Goal: Task Accomplishment & Management: Manage account settings

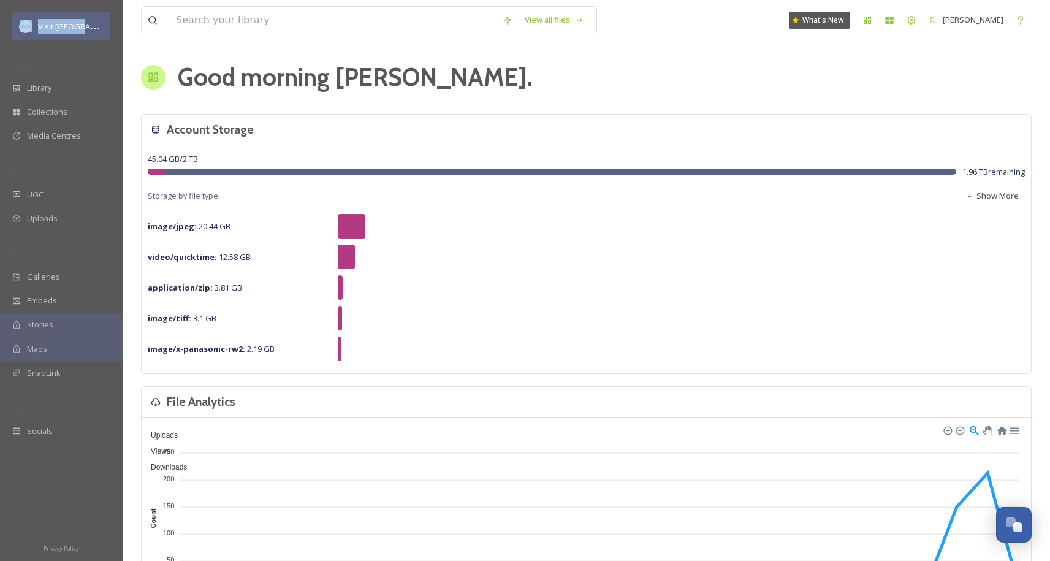
drag, startPoint x: 31, startPoint y: 39, endPoint x: 37, endPoint y: 36, distance: 6.3
click at [33, 37] on div "Visit [GEOGRAPHIC_DATA]" at bounding box center [61, 26] width 123 height 29
click at [49, 84] on span "Library" at bounding box center [39, 88] width 25 height 12
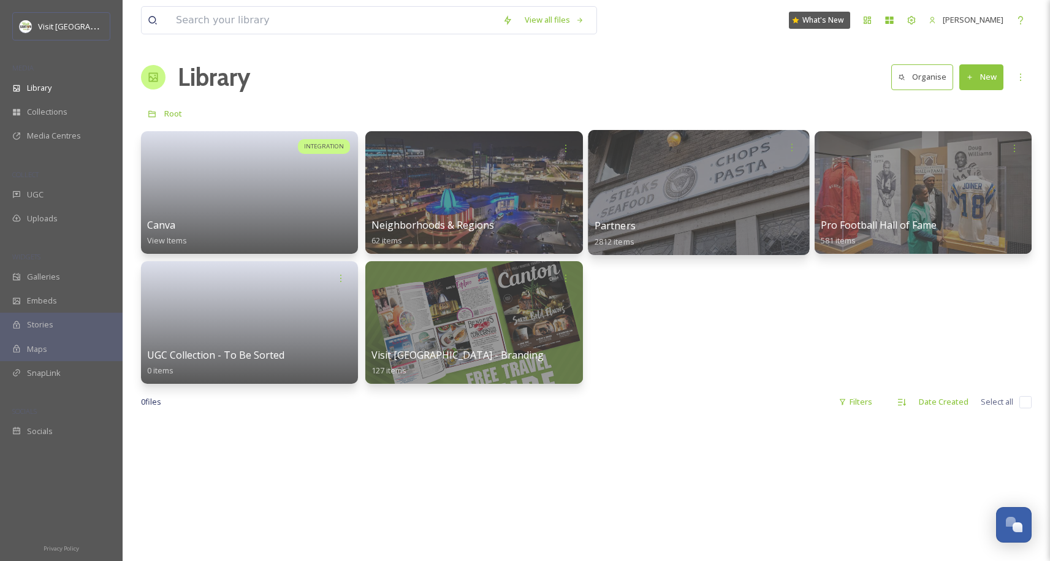
click at [726, 164] on div at bounding box center [698, 192] width 221 height 125
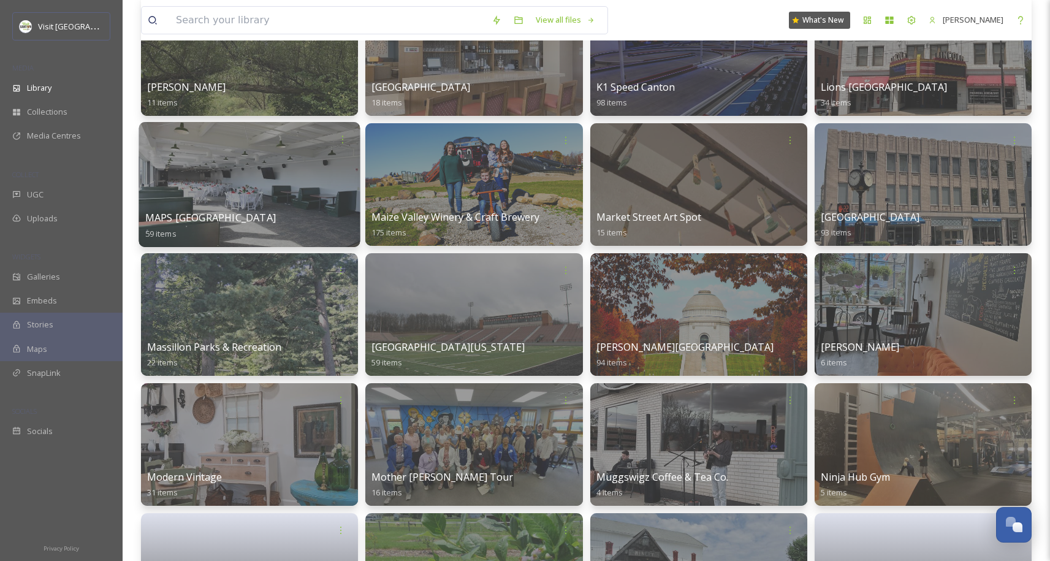
scroll to position [2087, 0]
click at [278, 169] on div at bounding box center [249, 185] width 221 height 125
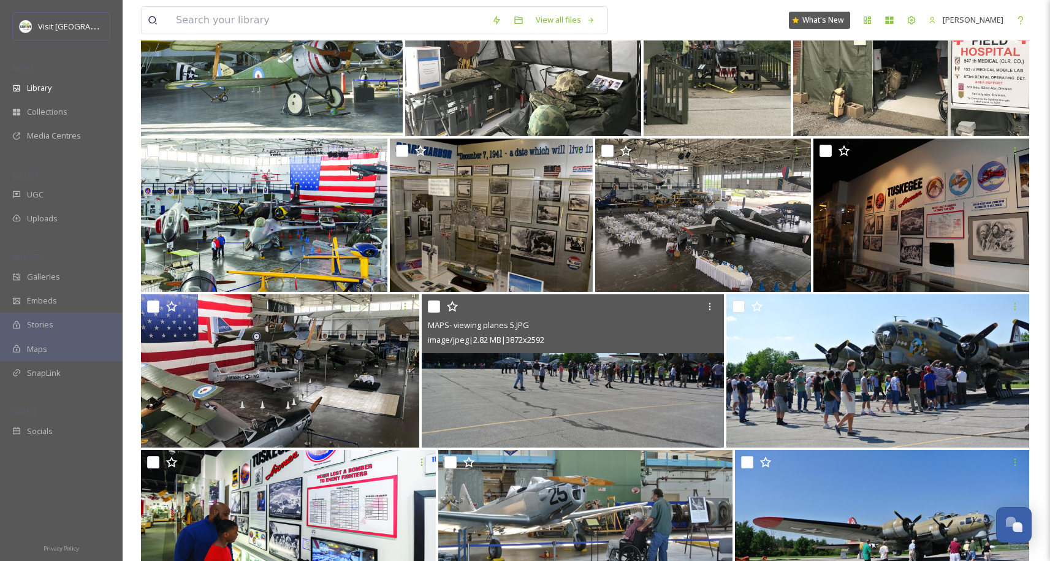
scroll to position [1262, 0]
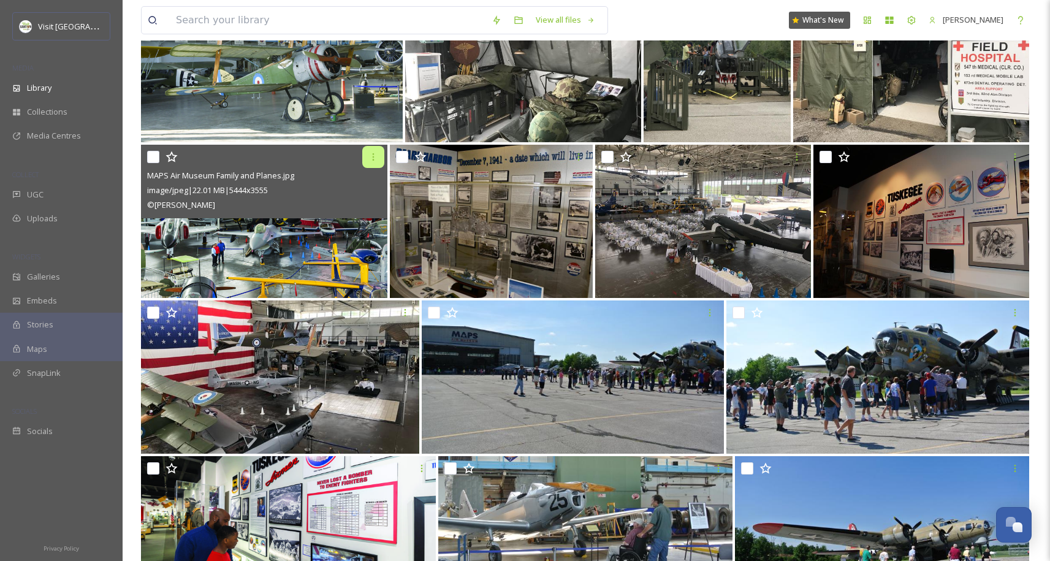
click at [370, 154] on icon at bounding box center [373, 157] width 10 height 10
click at [249, 240] on img at bounding box center [264, 221] width 246 height 153
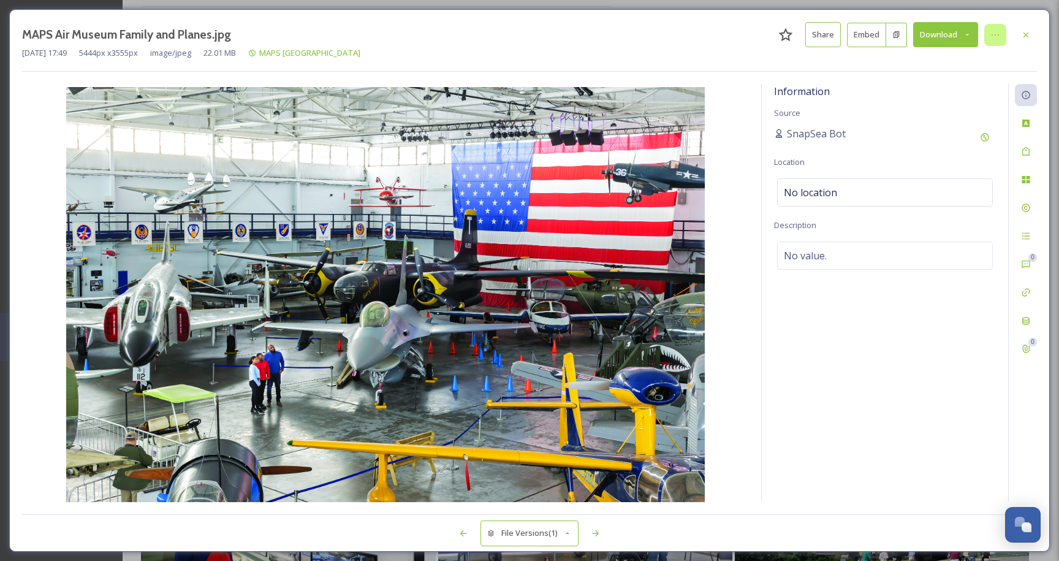
click at [998, 31] on icon at bounding box center [996, 35] width 10 height 10
click at [951, 366] on div "Information Source SnapSea Bot Location No location Description No value." at bounding box center [885, 292] width 246 height 417
click at [1029, 39] on icon at bounding box center [1026, 35] width 10 height 10
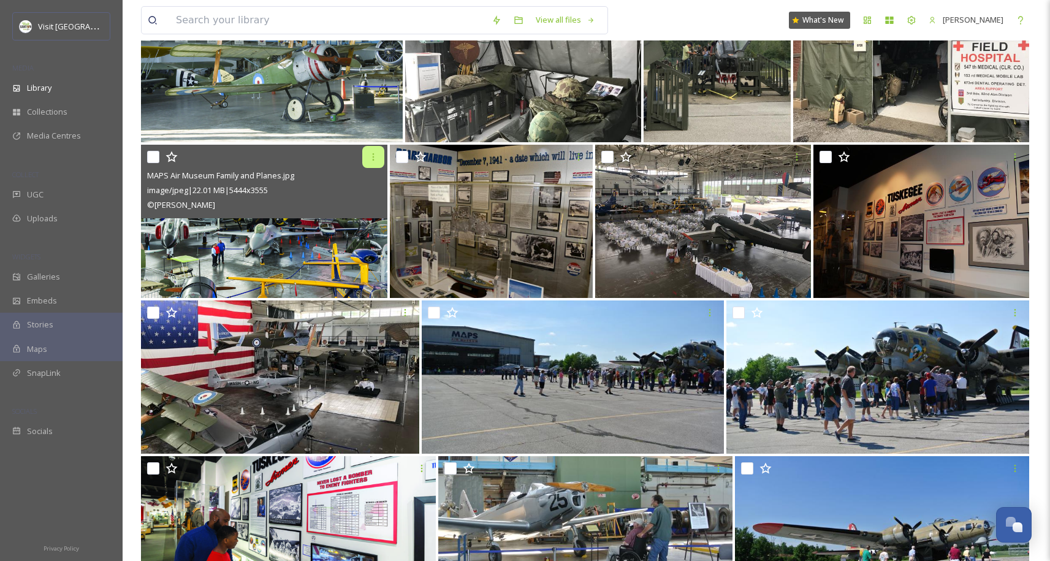
click at [379, 153] on div at bounding box center [373, 157] width 22 height 22
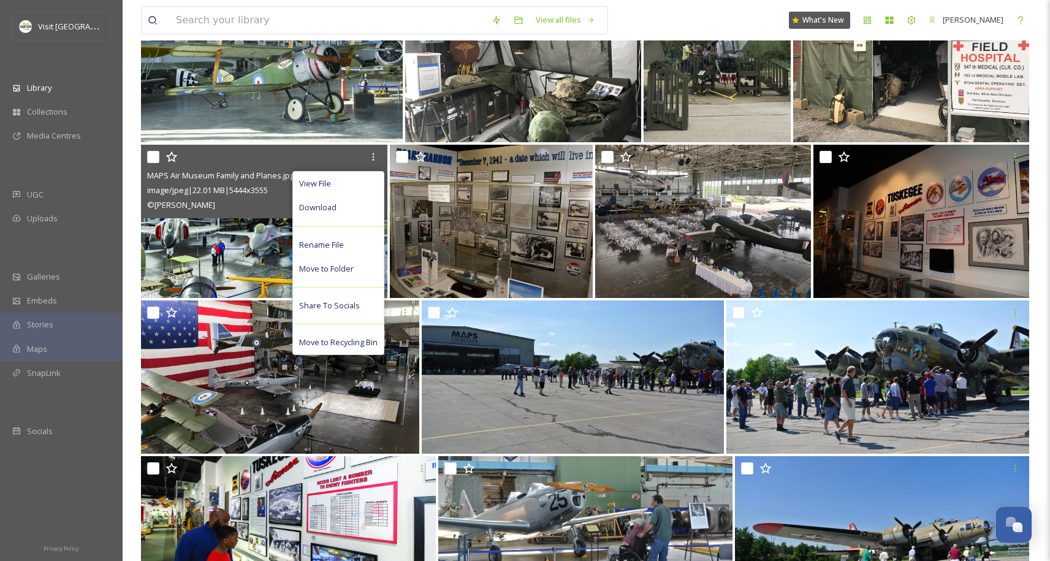
click at [238, 262] on img at bounding box center [264, 221] width 246 height 153
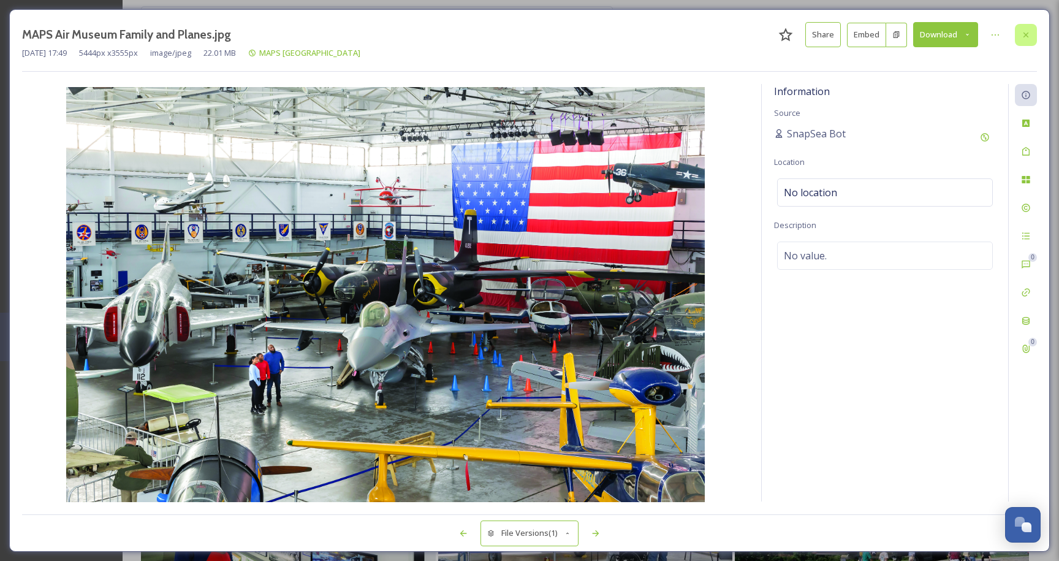
click at [1028, 32] on icon at bounding box center [1026, 35] width 10 height 10
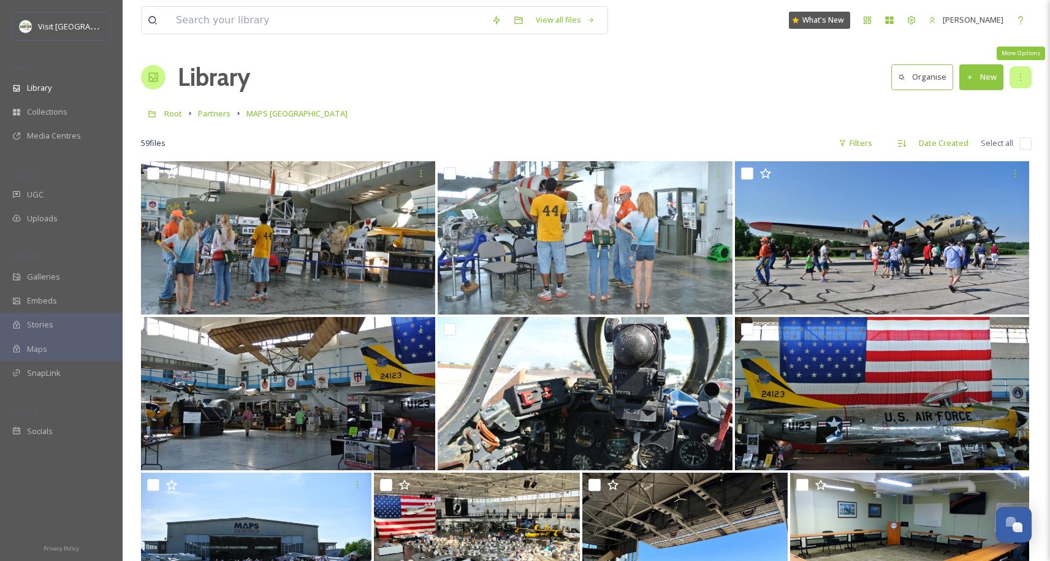
click at [1027, 80] on div "More Options" at bounding box center [1021, 77] width 22 height 22
click at [640, 91] on div "Library Organise New" at bounding box center [586, 77] width 891 height 37
click at [906, 143] on icon at bounding box center [902, 144] width 10 height 10
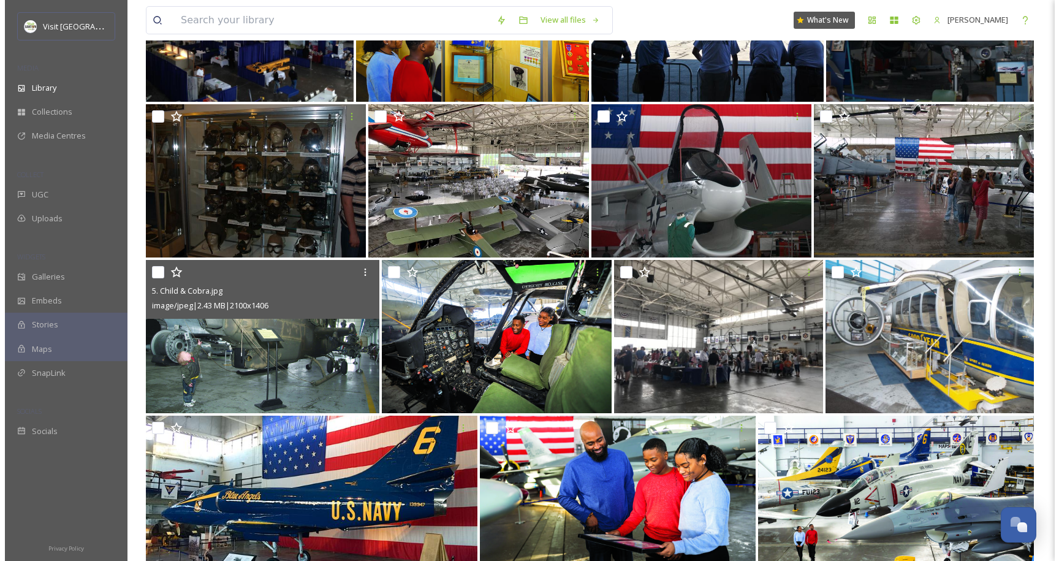
scroll to position [535, 0]
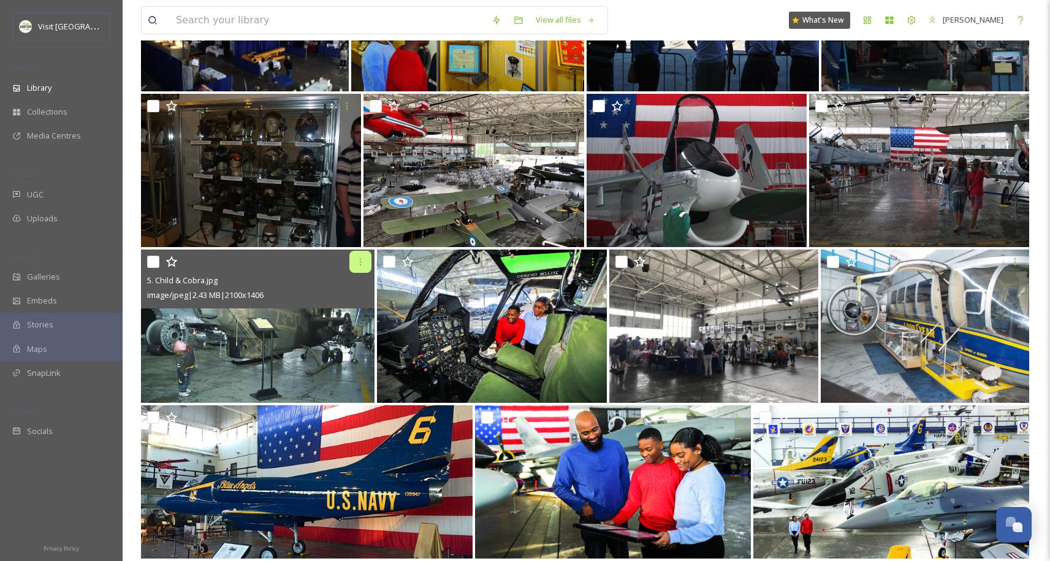
click at [359, 261] on icon at bounding box center [361, 262] width 10 height 10
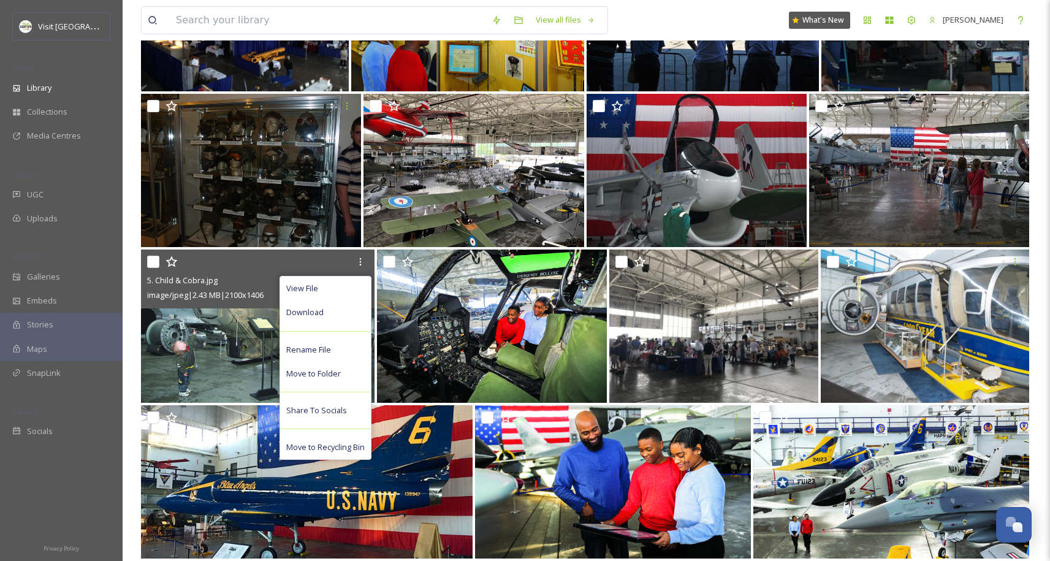
click at [249, 372] on img at bounding box center [258, 325] width 234 height 153
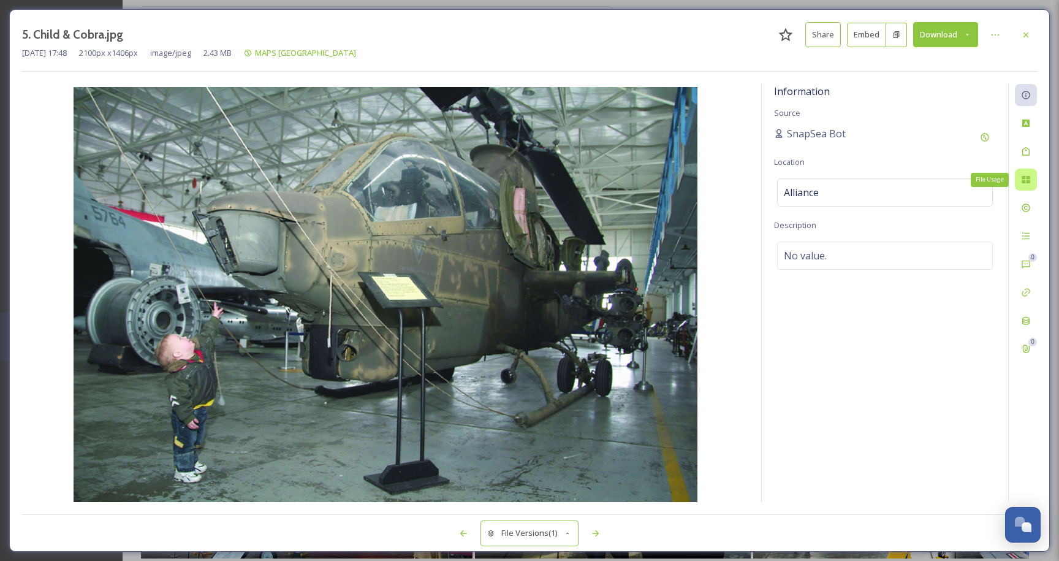
click at [1026, 188] on div "File Usage" at bounding box center [1026, 180] width 22 height 22
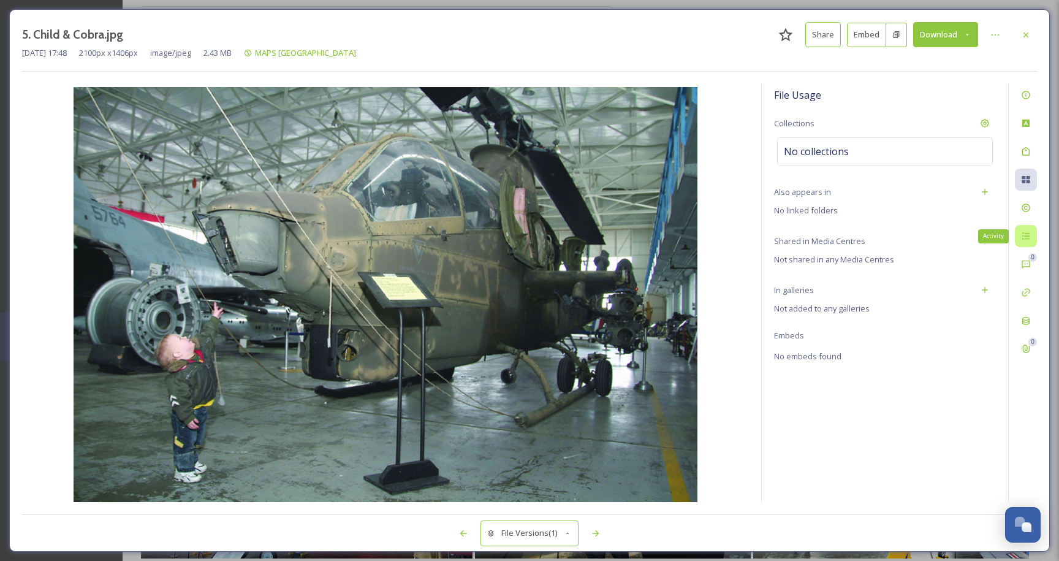
click at [1027, 233] on icon at bounding box center [1025, 236] width 7 height 7
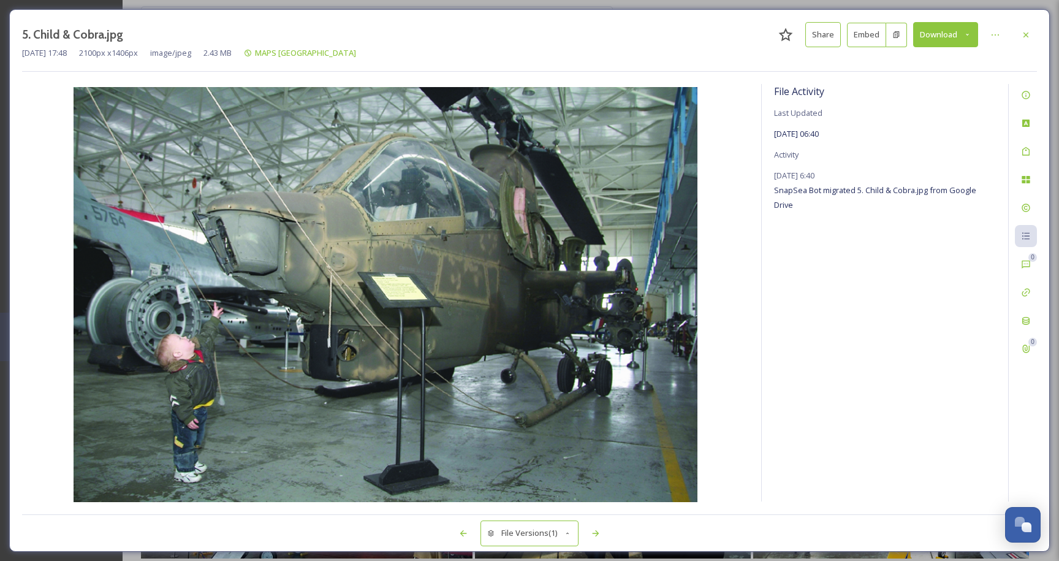
click at [1027, 278] on div "0 0" at bounding box center [1022, 292] width 29 height 417
click at [1029, 261] on icon at bounding box center [1026, 265] width 8 height 8
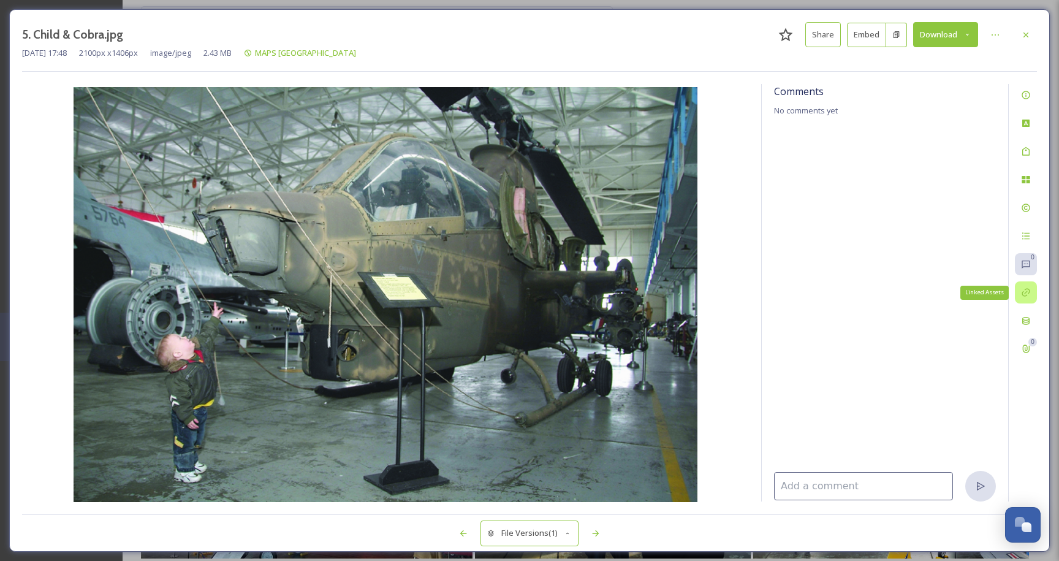
click at [1024, 292] on icon at bounding box center [1026, 293] width 8 height 8
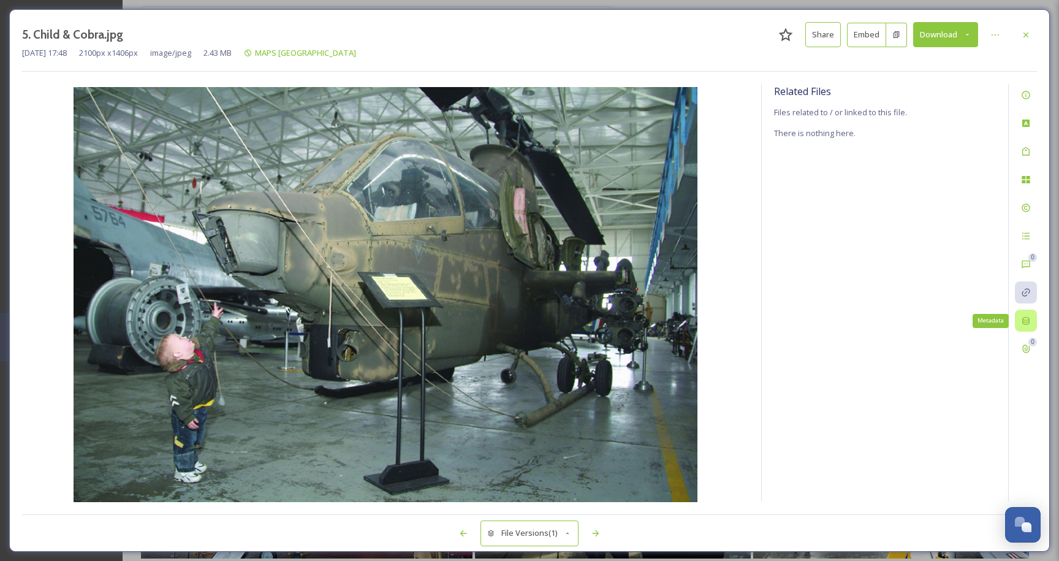
click at [1028, 320] on icon at bounding box center [1025, 321] width 7 height 8
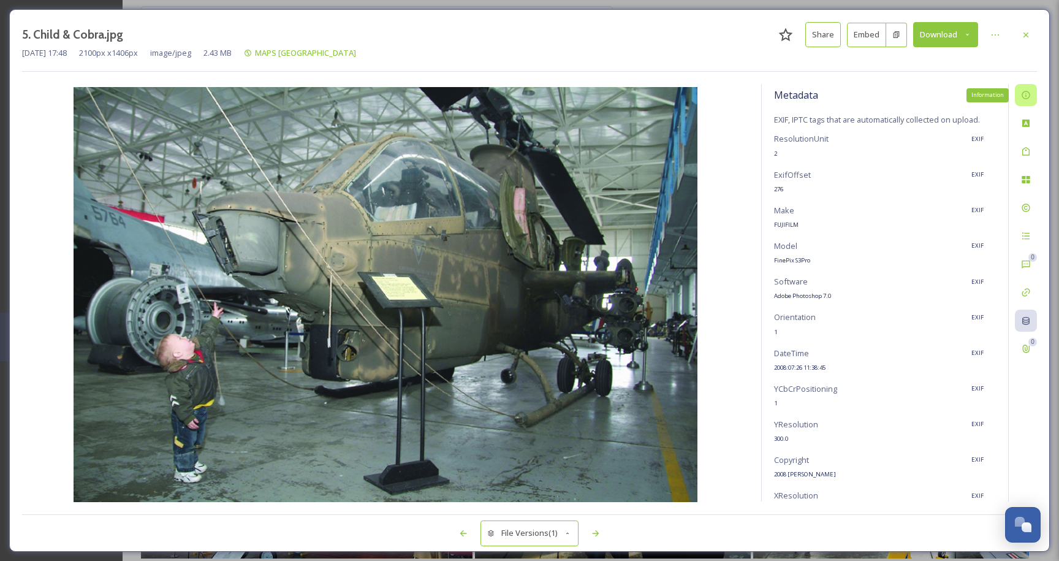
click at [1024, 89] on div "Information" at bounding box center [1026, 95] width 22 height 22
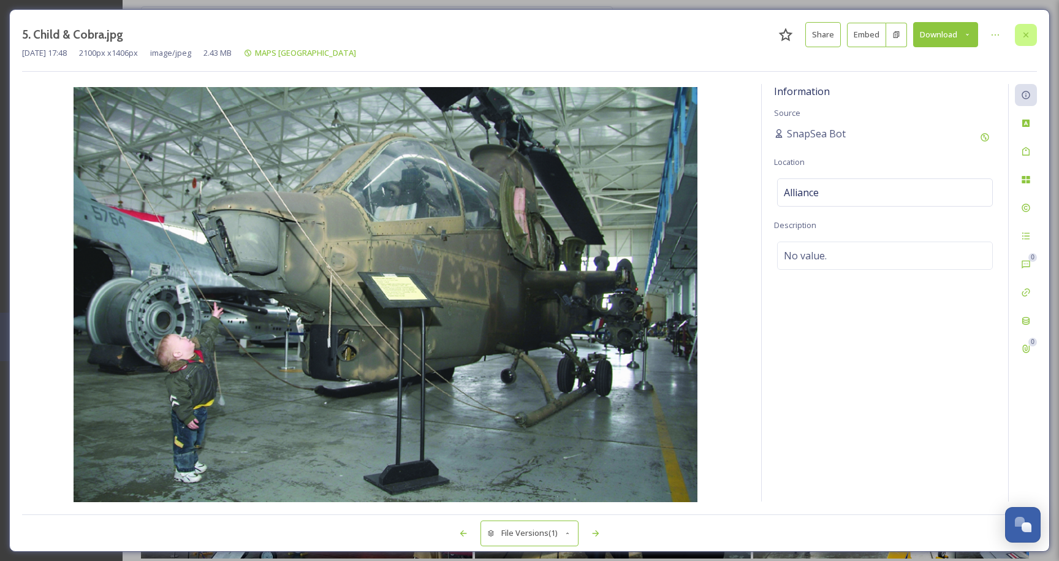
click at [1020, 39] on div at bounding box center [1026, 35] width 22 height 22
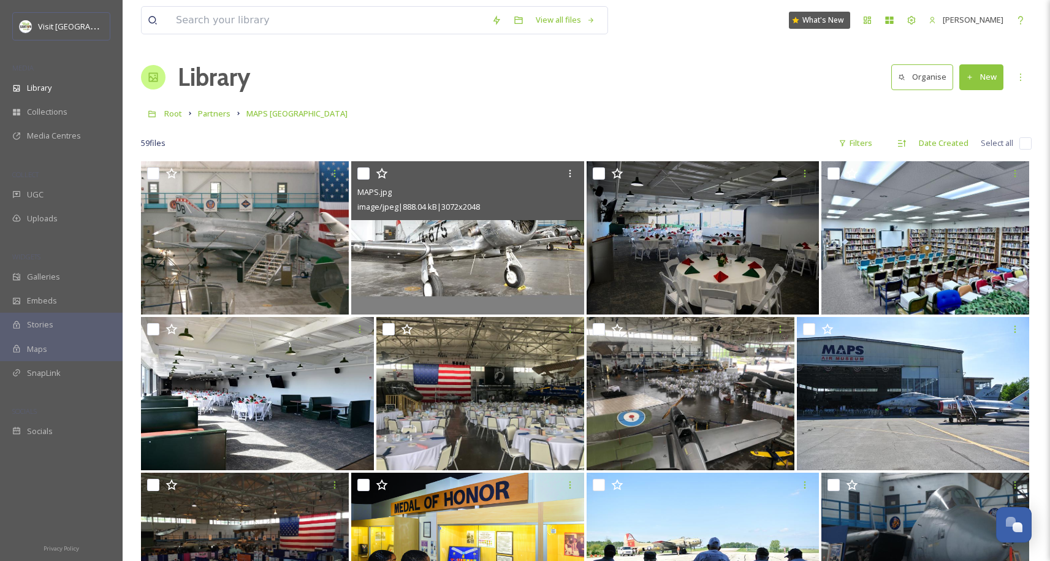
click at [439, 243] on img at bounding box center [467, 237] width 233 height 153
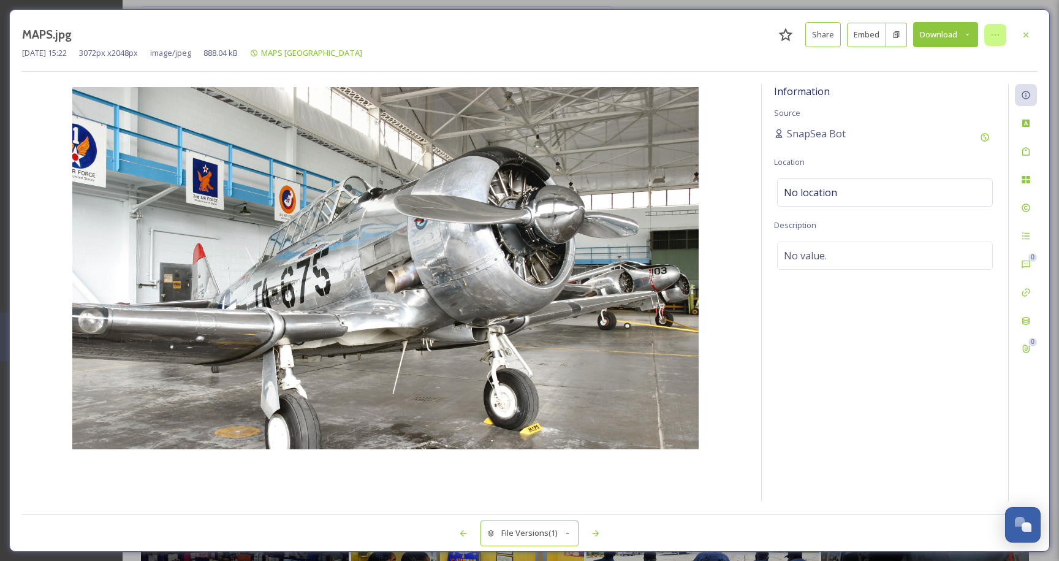
click at [996, 36] on icon at bounding box center [996, 35] width 10 height 10
click at [1035, 33] on div at bounding box center [1026, 35] width 22 height 22
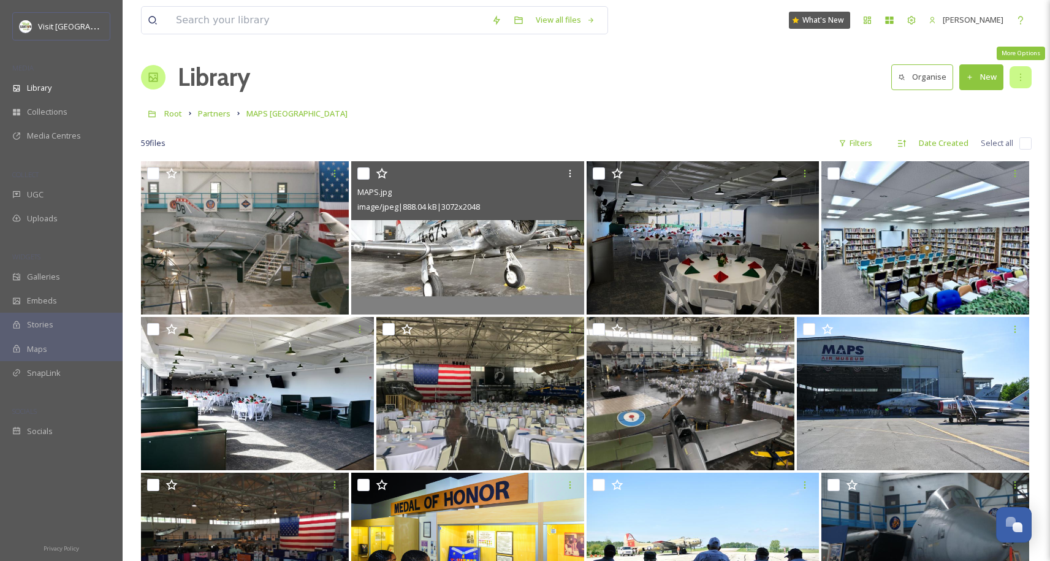
click at [1022, 66] on div "More Options" at bounding box center [1021, 77] width 22 height 22
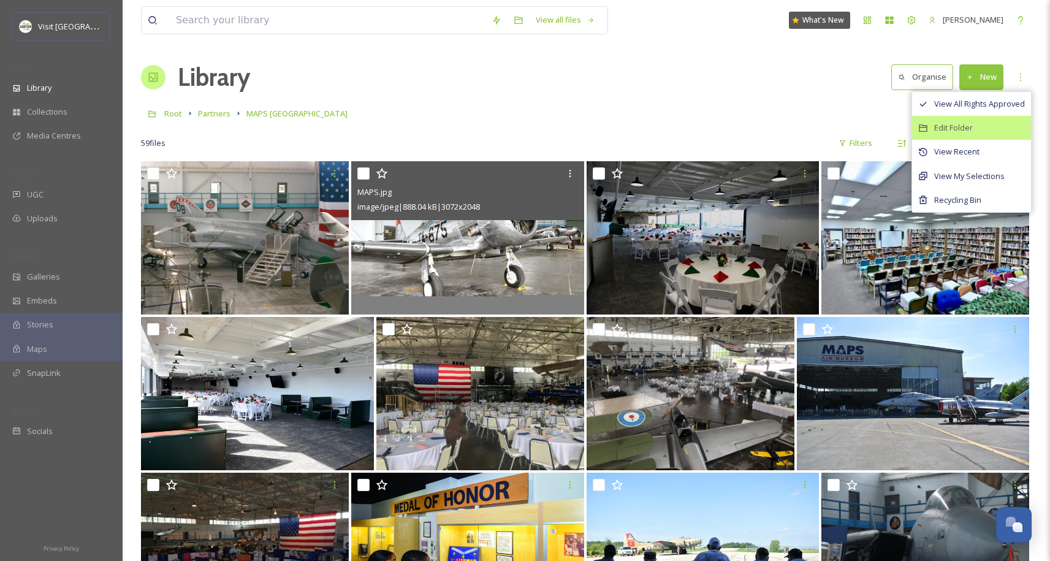
click at [957, 132] on span "Edit Folder" at bounding box center [953, 128] width 39 height 12
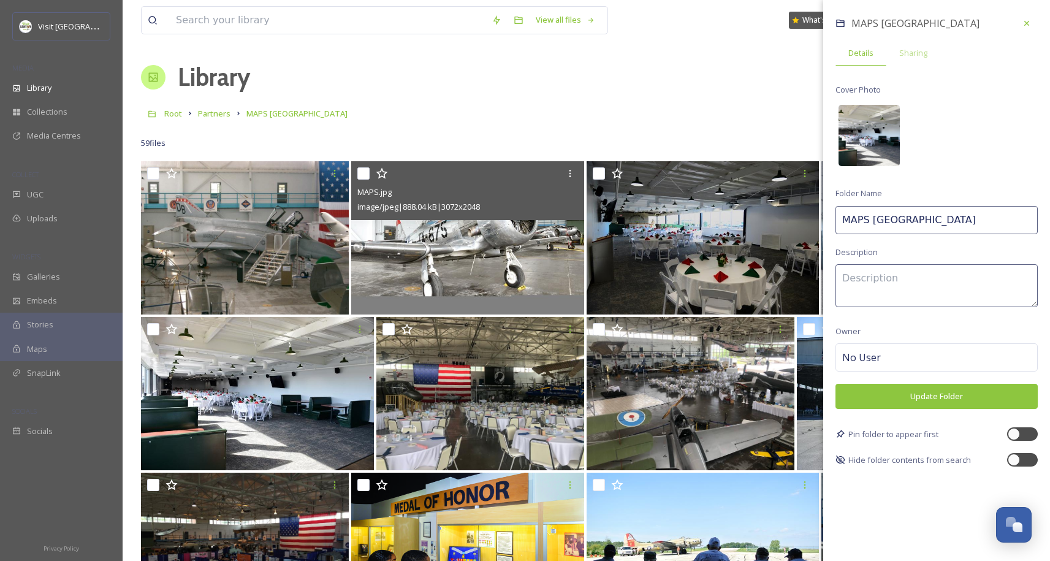
click at [883, 135] on img at bounding box center [869, 135] width 61 height 61
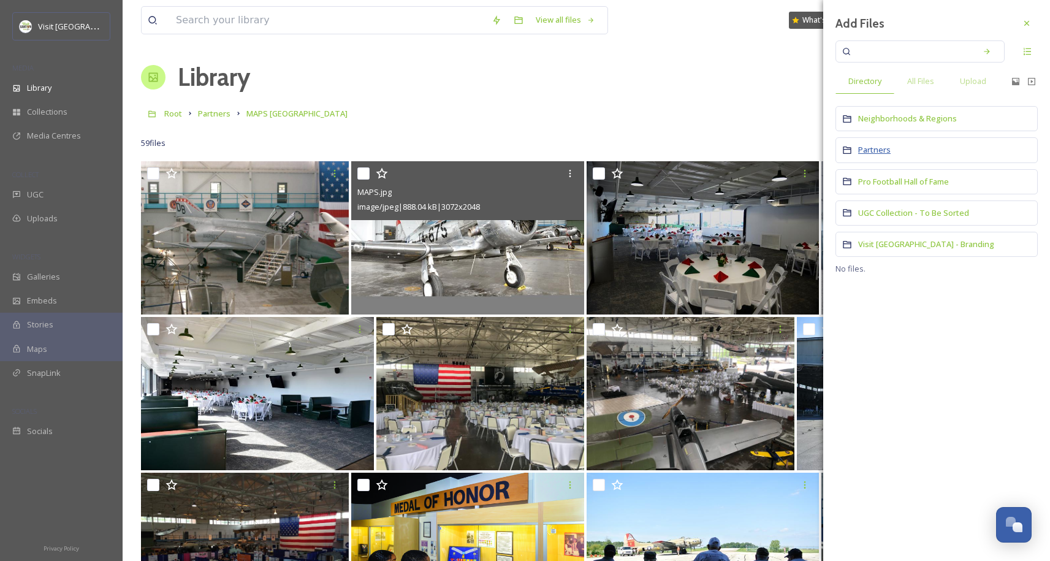
click at [874, 154] on span "Partners" at bounding box center [874, 149] width 32 height 11
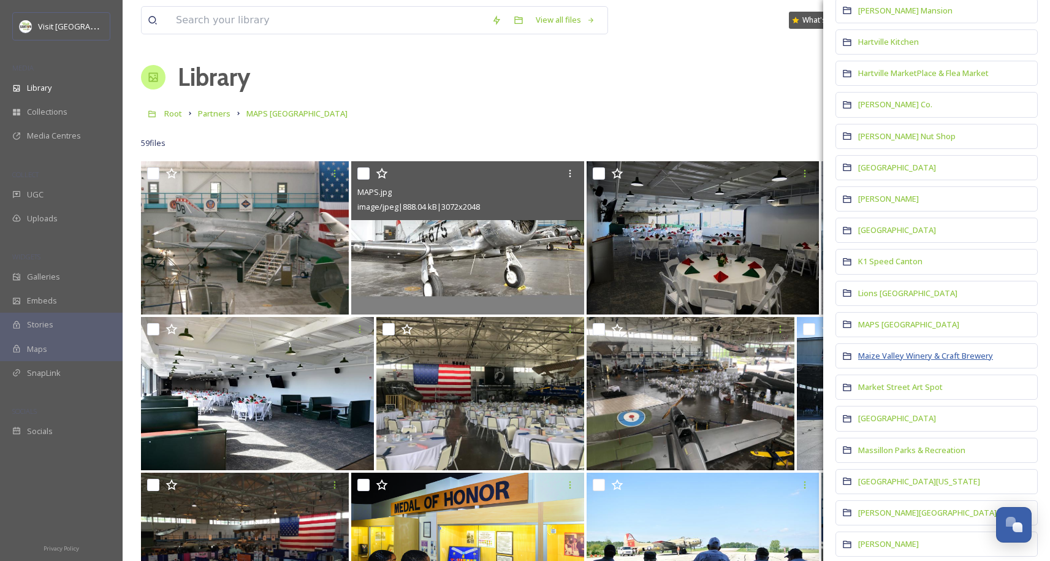
scroll to position [1871, 0]
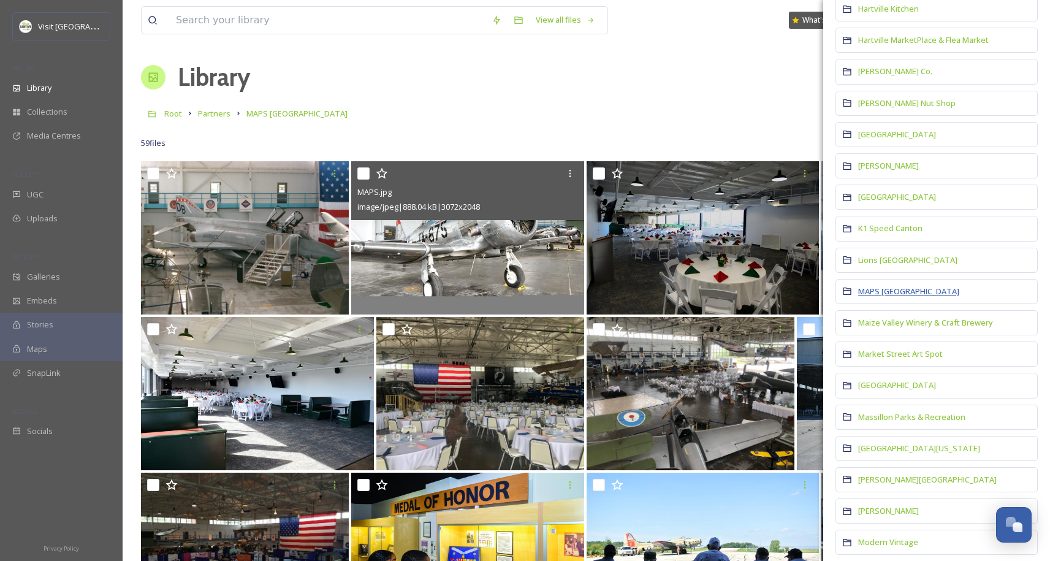
click at [900, 286] on span "MAPS [GEOGRAPHIC_DATA]" at bounding box center [908, 291] width 101 height 11
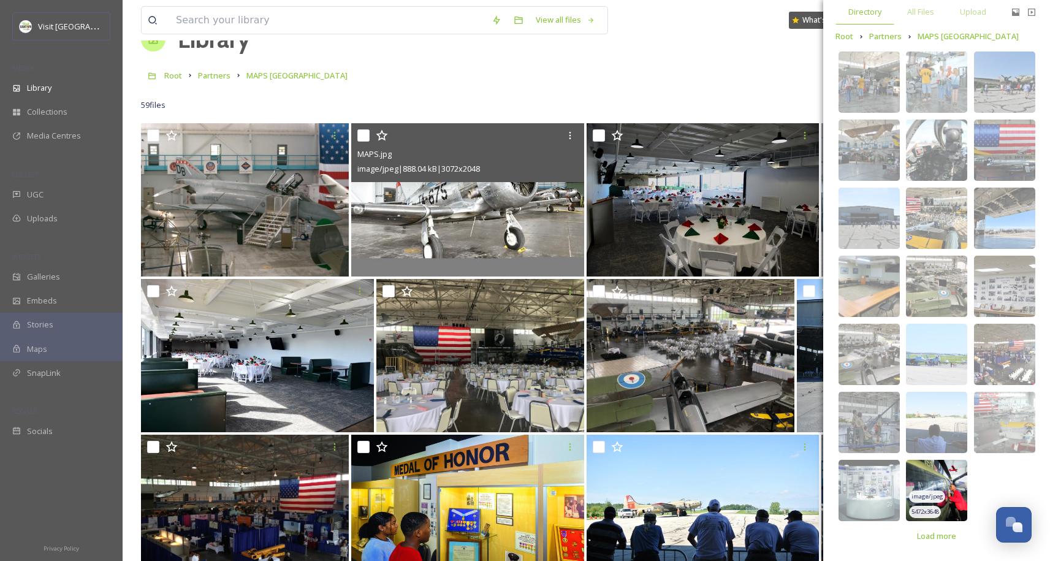
scroll to position [0, 0]
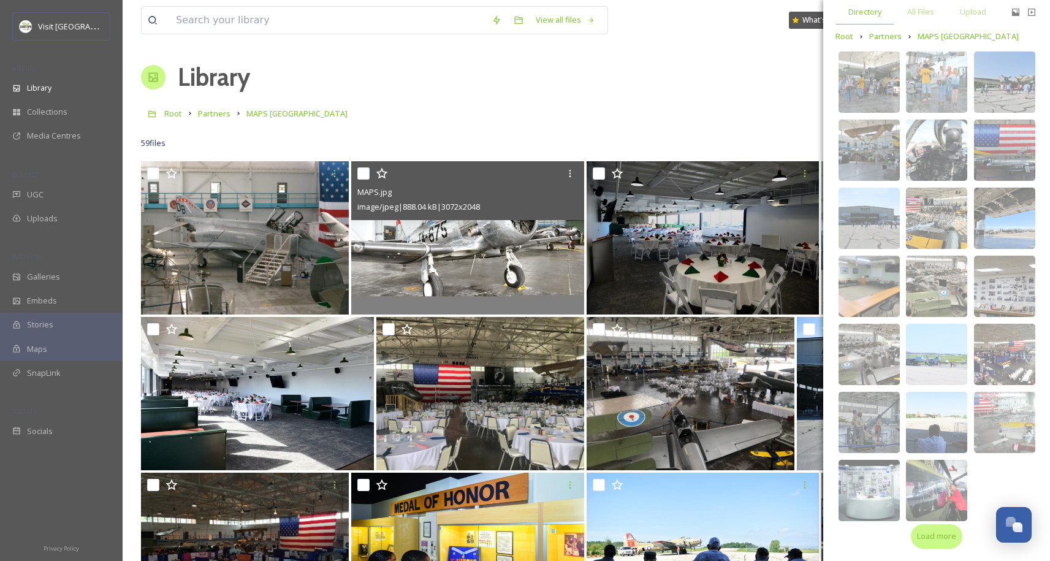
click at [931, 536] on span "Load more" at bounding box center [936, 536] width 39 height 12
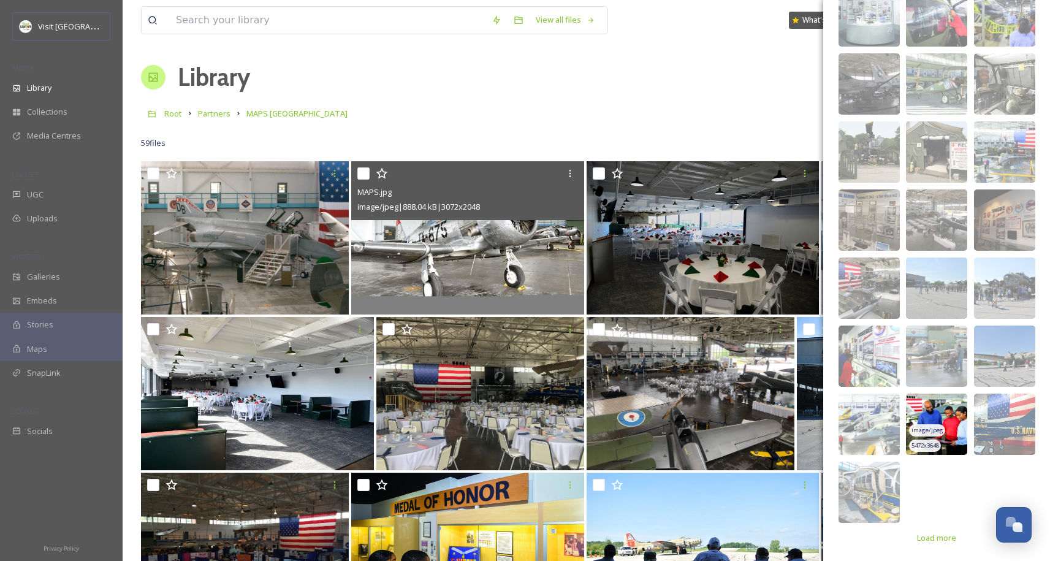
scroll to position [543, 0]
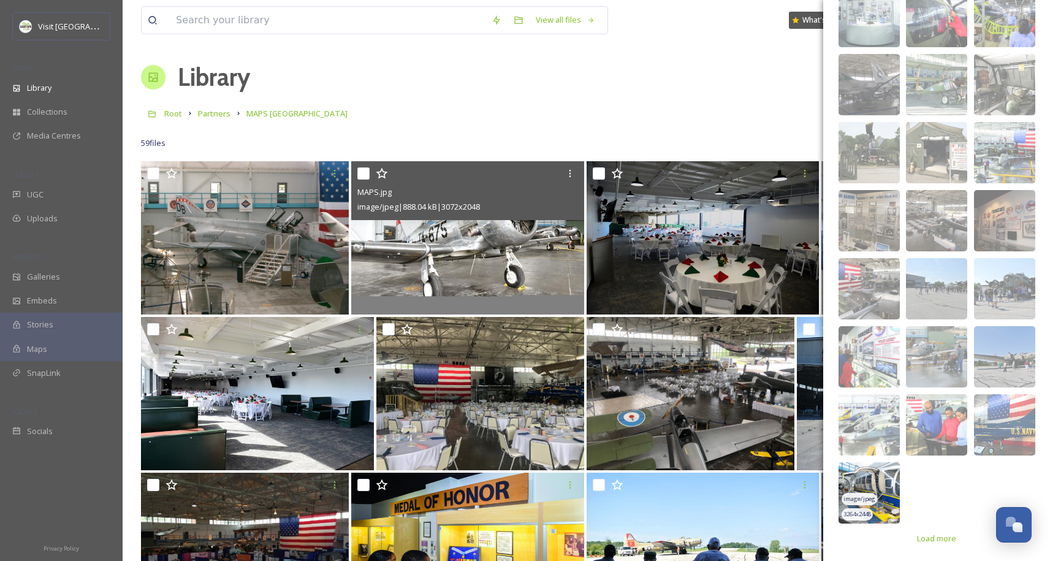
click at [875, 475] on img at bounding box center [869, 492] width 61 height 61
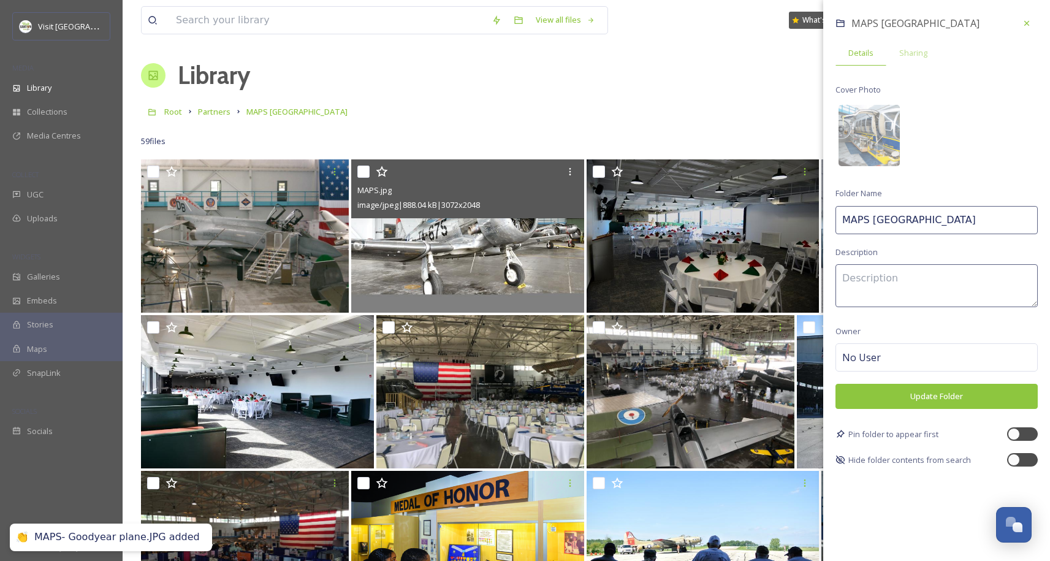
scroll to position [2, 0]
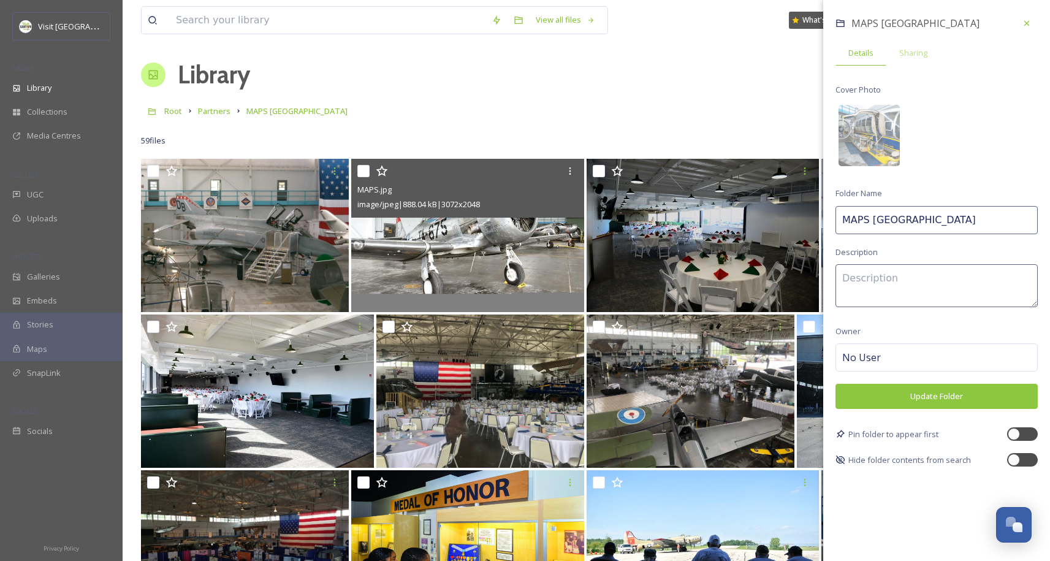
click at [954, 400] on button "Update Folder" at bounding box center [936, 396] width 202 height 25
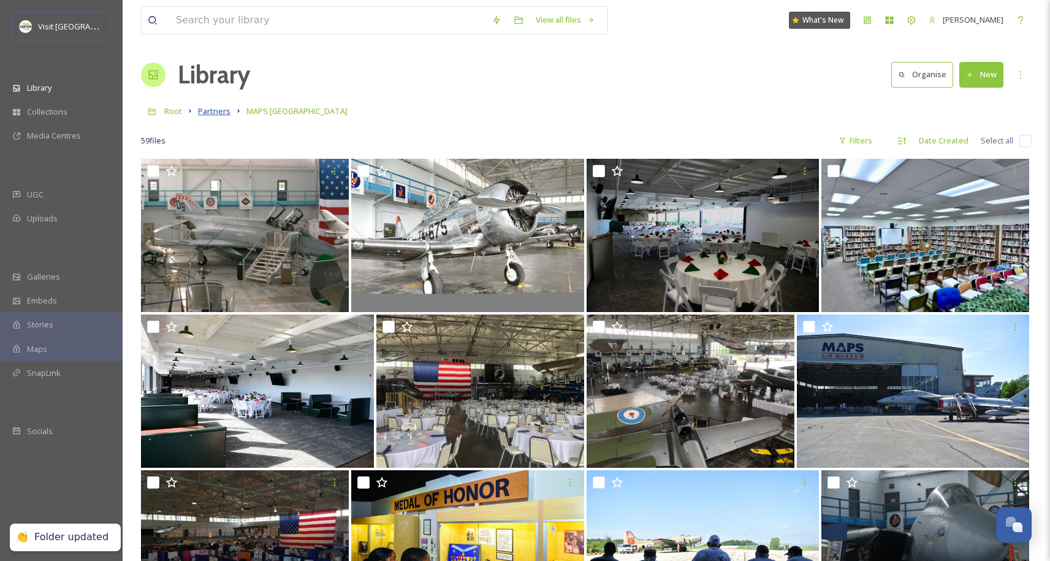
click at [209, 113] on span "Partners" at bounding box center [214, 110] width 32 height 11
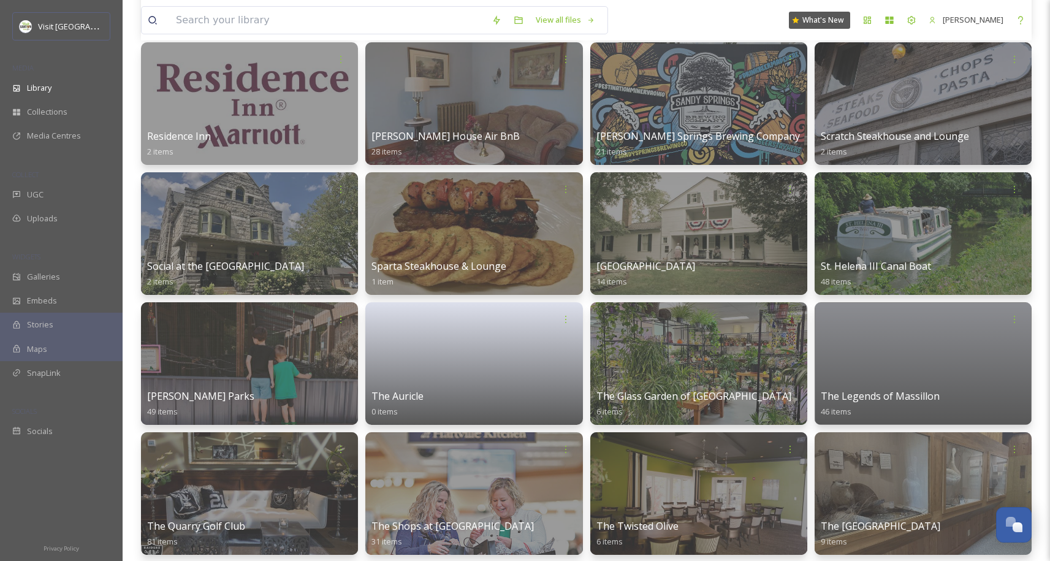
scroll to position [2704, 0]
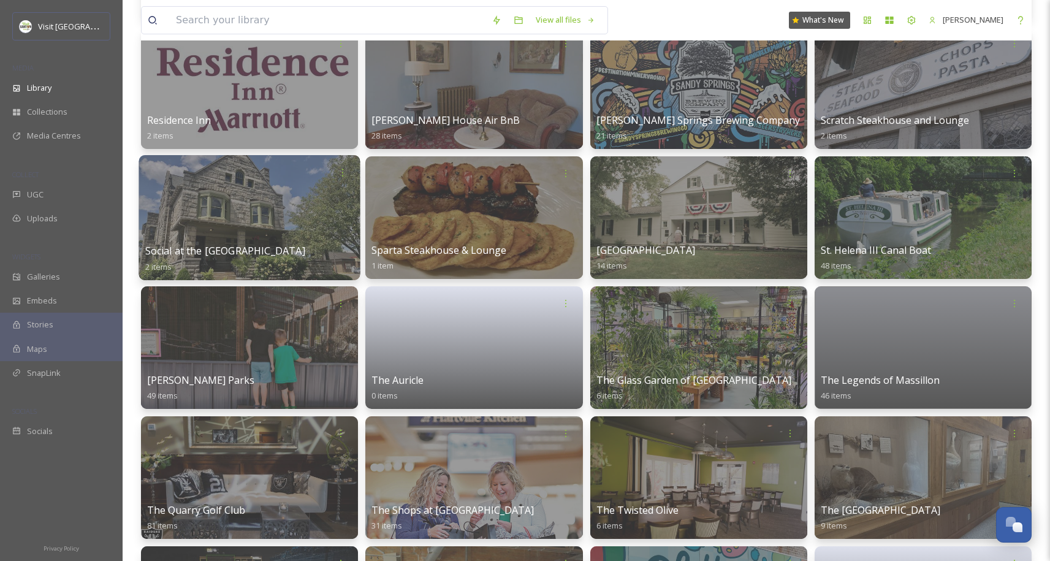
click at [202, 191] on div at bounding box center [249, 217] width 221 height 125
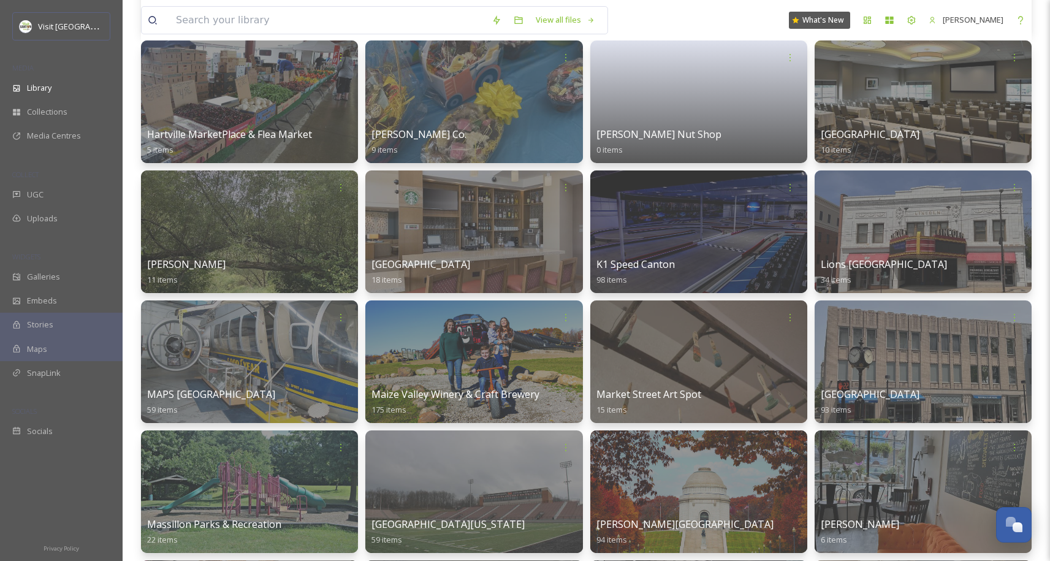
scroll to position [2006, 0]
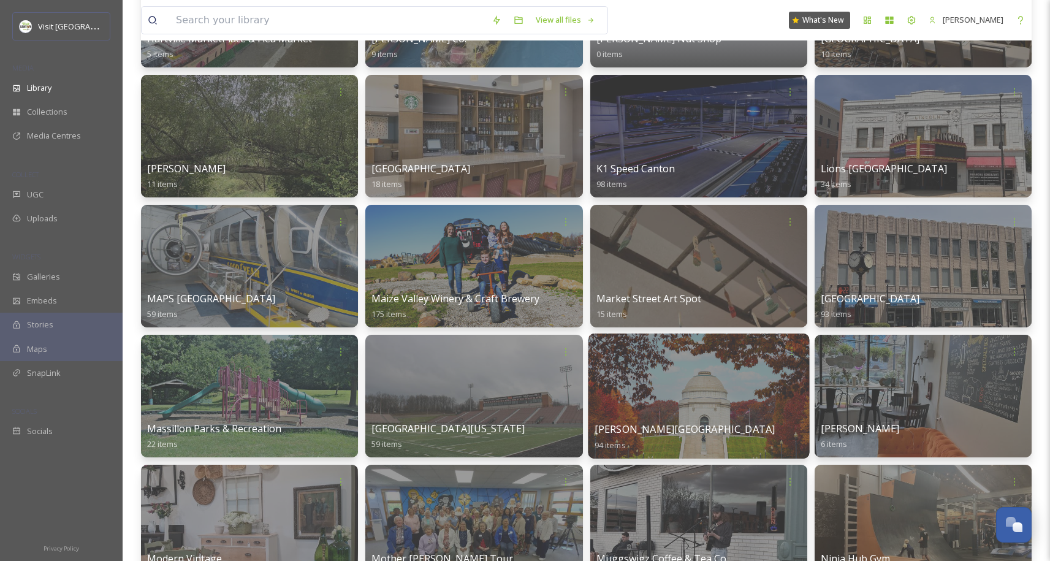
click at [713, 371] on div at bounding box center [698, 395] width 221 height 125
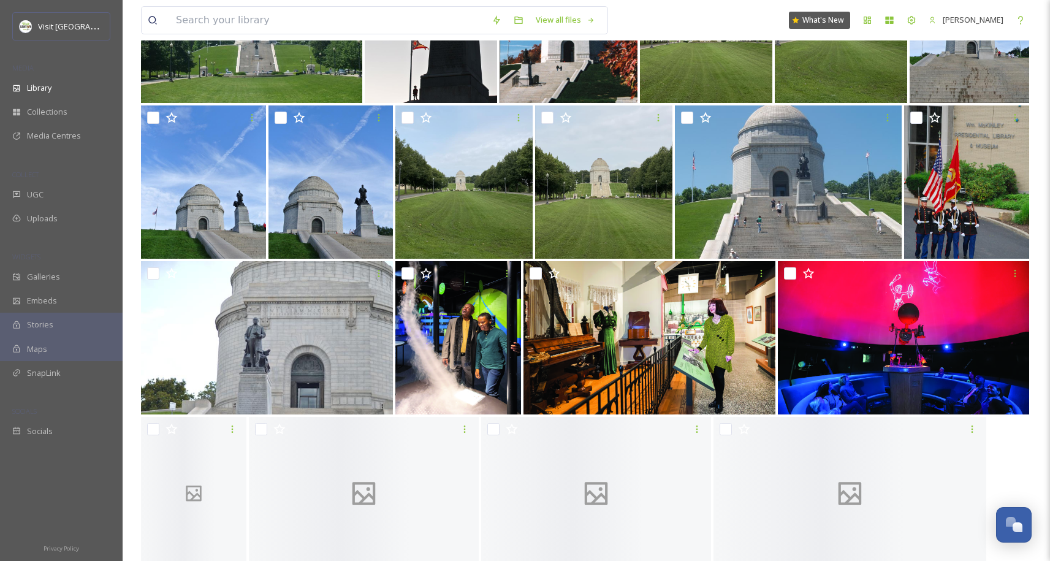
scroll to position [226, 0]
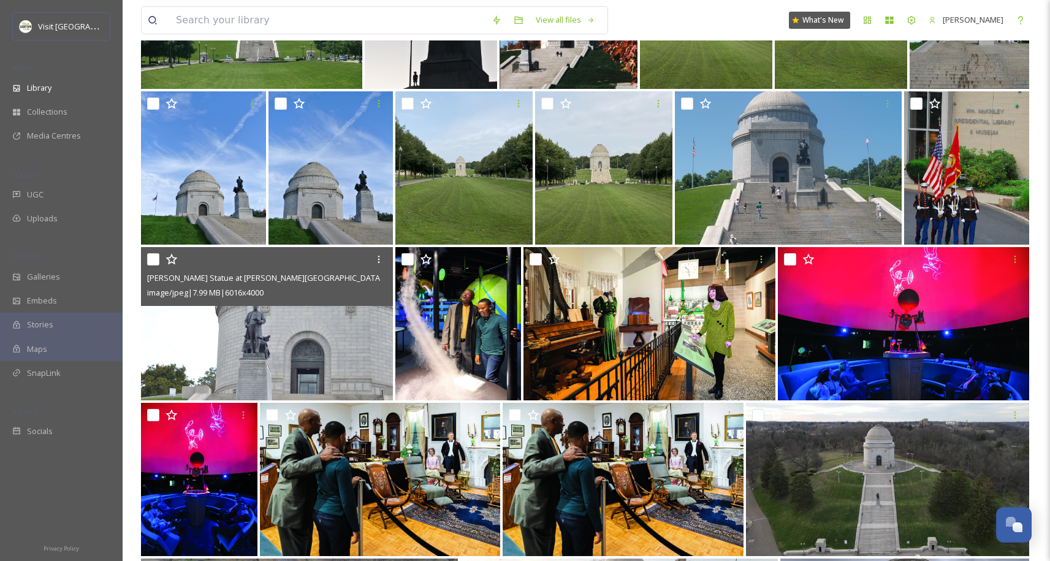
click at [155, 259] on input "checkbox" at bounding box center [153, 259] width 12 height 12
checkbox input "true"
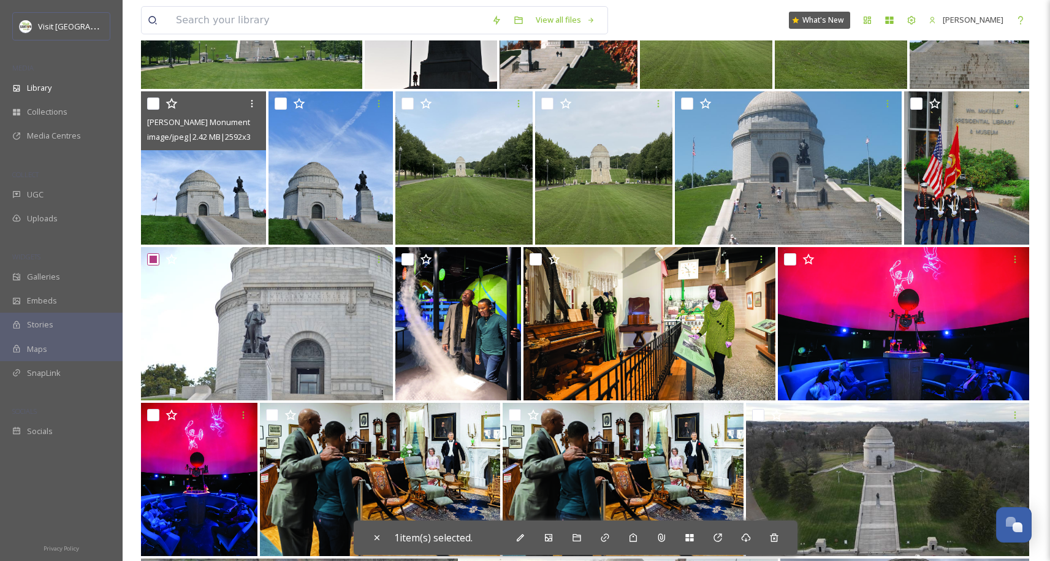
click at [157, 98] on input "checkbox" at bounding box center [153, 103] width 12 height 12
checkbox input "true"
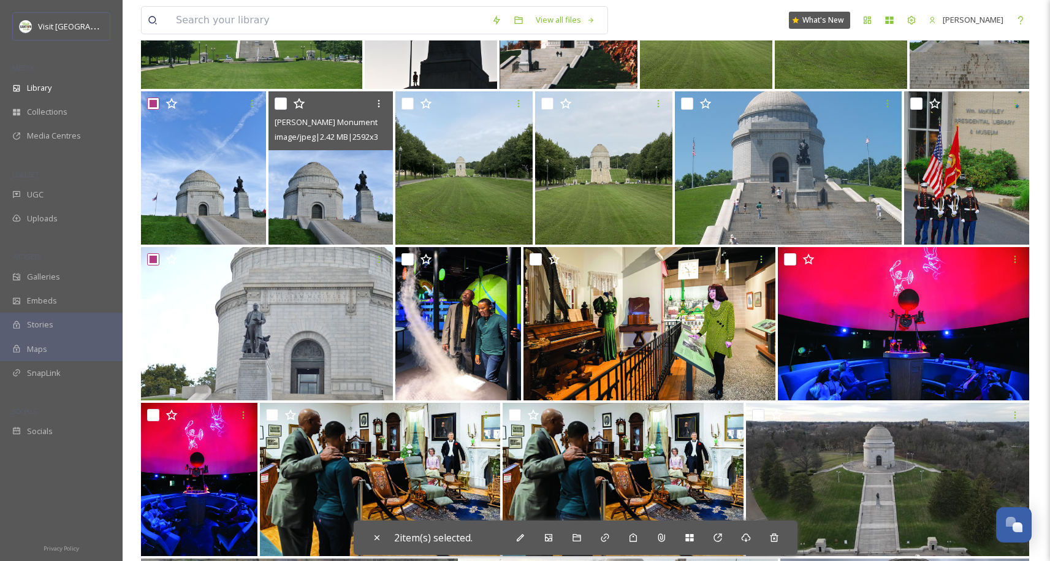
click at [280, 102] on input "checkbox" at bounding box center [281, 103] width 12 height 12
checkbox input "true"
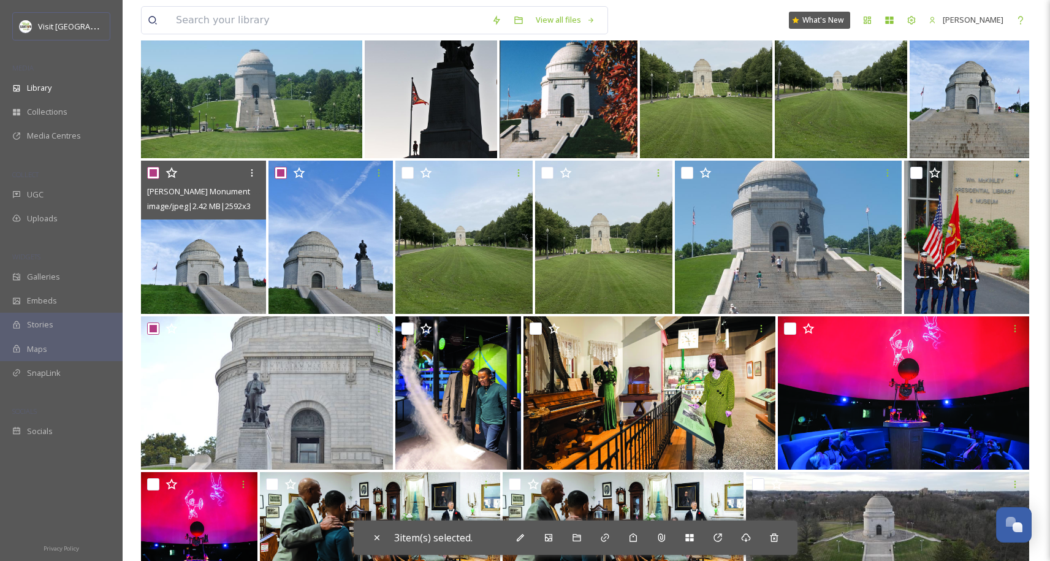
scroll to position [0, 0]
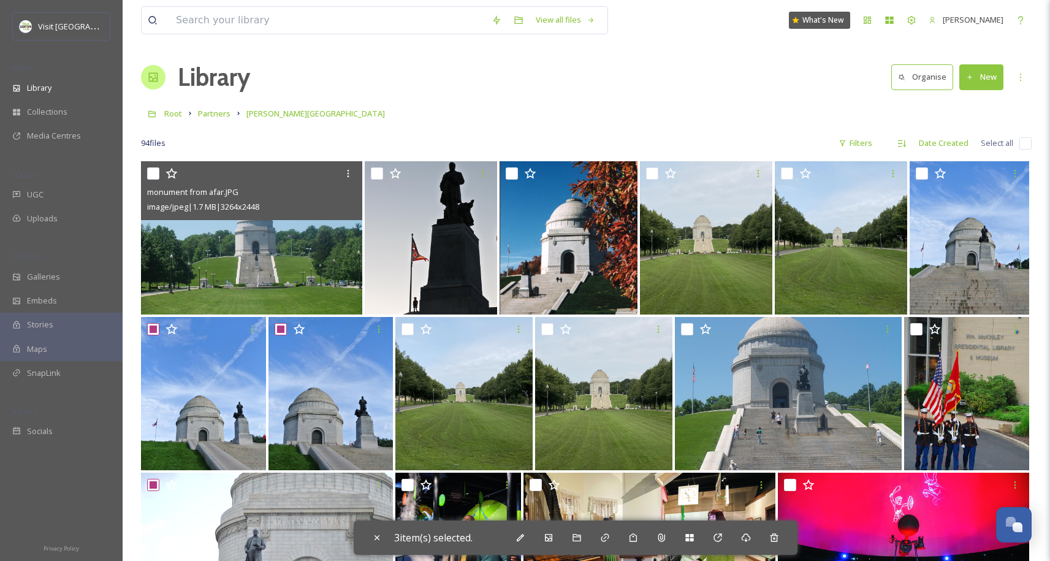
click at [158, 167] on input "checkbox" at bounding box center [153, 173] width 12 height 12
checkbox input "true"
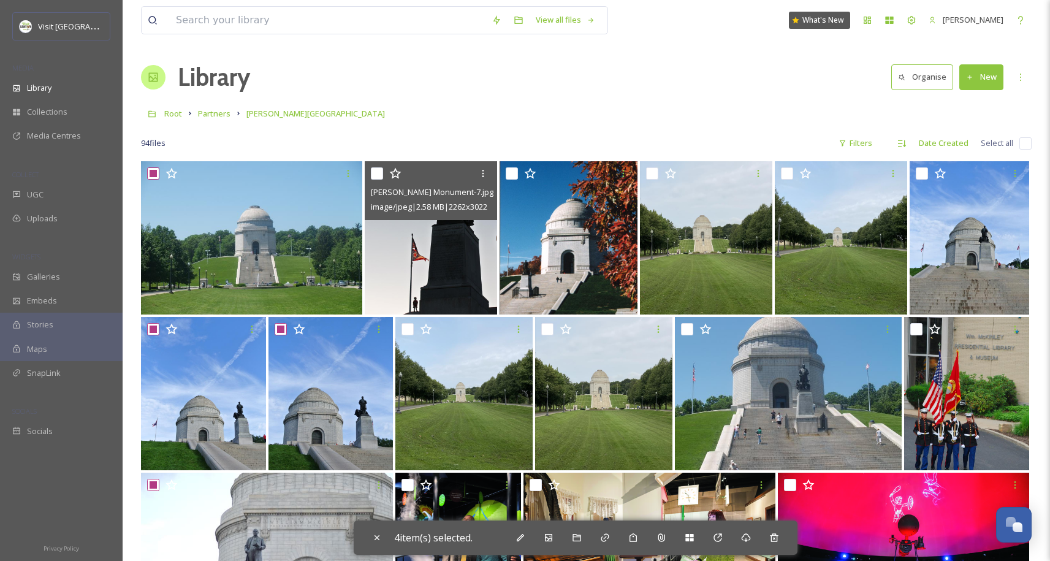
click at [375, 172] on input "checkbox" at bounding box center [377, 173] width 12 height 12
checkbox input "true"
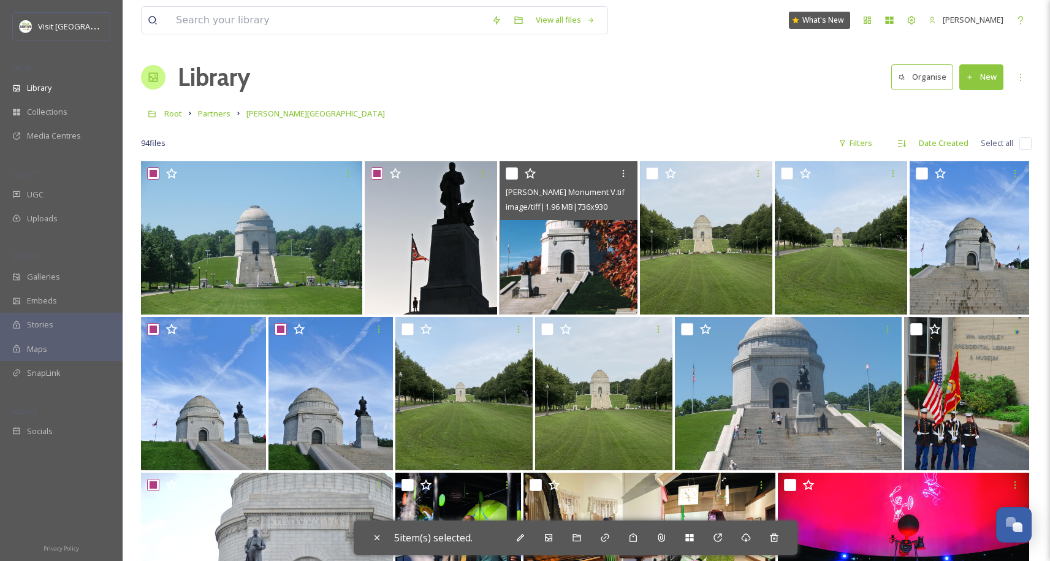
click at [515, 173] on input "checkbox" at bounding box center [512, 173] width 12 height 12
checkbox input "true"
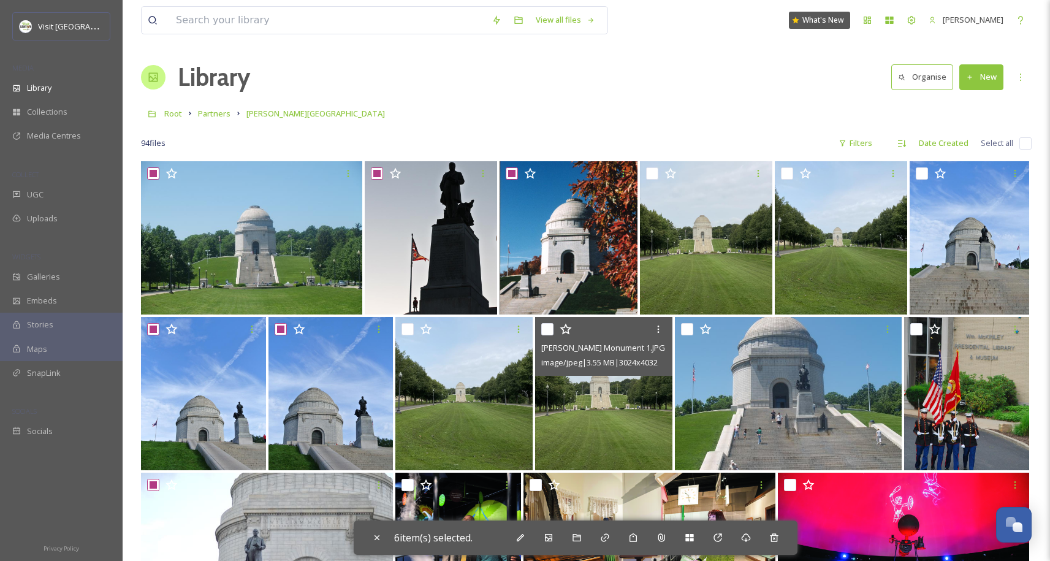
click at [542, 330] on input "checkbox" at bounding box center [547, 329] width 12 height 12
checkbox input "true"
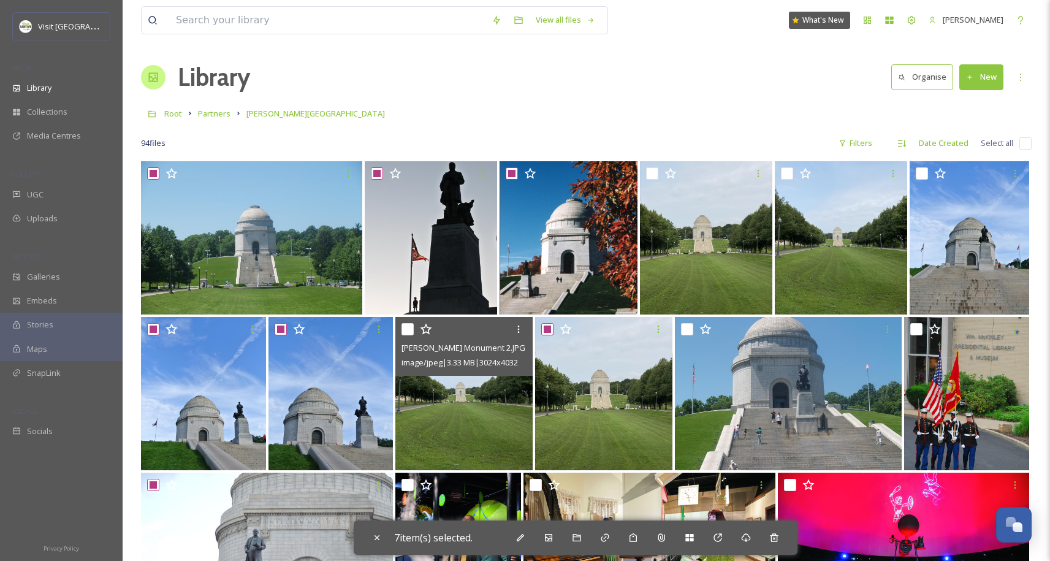
click at [404, 329] on input "checkbox" at bounding box center [408, 329] width 12 height 12
checkbox input "true"
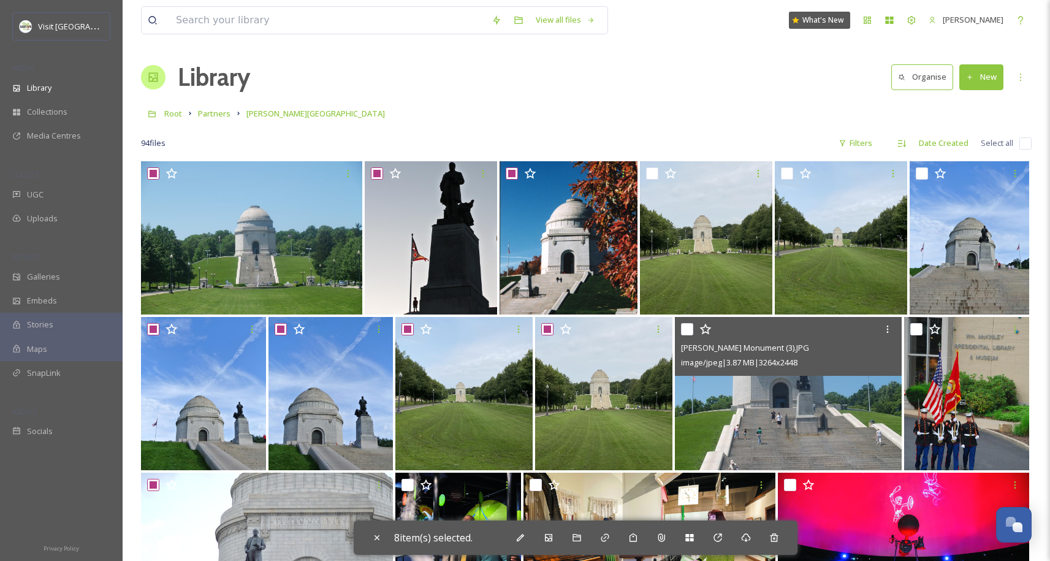
click at [691, 327] on input "checkbox" at bounding box center [687, 329] width 12 height 12
checkbox input "true"
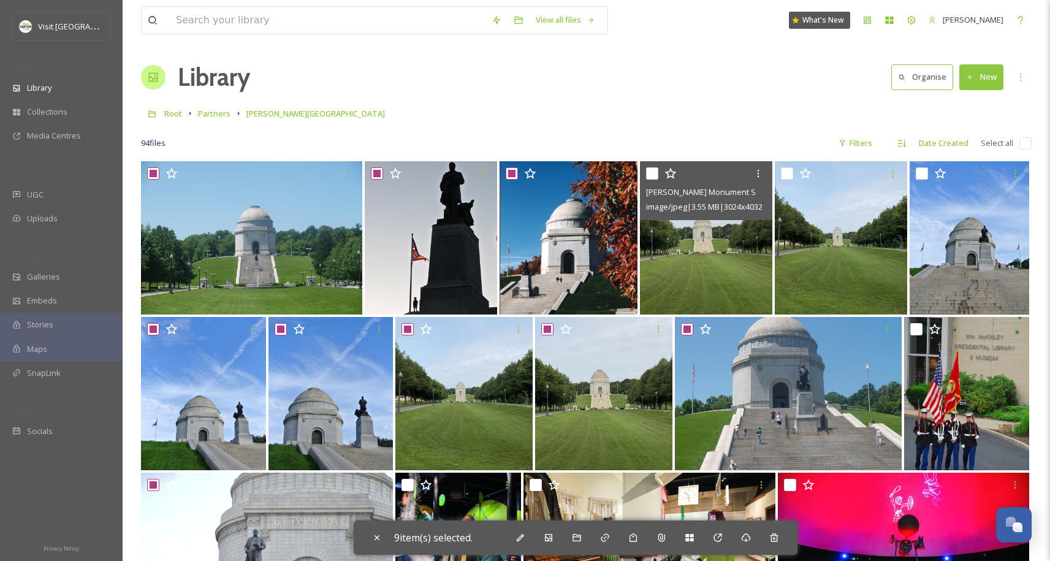
click at [650, 175] on input "checkbox" at bounding box center [652, 173] width 12 height 12
checkbox input "true"
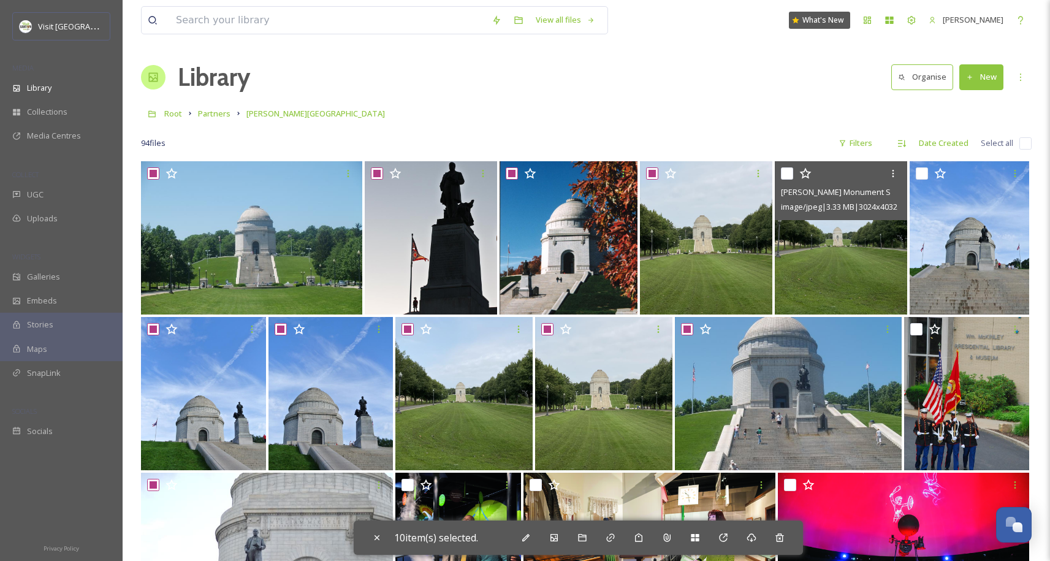
click at [791, 170] on input "checkbox" at bounding box center [787, 173] width 12 height 12
checkbox input "true"
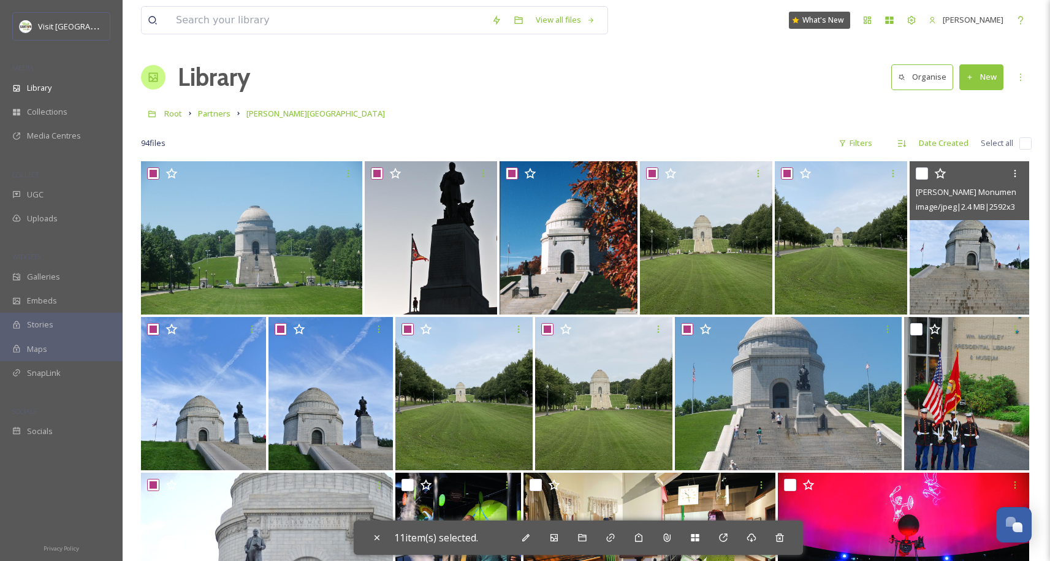
click at [923, 172] on input "checkbox" at bounding box center [922, 173] width 12 height 12
checkbox input "true"
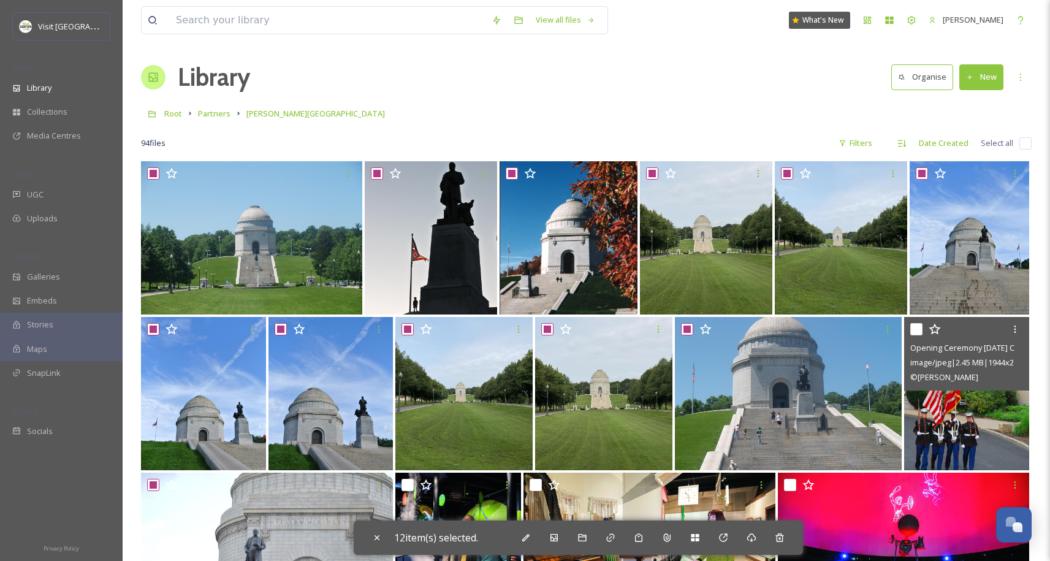
click at [913, 325] on input "checkbox" at bounding box center [916, 329] width 12 height 12
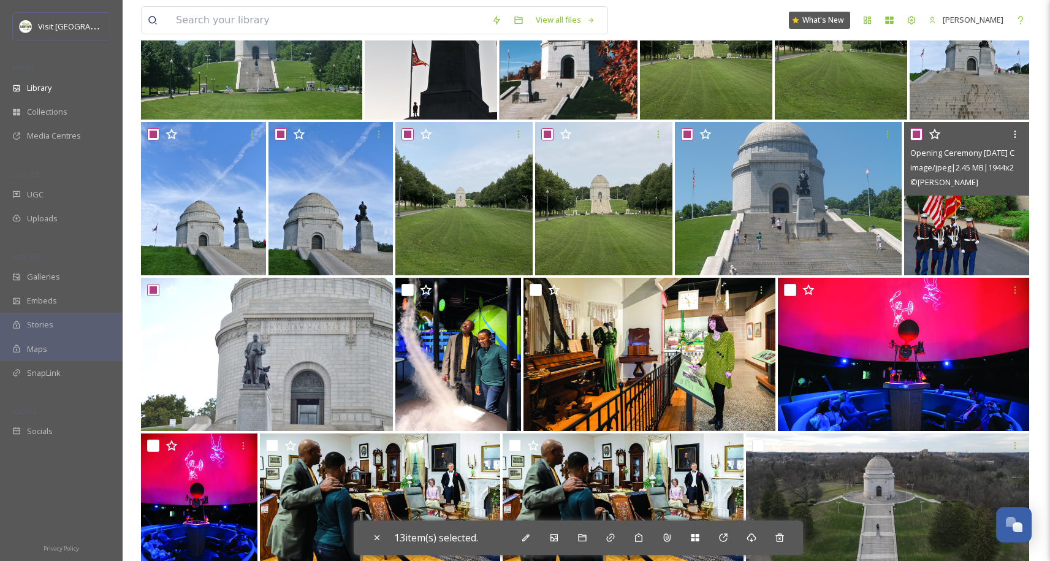
scroll to position [190, 0]
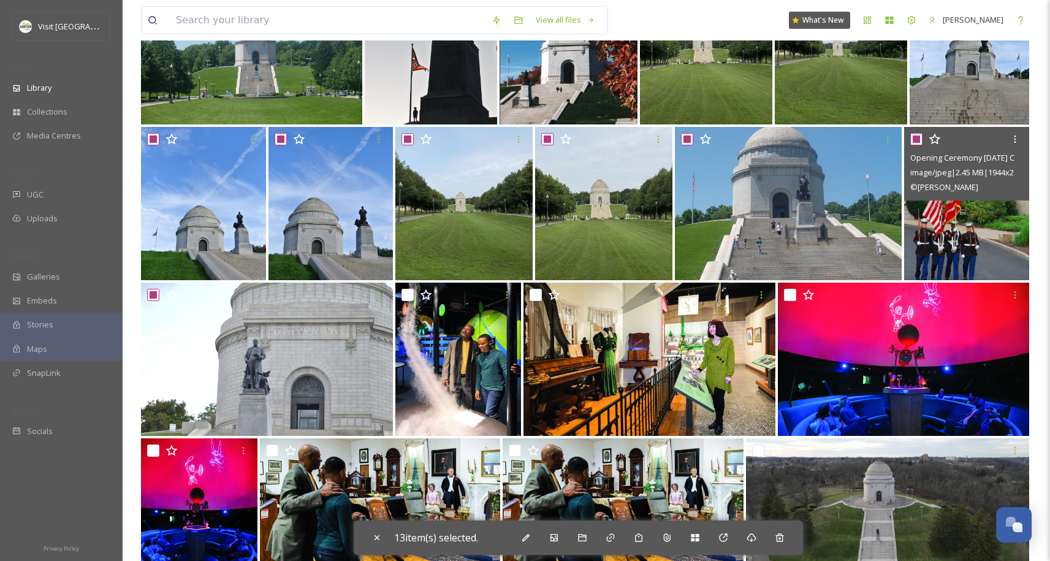
click at [917, 140] on input "checkbox" at bounding box center [916, 139] width 12 height 12
checkbox input "false"
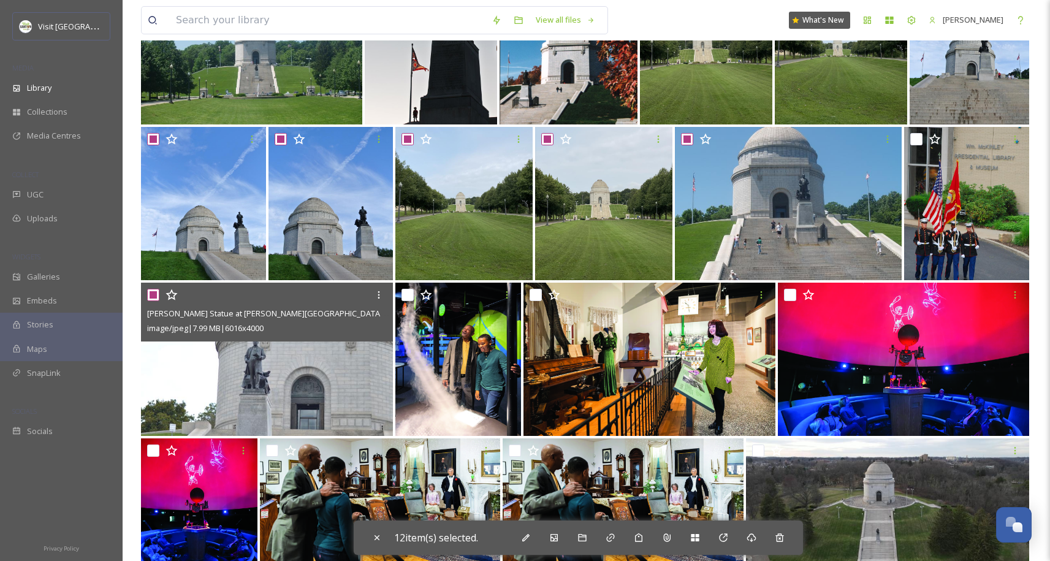
scroll to position [441, 0]
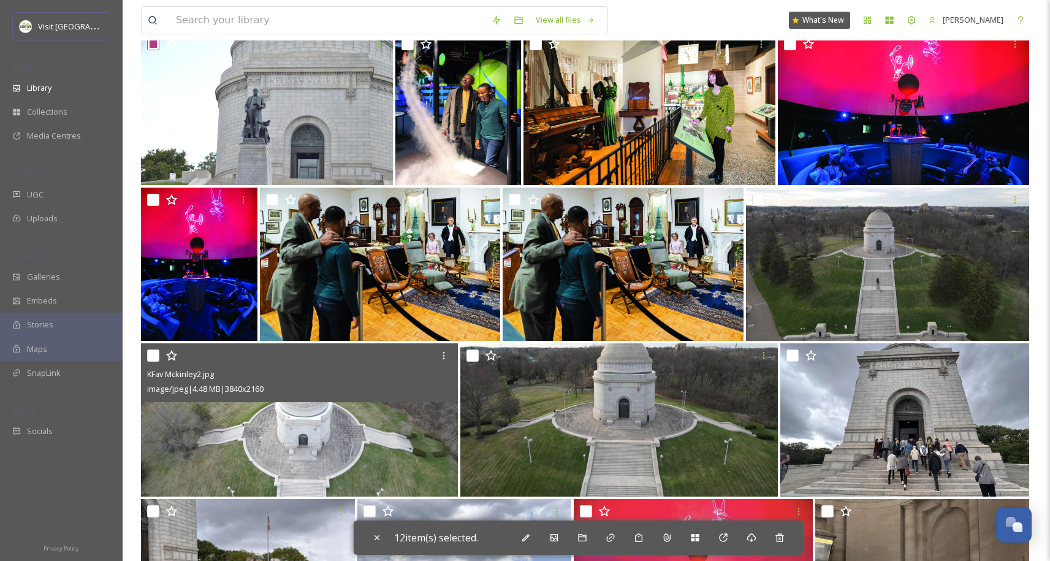
click at [156, 356] on input "checkbox" at bounding box center [153, 355] width 12 height 12
checkbox input "true"
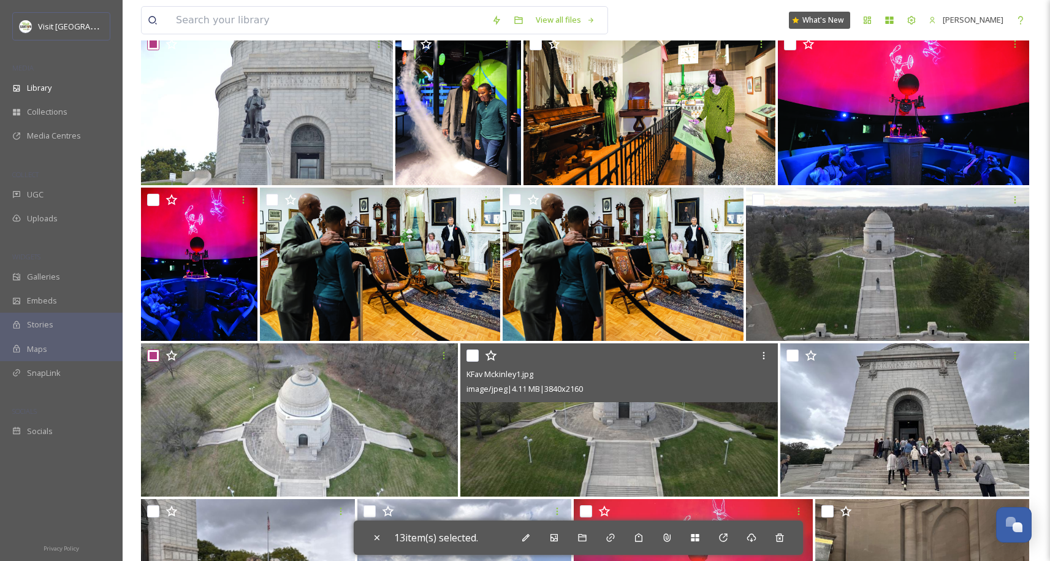
click at [475, 357] on input "checkbox" at bounding box center [472, 355] width 12 height 12
checkbox input "true"
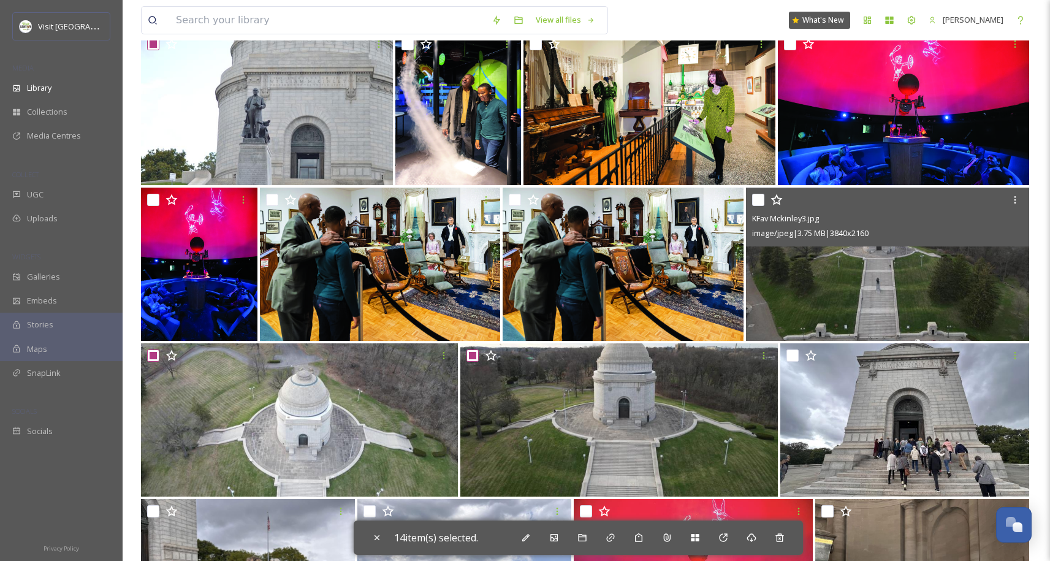
click at [755, 203] on input "checkbox" at bounding box center [758, 200] width 12 height 12
checkbox input "true"
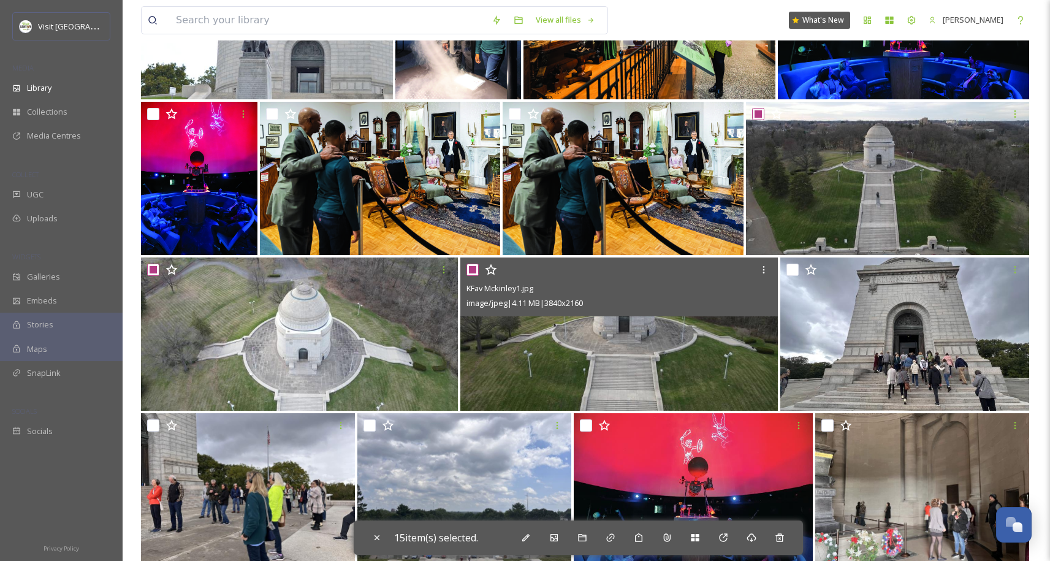
scroll to position [541, 0]
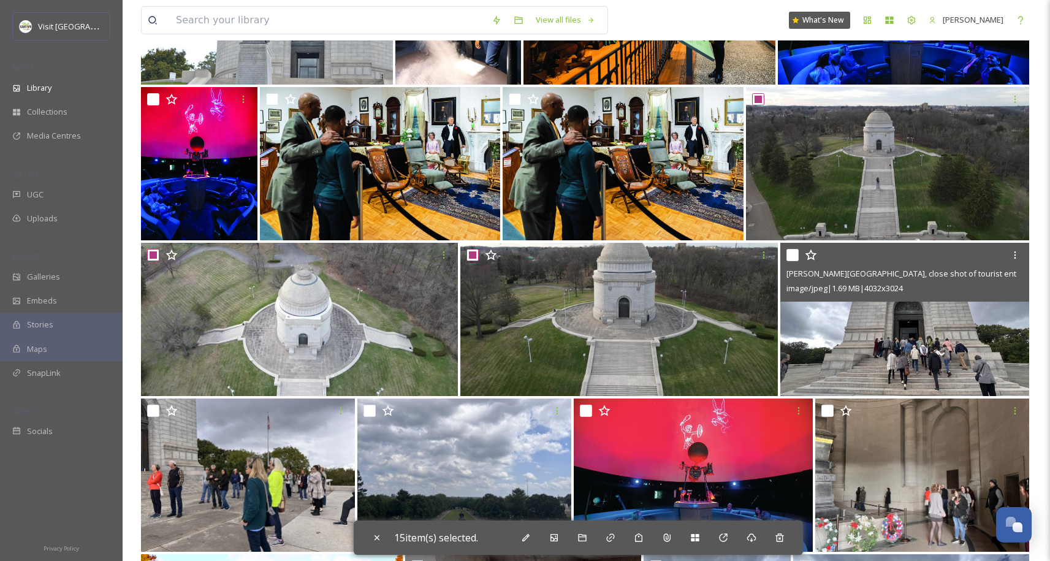
click at [798, 257] on input "checkbox" at bounding box center [792, 255] width 12 height 12
checkbox input "true"
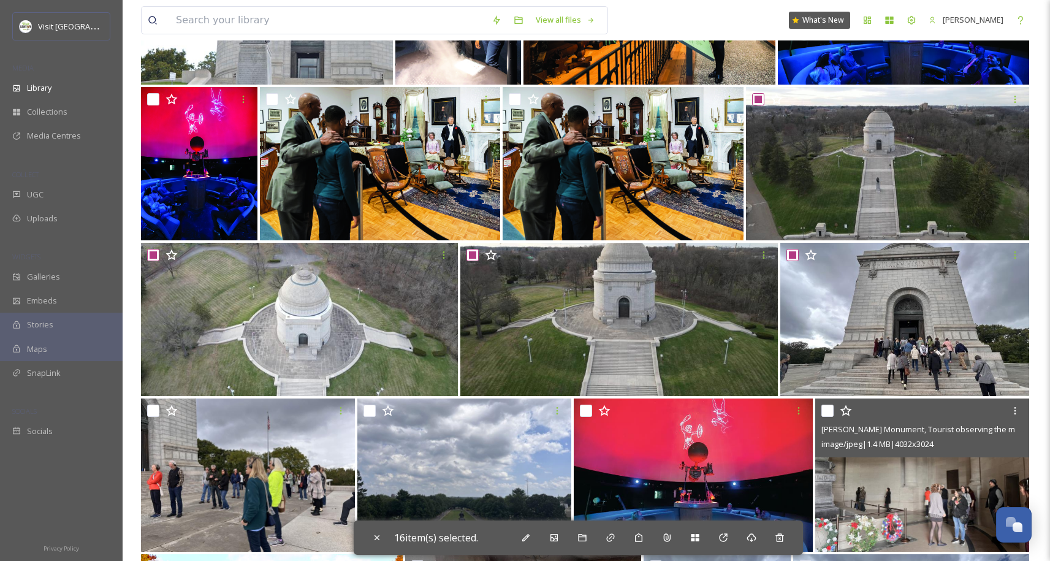
click at [826, 413] on input "checkbox" at bounding box center [827, 411] width 12 height 12
checkbox input "true"
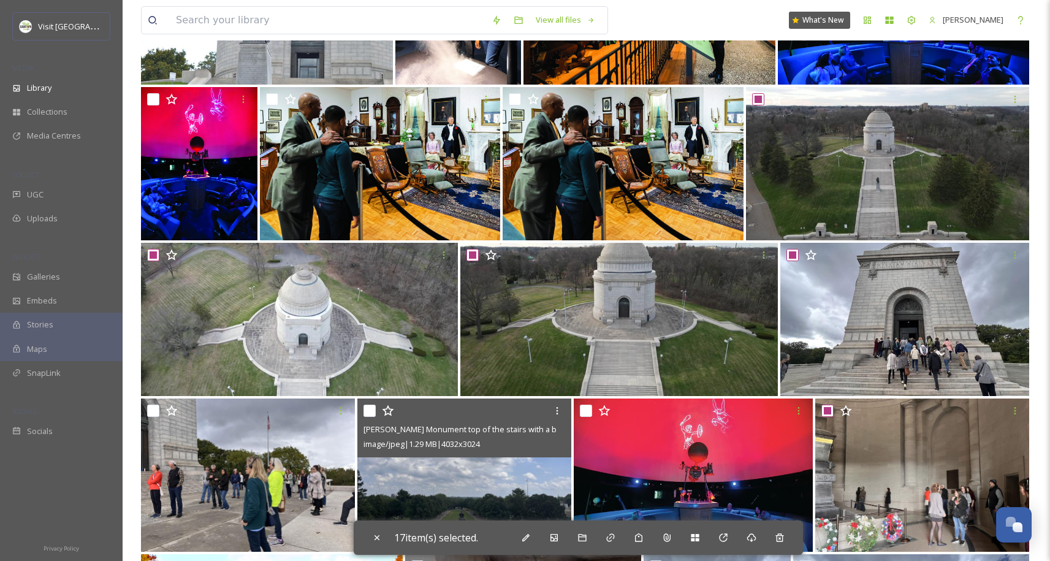
click at [365, 412] on input "checkbox" at bounding box center [369, 411] width 12 height 12
checkbox input "true"
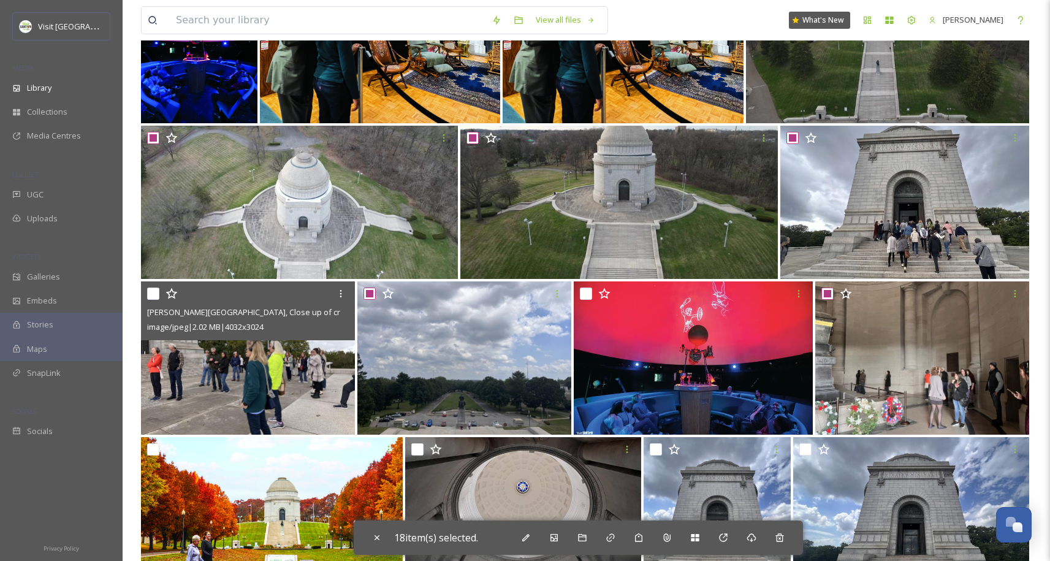
click at [156, 294] on input "checkbox" at bounding box center [153, 293] width 12 height 12
checkbox input "true"
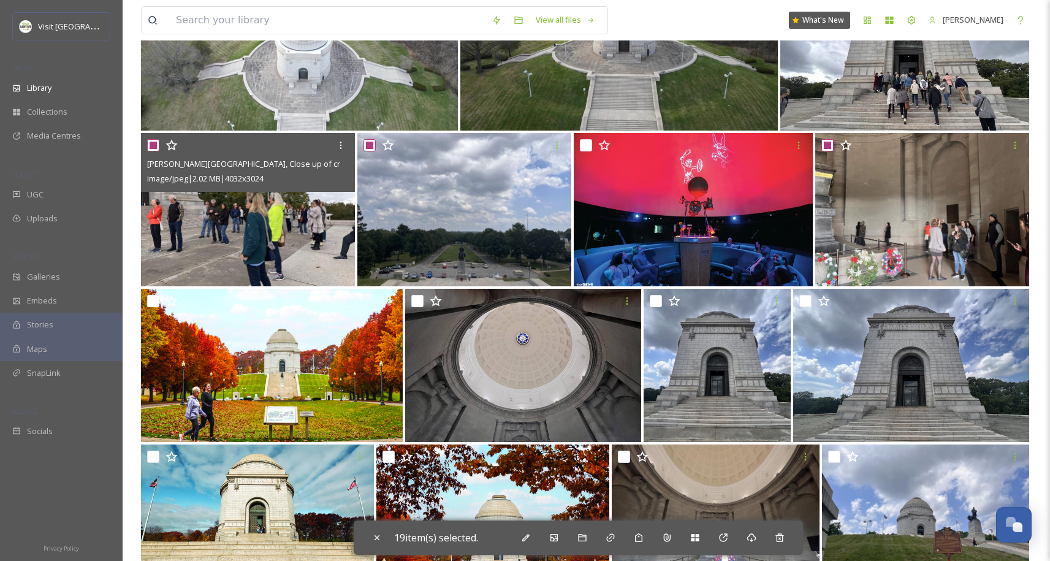
scroll to position [931, 0]
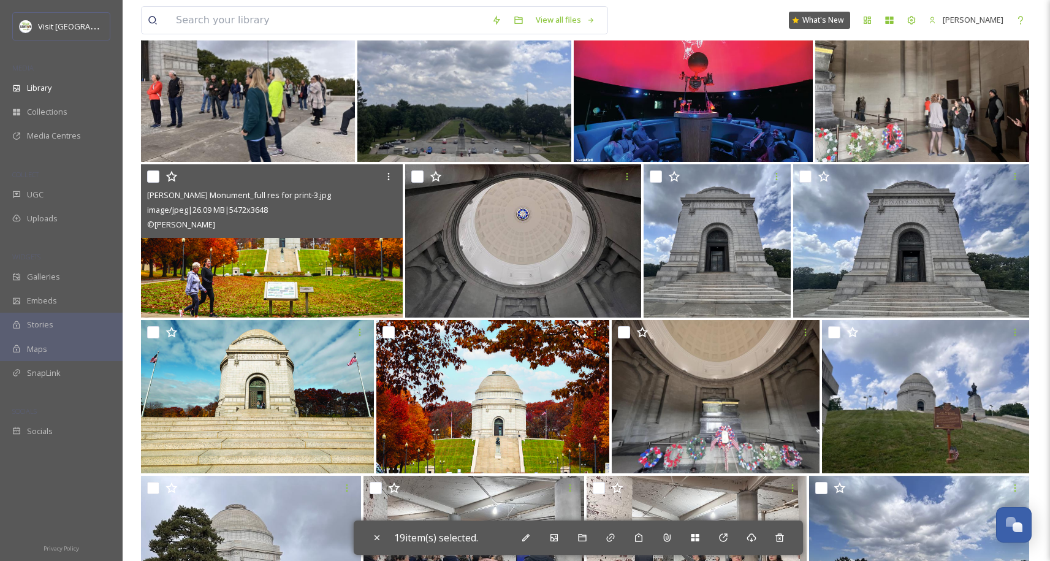
click at [151, 179] on input "checkbox" at bounding box center [153, 176] width 12 height 12
checkbox input "true"
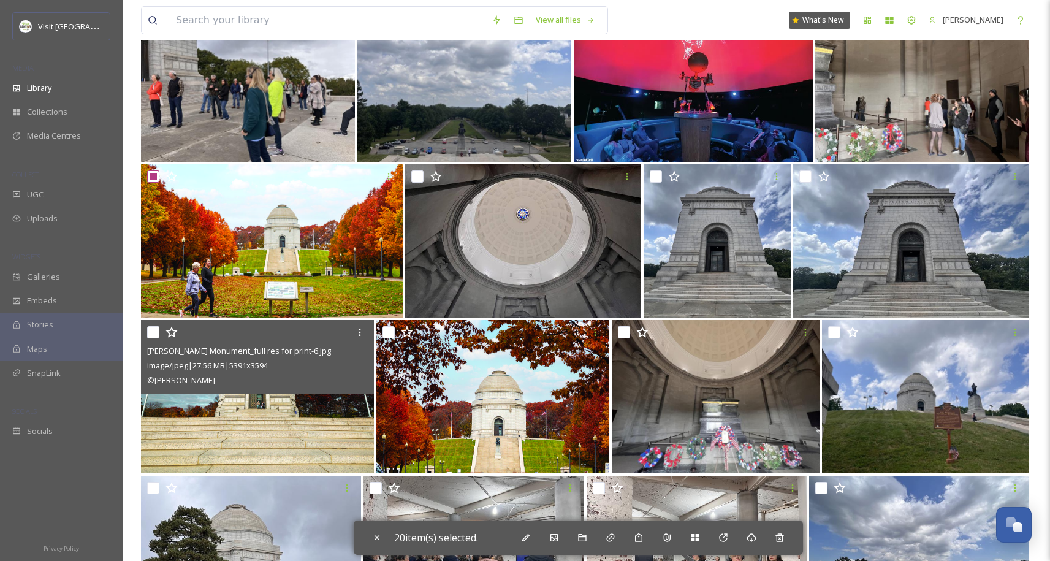
click at [150, 335] on input "checkbox" at bounding box center [153, 332] width 12 height 12
checkbox input "true"
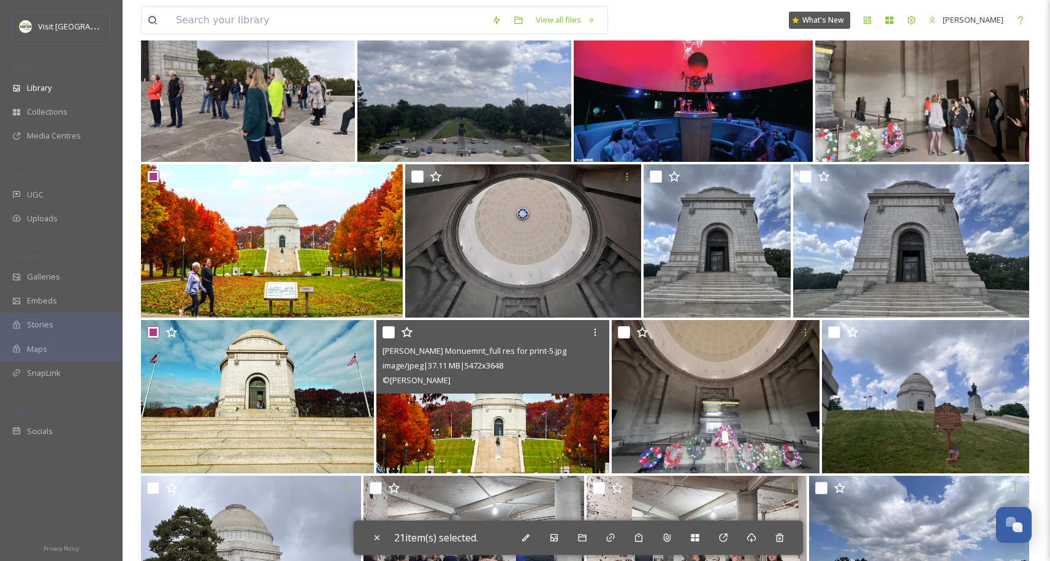
click at [394, 331] on input "checkbox" at bounding box center [389, 332] width 12 height 12
checkbox input "true"
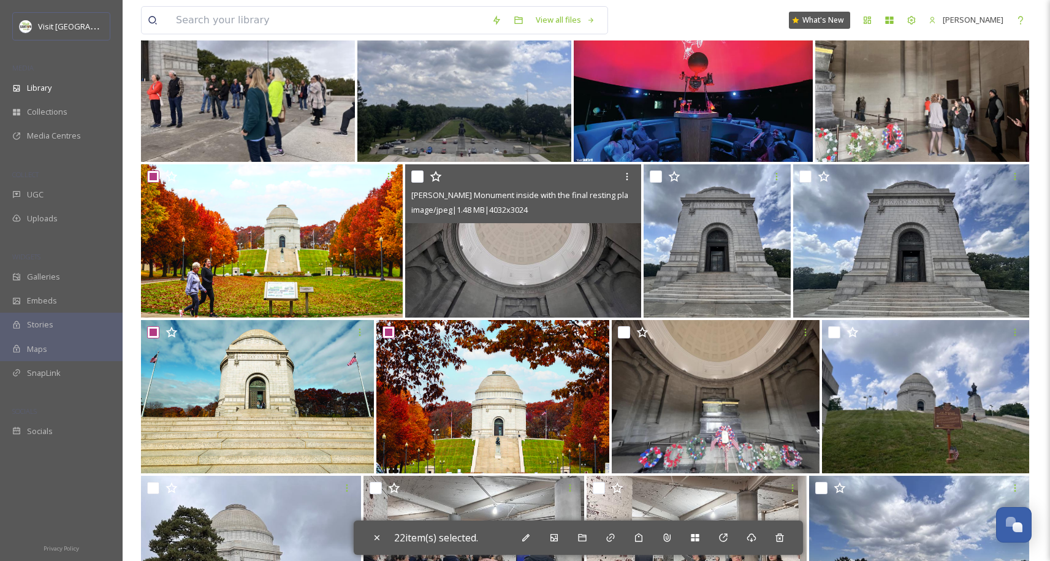
click at [421, 181] on input "checkbox" at bounding box center [417, 176] width 12 height 12
checkbox input "true"
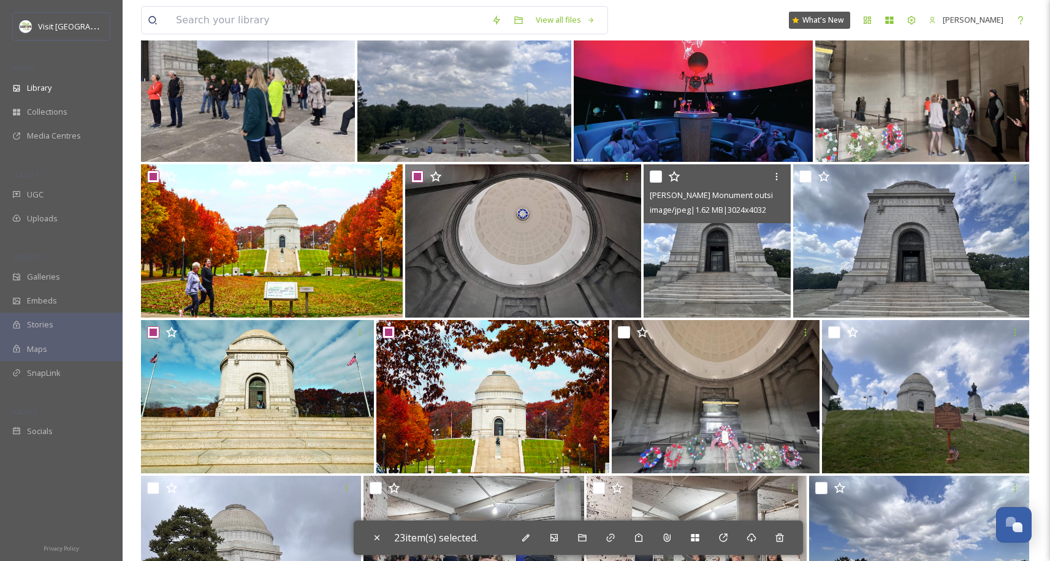
click at [658, 177] on input "checkbox" at bounding box center [656, 176] width 12 height 12
checkbox input "true"
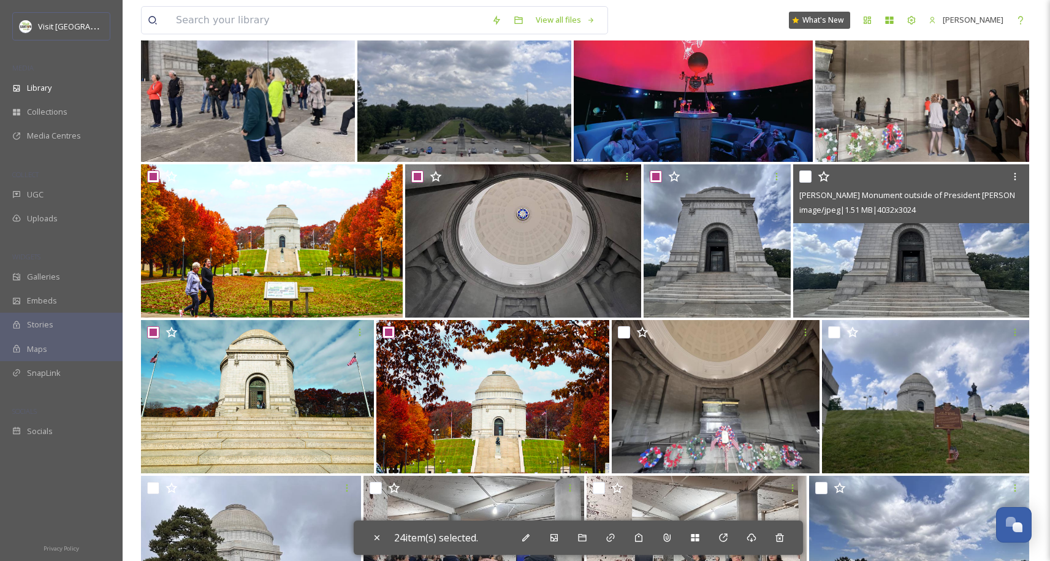
click at [805, 174] on input "checkbox" at bounding box center [805, 176] width 12 height 12
checkbox input "true"
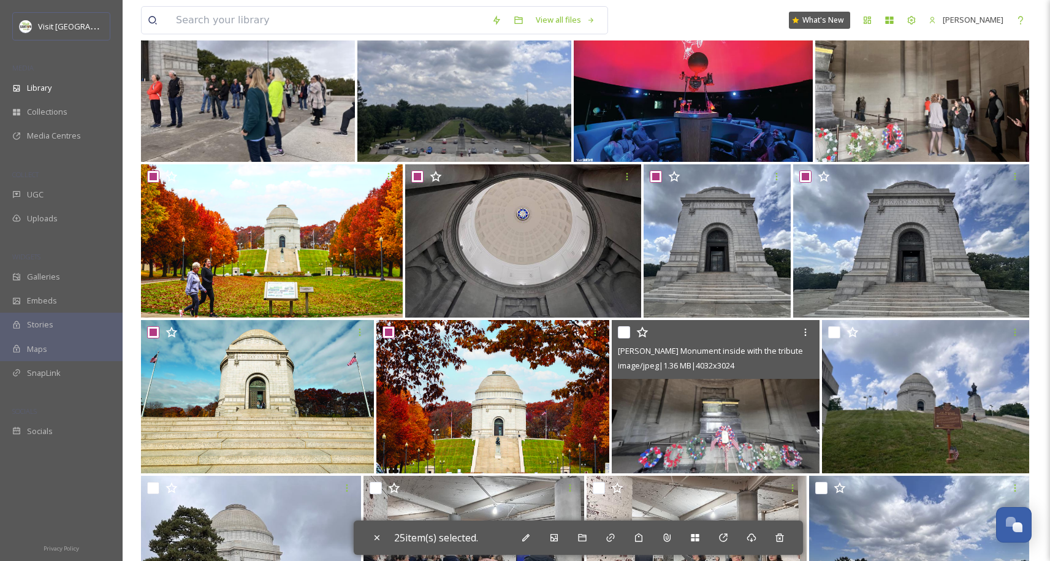
click at [619, 332] on input "checkbox" at bounding box center [624, 332] width 12 height 12
checkbox input "true"
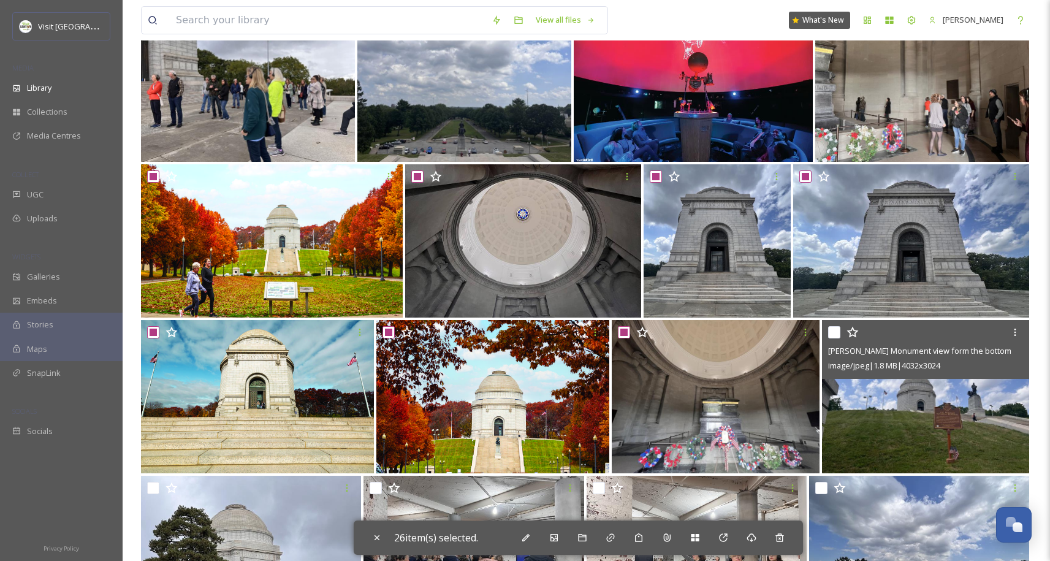
click at [834, 333] on input "checkbox" at bounding box center [834, 332] width 12 height 12
checkbox input "true"
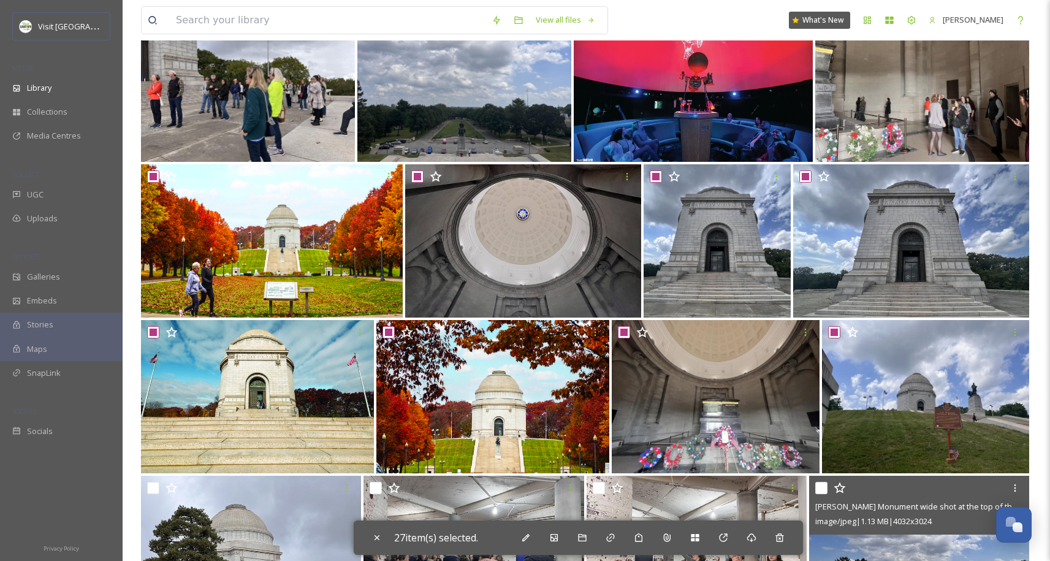
click at [856, 522] on span "image/jpeg | 1.13 MB | 4032 x 3024" at bounding box center [873, 521] width 116 height 11
click at [818, 487] on input "checkbox" at bounding box center [821, 488] width 12 height 12
checkbox input "true"
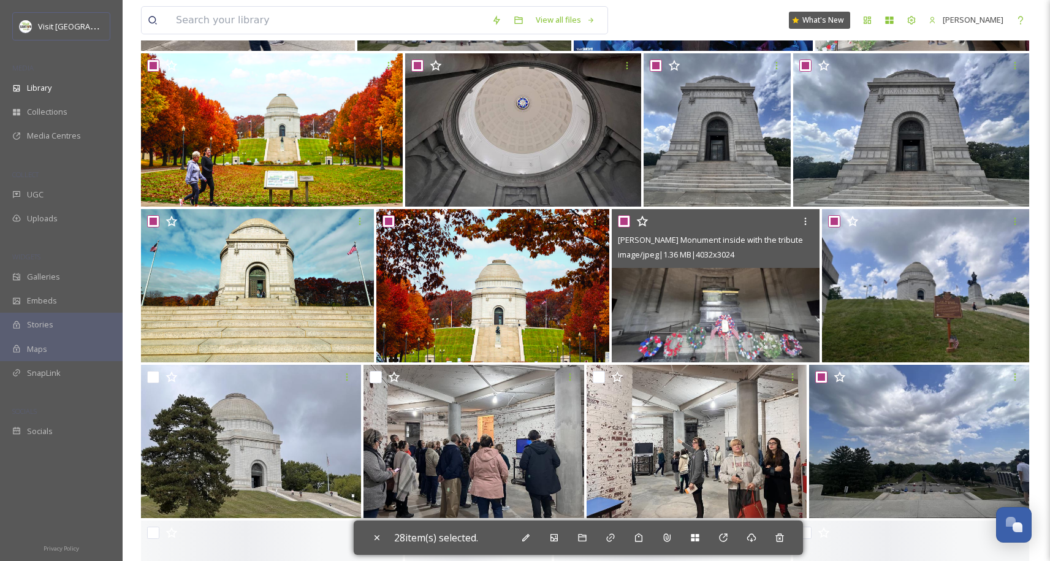
scroll to position [1045, 0]
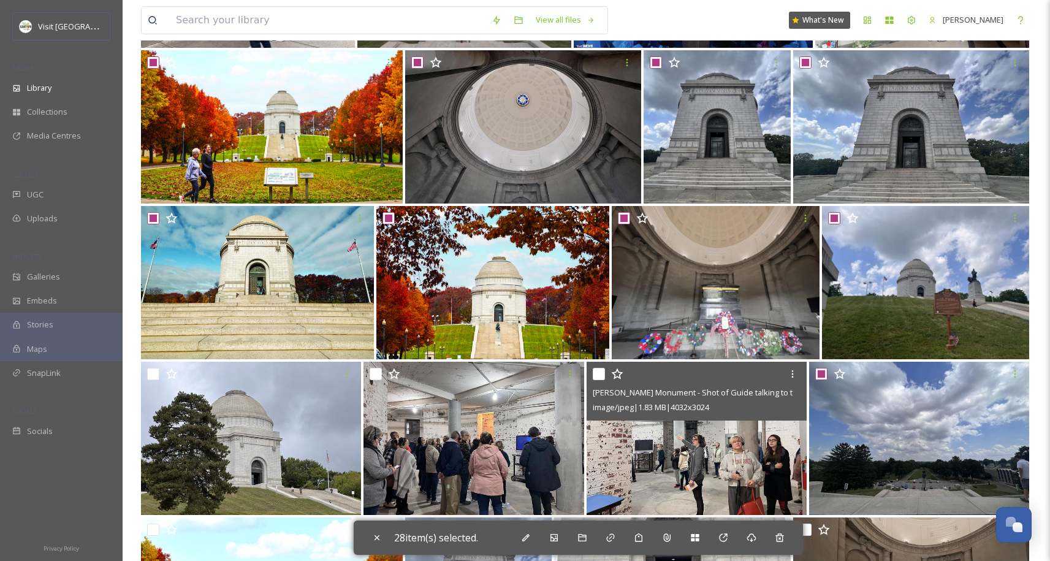
click at [604, 374] on input "checkbox" at bounding box center [599, 374] width 12 height 12
checkbox input "true"
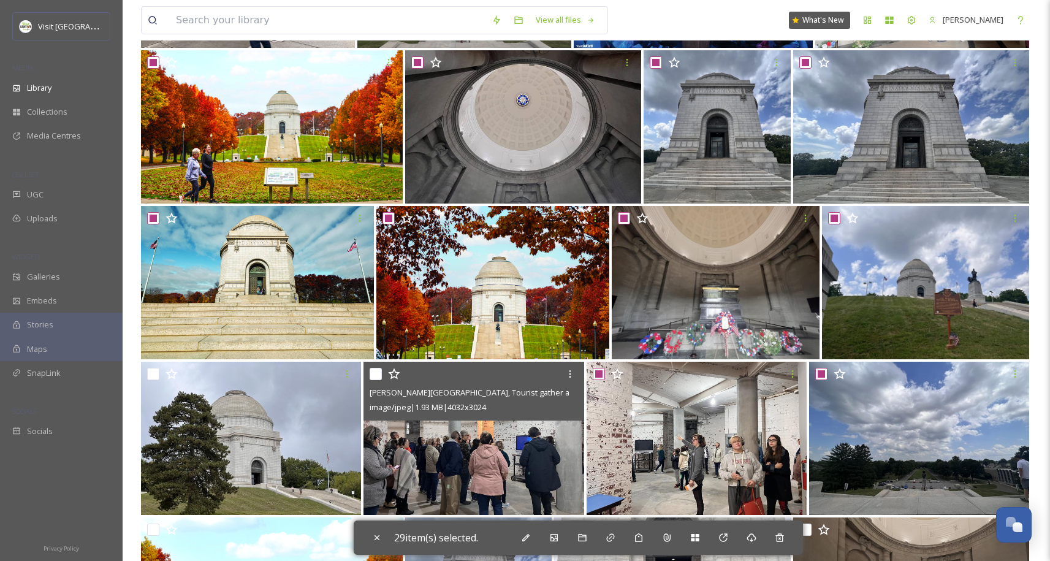
click at [373, 375] on input "checkbox" at bounding box center [376, 374] width 12 height 12
checkbox input "true"
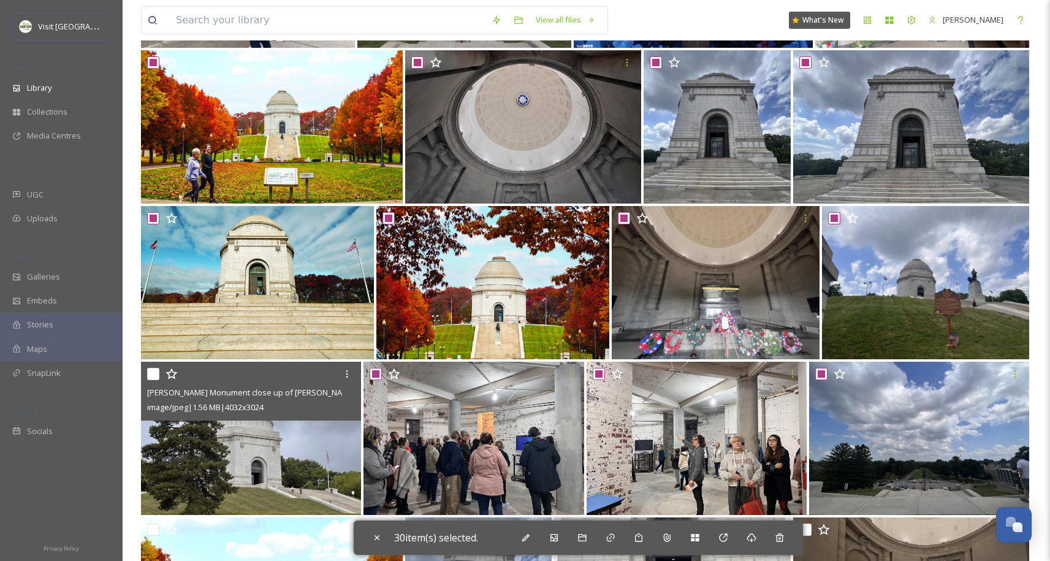
drag, startPoint x: 145, startPoint y: 371, endPoint x: 156, endPoint y: 373, distance: 11.9
click at [150, 372] on div "McKinley Monument close up of Mckinley Monument .jpg image/jpeg | 1.56 MB | 403…" at bounding box center [251, 391] width 220 height 59
click at [156, 374] on input "checkbox" at bounding box center [153, 374] width 12 height 12
checkbox input "true"
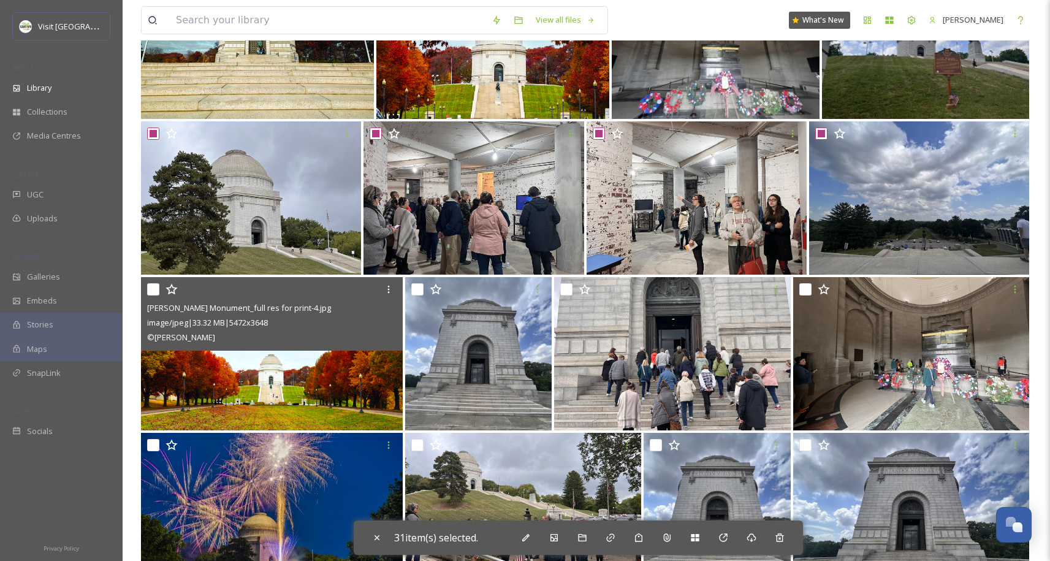
click at [154, 292] on input "checkbox" at bounding box center [153, 289] width 12 height 12
checkbox input "true"
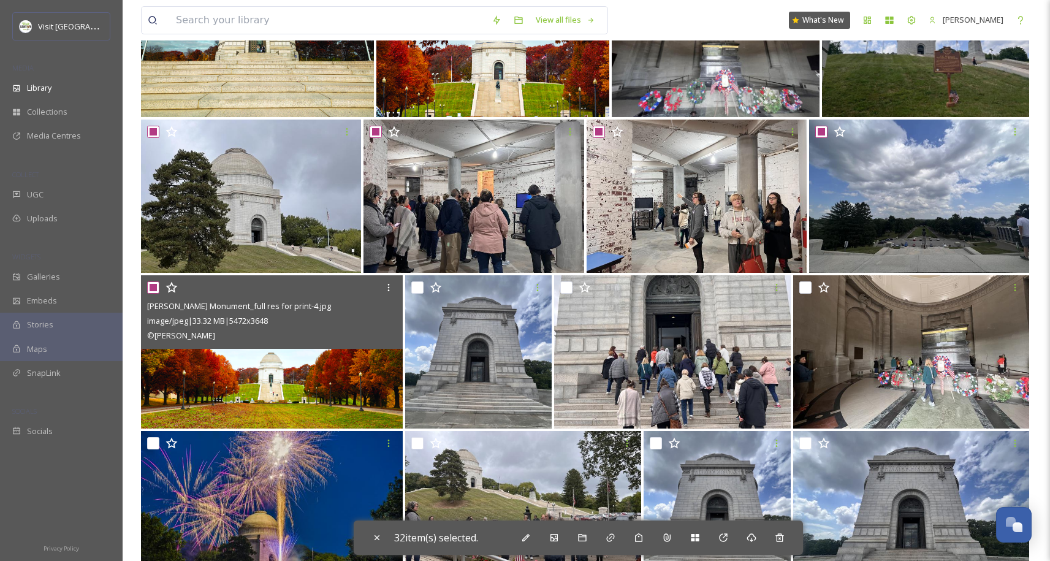
scroll to position [1288, 0]
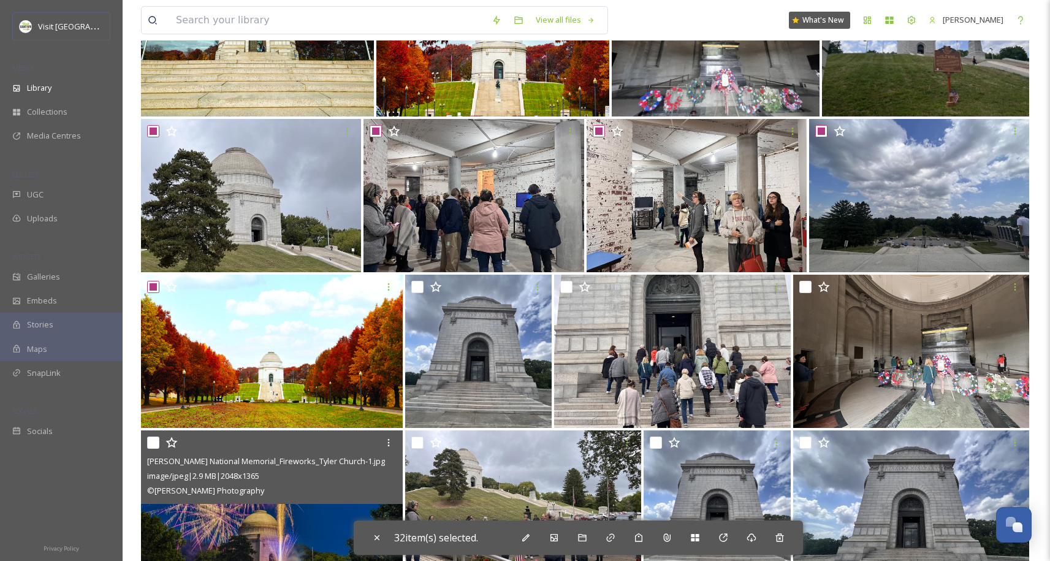
click at [155, 440] on input "checkbox" at bounding box center [153, 442] width 12 height 12
checkbox input "true"
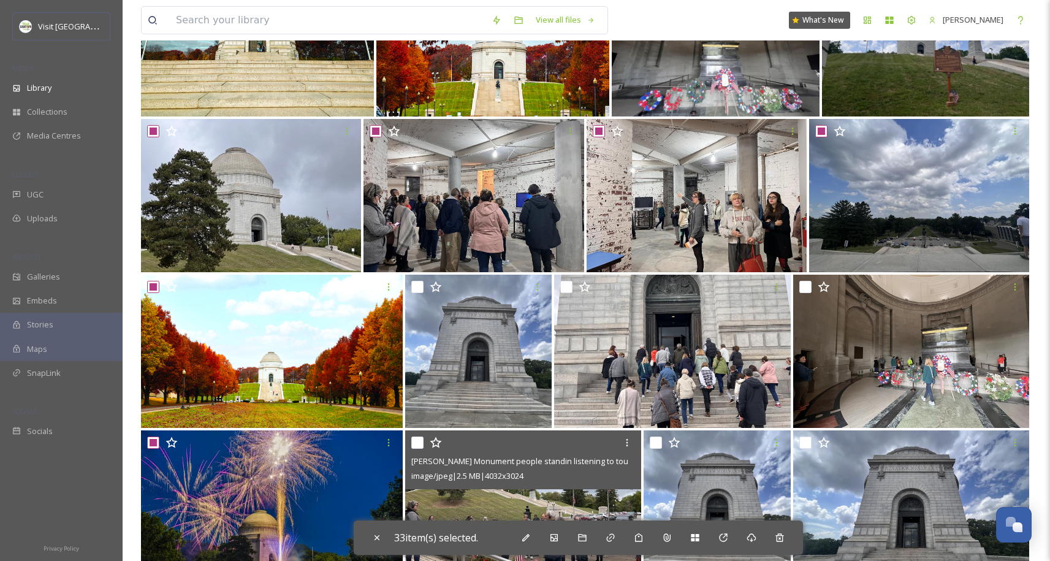
click at [422, 442] on input "checkbox" at bounding box center [417, 442] width 12 height 12
checkbox input "true"
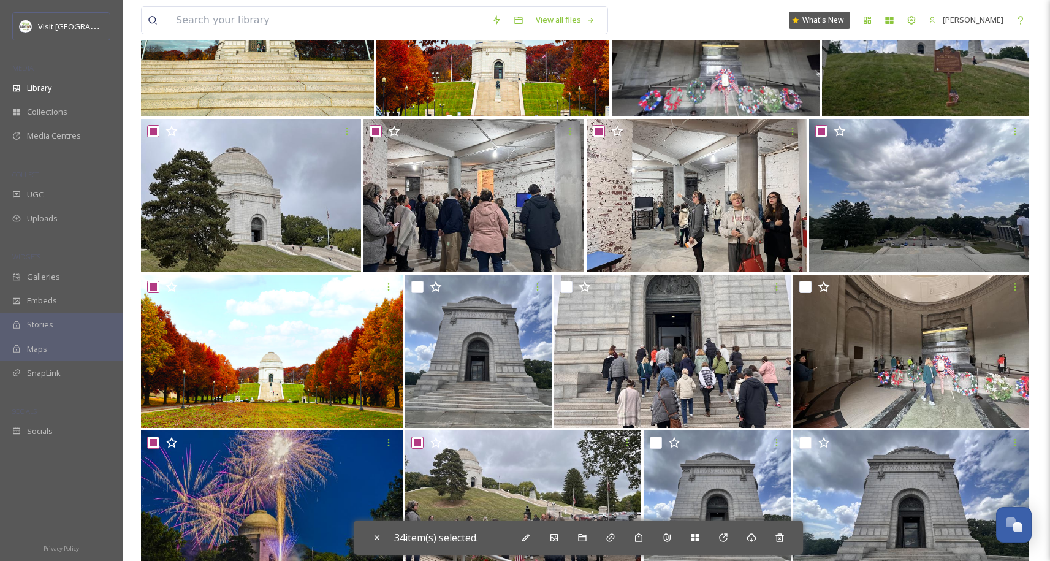
click at [417, 287] on input "checkbox" at bounding box center [417, 287] width 12 height 12
checkbox input "true"
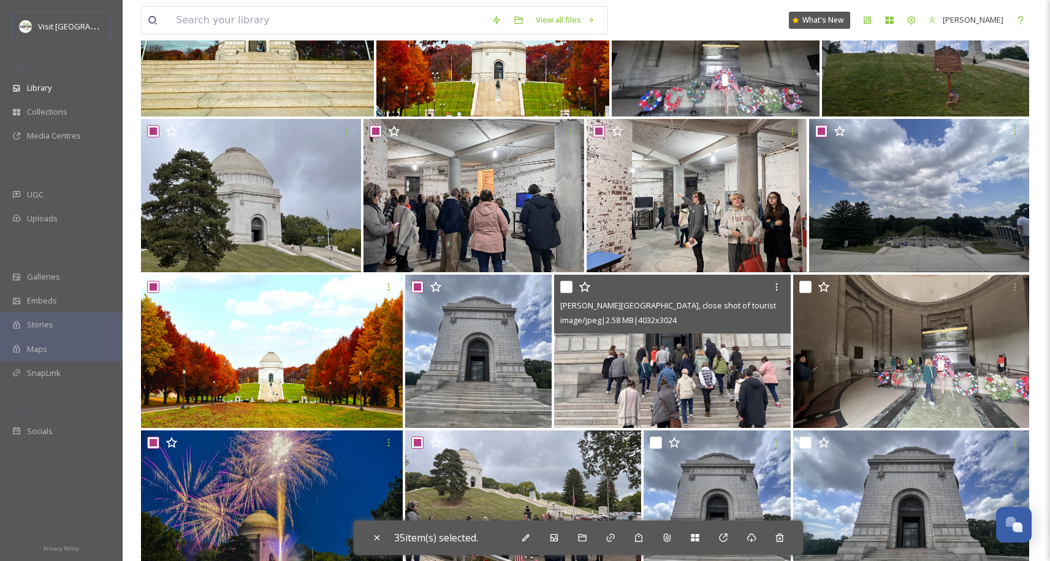
click at [557, 289] on div "McKinley Monument, close shot of tourist entering front doors of Mckinley Monum…" at bounding box center [672, 304] width 236 height 59
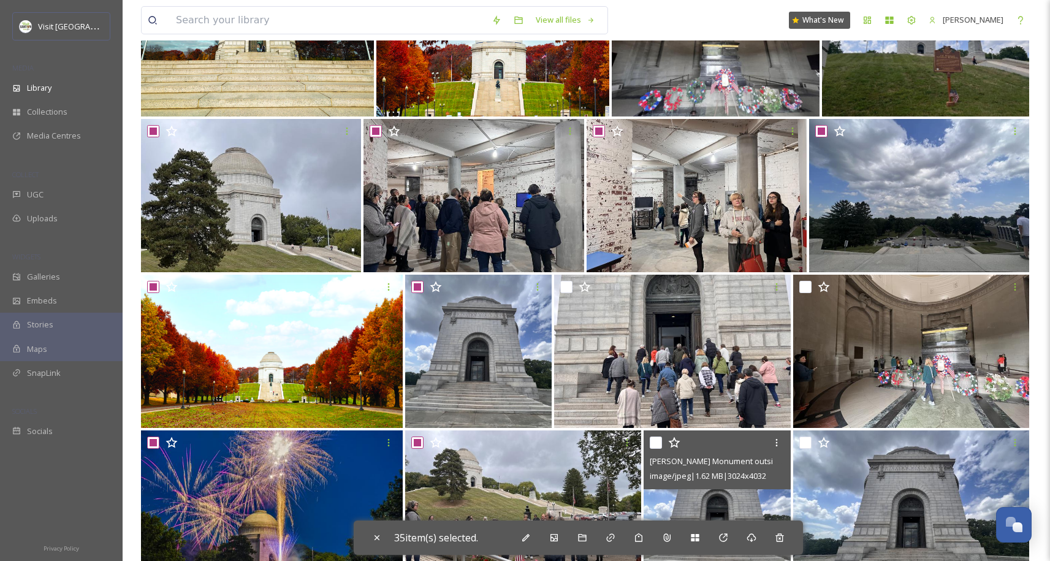
click at [660, 445] on input "checkbox" at bounding box center [656, 442] width 12 height 12
checkbox input "true"
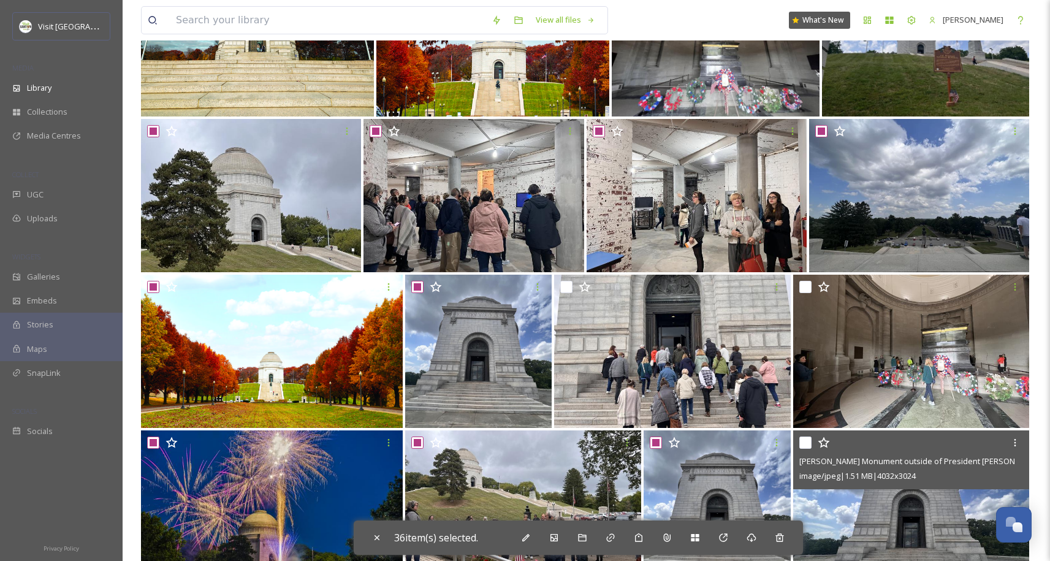
click at [807, 442] on input "checkbox" at bounding box center [805, 442] width 12 height 12
checkbox input "true"
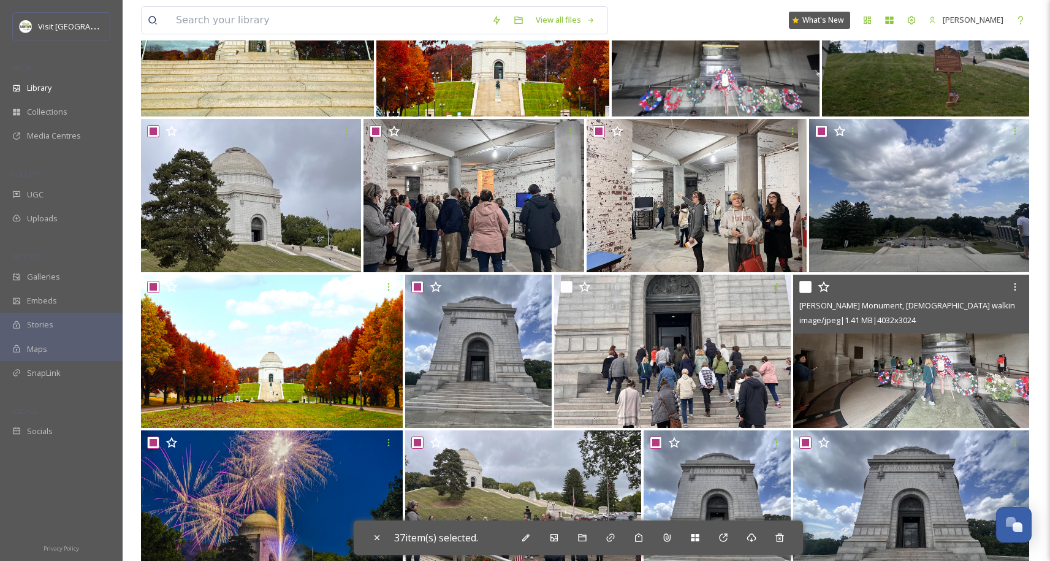
click at [804, 288] on input "checkbox" at bounding box center [805, 287] width 12 height 12
checkbox input "true"
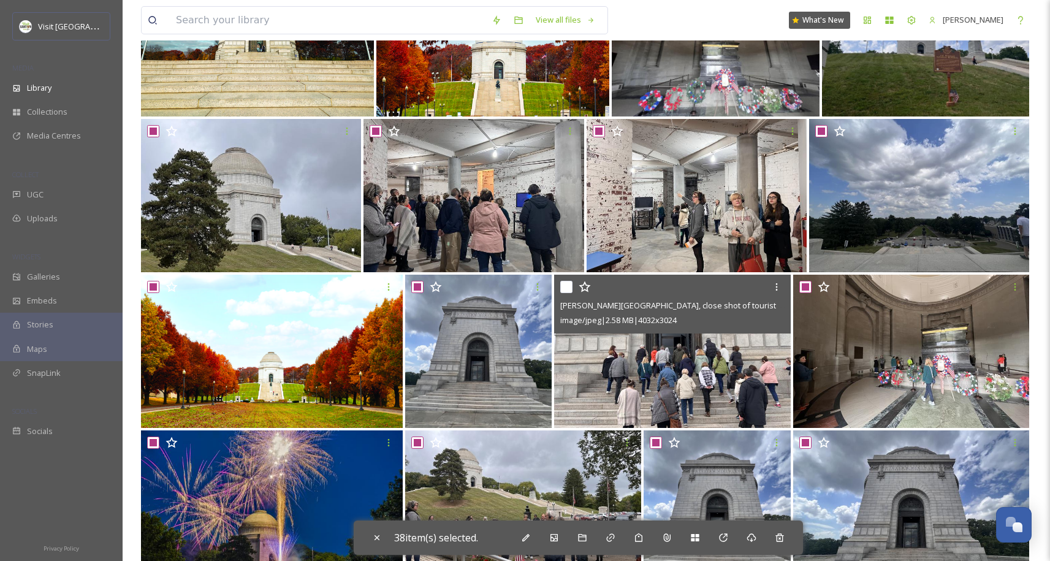
click at [566, 287] on input "checkbox" at bounding box center [566, 287] width 12 height 12
checkbox input "true"
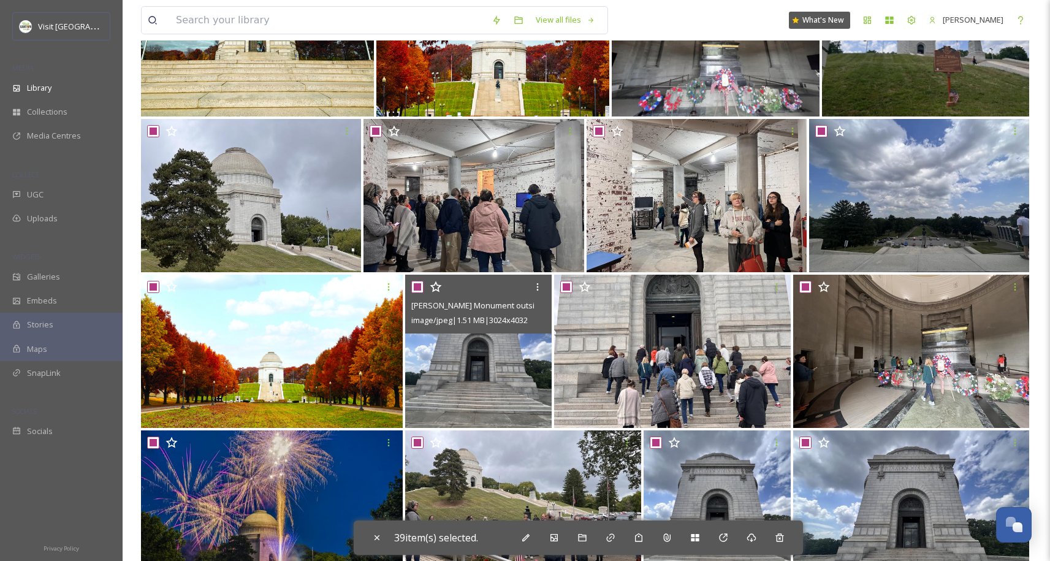
scroll to position [1702, 0]
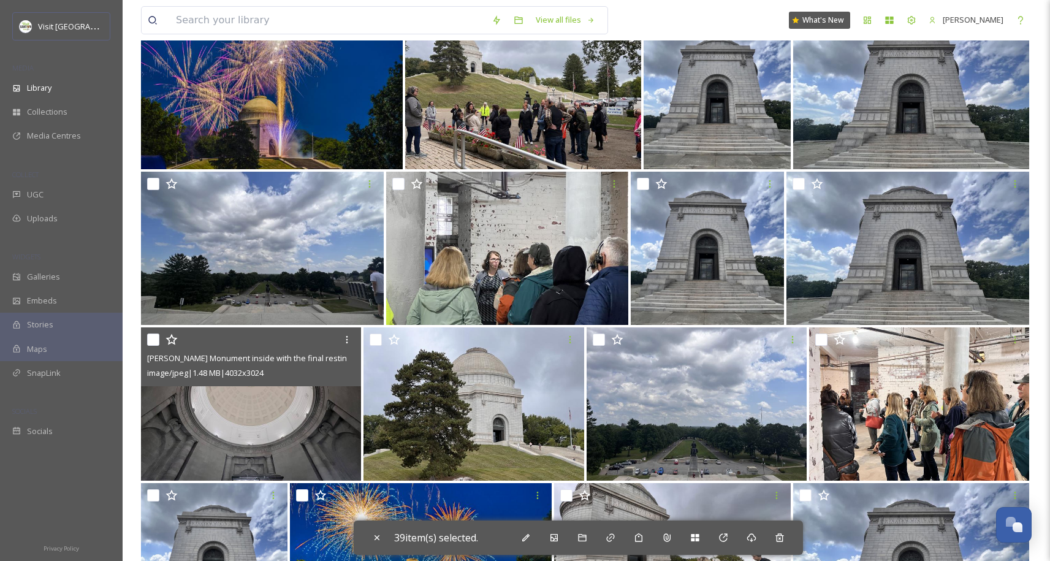
click at [156, 337] on input "checkbox" at bounding box center [153, 339] width 12 height 12
checkbox input "true"
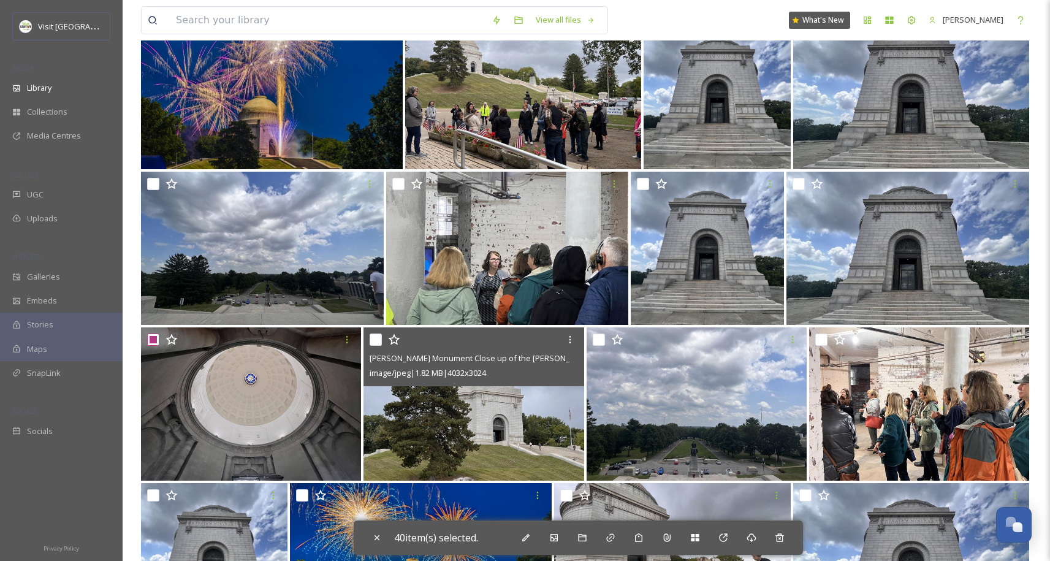
click at [375, 336] on input "checkbox" at bounding box center [376, 339] width 12 height 12
checkbox input "true"
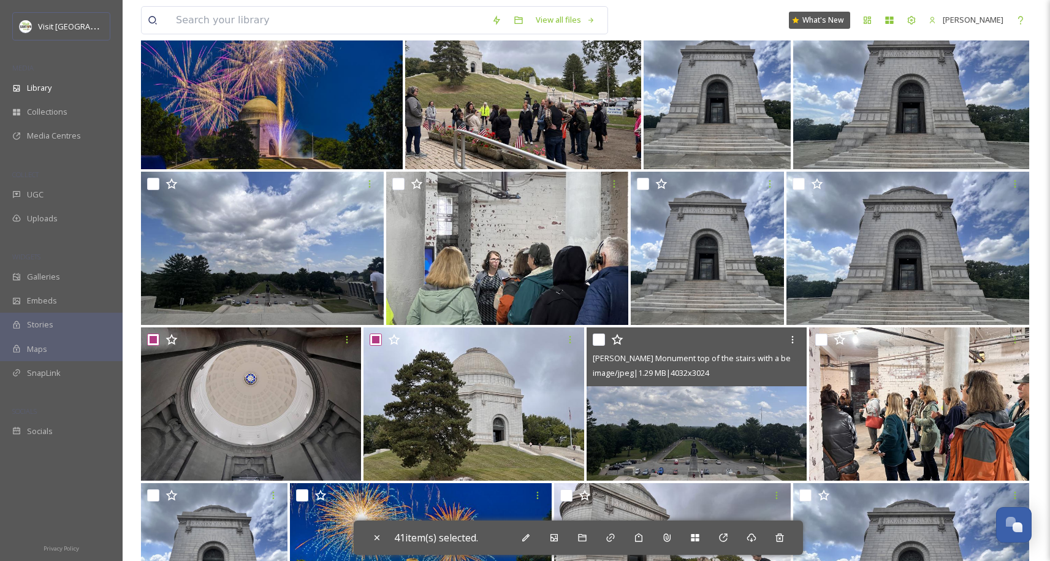
click at [604, 338] on input "checkbox" at bounding box center [599, 339] width 12 height 12
checkbox input "true"
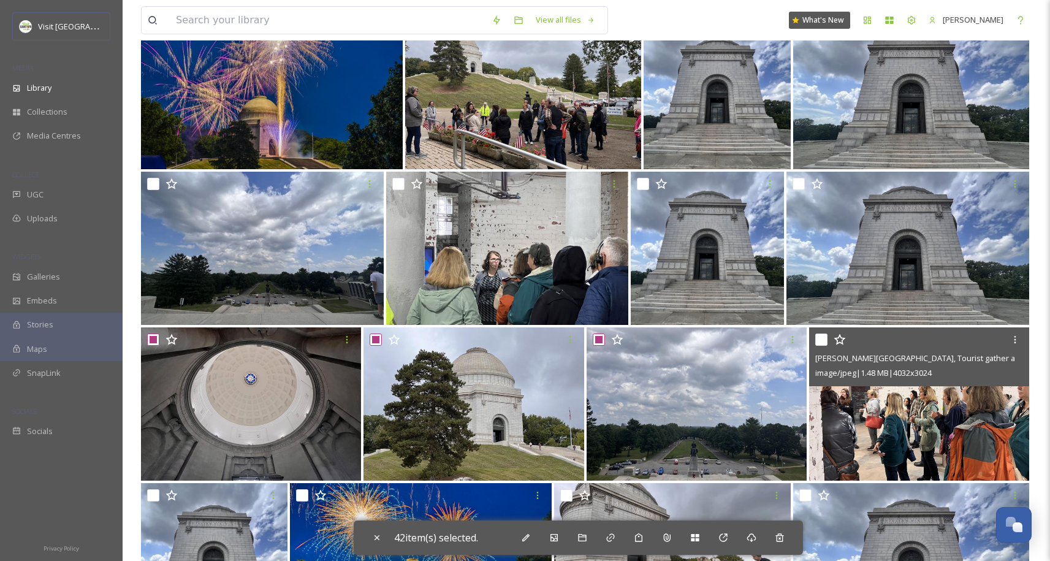
drag, startPoint x: 825, startPoint y: 341, endPoint x: 822, endPoint y: 351, distance: 9.7
click at [825, 341] on input "checkbox" at bounding box center [821, 339] width 12 height 12
checkbox input "true"
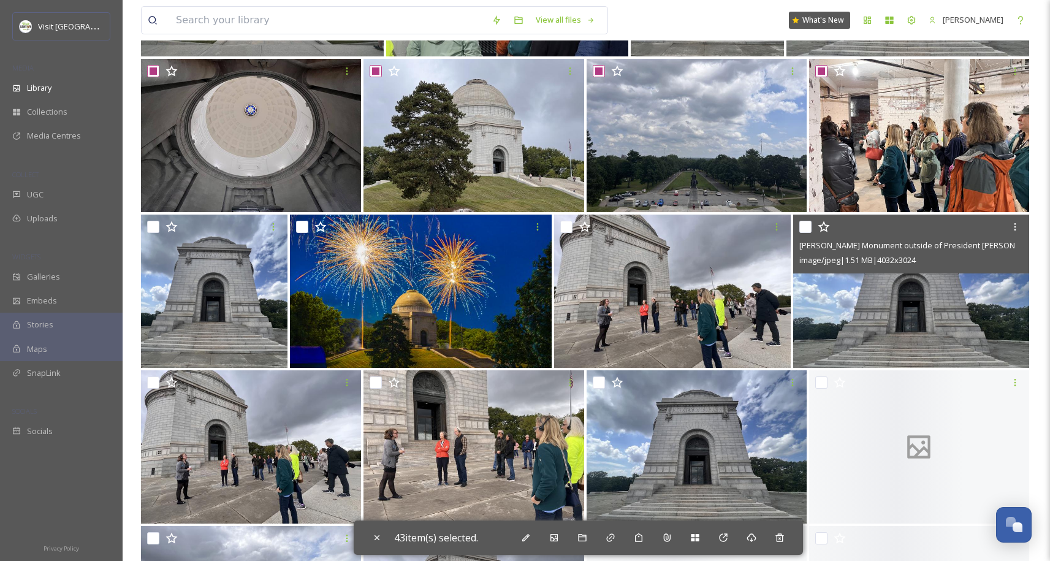
scroll to position [1970, 0]
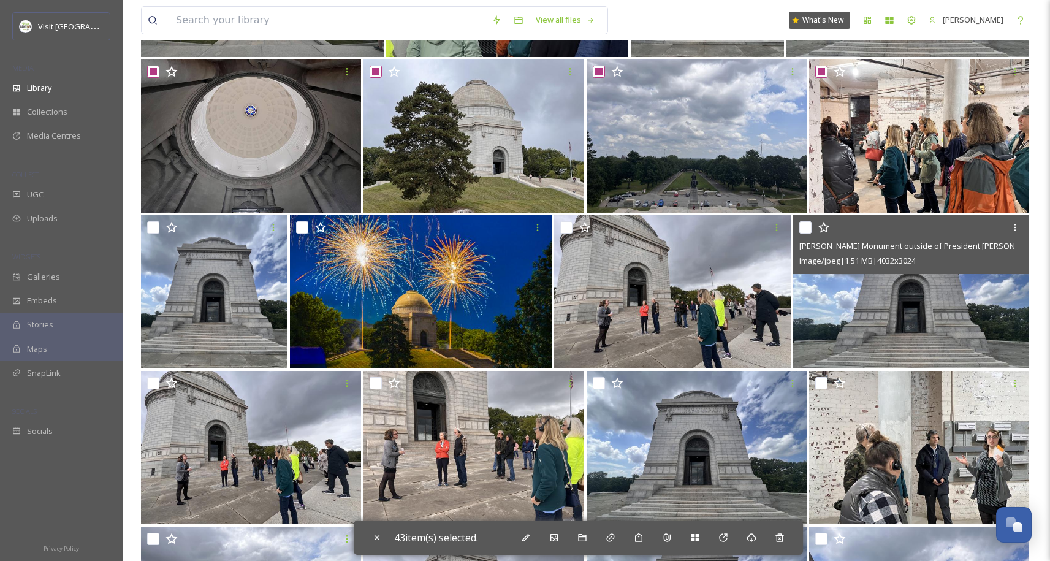
click at [810, 228] on input "checkbox" at bounding box center [805, 227] width 12 height 12
checkbox input "true"
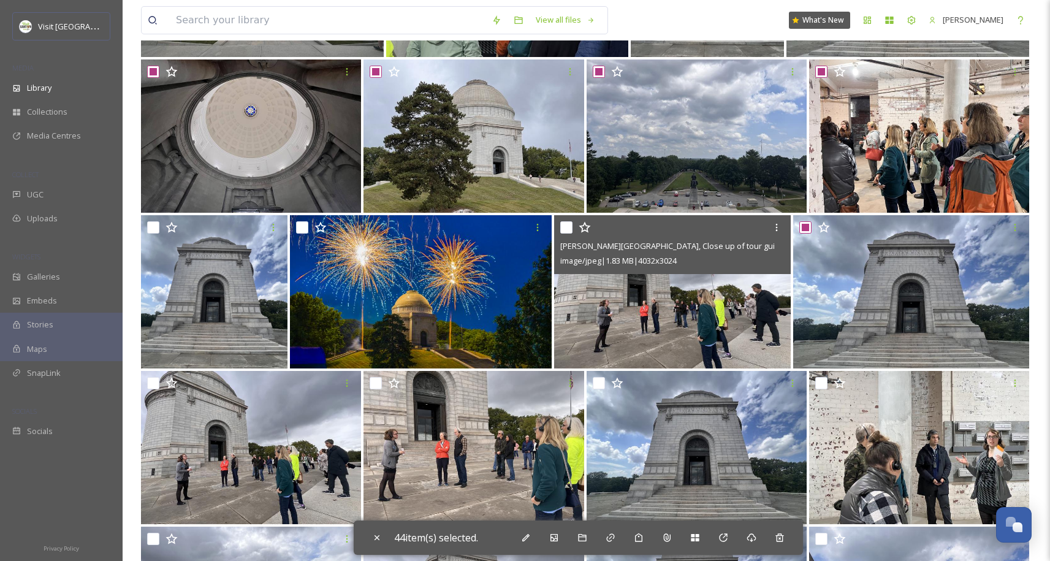
click at [570, 230] on input "checkbox" at bounding box center [566, 227] width 12 height 12
checkbox input "true"
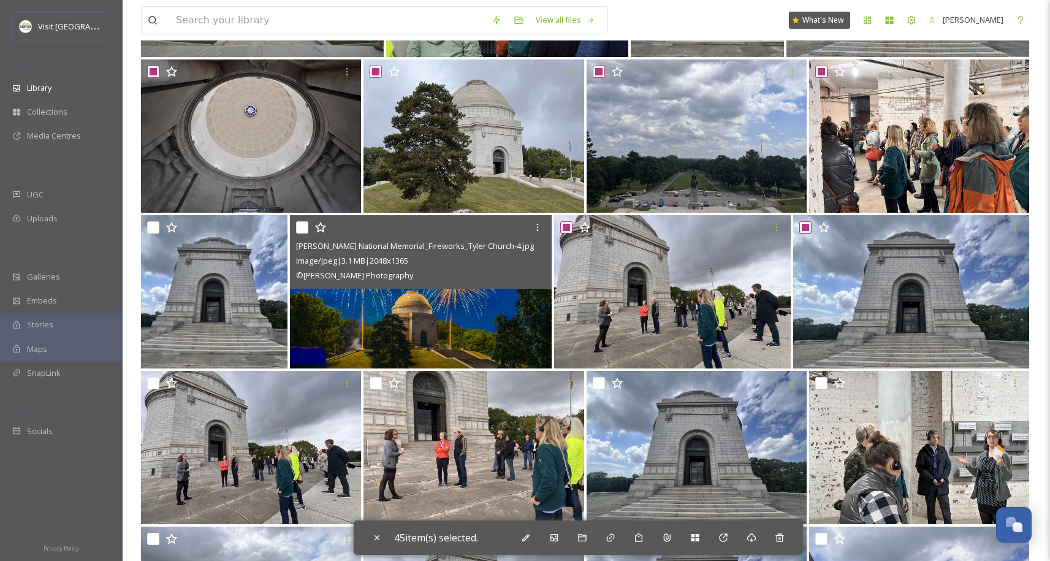
click at [305, 227] on input "checkbox" at bounding box center [302, 227] width 12 height 12
checkbox input "true"
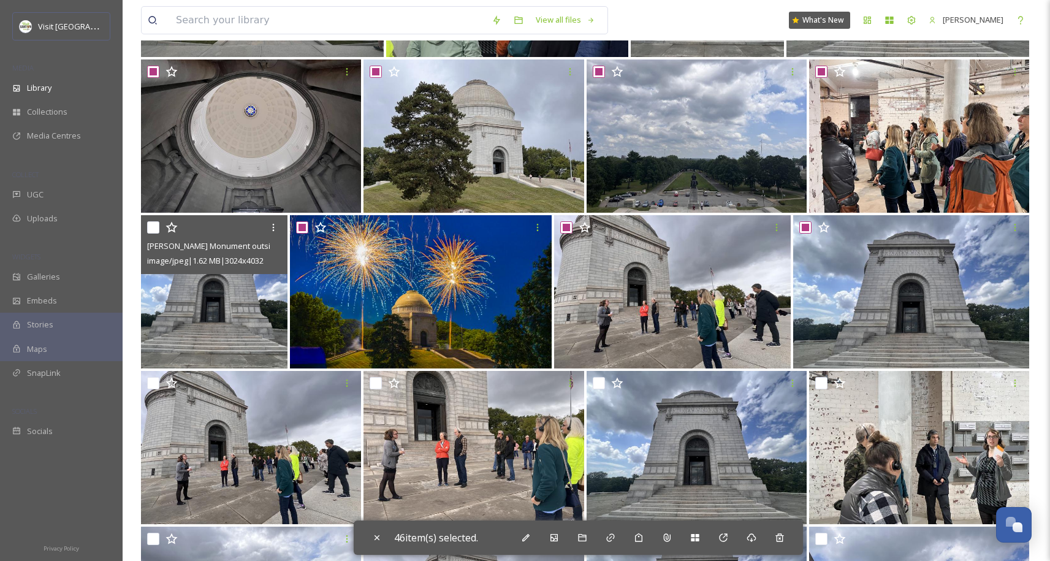
click at [158, 229] on input "checkbox" at bounding box center [153, 227] width 12 height 12
checkbox input "true"
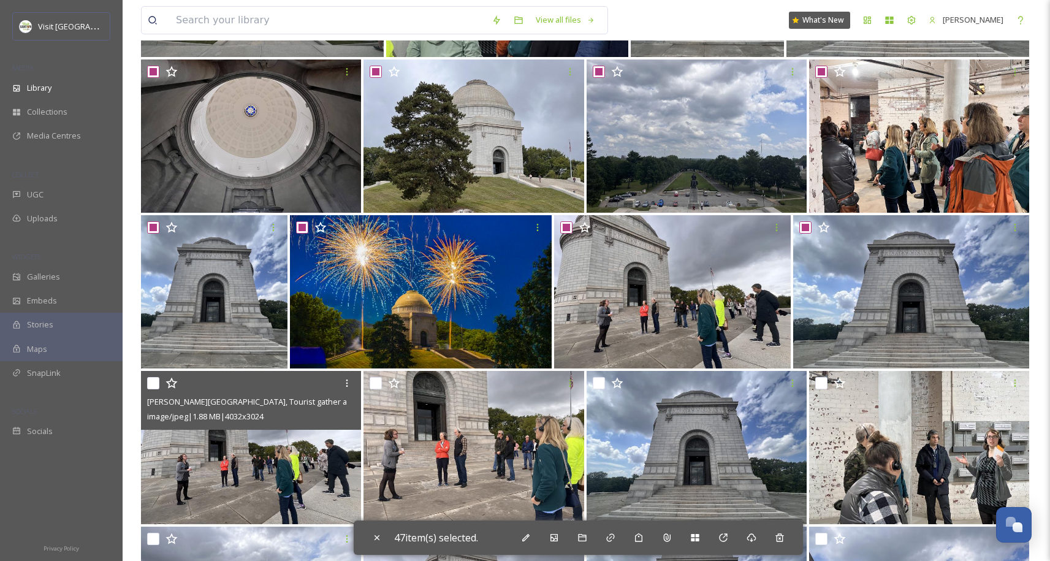
click at [152, 384] on input "checkbox" at bounding box center [153, 383] width 12 height 12
checkbox input "true"
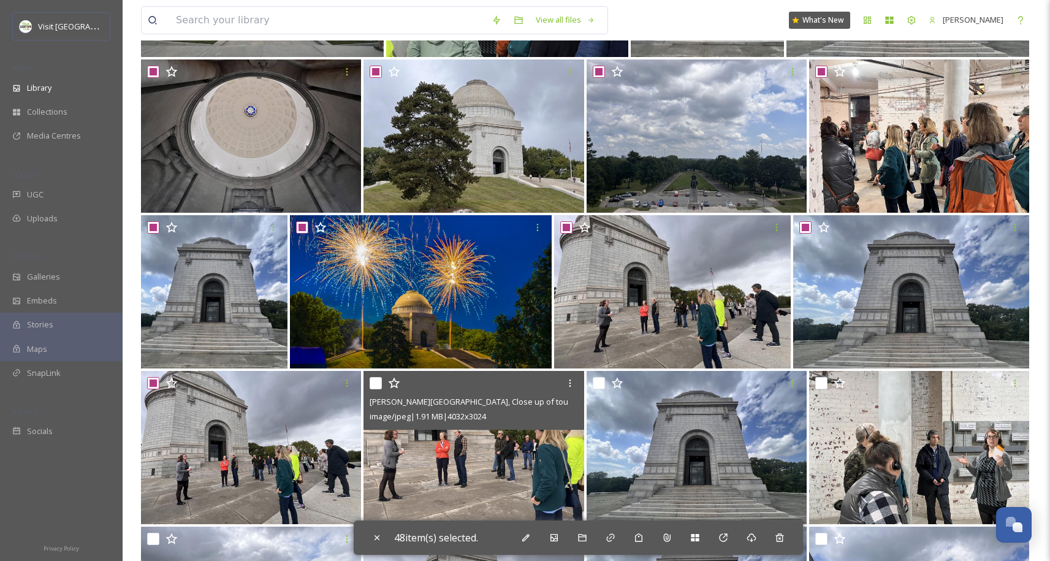
click at [376, 385] on input "checkbox" at bounding box center [376, 383] width 12 height 12
checkbox input "true"
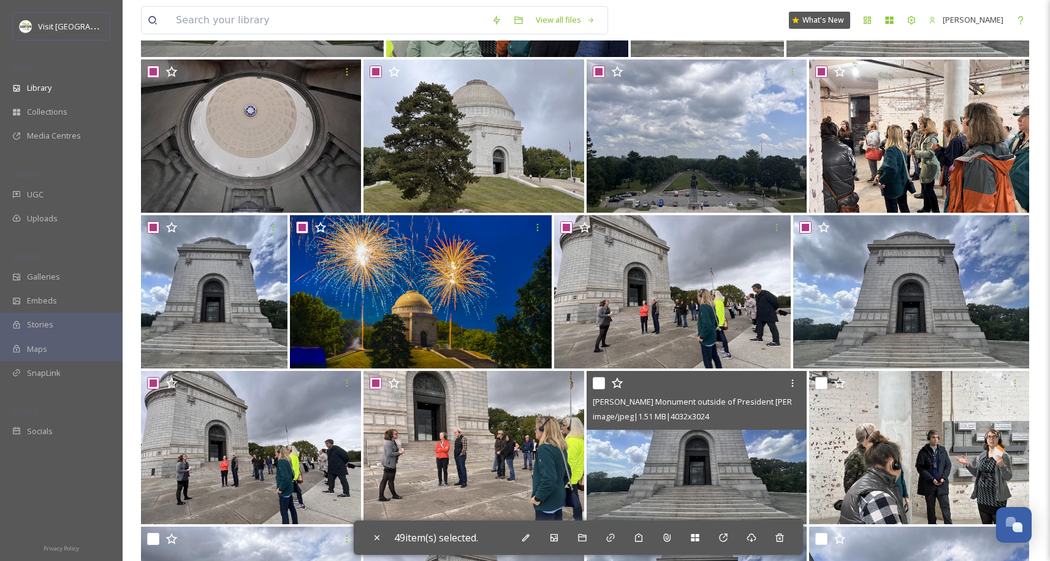
click at [602, 383] on input "checkbox" at bounding box center [599, 383] width 12 height 12
checkbox input "true"
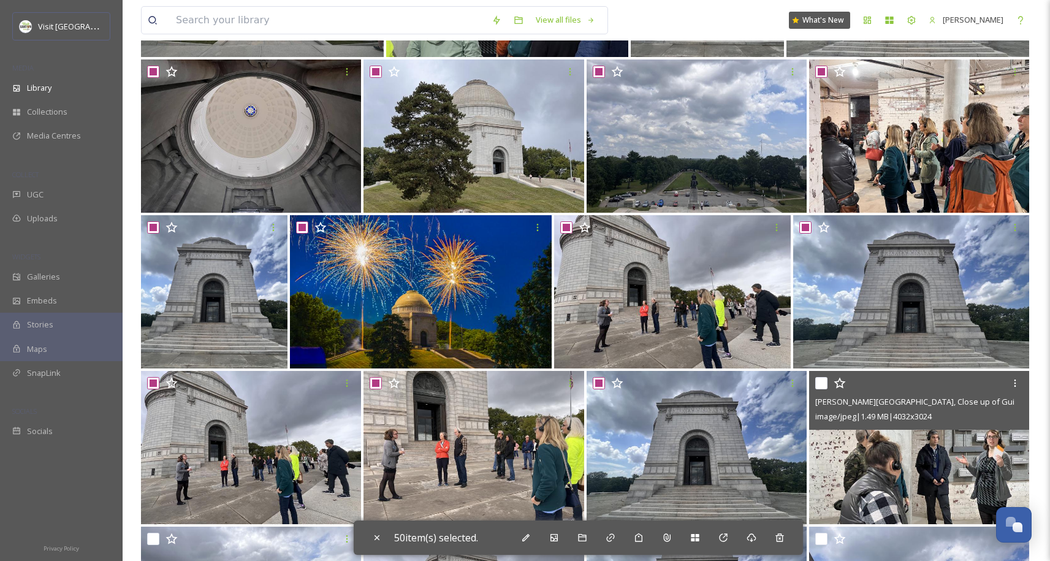
click at [824, 383] on input "checkbox" at bounding box center [821, 383] width 12 height 12
checkbox input "true"
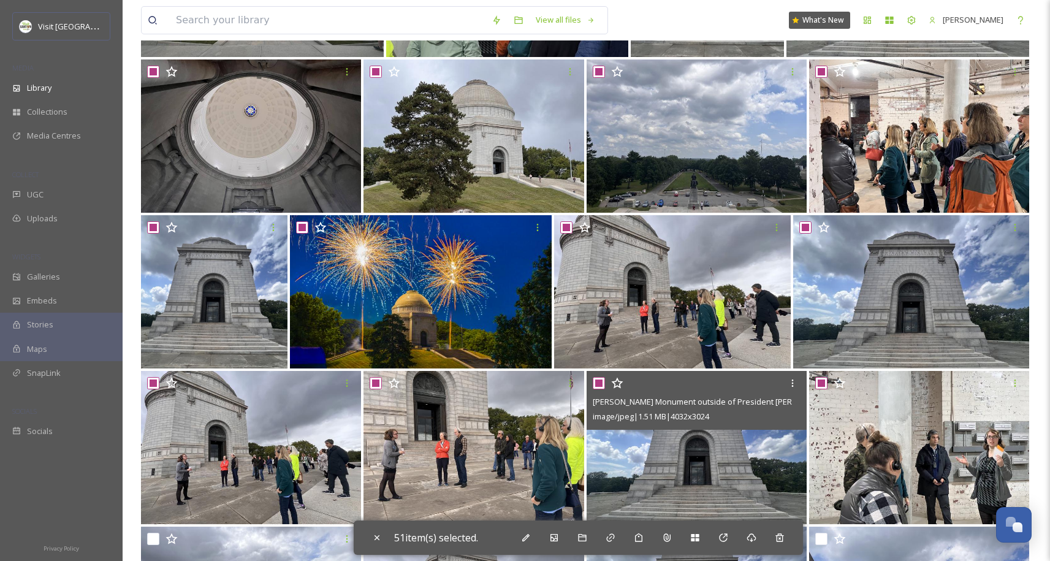
scroll to position [2220, 0]
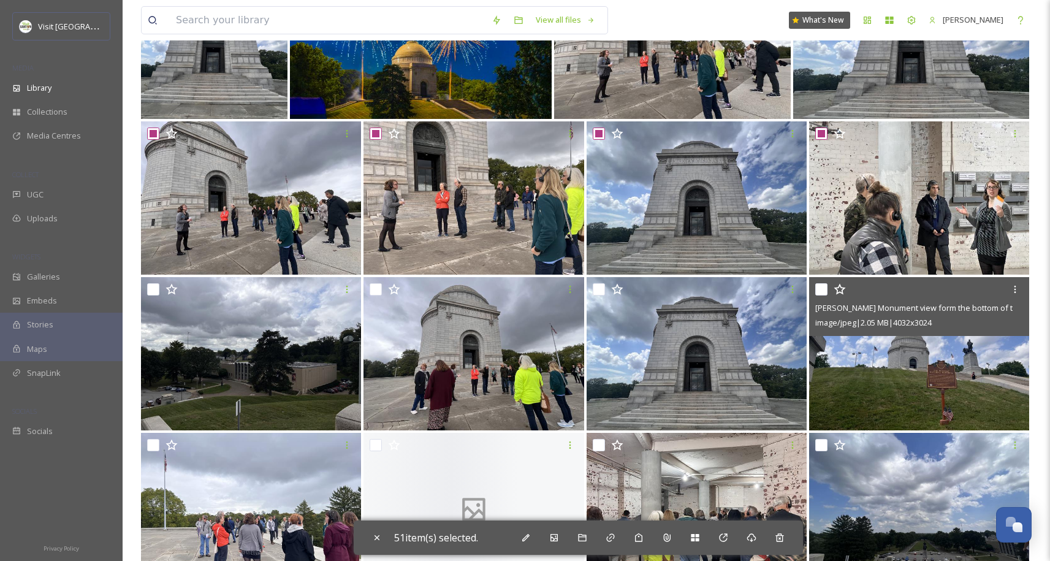
click at [826, 290] on input "checkbox" at bounding box center [821, 289] width 12 height 12
checkbox input "true"
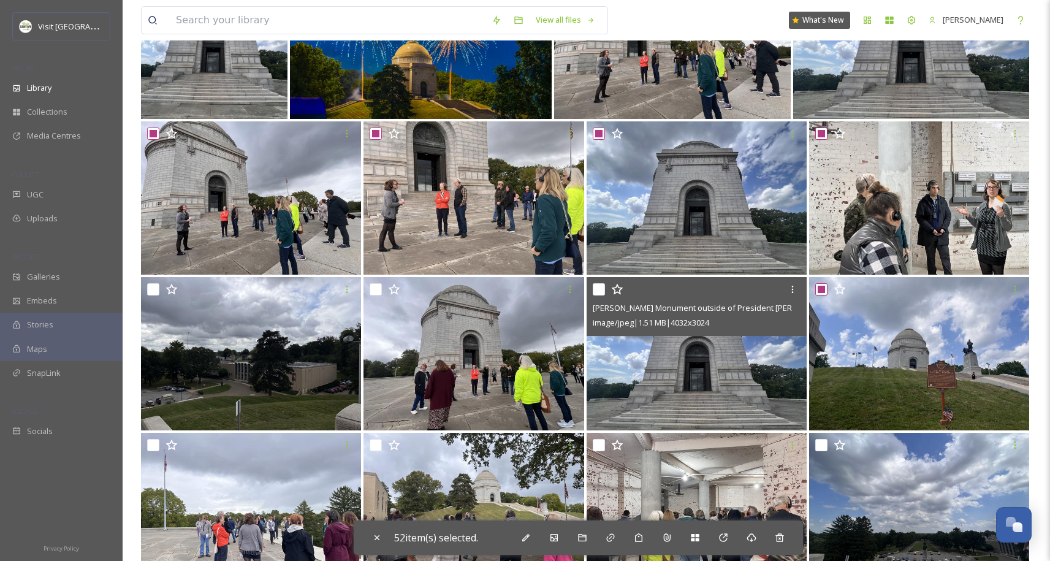
click at [605, 294] on div at bounding box center [698, 289] width 211 height 22
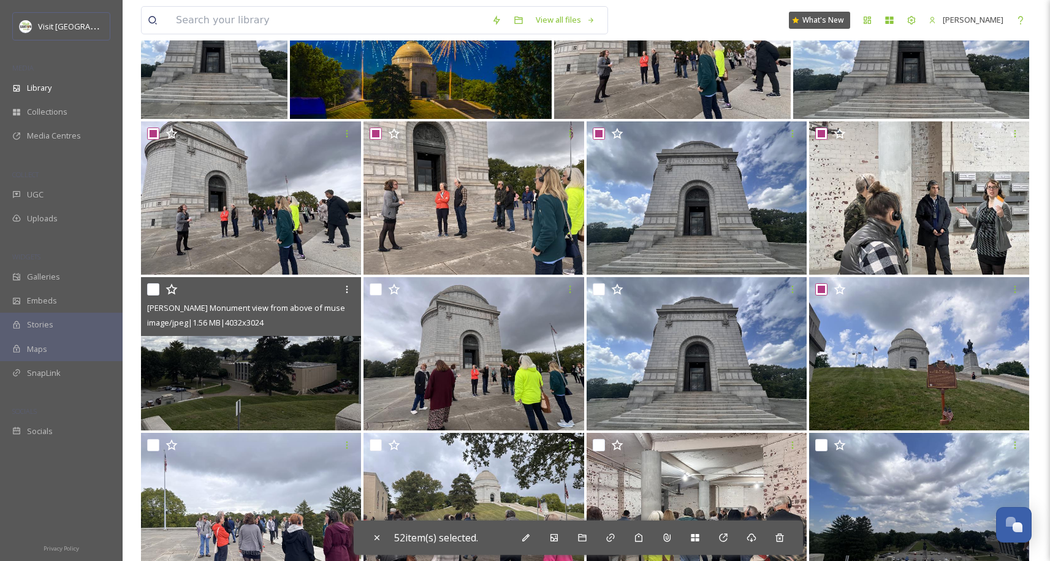
click at [156, 294] on input "checkbox" at bounding box center [153, 289] width 12 height 12
checkbox input "true"
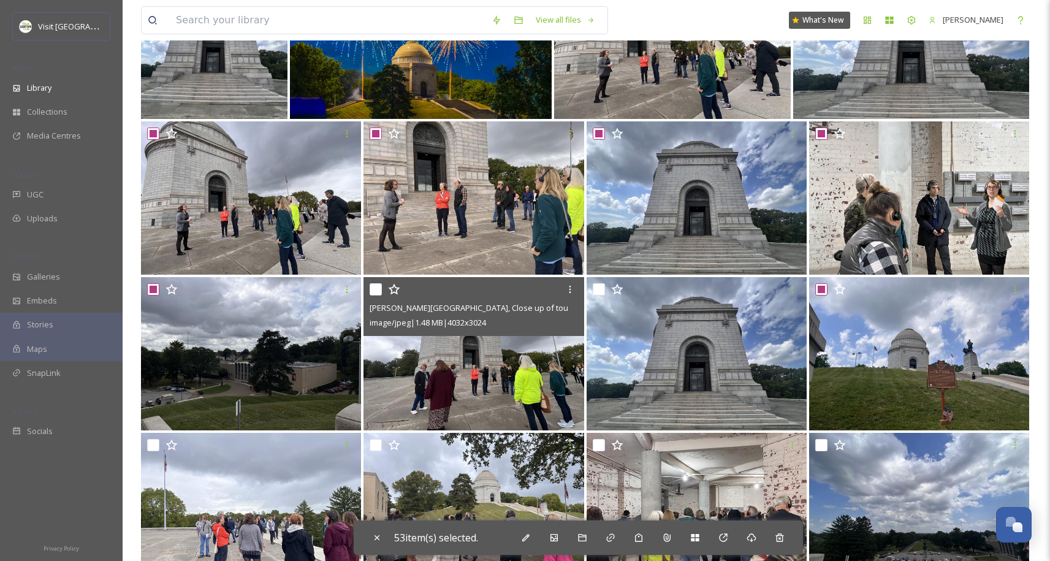
click at [379, 289] on input "checkbox" at bounding box center [376, 289] width 12 height 12
checkbox input "true"
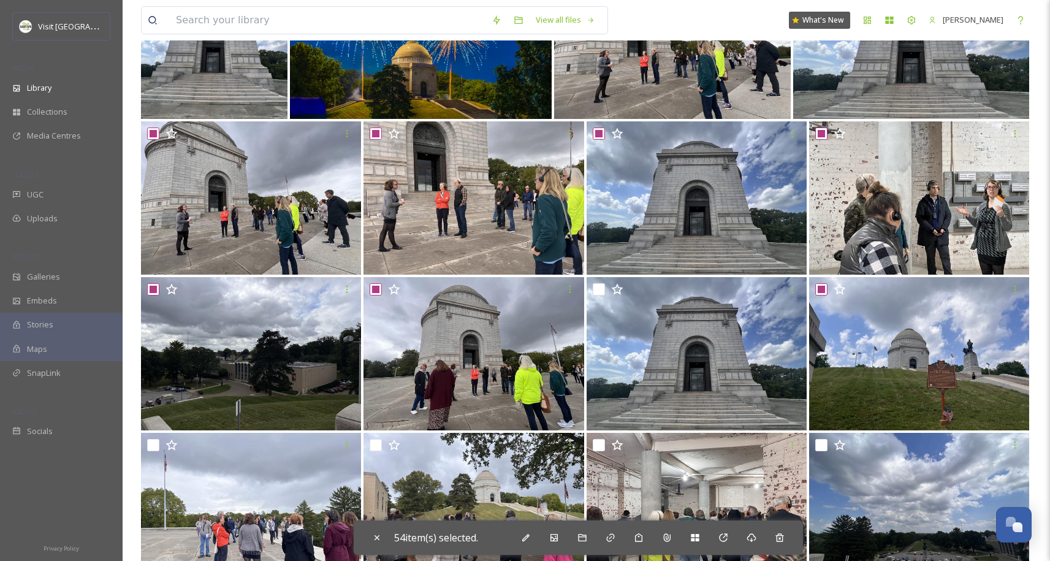
click at [156, 444] on input "checkbox" at bounding box center [153, 445] width 12 height 12
checkbox input "true"
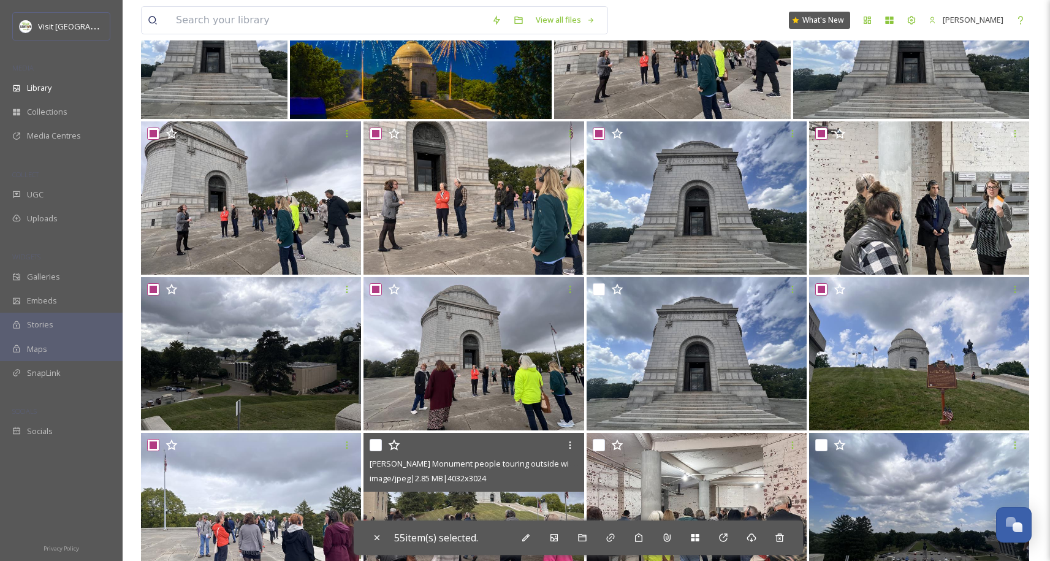
click at [375, 447] on input "checkbox" at bounding box center [376, 445] width 12 height 12
checkbox input "true"
click at [598, 445] on input "checkbox" at bounding box center [599, 445] width 12 height 12
checkbox input "true"
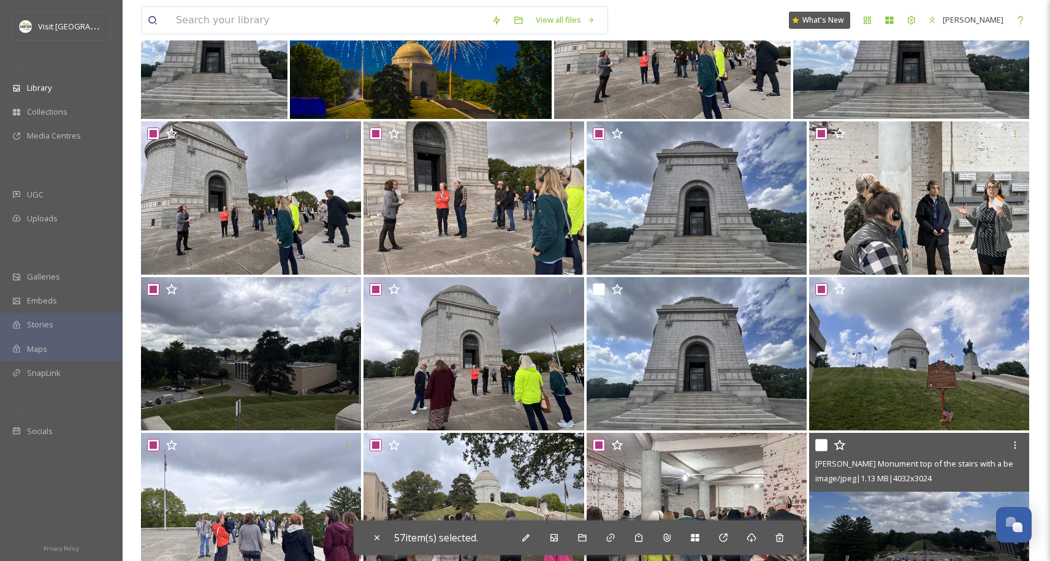
click at [822, 448] on input "checkbox" at bounding box center [821, 445] width 12 height 12
checkbox input "true"
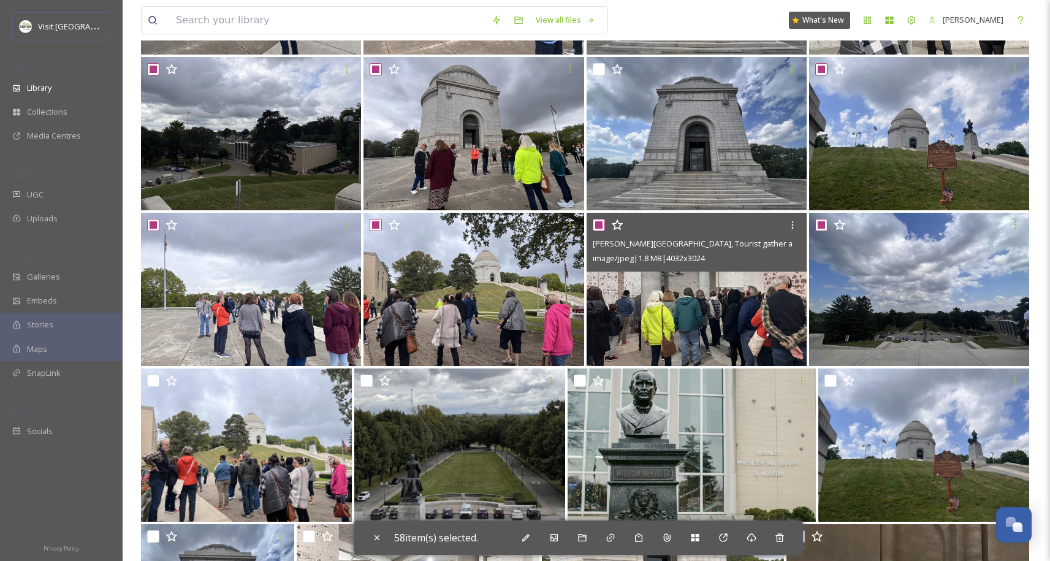
scroll to position [2437, 0]
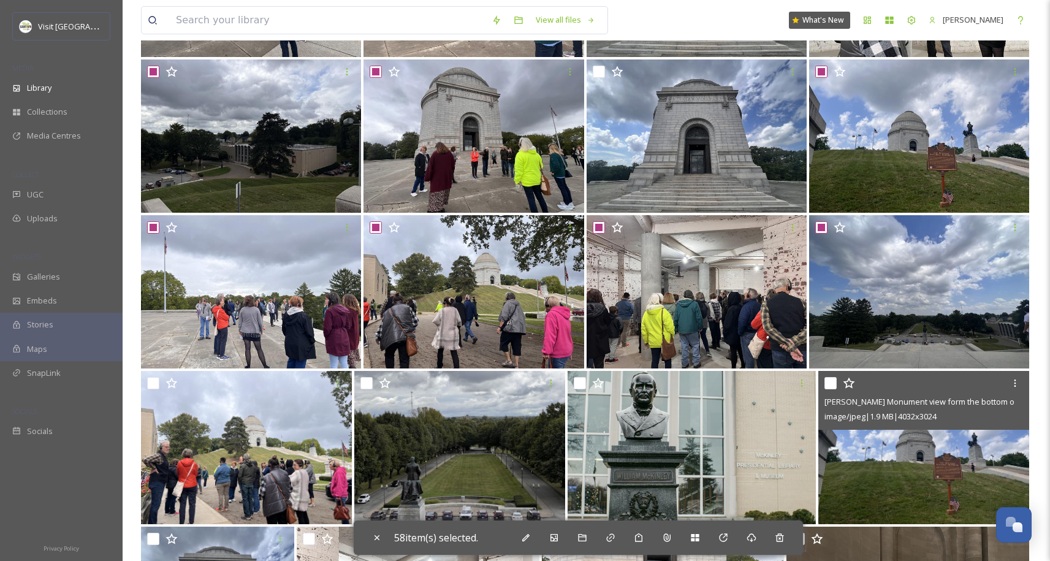
click at [835, 387] on input "checkbox" at bounding box center [830, 383] width 12 height 12
checkbox input "true"
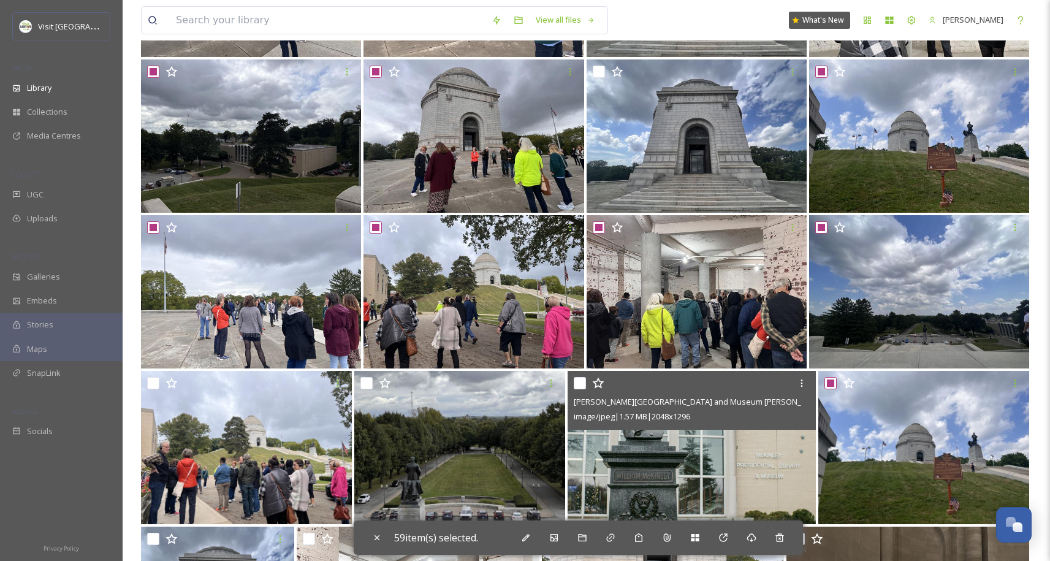
click at [582, 385] on input "checkbox" at bounding box center [580, 383] width 12 height 12
checkbox input "true"
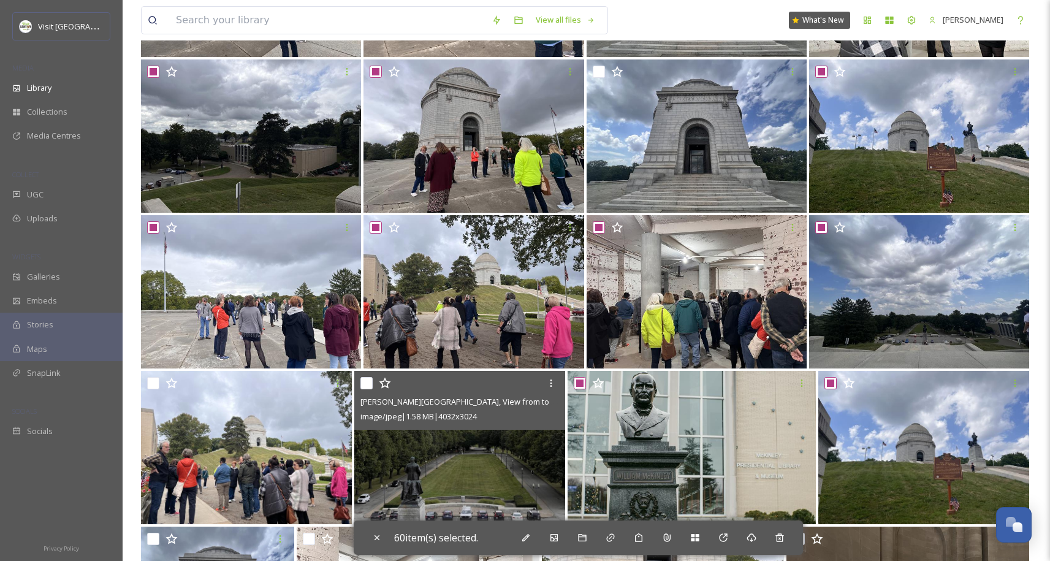
click at [368, 381] on input "checkbox" at bounding box center [366, 383] width 12 height 12
checkbox input "true"
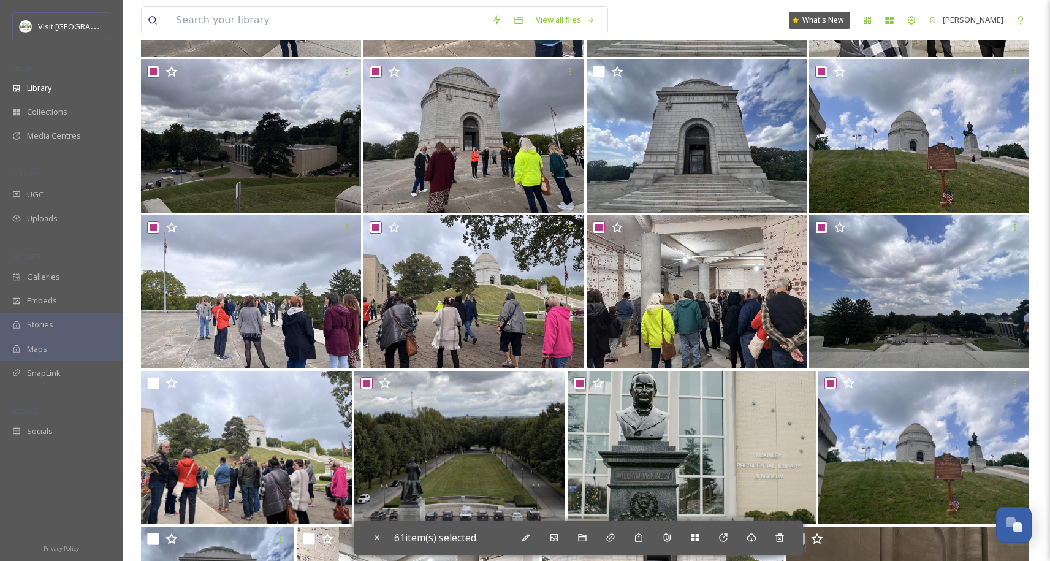
click at [147, 379] on input "checkbox" at bounding box center [153, 383] width 12 height 12
checkbox input "true"
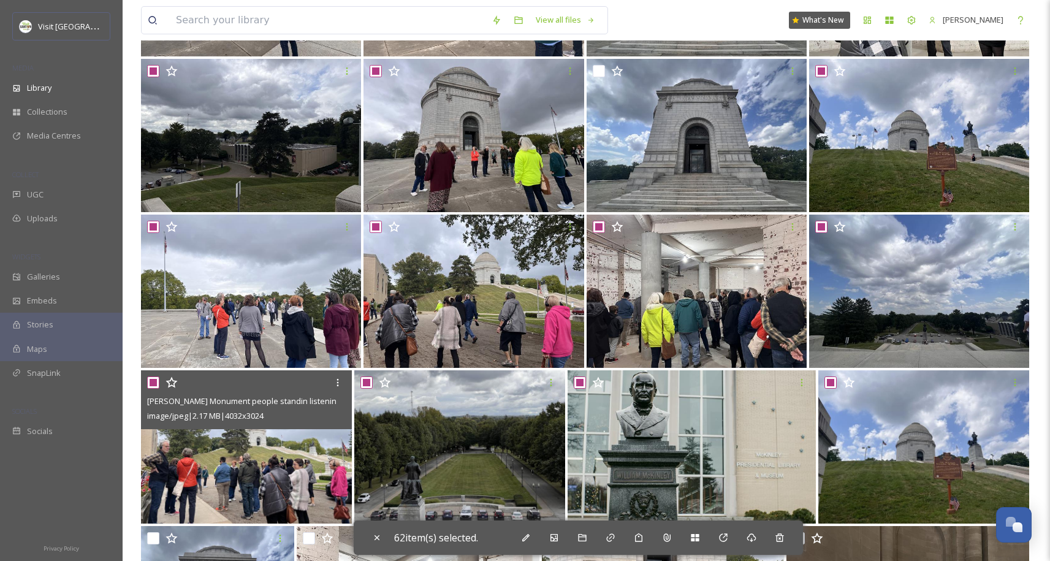
scroll to position [2681, 0]
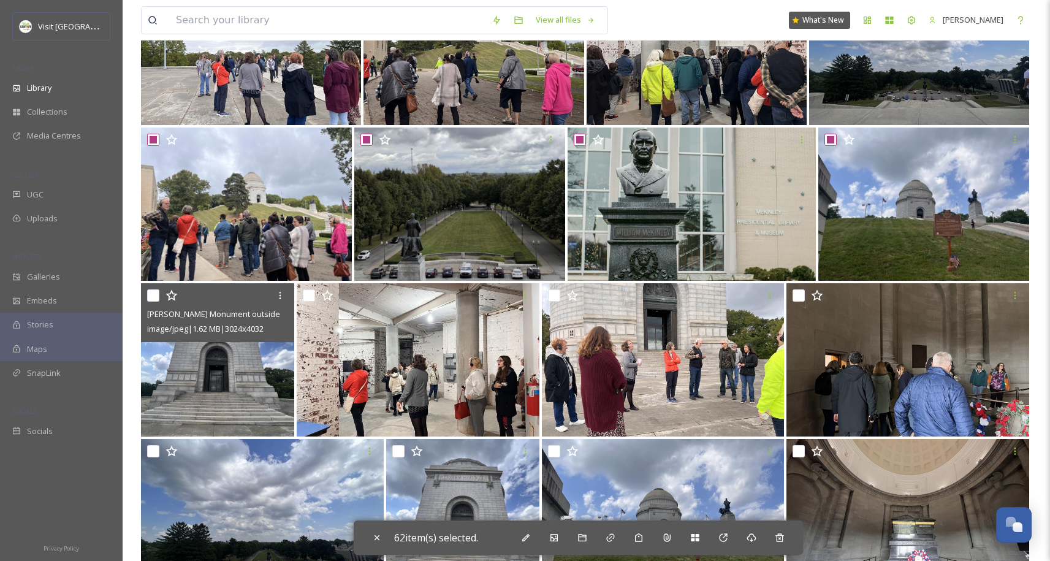
drag, startPoint x: 154, startPoint y: 297, endPoint x: 319, endPoint y: 303, distance: 165.0
click at [154, 296] on input "checkbox" at bounding box center [153, 295] width 12 height 12
checkbox input "true"
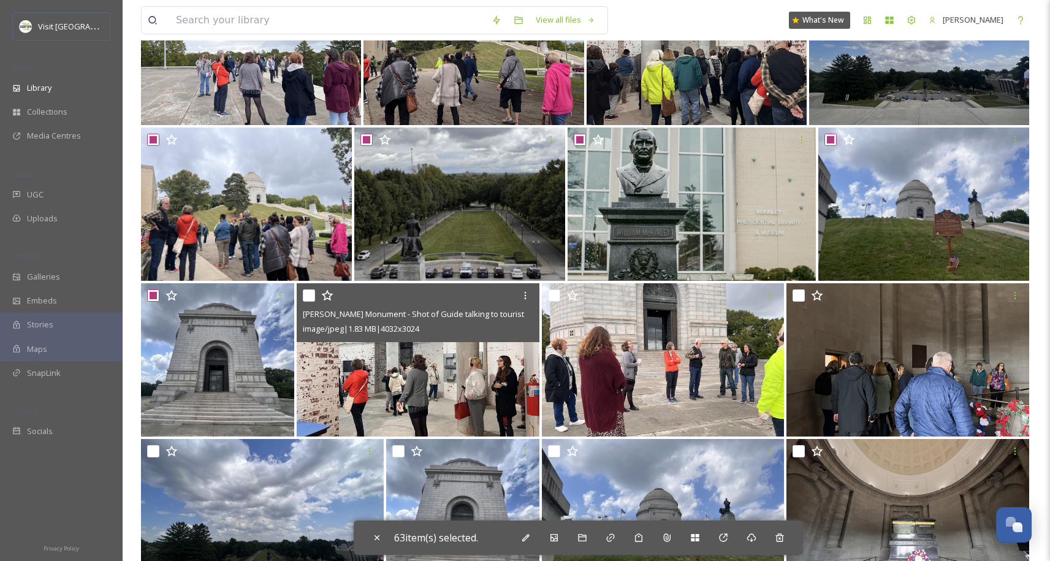
click at [310, 297] on input "checkbox" at bounding box center [309, 295] width 12 height 12
checkbox input "true"
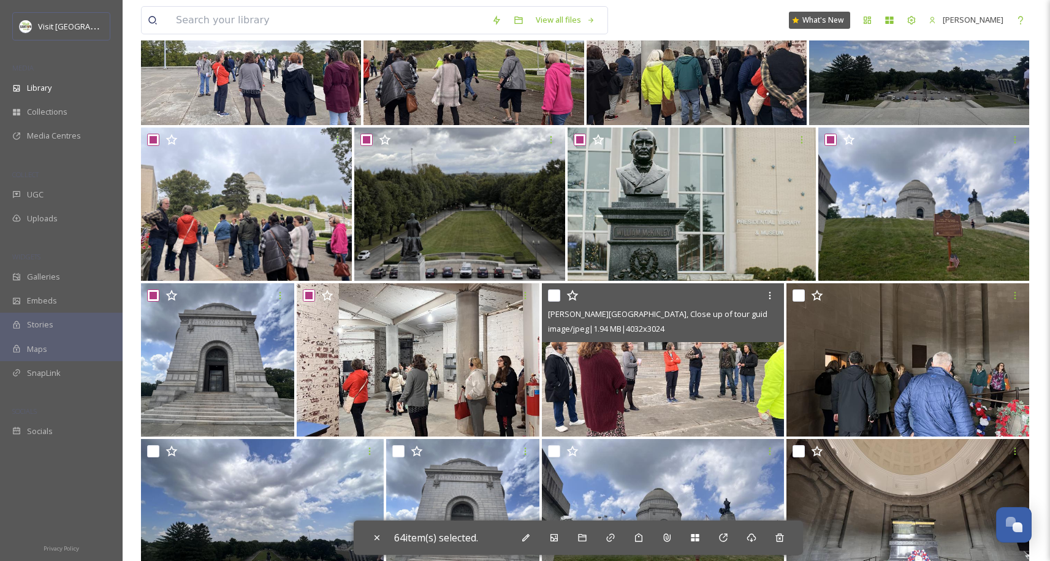
drag, startPoint x: 557, startPoint y: 297, endPoint x: 581, endPoint y: 298, distance: 23.9
click at [558, 297] on input "checkbox" at bounding box center [554, 295] width 12 height 12
checkbox input "true"
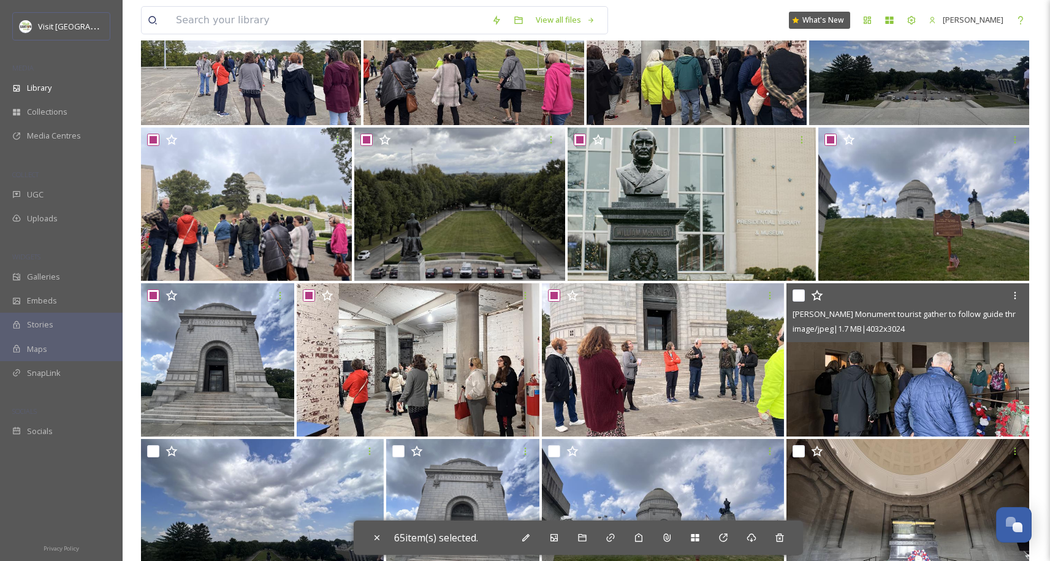
click at [795, 298] on input "checkbox" at bounding box center [799, 295] width 12 height 12
checkbox input "true"
click at [801, 441] on div at bounding box center [910, 451] width 234 height 22
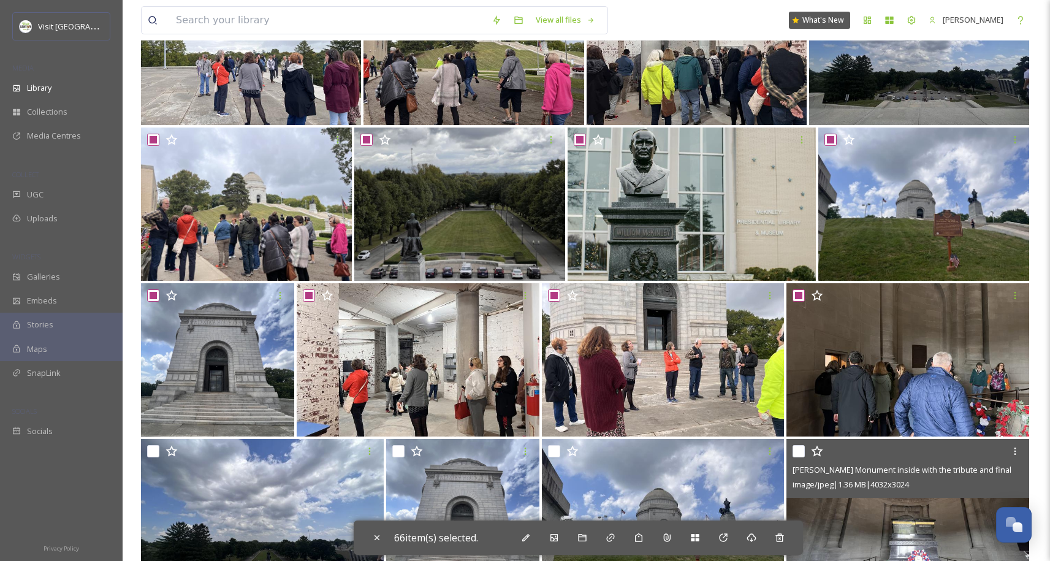
click at [795, 450] on input "checkbox" at bounding box center [799, 451] width 12 height 12
checkbox input "true"
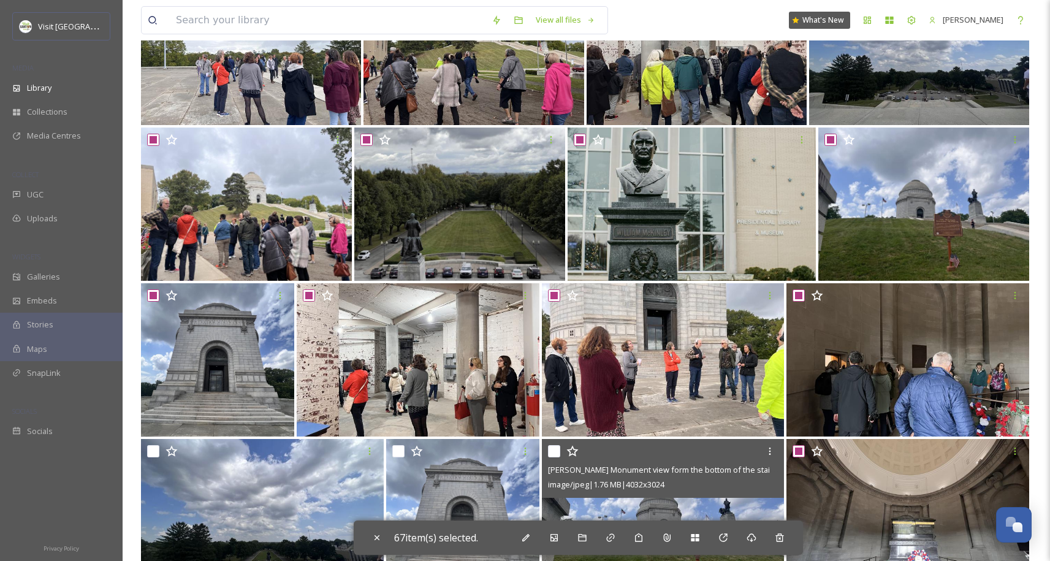
click at [554, 453] on input "checkbox" at bounding box center [554, 451] width 12 height 12
checkbox input "true"
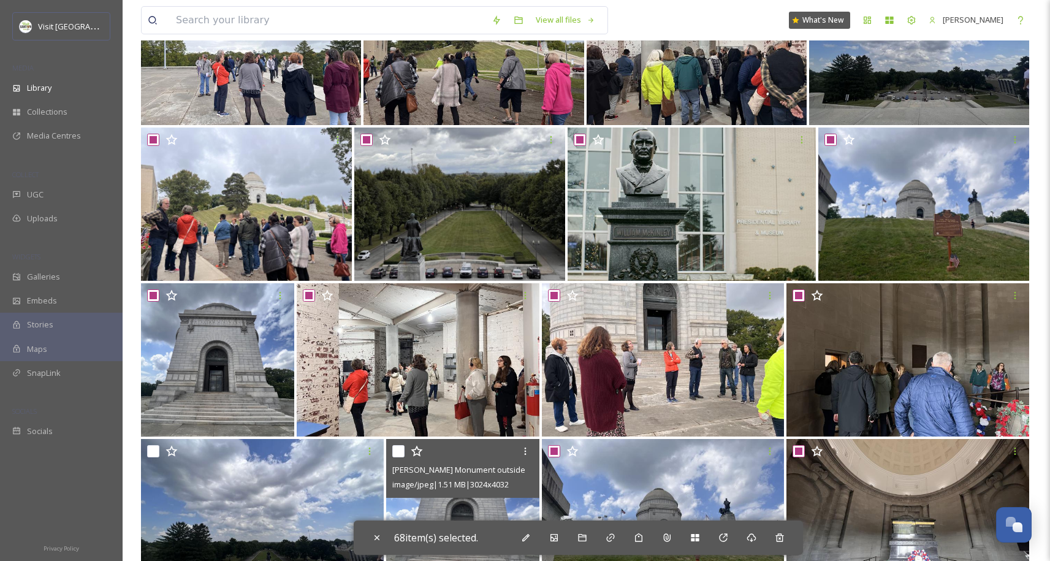
click at [399, 452] on input "checkbox" at bounding box center [398, 451] width 12 height 12
checkbox input "true"
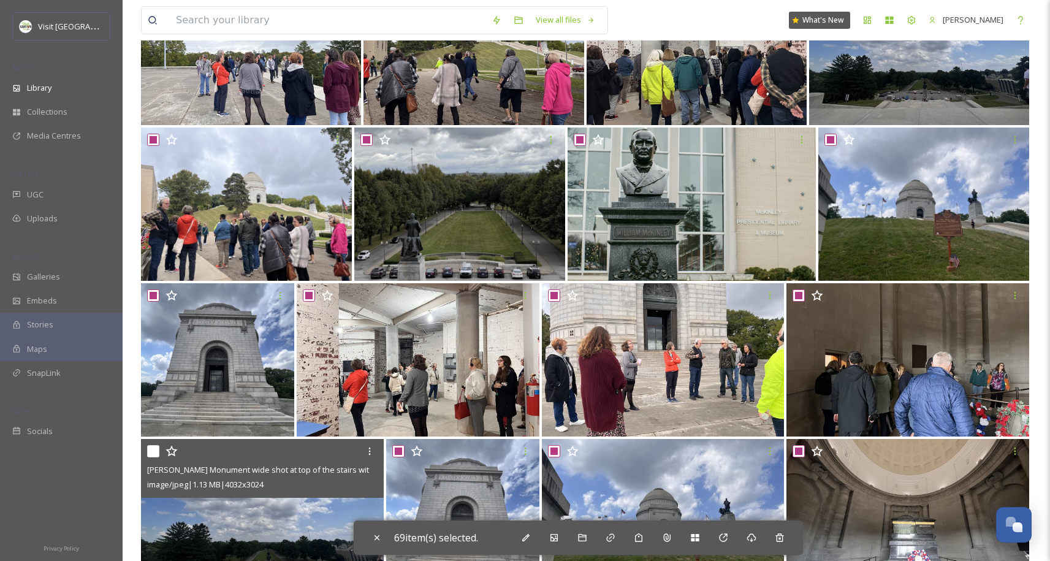
click at [158, 451] on input "checkbox" at bounding box center [153, 451] width 12 height 12
checkbox input "true"
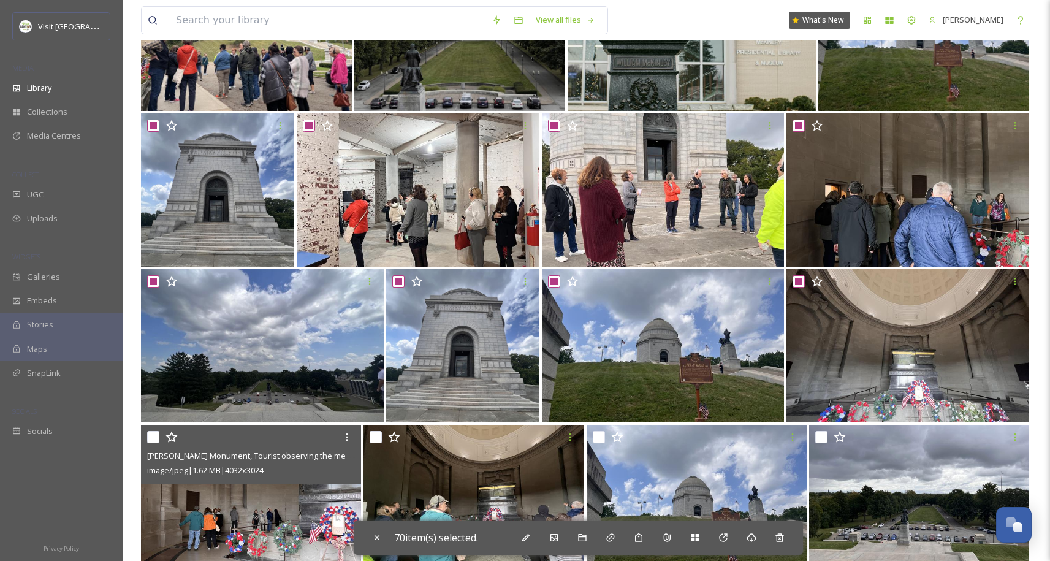
scroll to position [3102, 0]
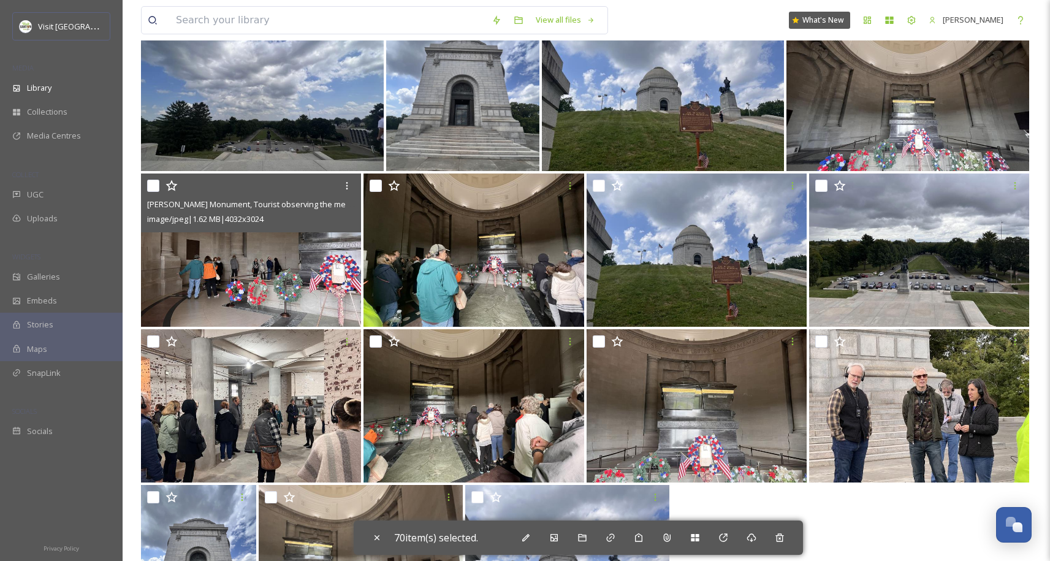
click at [151, 185] on input "checkbox" at bounding box center [153, 186] width 12 height 12
checkbox input "true"
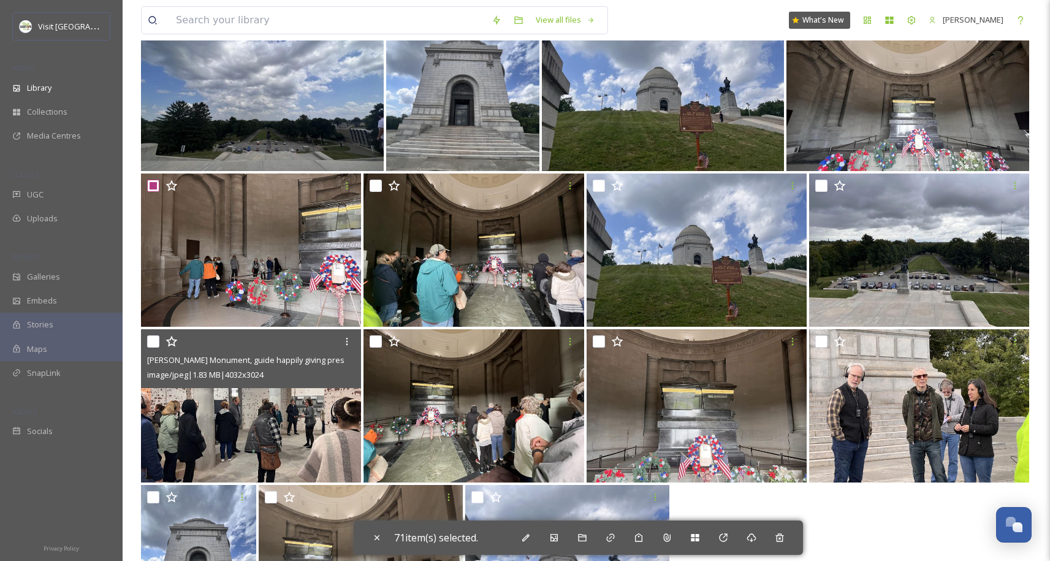
click at [153, 344] on input "checkbox" at bounding box center [153, 341] width 12 height 12
checkbox input "true"
click at [394, 338] on icon at bounding box center [395, 341] width 12 height 11
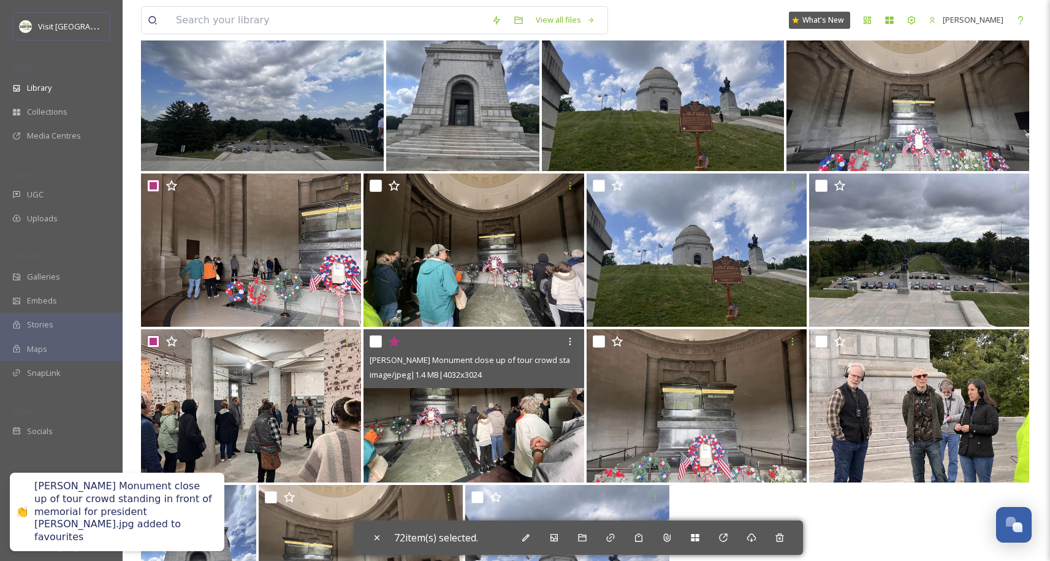
click at [379, 340] on input "checkbox" at bounding box center [376, 341] width 12 height 12
checkbox input "true"
click at [395, 340] on icon at bounding box center [395, 341] width 12 height 11
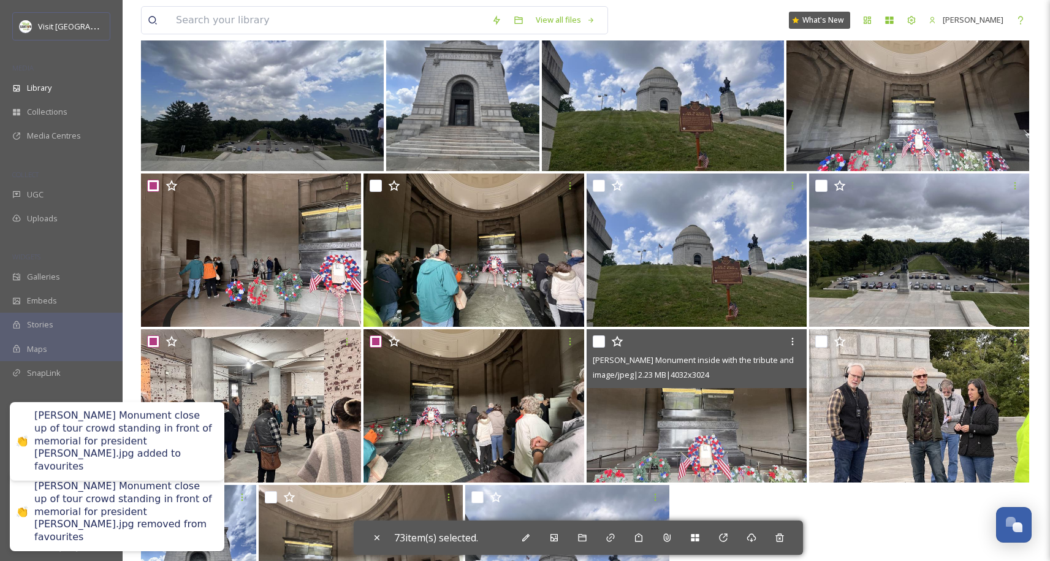
click at [596, 343] on input "checkbox" at bounding box center [599, 341] width 12 height 12
checkbox input "true"
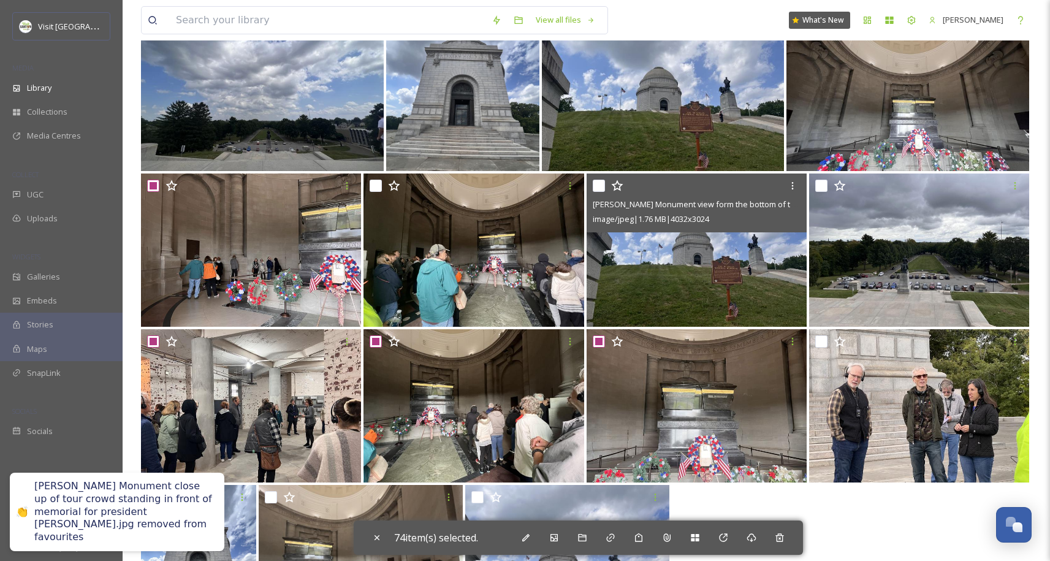
click at [595, 177] on div at bounding box center [698, 186] width 211 height 22
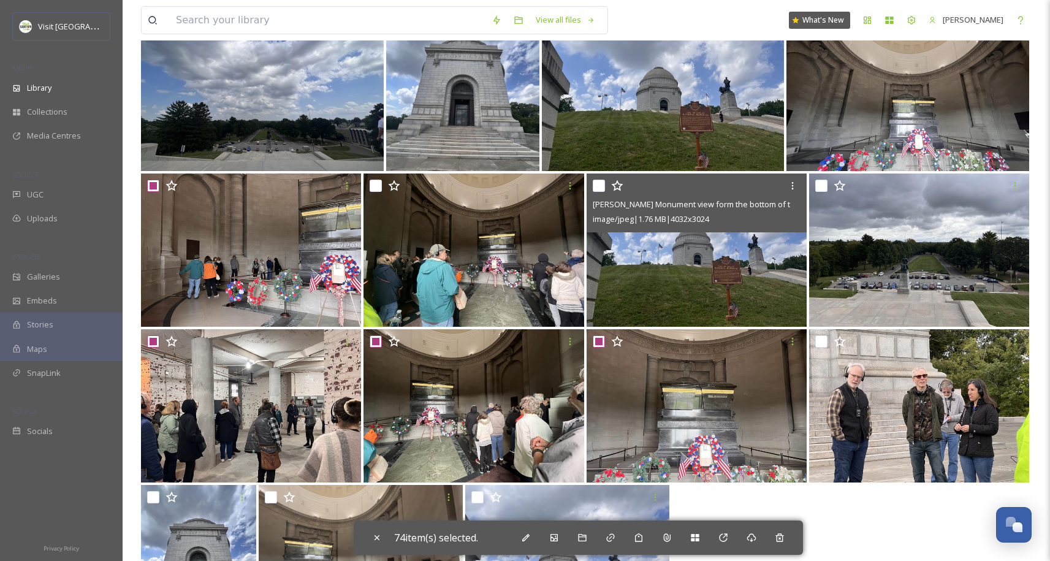
click at [600, 186] on input "checkbox" at bounding box center [599, 186] width 12 height 12
checkbox input "true"
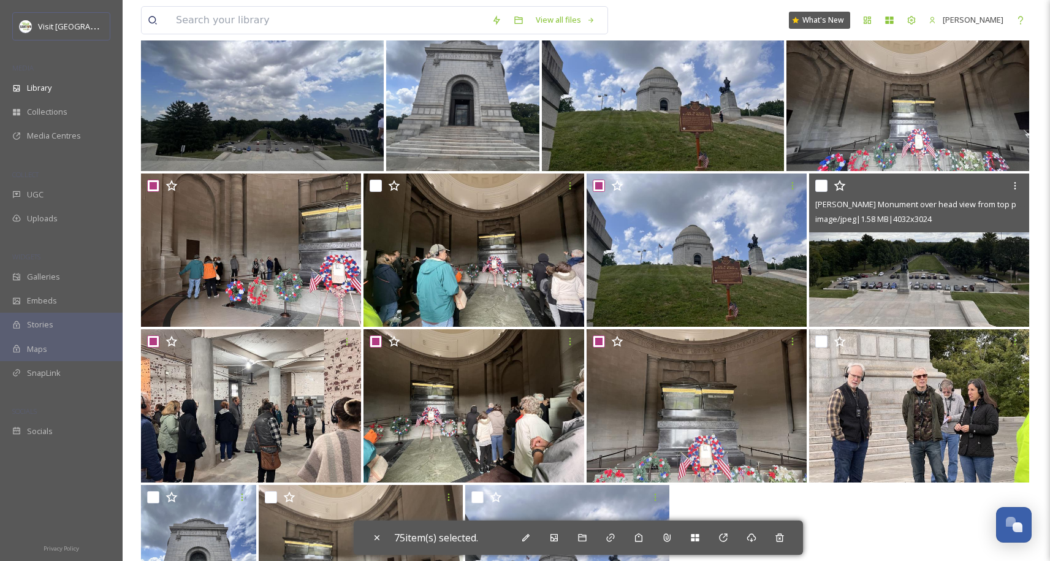
click at [818, 185] on input "checkbox" at bounding box center [821, 186] width 12 height 12
checkbox input "true"
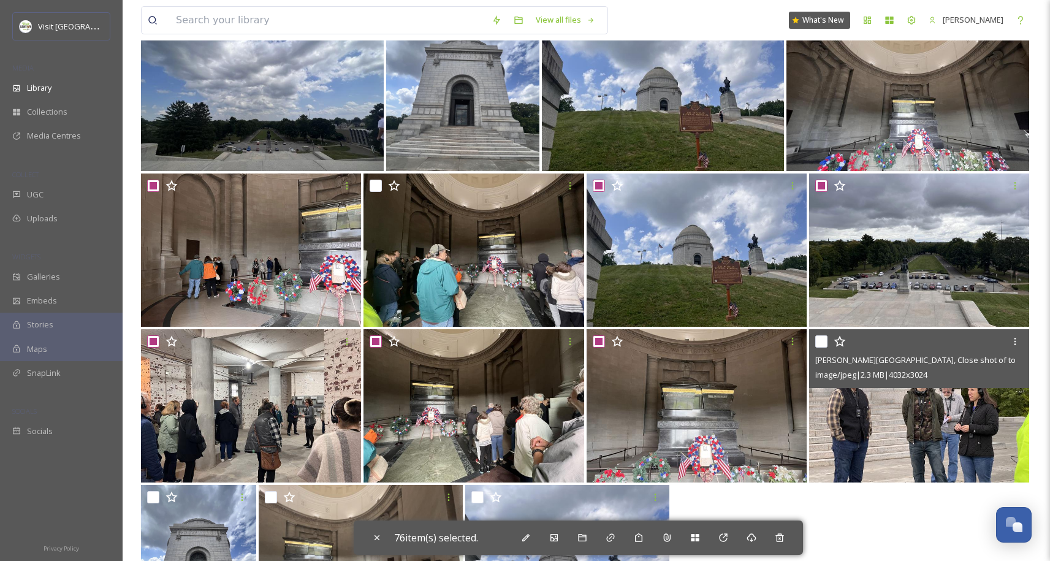
click at [826, 343] on input "checkbox" at bounding box center [821, 341] width 12 height 12
checkbox input "true"
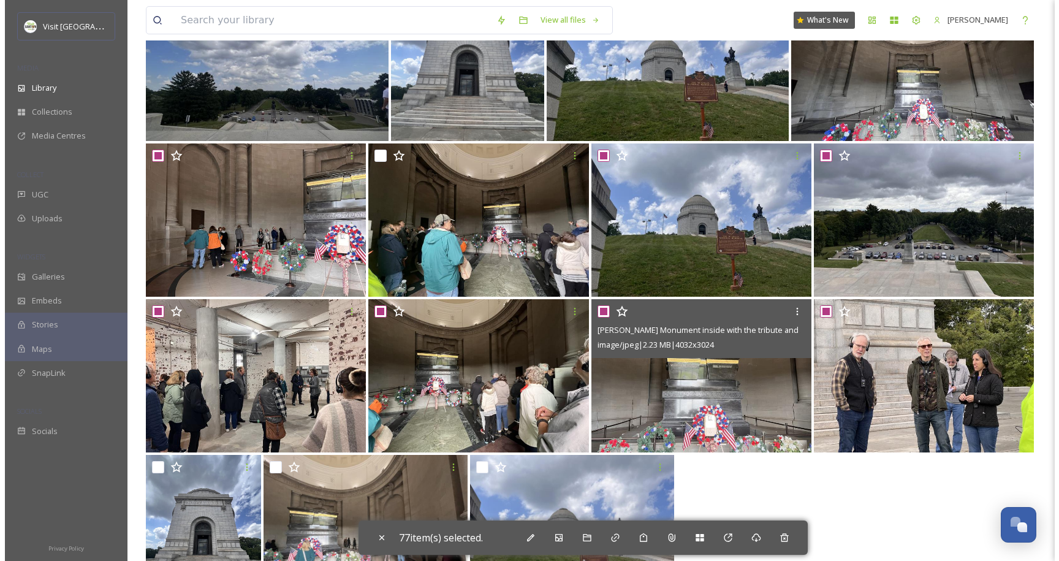
scroll to position [3196, 0]
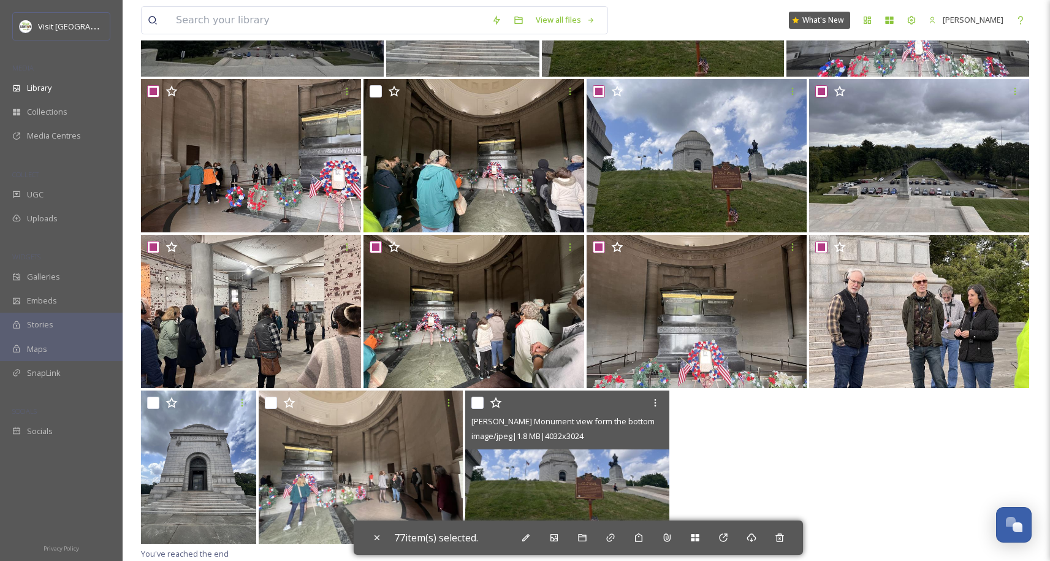
click at [477, 403] on input "checkbox" at bounding box center [477, 403] width 12 height 12
checkbox input "true"
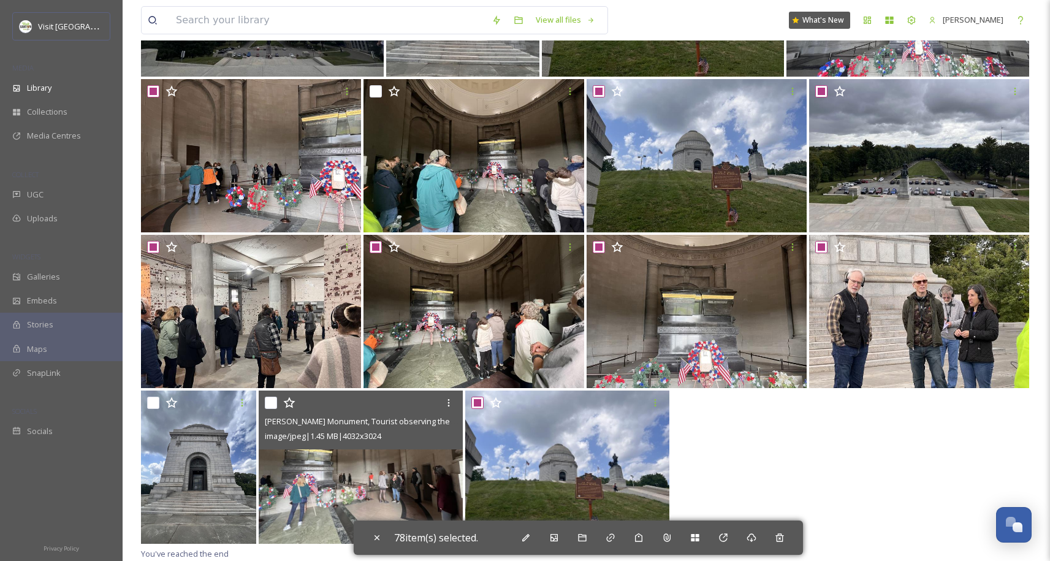
click at [272, 402] on input "checkbox" at bounding box center [271, 403] width 12 height 12
checkbox input "true"
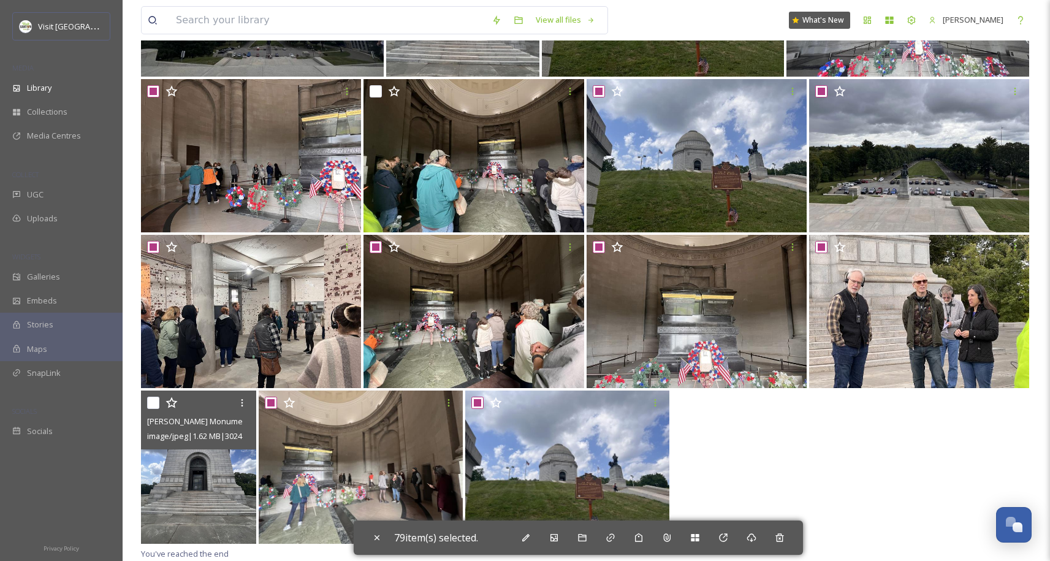
click at [143, 403] on div "McKinley Monument outside of President William McKinley's final resting place w…" at bounding box center [198, 419] width 115 height 59
click at [147, 403] on div "McKinley Monument outside of President William McKinley's final resting place w…" at bounding box center [198, 419] width 115 height 59
click at [153, 403] on input "checkbox" at bounding box center [153, 403] width 12 height 12
checkbox input "true"
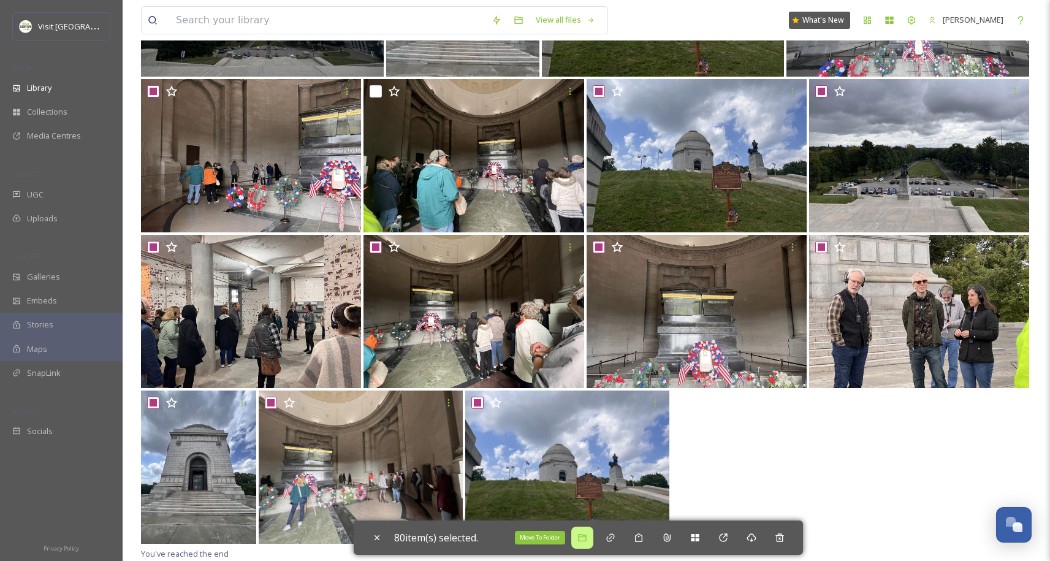
click at [579, 539] on div "Move To Folder" at bounding box center [582, 538] width 22 height 22
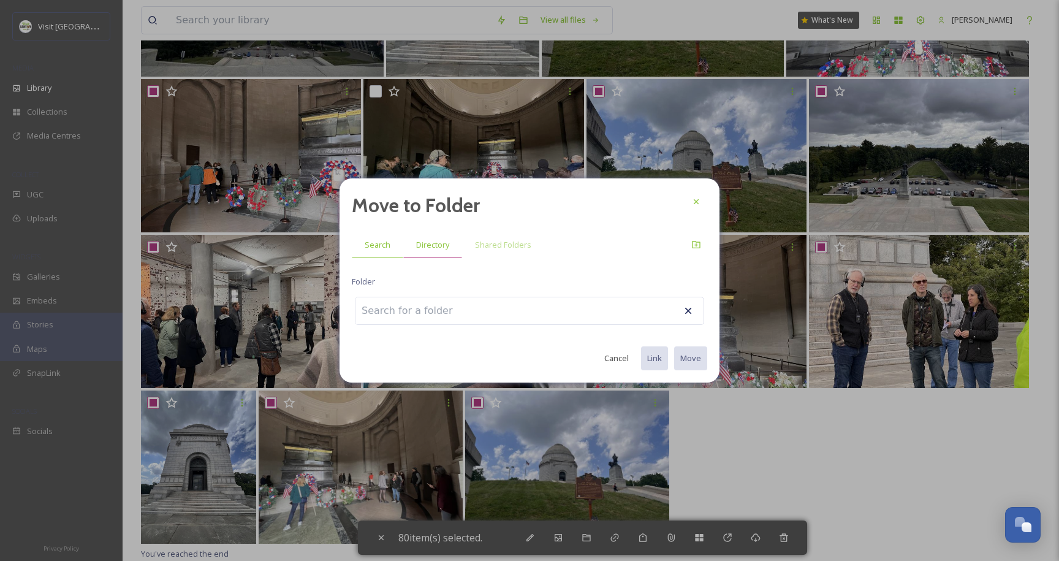
click at [442, 245] on span "Directory" at bounding box center [432, 245] width 33 height 12
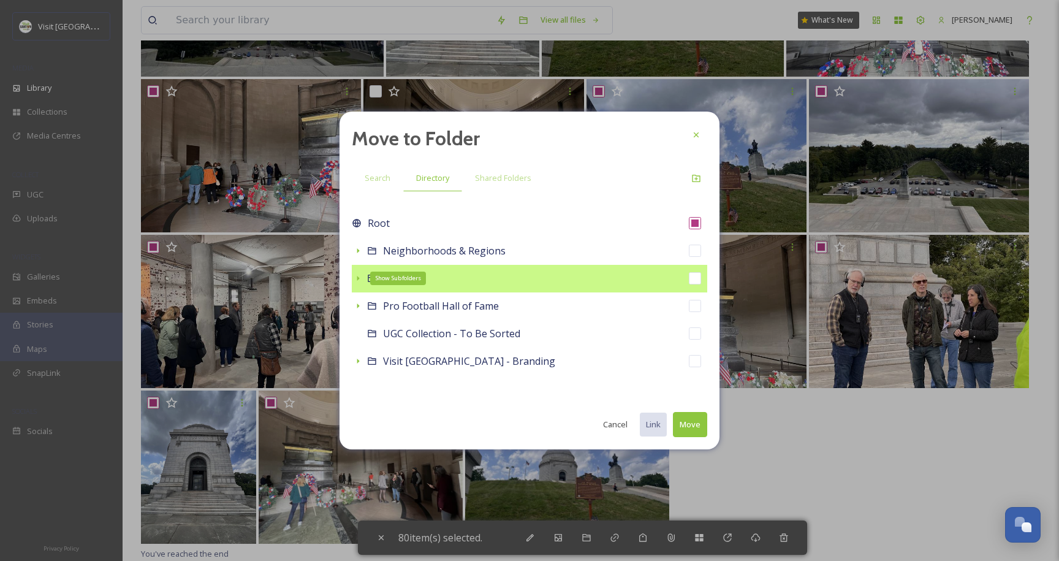
click at [359, 275] on icon at bounding box center [358, 278] width 10 height 10
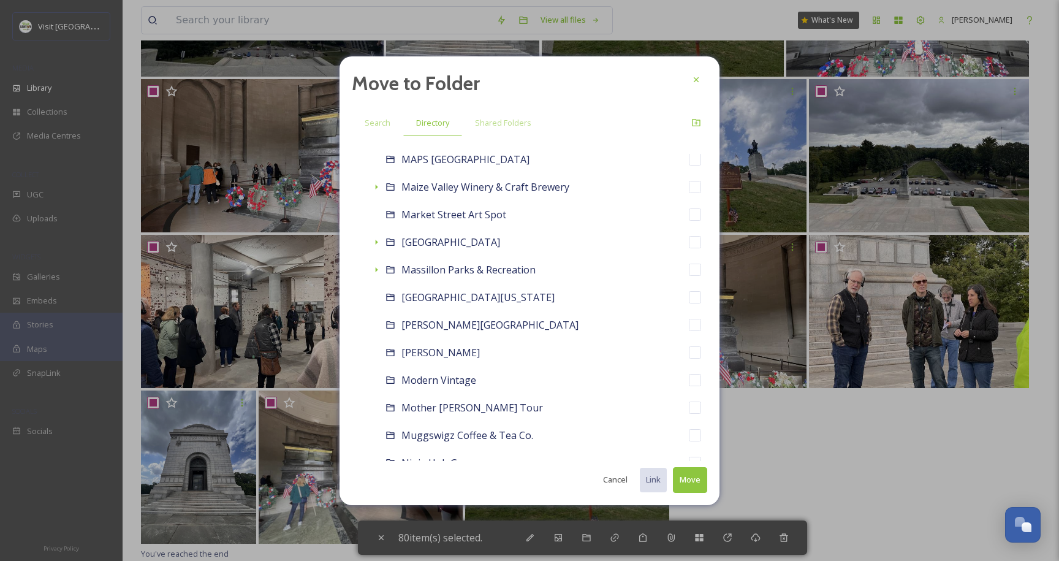
scroll to position [1854, 0]
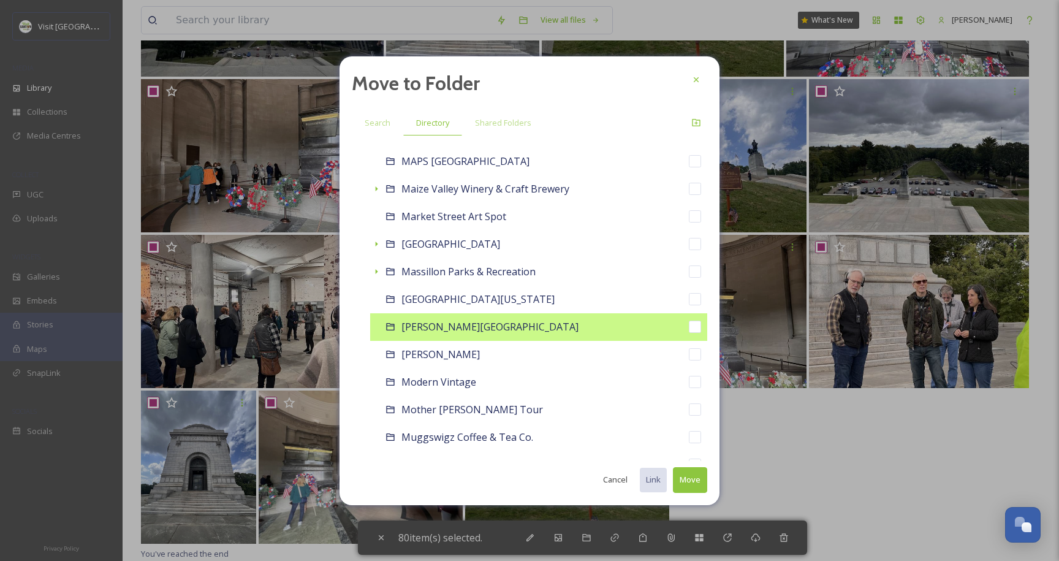
click at [595, 337] on div "[PERSON_NAME][GEOGRAPHIC_DATA]" at bounding box center [538, 327] width 337 height 28
checkbox input "false"
checkbox input "true"
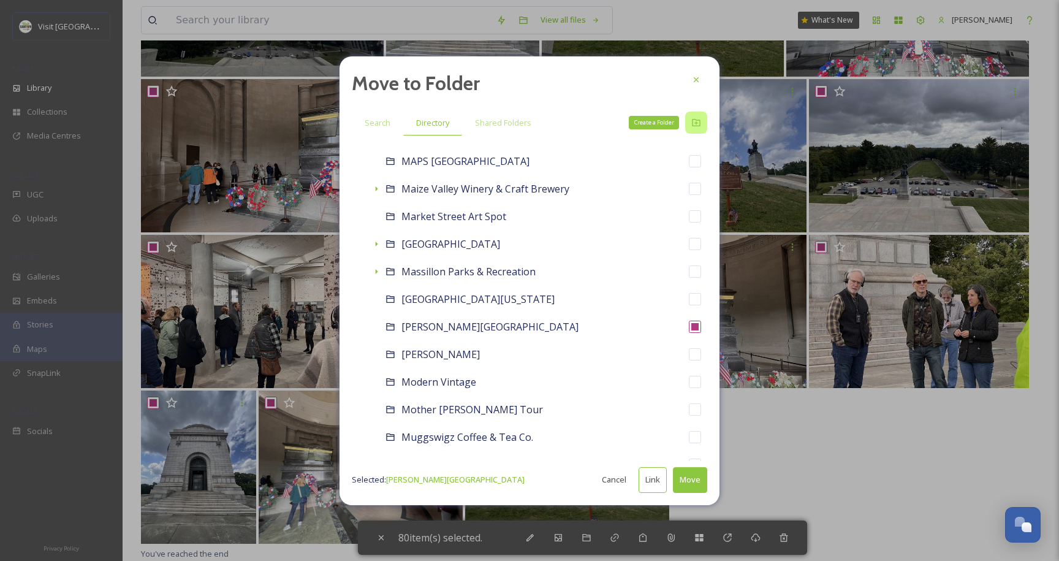
click at [698, 124] on icon at bounding box center [696, 123] width 10 height 10
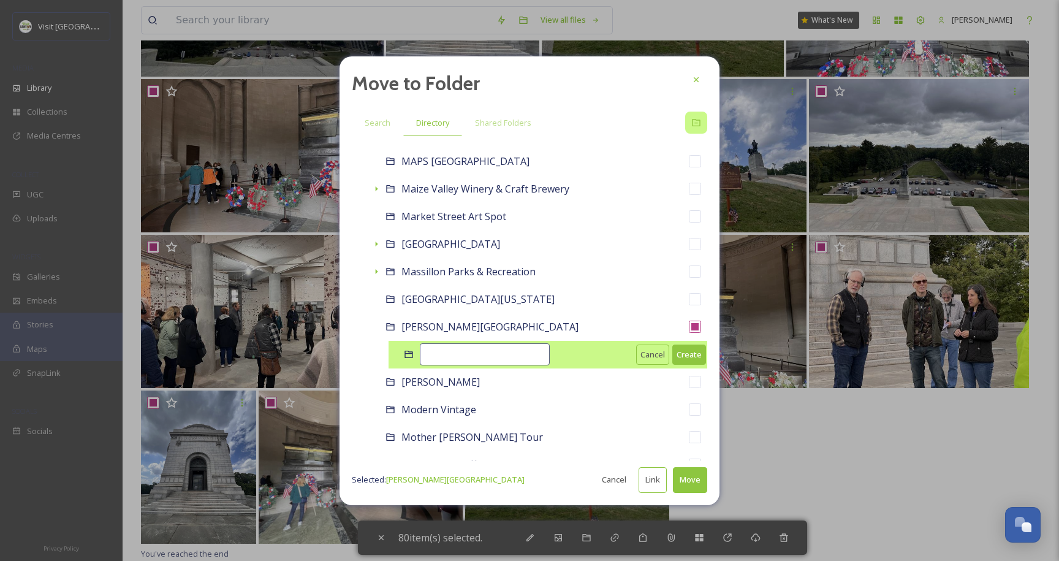
click at [476, 349] on input at bounding box center [485, 354] width 130 height 22
type input "McKinley Monument"
click at [673, 356] on button "Create" at bounding box center [689, 354] width 34 height 20
checkbox input "false"
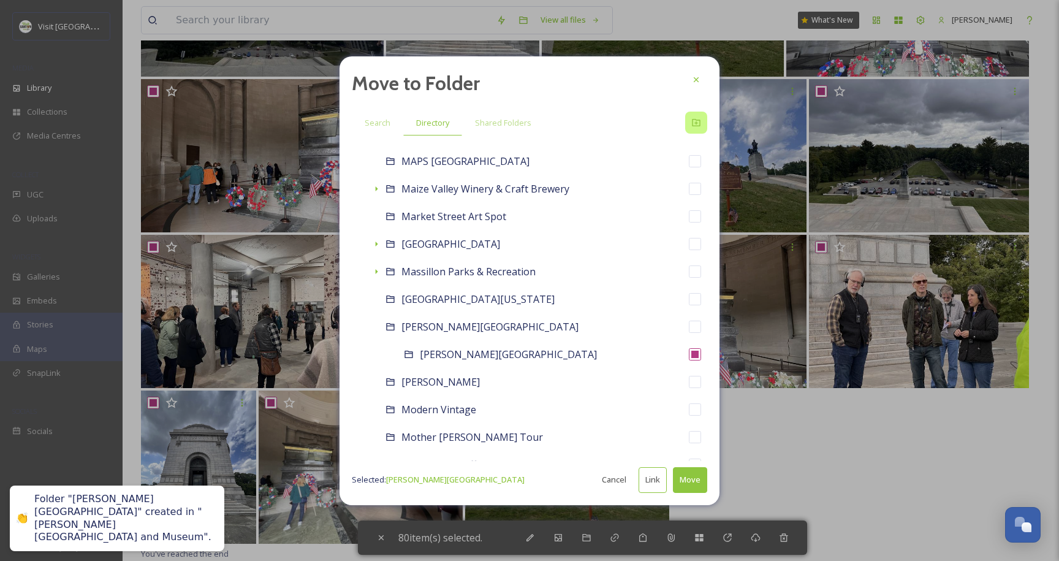
click at [701, 482] on button "Move" at bounding box center [690, 479] width 34 height 25
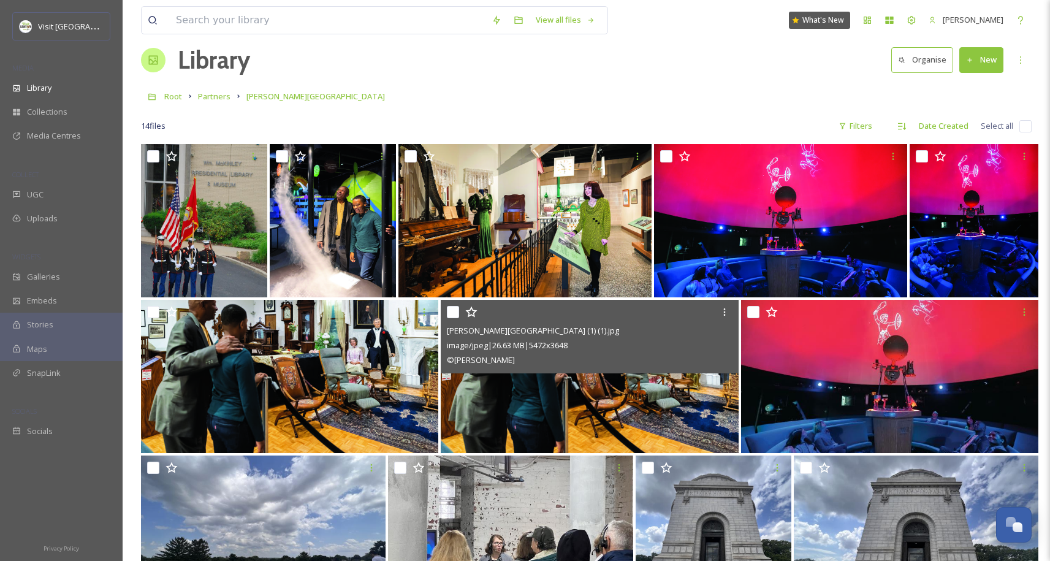
scroll to position [238, 0]
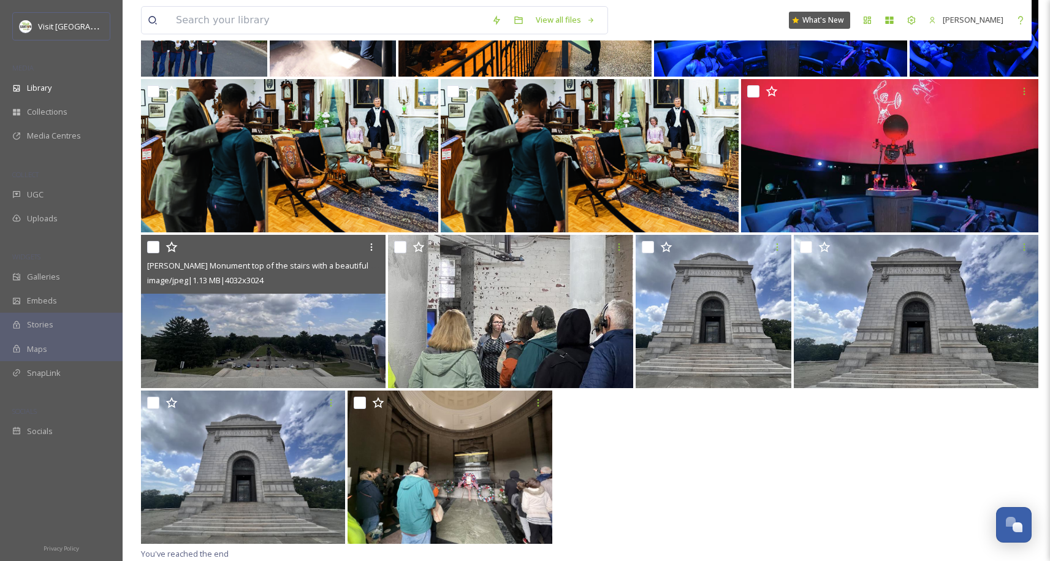
click at [152, 247] on input "checkbox" at bounding box center [153, 247] width 12 height 12
checkbox input "true"
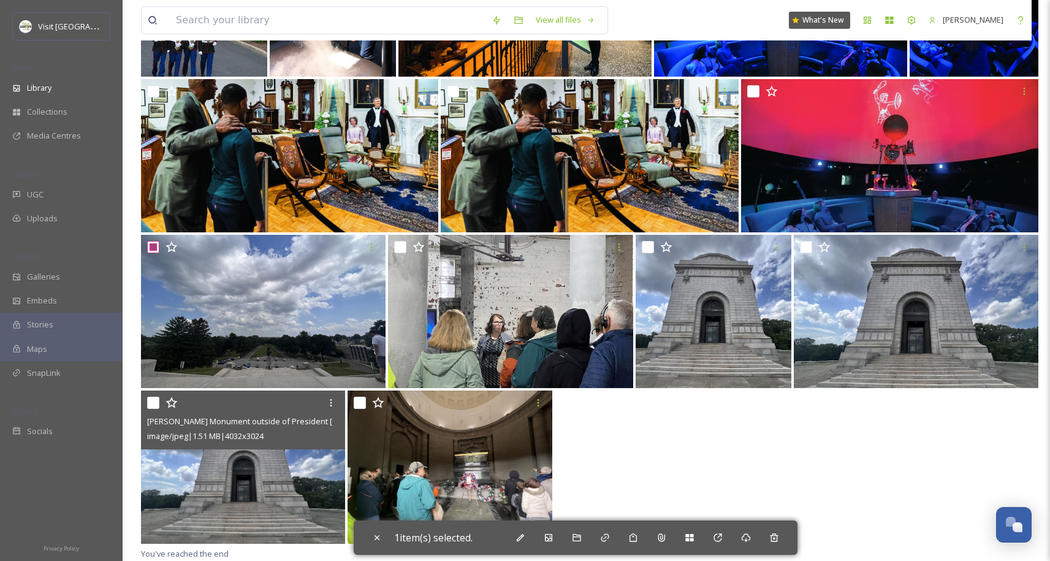
click at [152, 405] on input "checkbox" at bounding box center [153, 403] width 12 height 12
checkbox input "true"
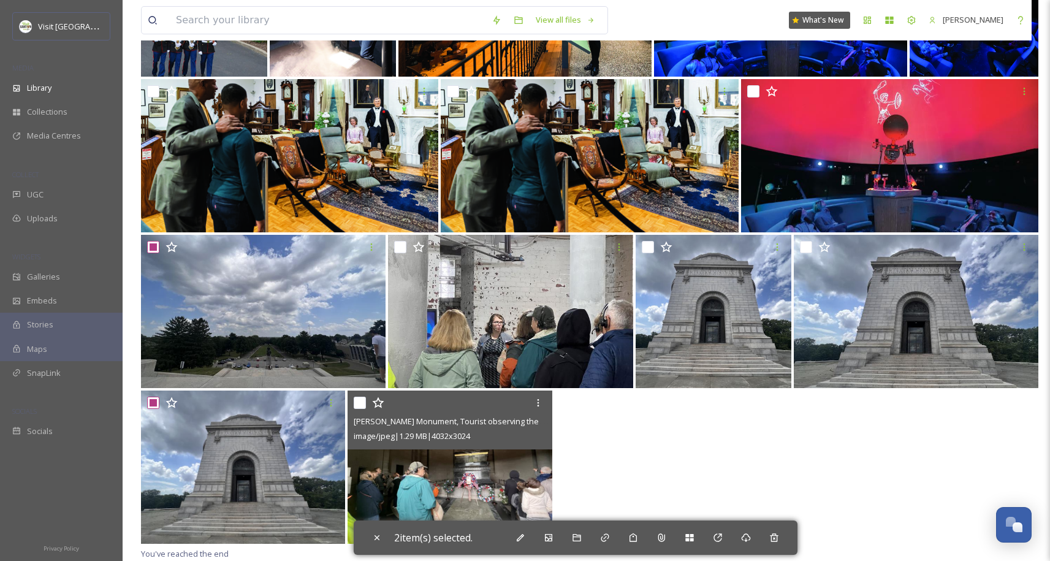
click at [363, 399] on input "checkbox" at bounding box center [360, 403] width 12 height 12
checkbox input "true"
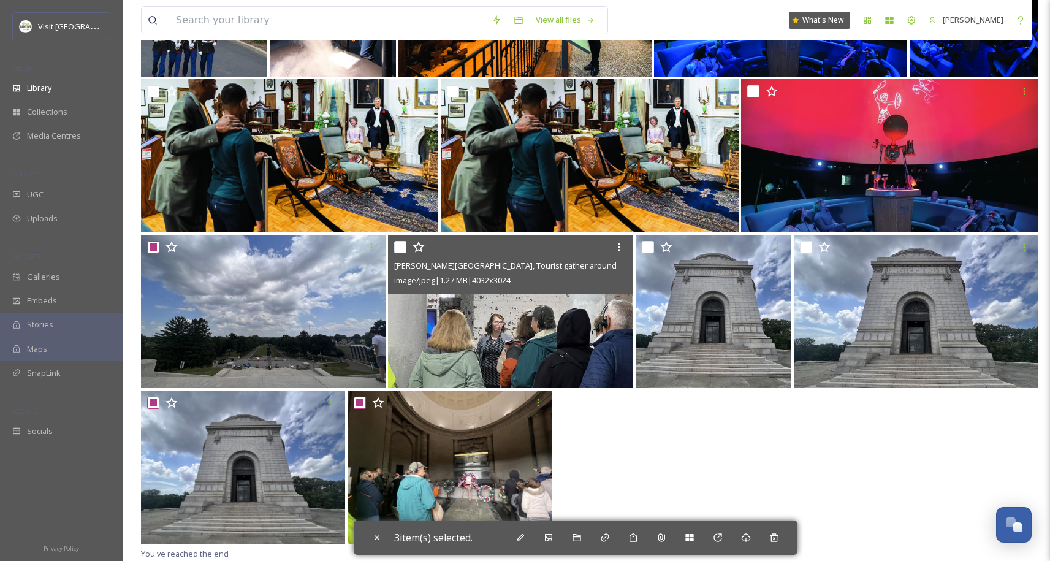
click at [402, 249] on input "checkbox" at bounding box center [400, 247] width 12 height 12
checkbox input "true"
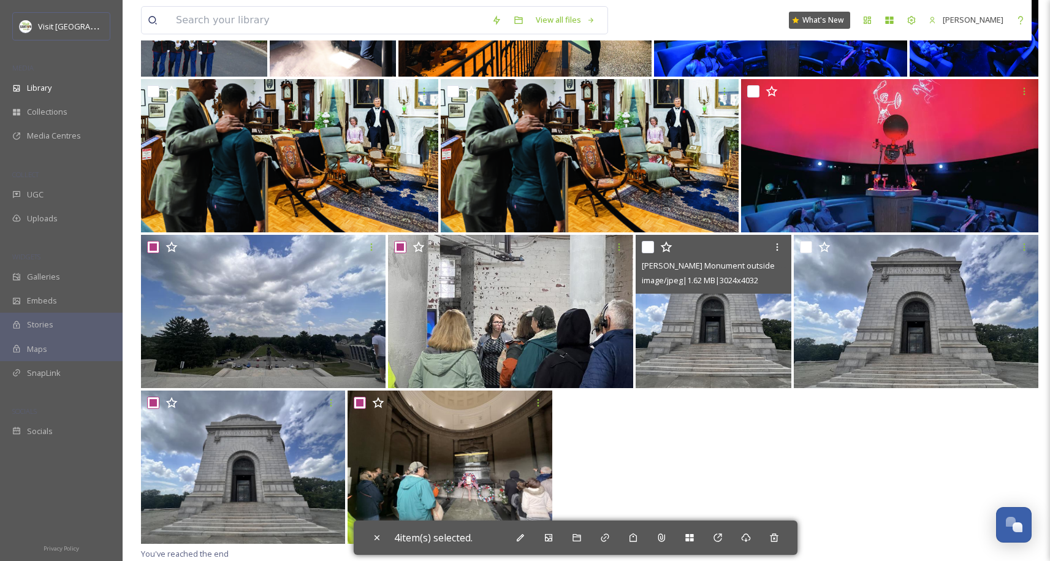
click at [657, 245] on div at bounding box center [715, 247] width 147 height 22
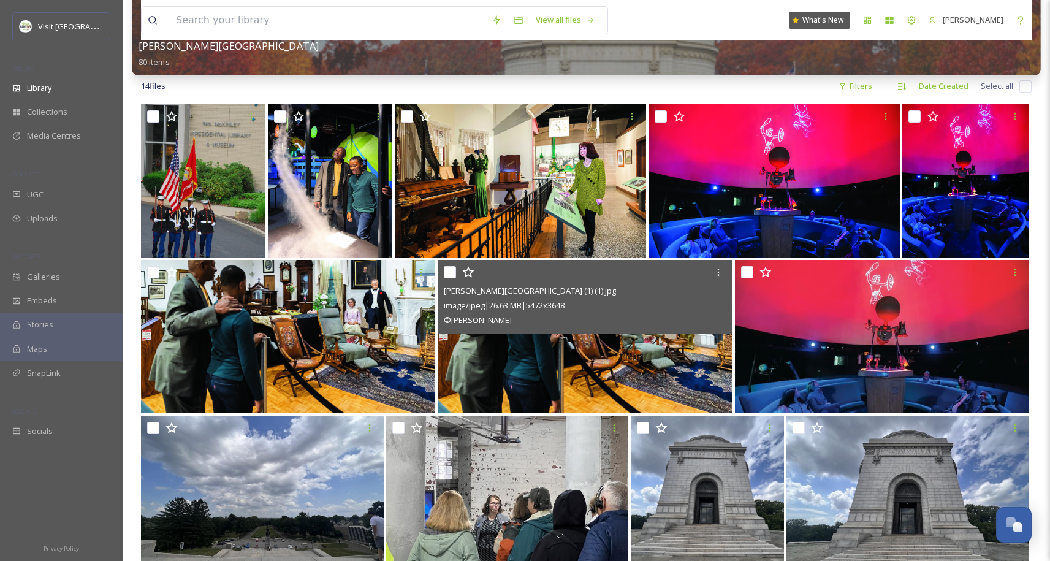
scroll to position [360, 0]
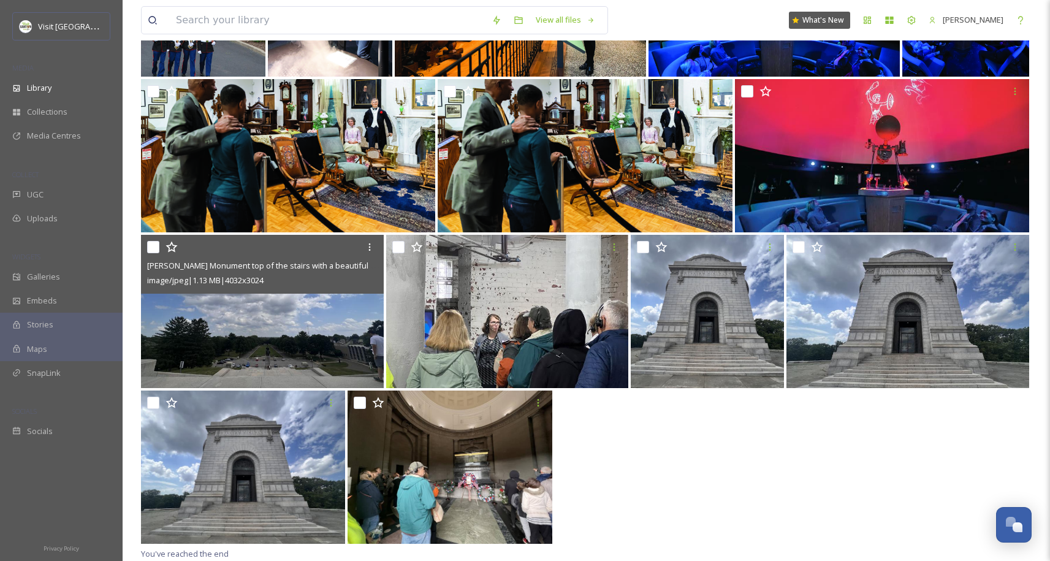
click at [147, 245] on input "checkbox" at bounding box center [153, 247] width 12 height 12
checkbox input "true"
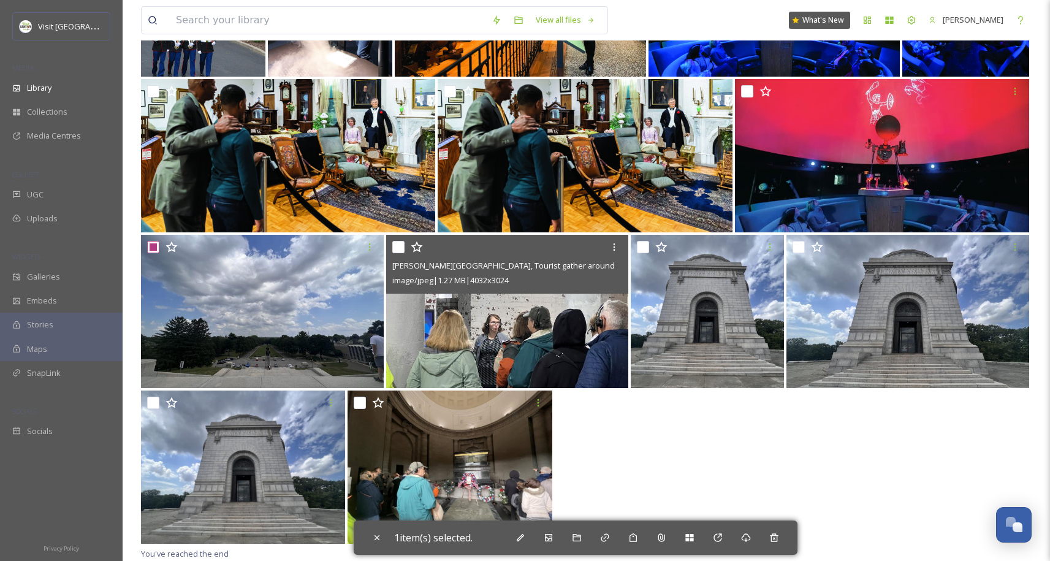
click at [408, 246] on div at bounding box center [509, 247] width 234 height 22
click at [403, 248] on input "checkbox" at bounding box center [398, 247] width 12 height 12
checkbox input "true"
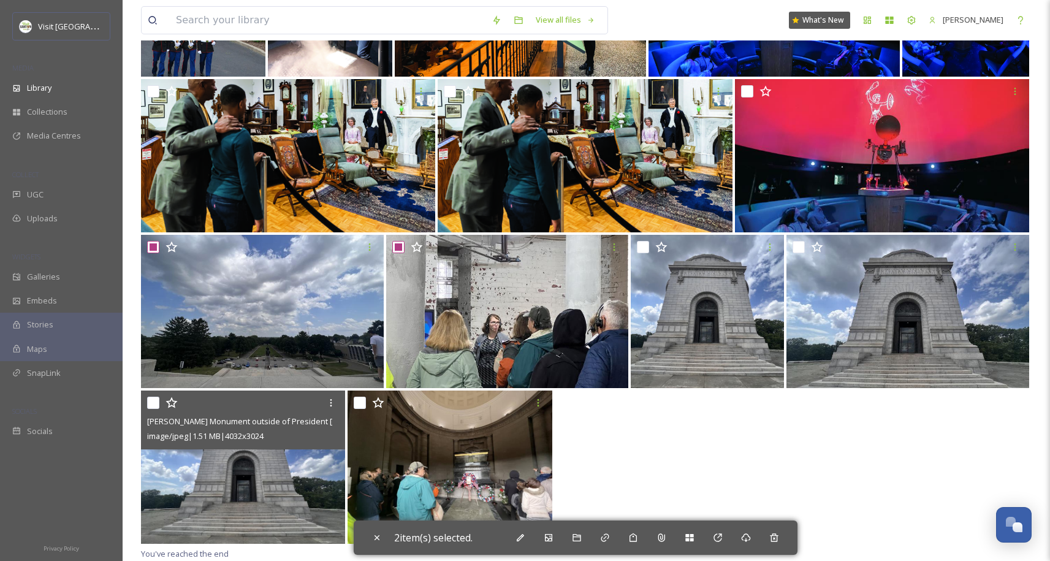
click at [149, 402] on input "checkbox" at bounding box center [153, 403] width 12 height 12
checkbox input "true"
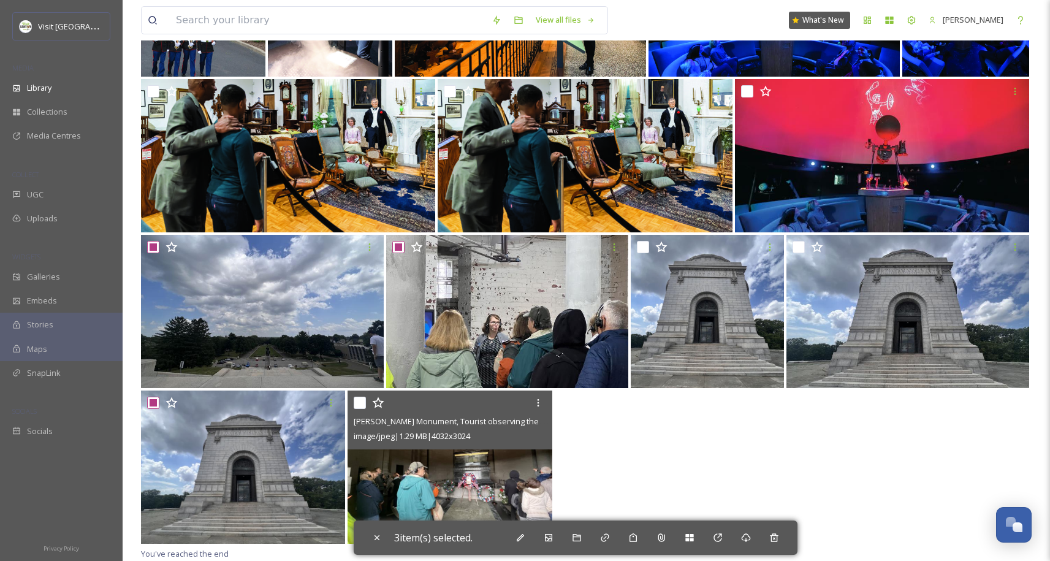
click at [367, 406] on div at bounding box center [451, 403] width 195 height 22
click at [357, 400] on input "checkbox" at bounding box center [360, 403] width 12 height 12
checkbox input "true"
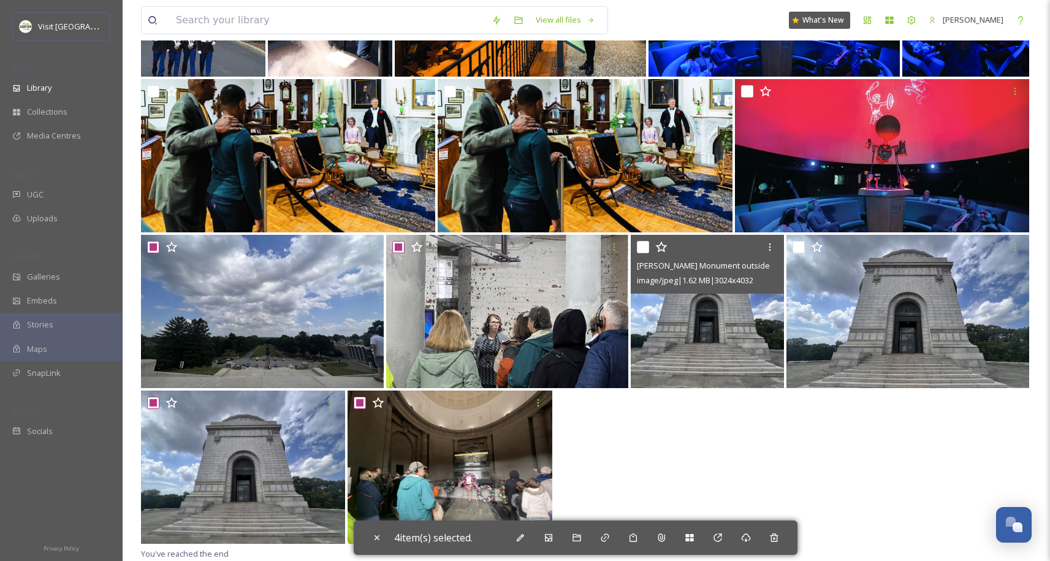
click at [643, 245] on input "checkbox" at bounding box center [643, 247] width 12 height 12
checkbox input "true"
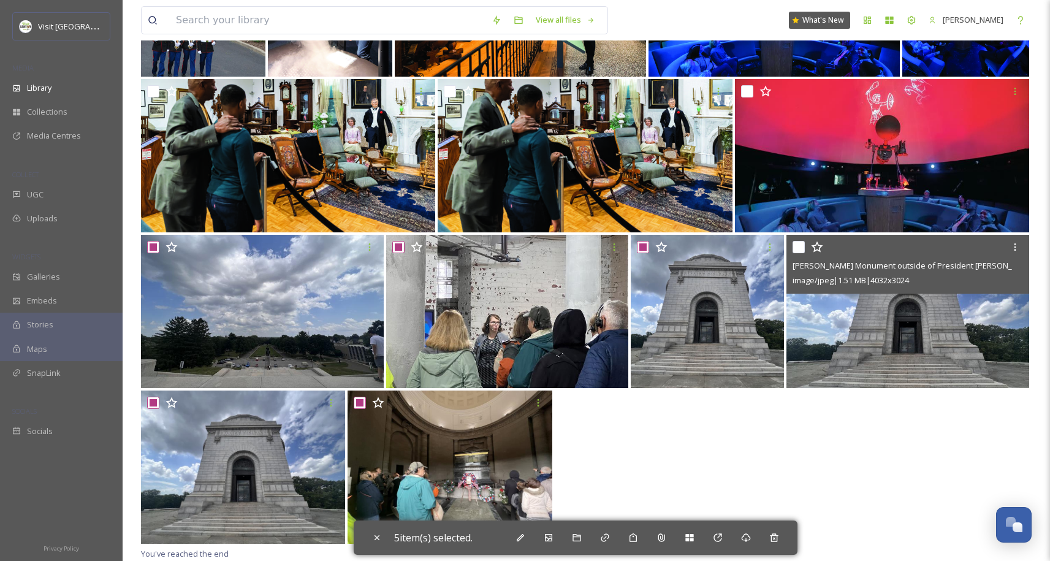
click at [799, 246] on input "checkbox" at bounding box center [799, 247] width 12 height 12
checkbox input "true"
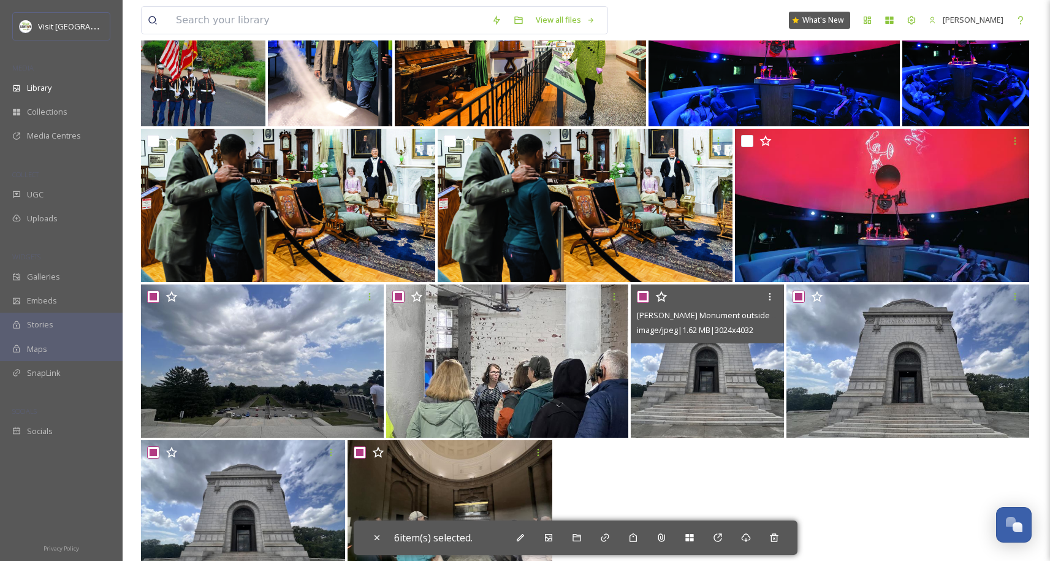
scroll to position [0, 0]
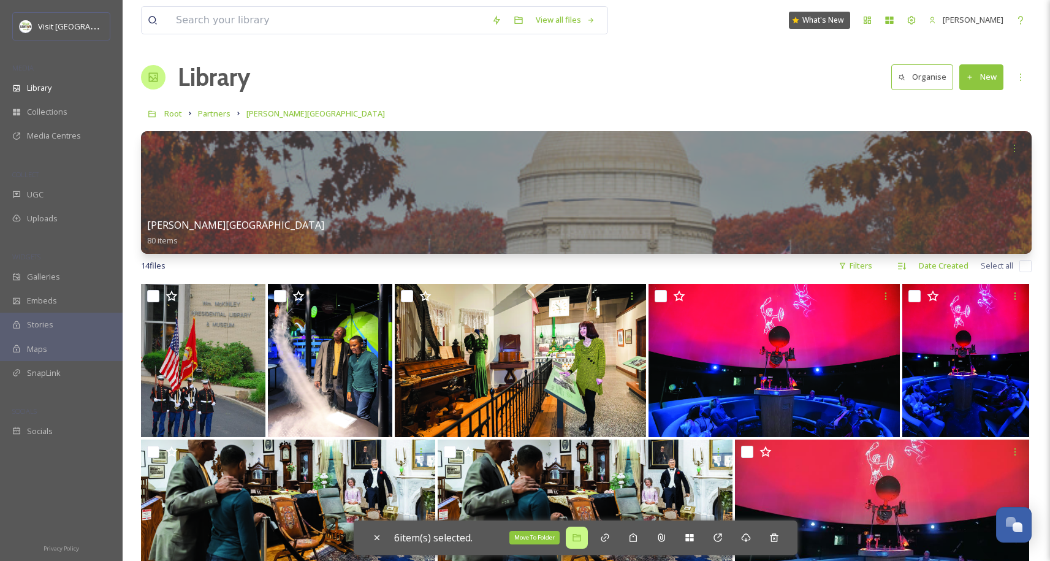
click at [582, 538] on icon at bounding box center [577, 538] width 10 height 10
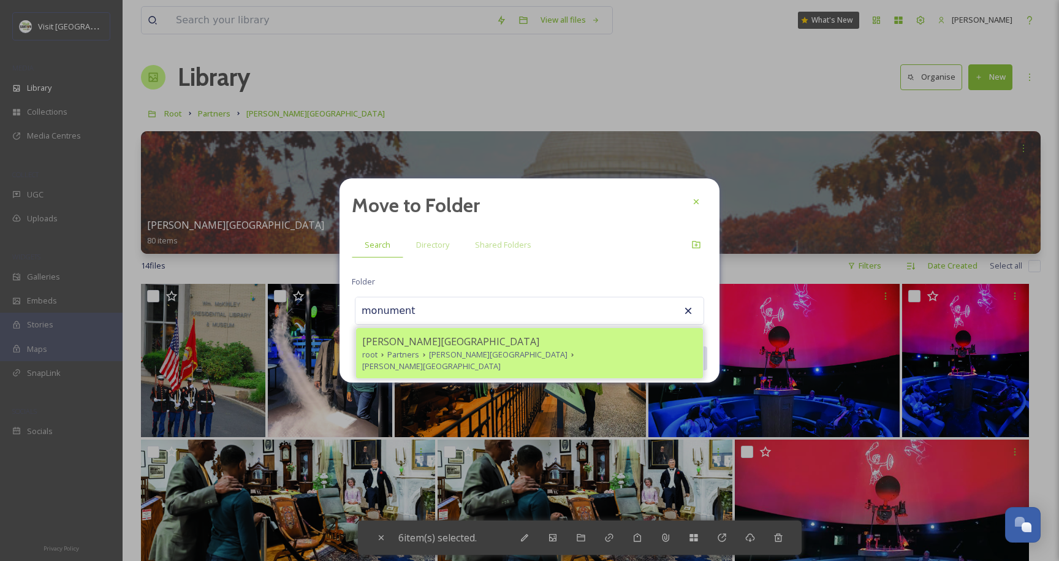
click at [428, 349] on div "root Partners McKinley Presidential Library and Museum McKinley Monument" at bounding box center [529, 360] width 335 height 23
type input "McKinley Monument"
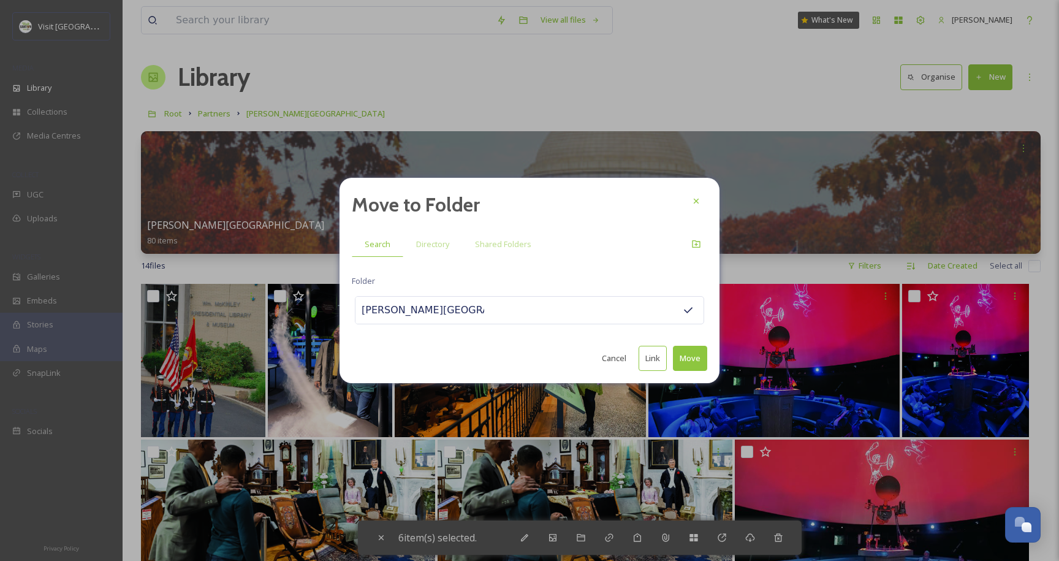
click at [688, 359] on button "Move" at bounding box center [690, 358] width 34 height 25
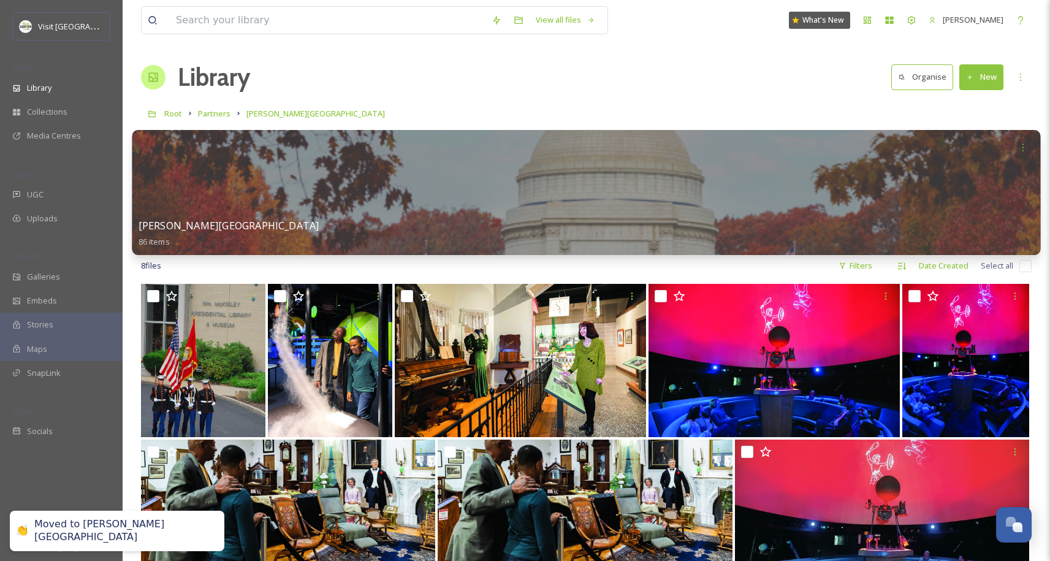
click at [331, 205] on div at bounding box center [586, 192] width 908 height 125
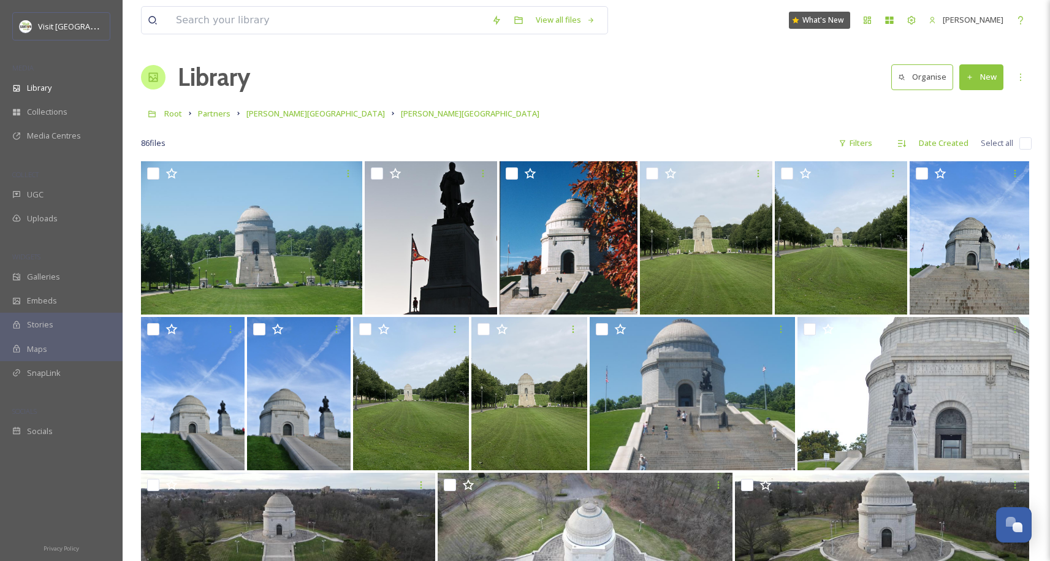
click at [284, 107] on link "[PERSON_NAME][GEOGRAPHIC_DATA]" at bounding box center [315, 113] width 139 height 15
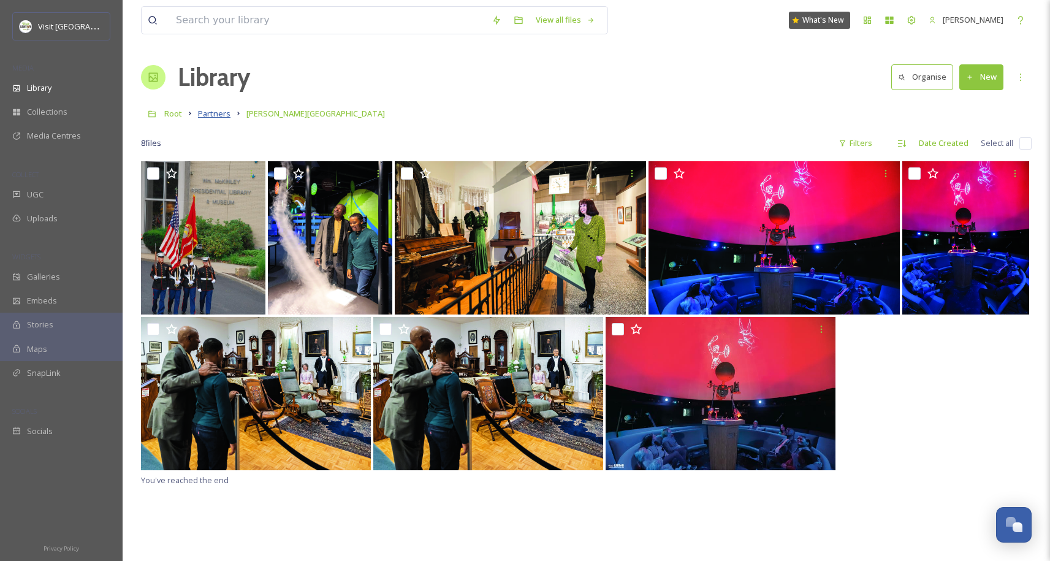
click at [215, 113] on span "Partners" at bounding box center [214, 113] width 32 height 11
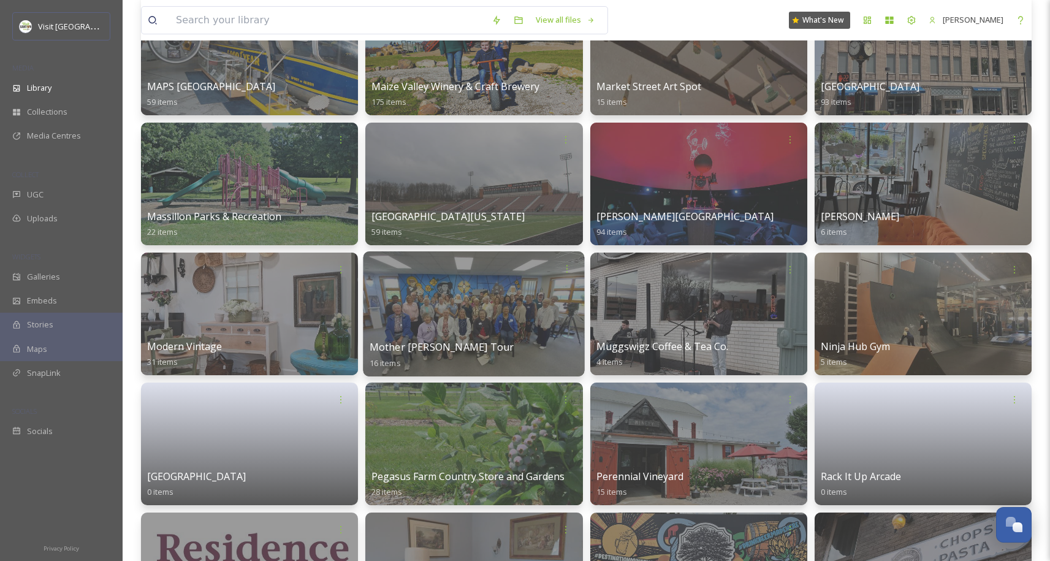
scroll to position [3021, 0]
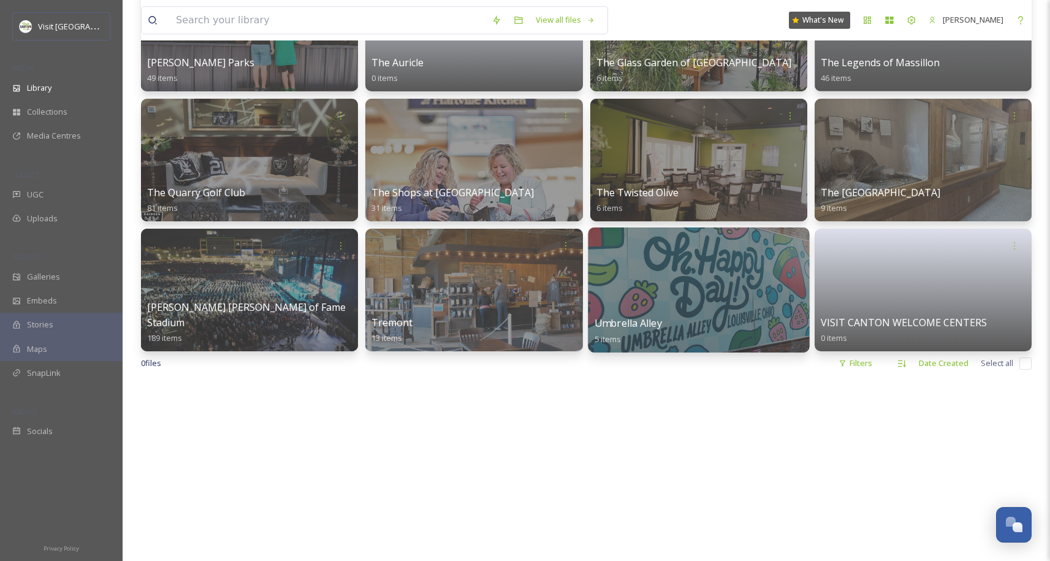
click at [667, 284] on div at bounding box center [698, 289] width 221 height 125
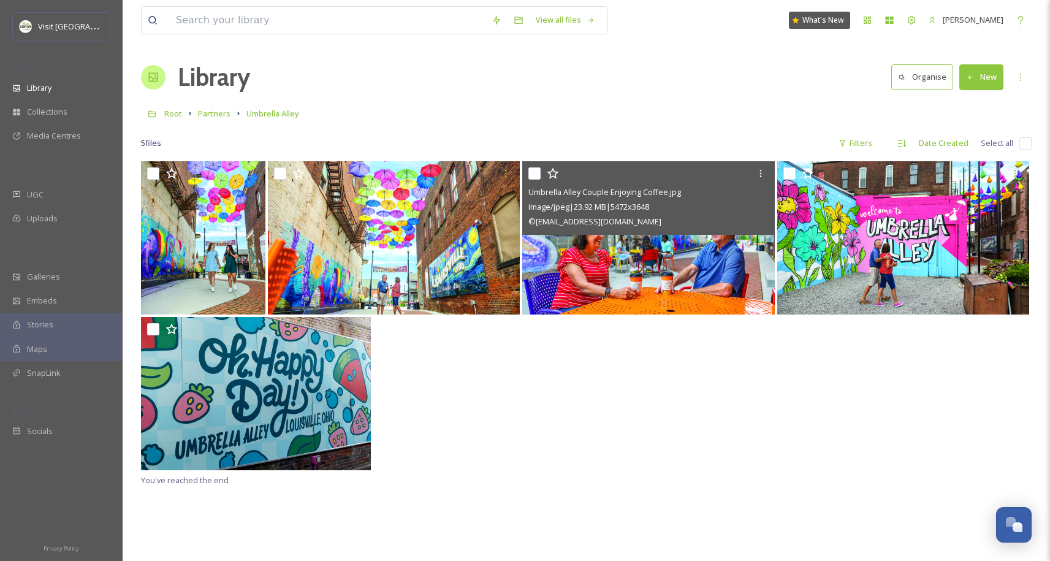
click at [729, 432] on div at bounding box center [586, 395] width 891 height 156
click at [210, 116] on span "Partners" at bounding box center [214, 113] width 32 height 11
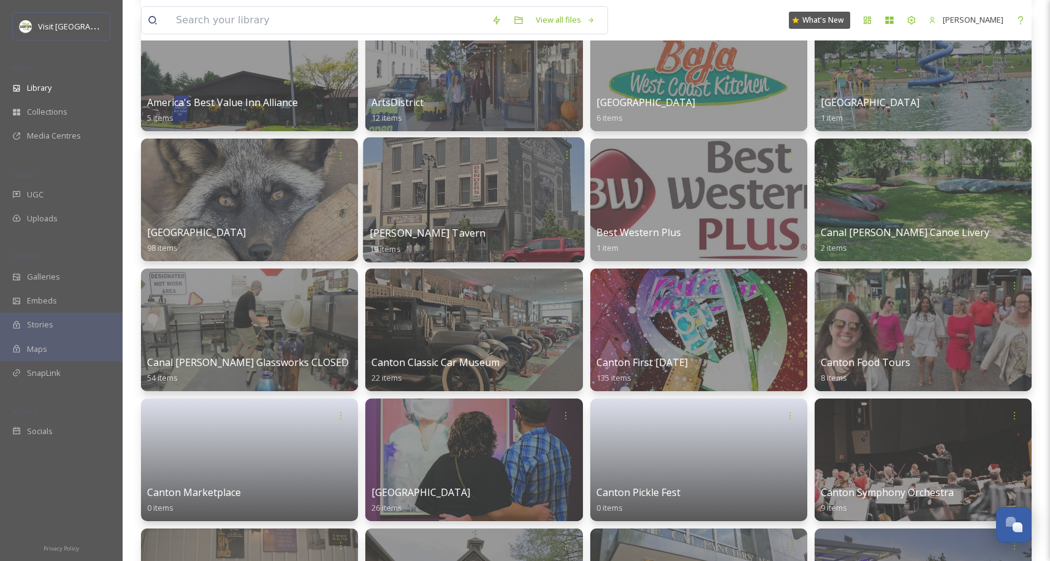
scroll to position [386, 0]
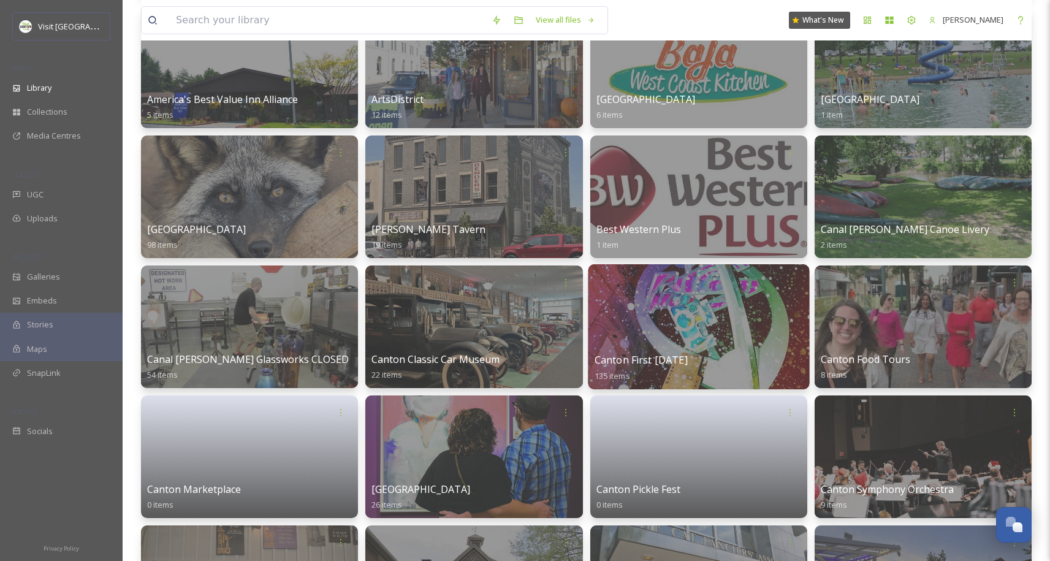
click at [655, 330] on div at bounding box center [698, 326] width 221 height 125
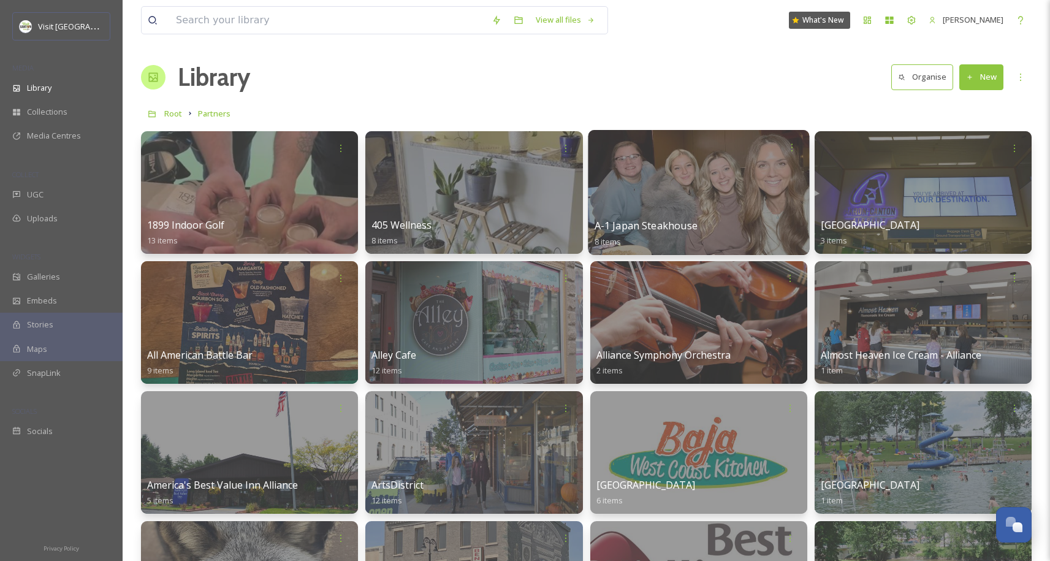
click at [718, 188] on div at bounding box center [698, 192] width 221 height 125
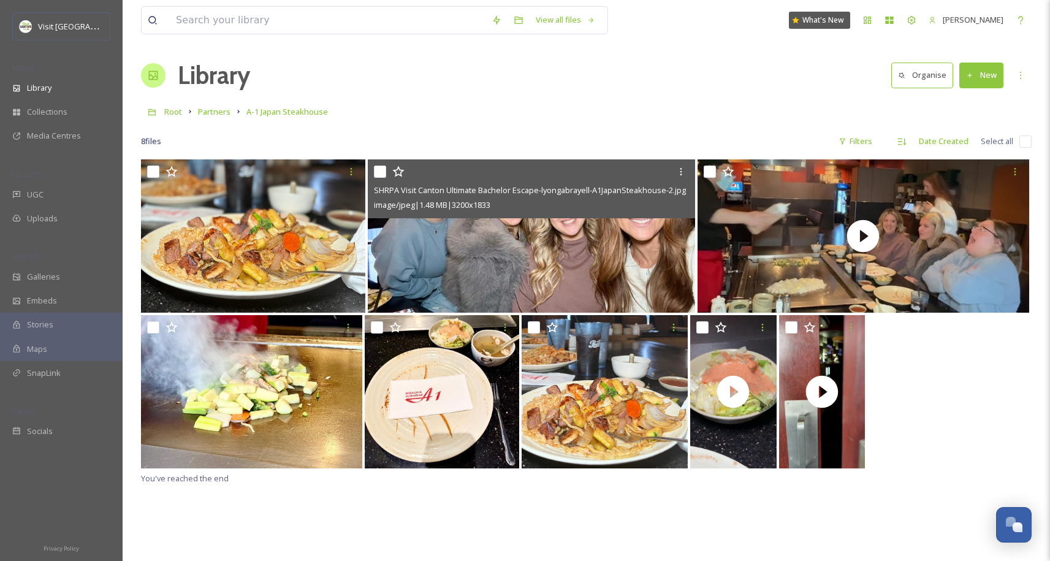
scroll to position [2, 0]
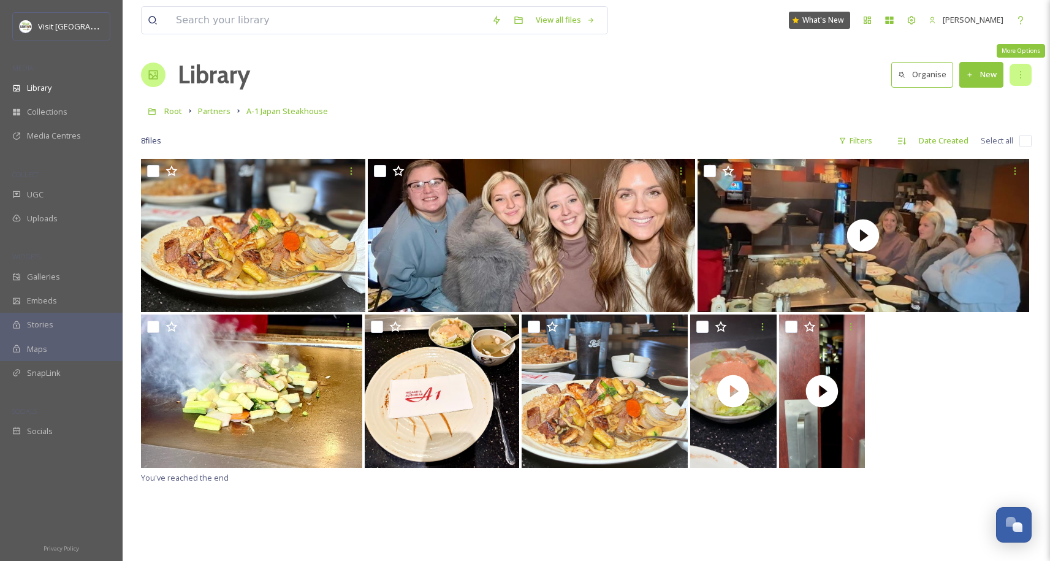
click at [1018, 70] on icon at bounding box center [1021, 75] width 10 height 10
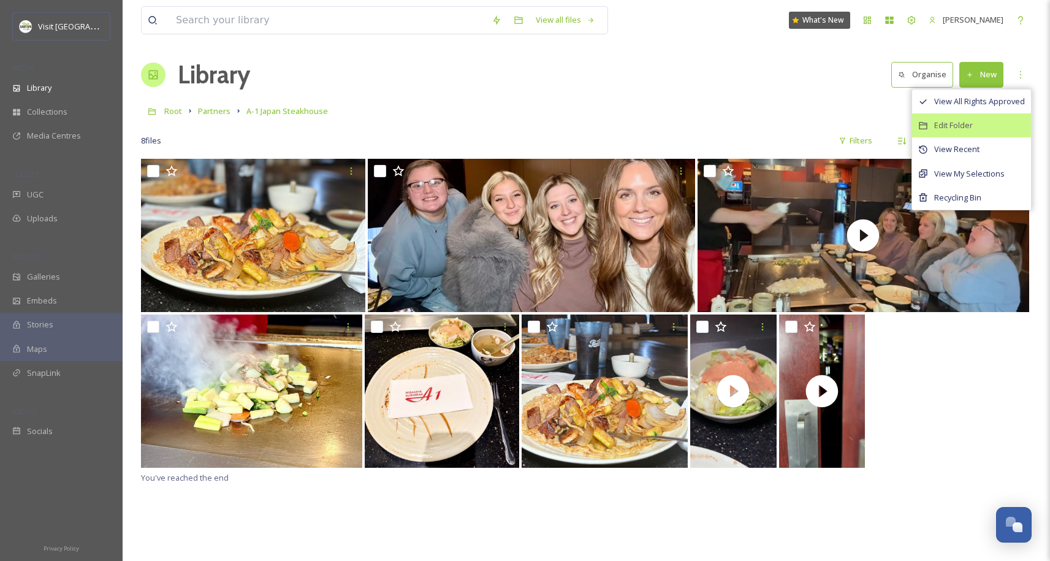
click at [968, 129] on span "Edit Folder" at bounding box center [953, 126] width 39 height 12
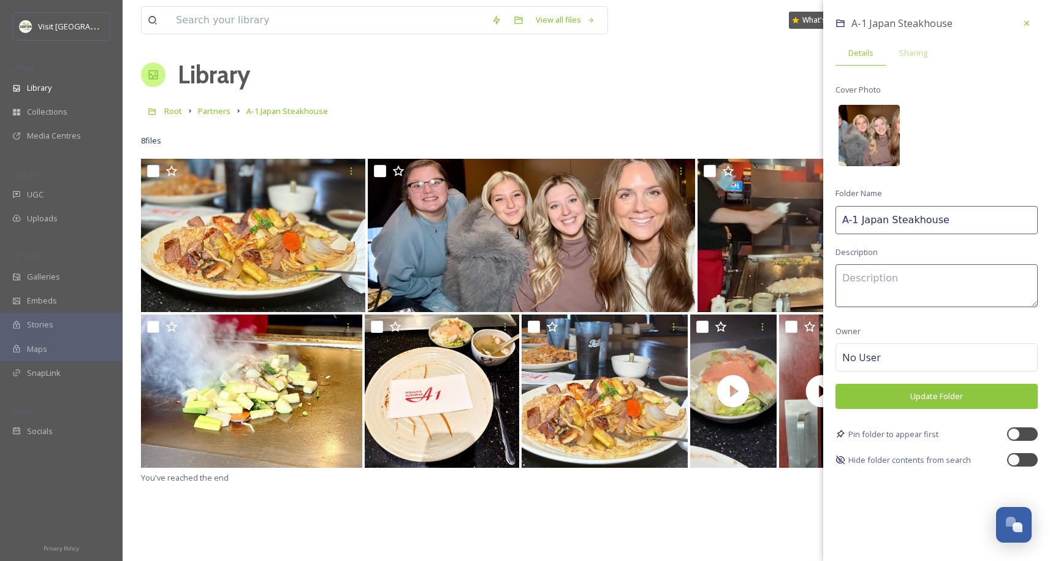
click at [878, 122] on img at bounding box center [869, 135] width 61 height 61
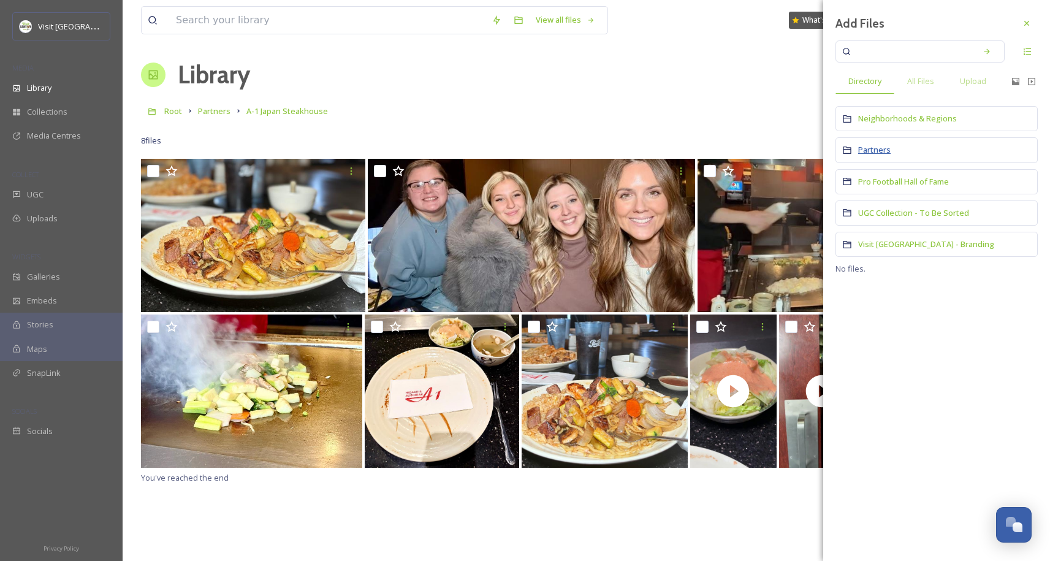
click at [877, 147] on span "Partners" at bounding box center [874, 149] width 32 height 11
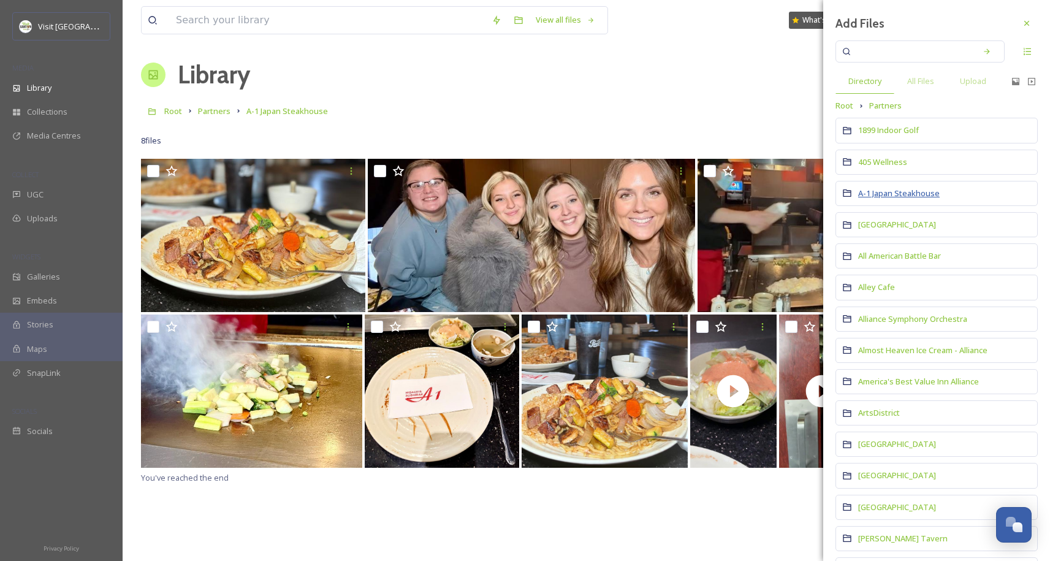
click at [896, 190] on span "A-1 Japan Steakhouse" at bounding box center [899, 193] width 82 height 11
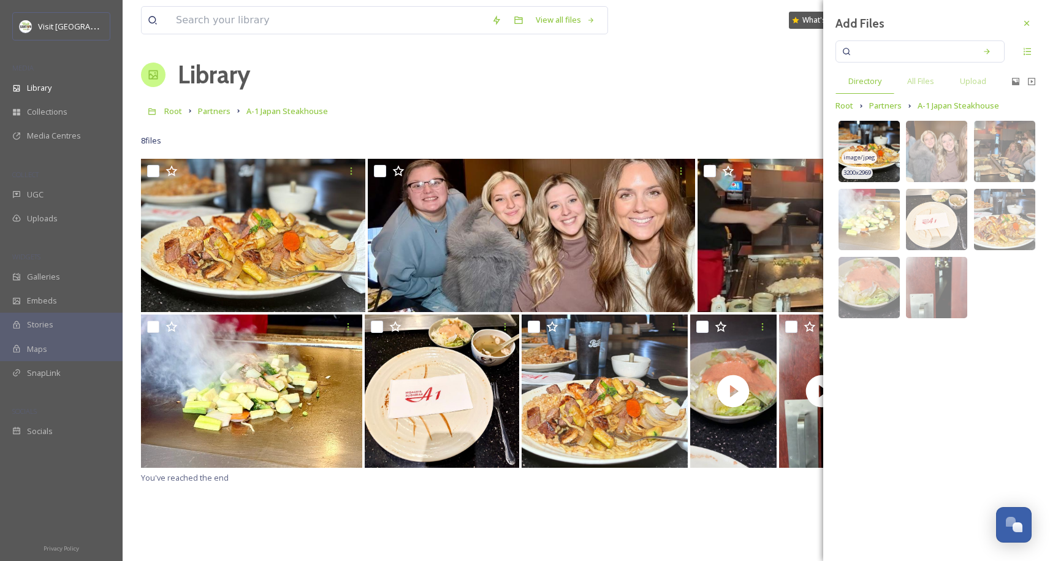
click at [885, 139] on img at bounding box center [869, 151] width 61 height 61
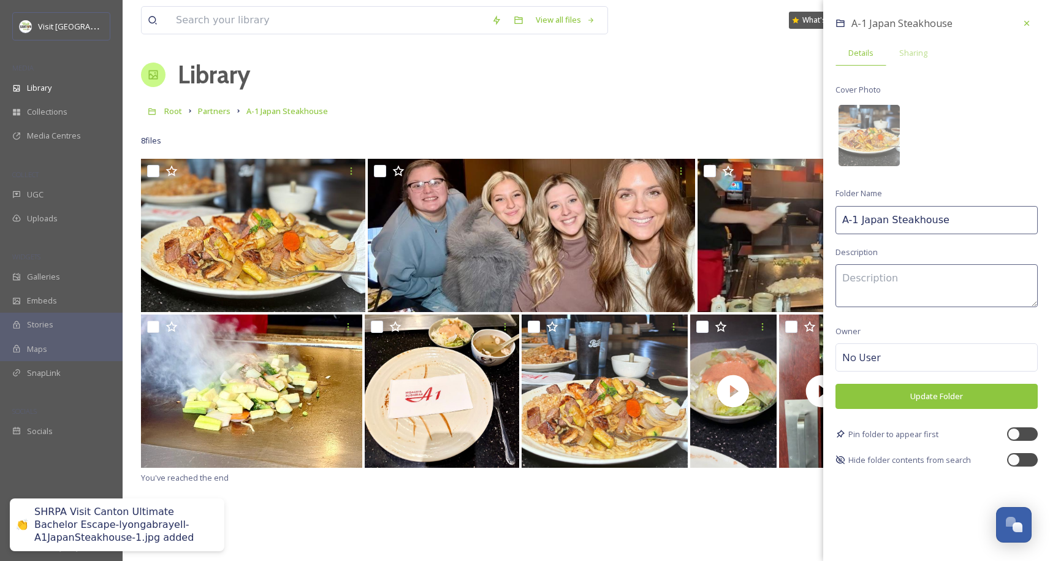
click at [980, 398] on button "Update Folder" at bounding box center [936, 396] width 202 height 25
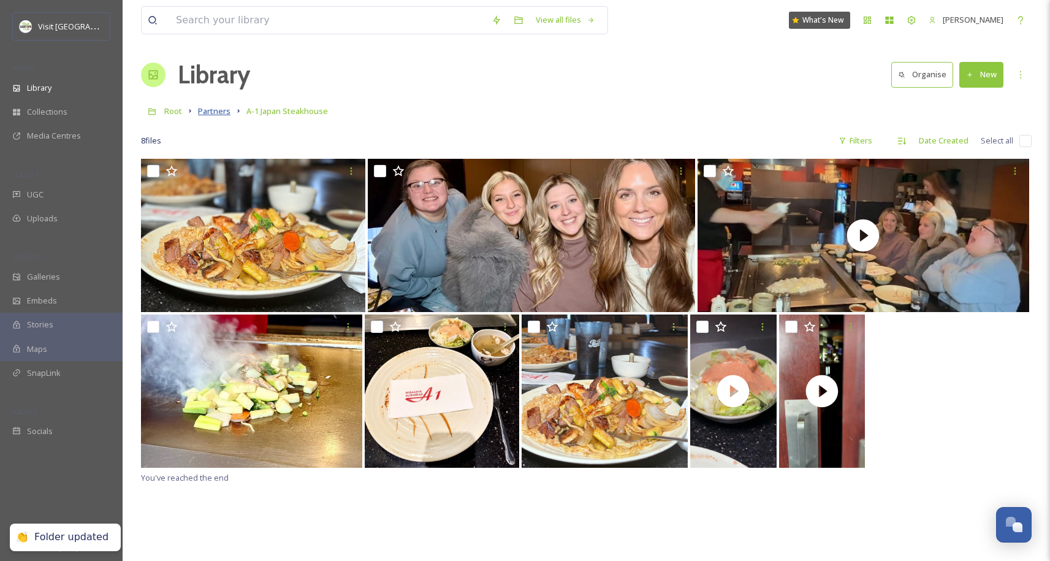
click at [219, 107] on span "Partners" at bounding box center [214, 110] width 32 height 11
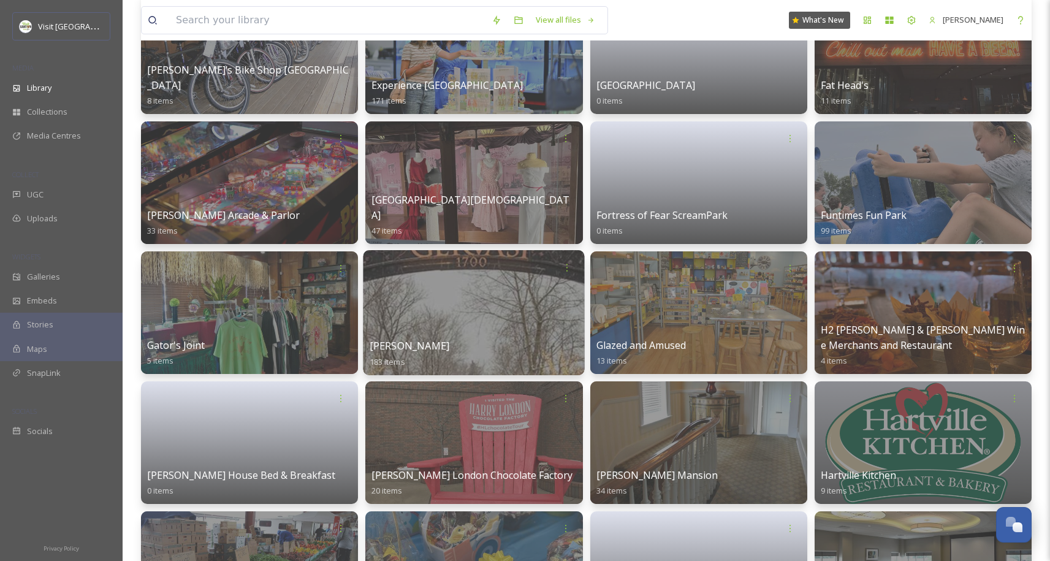
scroll to position [1516, 0]
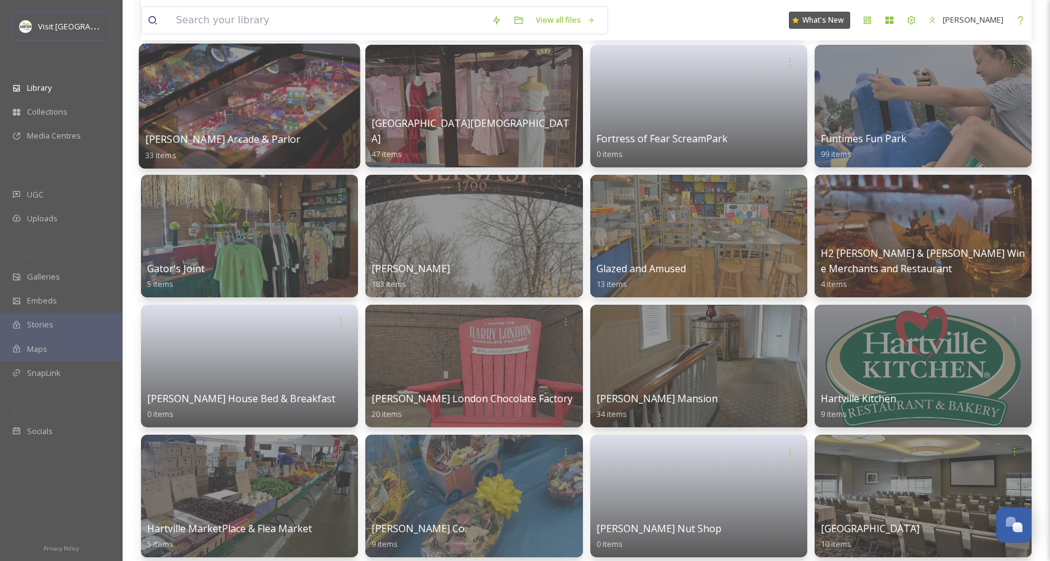
click at [277, 104] on div at bounding box center [249, 106] width 221 height 125
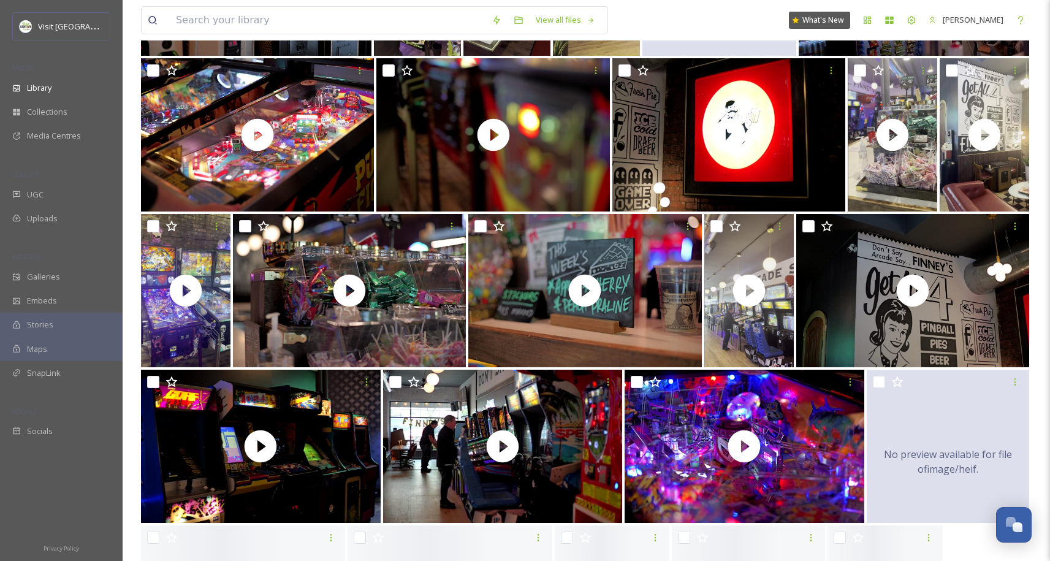
scroll to position [549, 0]
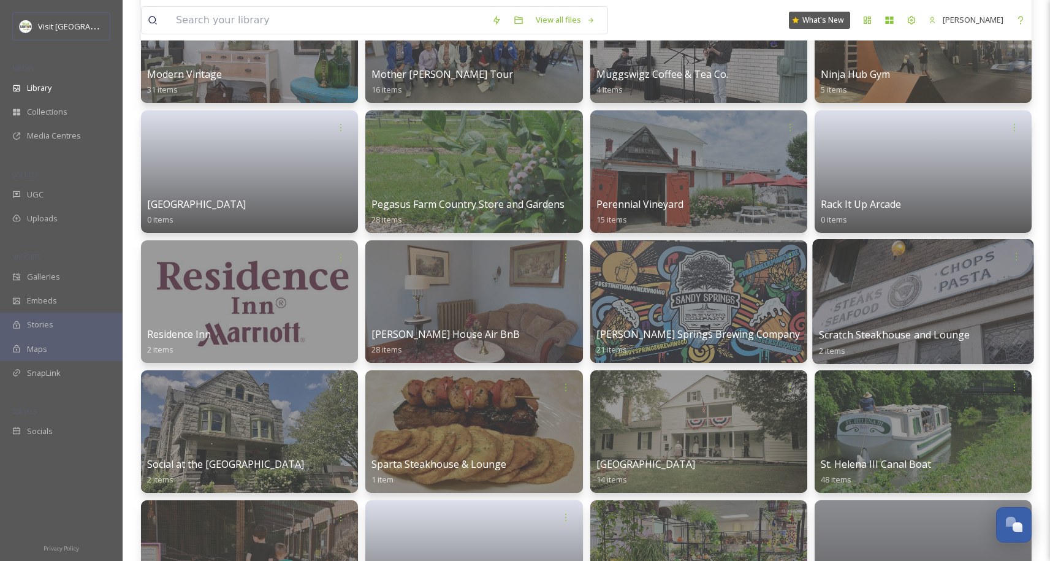
scroll to position [2733, 0]
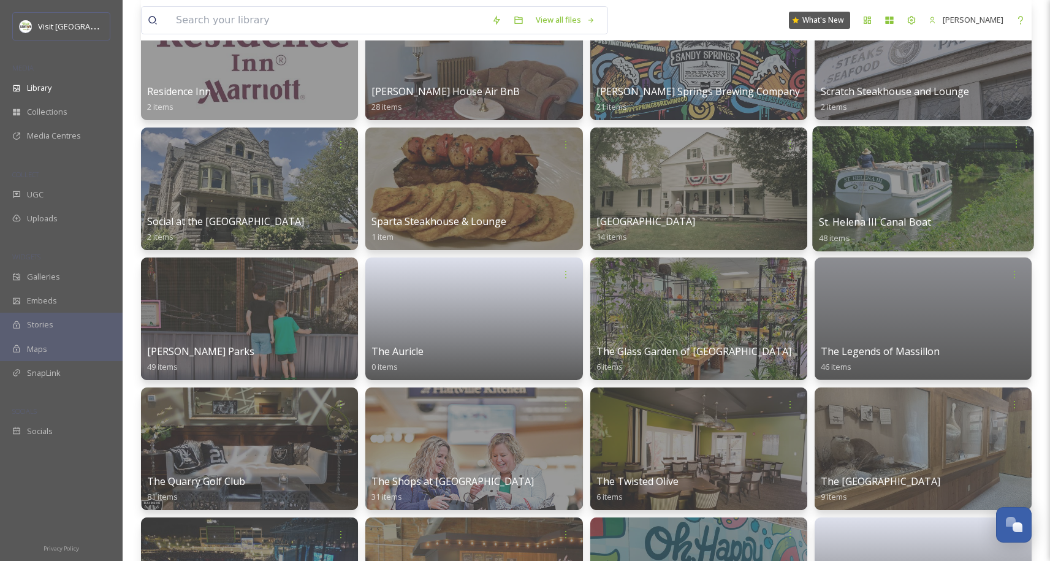
click at [957, 183] on div at bounding box center [922, 188] width 221 height 125
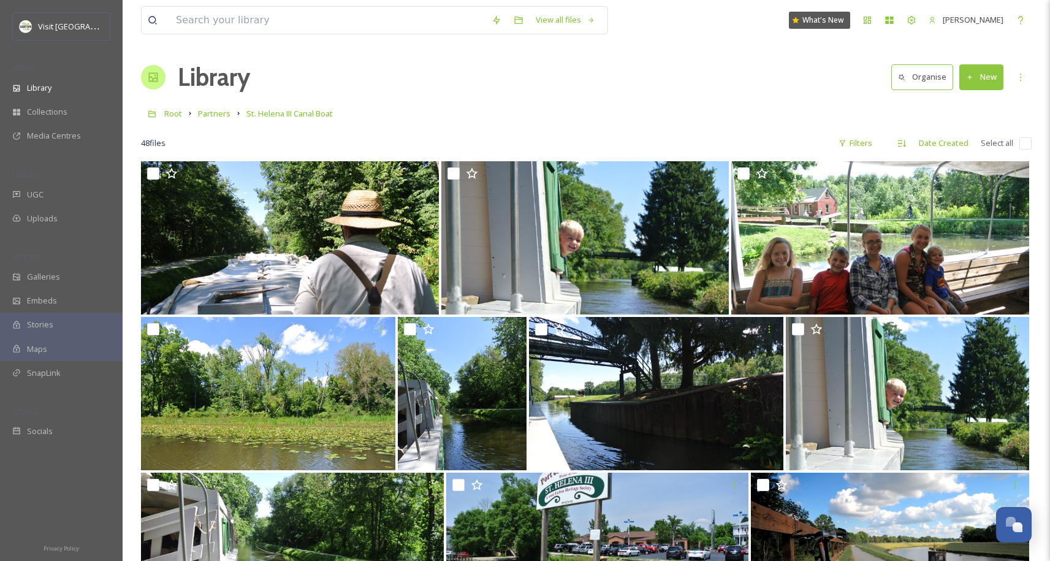
click at [1019, 143] on input "checkbox" at bounding box center [1025, 143] width 12 height 12
click at [1023, 143] on input "checkbox" at bounding box center [1025, 143] width 12 height 12
checkbox input "true"
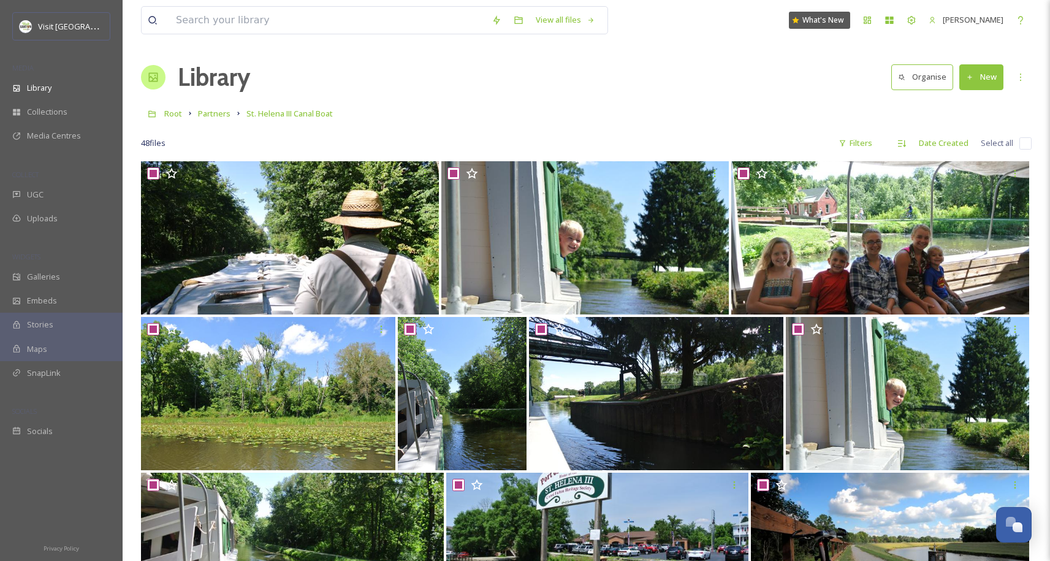
checkbox input "true"
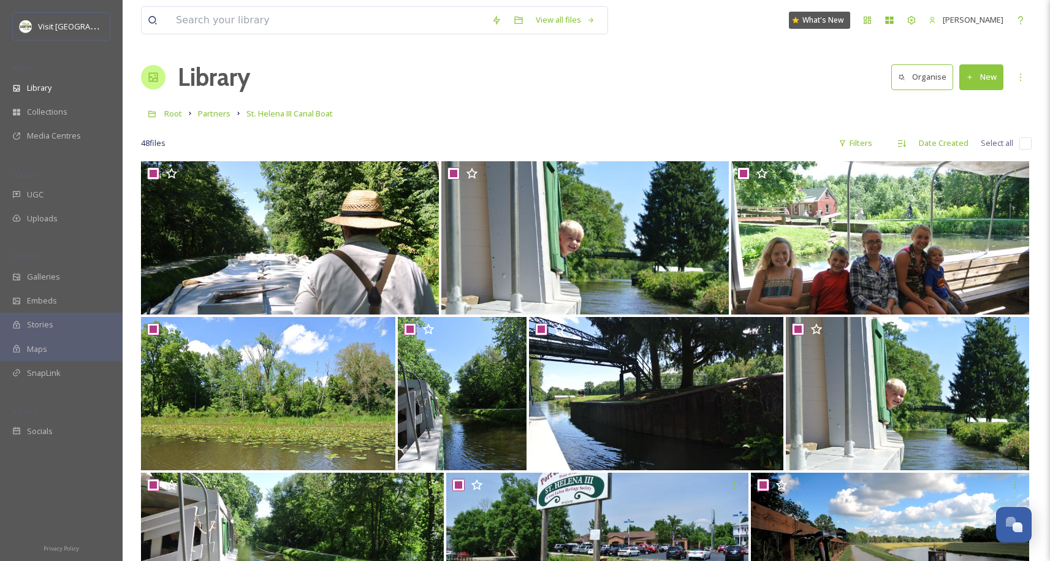
checkbox input "true"
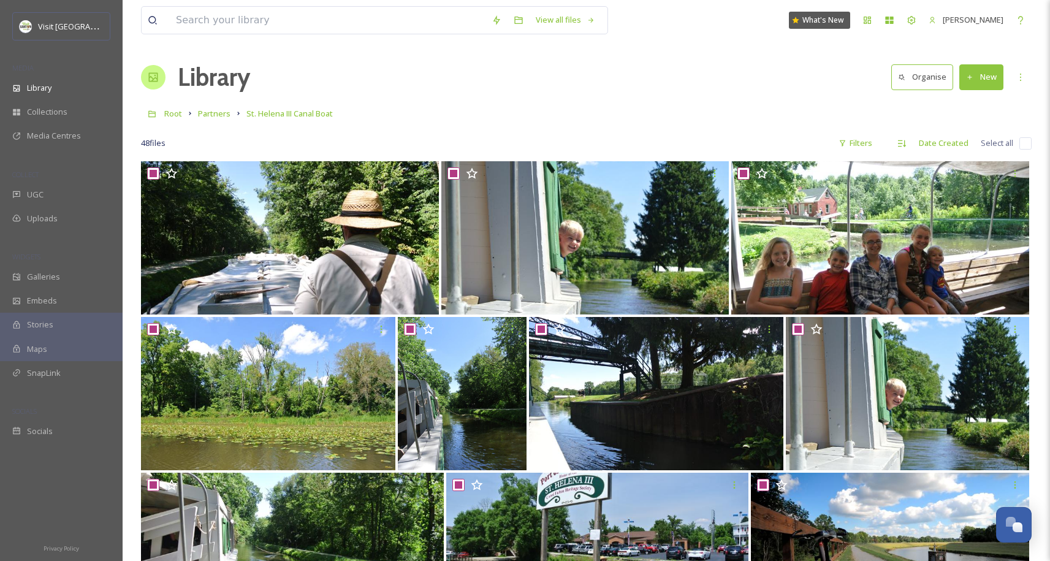
checkbox input "true"
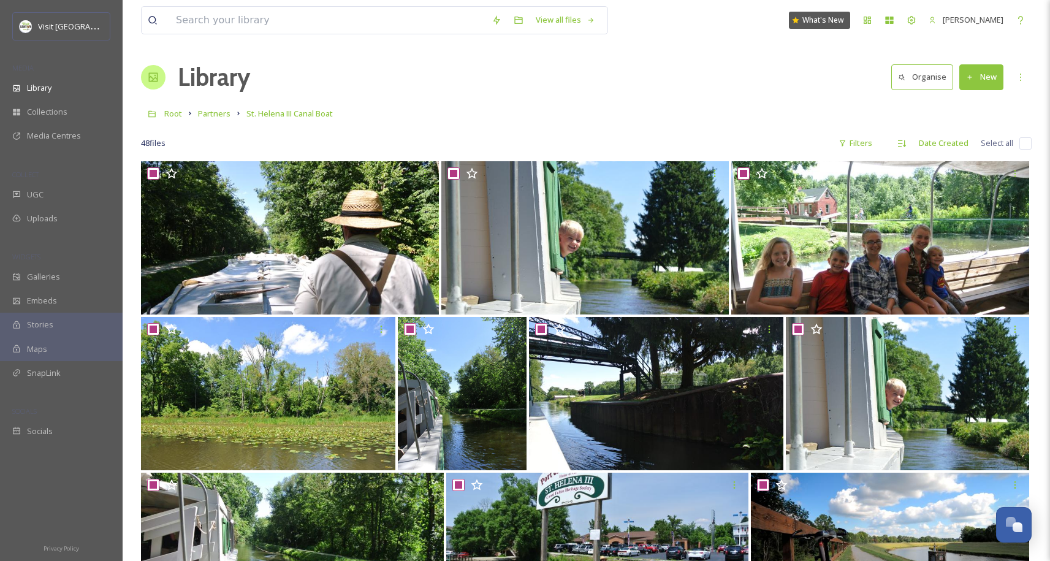
checkbox input "true"
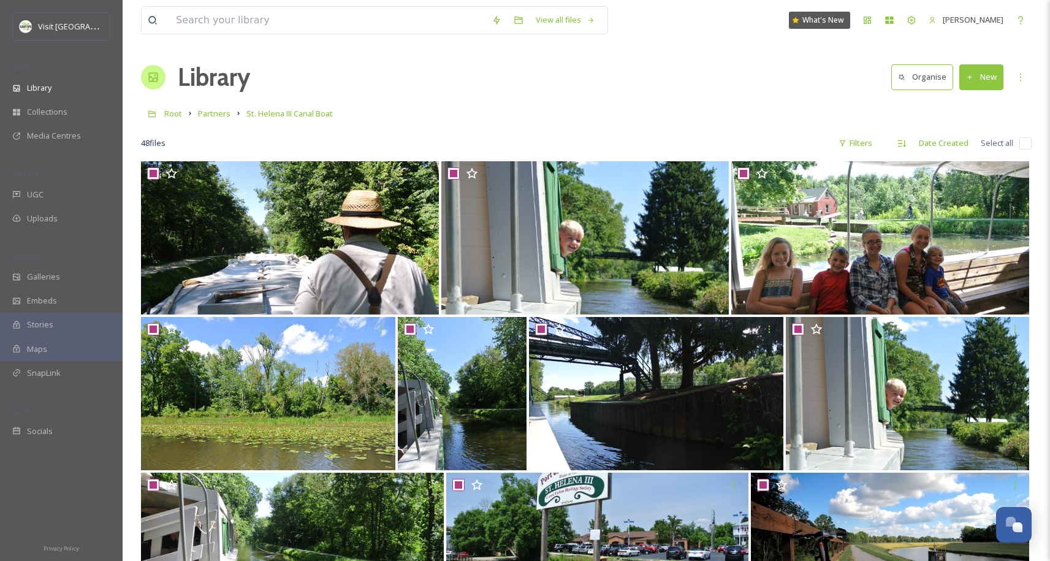
checkbox input "true"
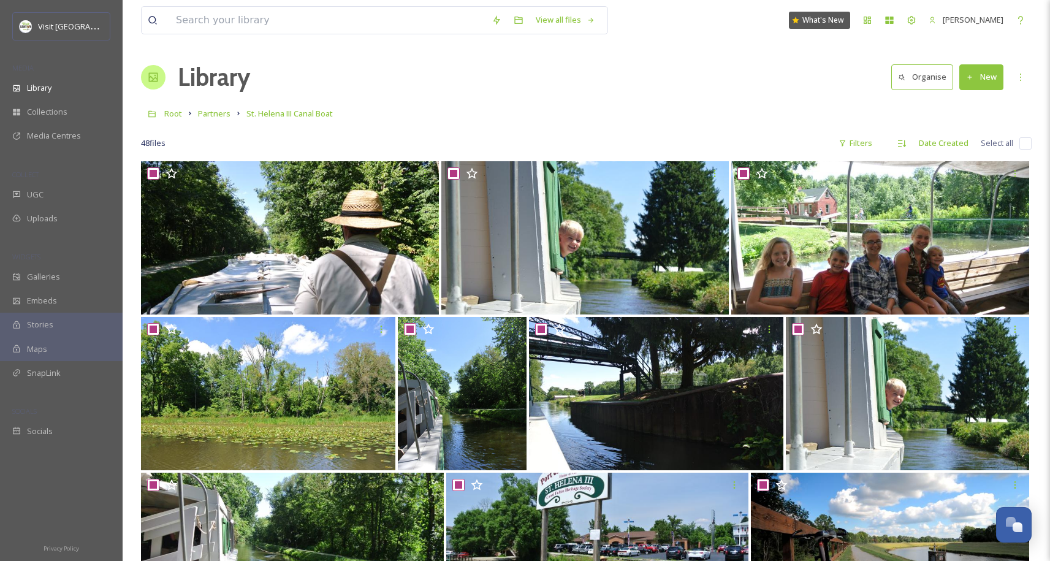
checkbox input "true"
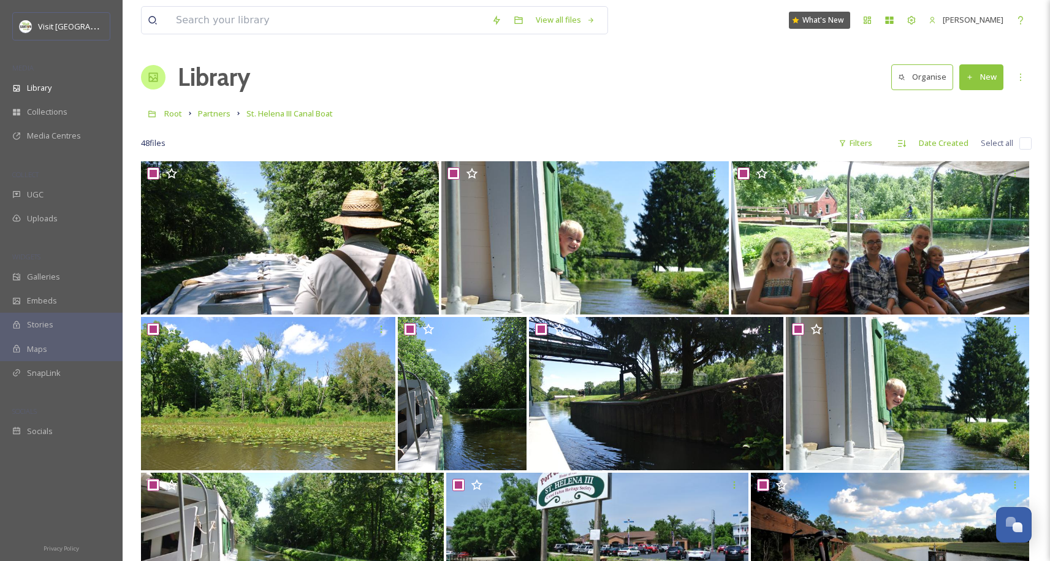
checkbox input "true"
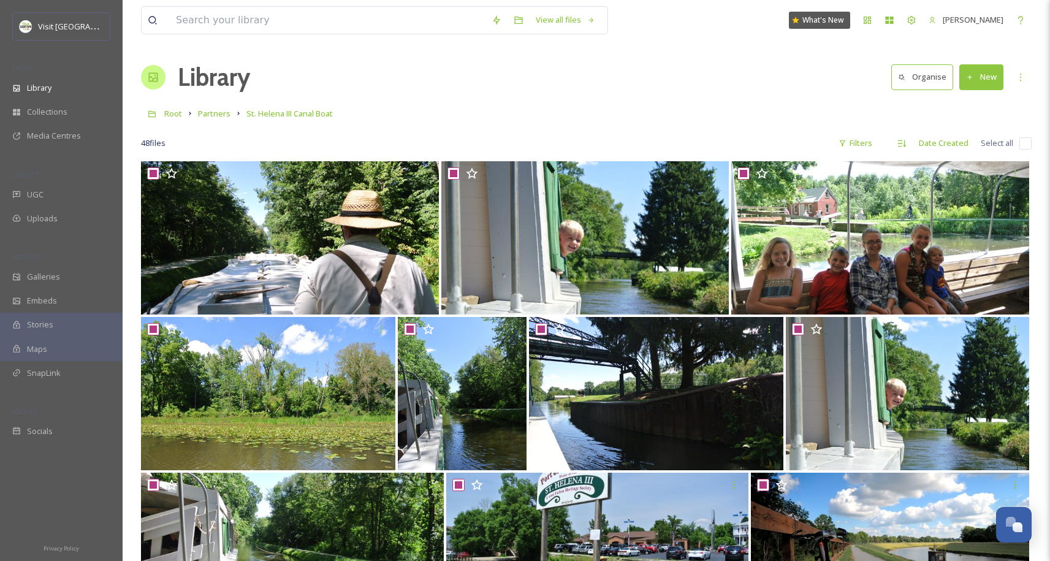
checkbox input "true"
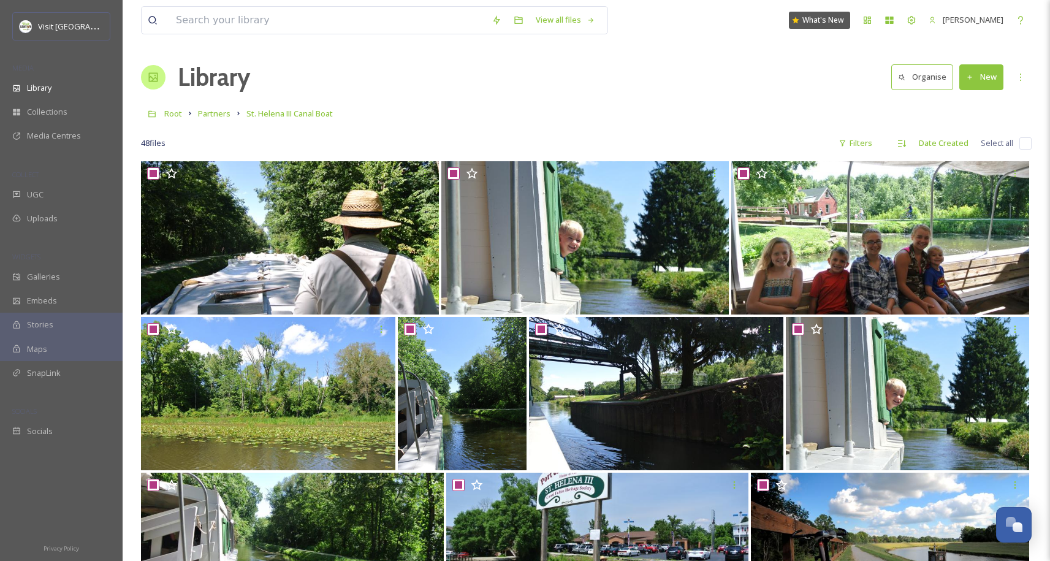
checkbox input "true"
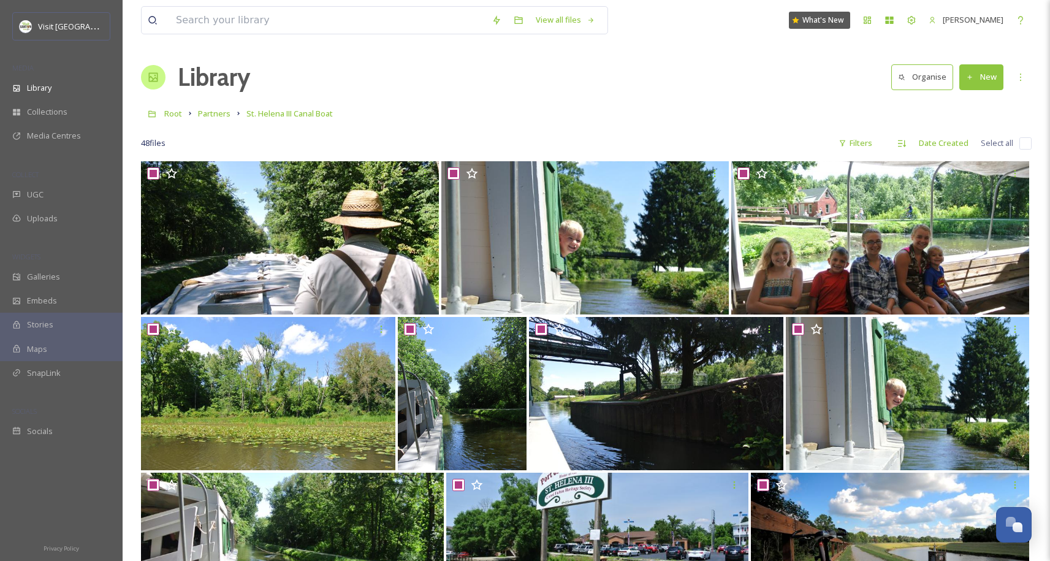
checkbox input "true"
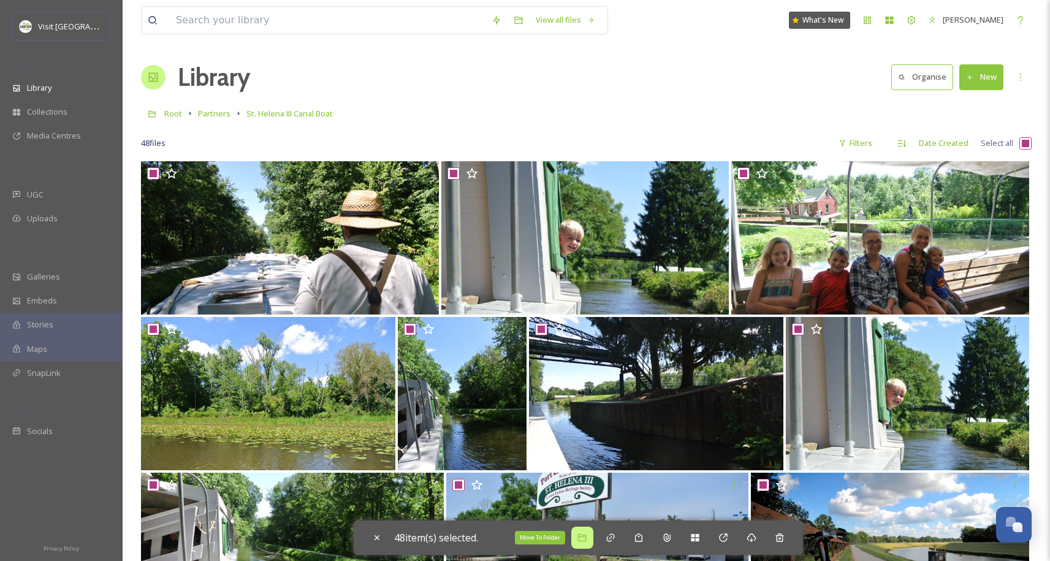
click at [586, 539] on icon at bounding box center [582, 537] width 8 height 7
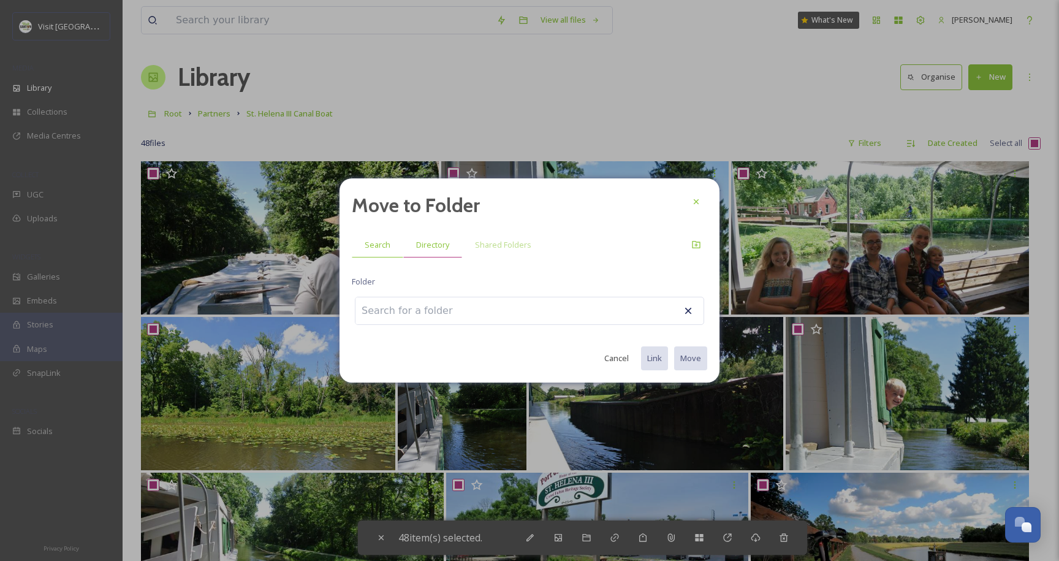
click at [441, 242] on span "Directory" at bounding box center [432, 245] width 33 height 12
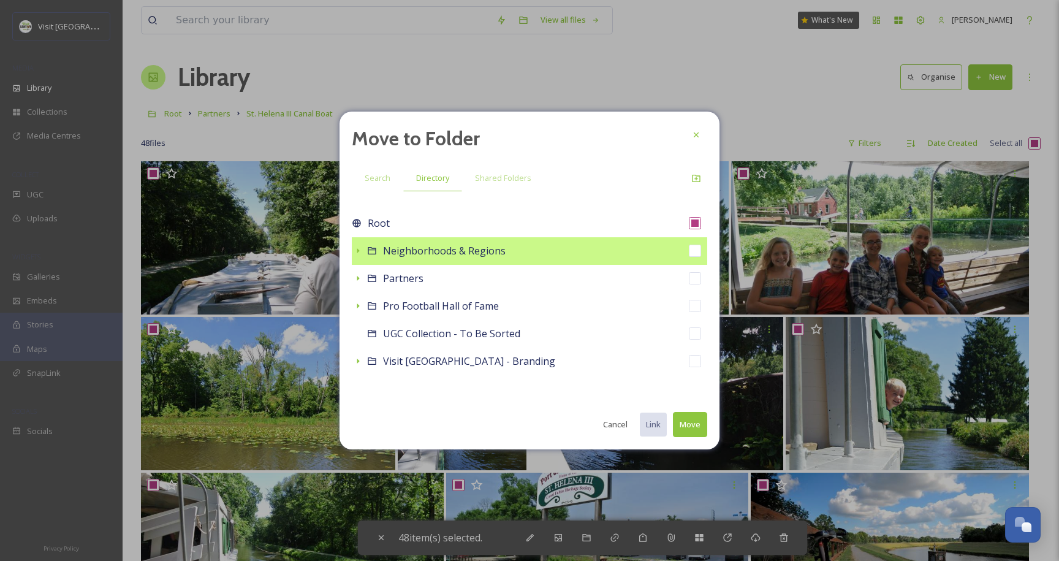
click at [357, 251] on icon at bounding box center [358, 250] width 2 height 5
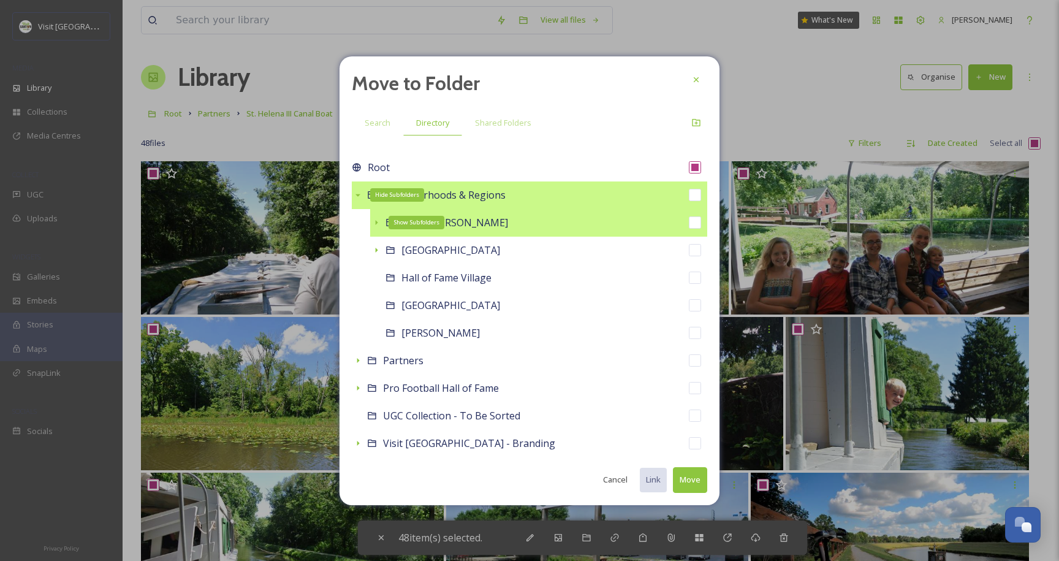
click at [374, 224] on icon at bounding box center [376, 223] width 10 height 10
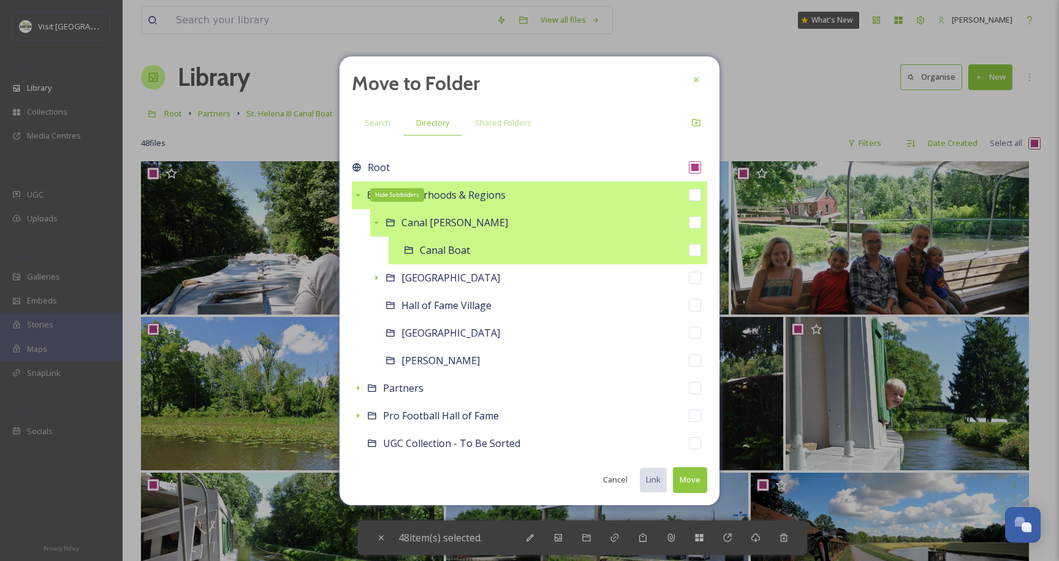
click at [452, 254] on span "Canal Boat" at bounding box center [445, 249] width 50 height 13
checkbox input "false"
checkbox input "true"
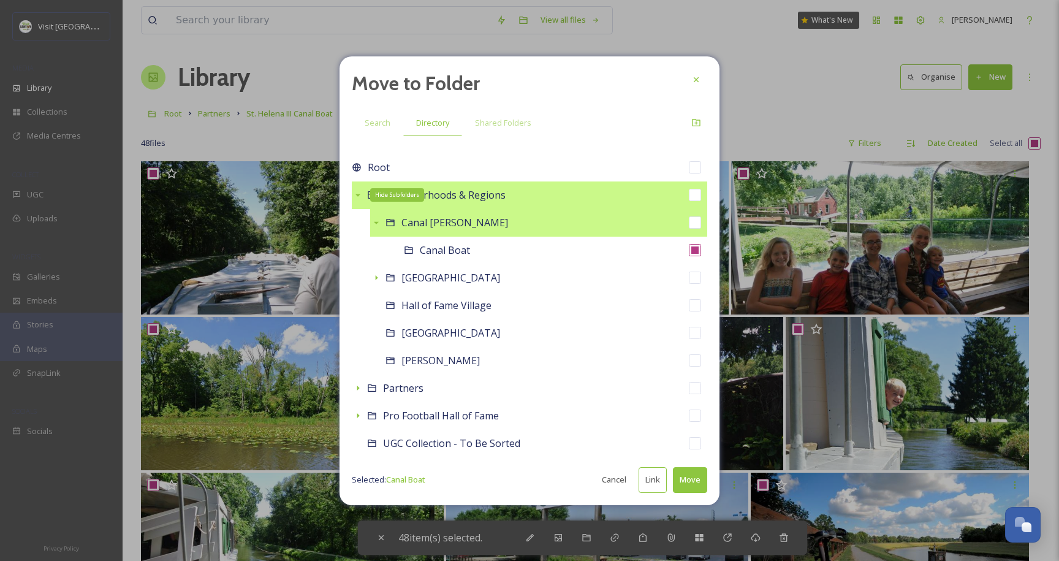
click at [653, 479] on button "Link" at bounding box center [653, 479] width 28 height 25
checkbox input "true"
checkbox input "false"
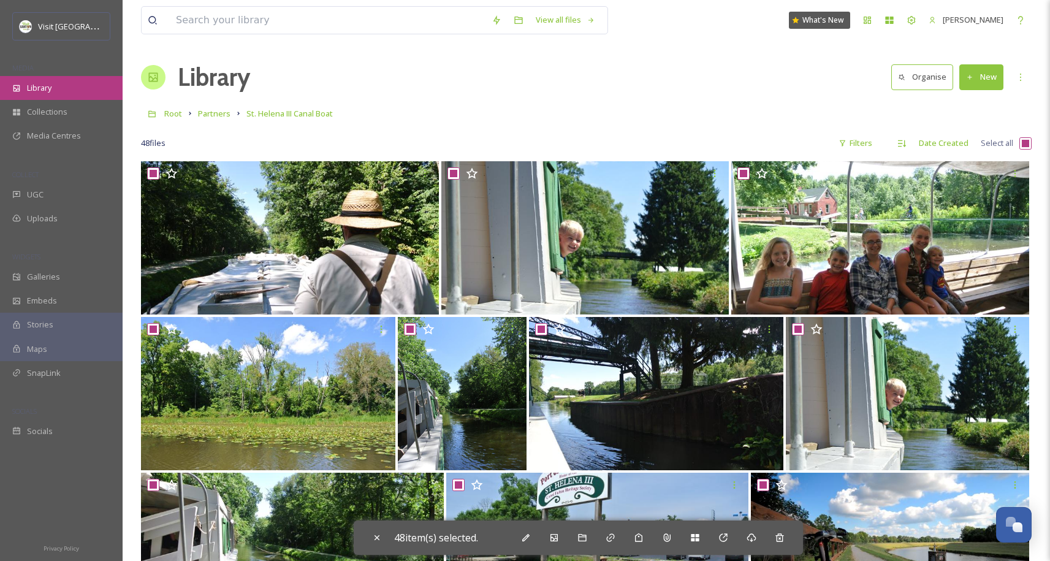
click at [48, 88] on span "Library" at bounding box center [39, 88] width 25 height 12
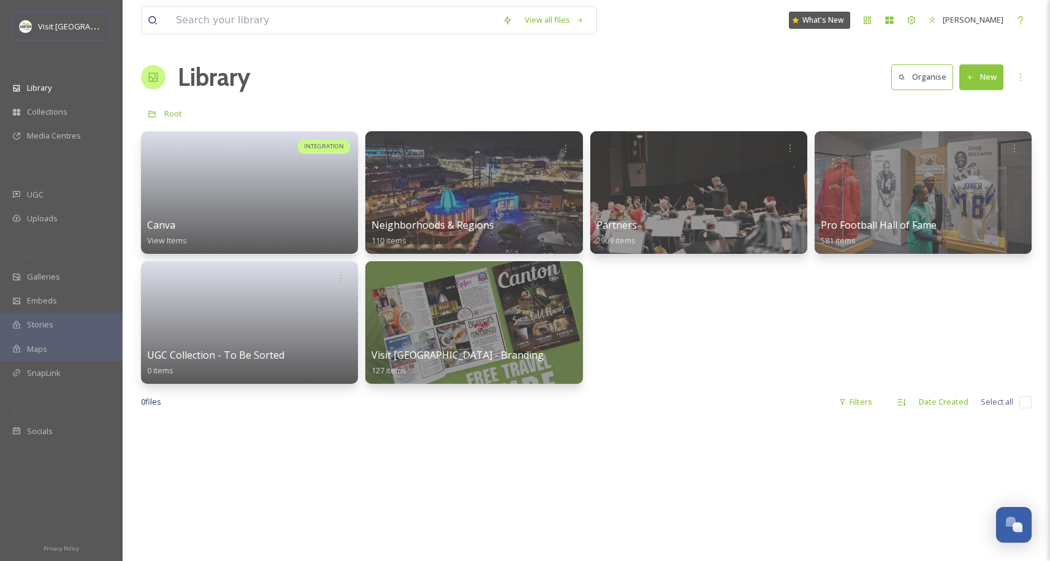
click at [713, 345] on div "INTEGRATION Canva View Items Neighborhoods & Regions 110 items Partners 2909 it…" at bounding box center [586, 257] width 891 height 253
click at [484, 185] on div at bounding box center [473, 192] width 221 height 125
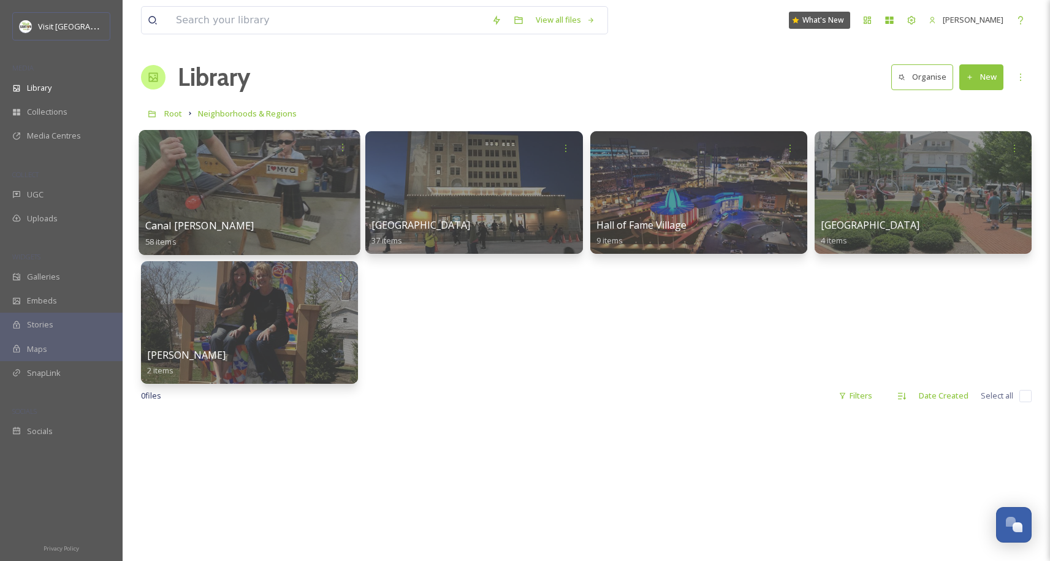
click at [297, 195] on div at bounding box center [249, 192] width 221 height 125
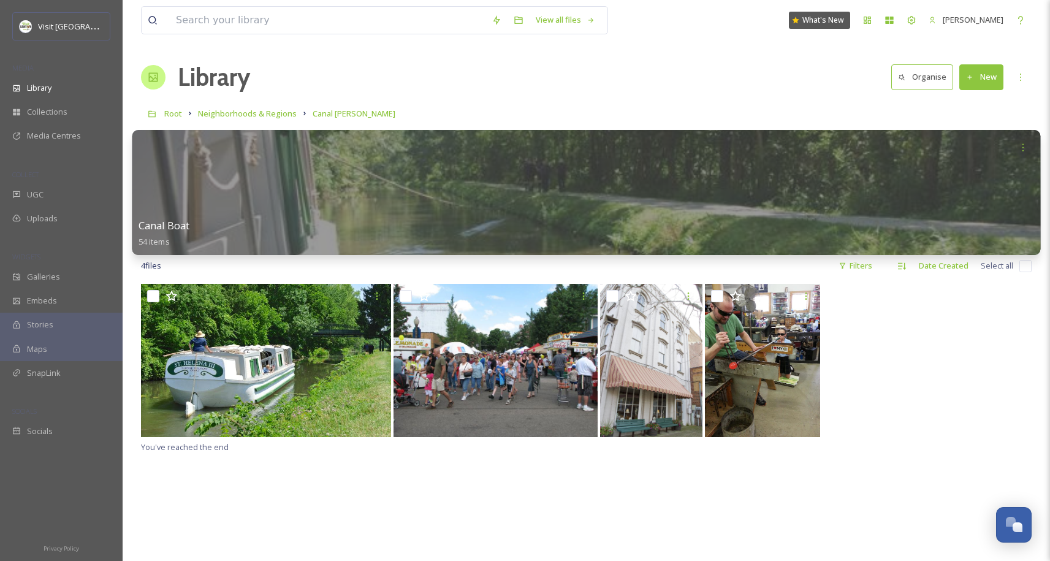
click at [298, 167] on div at bounding box center [586, 192] width 908 height 125
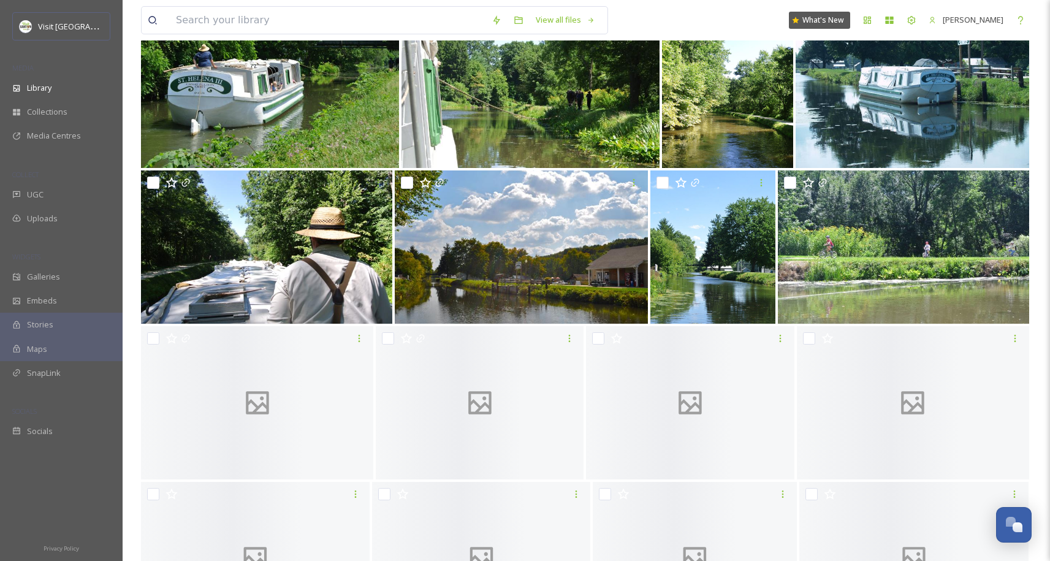
scroll to position [1951, 0]
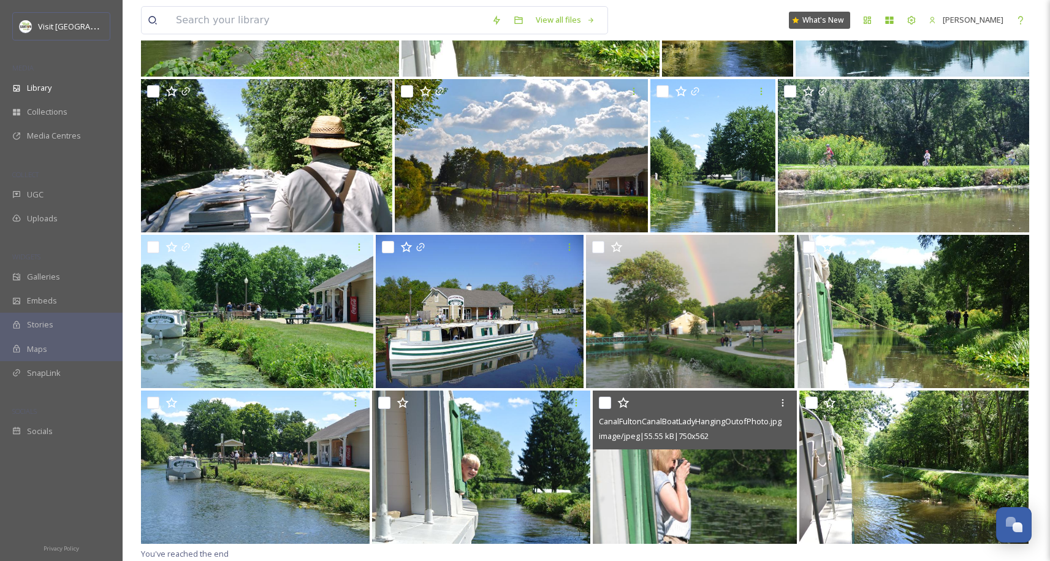
click at [706, 482] on img at bounding box center [695, 466] width 205 height 153
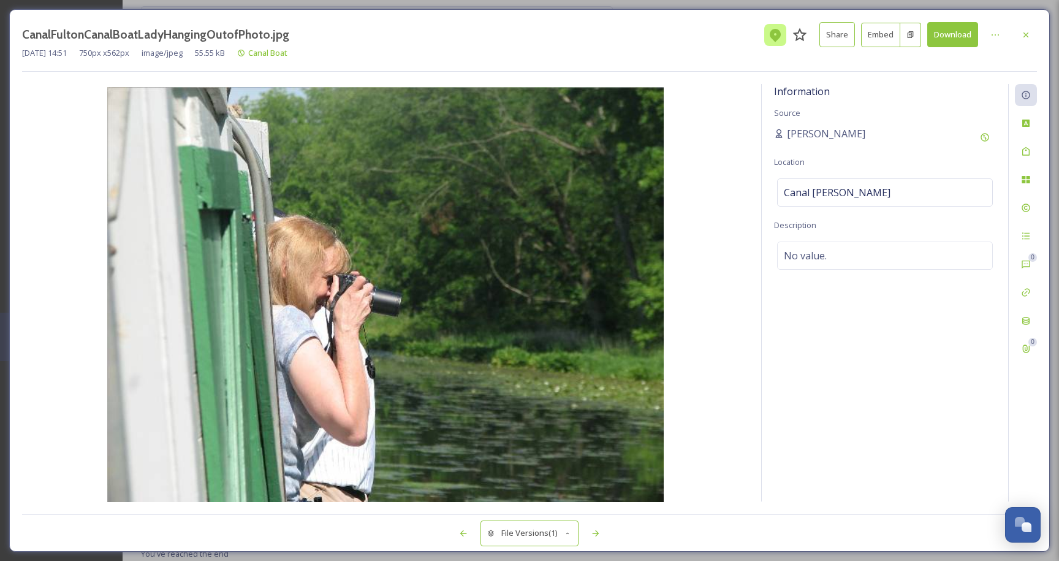
click at [774, 40] on icon at bounding box center [775, 35] width 15 height 15
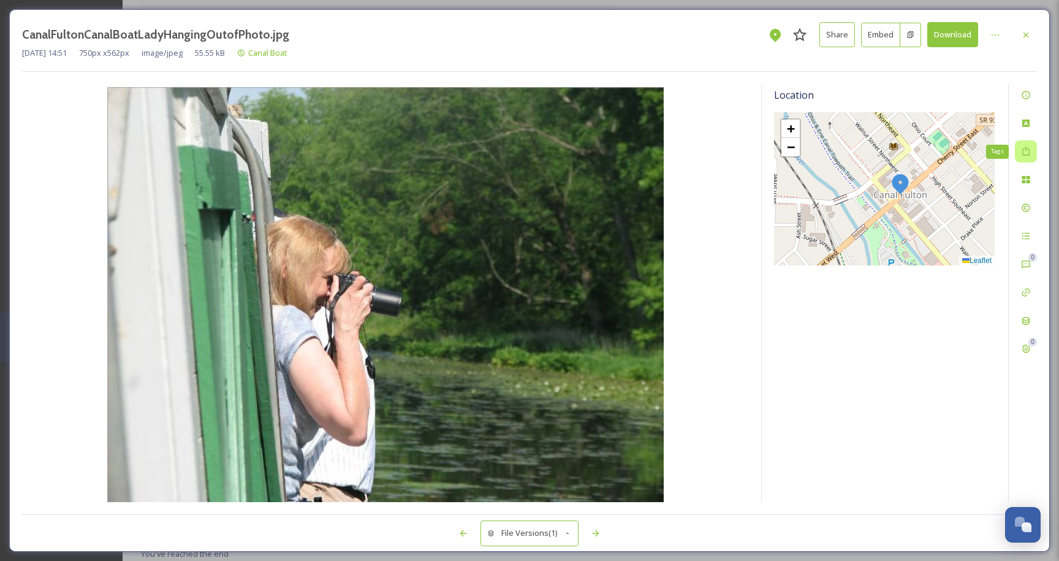
click at [1030, 147] on icon at bounding box center [1026, 152] width 10 height 10
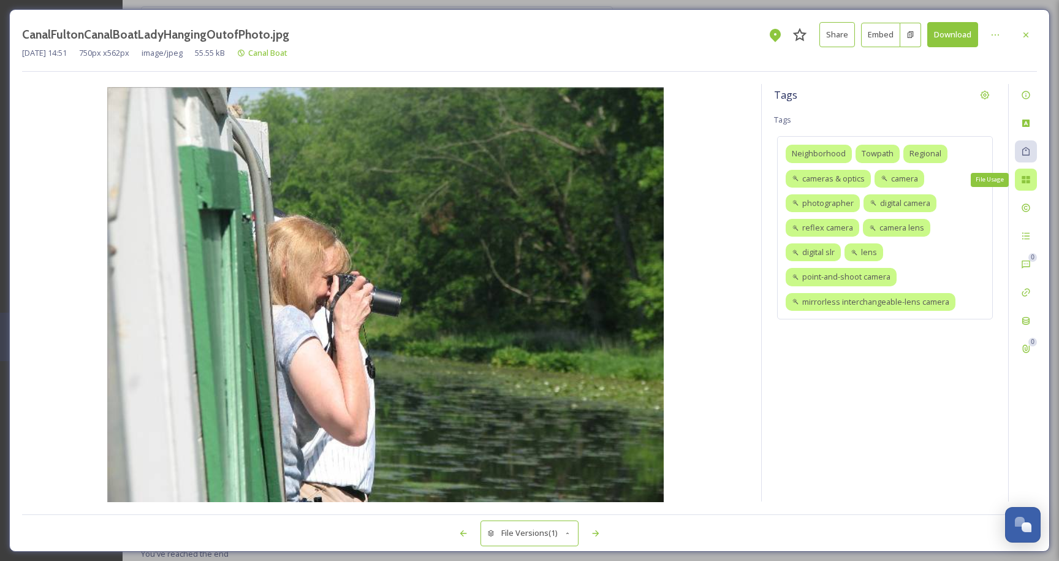
click at [1030, 180] on icon at bounding box center [1026, 180] width 10 height 10
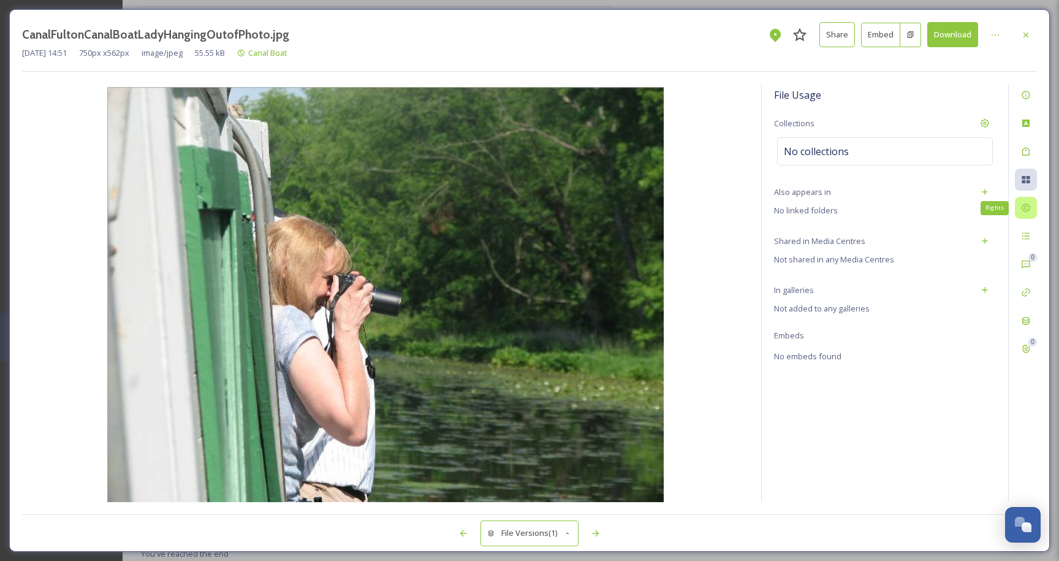
click at [1029, 204] on icon at bounding box center [1026, 208] width 10 height 10
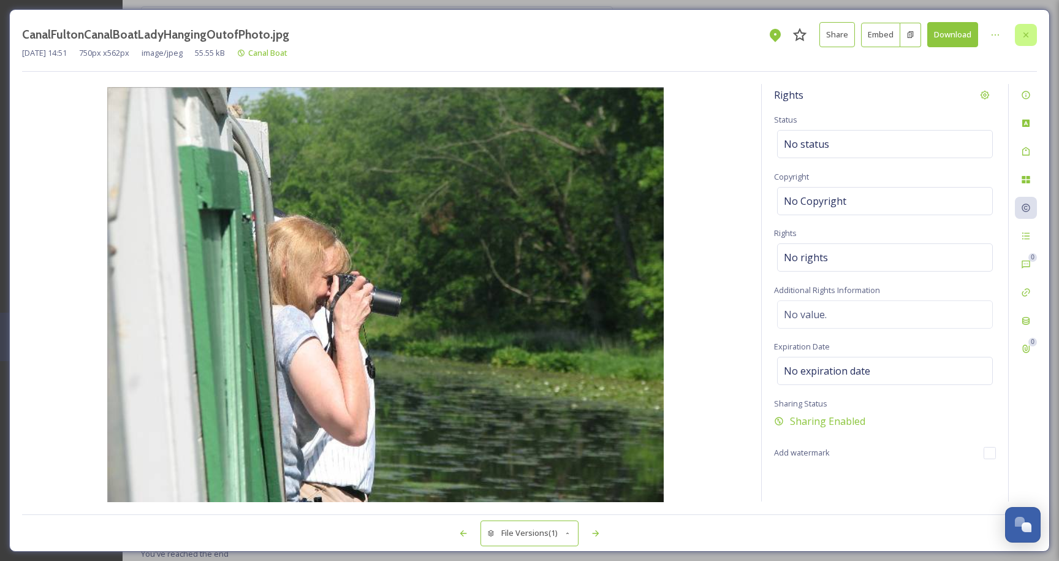
click at [1027, 39] on div at bounding box center [1026, 35] width 22 height 22
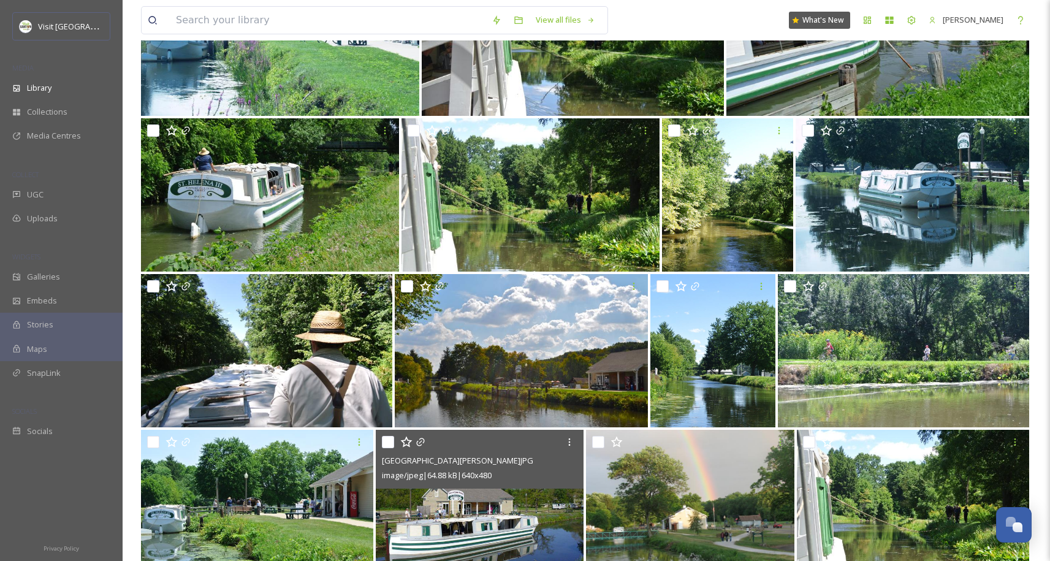
scroll to position [1541, 0]
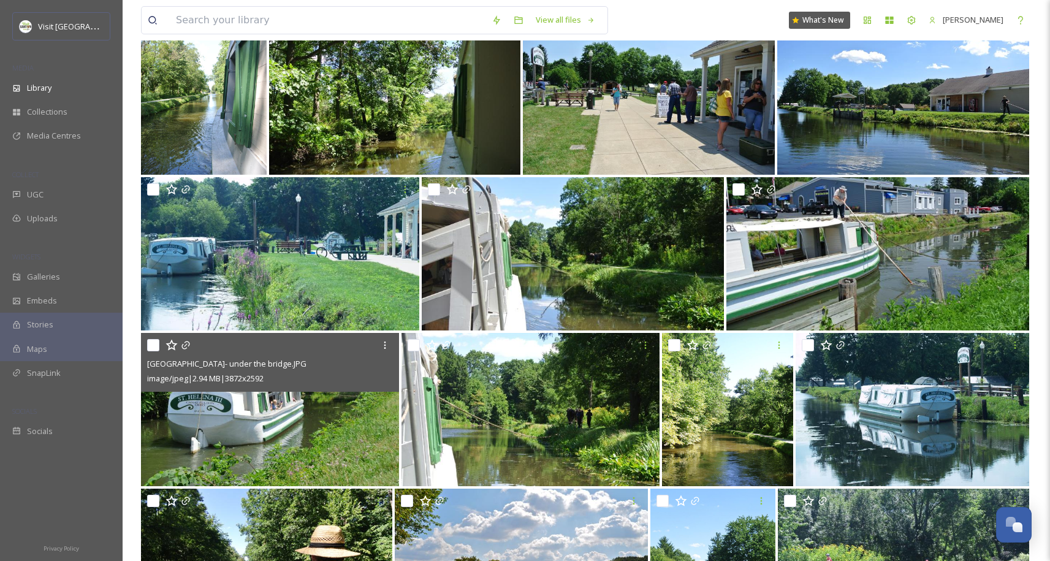
click at [284, 386] on div "image/jpeg | 2.94 MB | 3872 x 2592" at bounding box center [271, 378] width 249 height 15
click at [289, 440] on img at bounding box center [270, 409] width 258 height 153
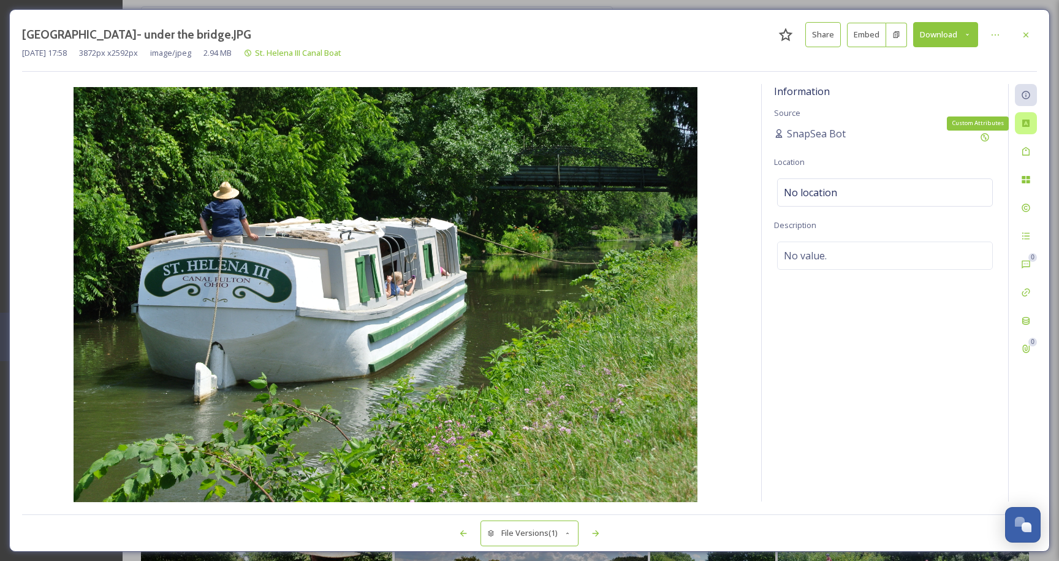
click at [1027, 124] on icon at bounding box center [1026, 123] width 10 height 10
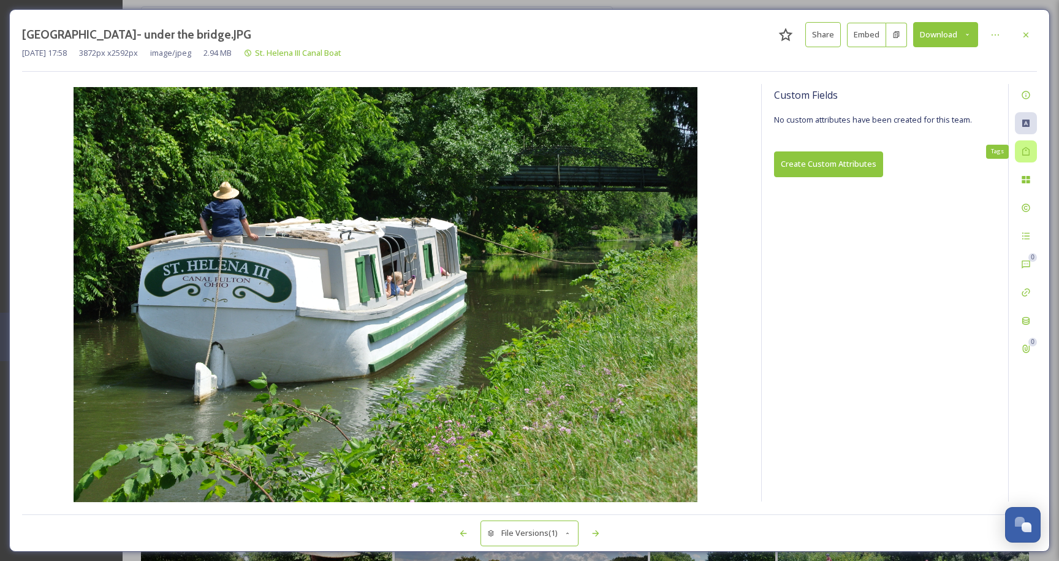
click at [1032, 153] on div "Tags" at bounding box center [1026, 151] width 22 height 22
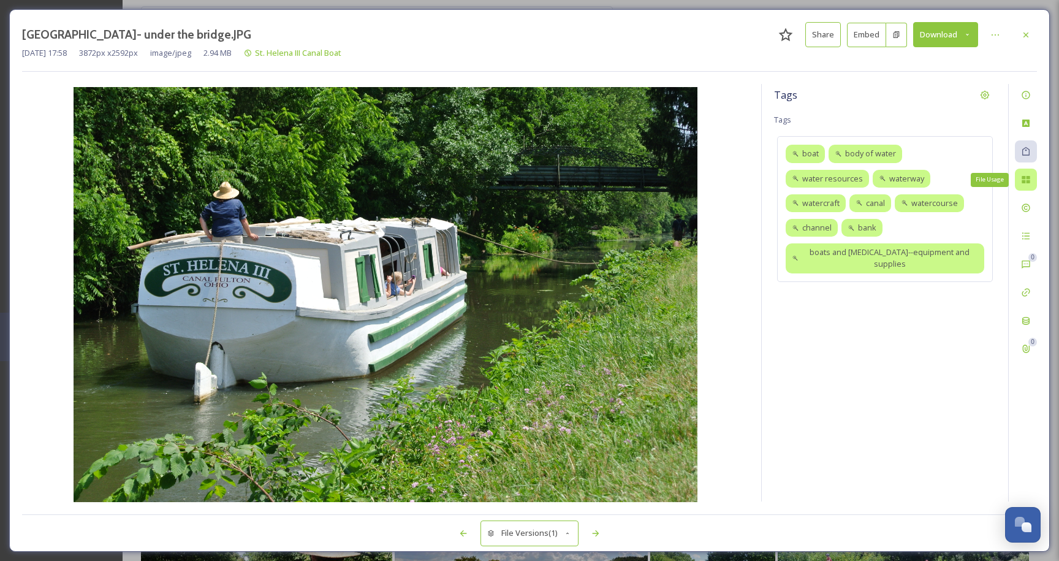
click at [1029, 181] on icon at bounding box center [1026, 179] width 8 height 7
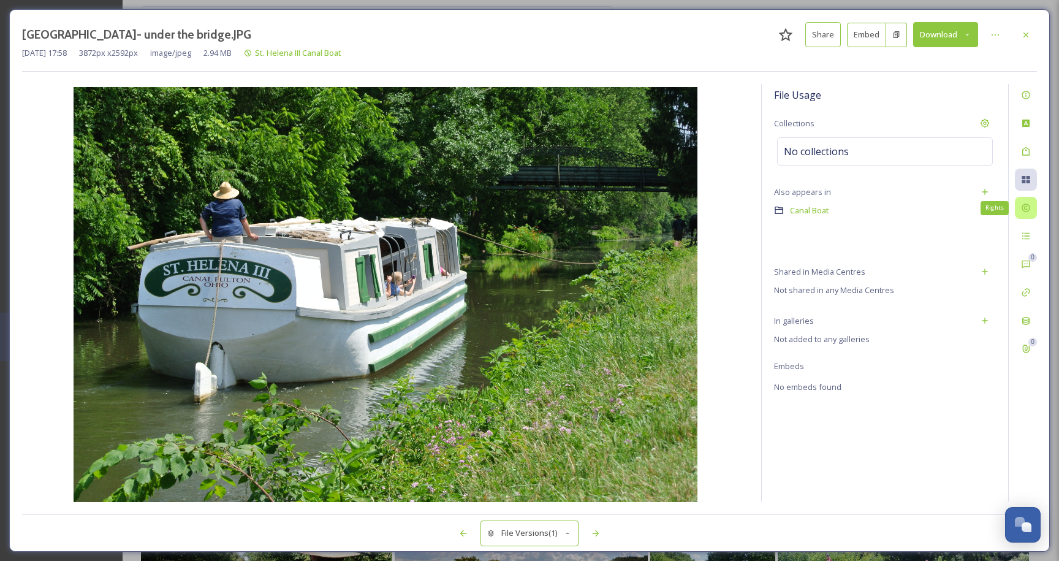
click at [1026, 215] on div "Rights" at bounding box center [1026, 208] width 22 height 22
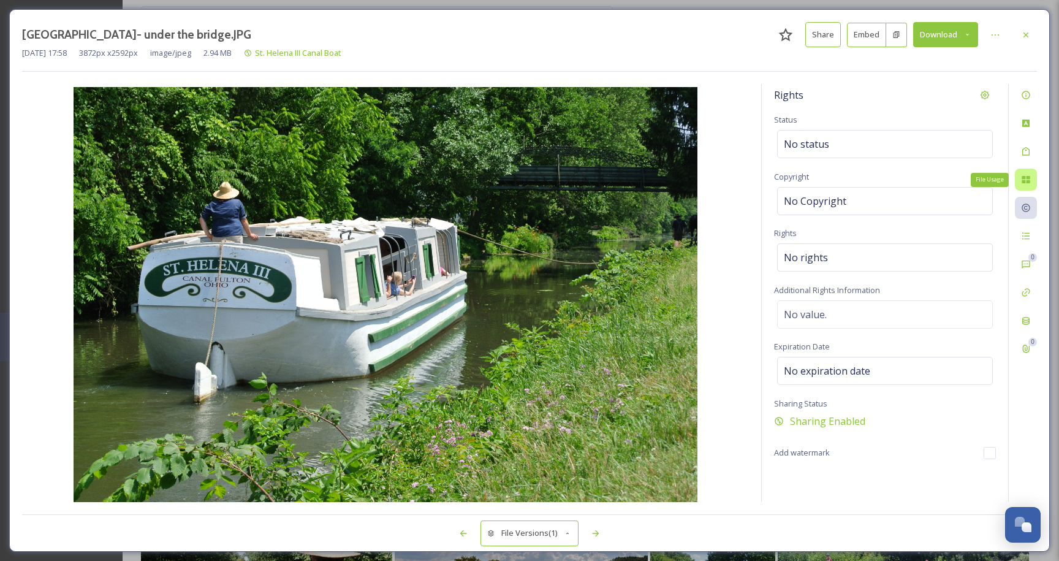
click at [1030, 188] on div "File Usage" at bounding box center [1026, 180] width 22 height 22
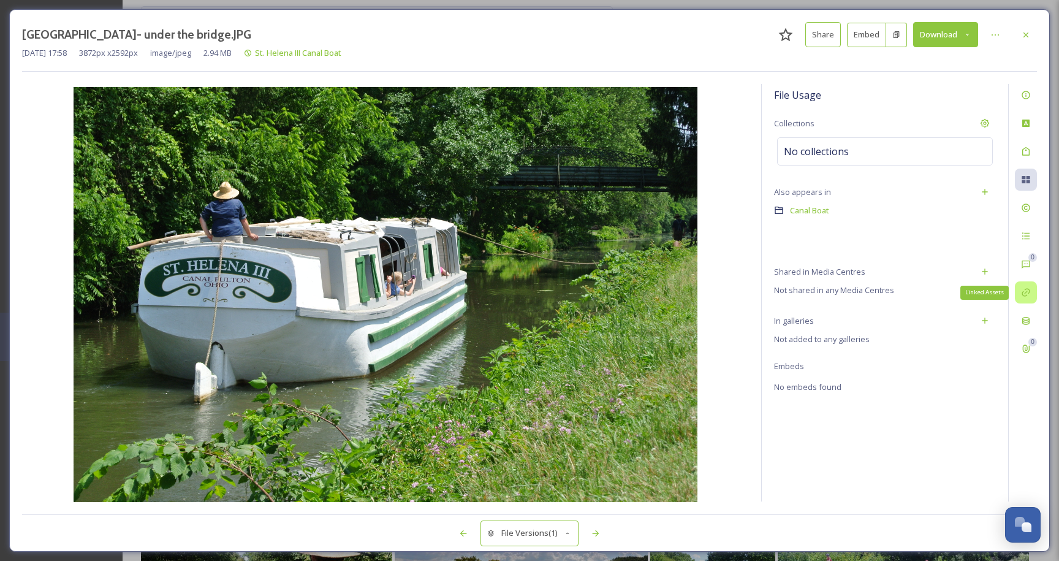
click at [1026, 299] on div "Linked Assets" at bounding box center [1026, 292] width 22 height 22
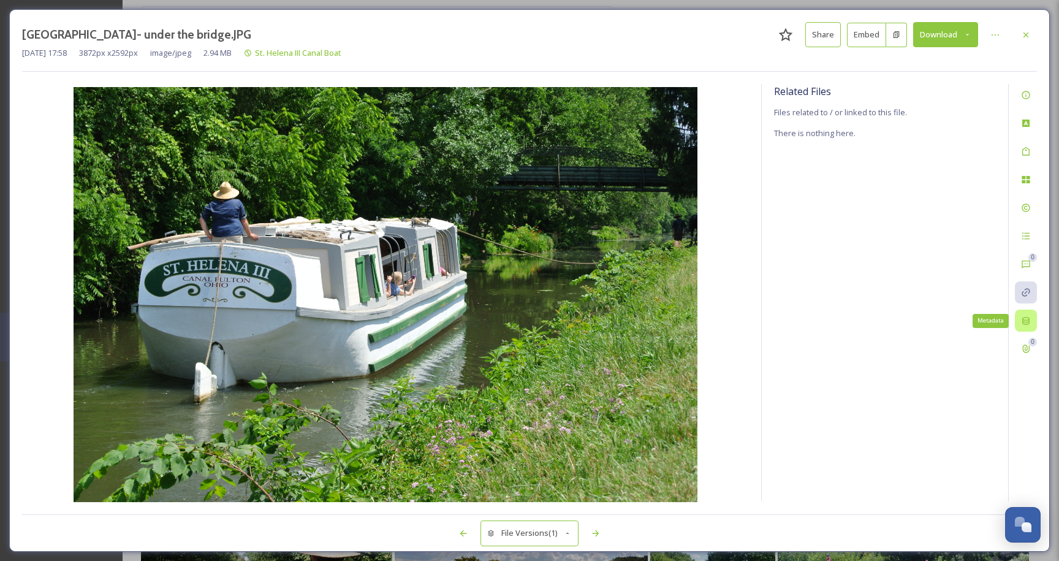
click at [1026, 319] on icon at bounding box center [1026, 321] width 10 height 10
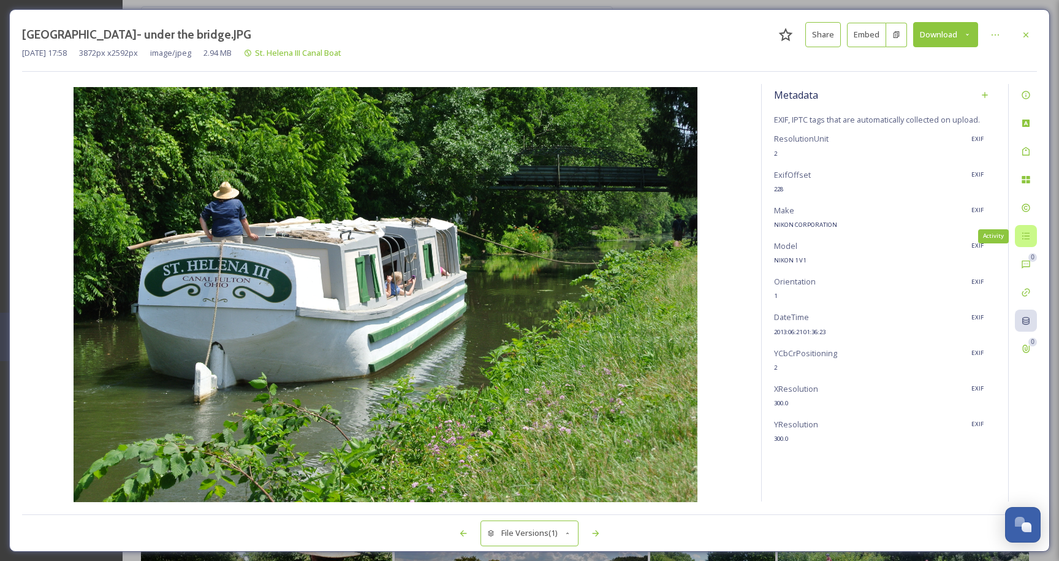
click at [1032, 230] on div "Activity" at bounding box center [1026, 236] width 22 height 22
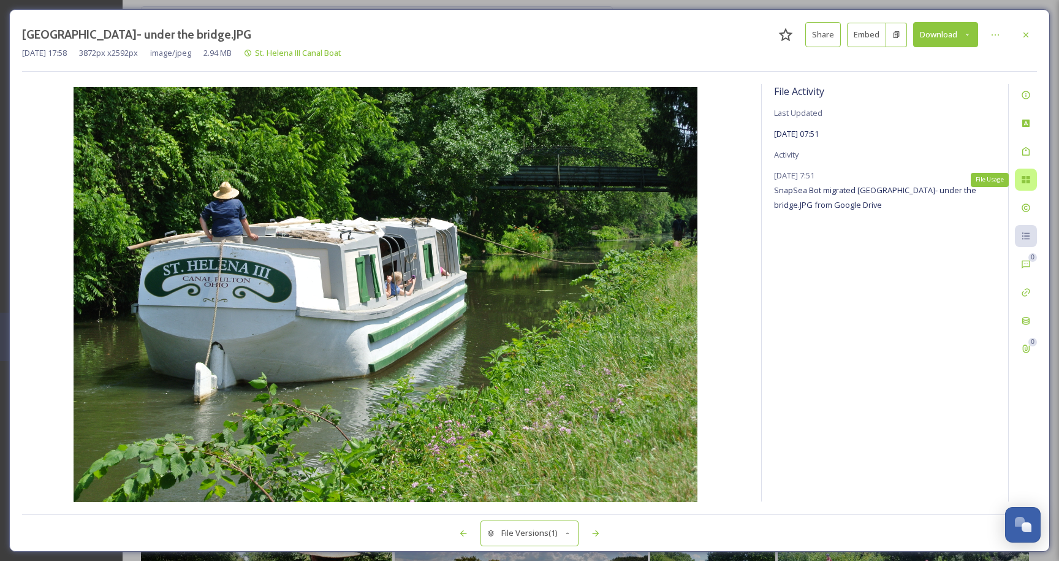
click at [1020, 181] on div "File Usage" at bounding box center [1026, 180] width 22 height 22
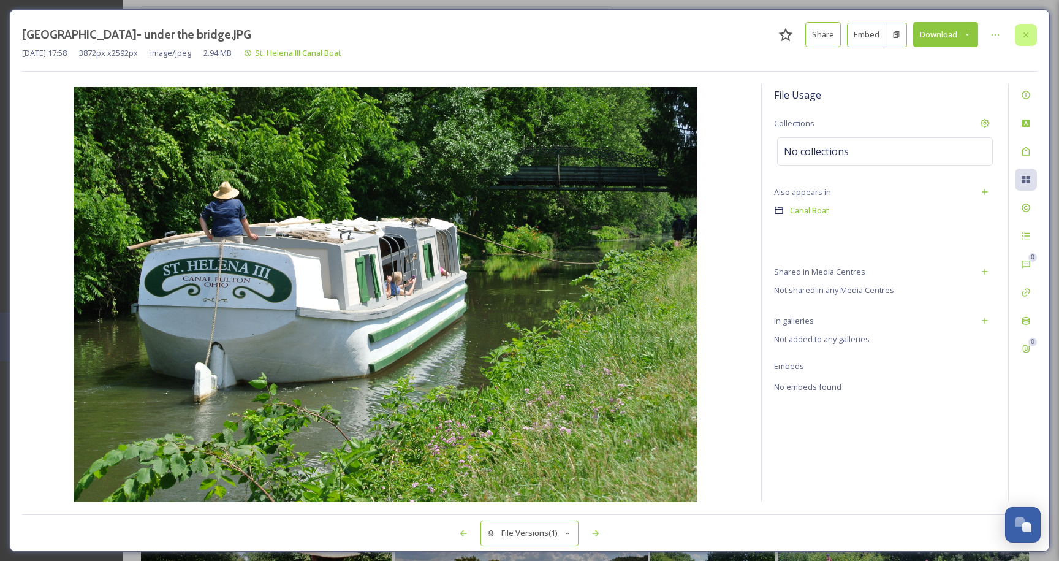
click at [1026, 33] on icon at bounding box center [1026, 35] width 10 height 10
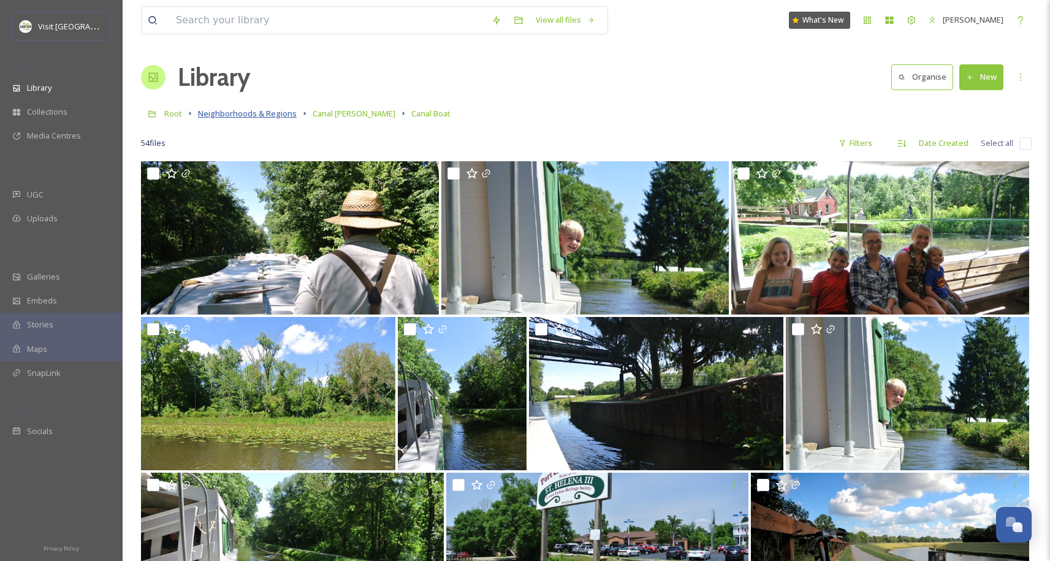
click at [246, 118] on span "Neighborhoods & Regions" at bounding box center [247, 113] width 99 height 11
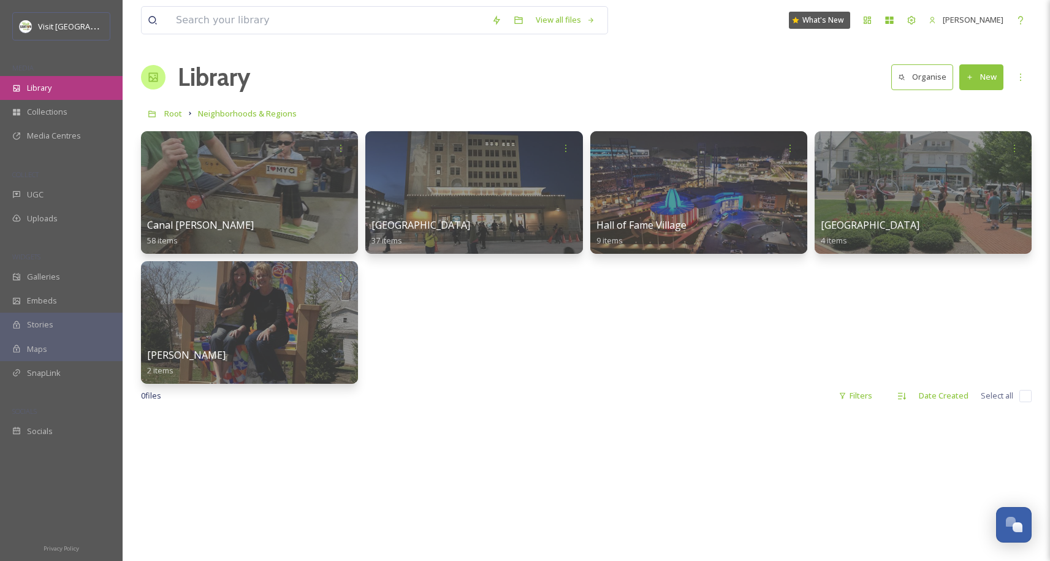
click at [41, 88] on span "Library" at bounding box center [39, 88] width 25 height 12
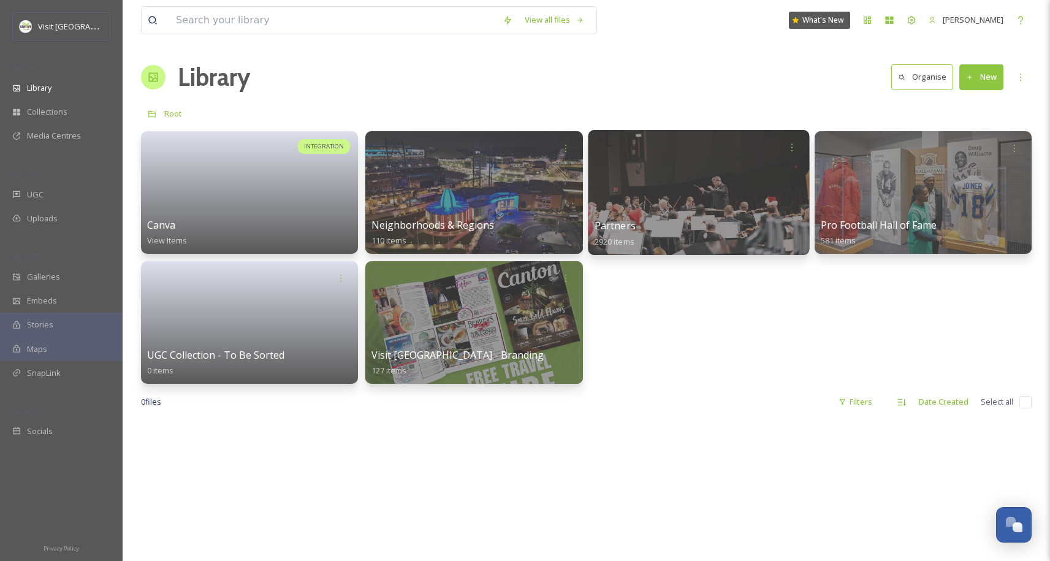
click at [664, 204] on div at bounding box center [698, 192] width 221 height 125
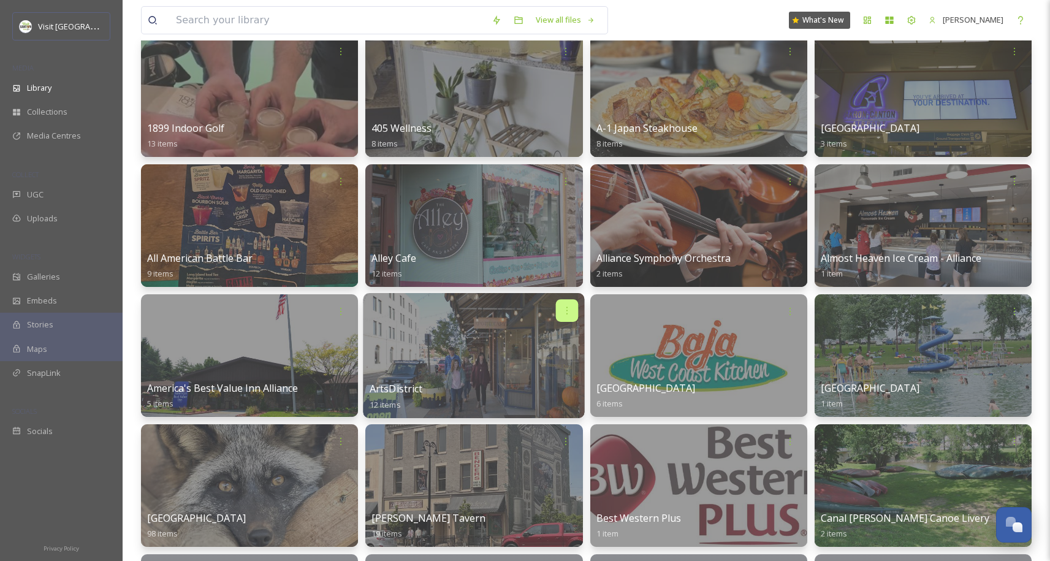
scroll to position [104, 0]
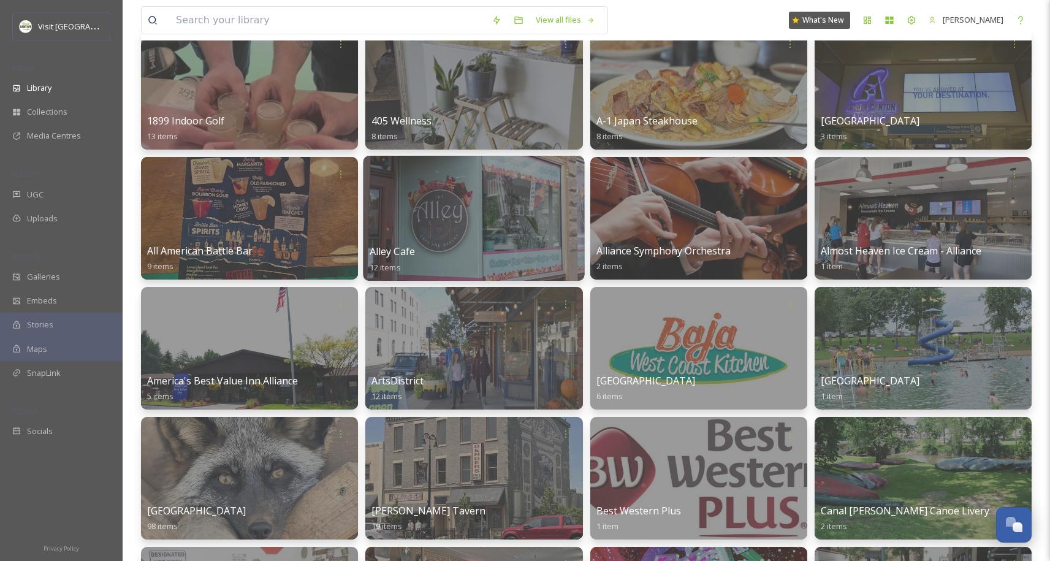
click at [441, 211] on div at bounding box center [473, 218] width 221 height 125
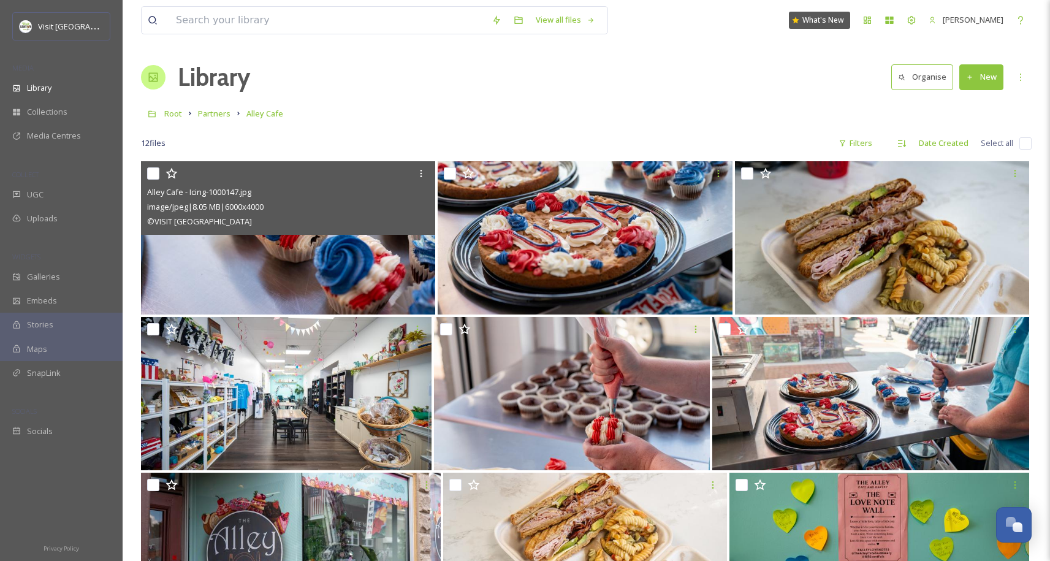
click at [394, 238] on img at bounding box center [288, 237] width 294 height 153
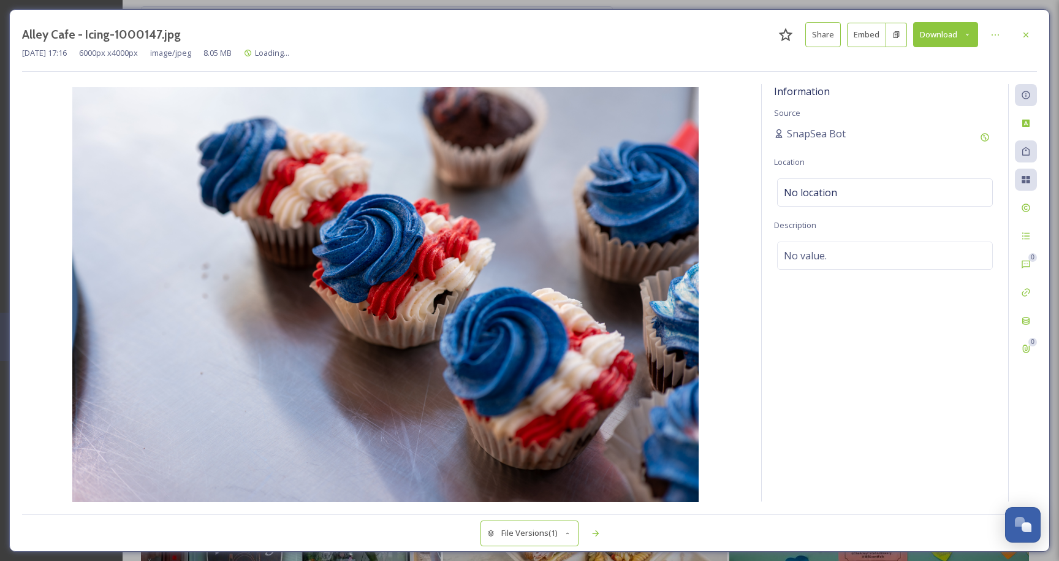
click at [358, 421] on img at bounding box center [385, 295] width 727 height 417
click at [988, 34] on div at bounding box center [995, 35] width 22 height 22
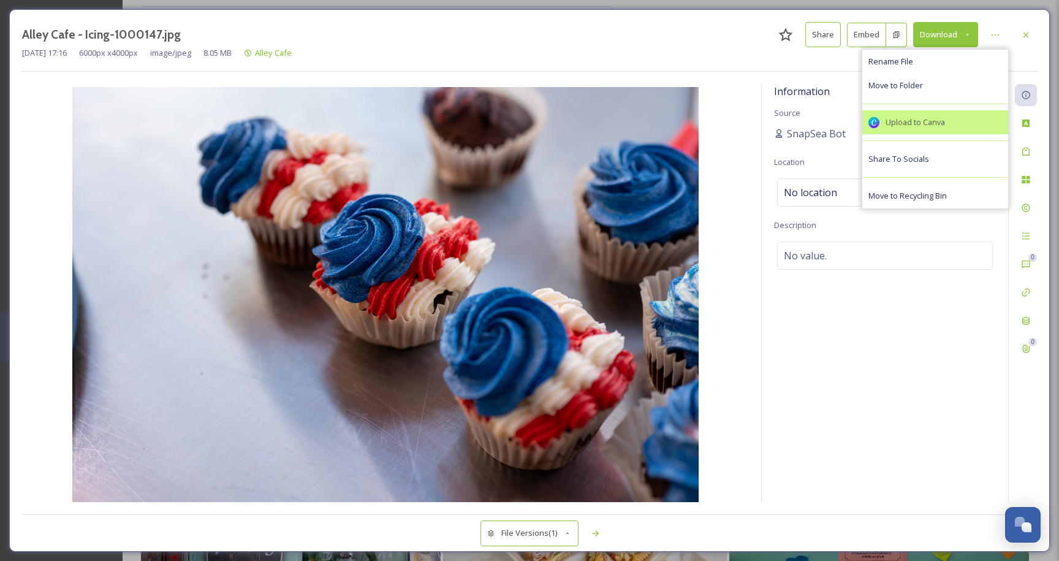
click at [920, 124] on span "Upload to Canva" at bounding box center [915, 122] width 59 height 12
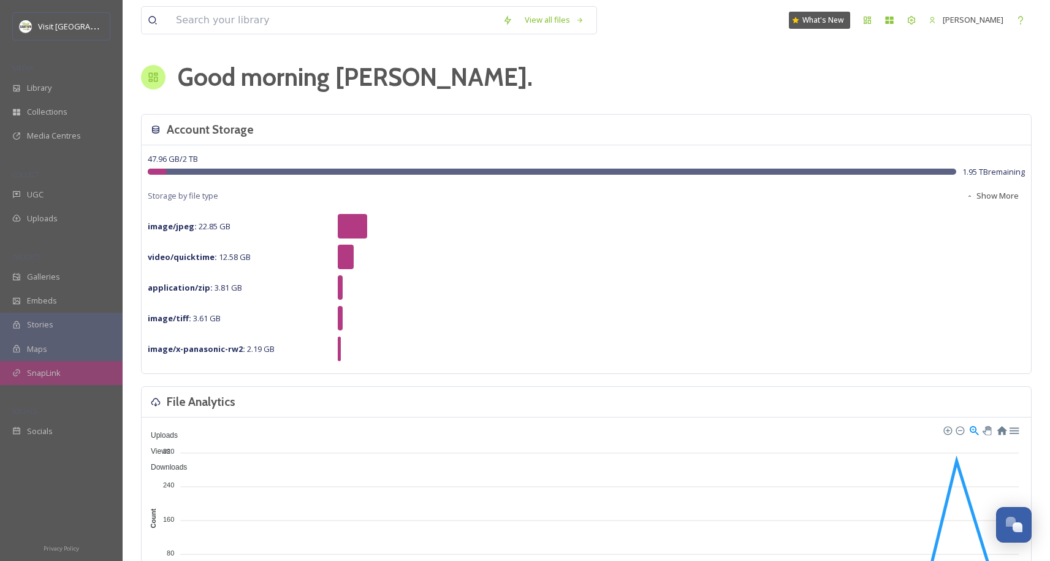
click at [55, 378] on span "SnapLink" at bounding box center [44, 373] width 34 height 12
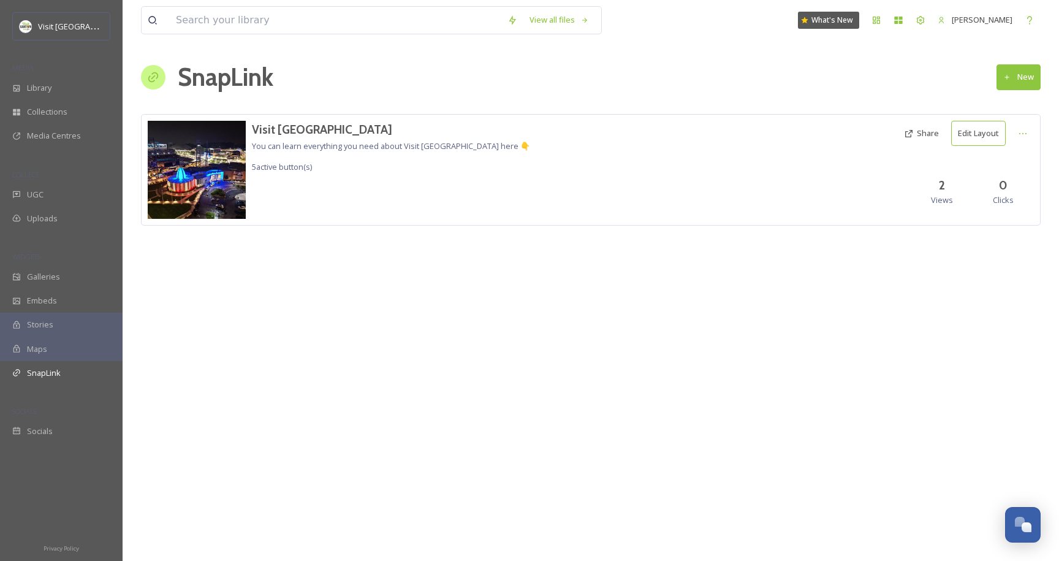
click at [440, 205] on div "Visit [GEOGRAPHIC_DATA] You can learn everything you need about Visit [GEOGRAPH…" at bounding box center [591, 170] width 900 height 112
click at [288, 133] on h3 "Visit [GEOGRAPHIC_DATA]" at bounding box center [391, 130] width 278 height 18
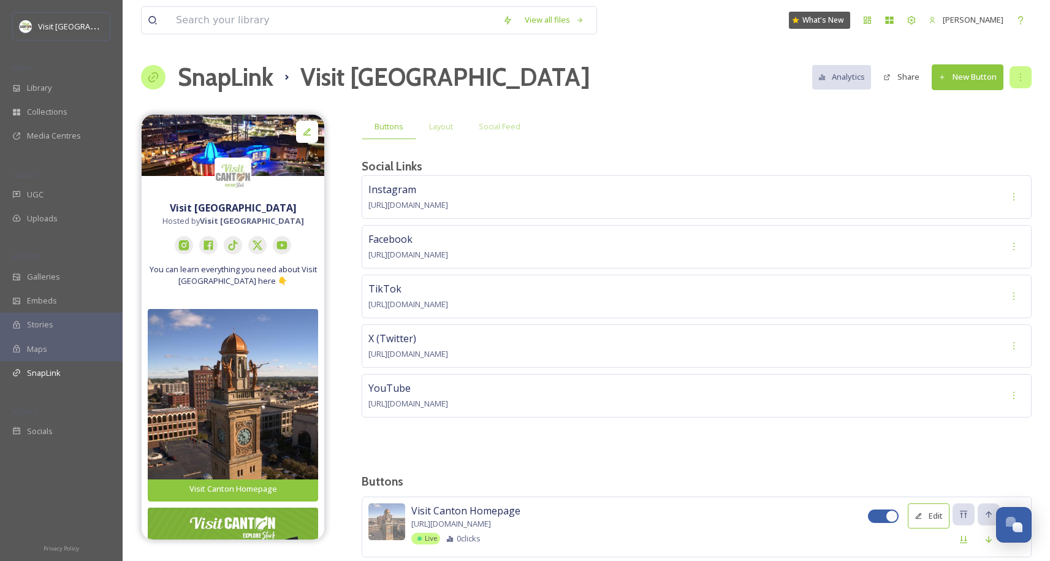
click at [1024, 75] on icon at bounding box center [1021, 77] width 10 height 10
click at [1013, 101] on span "New Heading" at bounding box center [993, 104] width 49 height 12
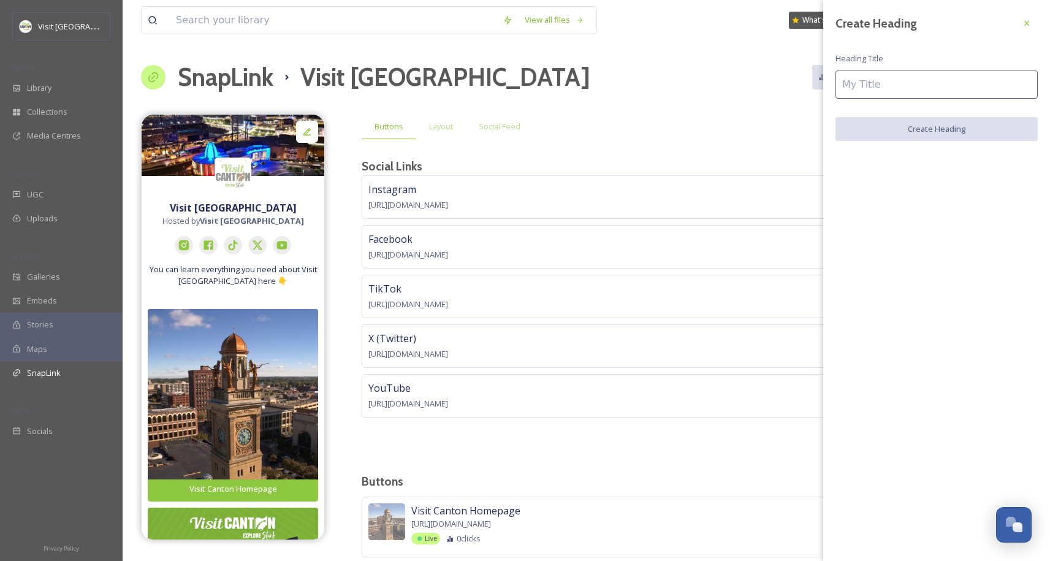
click at [918, 87] on input at bounding box center [936, 84] width 202 height 28
click at [1028, 23] on icon at bounding box center [1027, 23] width 10 height 10
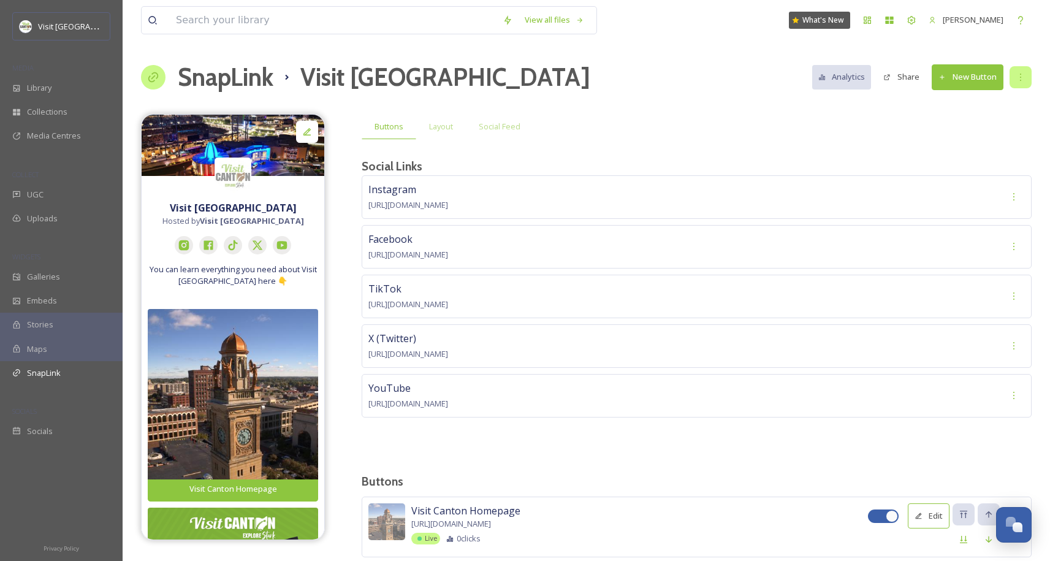
click at [1020, 77] on icon at bounding box center [1020, 77] width 1 height 7
click at [985, 151] on span "Edit Settings" at bounding box center [991, 152] width 45 height 12
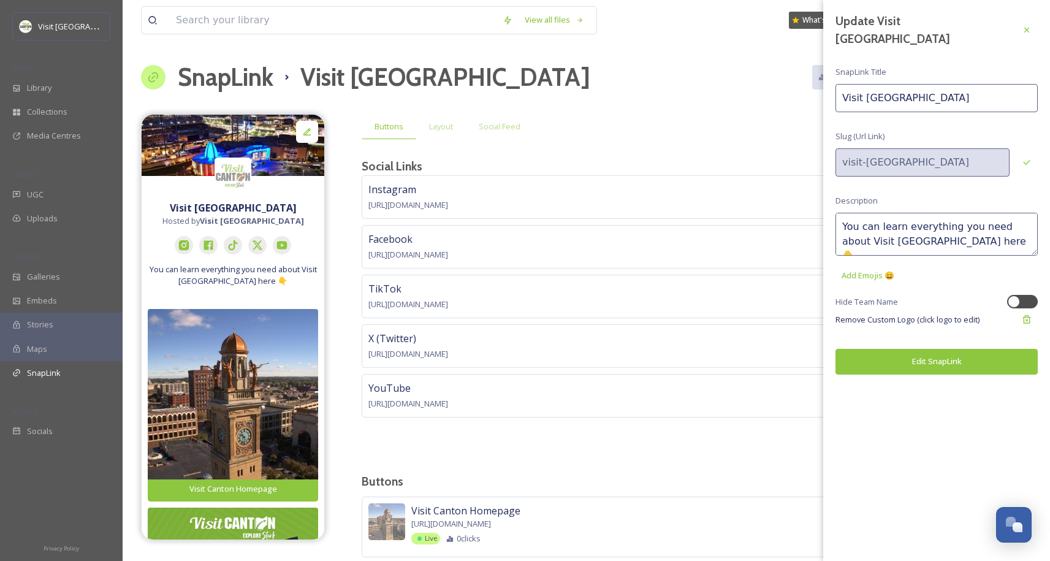
click at [900, 218] on textarea "You can learn everything you need about Visit [GEOGRAPHIC_DATA] here 👇" at bounding box center [936, 234] width 202 height 43
click at [932, 229] on textarea "You can learn everything you need about Visit [GEOGRAPHIC_DATA] here 👇" at bounding box center [936, 234] width 202 height 43
drag, startPoint x: 938, startPoint y: 228, endPoint x: 777, endPoint y: 201, distance: 164.1
click at [777, 201] on div "View all files What's New [PERSON_NAME] SnapLink Visit [GEOGRAPHIC_DATA] Analyt…" at bounding box center [586, 430] width 927 height 861
type textarea "V"
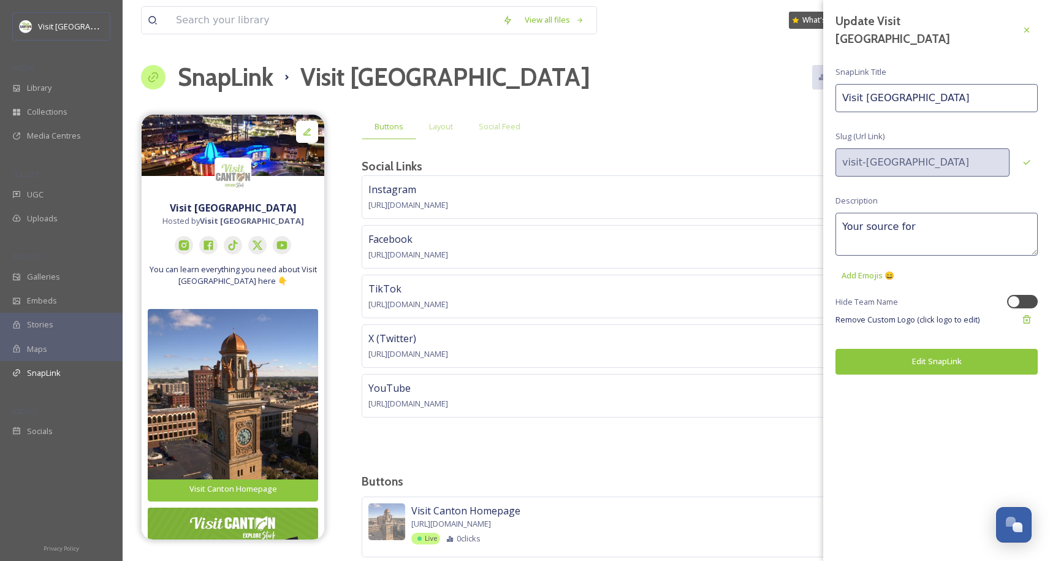
type textarea "Your source for"
type textarea "T"
type textarea "P"
type textarea "Your guide to an unforgettable visit to [GEOGRAPHIC_DATA]."
click at [1027, 299] on div at bounding box center [1029, 302] width 6 height 6
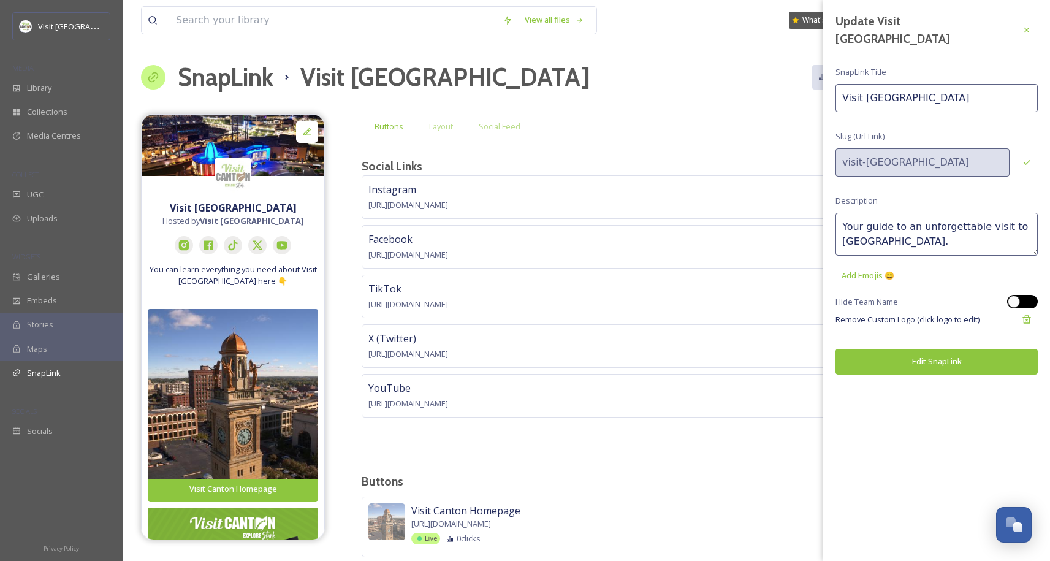
checkbox input "true"
click at [984, 218] on textarea "Your guide to an unforgettable visit to [GEOGRAPHIC_DATA]." at bounding box center [936, 234] width 202 height 43
click at [978, 226] on textarea "Your guide to an unforgettable visit to [GEOGRAPHIC_DATA]." at bounding box center [936, 234] width 202 height 43
click at [969, 228] on textarea "Your guide to an unforgettable visit to [GEOGRAPHIC_DATA]." at bounding box center [936, 234] width 202 height 43
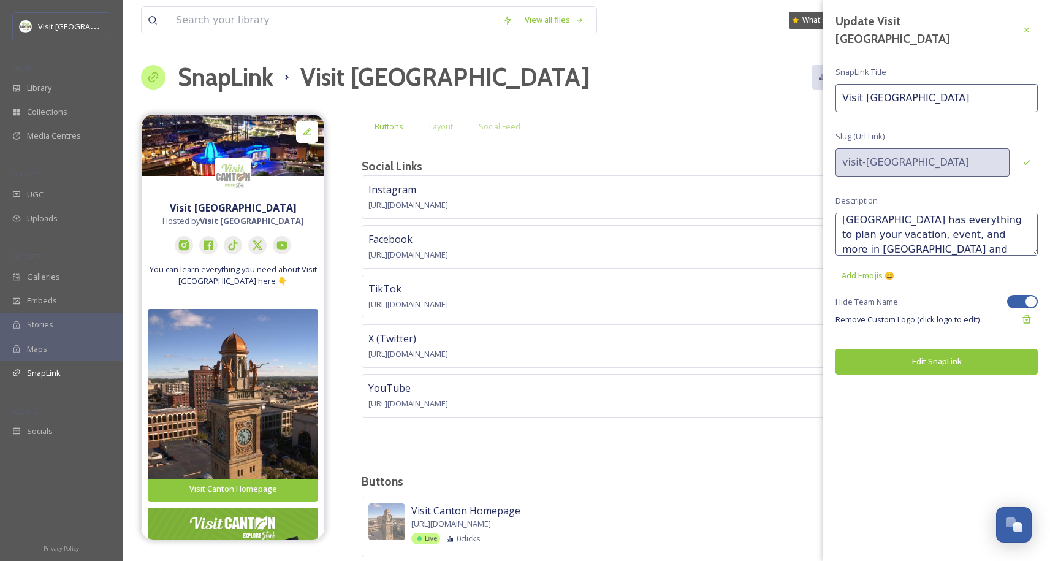
type textarea "Your guide to an unforgettable visit to [GEOGRAPHIC_DATA]. Visit [GEOGRAPHIC_DA…"
click at [942, 349] on button "Edit SnapLink" at bounding box center [936, 361] width 202 height 25
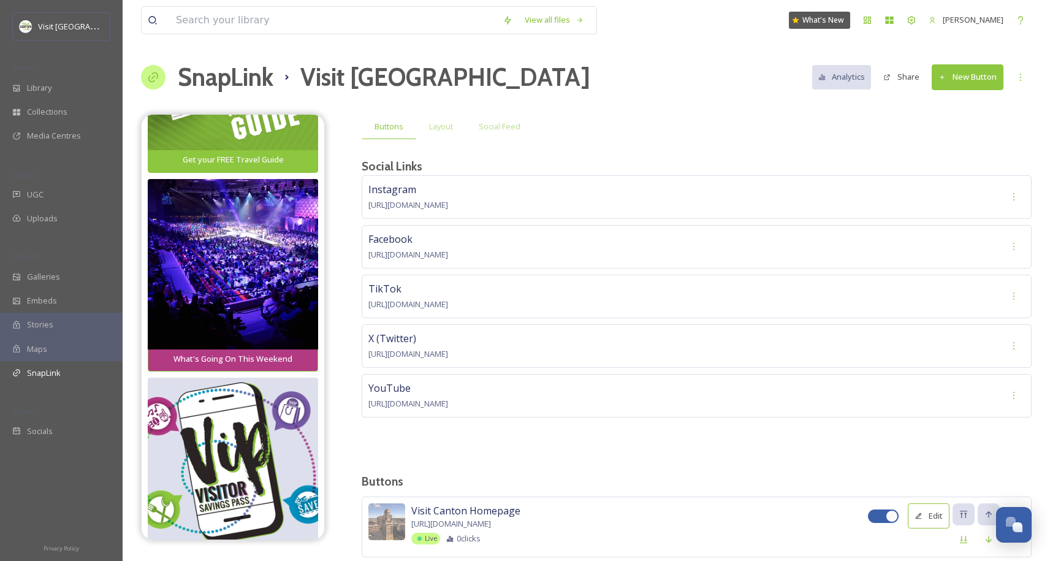
scroll to position [0, 0]
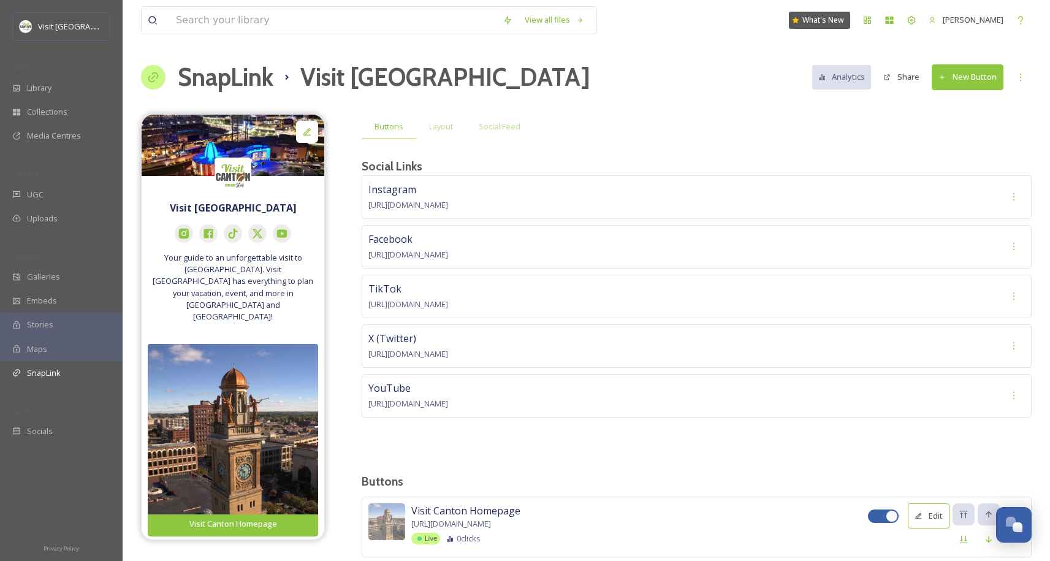
click at [238, 172] on img at bounding box center [233, 176] width 37 height 37
click at [1019, 78] on icon at bounding box center [1021, 77] width 10 height 10
click at [1000, 147] on span "Edit Settings" at bounding box center [991, 152] width 45 height 12
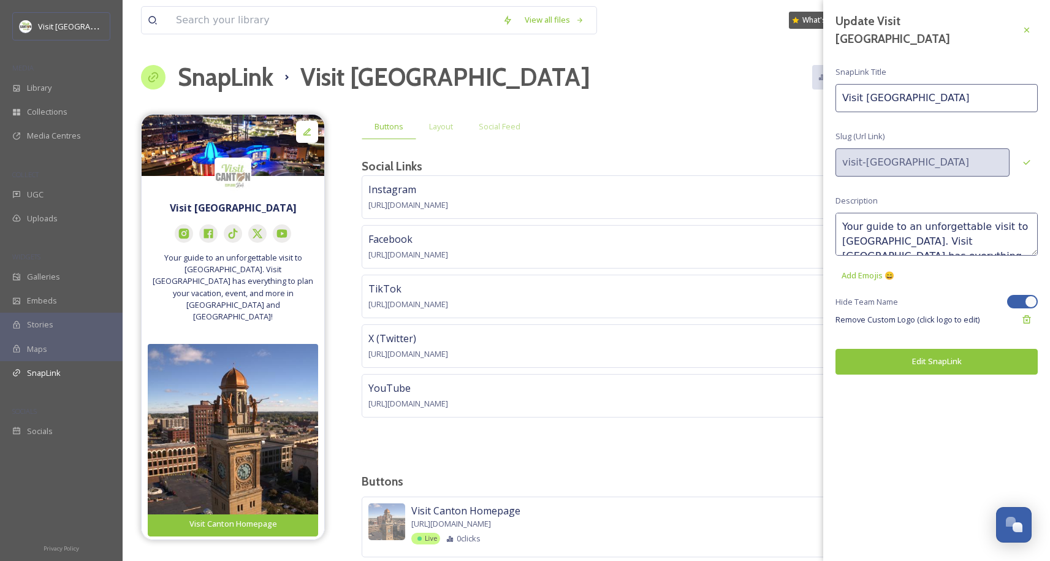
click at [933, 66] on div "Update Visit Canton SnapLink Title Visit [GEOGRAPHIC_DATA] (Url Link) visit-can…" at bounding box center [936, 193] width 227 height 387
click at [935, 84] on input "Visit [GEOGRAPHIC_DATA]" at bounding box center [936, 98] width 202 height 28
type input "Visit [GEOGRAPHIC_DATA]"
drag, startPoint x: 1022, startPoint y: 26, endPoint x: 1028, endPoint y: 23, distance: 6.9
click at [1023, 25] on icon at bounding box center [1027, 30] width 10 height 10
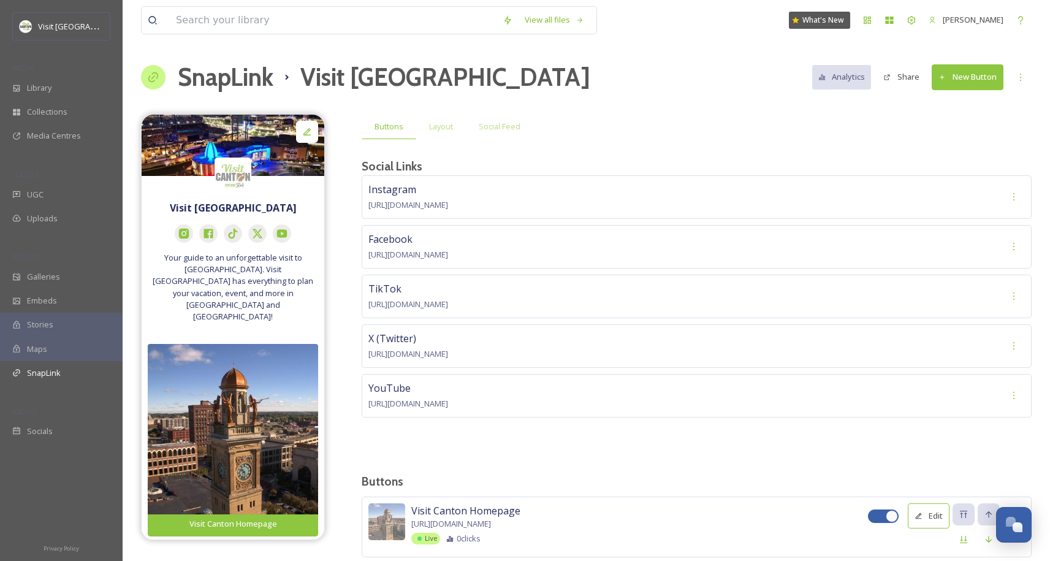
click at [715, 88] on div "SnapLink Visit Canton Analytics Share New Button" at bounding box center [586, 77] width 891 height 37
click at [25, 80] on div "Library" at bounding box center [61, 88] width 123 height 24
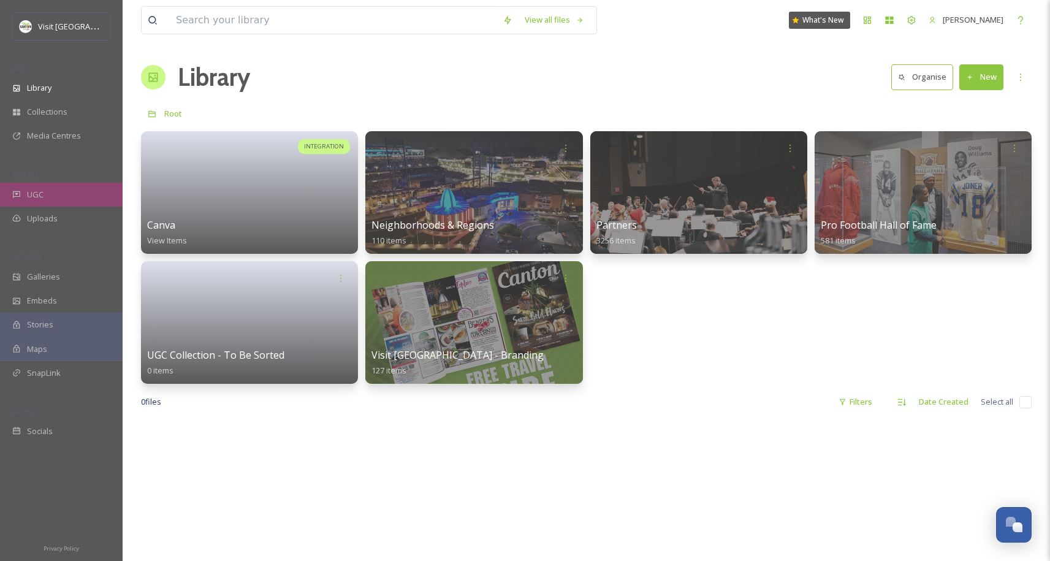
click at [48, 200] on div "UGC" at bounding box center [61, 195] width 123 height 24
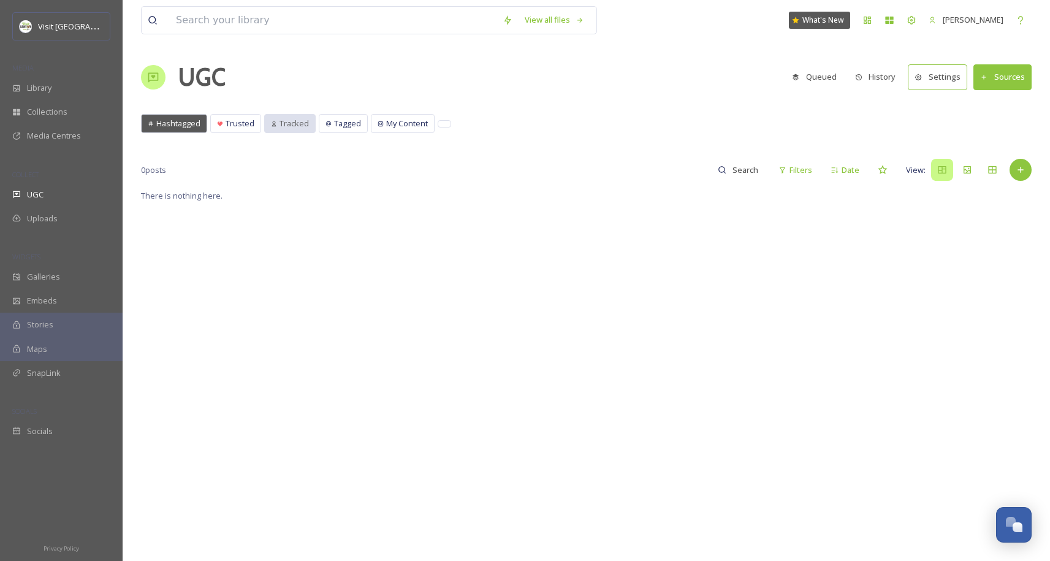
click at [299, 127] on span "Tracked" at bounding box center [294, 124] width 29 height 12
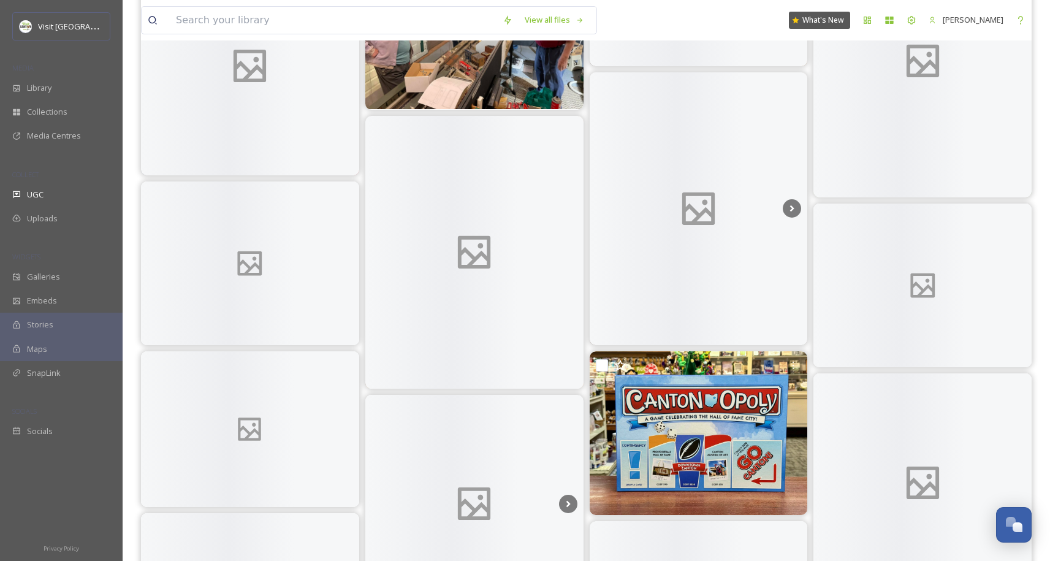
scroll to position [1558, 0]
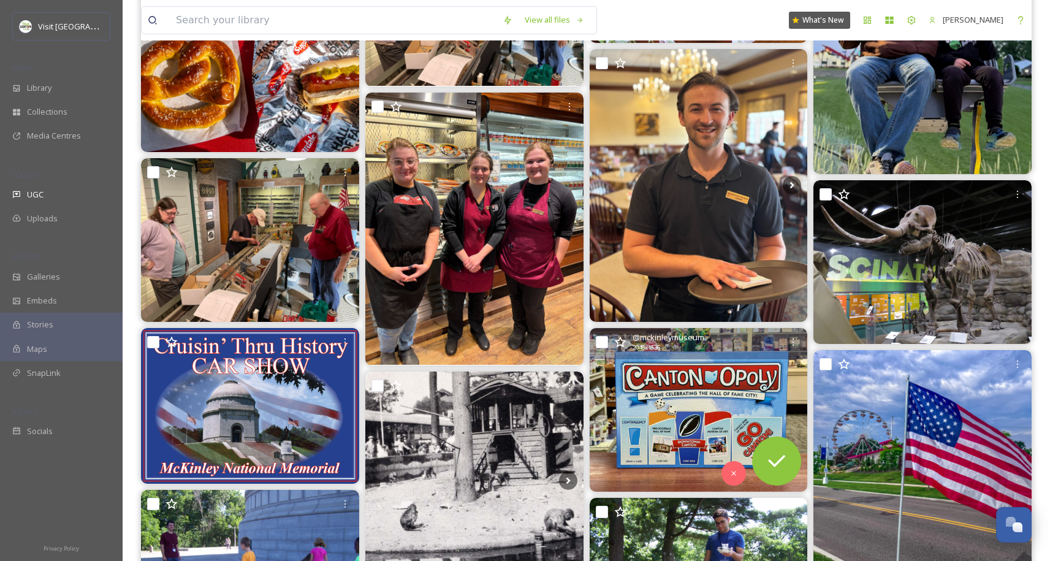
click at [678, 409] on img at bounding box center [699, 410] width 218 height 164
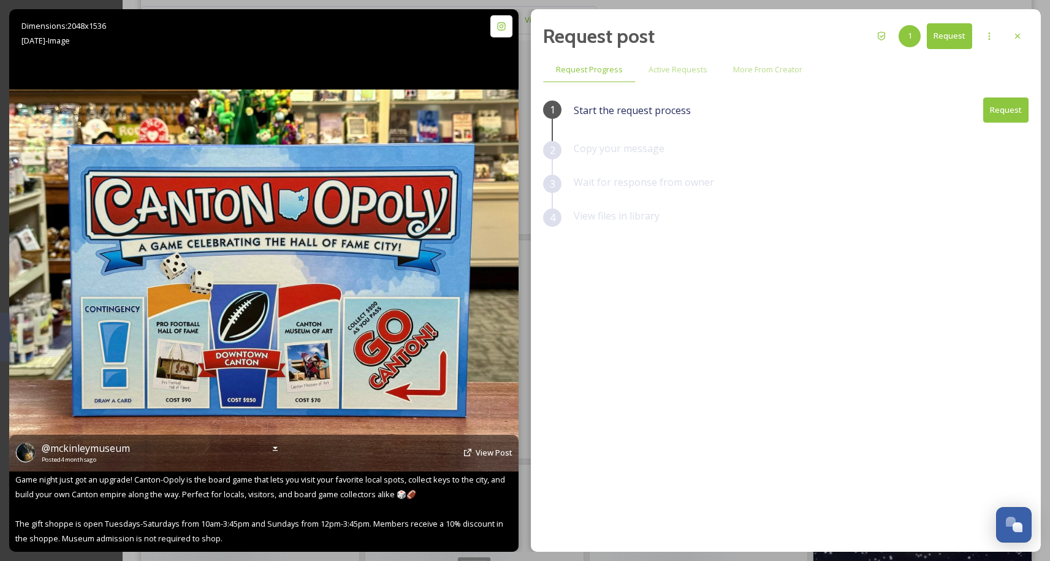
scroll to position [2503, 0]
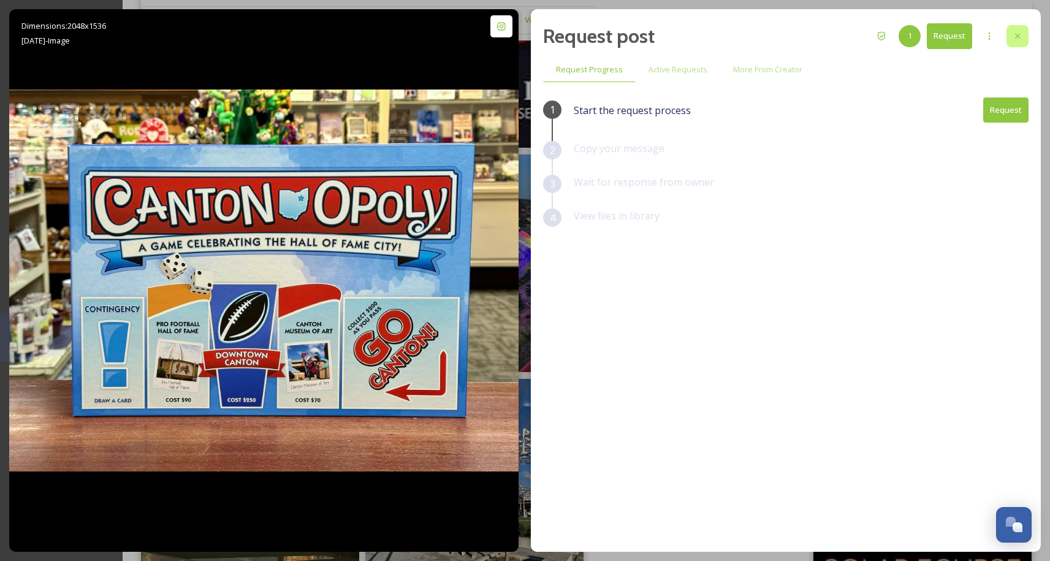
click at [1008, 34] on div at bounding box center [1018, 36] width 22 height 22
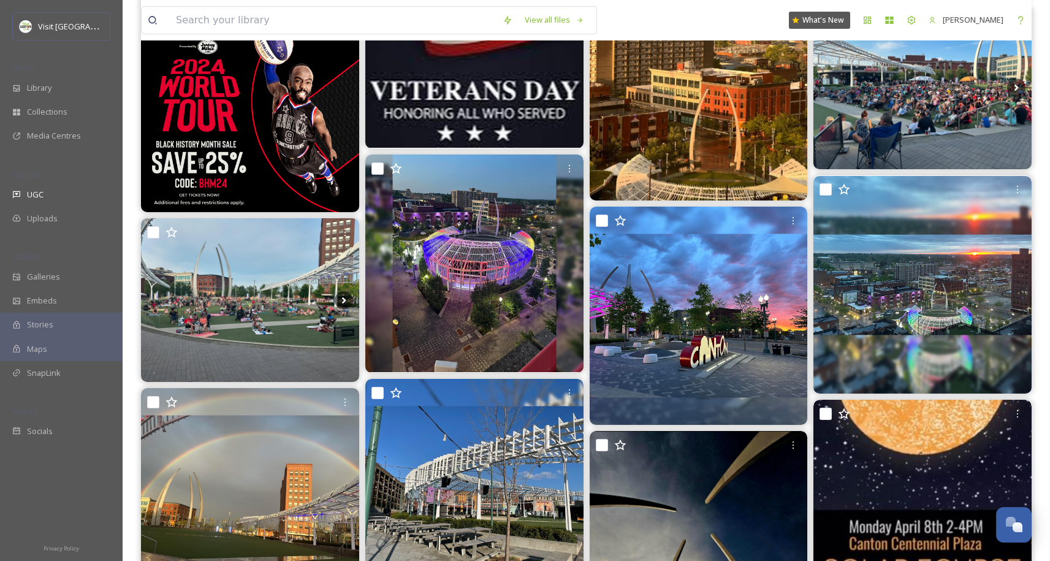
scroll to position [2250, 0]
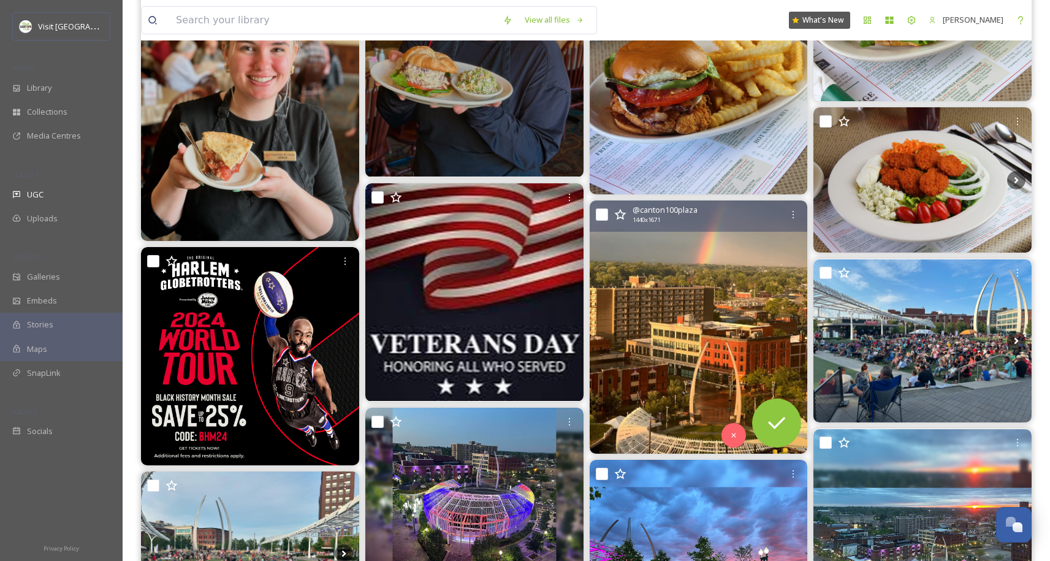
click at [706, 315] on img at bounding box center [699, 326] width 218 height 253
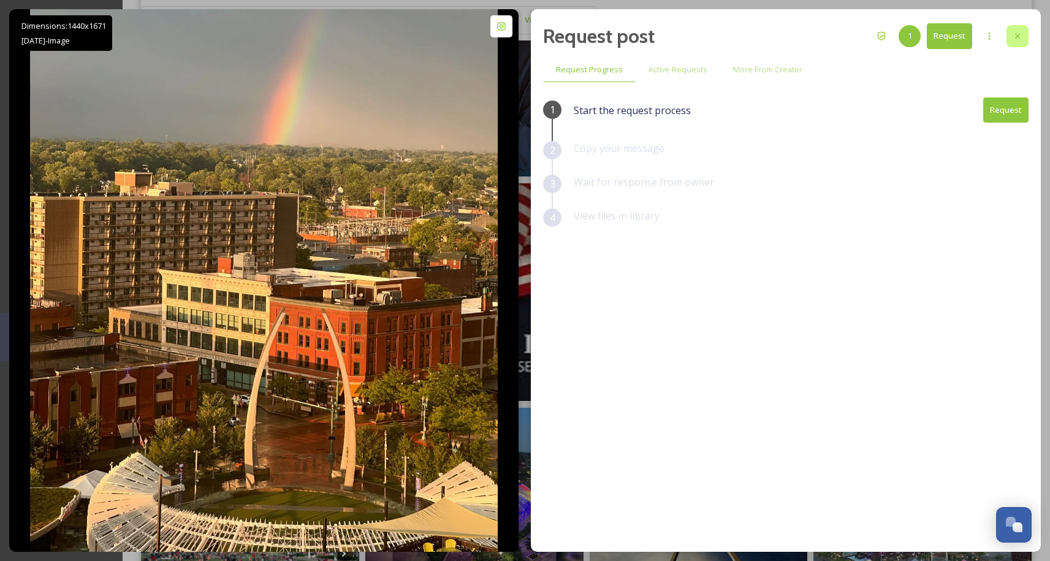
click at [1022, 32] on icon at bounding box center [1018, 36] width 10 height 10
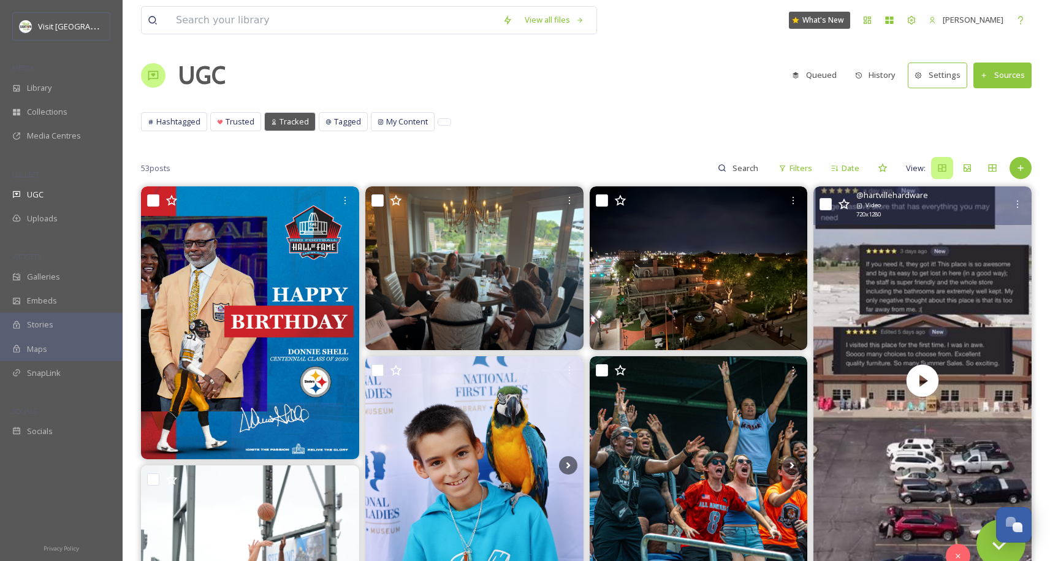
scroll to position [2, 0]
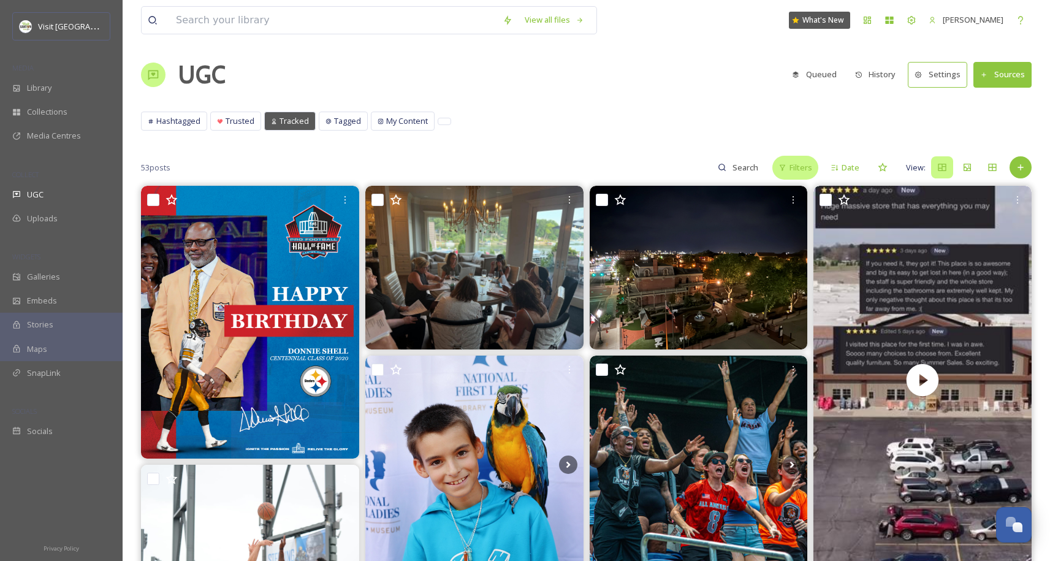
click at [788, 164] on div "Filters" at bounding box center [795, 168] width 46 height 24
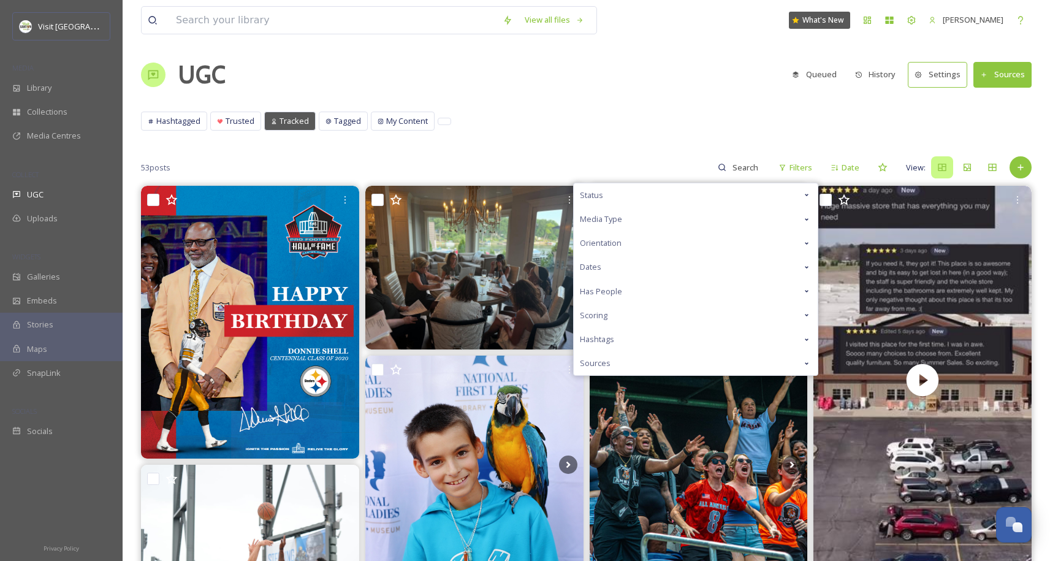
click at [599, 265] on span "Dates" at bounding box center [590, 267] width 21 height 12
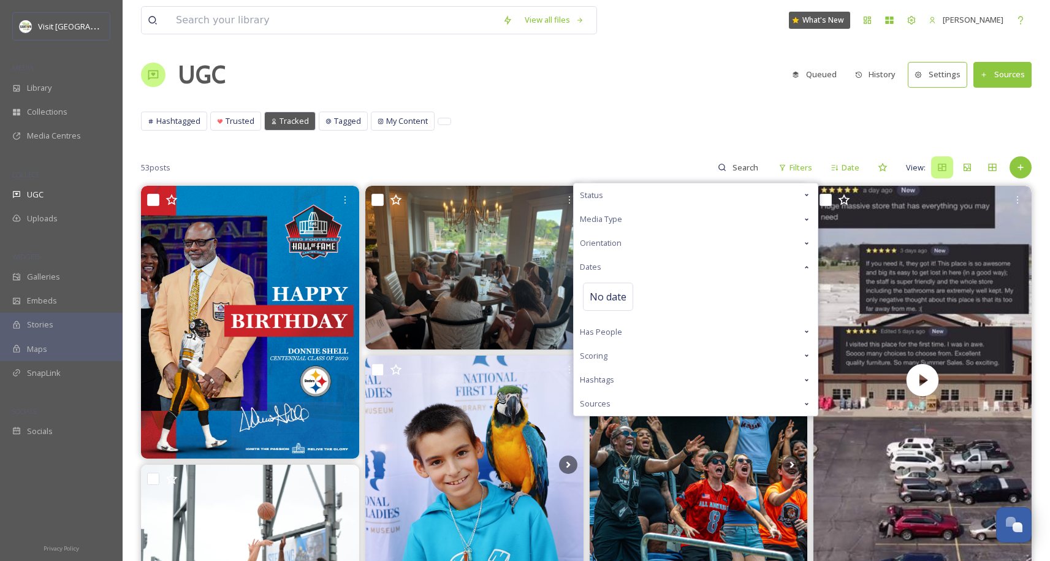
click at [598, 266] on span "Dates" at bounding box center [590, 267] width 21 height 12
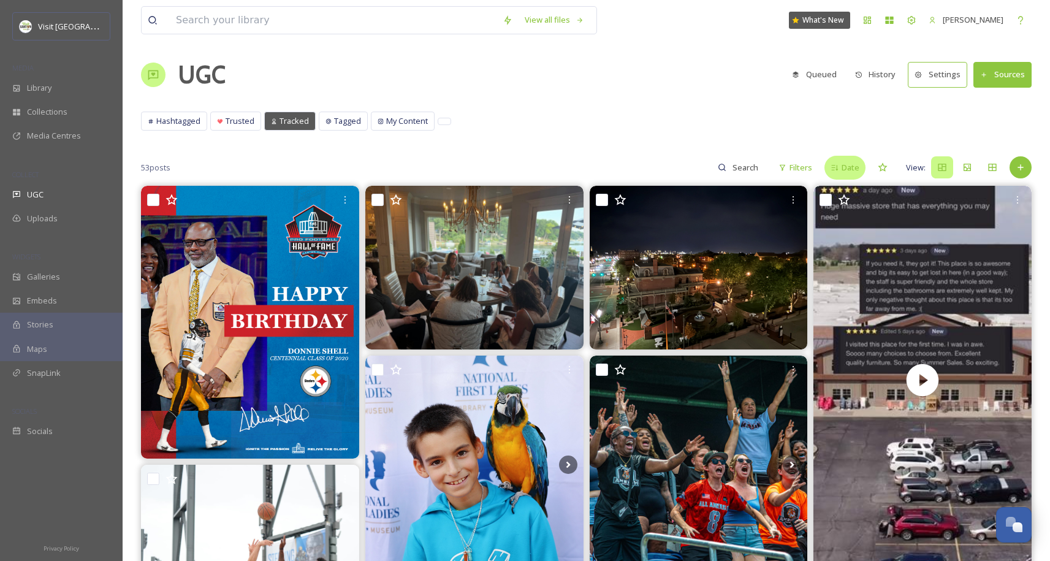
click at [856, 168] on span "Date" at bounding box center [851, 168] width 18 height 12
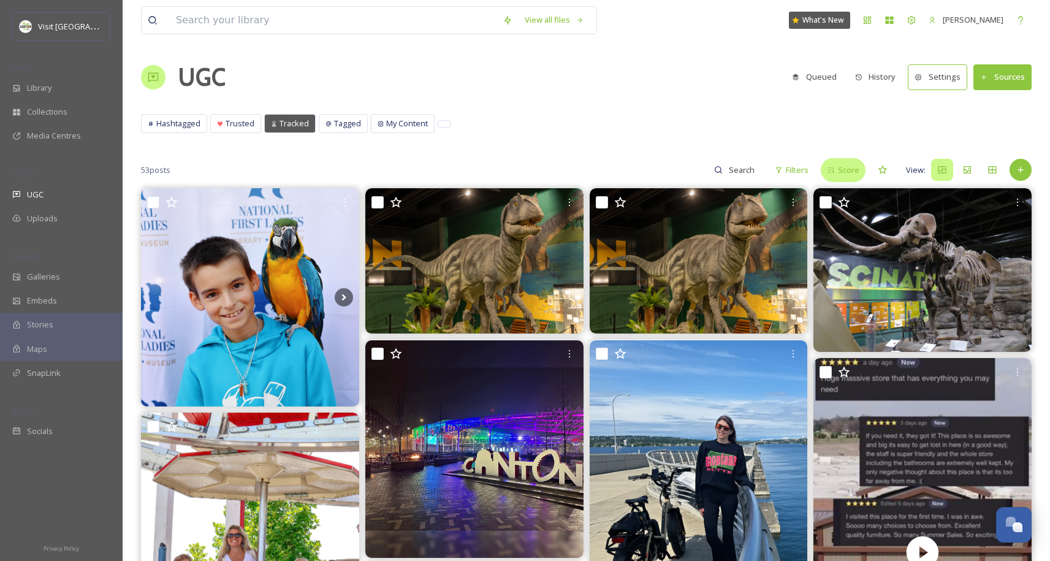
click at [852, 175] on span "Score" at bounding box center [848, 170] width 21 height 12
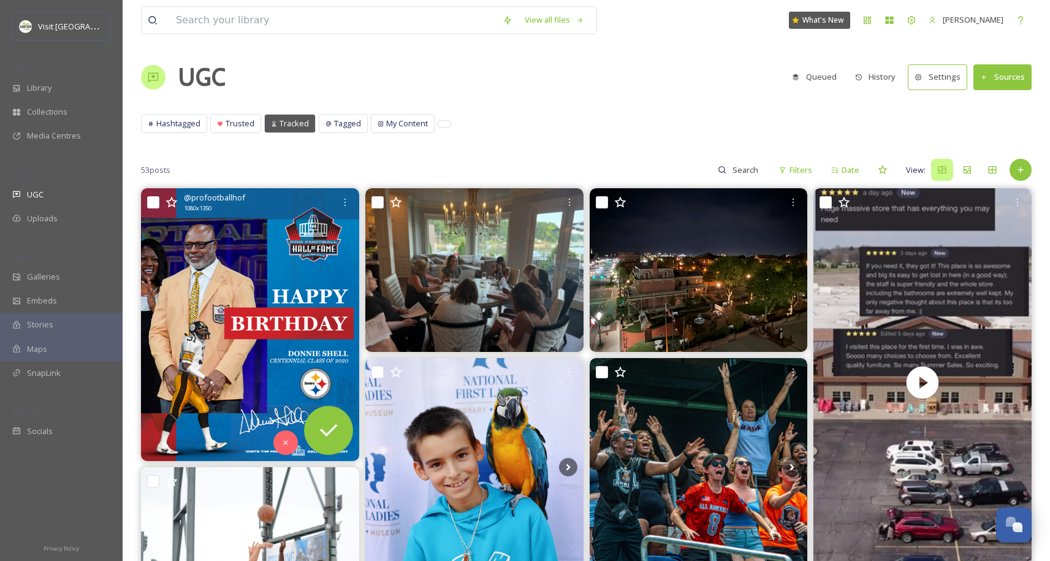
click at [272, 309] on img at bounding box center [250, 324] width 218 height 273
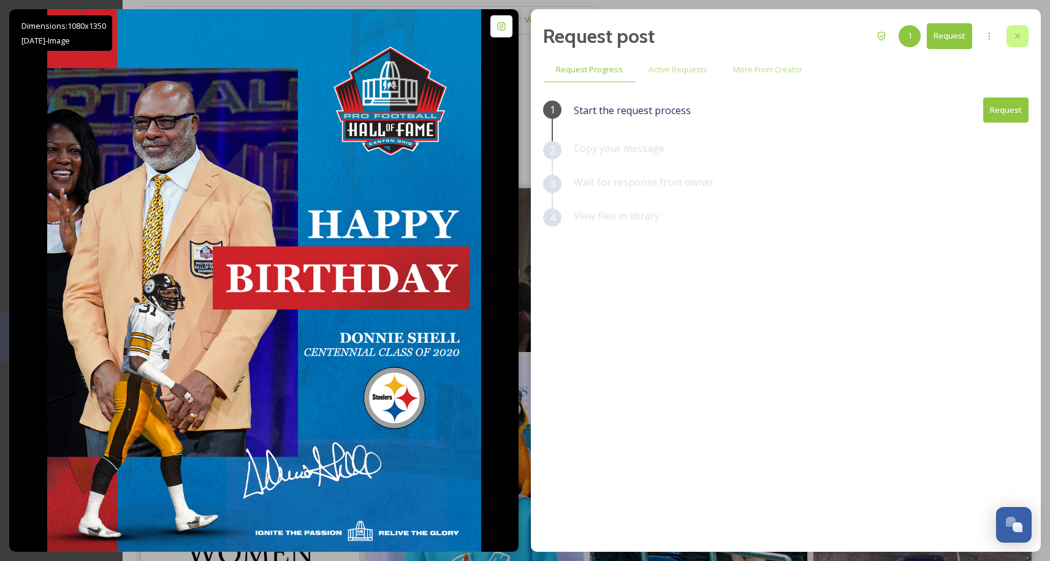
click at [1014, 43] on div at bounding box center [1018, 36] width 22 height 22
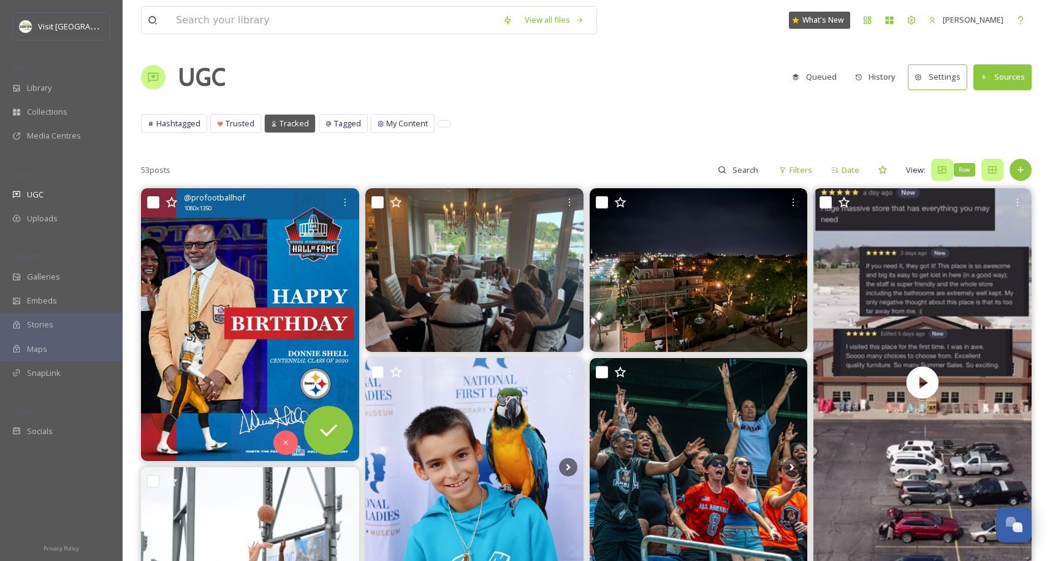
click at [997, 171] on icon at bounding box center [993, 170] width 10 height 10
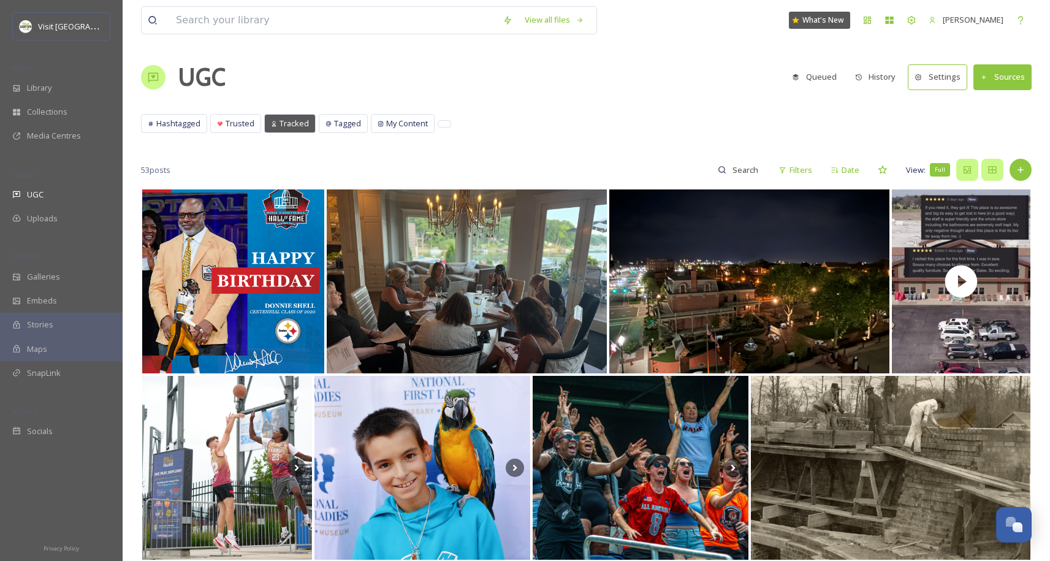
click at [977, 173] on div "Full" at bounding box center [967, 170] width 22 height 22
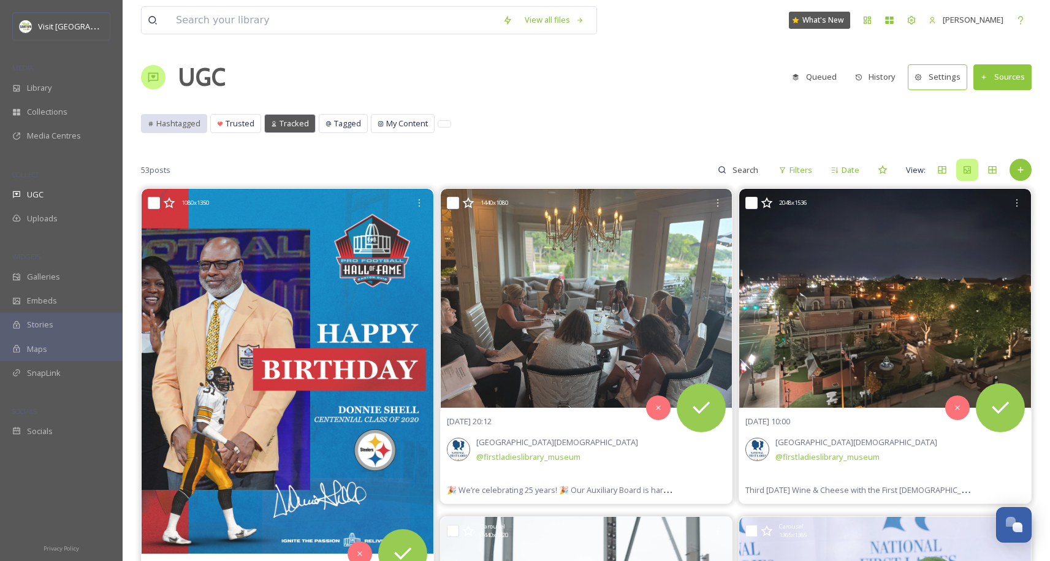
click at [191, 129] on div "Hashtagged" at bounding box center [174, 124] width 65 height 18
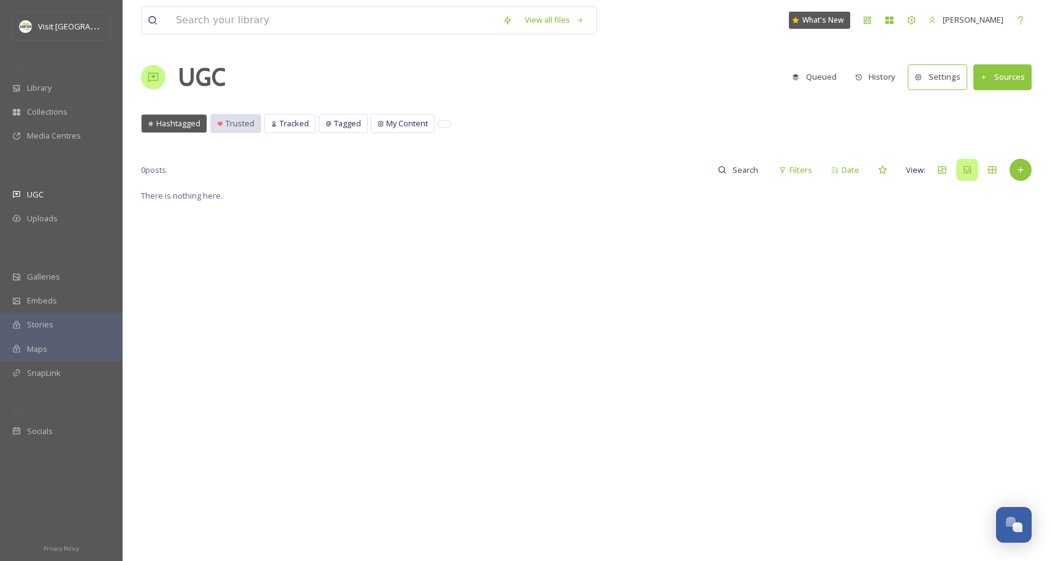
click at [243, 124] on span "Trusted" at bounding box center [240, 124] width 29 height 12
click at [296, 126] on span "Tracked" at bounding box center [294, 124] width 29 height 12
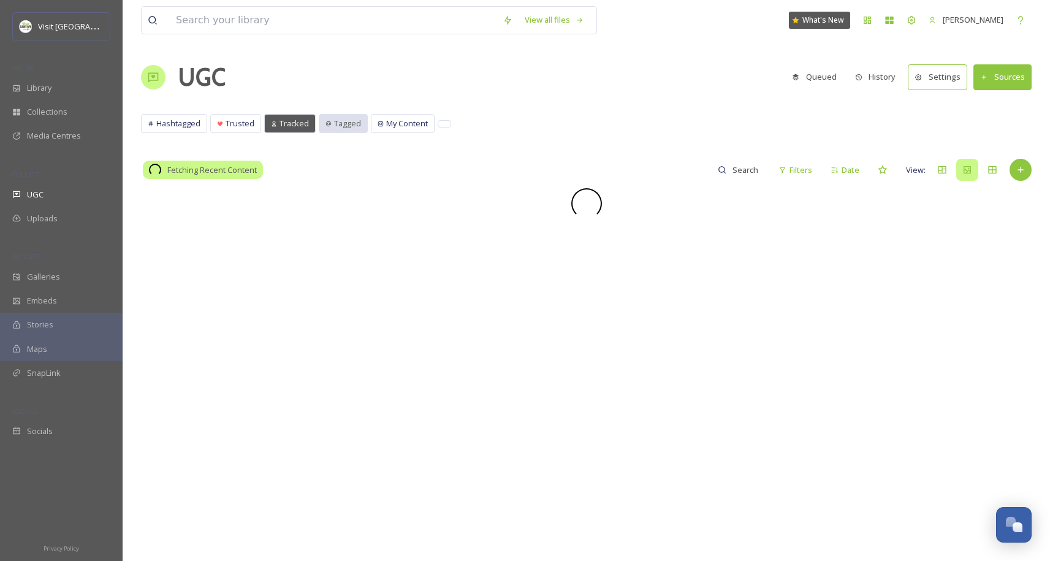
click at [338, 126] on span "Tagged" at bounding box center [347, 124] width 27 height 12
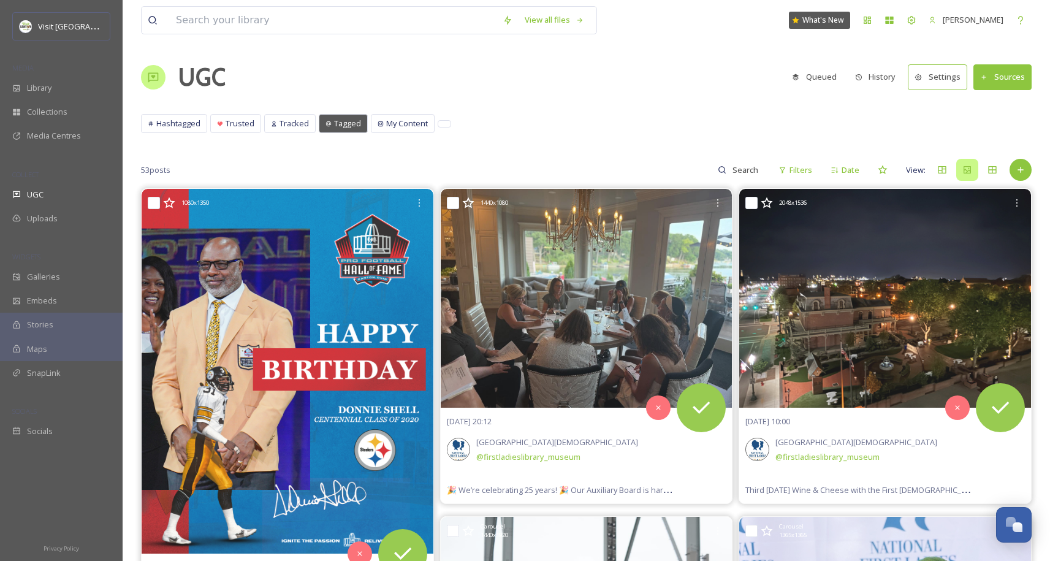
click at [351, 123] on span "Tagged" at bounding box center [347, 124] width 27 height 12
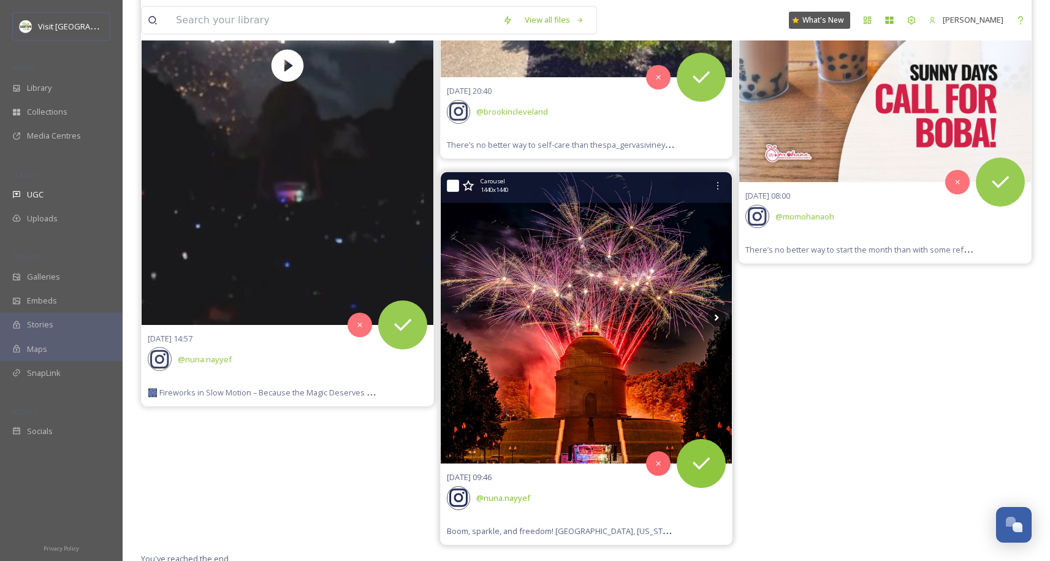
scroll to position [635, 0]
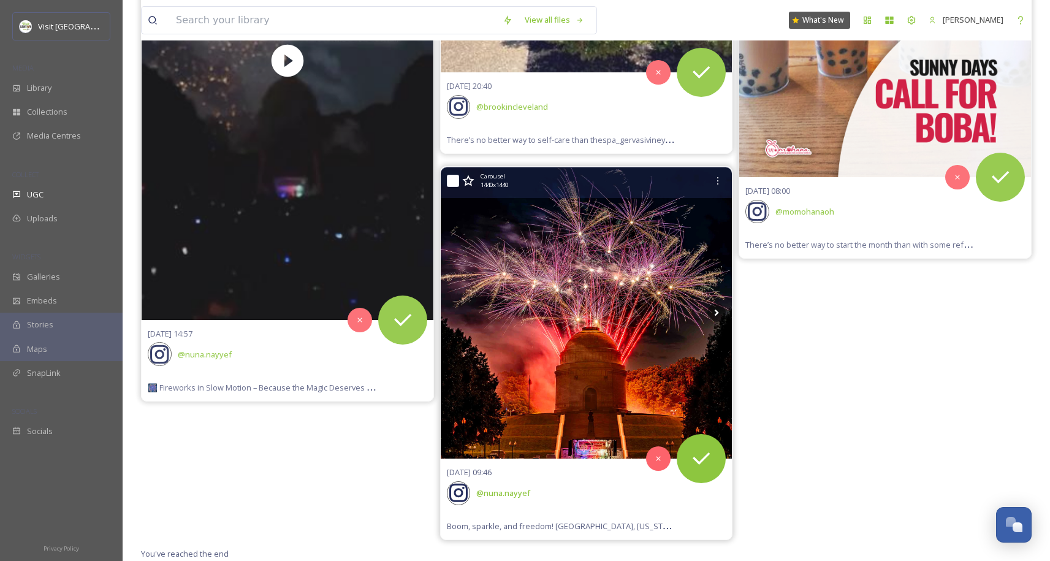
click at [512, 345] on img at bounding box center [587, 313] width 292 height 292
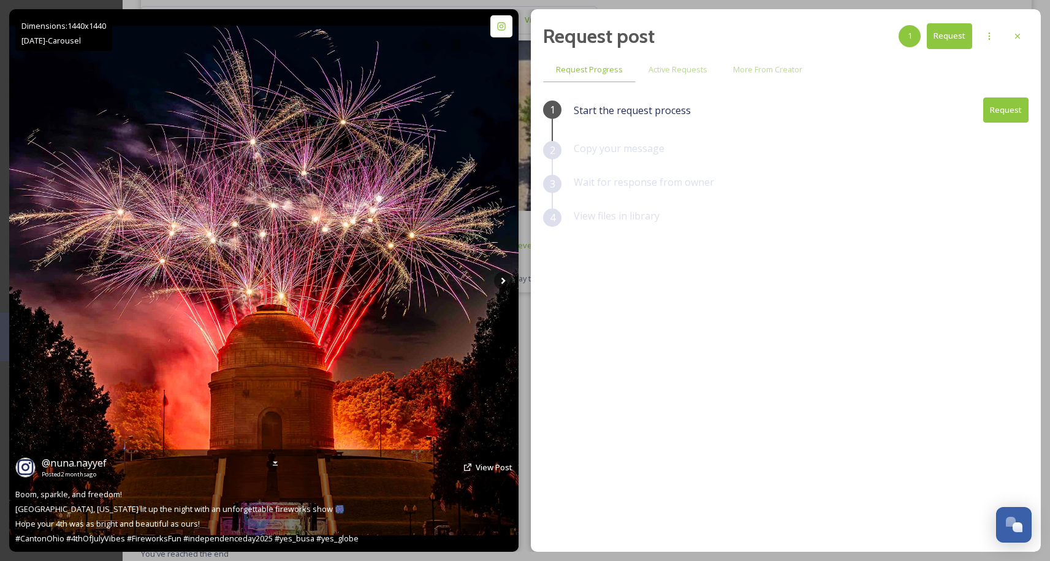
scroll to position [497, 0]
click at [501, 283] on icon at bounding box center [503, 281] width 18 height 18
click at [29, 281] on icon at bounding box center [24, 281] width 18 height 18
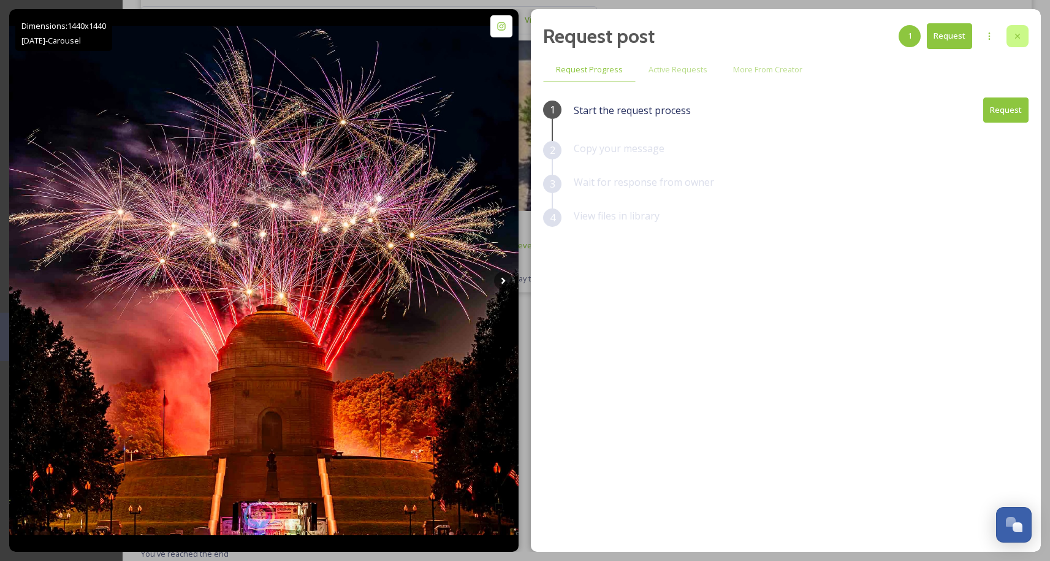
click at [1019, 33] on icon at bounding box center [1018, 36] width 10 height 10
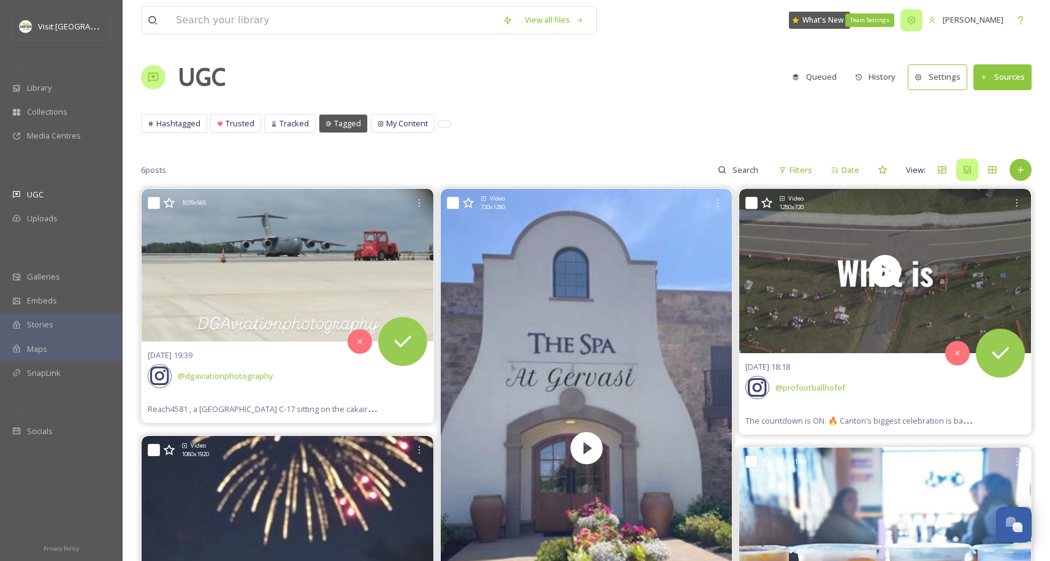
click at [907, 20] on icon at bounding box center [912, 20] width 10 height 10
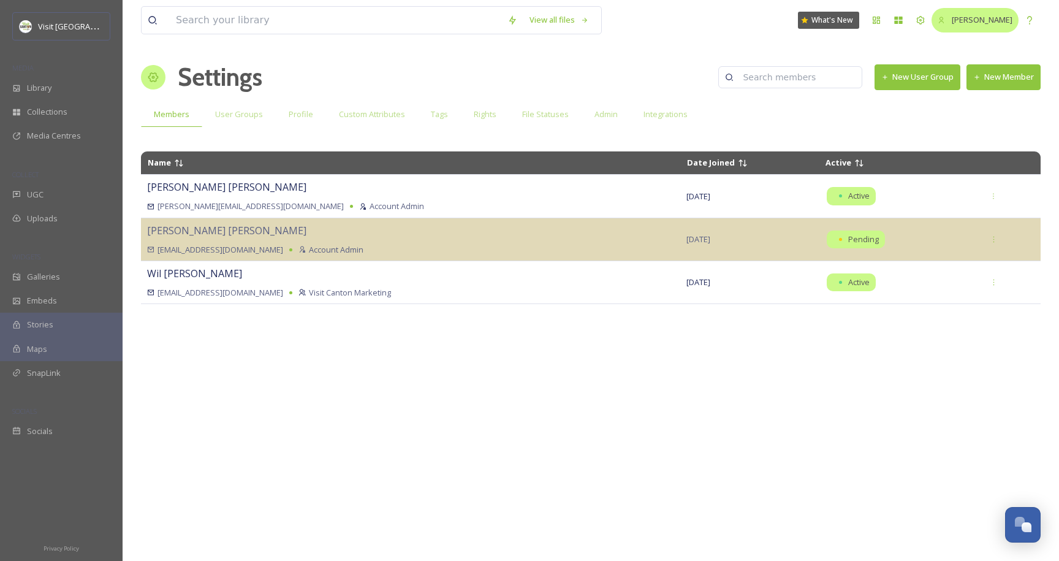
click at [976, 19] on span "[PERSON_NAME]" at bounding box center [982, 19] width 61 height 11
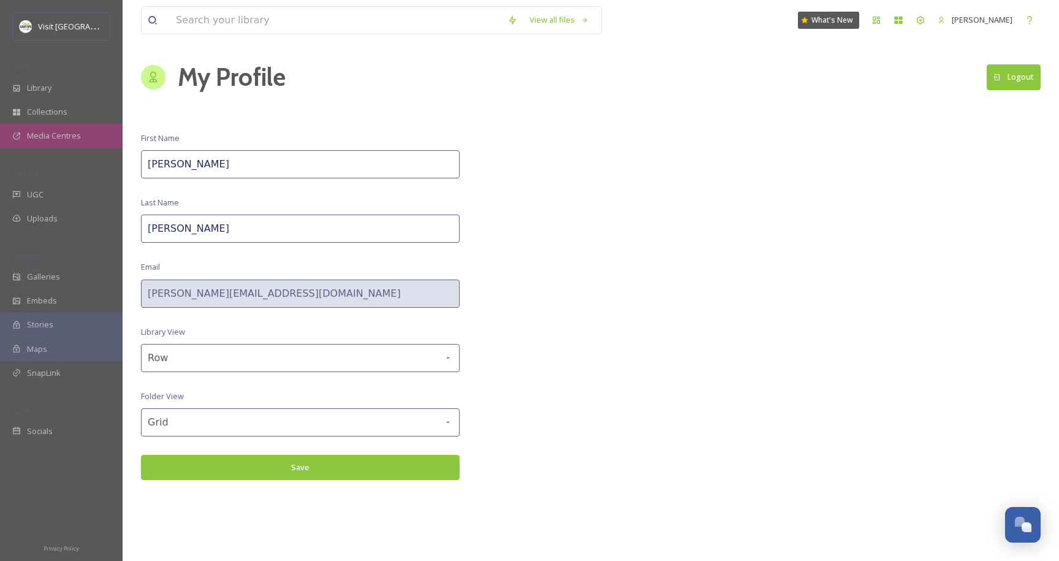
click at [57, 140] on span "Media Centres" at bounding box center [54, 136] width 54 height 12
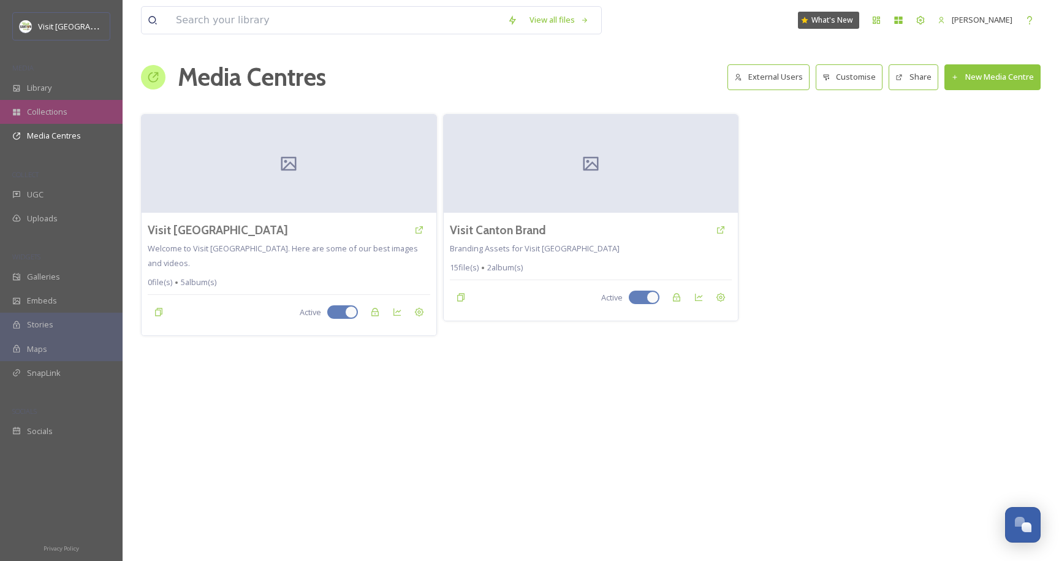
click at [63, 106] on span "Collections" at bounding box center [47, 112] width 40 height 12
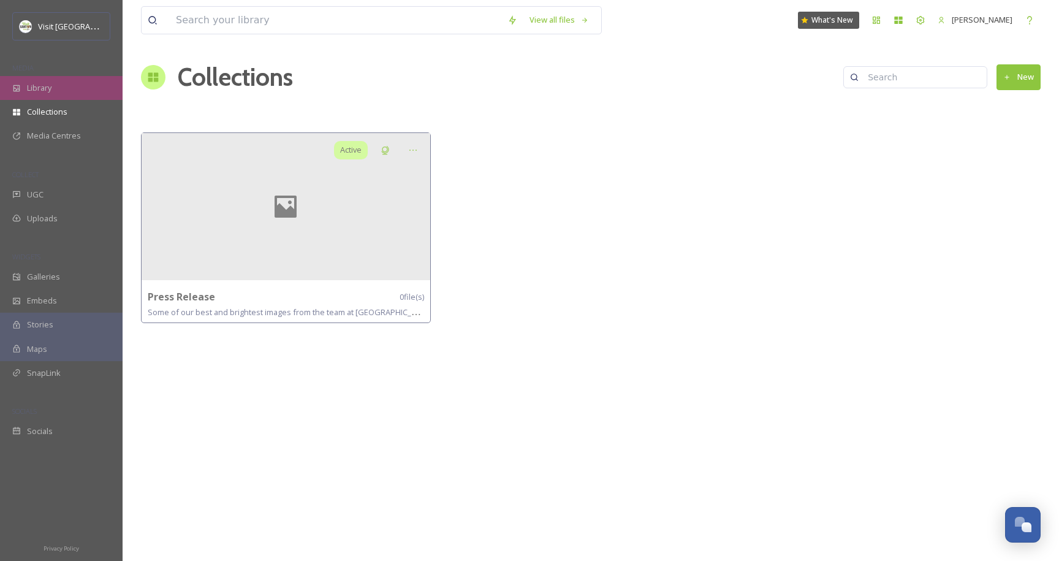
click at [73, 82] on div "Library" at bounding box center [61, 88] width 123 height 24
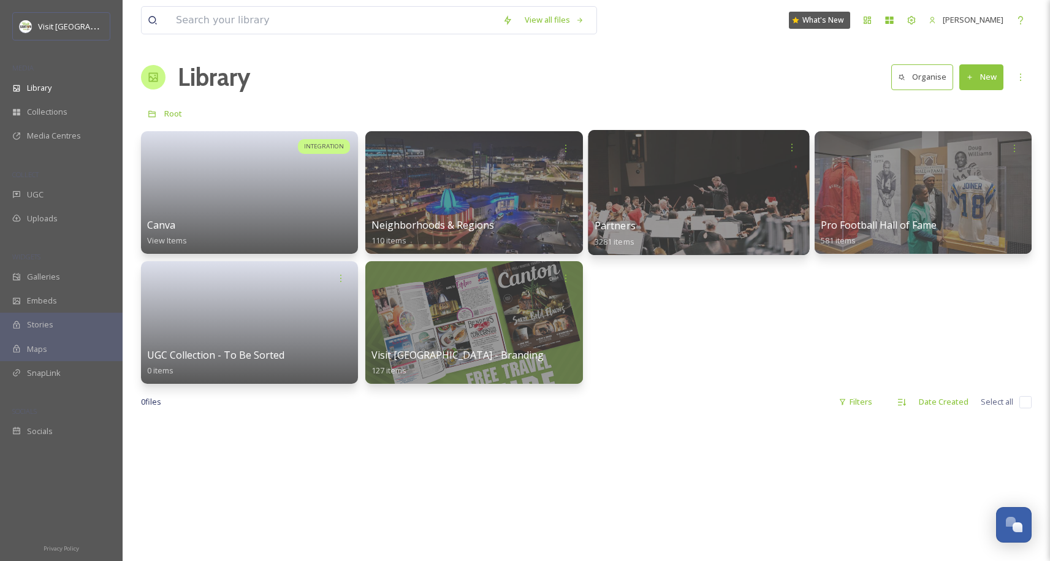
click at [717, 207] on div at bounding box center [698, 192] width 221 height 125
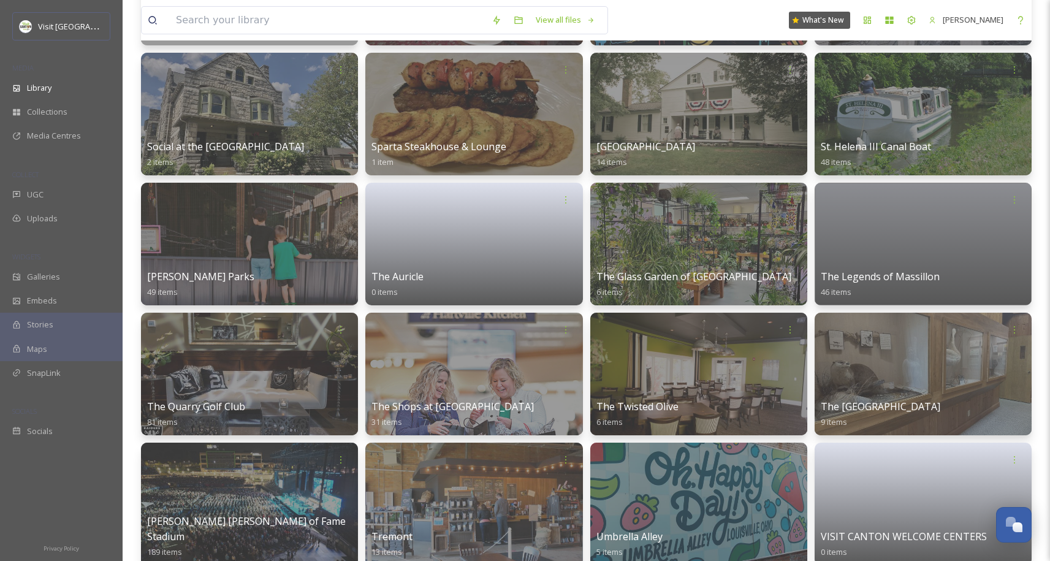
scroll to position [3069, 0]
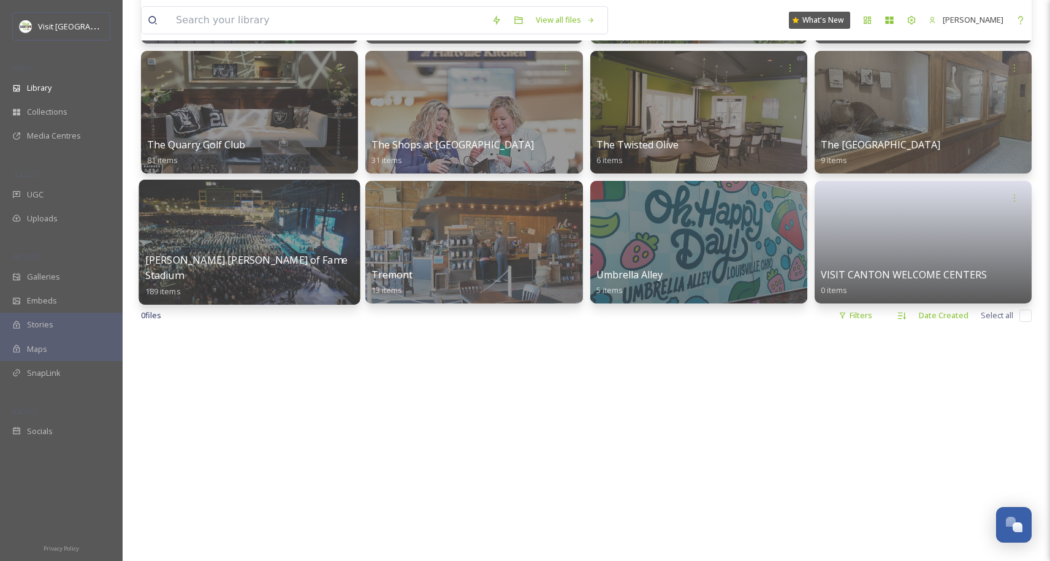
click at [294, 248] on div at bounding box center [249, 242] width 221 height 125
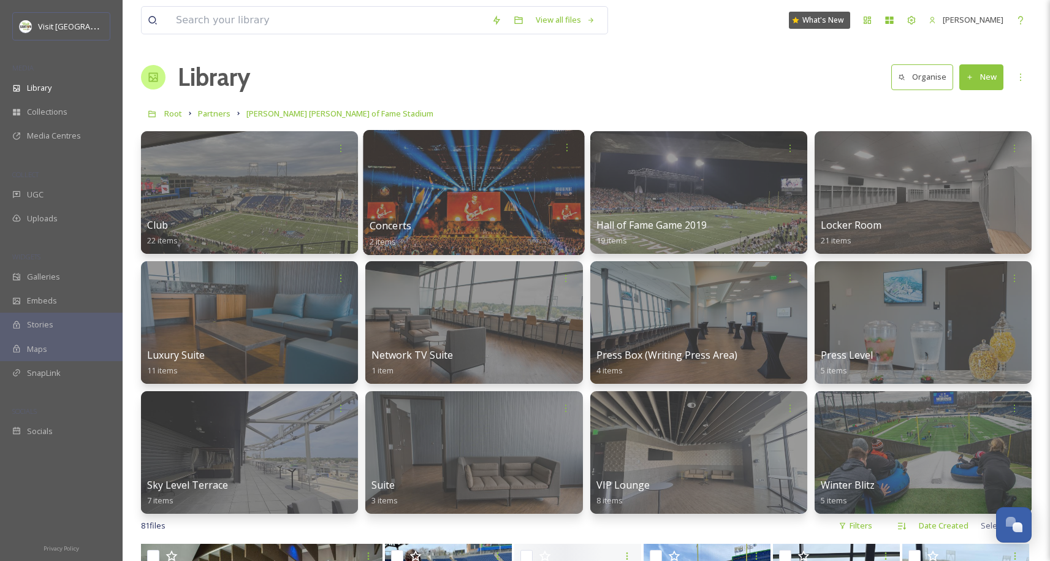
click at [512, 222] on div "Concerts 2 items" at bounding box center [474, 233] width 209 height 31
click at [446, 166] on div at bounding box center [473, 192] width 221 height 125
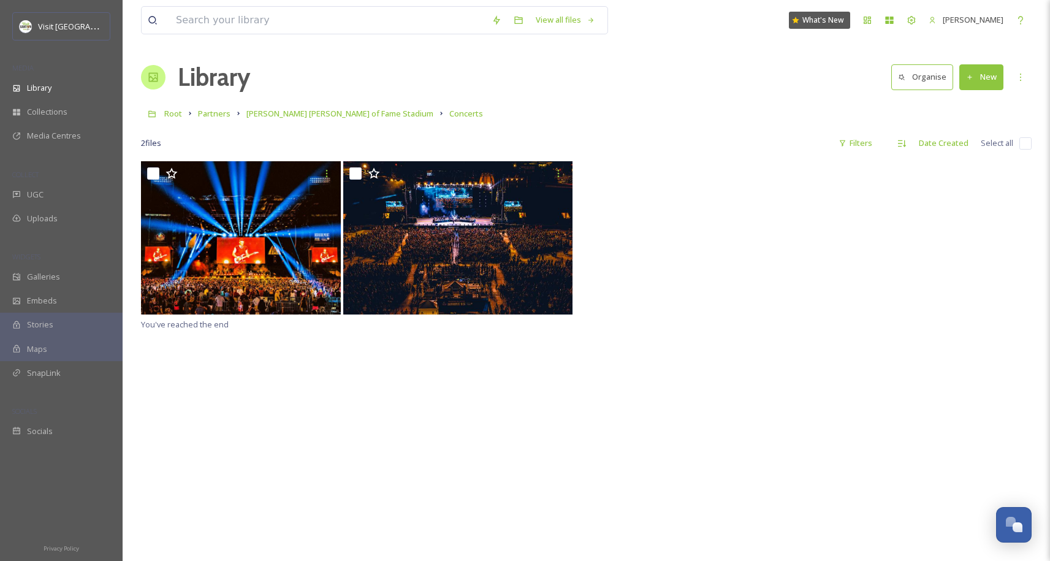
click at [343, 513] on div "You've reached the end" at bounding box center [586, 441] width 891 height 561
click at [273, 113] on span "[PERSON_NAME] [PERSON_NAME] of Fame Stadium" at bounding box center [339, 113] width 187 height 11
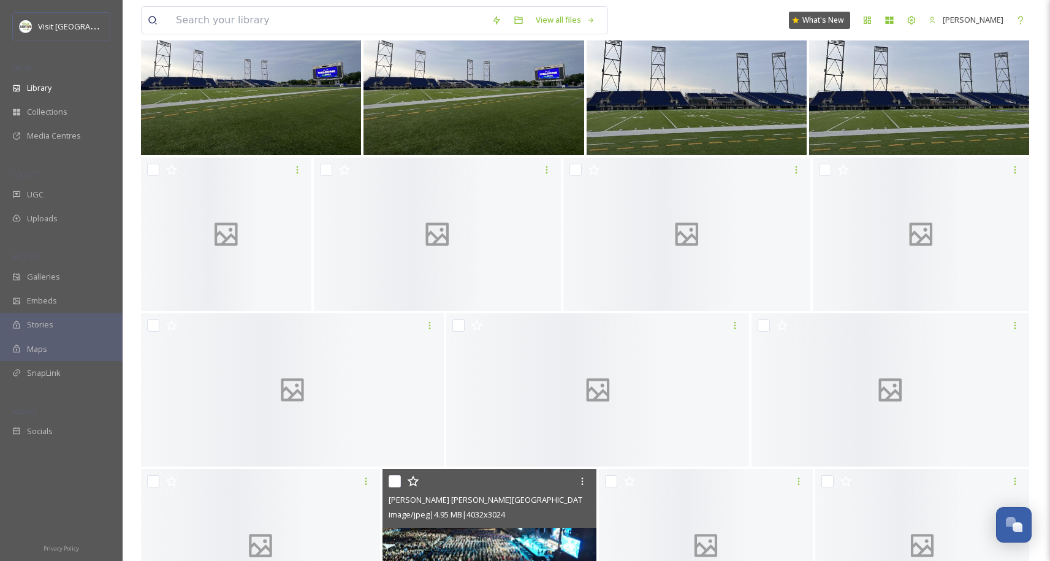
scroll to position [1647, 0]
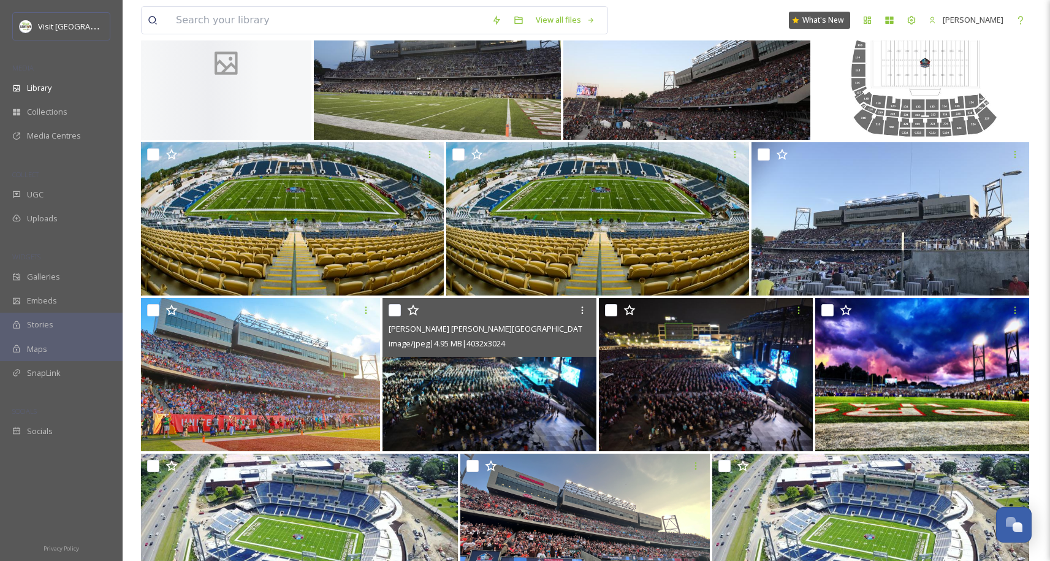
click at [389, 313] on input "checkbox" at bounding box center [395, 310] width 12 height 12
checkbox input "true"
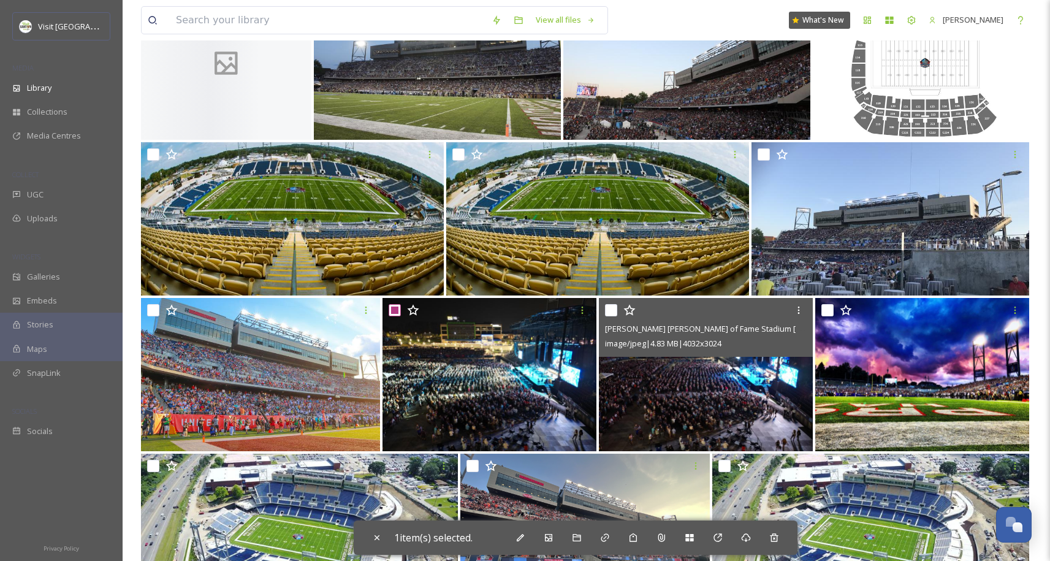
click at [607, 310] on input "checkbox" at bounding box center [611, 310] width 12 height 12
checkbox input "true"
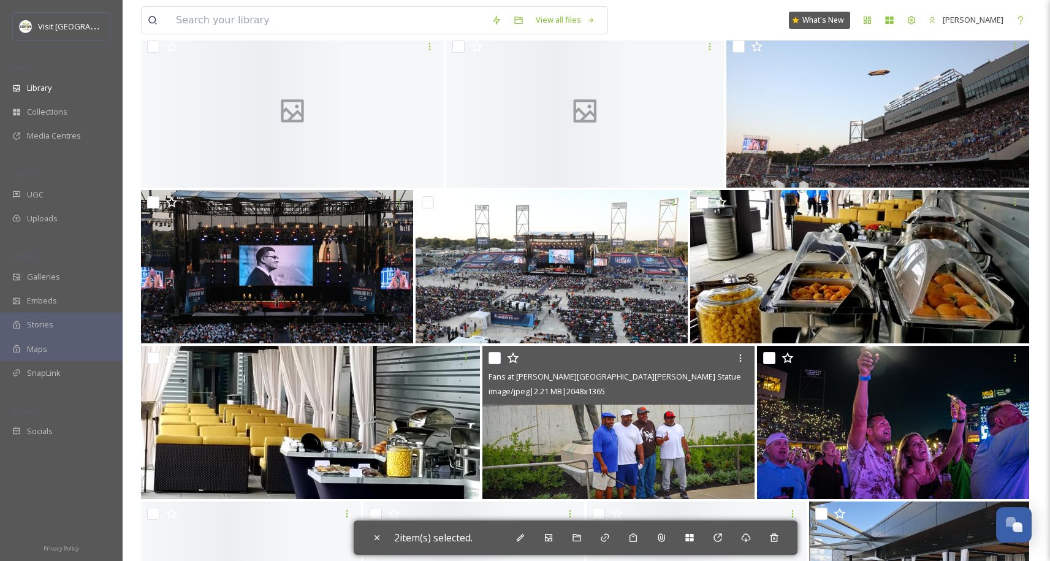
scroll to position [2260, 0]
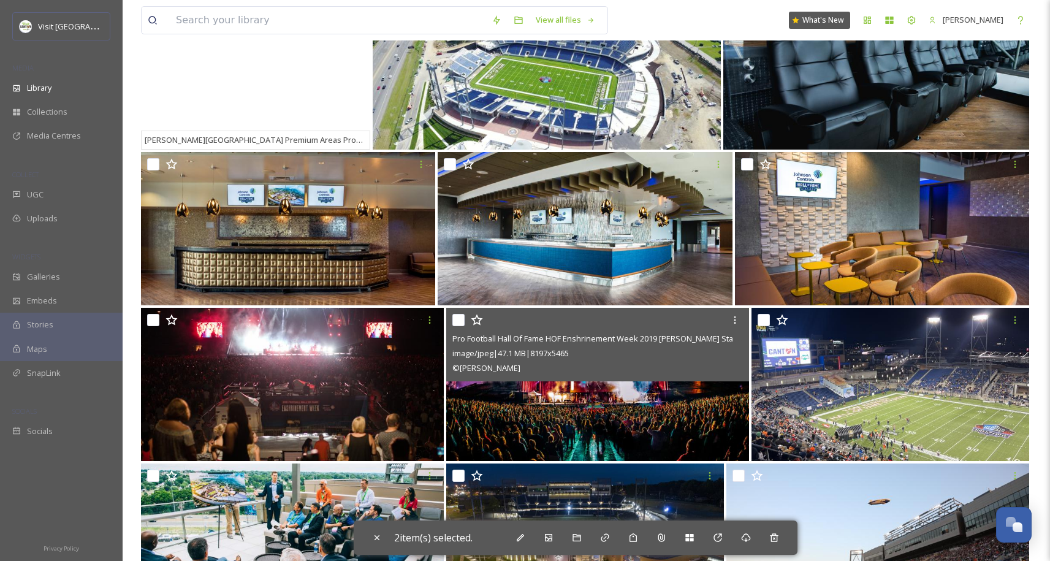
click at [460, 322] on input "checkbox" at bounding box center [458, 320] width 12 height 12
checkbox input "true"
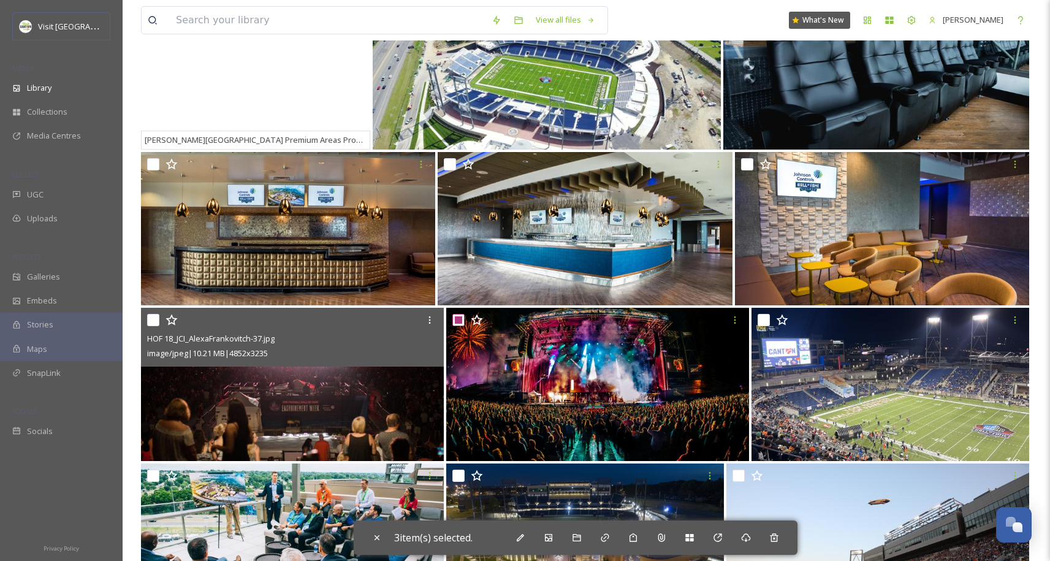
click at [151, 321] on input "checkbox" at bounding box center [153, 320] width 12 height 12
checkbox input "true"
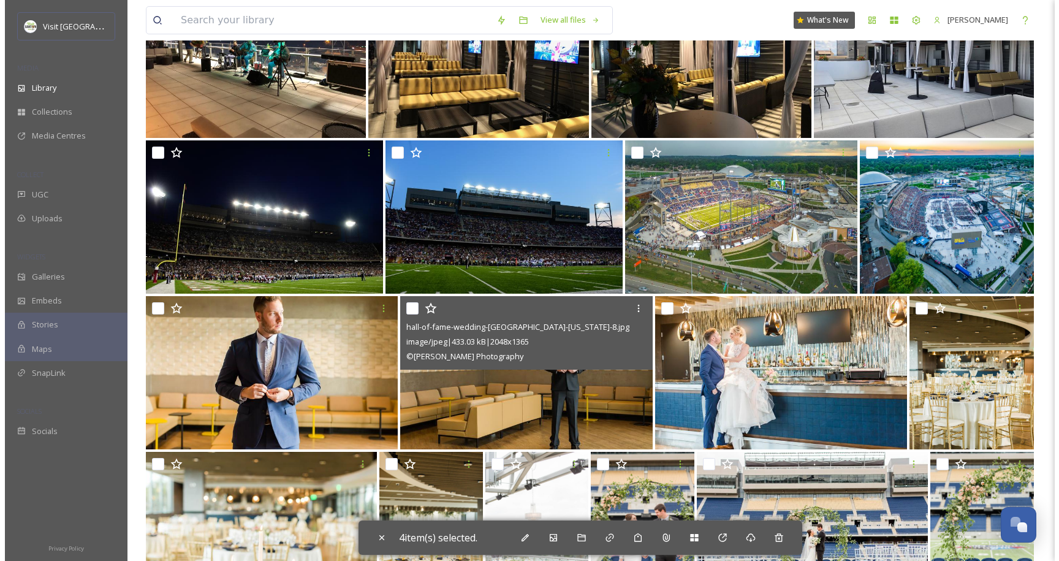
scroll to position [3423, 0]
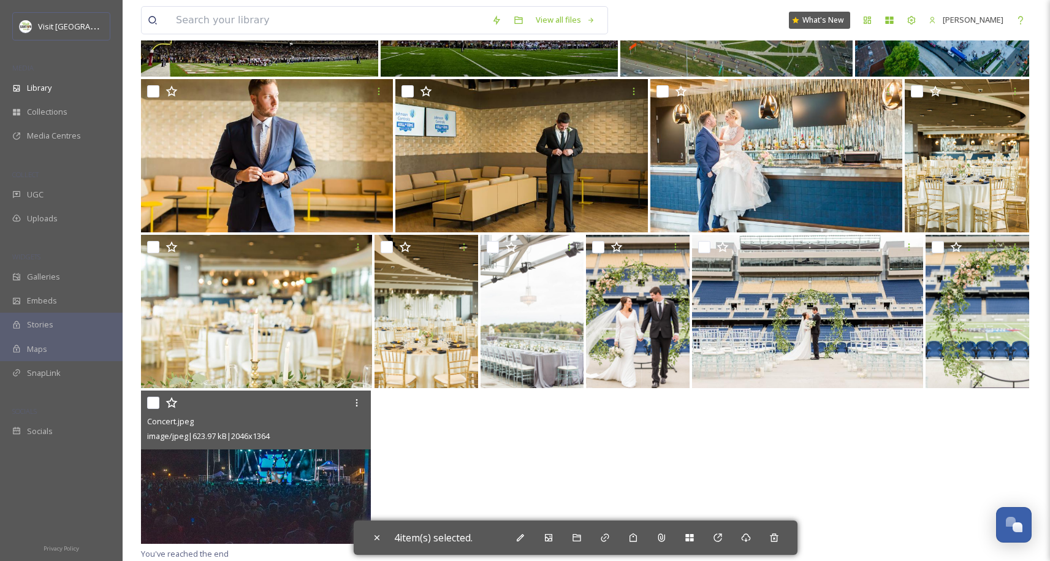
click at [151, 401] on input "checkbox" at bounding box center [153, 403] width 12 height 12
checkbox input "true"
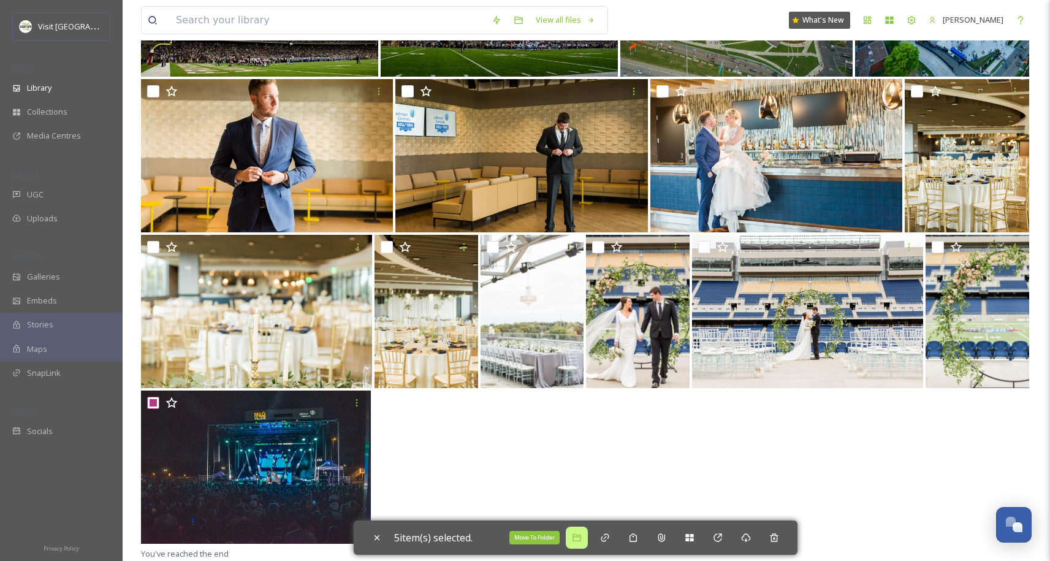
click at [580, 537] on icon at bounding box center [577, 538] width 10 height 10
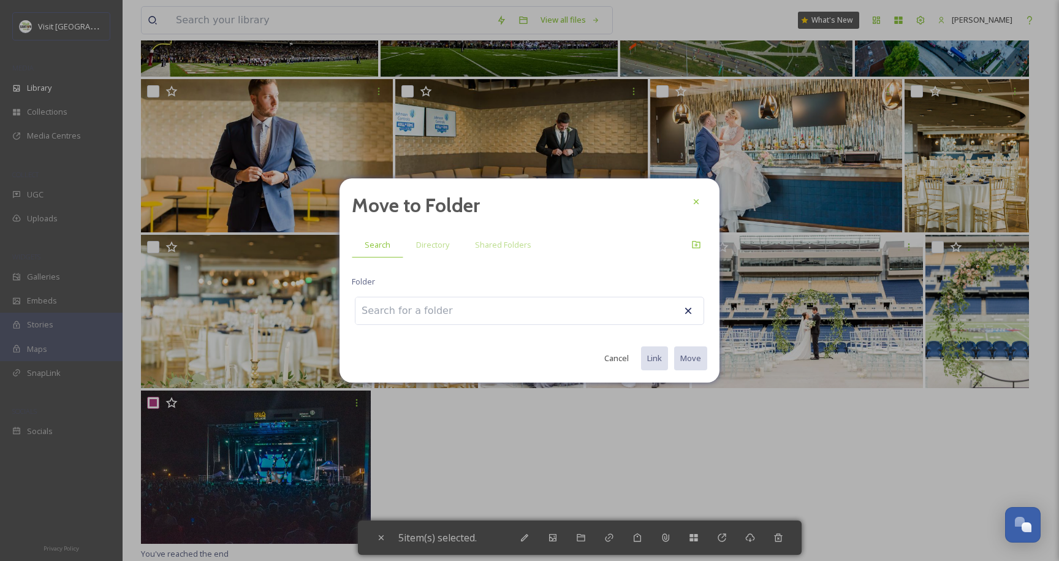
click at [409, 310] on input at bounding box center [423, 310] width 135 height 27
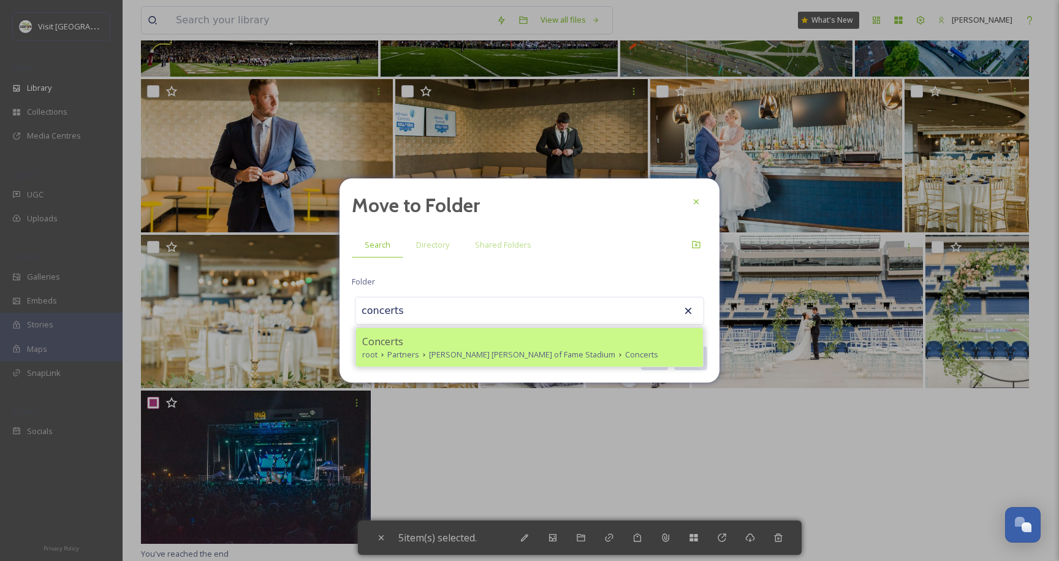
click at [460, 340] on div "Concerts" at bounding box center [529, 341] width 335 height 15
type input "Concerts"
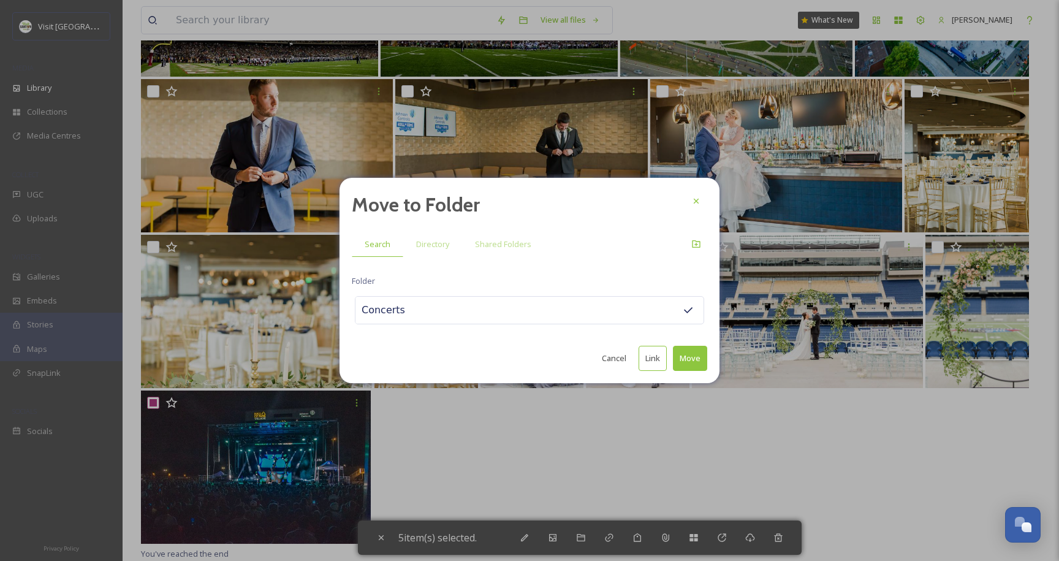
click at [688, 355] on button "Move" at bounding box center [690, 358] width 34 height 25
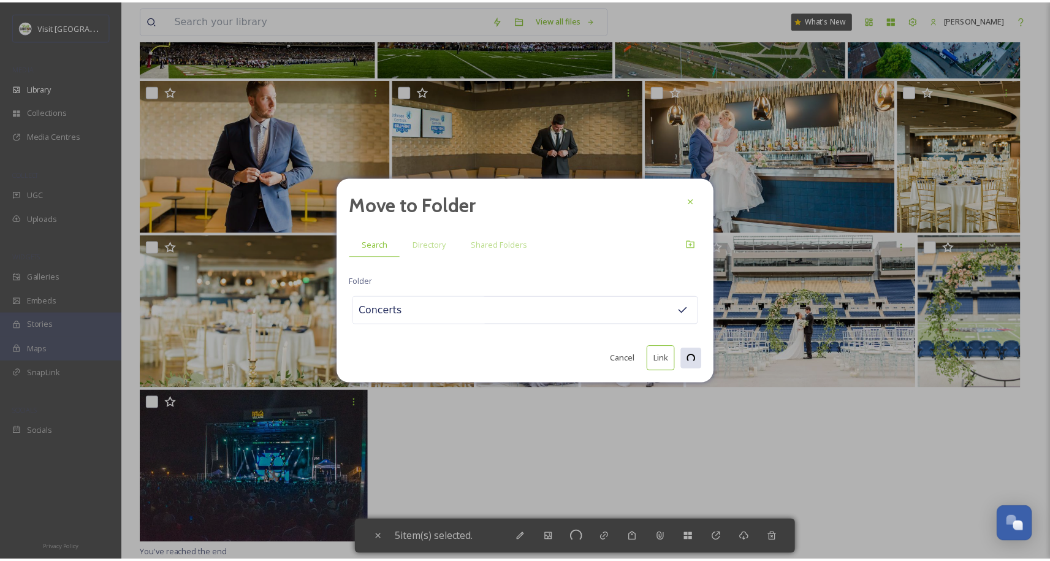
scroll to position [3112, 0]
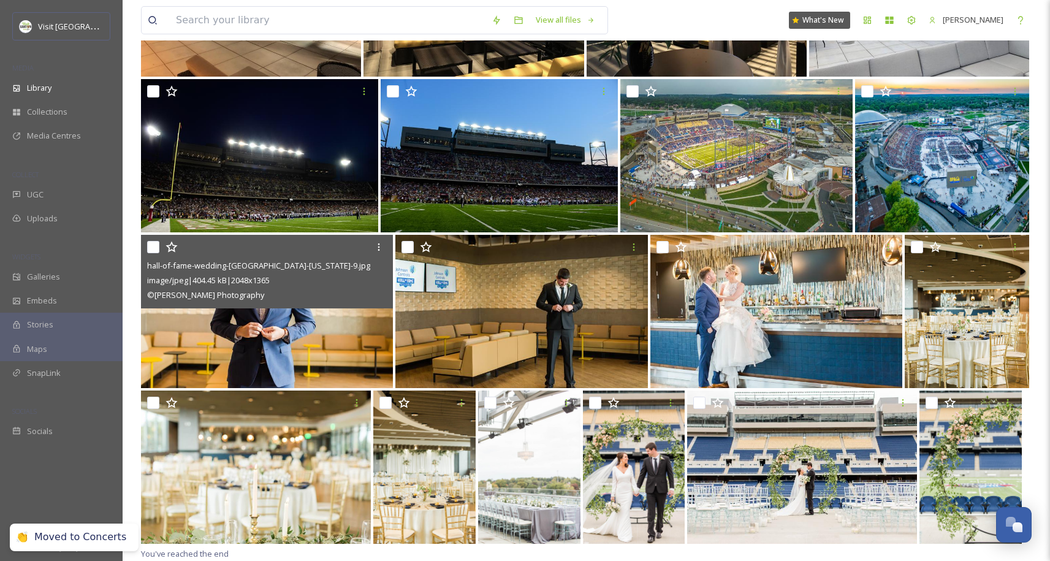
click at [156, 246] on input "checkbox" at bounding box center [153, 247] width 12 height 12
checkbox input "true"
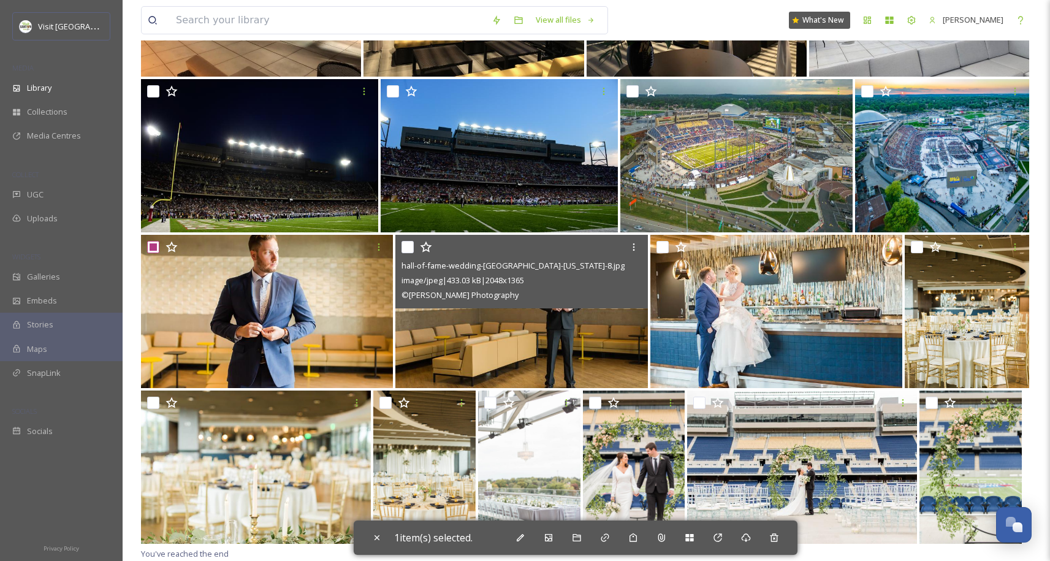
click at [409, 249] on input "checkbox" at bounding box center [408, 247] width 12 height 12
checkbox input "true"
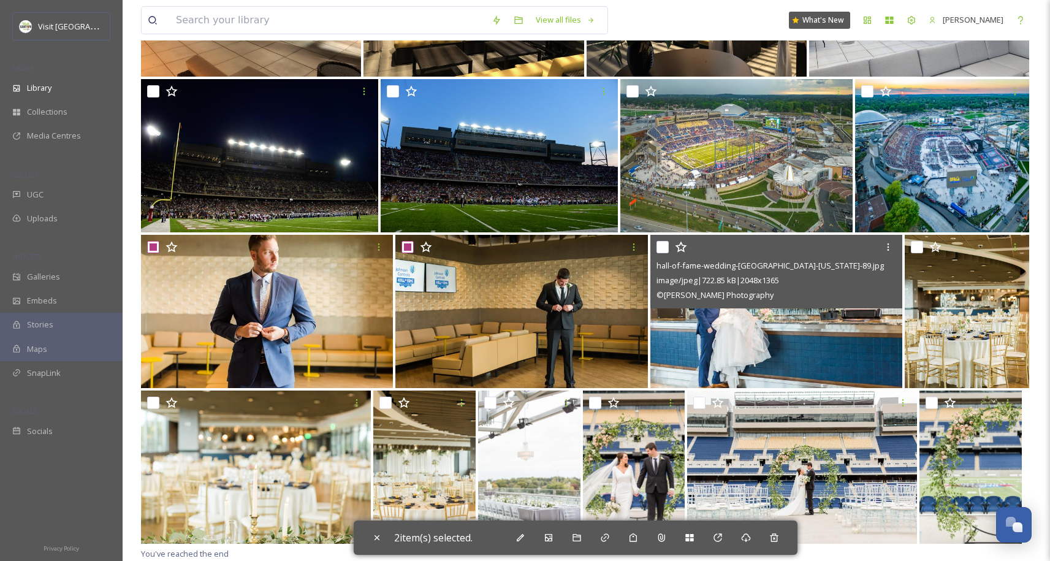
click at [666, 247] on input "checkbox" at bounding box center [663, 247] width 12 height 12
checkbox input "true"
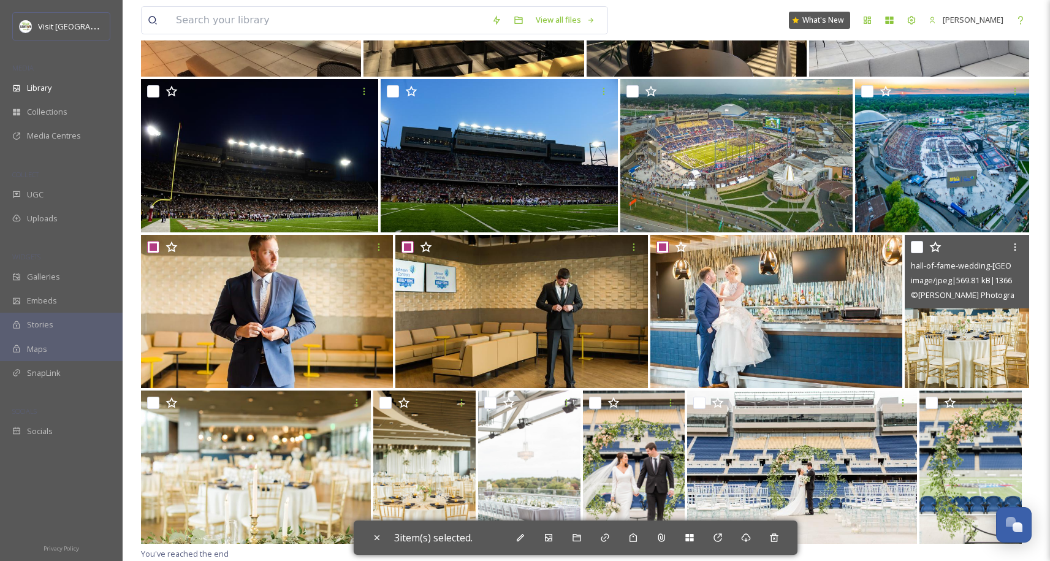
click at [923, 249] on input "checkbox" at bounding box center [917, 247] width 12 height 12
checkbox input "true"
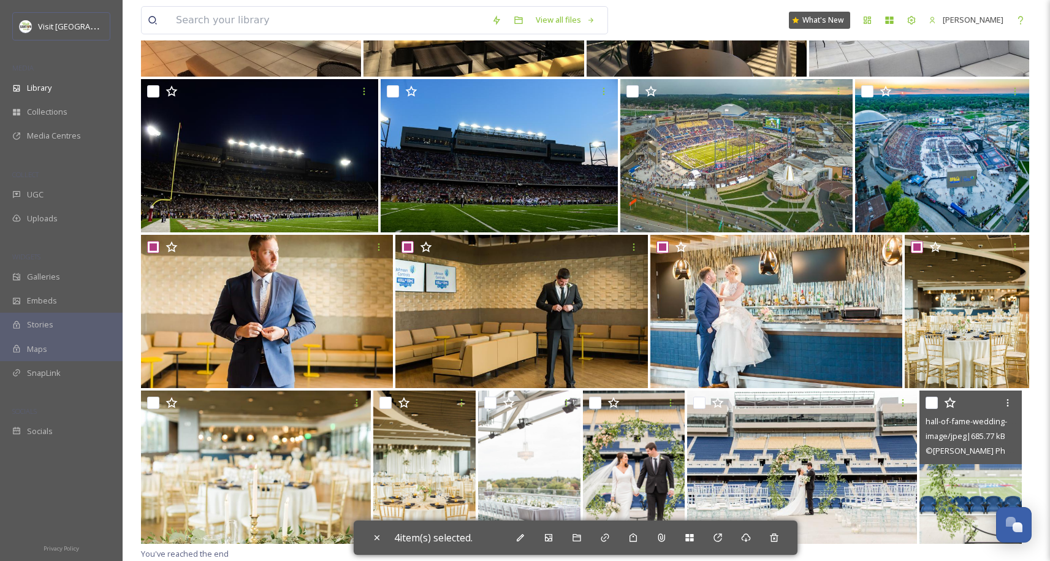
click at [933, 406] on input "checkbox" at bounding box center [932, 403] width 12 height 12
checkbox input "true"
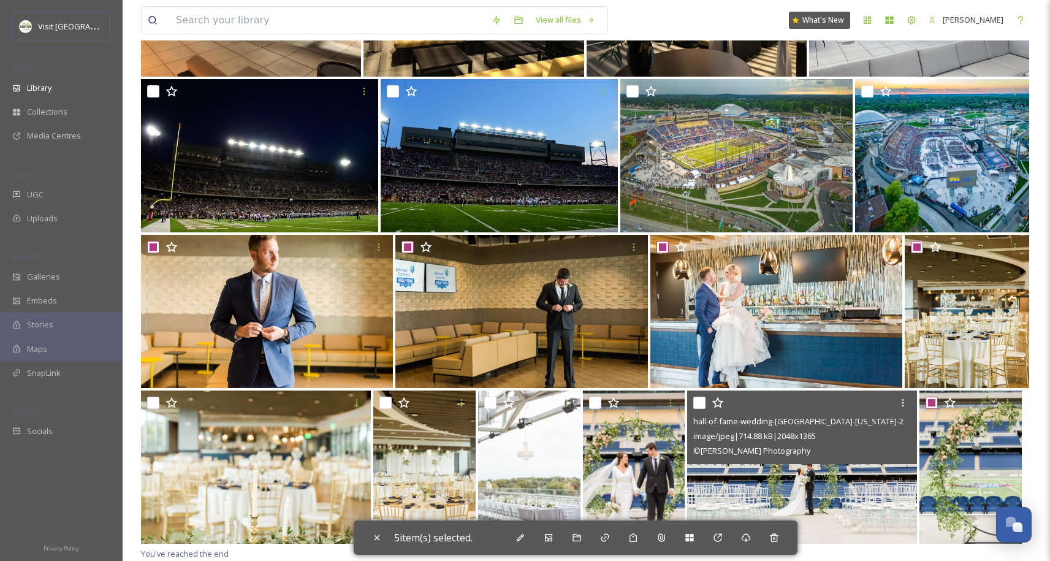
click at [697, 402] on input "checkbox" at bounding box center [699, 403] width 12 height 12
checkbox input "true"
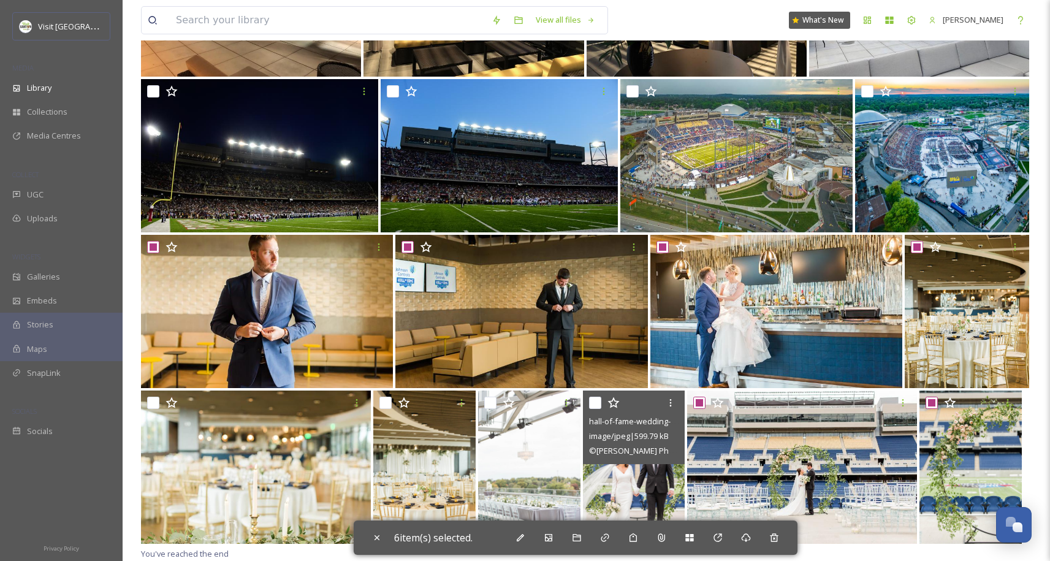
click at [590, 400] on input "checkbox" at bounding box center [595, 403] width 12 height 12
checkbox input "true"
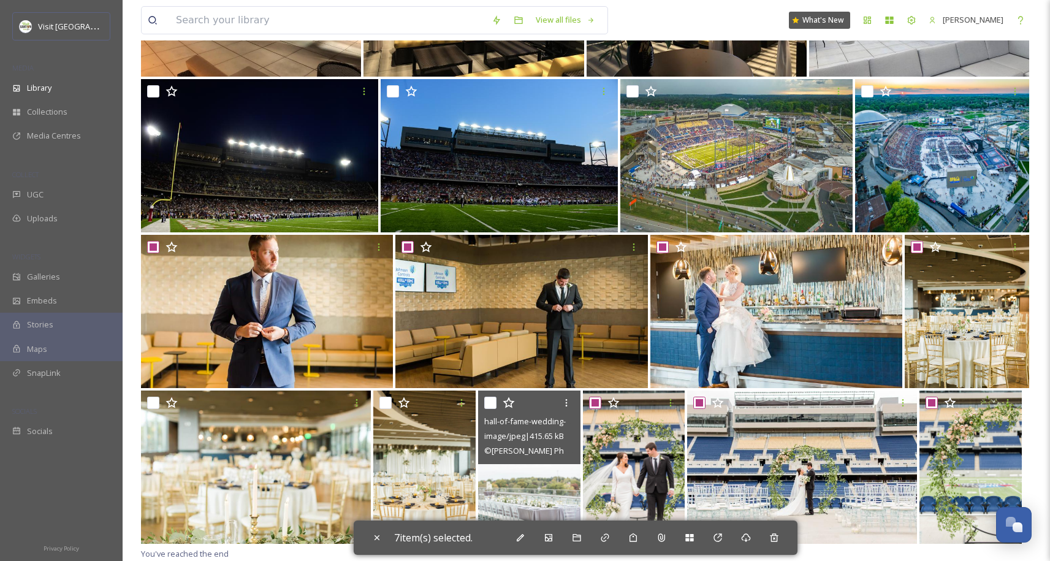
click at [490, 401] on input "checkbox" at bounding box center [490, 403] width 12 height 12
checkbox input "true"
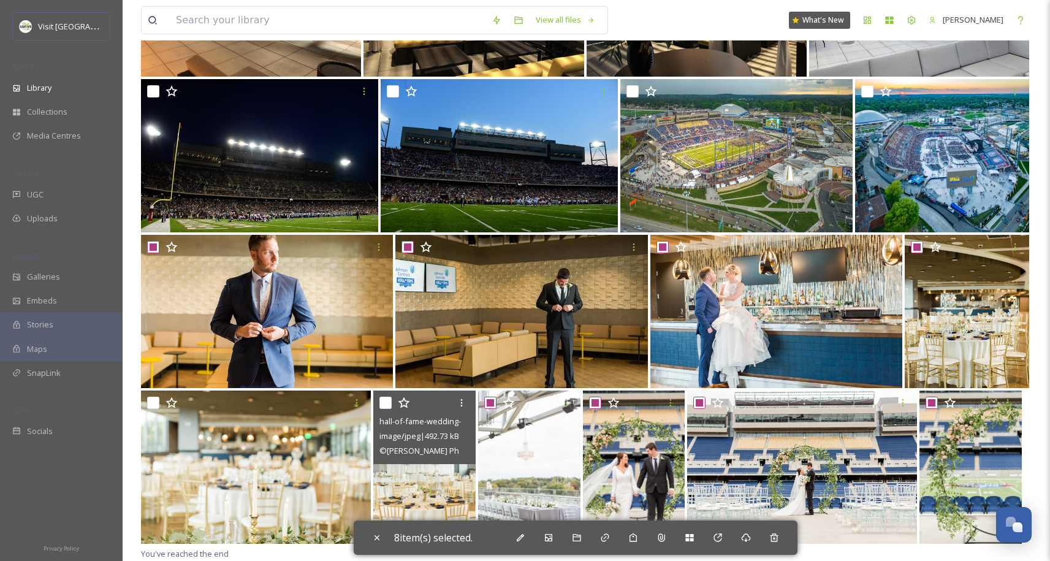
click at [385, 404] on input "checkbox" at bounding box center [385, 403] width 12 height 12
checkbox input "true"
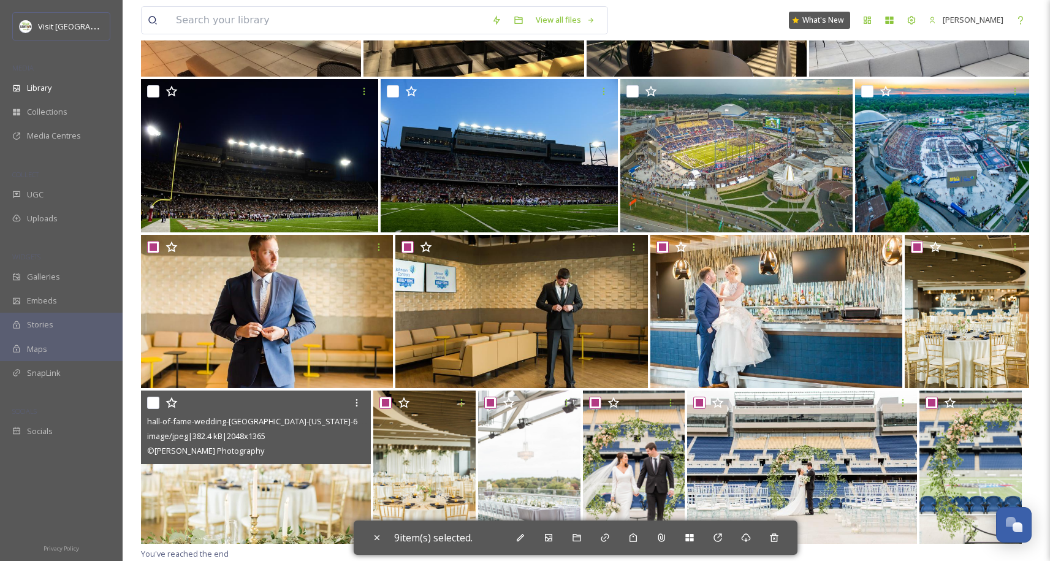
click at [148, 403] on input "checkbox" at bounding box center [153, 403] width 12 height 12
checkbox input "true"
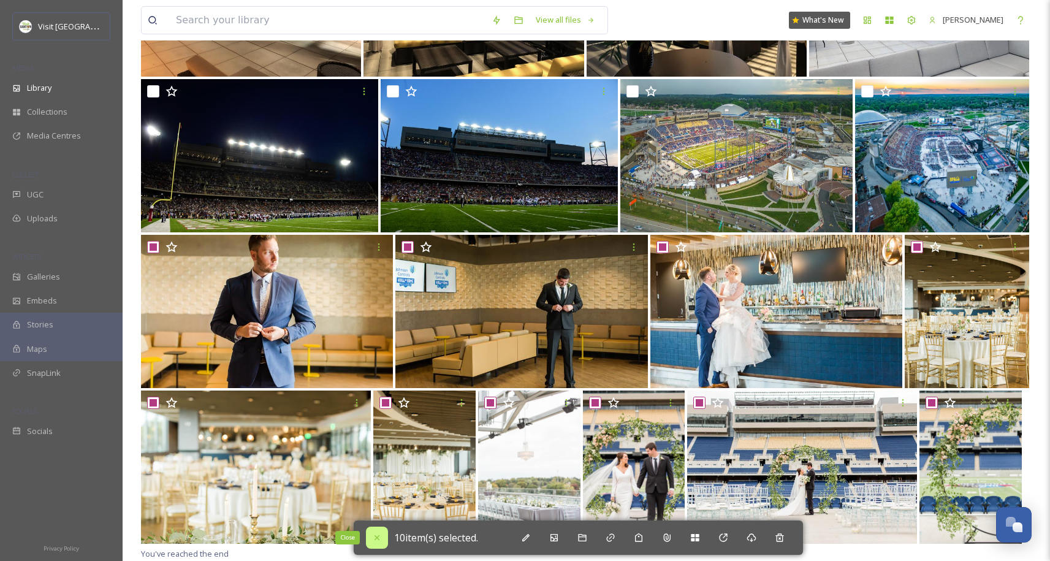
click at [371, 535] on div "Close" at bounding box center [377, 538] width 22 height 22
checkbox input "false"
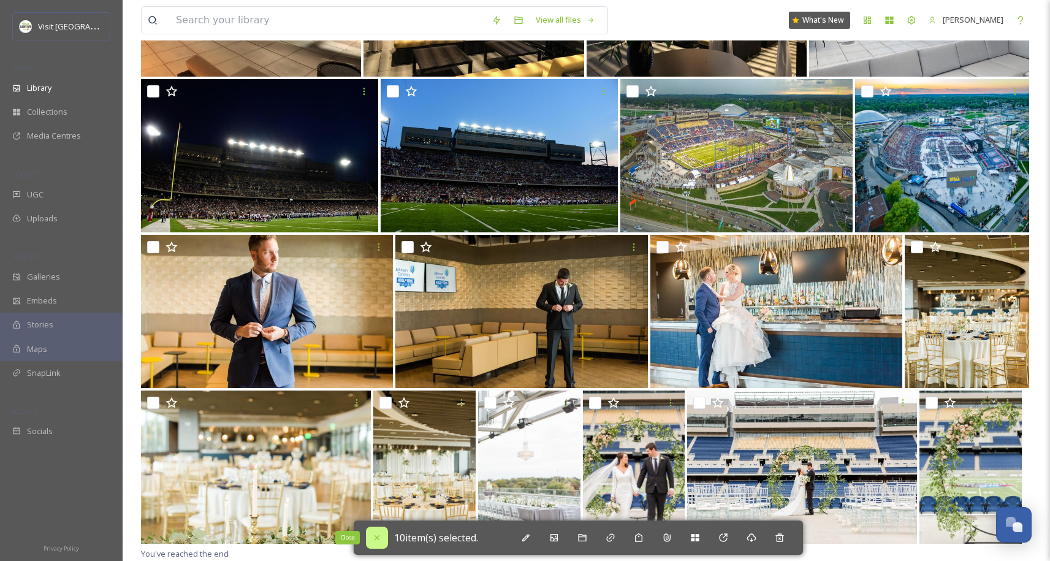
checkbox input "false"
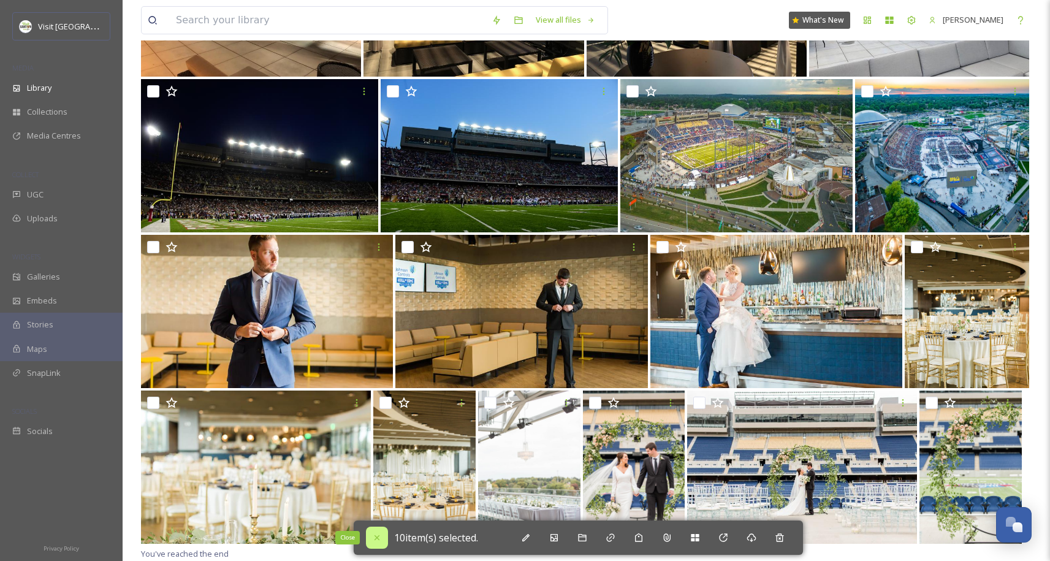
checkbox input "false"
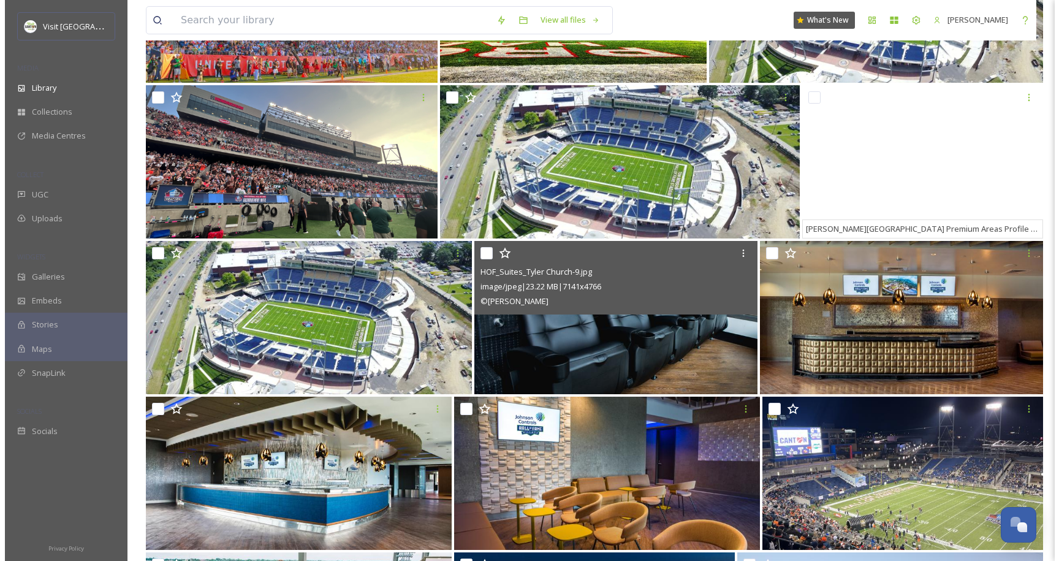
scroll to position [1985, 0]
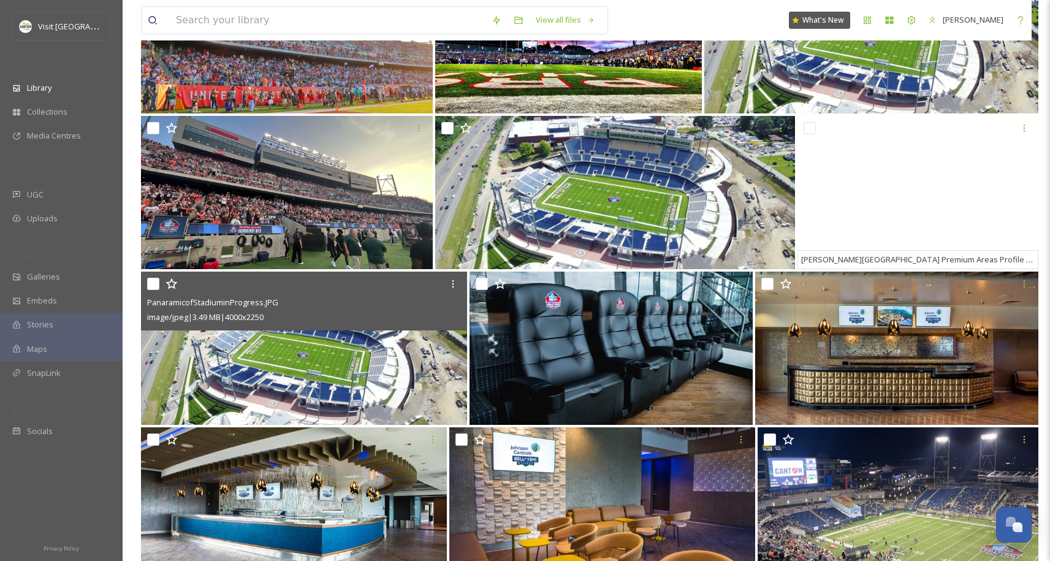
click at [396, 389] on img at bounding box center [304, 348] width 326 height 153
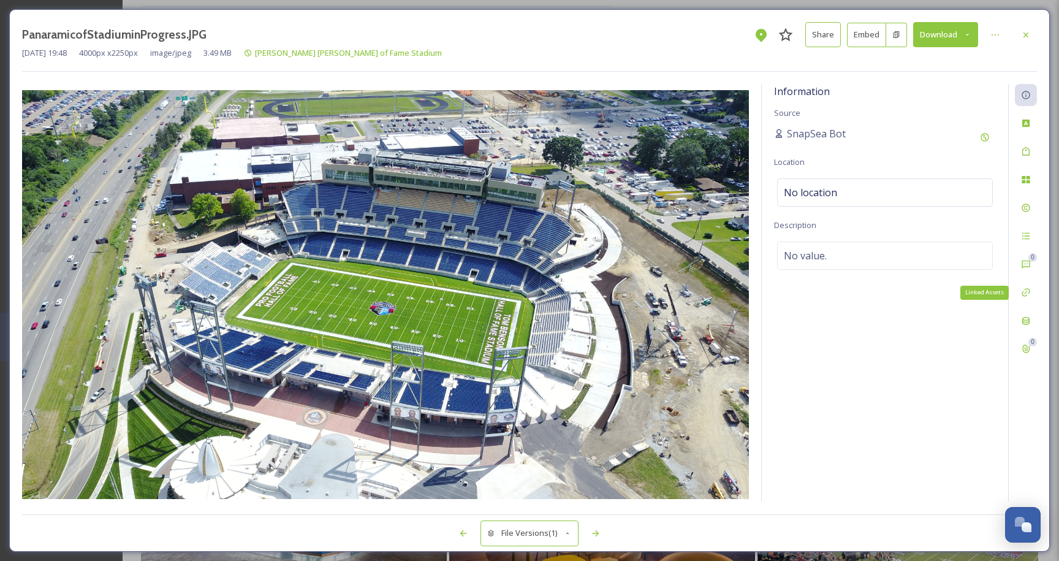
click at [1035, 306] on div "0 Linked Assets 0" at bounding box center [1022, 292] width 29 height 417
click at [1027, 318] on icon at bounding box center [1026, 321] width 10 height 10
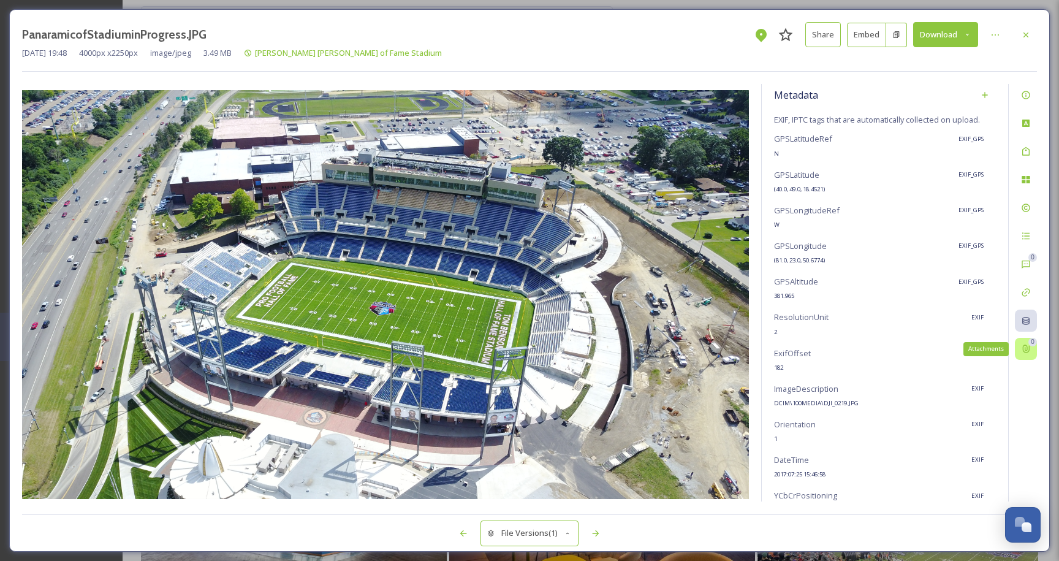
click at [1025, 354] on icon at bounding box center [1026, 349] width 10 height 10
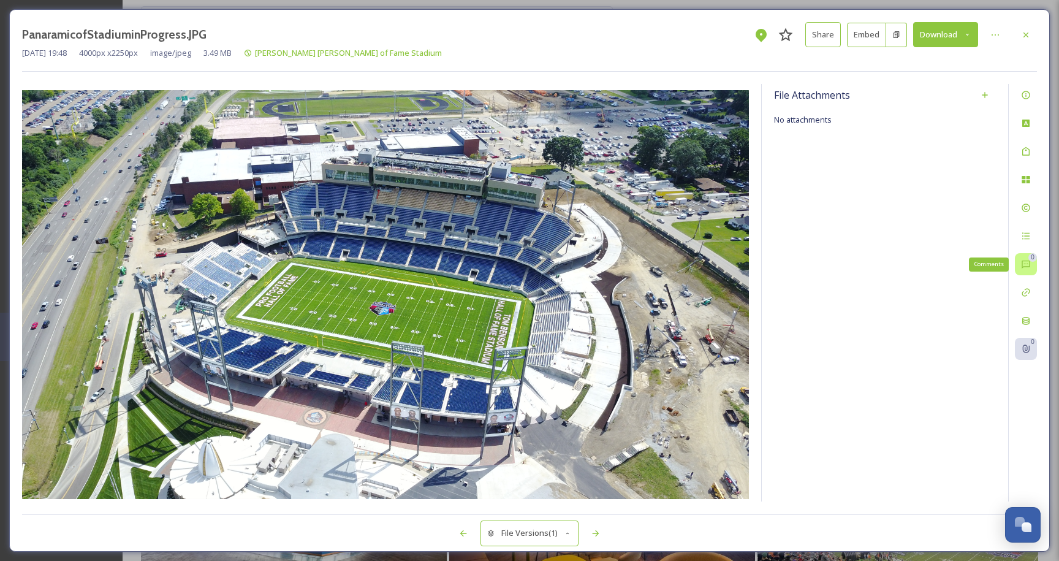
click at [1032, 266] on div "0 Comments" at bounding box center [1026, 264] width 22 height 22
click at [1026, 213] on div "Rights" at bounding box center [1026, 208] width 22 height 22
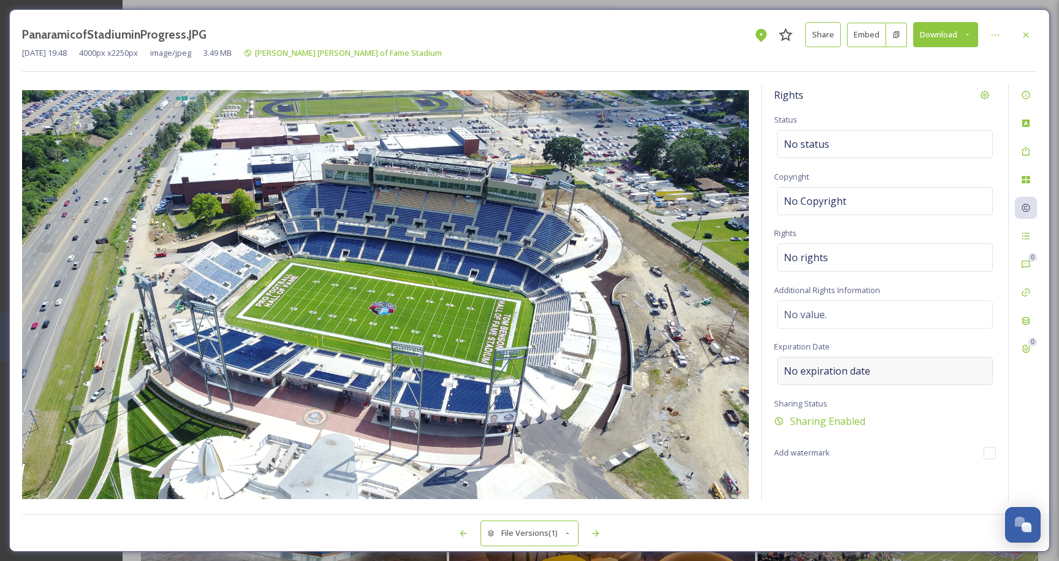
click at [795, 379] on div "No expiration date" at bounding box center [885, 371] width 216 height 28
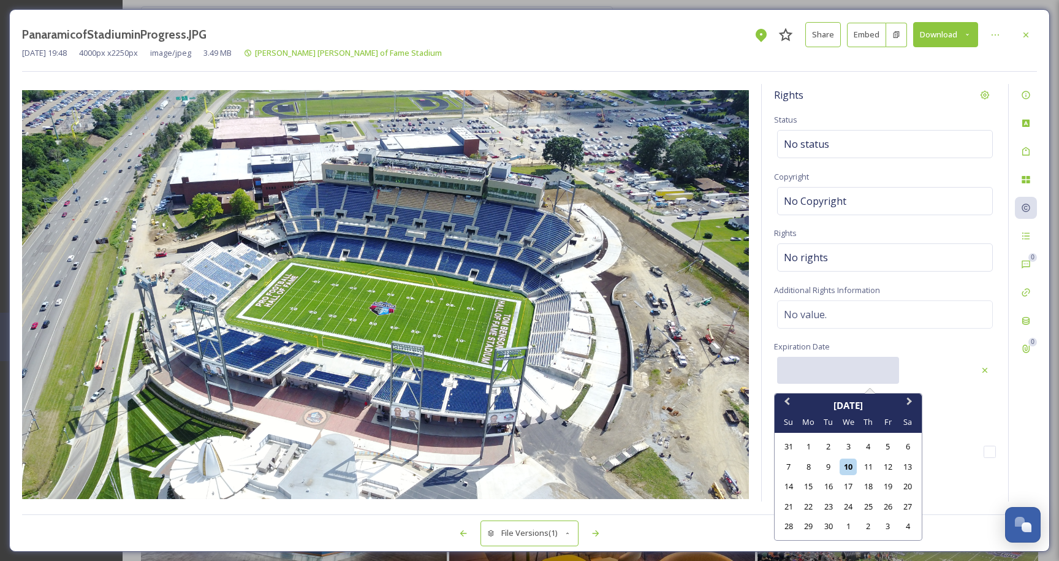
click at [836, 370] on input "text" at bounding box center [838, 370] width 122 height 27
click at [848, 470] on div "10" at bounding box center [848, 467] width 17 height 17
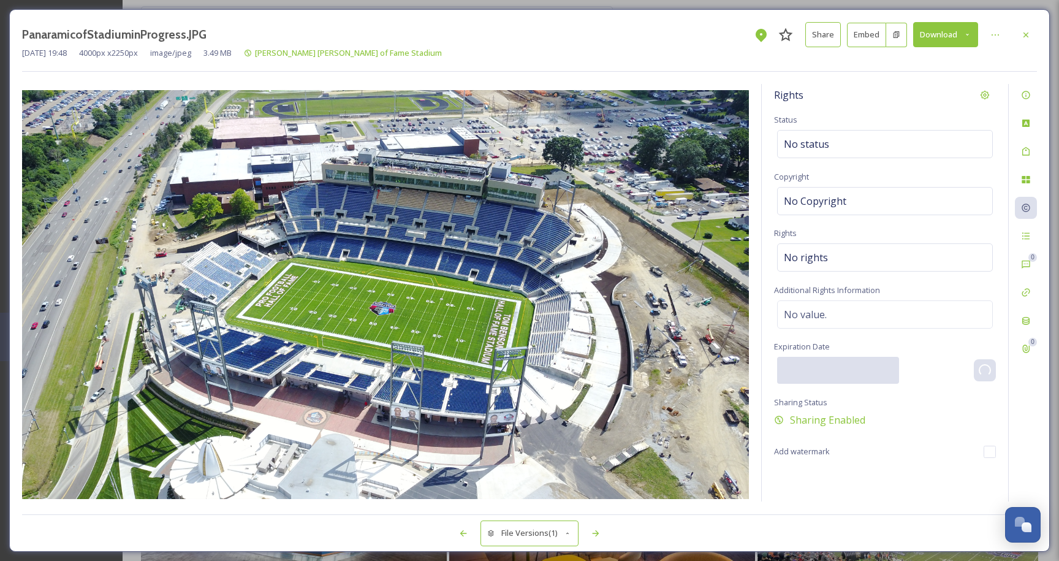
type input "[DATE]"
click at [1026, 150] on icon at bounding box center [1026, 152] width 10 height 10
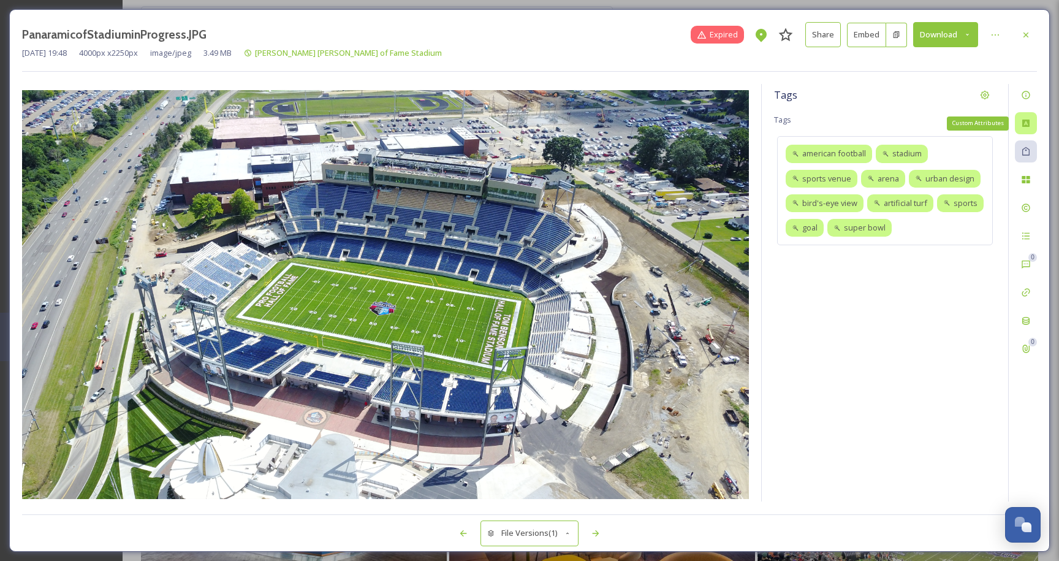
click at [1024, 129] on div "Custom Attributes" at bounding box center [1026, 123] width 22 height 22
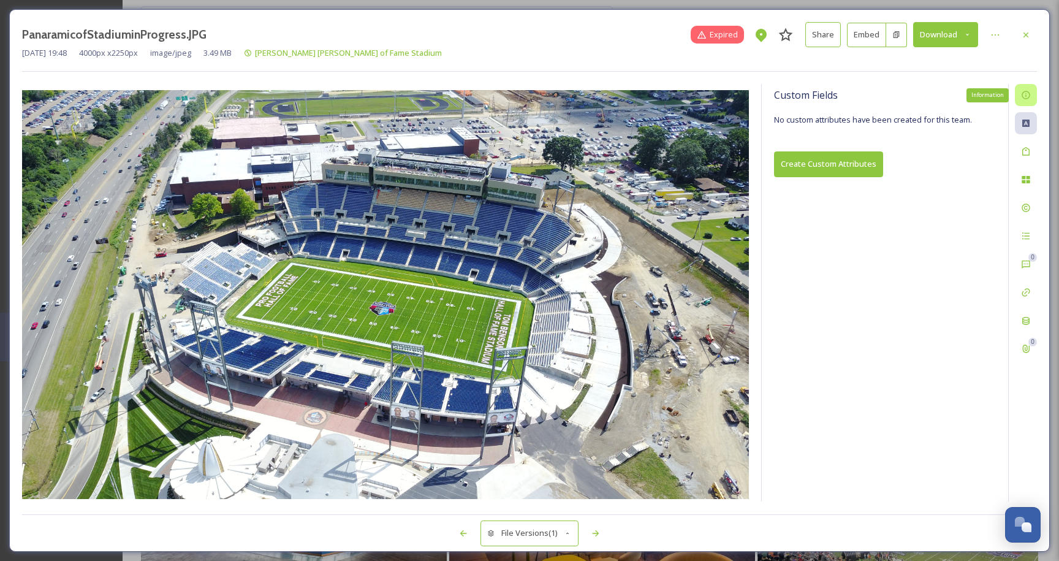
click at [1023, 96] on icon at bounding box center [1026, 95] width 10 height 10
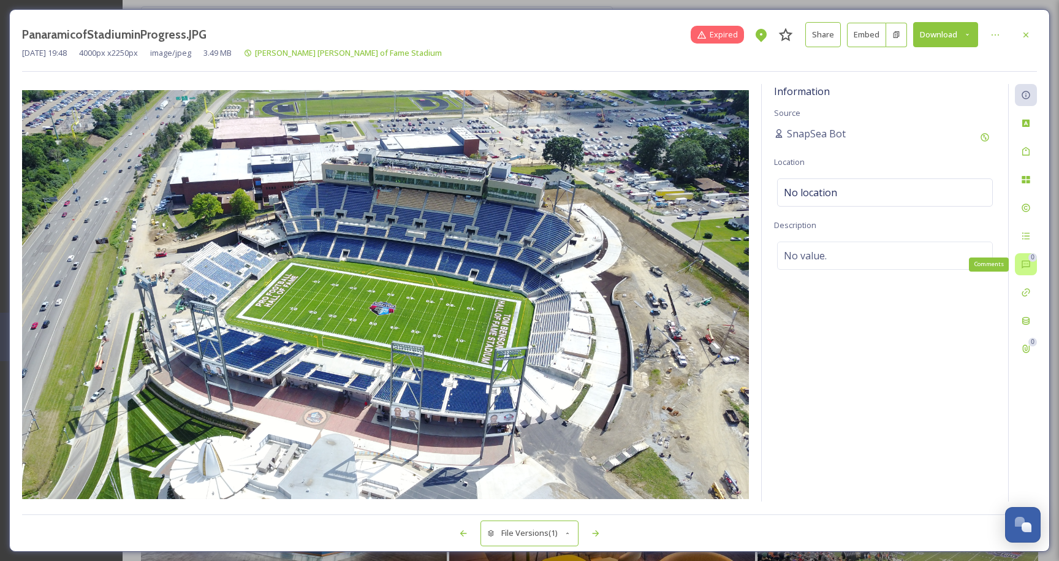
click at [1031, 272] on div "0 Comments" at bounding box center [1026, 264] width 22 height 22
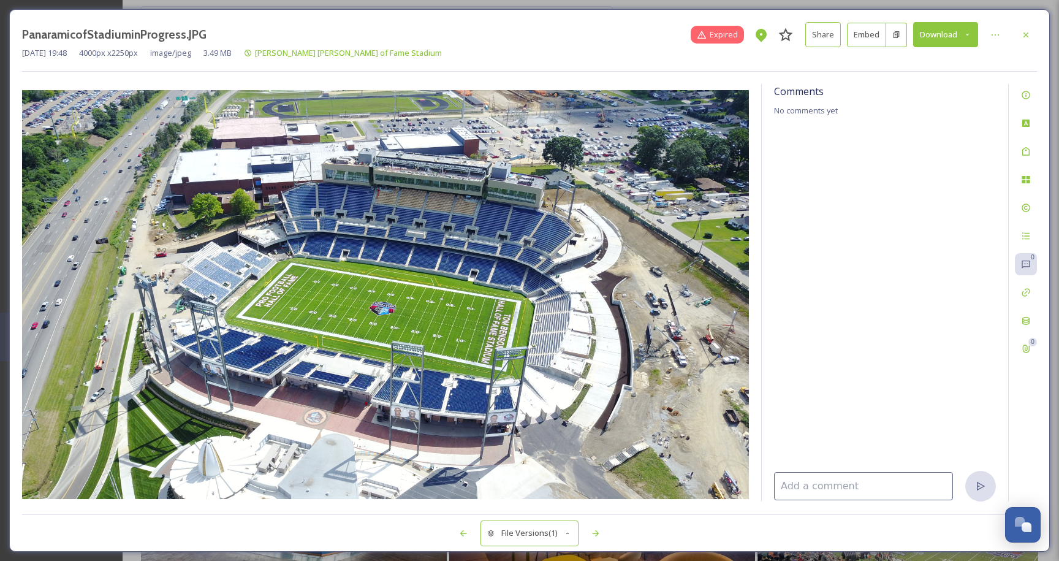
click at [864, 492] on input at bounding box center [863, 486] width 179 height 28
type input "N"
type input "Do not use - Village construction visible and thus out-of-date relevance."
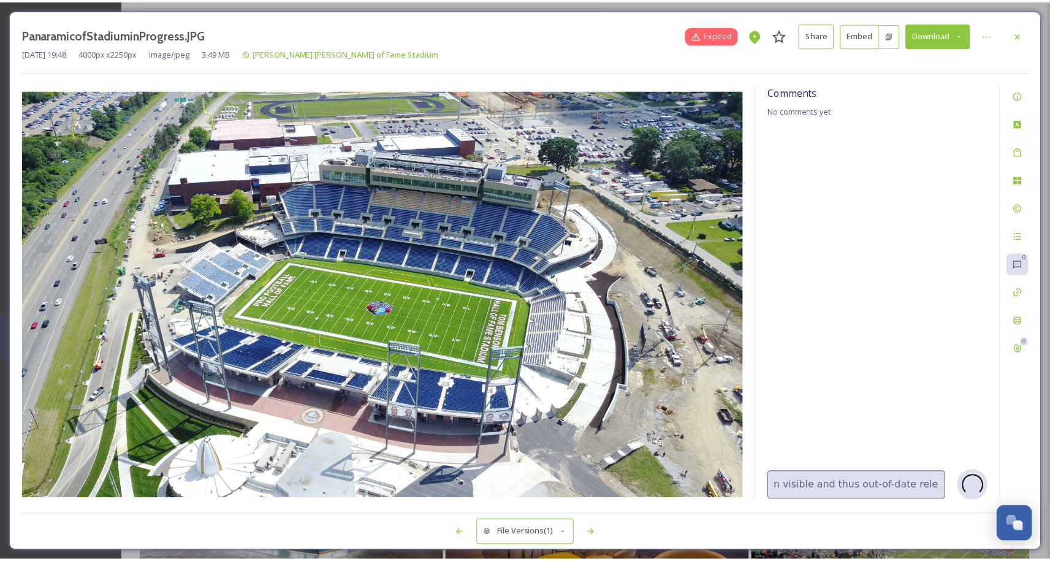
scroll to position [0, 0]
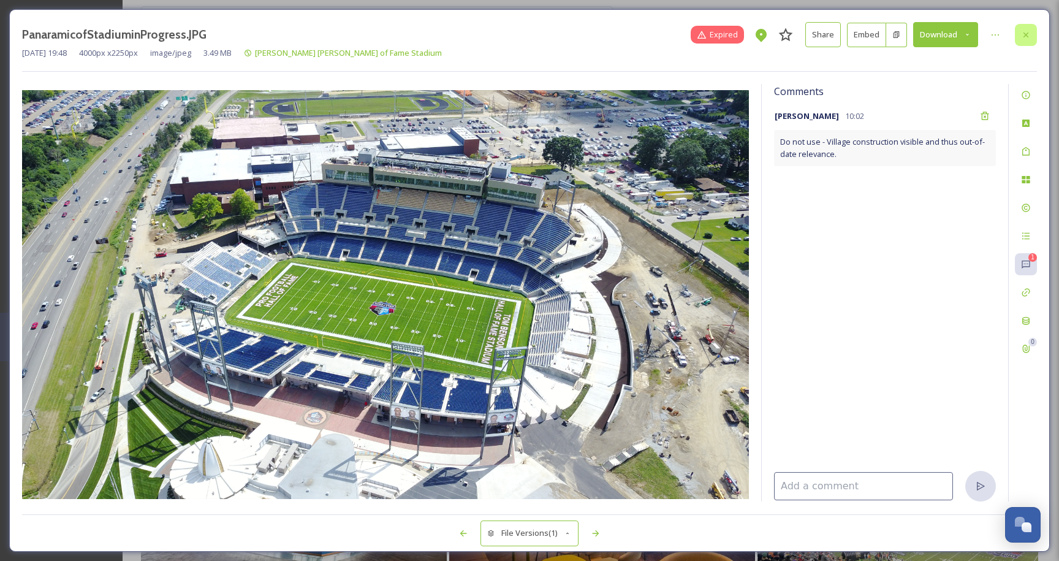
click at [1030, 34] on icon at bounding box center [1026, 35] width 10 height 10
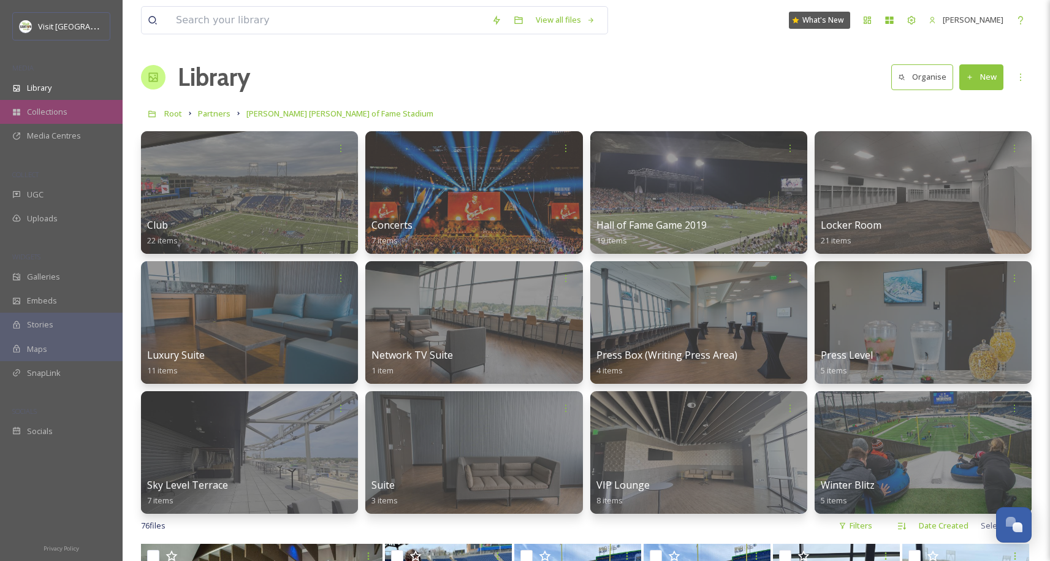
click at [56, 117] on span "Collections" at bounding box center [47, 112] width 40 height 12
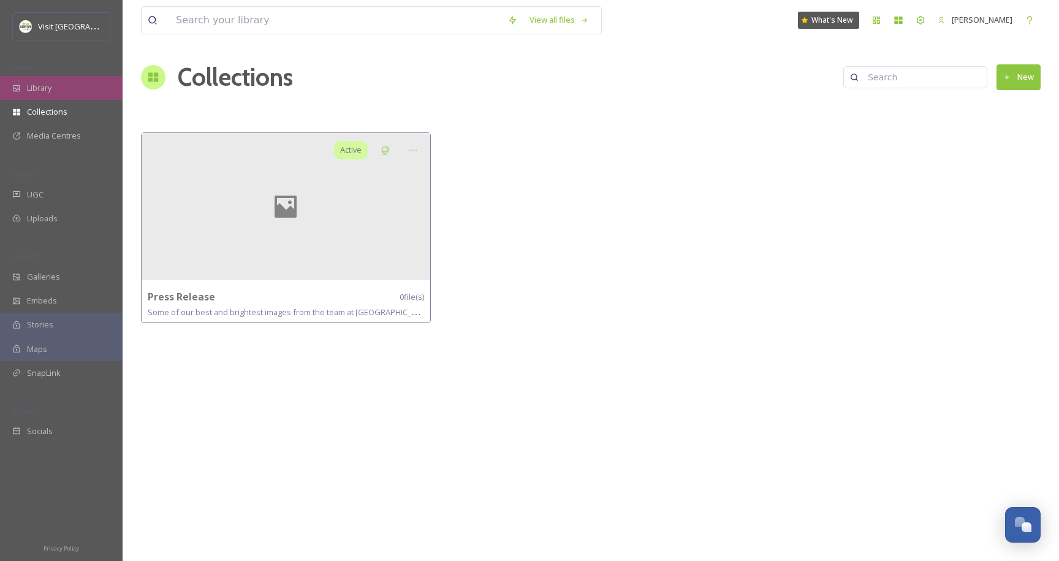
click at [82, 79] on div "Library" at bounding box center [61, 88] width 123 height 24
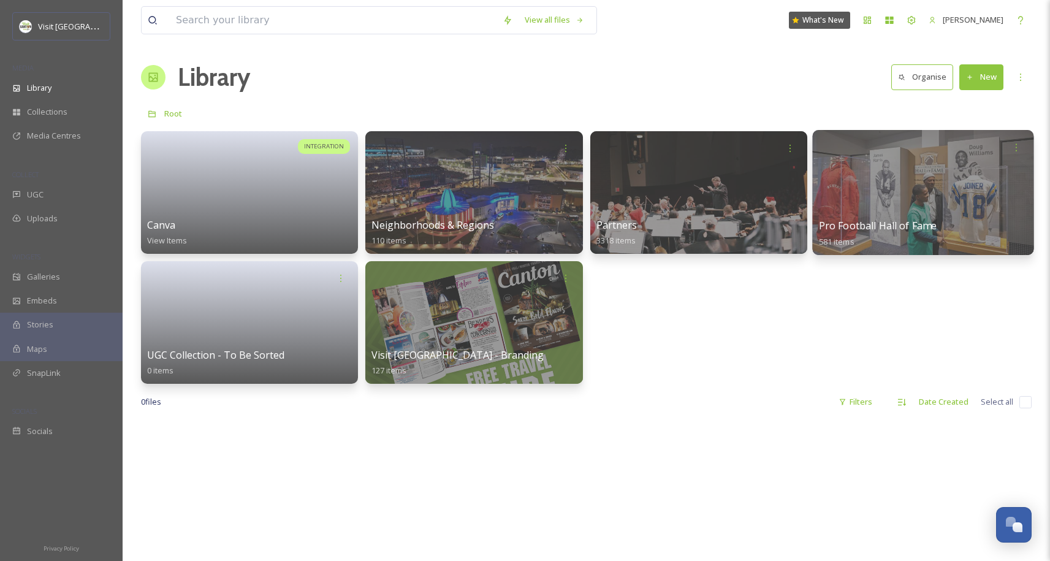
click at [919, 222] on span "Pro Football Hall of Fame" at bounding box center [877, 225] width 118 height 13
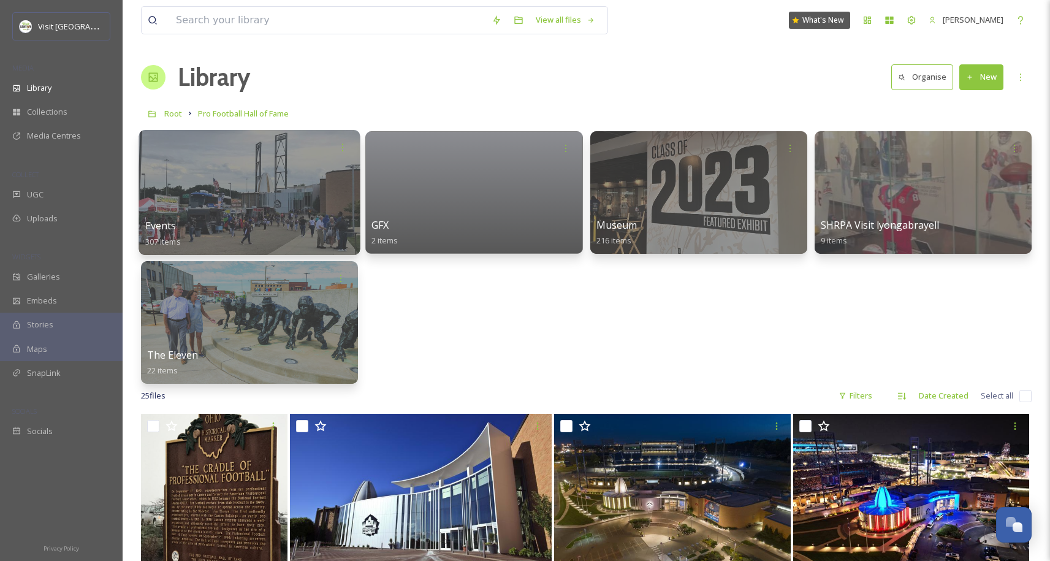
click at [177, 214] on div at bounding box center [249, 192] width 221 height 125
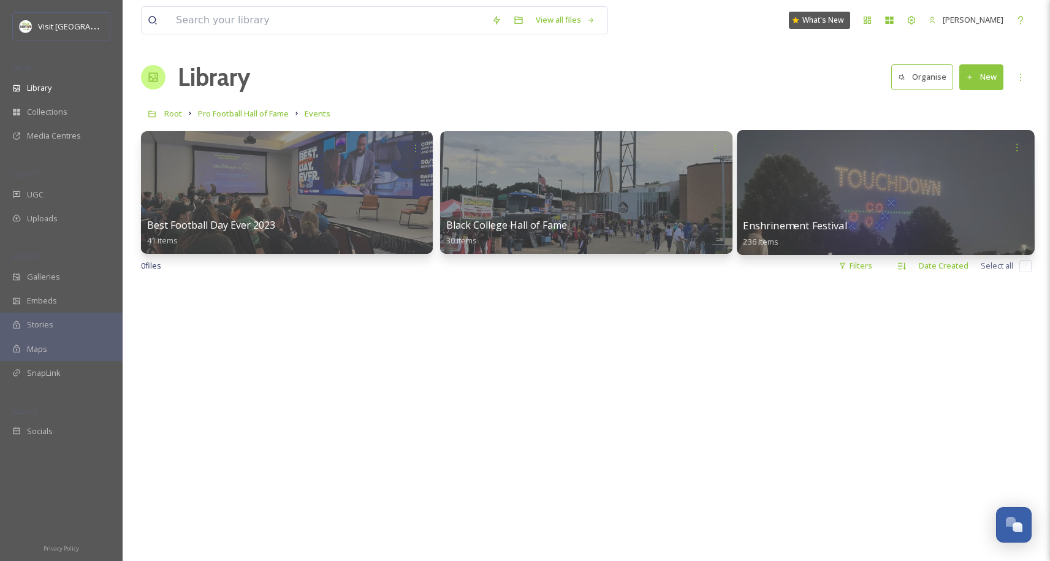
click at [910, 158] on div at bounding box center [885, 147] width 285 height 23
click at [888, 202] on div at bounding box center [886, 192] width 298 height 125
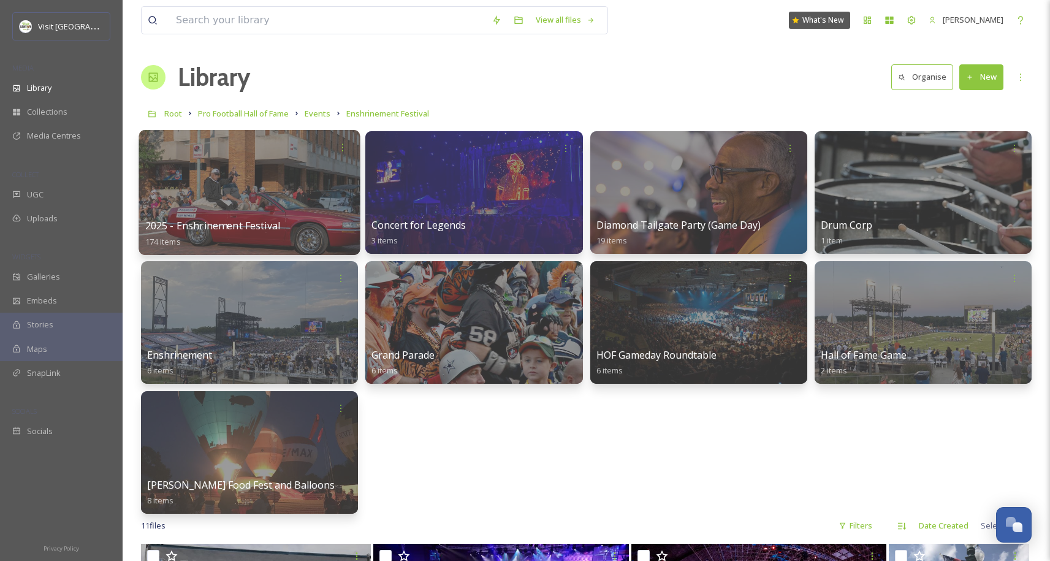
click at [211, 191] on div at bounding box center [249, 192] width 221 height 125
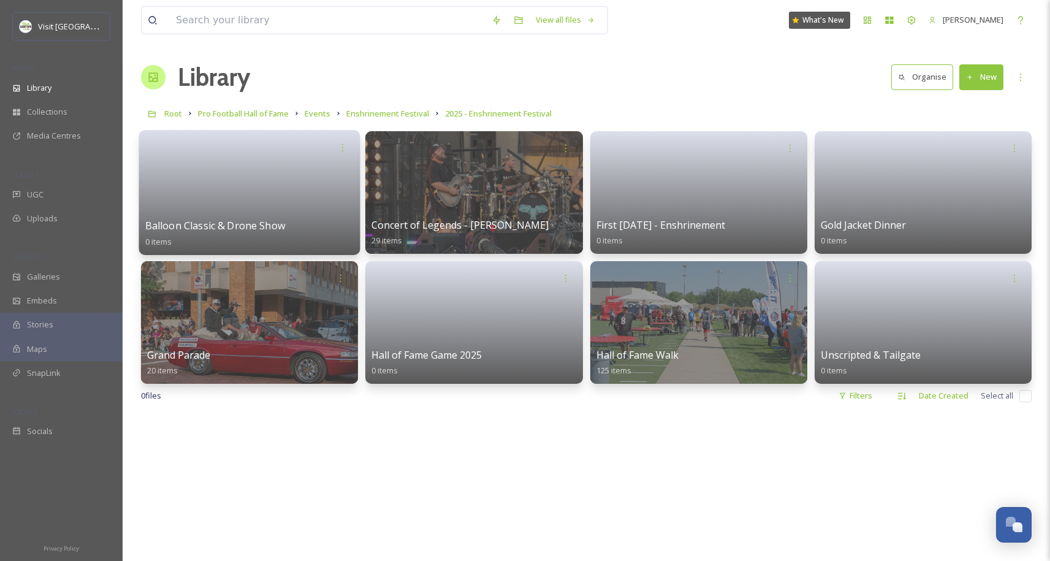
click at [303, 207] on link at bounding box center [249, 188] width 209 height 59
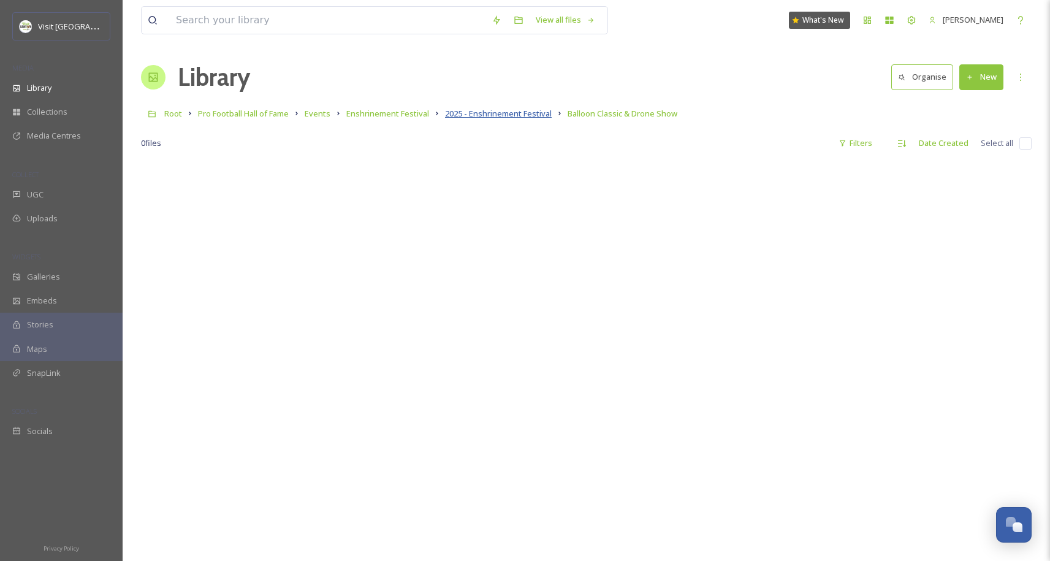
click at [531, 114] on span "2025 - Enshrinement Festival" at bounding box center [498, 113] width 107 height 11
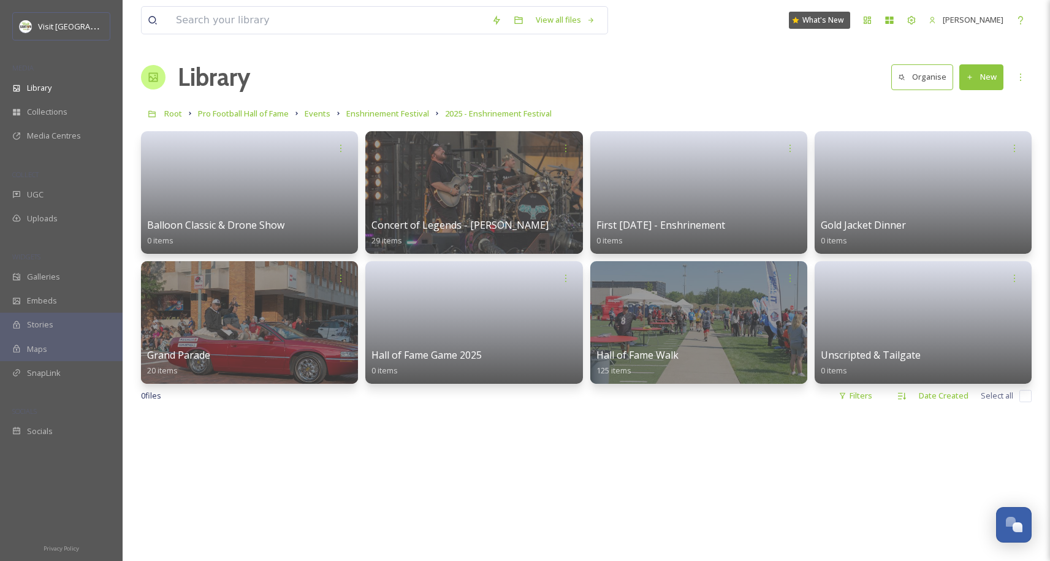
click at [983, 78] on button "New" at bounding box center [981, 76] width 44 height 25
click at [980, 104] on span "File Upload" at bounding box center [976, 106] width 40 height 12
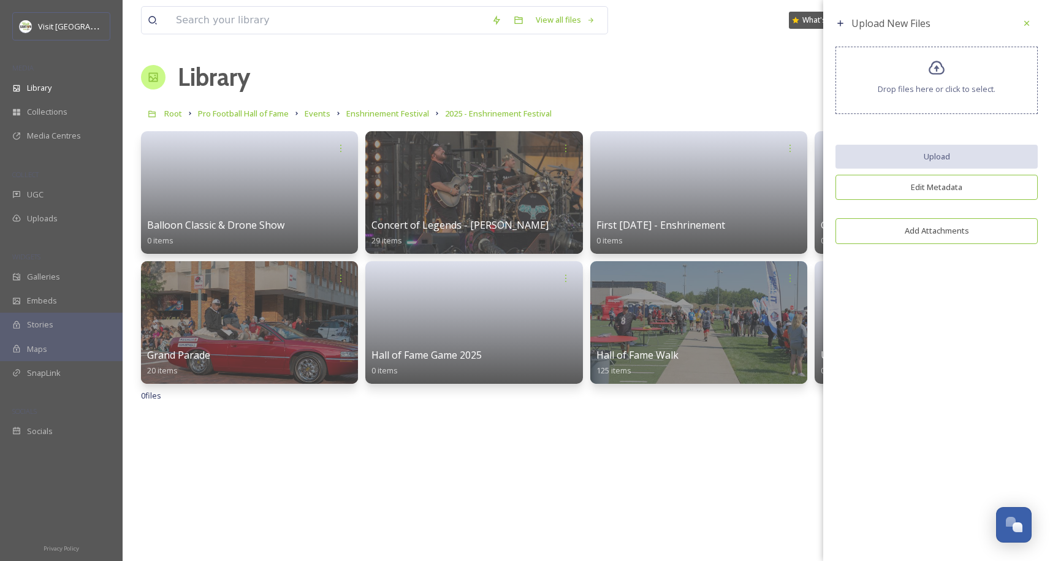
drag, startPoint x: 1024, startPoint y: 25, endPoint x: 1019, endPoint y: 29, distance: 6.9
click at [1024, 25] on icon at bounding box center [1027, 23] width 10 height 10
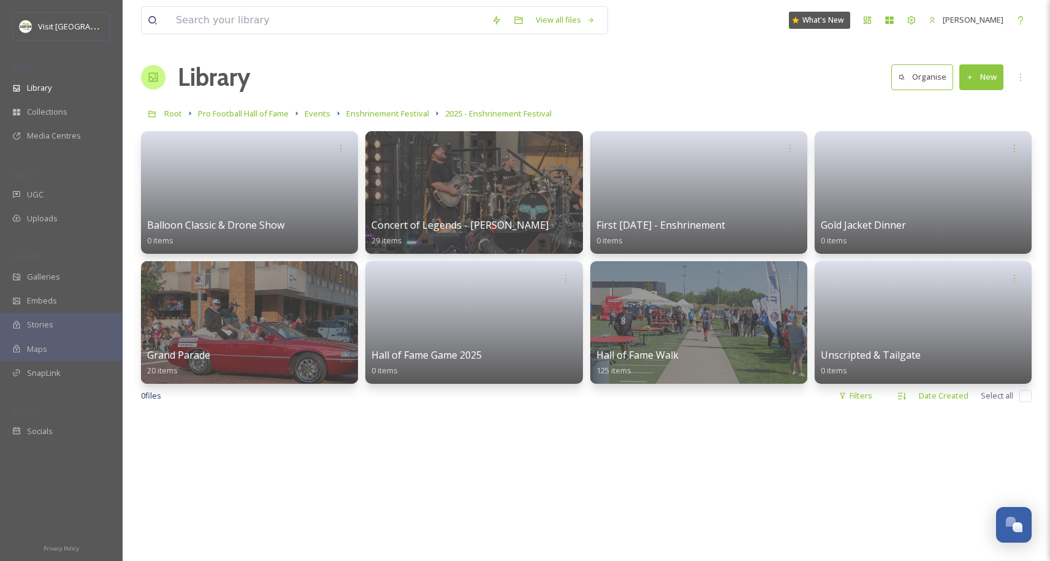
click at [981, 77] on button "New" at bounding box center [981, 76] width 44 height 25
click at [975, 158] on span "Folder" at bounding box center [967, 154] width 23 height 12
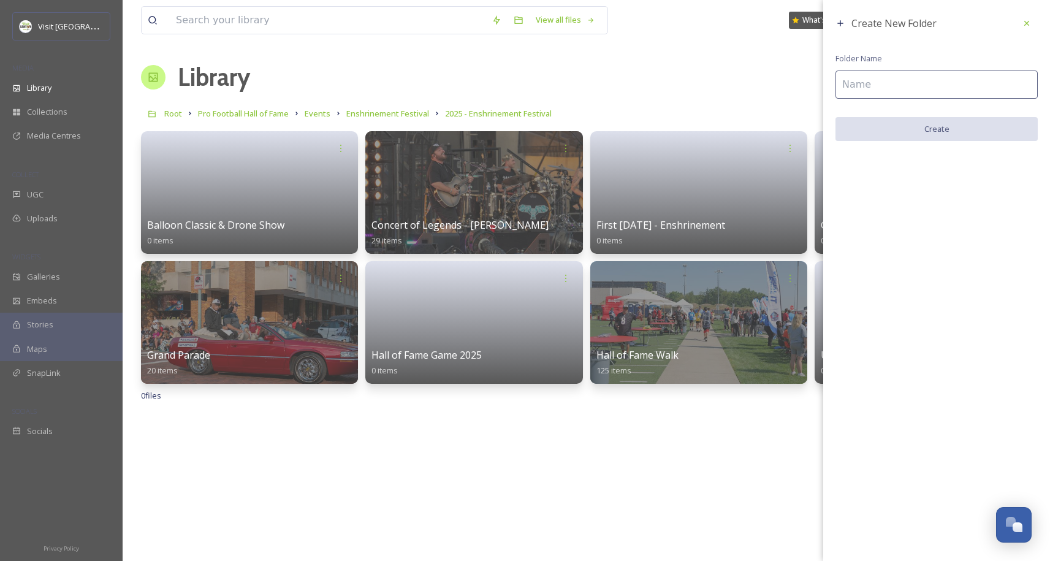
click at [916, 82] on input at bounding box center [936, 84] width 202 height 28
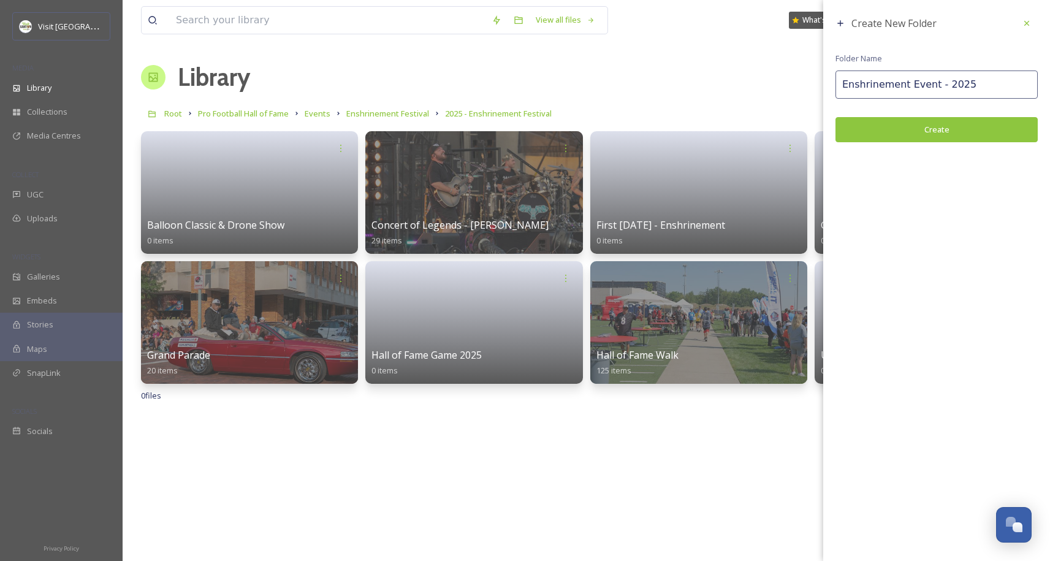
type input "Enshrinement Event - 2025"
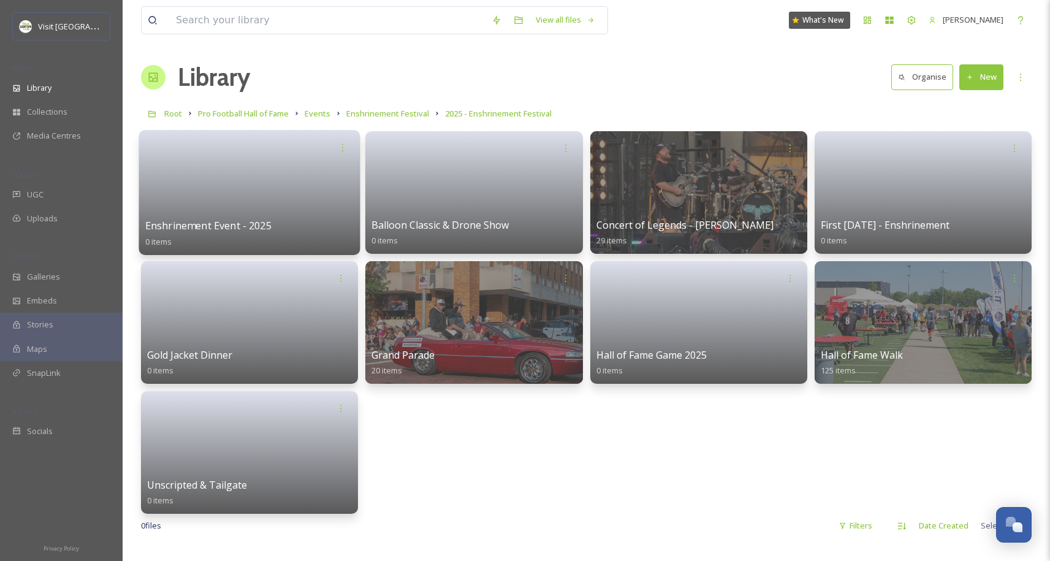
click at [242, 197] on link at bounding box center [249, 188] width 209 height 59
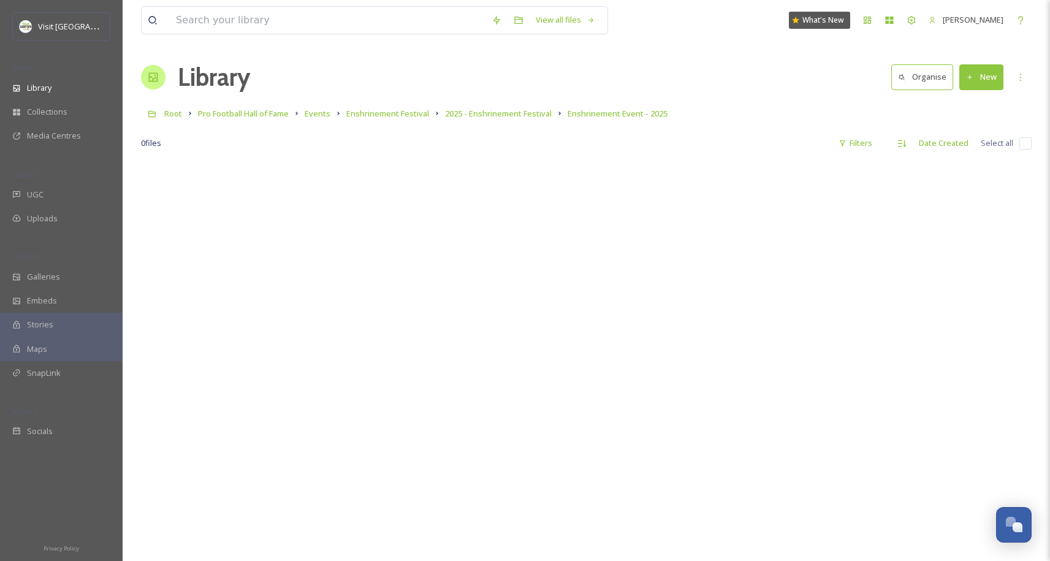
click at [997, 86] on button "New" at bounding box center [981, 76] width 44 height 25
click at [962, 160] on div "Folder" at bounding box center [968, 154] width 69 height 24
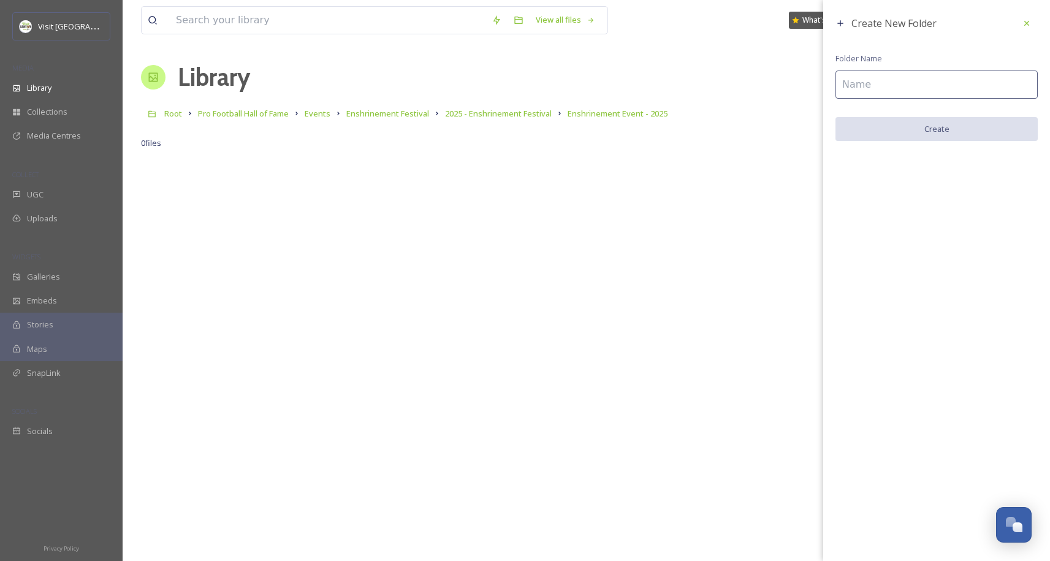
click at [897, 70] on input at bounding box center [936, 84] width 202 height 28
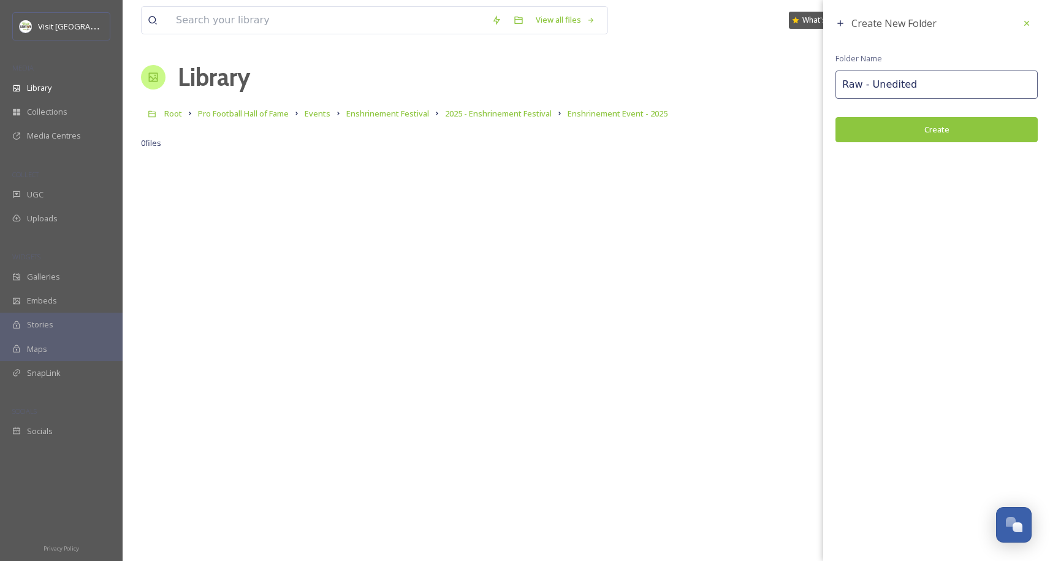
type input "Raw - Unedited"
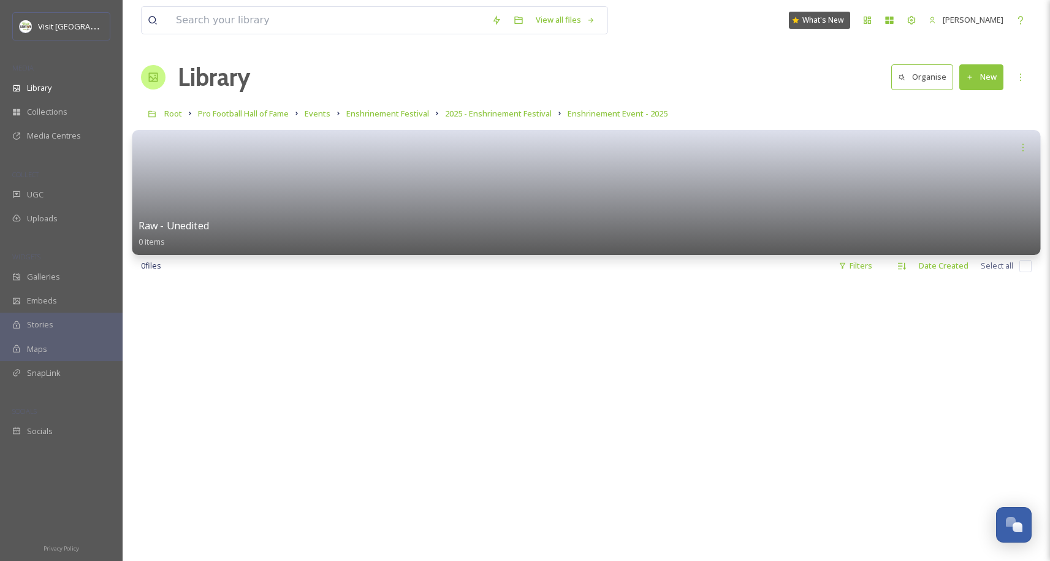
click at [572, 213] on link at bounding box center [587, 188] width 896 height 59
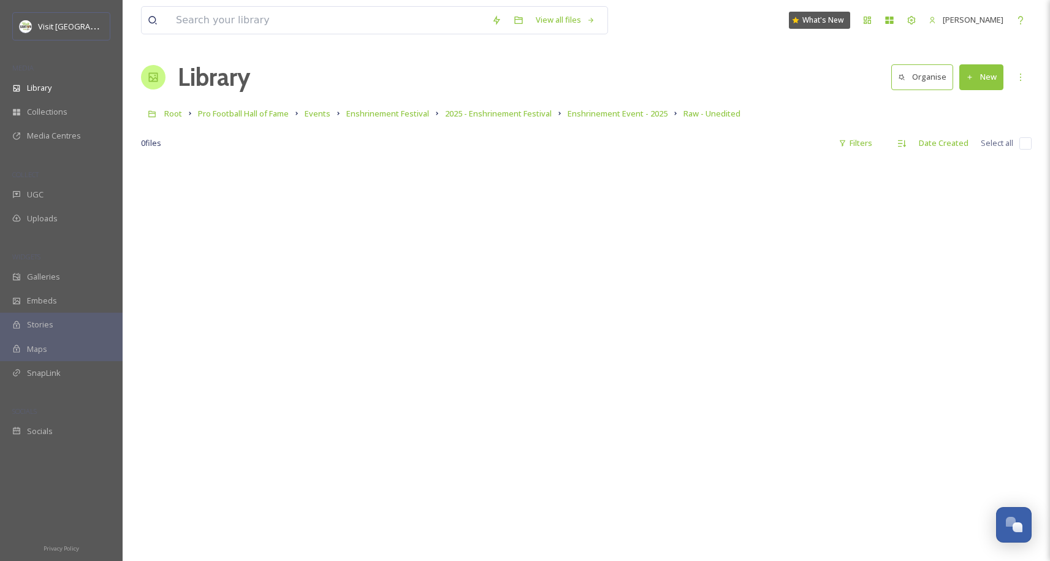
click at [998, 67] on button "New" at bounding box center [981, 76] width 44 height 25
click at [967, 106] on span "File Upload" at bounding box center [976, 106] width 40 height 12
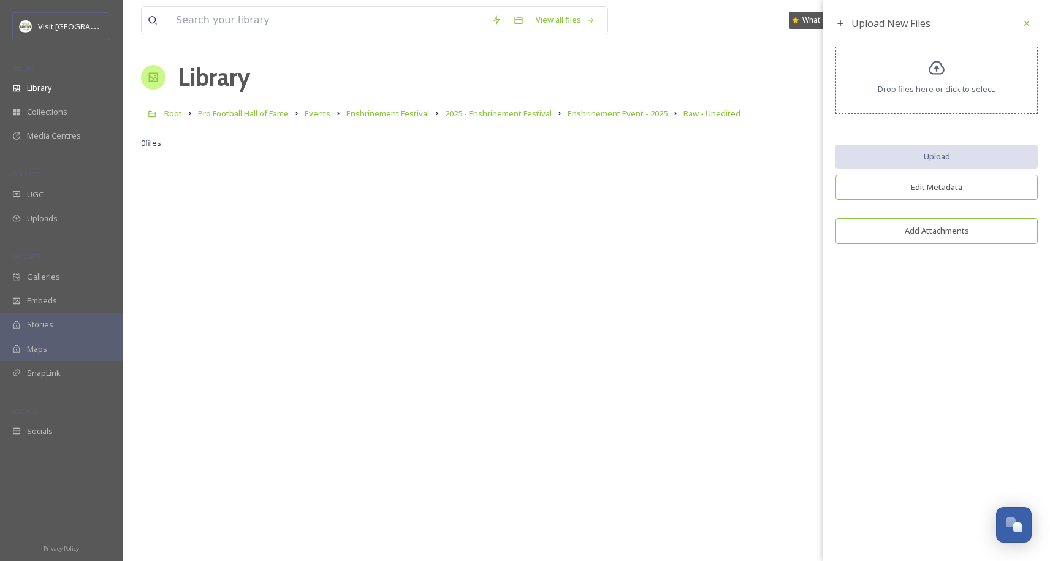
click at [951, 89] on span "Drop files here or click to select." at bounding box center [937, 89] width 118 height 12
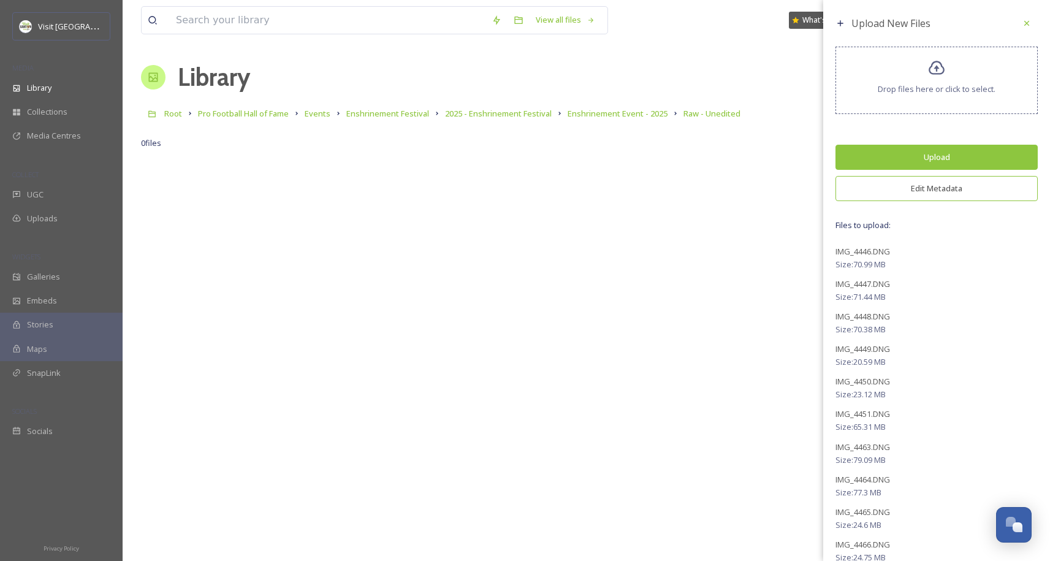
click at [921, 187] on button "Edit Metadata" at bounding box center [936, 188] width 202 height 25
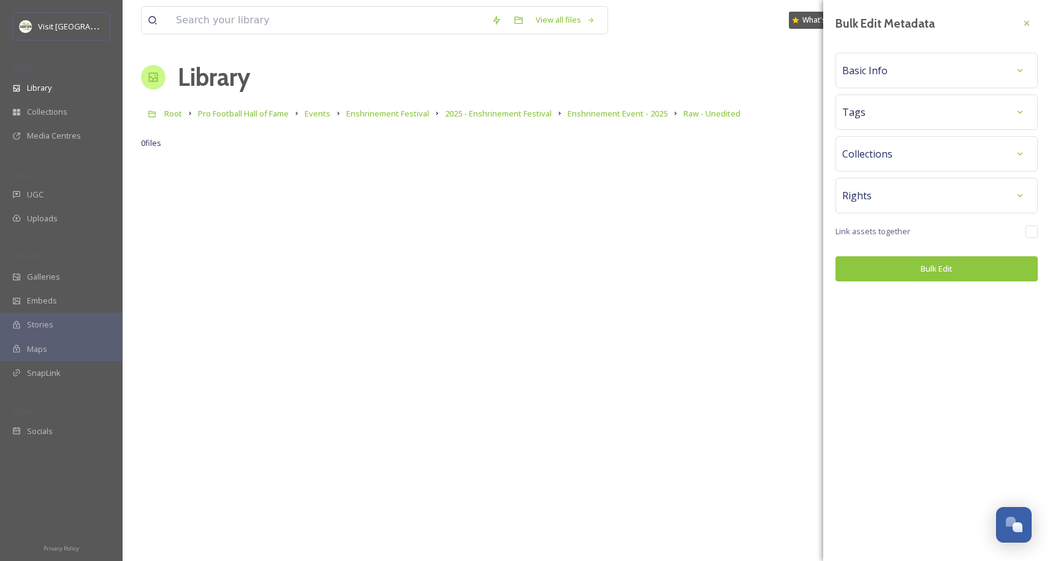
click at [878, 72] on span "Basic Info" at bounding box center [864, 70] width 45 height 15
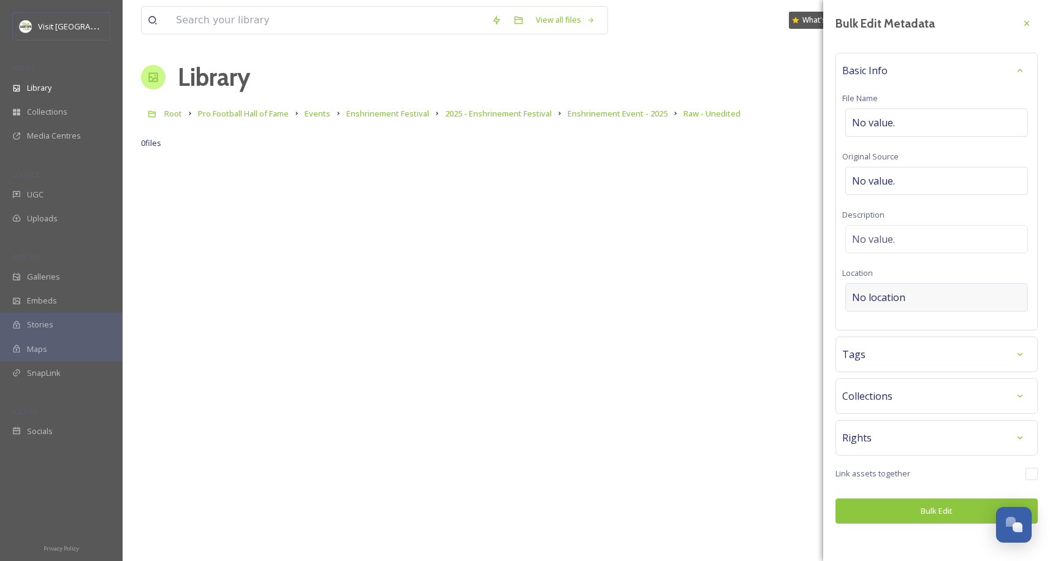
click at [888, 286] on div "No location" at bounding box center [936, 297] width 183 height 28
click at [888, 300] on input at bounding box center [936, 297] width 181 height 27
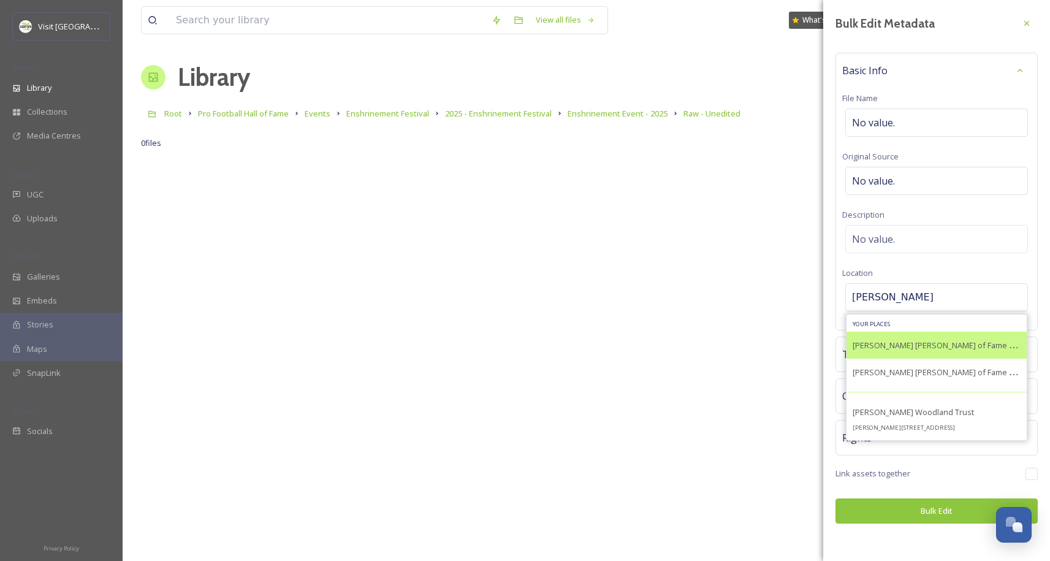
type input "[PERSON_NAME]"
click at [931, 348] on span "[PERSON_NAME] [PERSON_NAME] of Fame Stadium" at bounding box center [946, 345] width 186 height 12
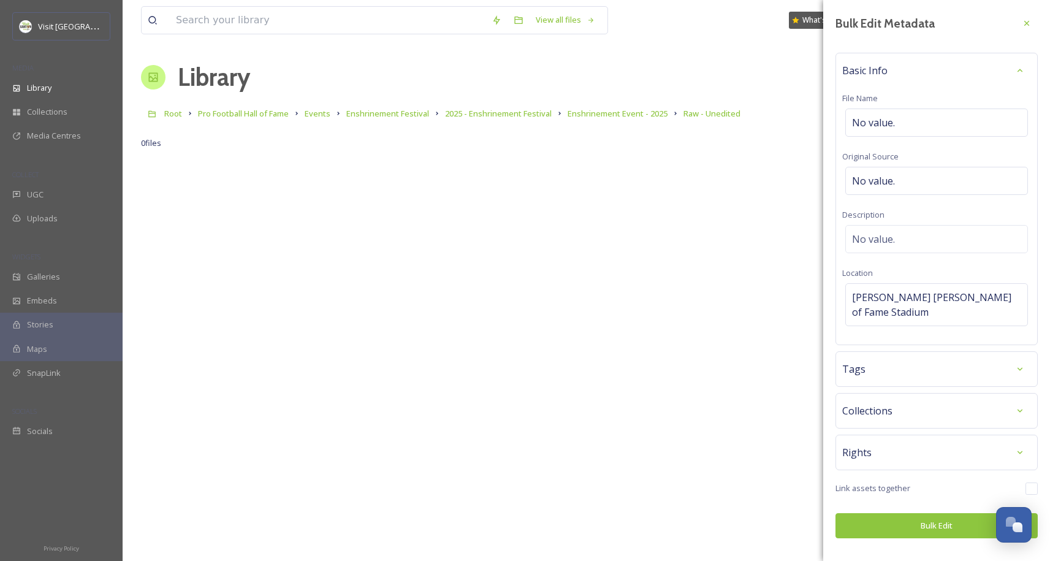
click at [910, 358] on div "Tags" at bounding box center [936, 369] width 189 height 22
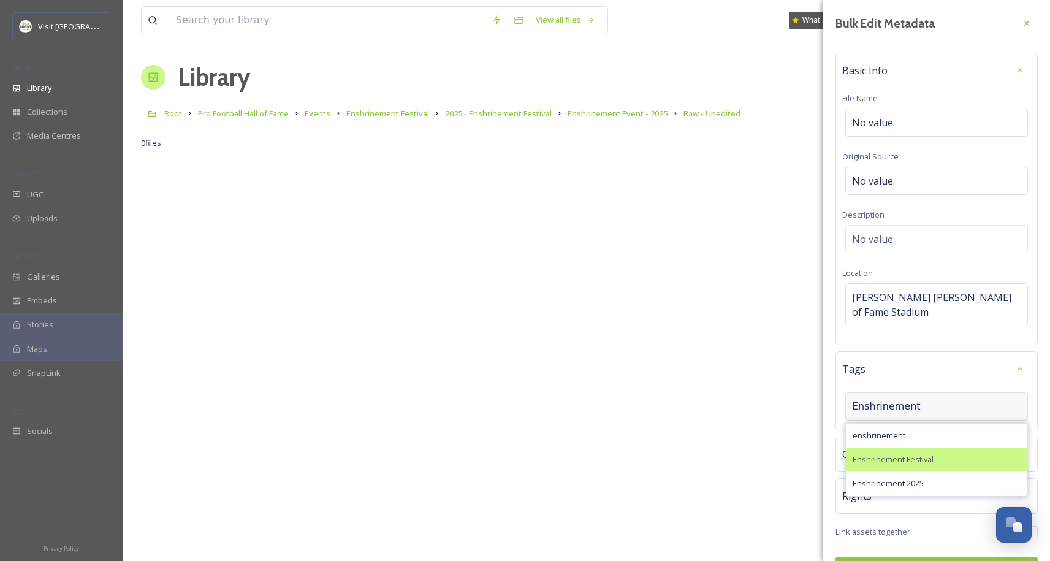
type input "Enshrinement"
click at [903, 454] on span "Enshrinement Festival" at bounding box center [893, 460] width 81 height 12
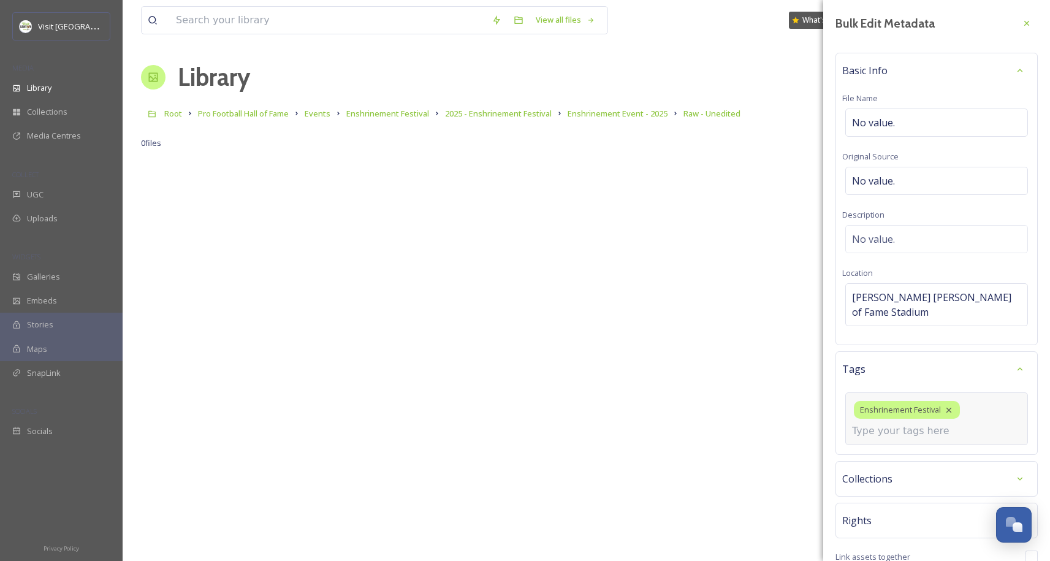
click at [981, 419] on div "Enshrinement Festival" at bounding box center [936, 418] width 183 height 53
click at [945, 424] on input at bounding box center [913, 431] width 123 height 15
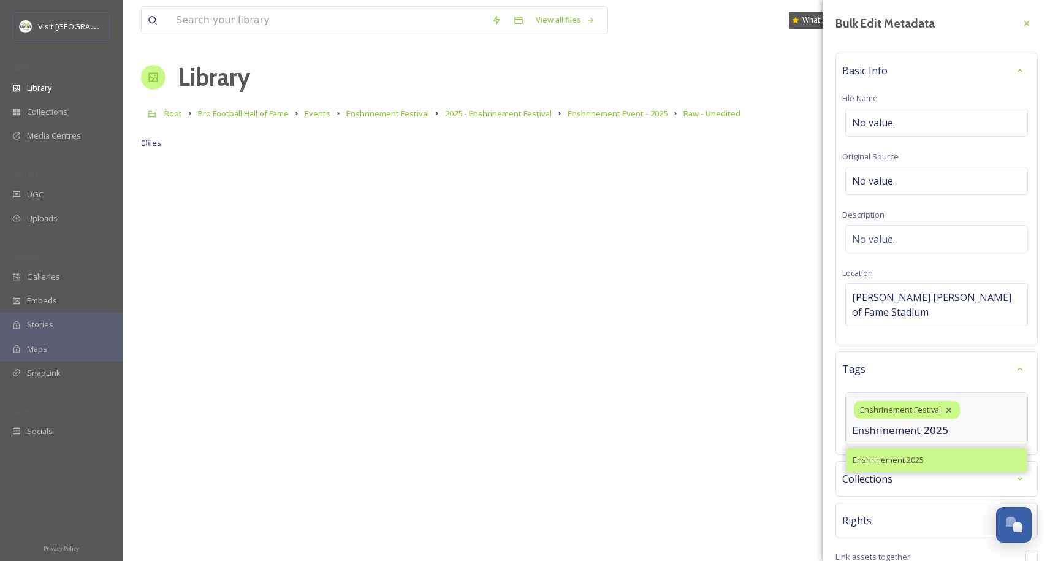
type input "Enshrinement 2025"
click at [923, 454] on span "Enshrinement 2025" at bounding box center [888, 460] width 71 height 12
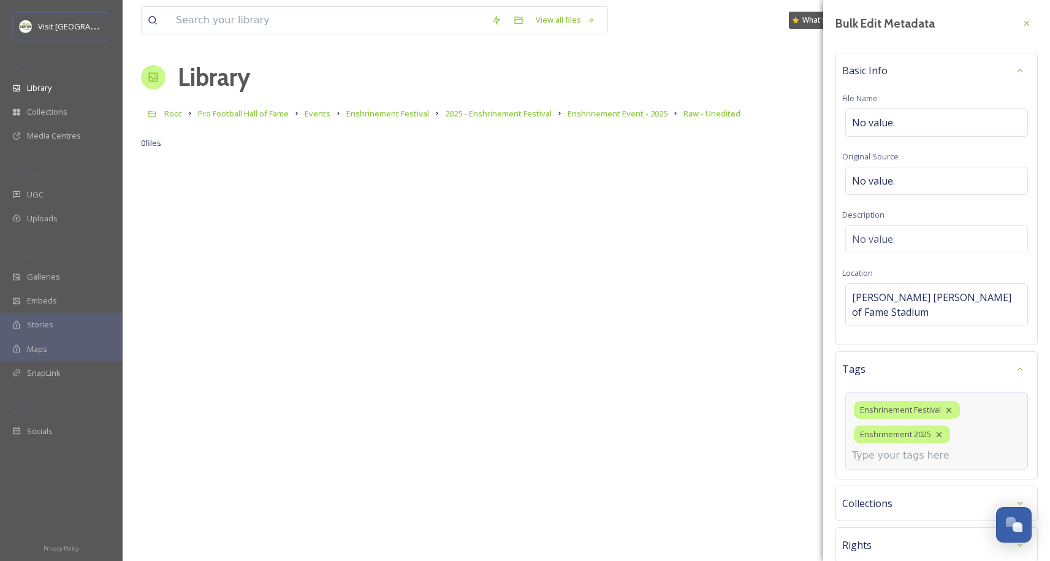
click at [944, 448] on input at bounding box center [913, 455] width 123 height 15
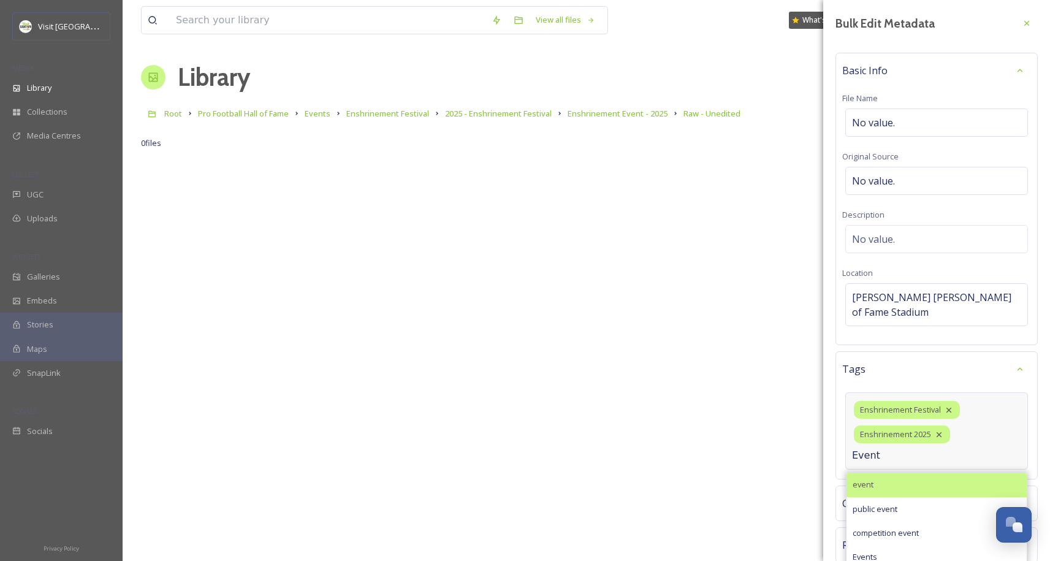
type input "Event"
click at [864, 479] on span "event" at bounding box center [863, 485] width 21 height 12
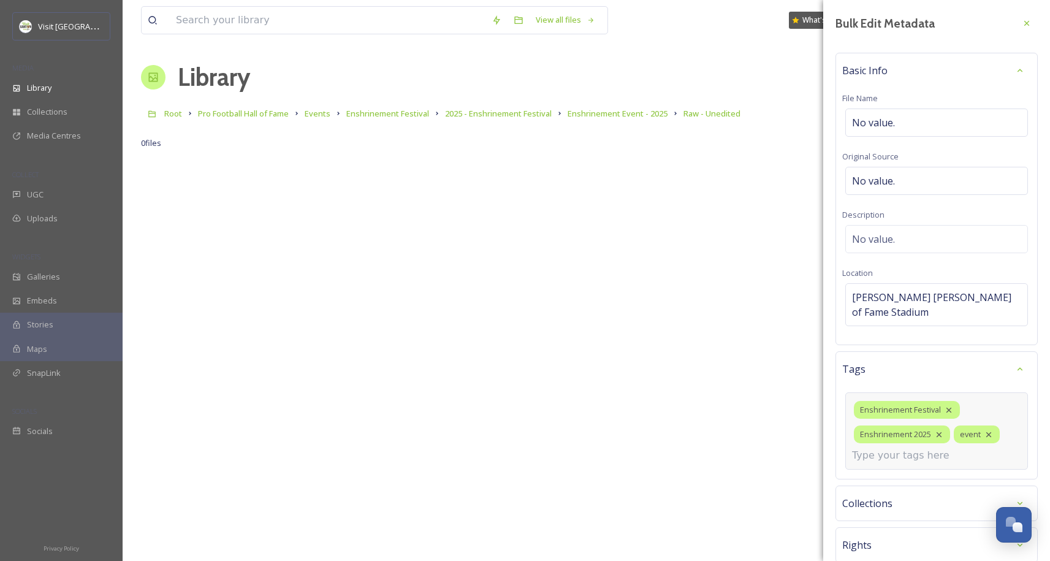
click at [915, 448] on input at bounding box center [913, 455] width 123 height 15
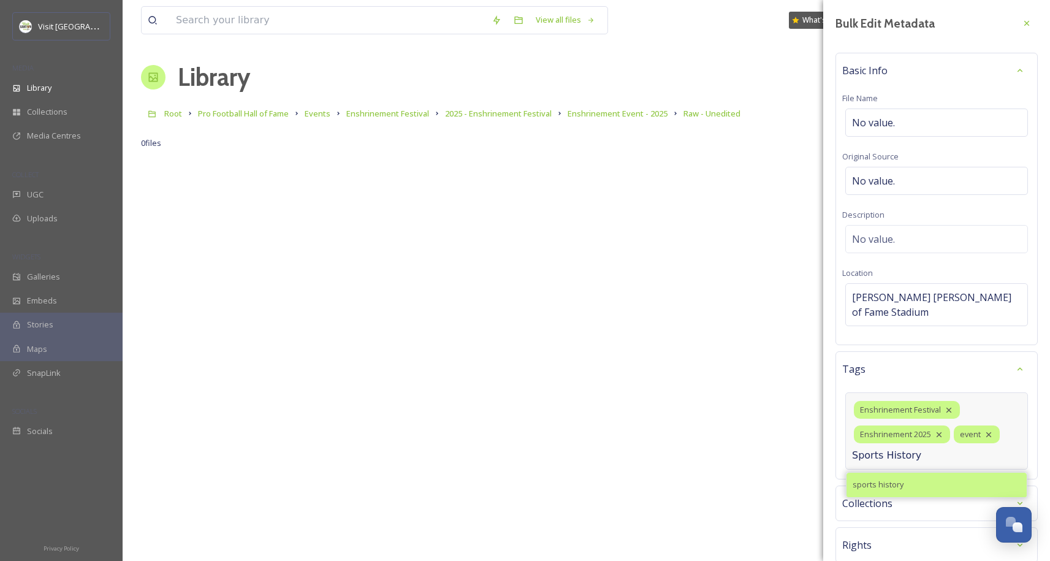
type input "Sports History"
click at [891, 473] on div "sports history" at bounding box center [937, 485] width 180 height 24
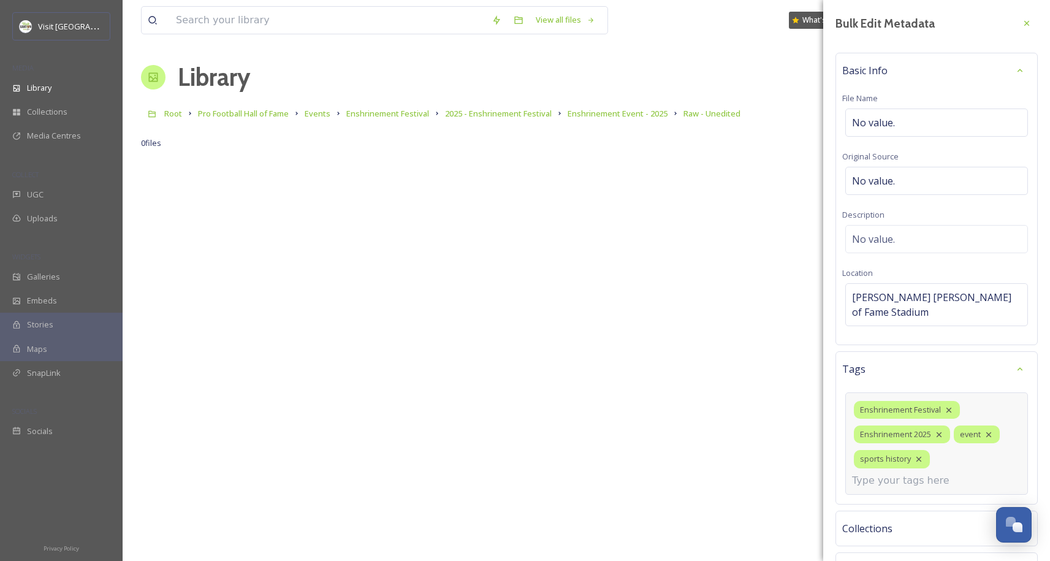
click at [893, 473] on input at bounding box center [913, 480] width 123 height 15
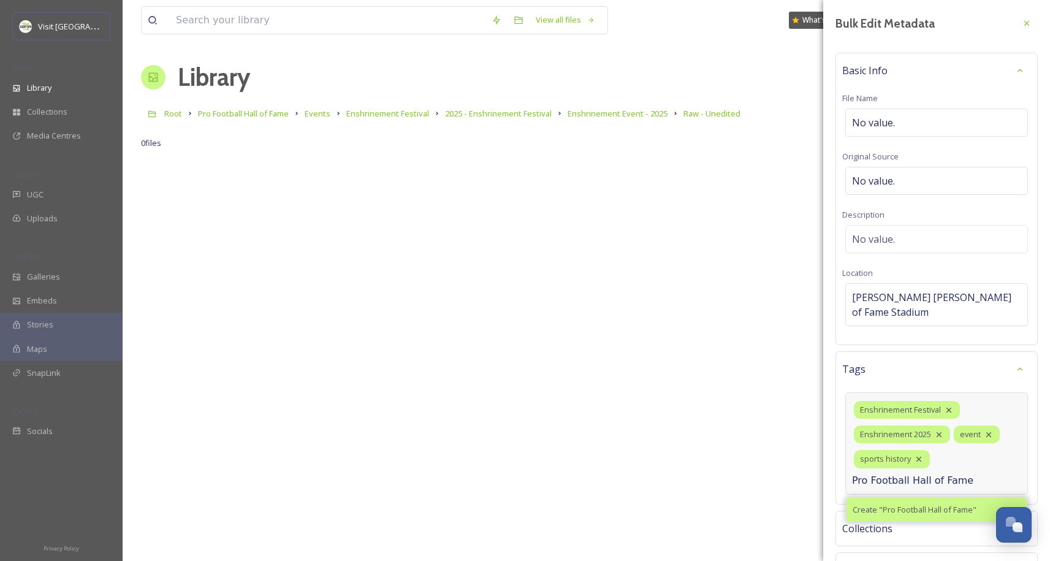
type input "Pro Football Hall of Fame"
click at [877, 504] on span "Create " Pro Football Hall of Fame "" at bounding box center [915, 510] width 124 height 12
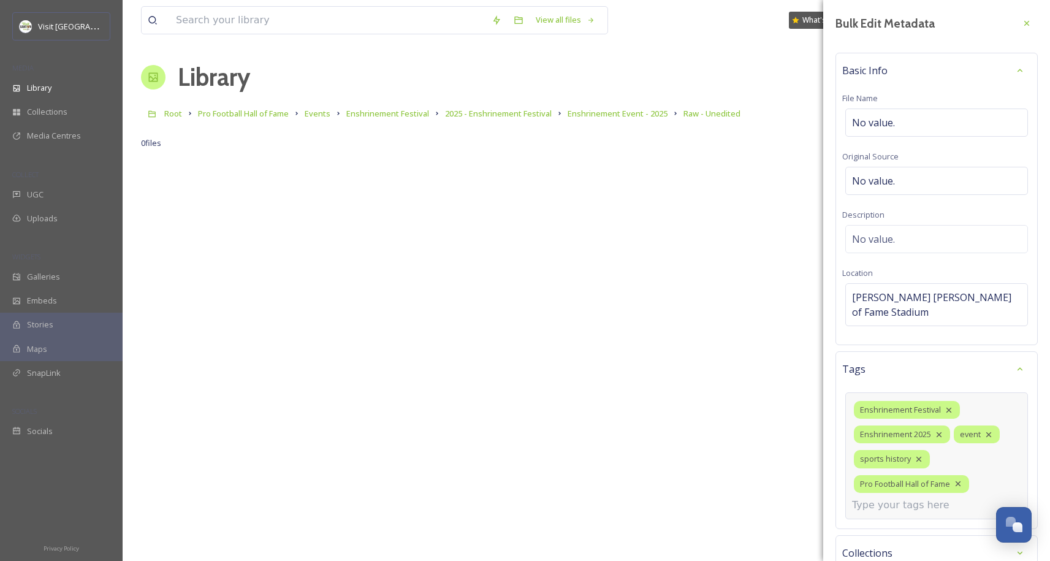
click at [903, 498] on input at bounding box center [913, 505] width 123 height 15
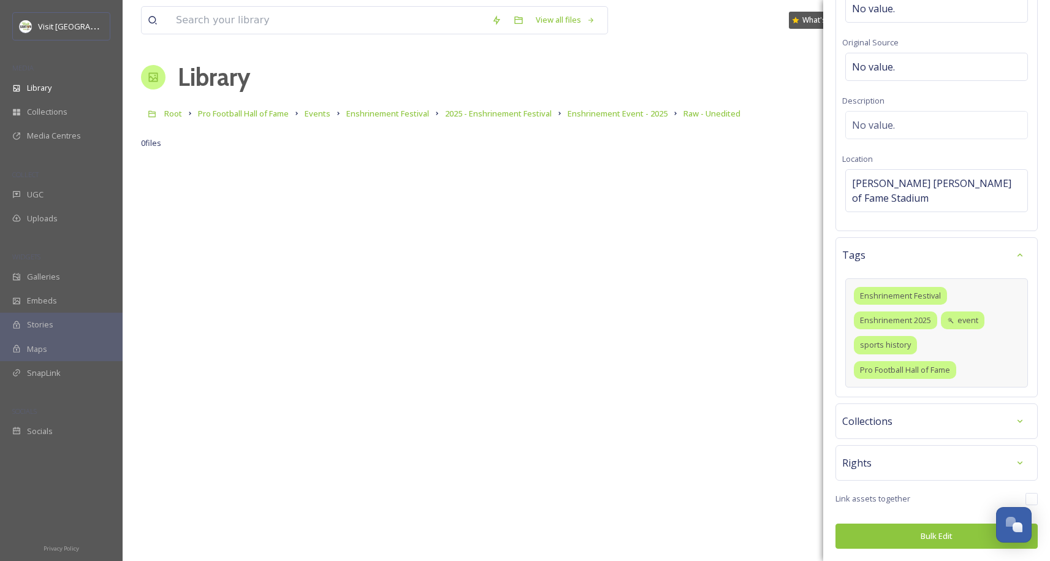
click at [902, 434] on div "Collections" at bounding box center [936, 421] width 202 height 36
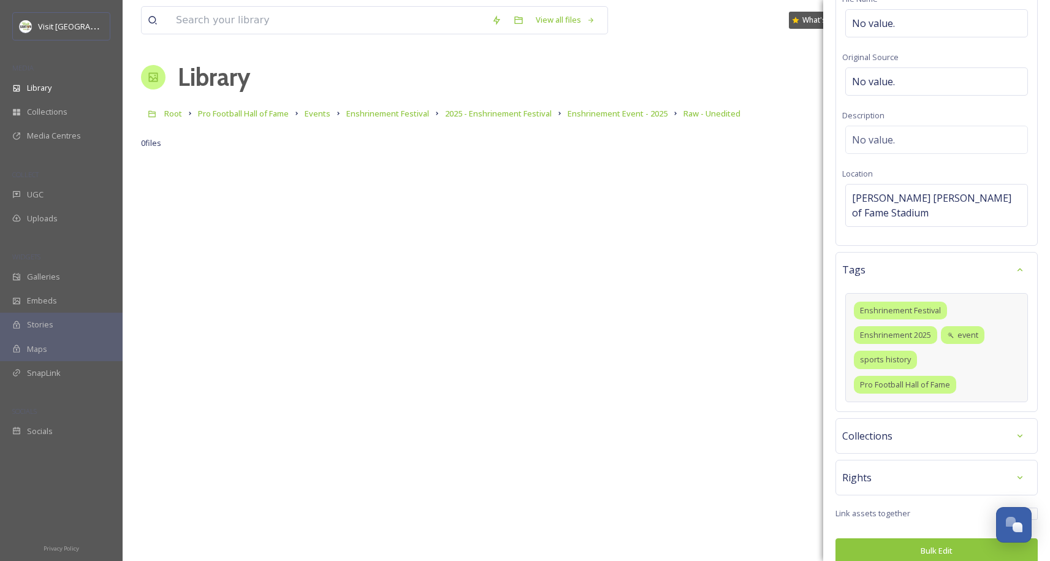
click at [889, 466] on div "Rights" at bounding box center [936, 477] width 189 height 22
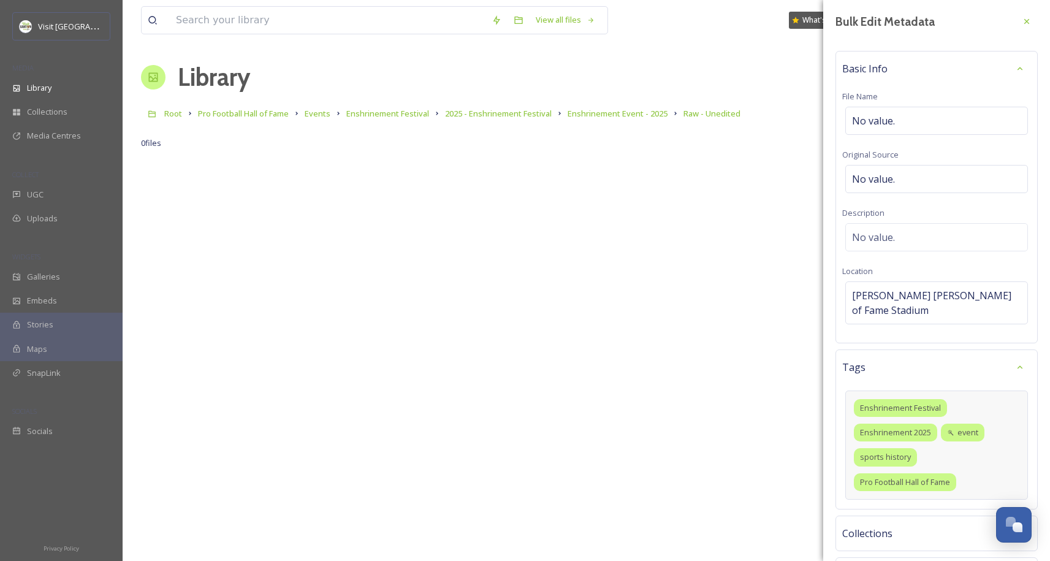
scroll to position [2, 0]
click at [913, 197] on div "Basic Info File Name No value. Original Source No value. Description No value. …" at bounding box center [936, 196] width 202 height 292
click at [913, 187] on div "No value." at bounding box center [936, 178] width 183 height 28
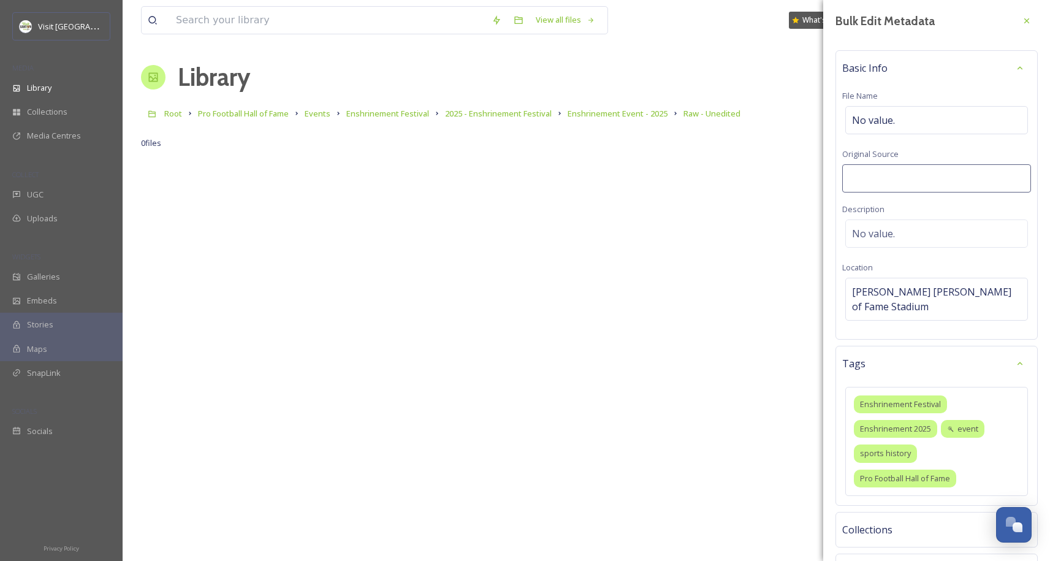
drag, startPoint x: 913, startPoint y: 187, endPoint x: 769, endPoint y: 176, distance: 144.5
click at [769, 176] on div "View all files What's New [PERSON_NAME] Library Organise New Root Pro Football …" at bounding box center [586, 361] width 927 height 722
type input "[PERSON_NAME]"
click at [880, 232] on span "No value." at bounding box center [873, 233] width 43 height 15
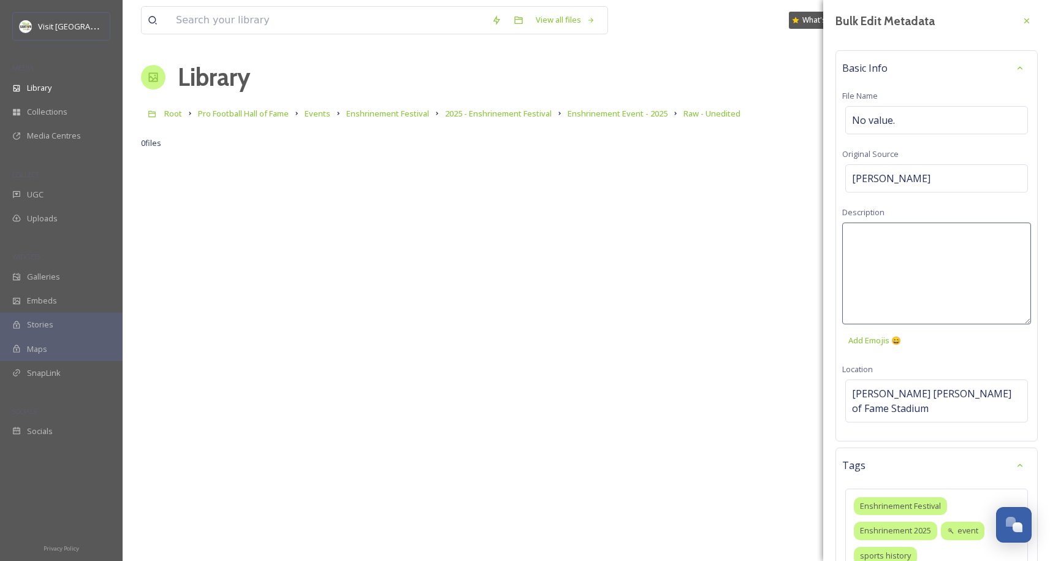
click at [893, 233] on textarea at bounding box center [936, 274] width 189 height 102
type textarea "Raw image from Enshrinement 2025, showing crowd, location, etc. These were shot…"
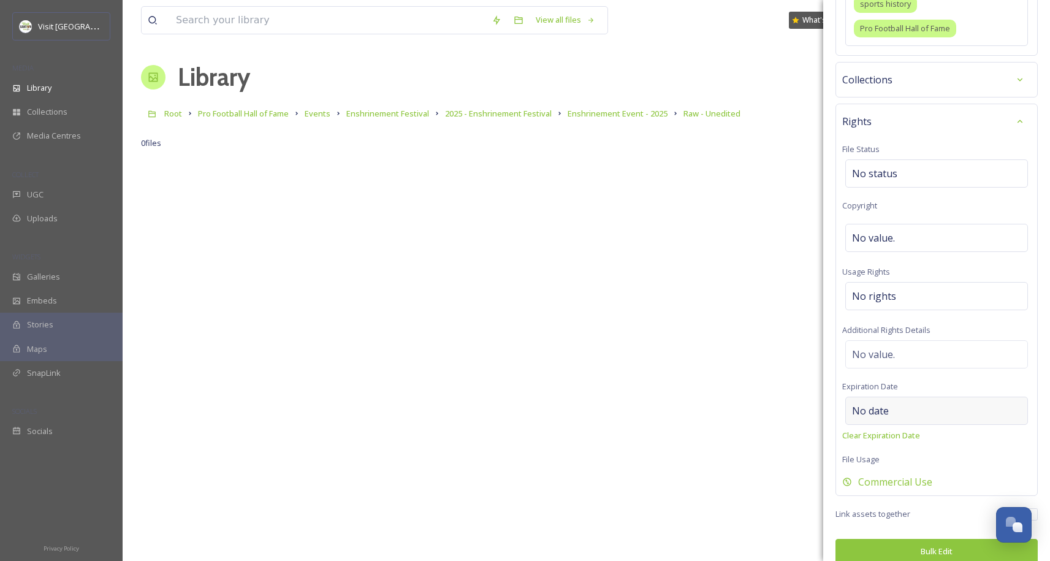
scroll to position [161, 0]
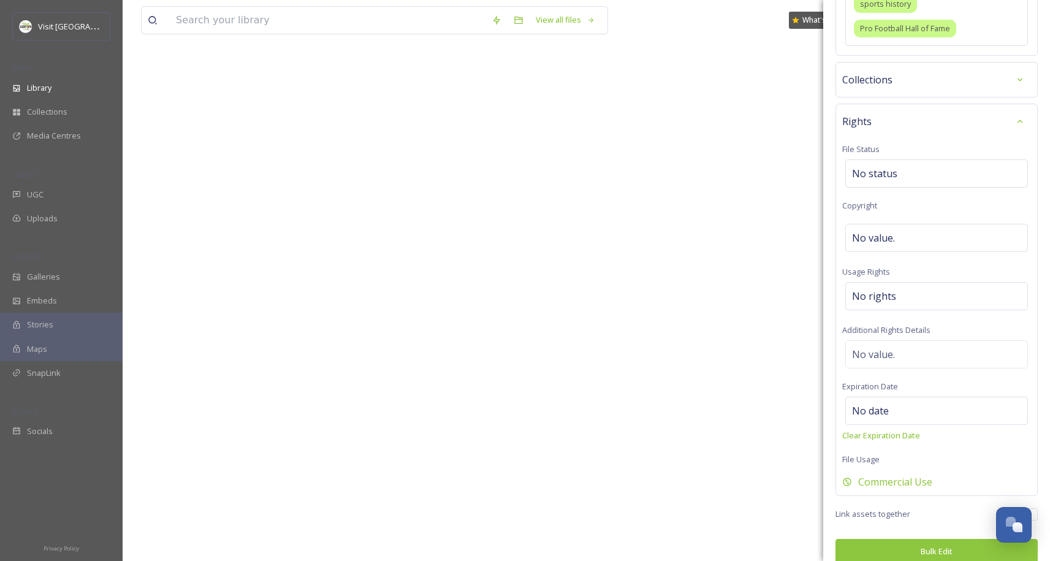
click at [898, 539] on button "Bulk Edit" at bounding box center [936, 551] width 202 height 25
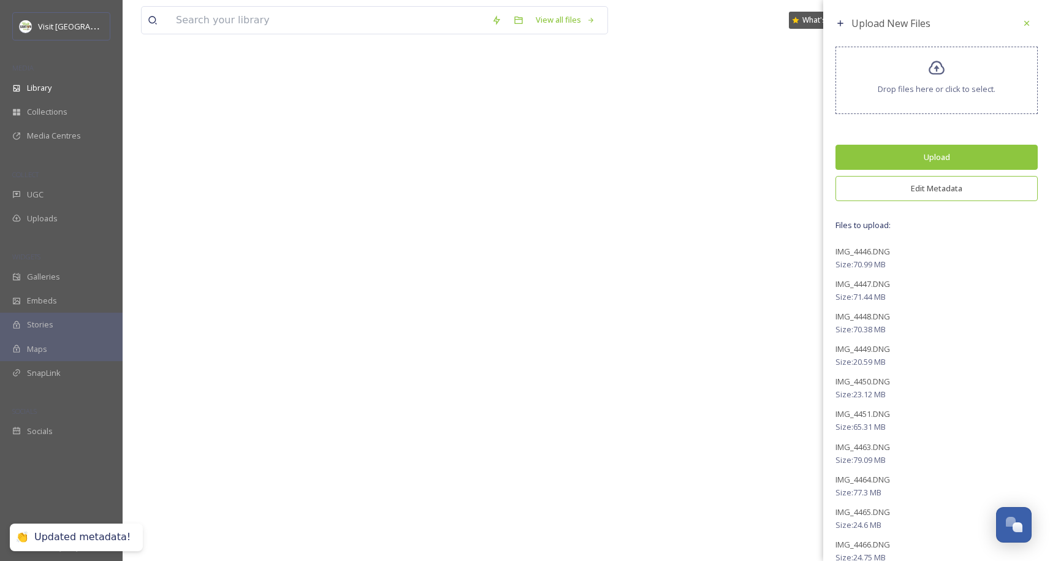
click at [924, 158] on button "Upload" at bounding box center [936, 157] width 202 height 25
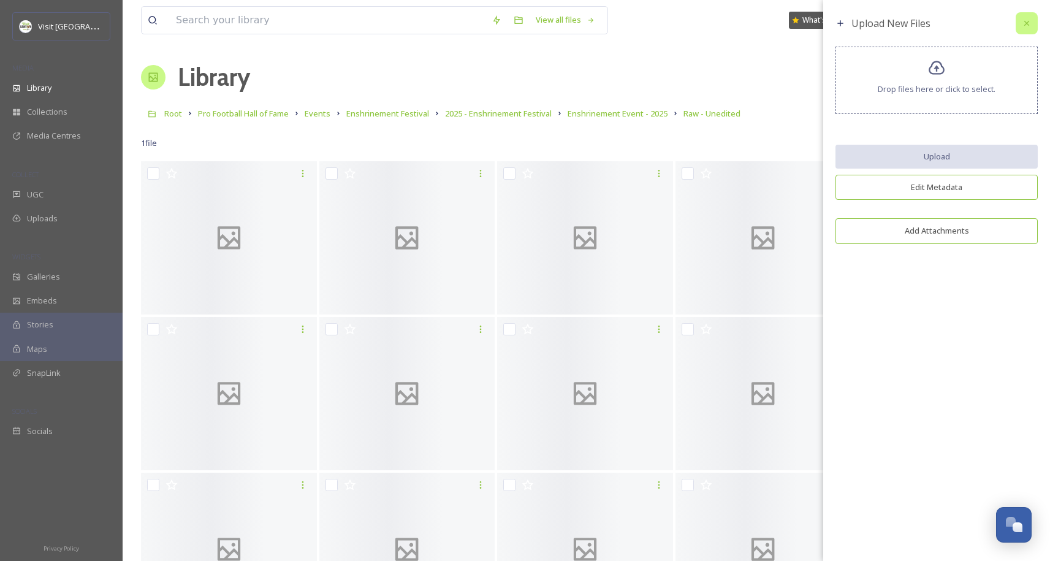
click at [1027, 25] on icon at bounding box center [1027, 23] width 10 height 10
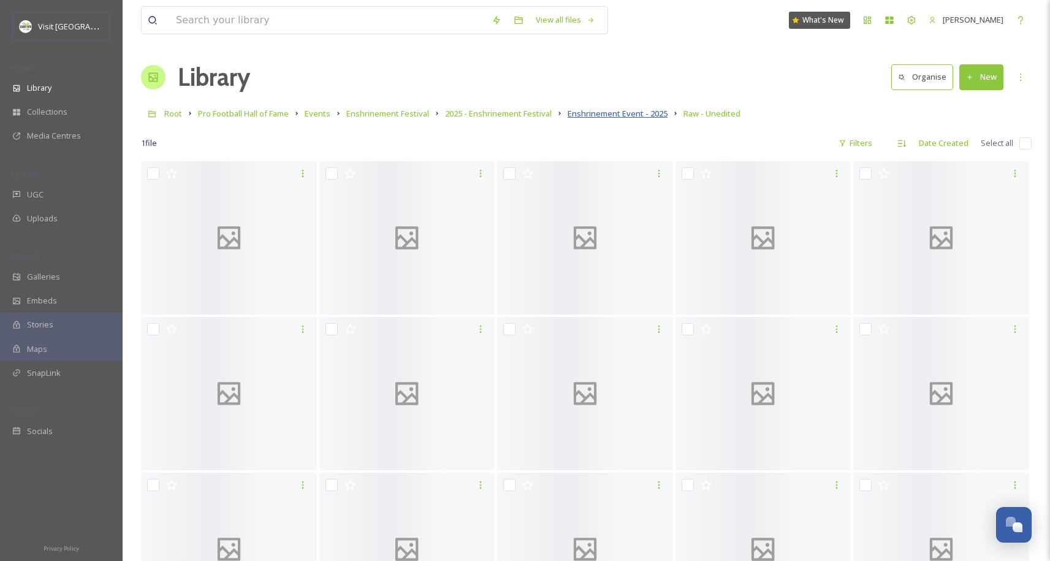
click at [612, 116] on span "Enshrinement Event - 2025" at bounding box center [618, 113] width 100 height 11
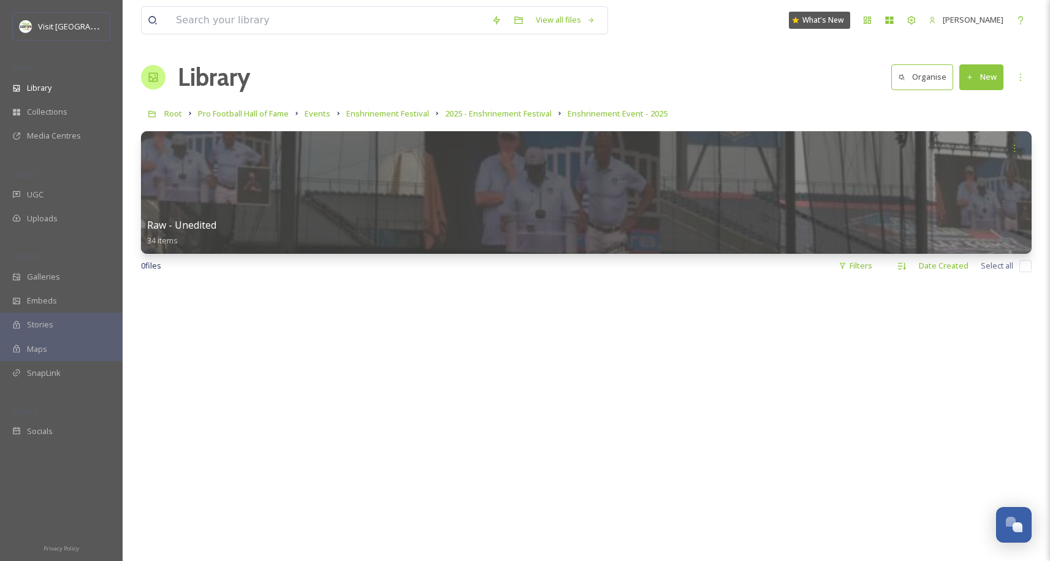
click at [972, 82] on button "New" at bounding box center [981, 76] width 44 height 25
click at [975, 107] on span "File Upload" at bounding box center [976, 106] width 40 height 12
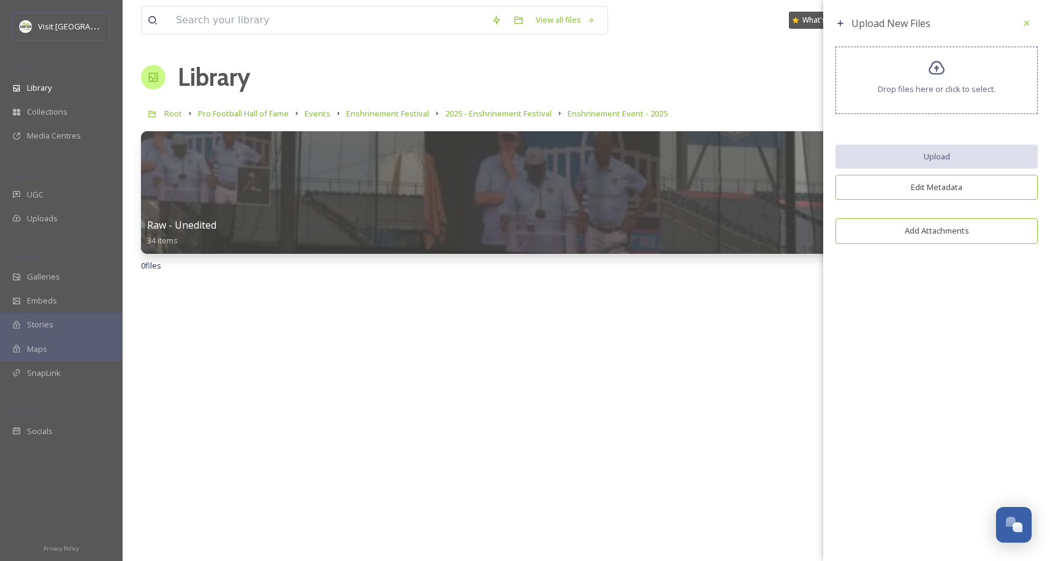
click at [910, 91] on span "Drop files here or click to select." at bounding box center [937, 89] width 118 height 12
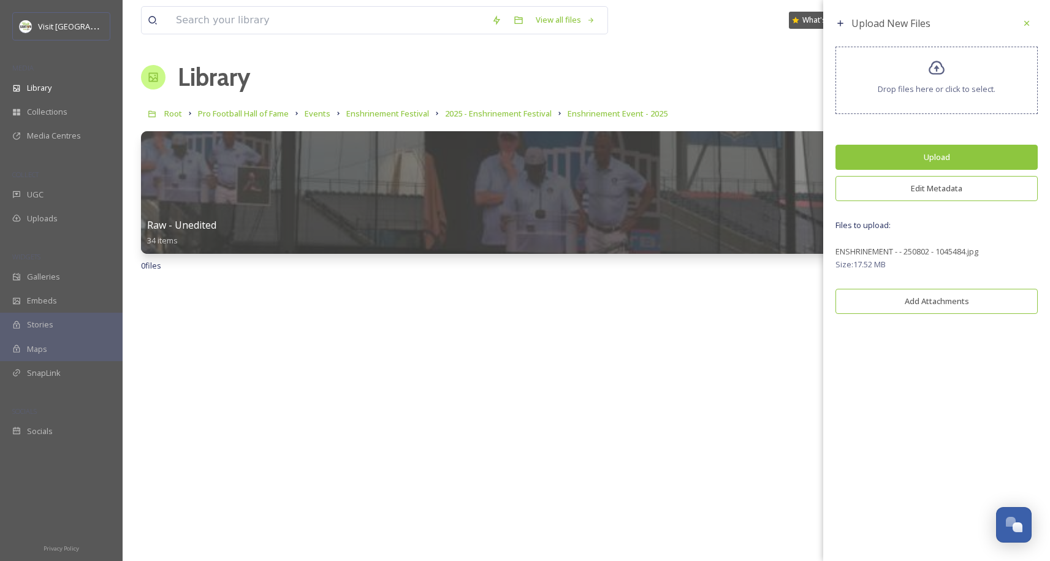
click at [926, 192] on button "Edit Metadata" at bounding box center [936, 188] width 202 height 25
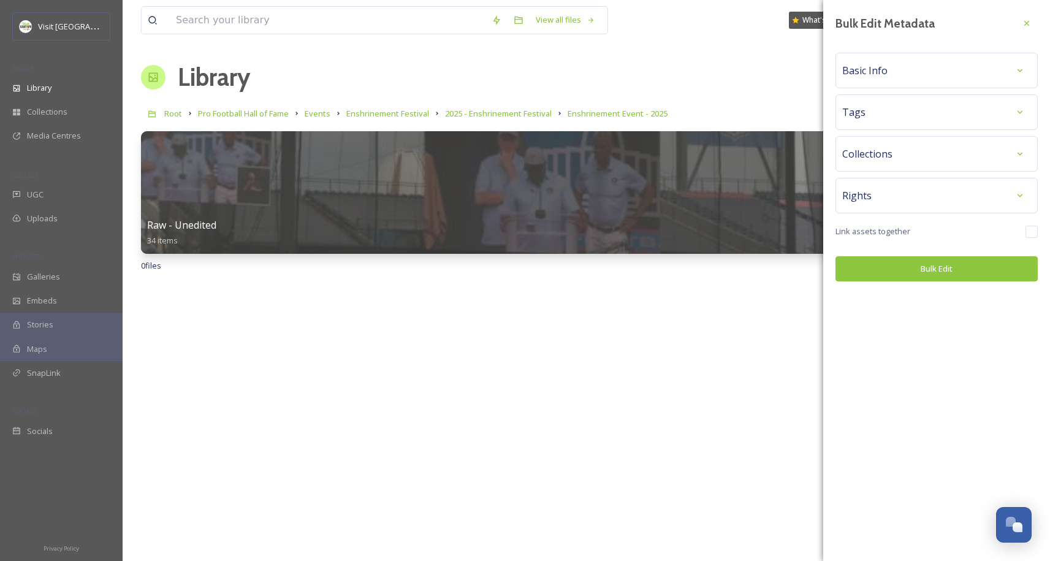
click at [888, 121] on div "Tags" at bounding box center [936, 112] width 189 height 22
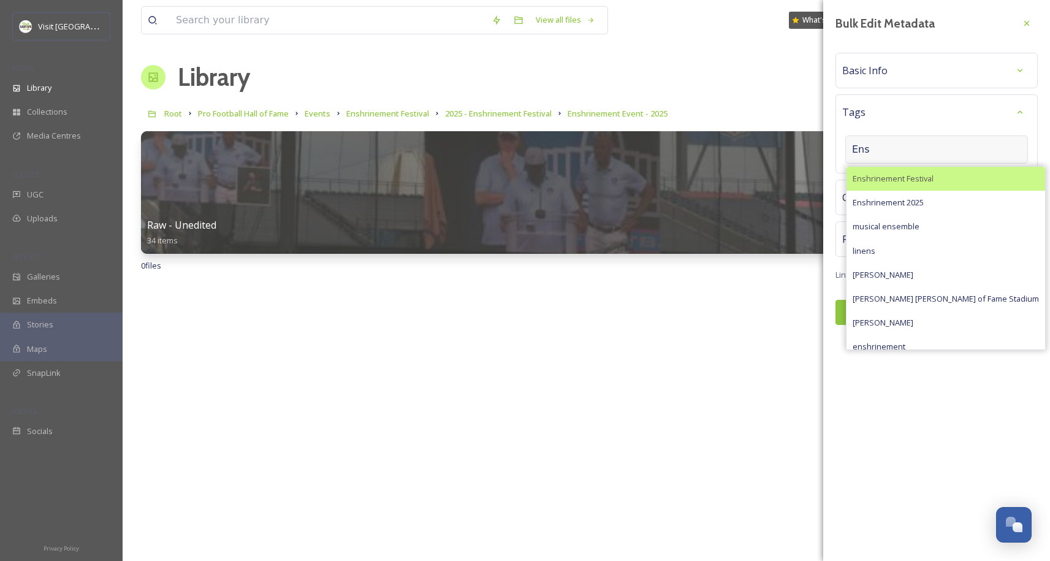
type input "Ens"
click at [888, 183] on span "Enshrinement Festival" at bounding box center [893, 179] width 81 height 12
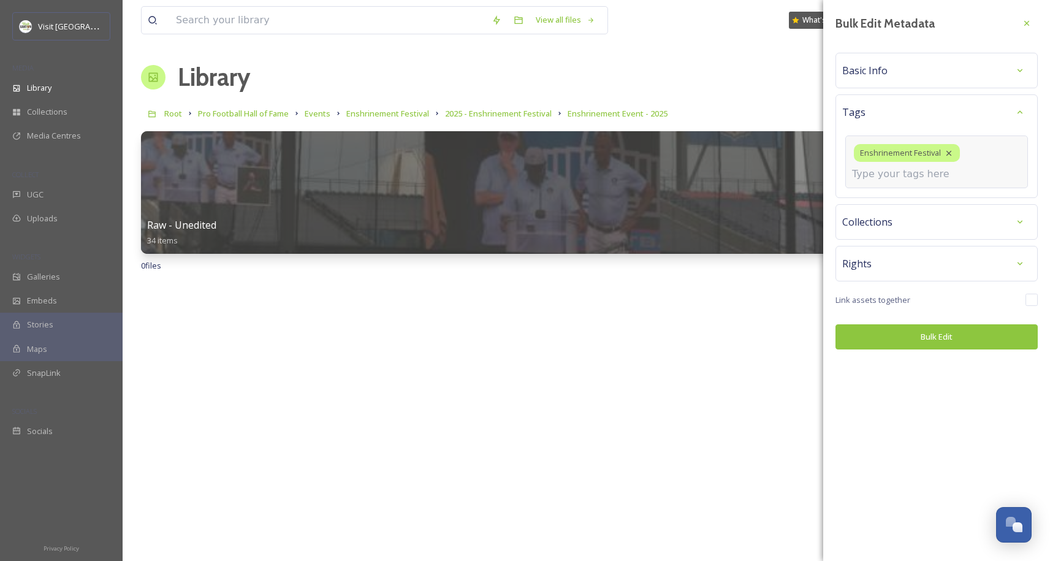
click at [887, 175] on input at bounding box center [913, 174] width 123 height 15
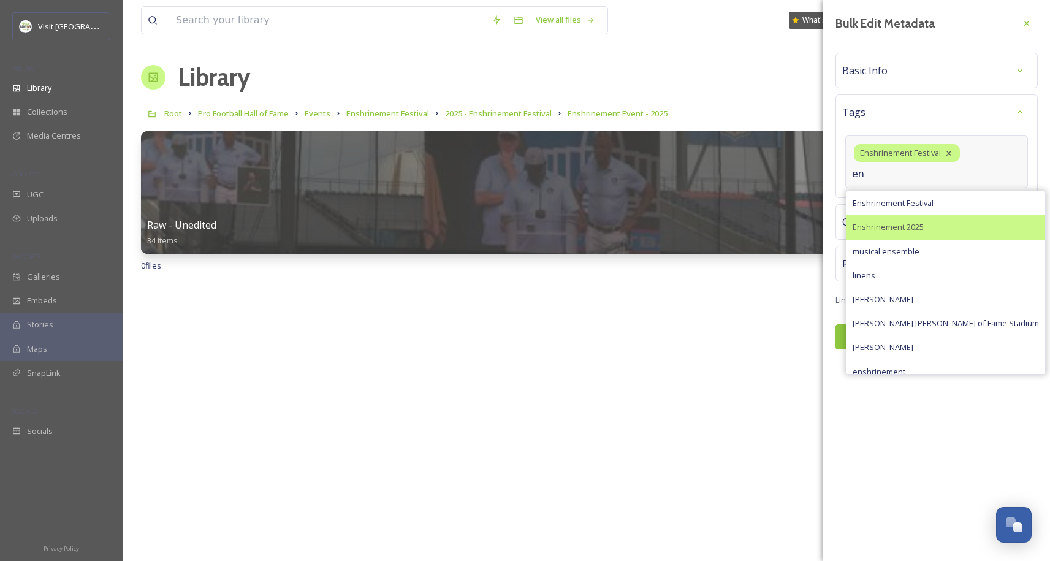
type input "en"
click at [896, 224] on div "event" at bounding box center [937, 227] width 180 height 24
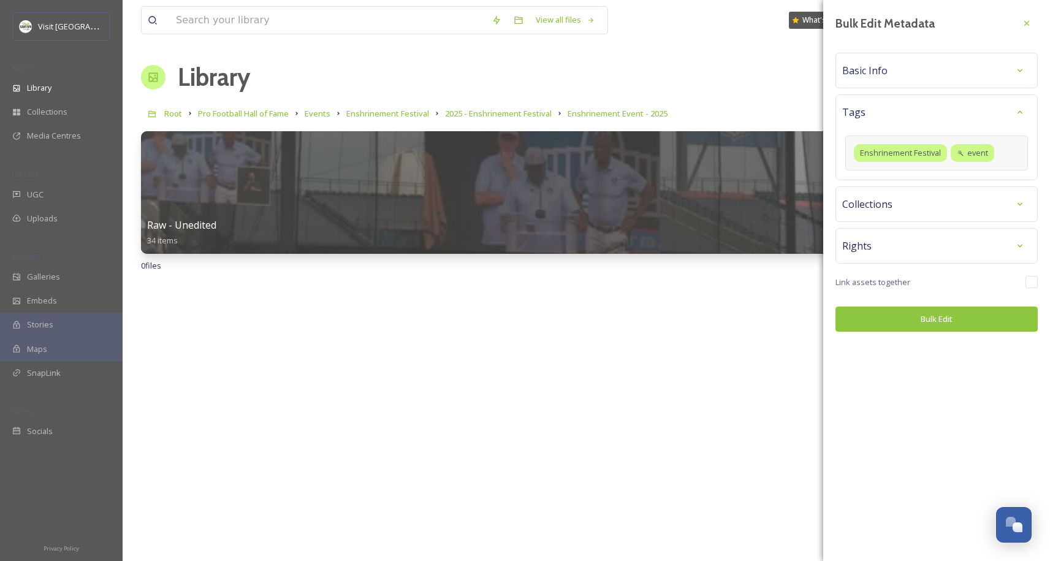
click at [896, 224] on div "Bulk Edit Metadata Basic Info Tags Enshrinement Festival event Collections Righ…" at bounding box center [936, 172] width 227 height 344
click at [980, 157] on span "event" at bounding box center [977, 153] width 21 height 12
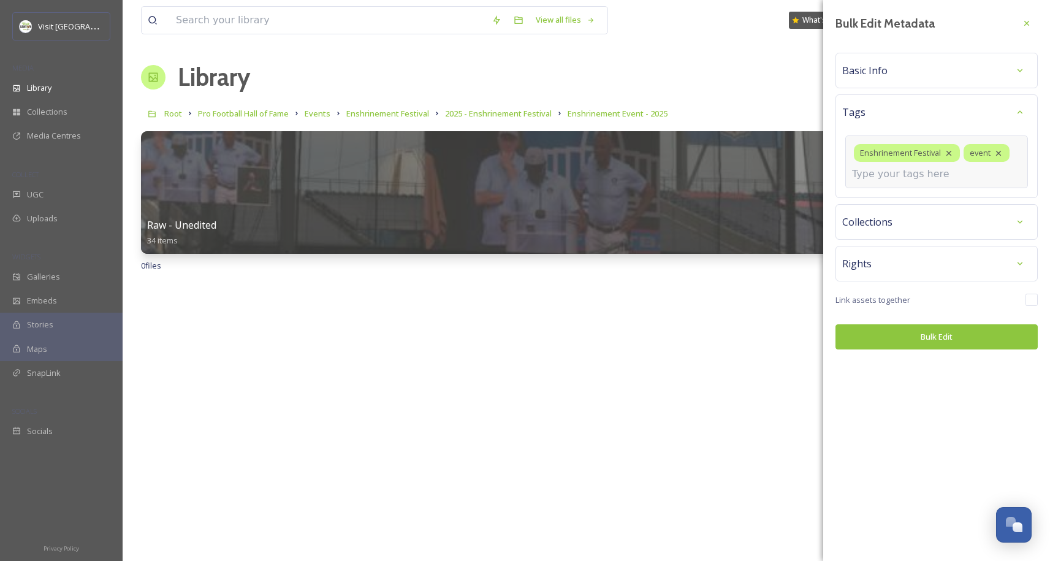
click at [999, 153] on icon at bounding box center [999, 153] width 10 height 10
click at [990, 157] on div "Enshrinement Festival" at bounding box center [936, 161] width 183 height 53
click at [881, 178] on input at bounding box center [913, 174] width 123 height 15
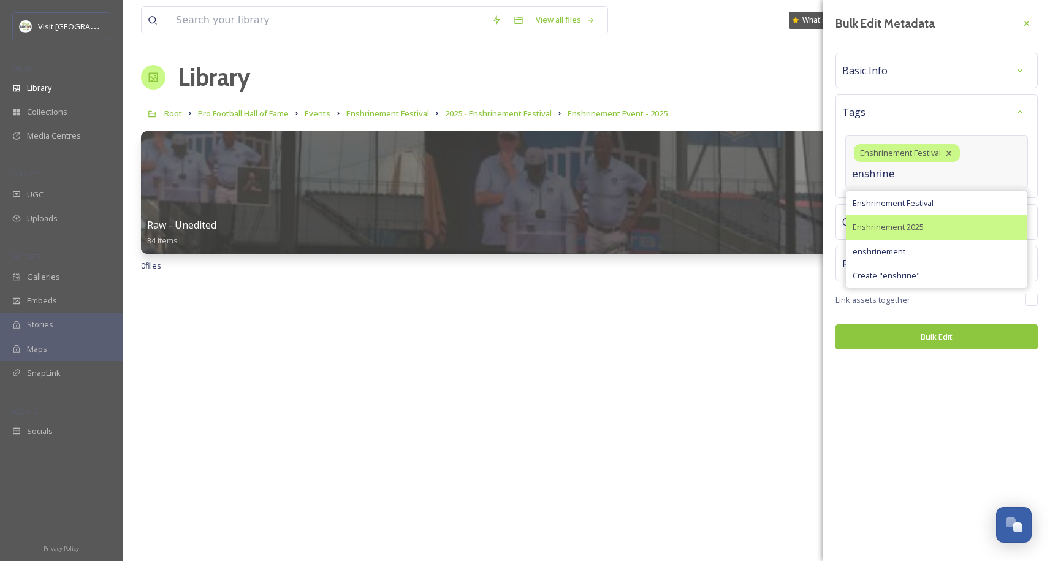
type input "enshrine"
click at [930, 224] on div "Enshrinement 2025" at bounding box center [937, 227] width 180 height 24
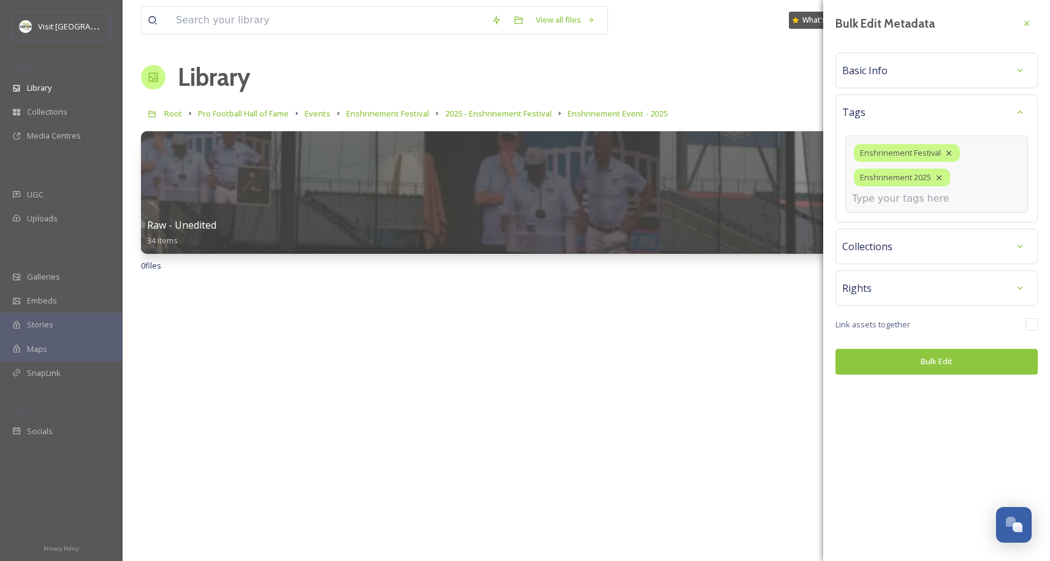
click at [912, 204] on input at bounding box center [913, 198] width 123 height 15
type input "[PERSON_NAME]"
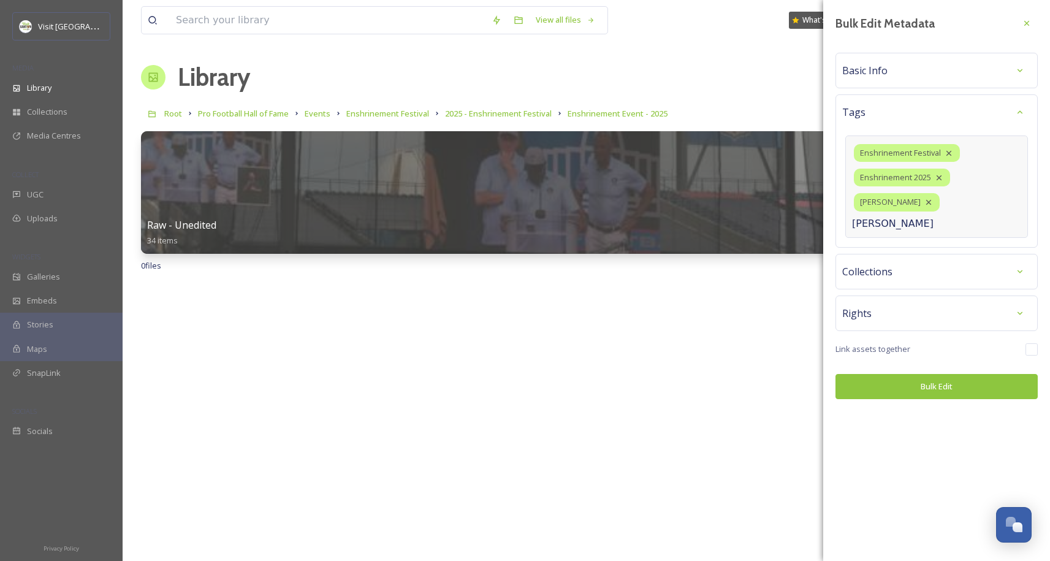
type input "[PERSON_NAME]"
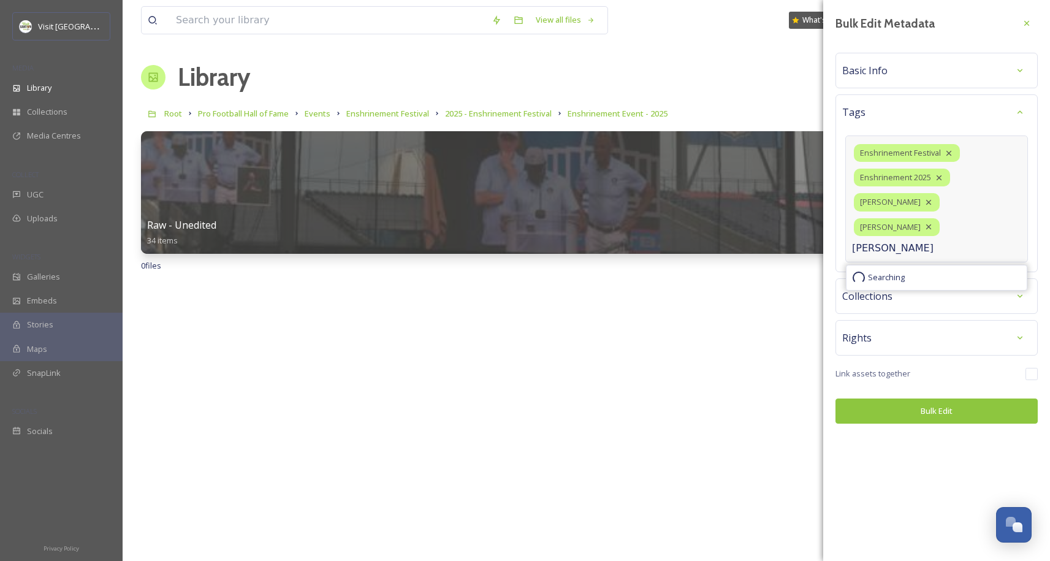
type input "[PERSON_NAME]"
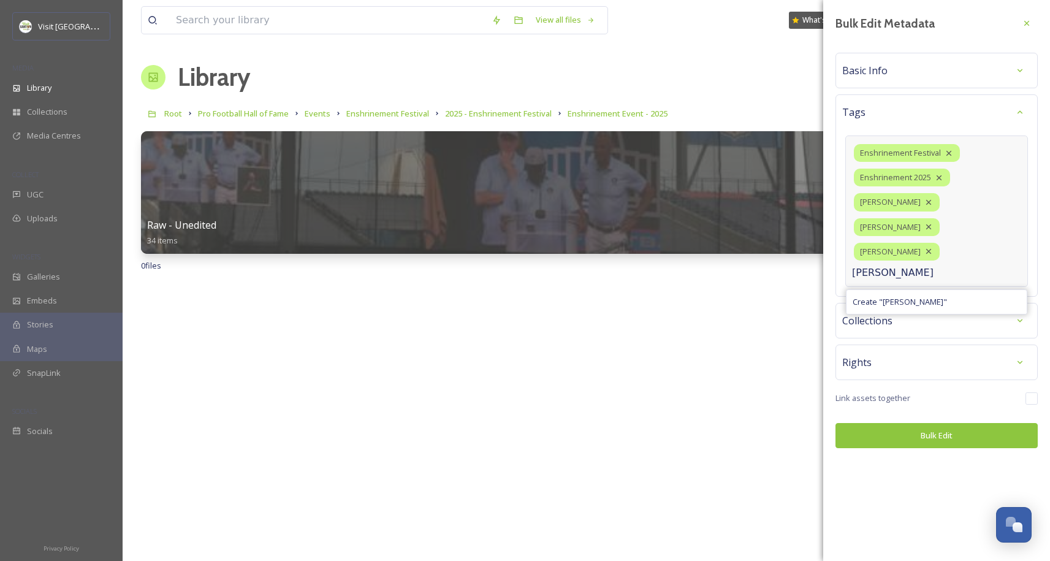
click at [927, 265] on input "[PERSON_NAME]" at bounding box center [913, 272] width 123 height 15
type input "[PERSON_NAME]"
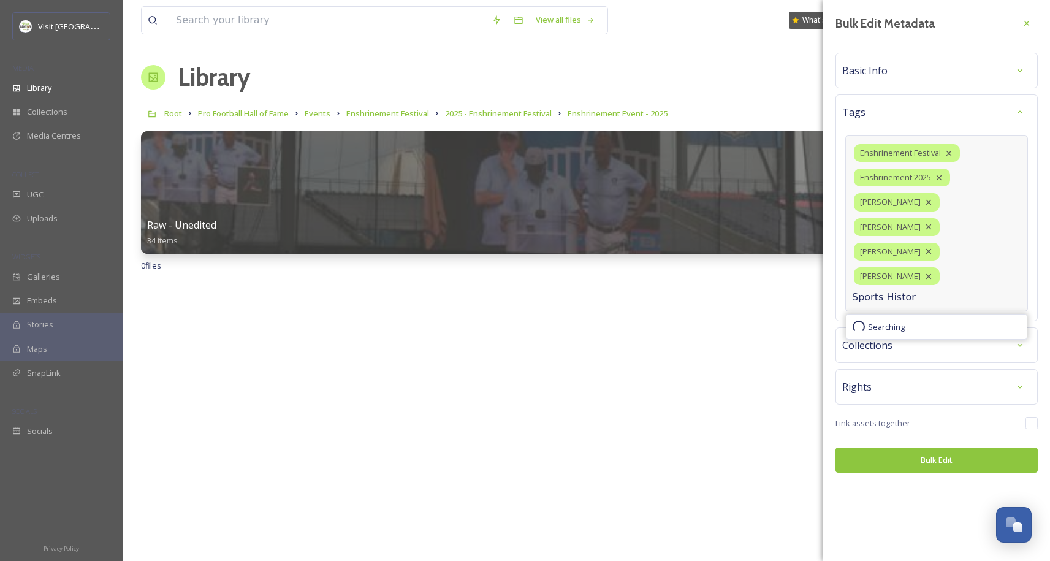
type input "Sports History"
type input "Pro Football Hall of Fame"
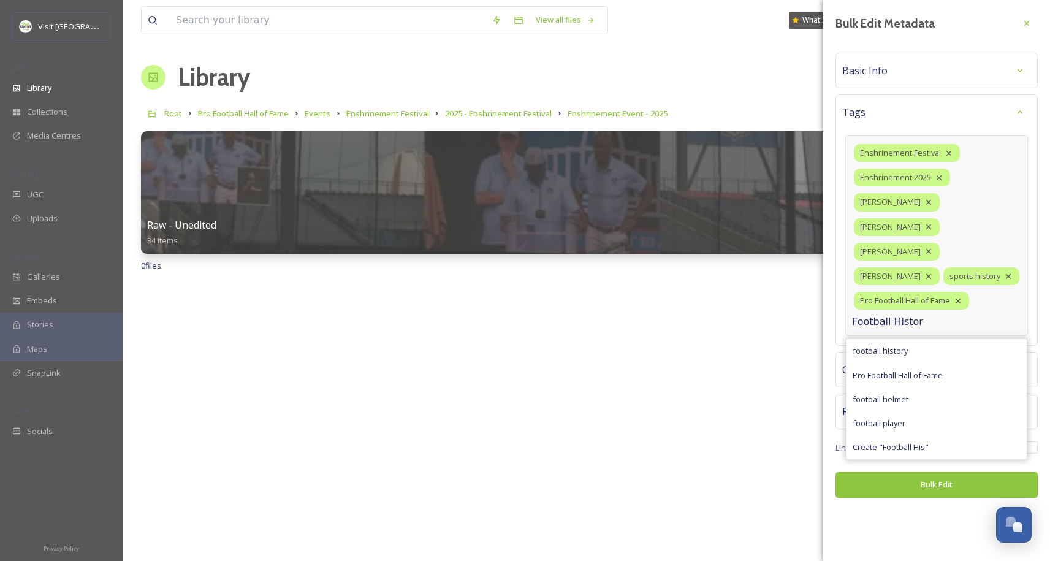
type input "Football History"
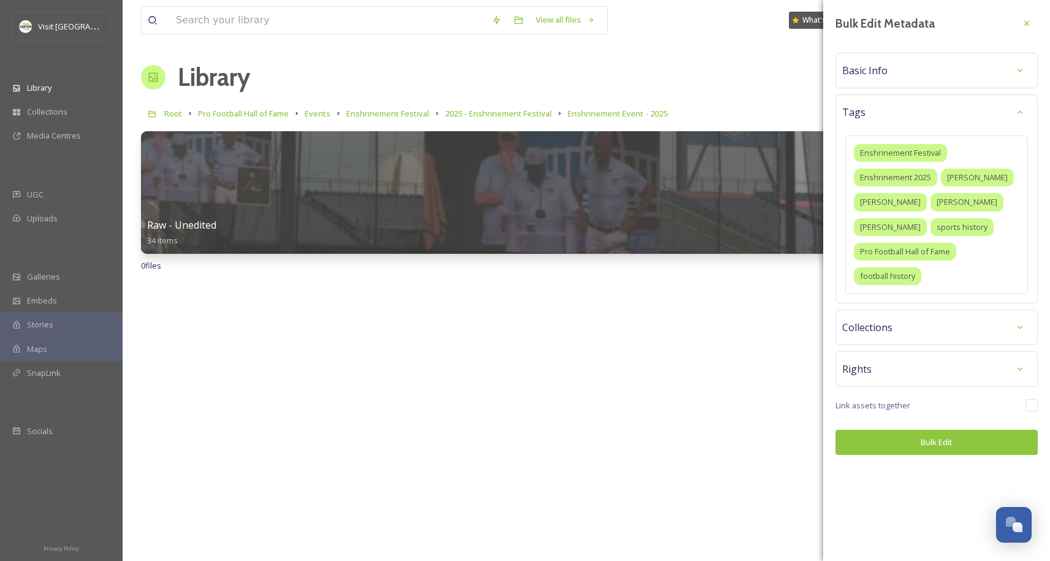
click at [937, 362] on div "Bulk Edit Metadata Basic Info Tags Enshrinement Festival Enshrinement 2025 [PER…" at bounding box center [936, 233] width 227 height 467
click at [947, 332] on div "Collections" at bounding box center [936, 327] width 189 height 22
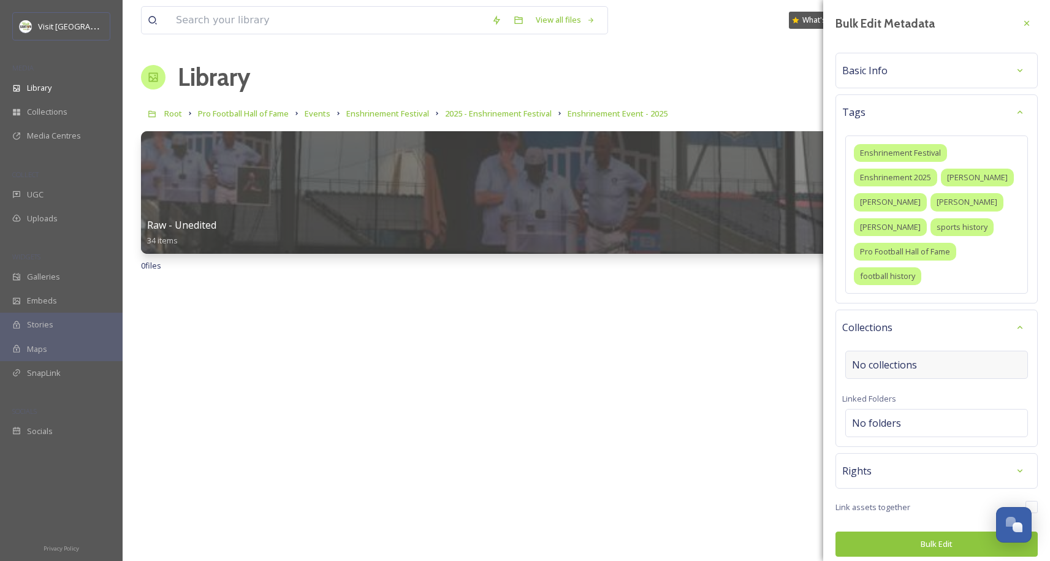
click at [907, 361] on span "No collections" at bounding box center [884, 364] width 65 height 15
click at [905, 367] on input at bounding box center [913, 364] width 135 height 27
click at [943, 363] on input at bounding box center [913, 364] width 135 height 27
click at [890, 367] on input at bounding box center [913, 364] width 135 height 27
click at [886, 330] on span "Collections" at bounding box center [867, 327] width 50 height 15
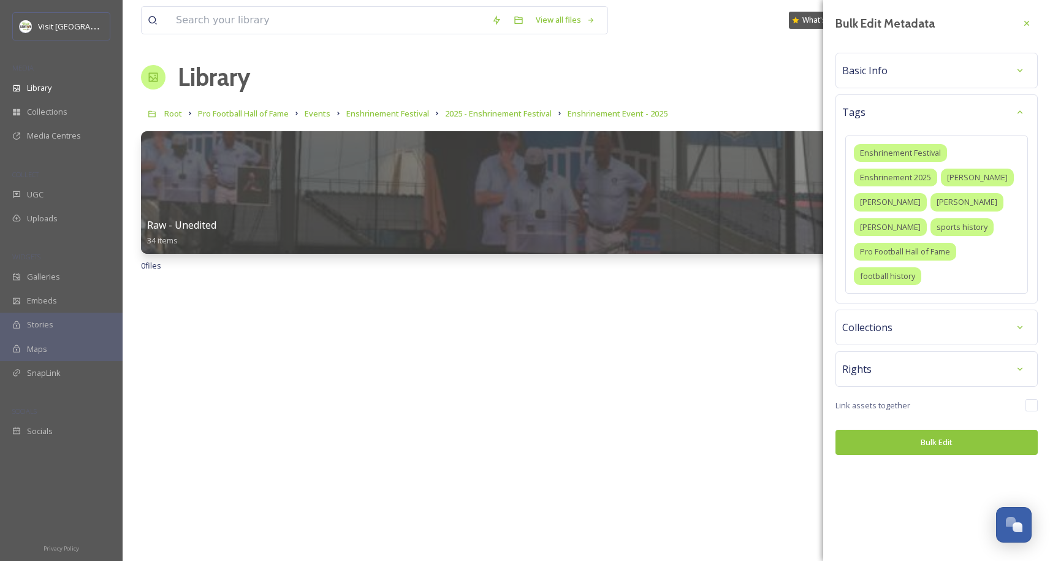
click at [892, 344] on div "Collections" at bounding box center [936, 328] width 202 height 36
click at [895, 329] on div "Collections" at bounding box center [936, 327] width 189 height 22
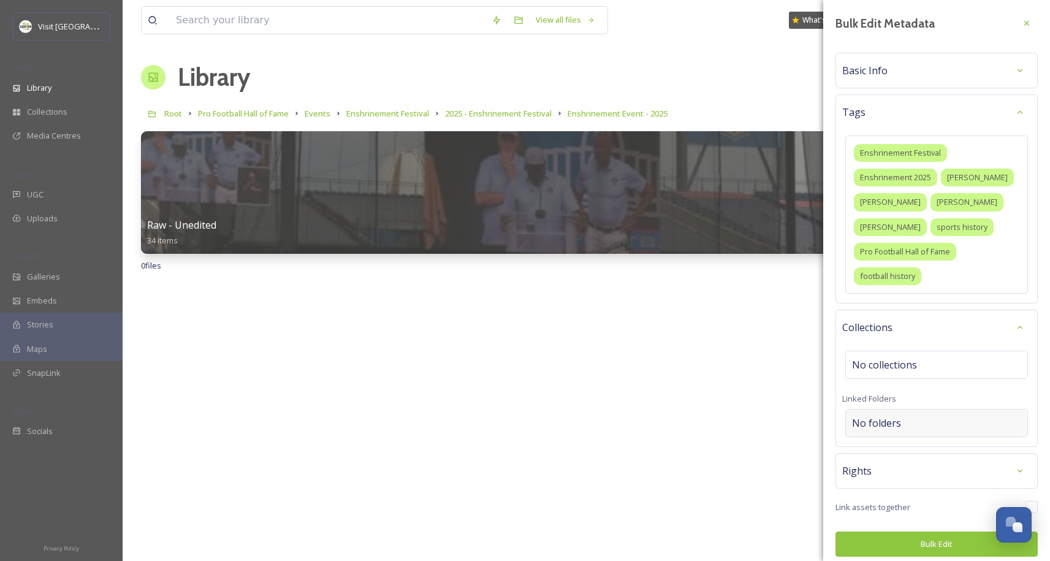
click at [891, 417] on span "No folders" at bounding box center [876, 423] width 49 height 15
click at [893, 428] on input at bounding box center [940, 422] width 188 height 27
click at [886, 324] on span "Collections" at bounding box center [867, 327] width 50 height 15
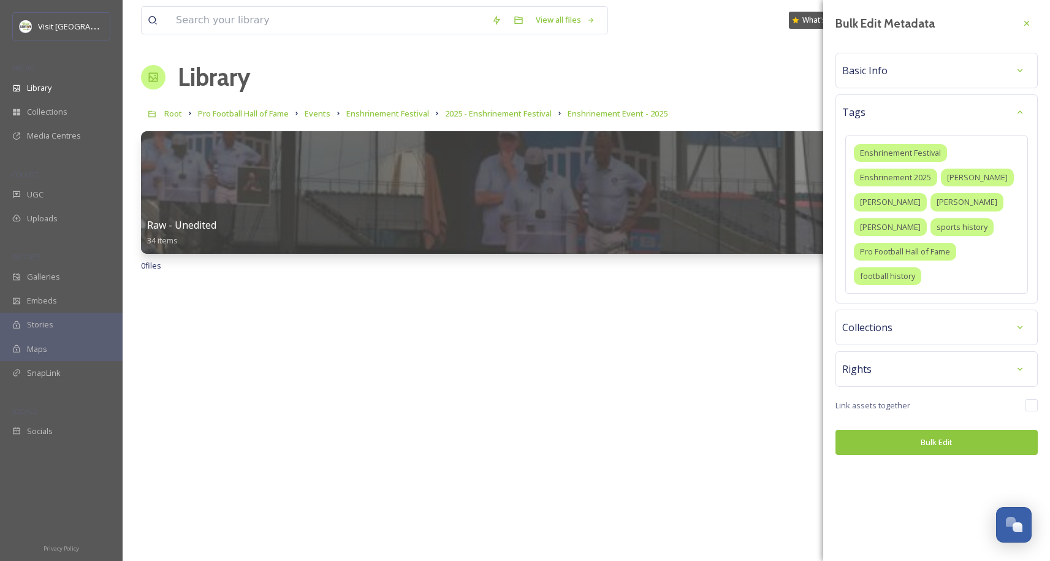
click at [911, 75] on div "Basic Info" at bounding box center [936, 70] width 189 height 22
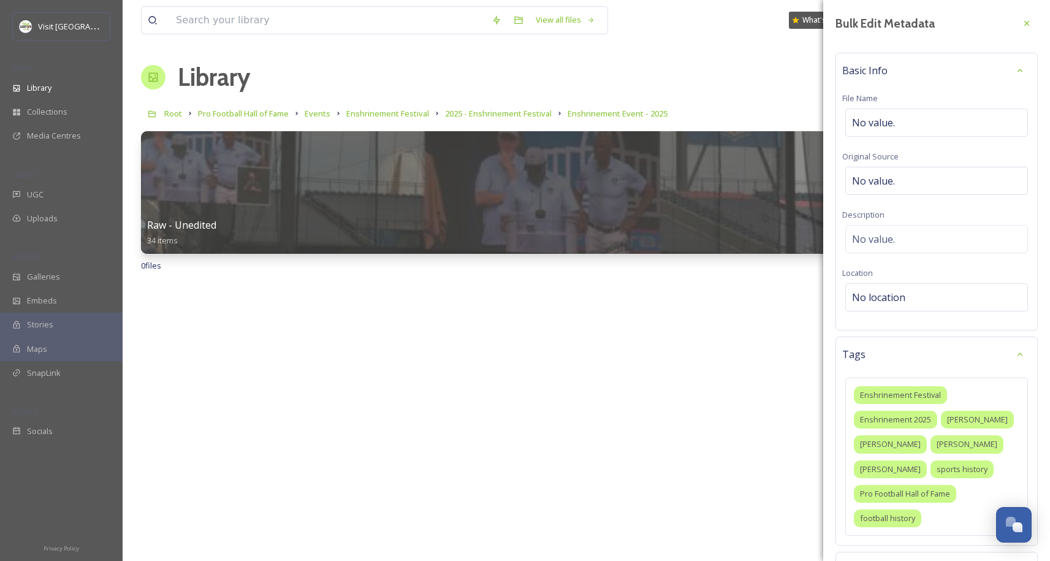
click at [931, 77] on div "Basic Info" at bounding box center [936, 70] width 189 height 22
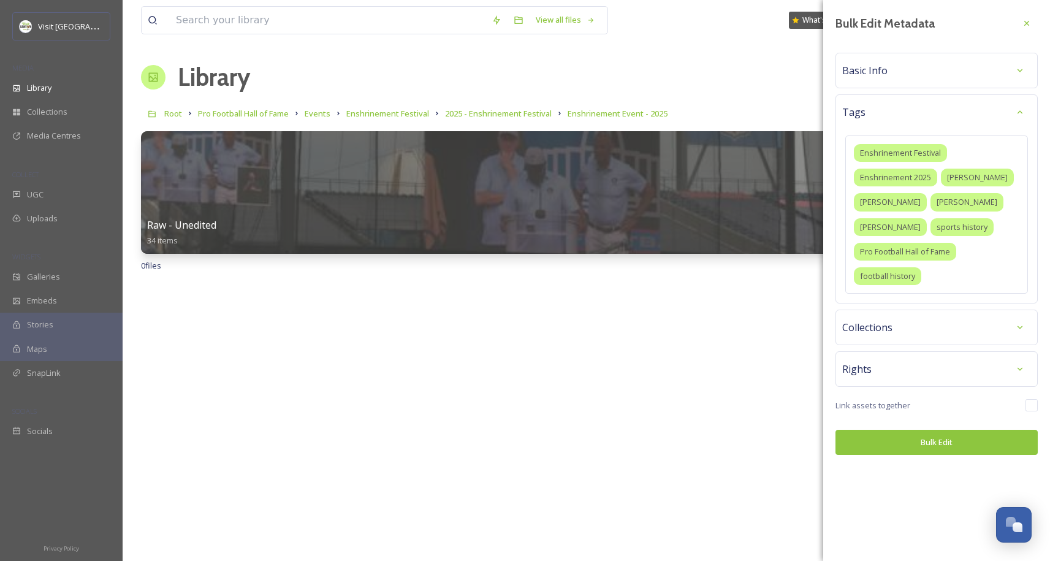
click at [929, 441] on button "Bulk Edit" at bounding box center [936, 442] width 202 height 25
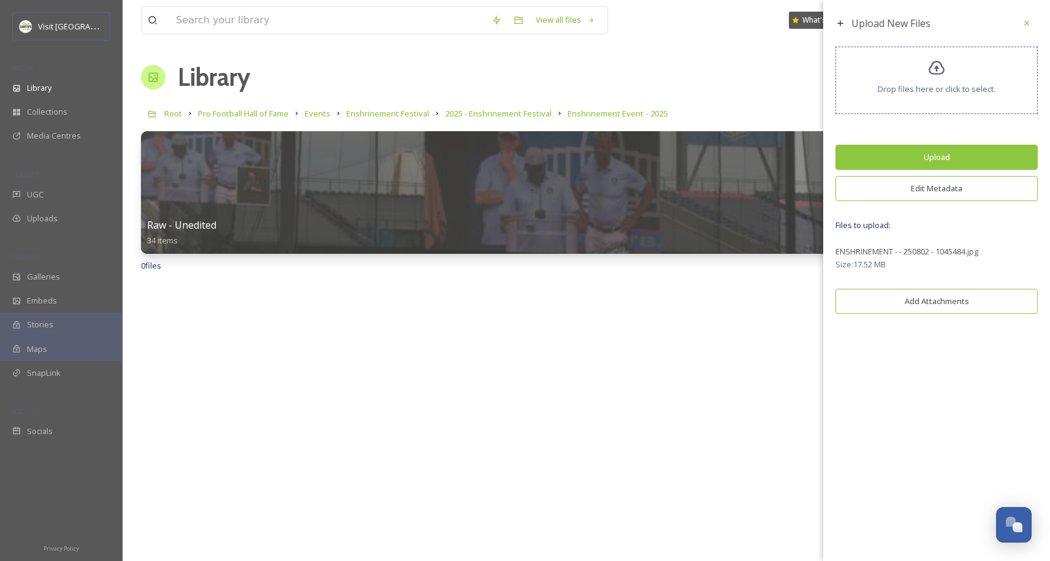
click at [927, 302] on button "Add Attachments" at bounding box center [936, 301] width 202 height 25
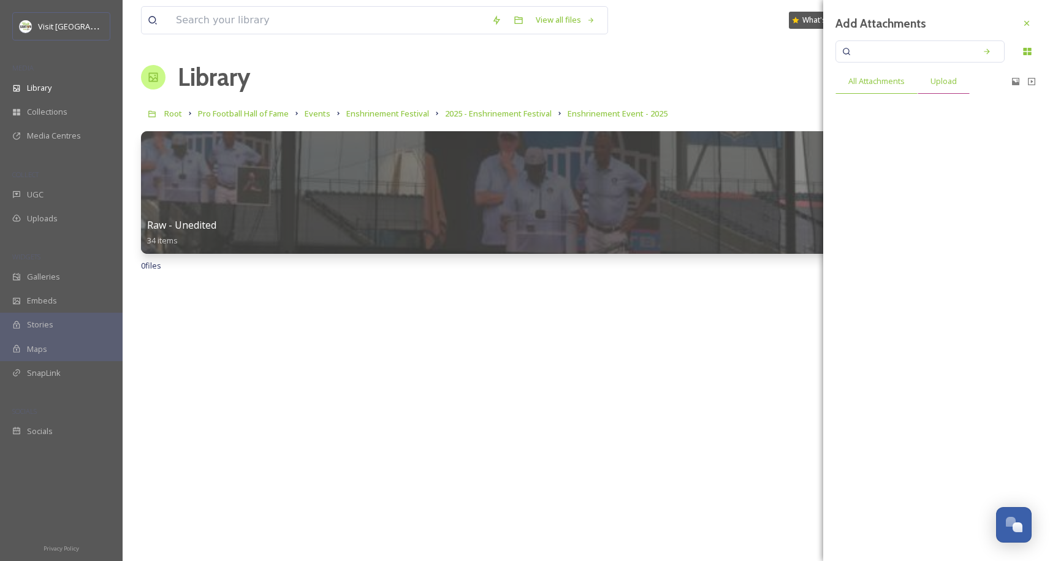
click at [954, 83] on span "Upload" at bounding box center [944, 81] width 26 height 12
click at [867, 77] on span "All Attachments" at bounding box center [876, 81] width 56 height 12
click at [1029, 24] on icon at bounding box center [1027, 23] width 10 height 10
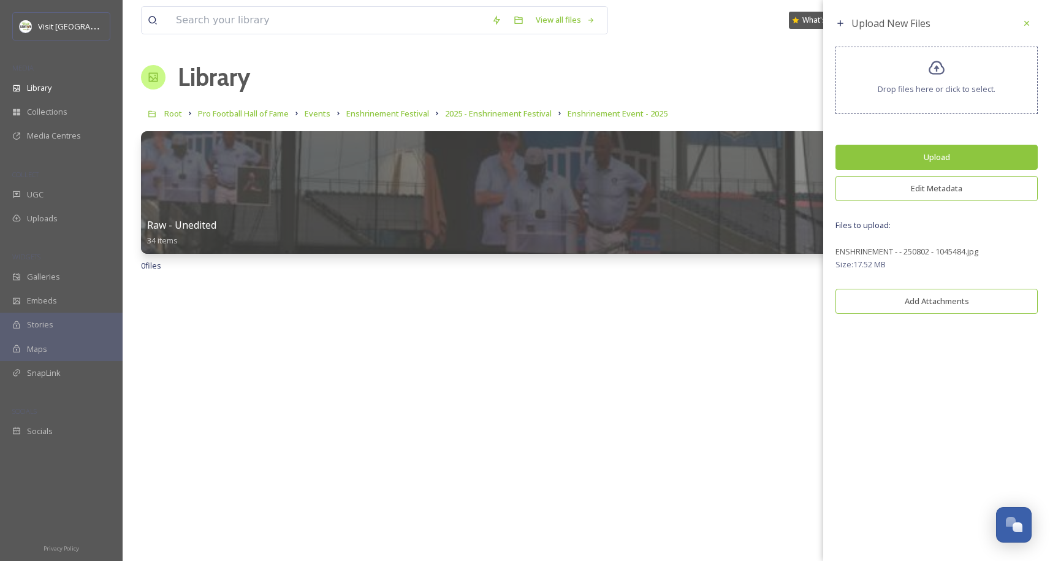
click at [948, 159] on button "Upload" at bounding box center [936, 157] width 202 height 25
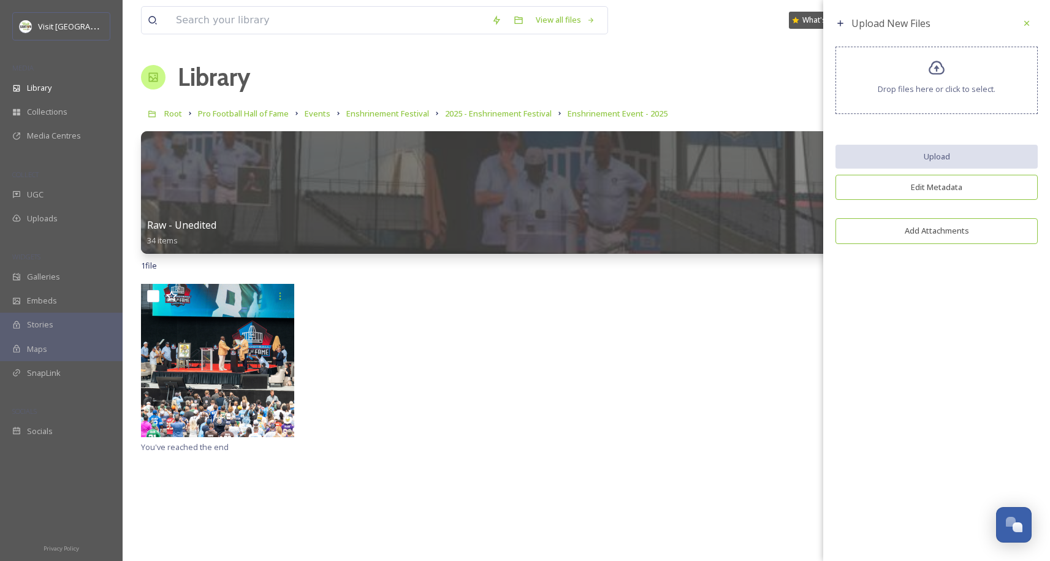
click at [933, 87] on span "Drop files here or click to select." at bounding box center [937, 89] width 118 height 12
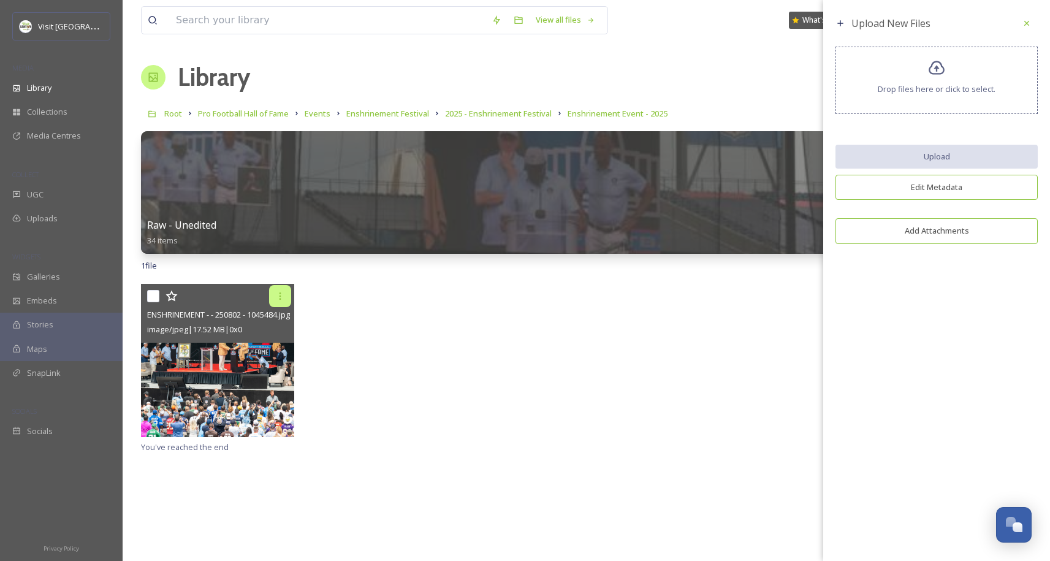
click at [281, 302] on div at bounding box center [280, 296] width 22 height 22
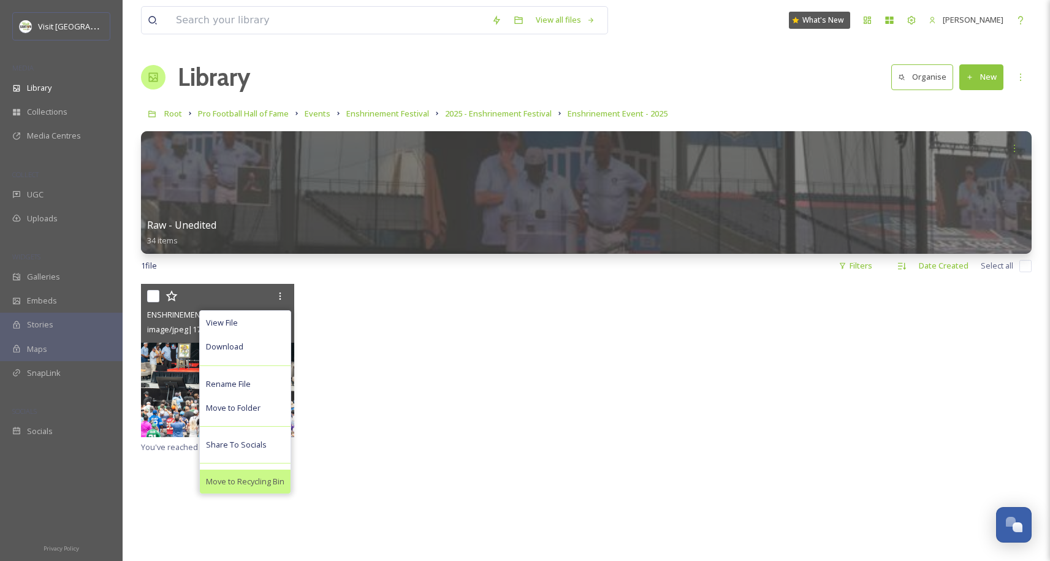
click at [242, 483] on span "Move to Recycling Bin" at bounding box center [245, 482] width 78 height 12
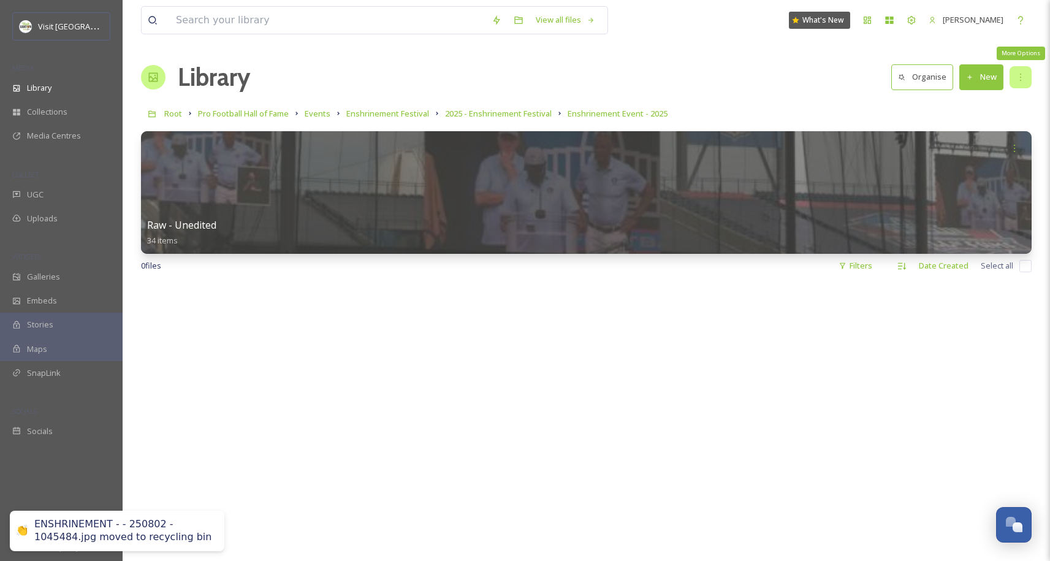
click at [1024, 79] on icon at bounding box center [1021, 77] width 10 height 10
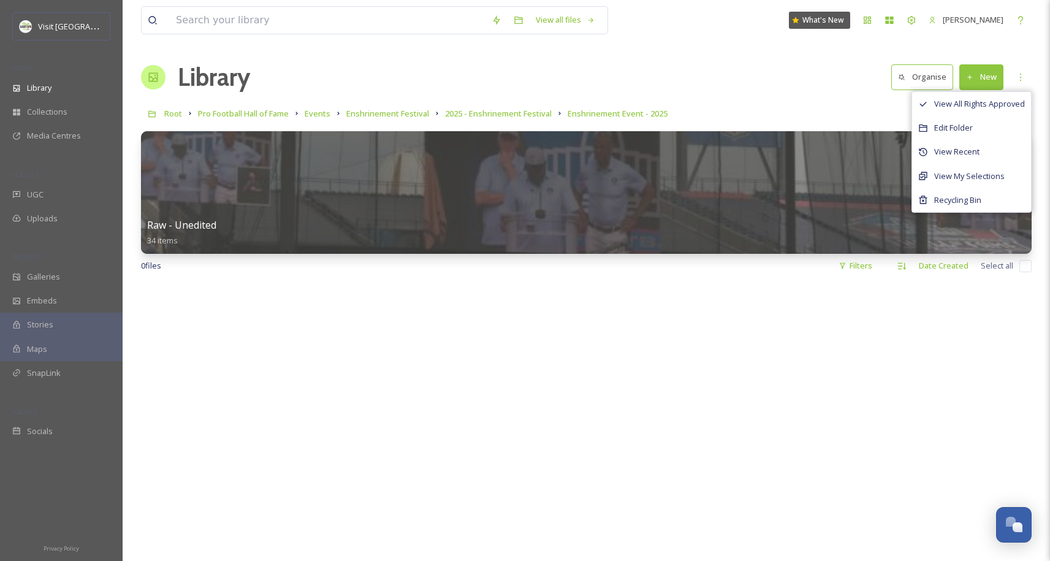
click at [829, 337] on div at bounding box center [586, 564] width 891 height 561
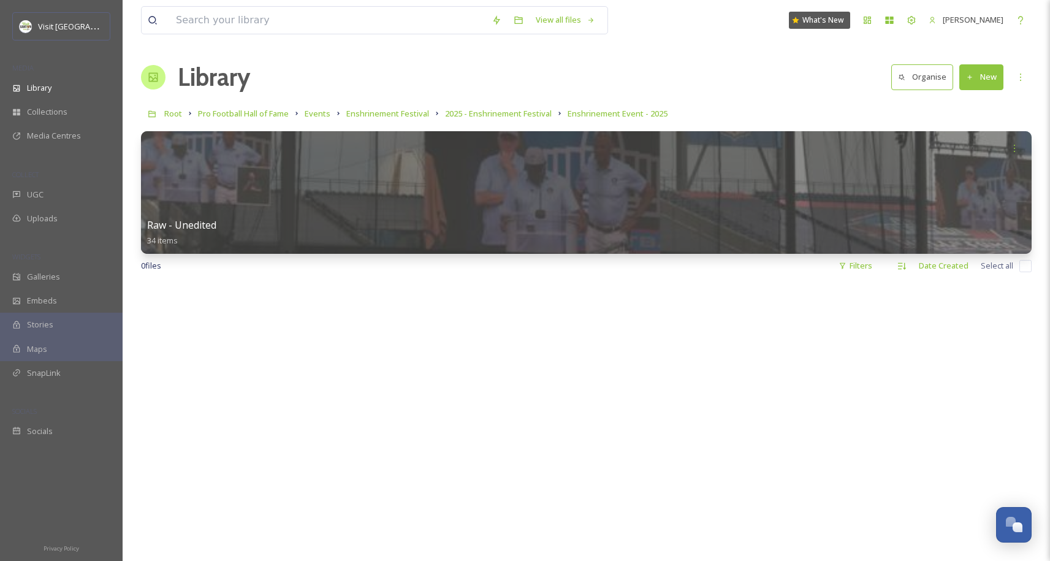
click at [988, 59] on div "Library Organise New" at bounding box center [586, 77] width 891 height 37
click at [984, 74] on button "New" at bounding box center [981, 76] width 44 height 25
click at [973, 102] on span "File Upload" at bounding box center [976, 106] width 40 height 12
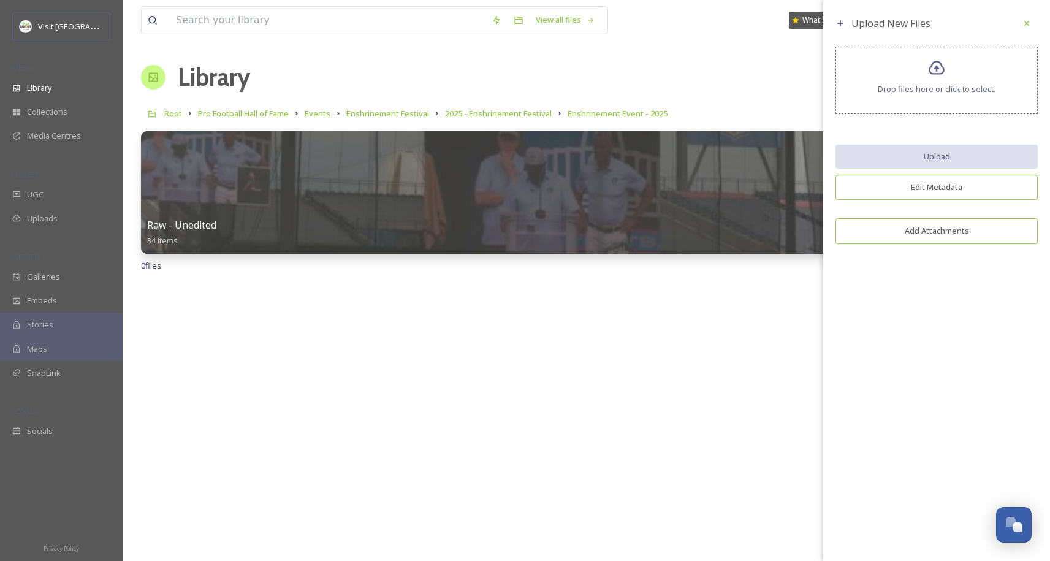
click at [931, 84] on span "Drop files here or click to select." at bounding box center [937, 89] width 118 height 12
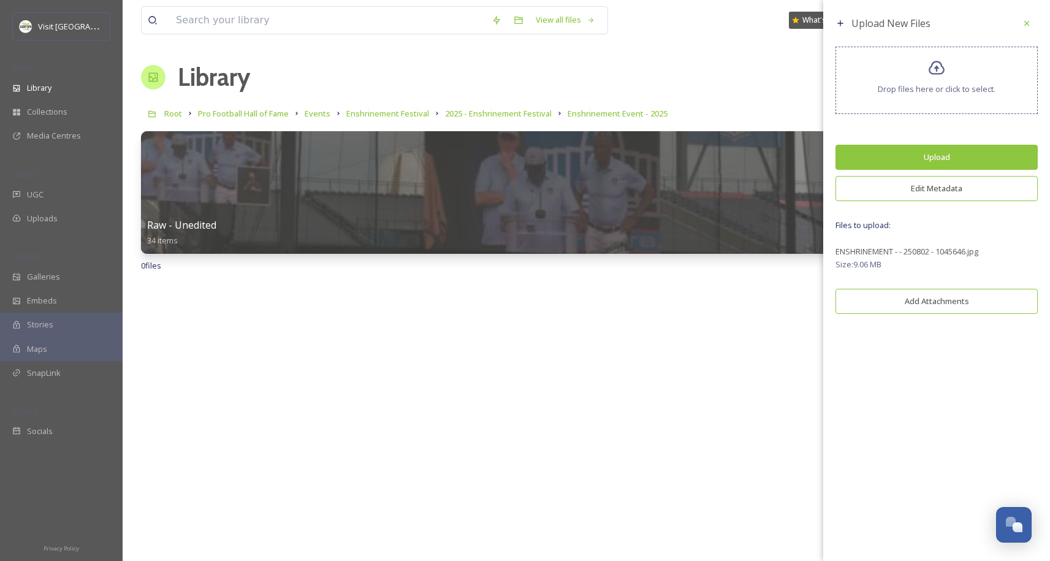
click at [938, 79] on div "Drop files here or click to select." at bounding box center [936, 80] width 202 height 67
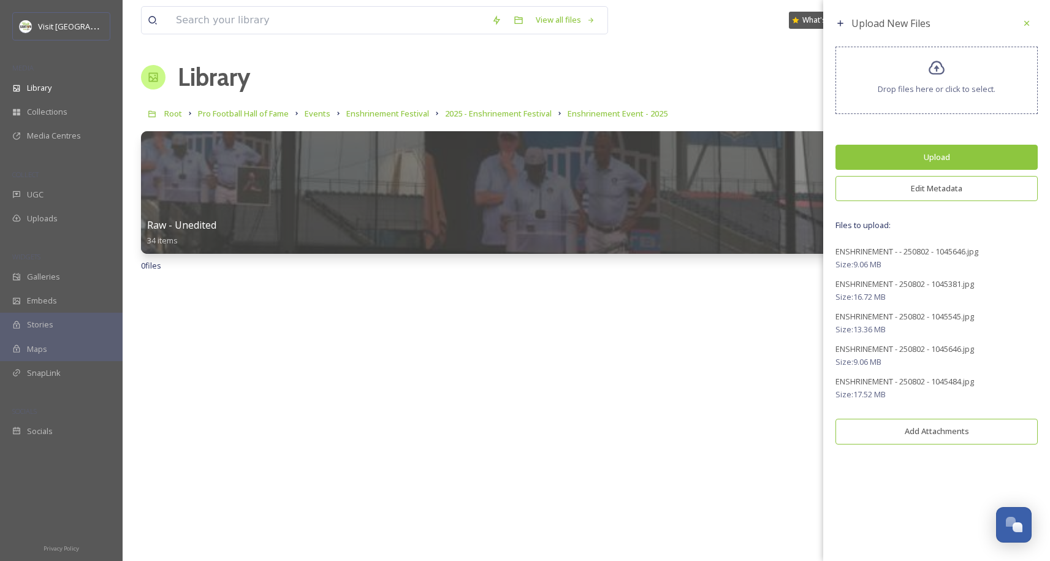
click at [941, 186] on button "Edit Metadata" at bounding box center [936, 188] width 202 height 25
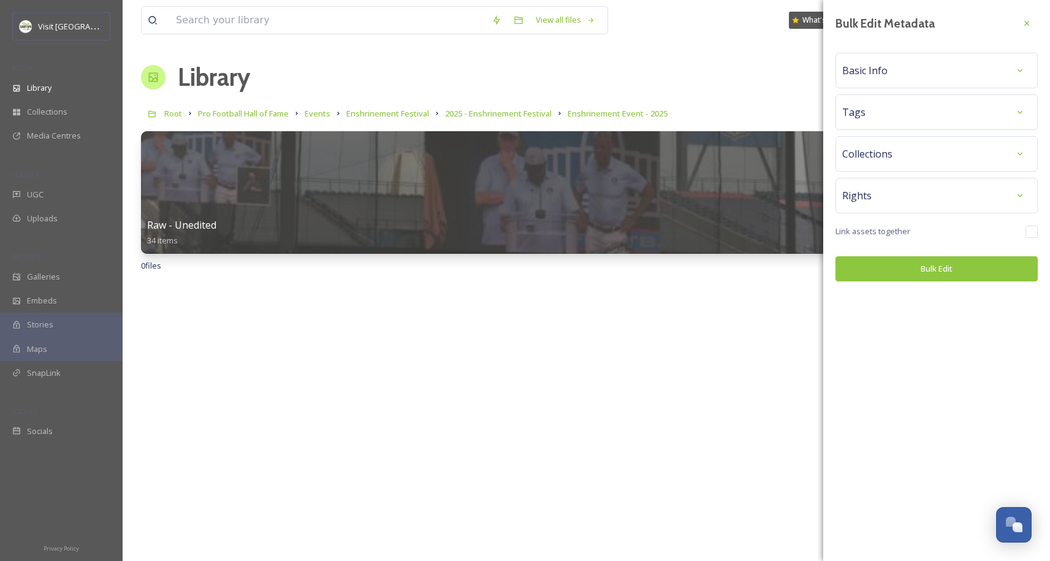
click at [895, 112] on div "Tags" at bounding box center [936, 112] width 189 height 22
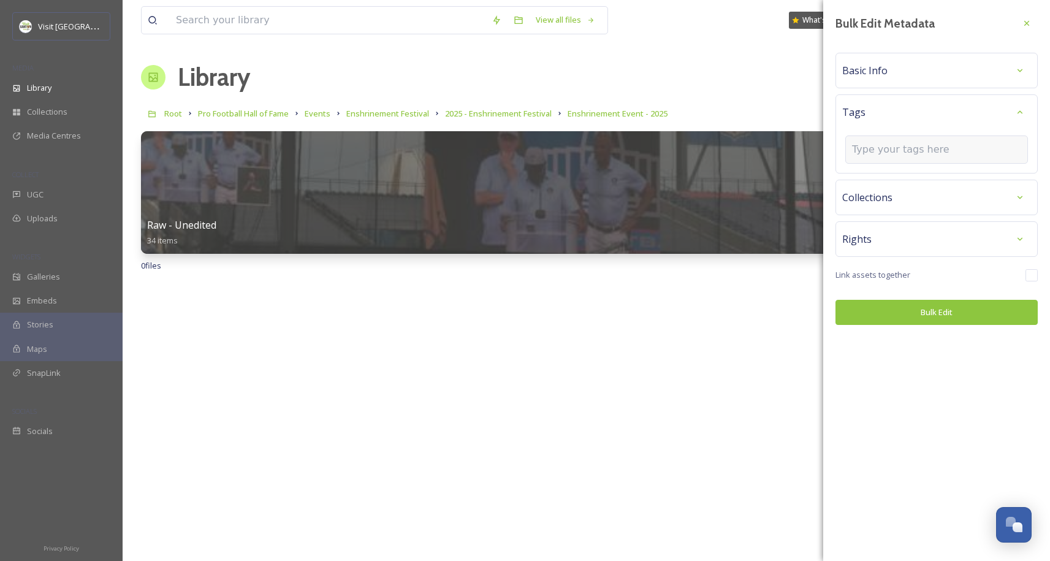
click at [891, 153] on input at bounding box center [913, 149] width 123 height 15
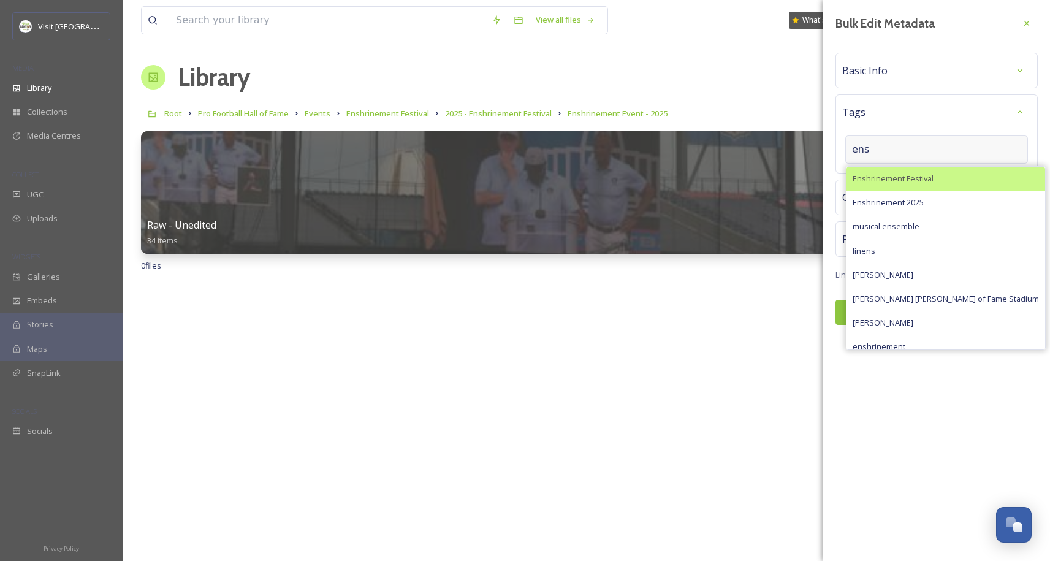
type input "ens"
click at [909, 176] on span "Enshrinement Festival" at bounding box center [893, 179] width 81 height 12
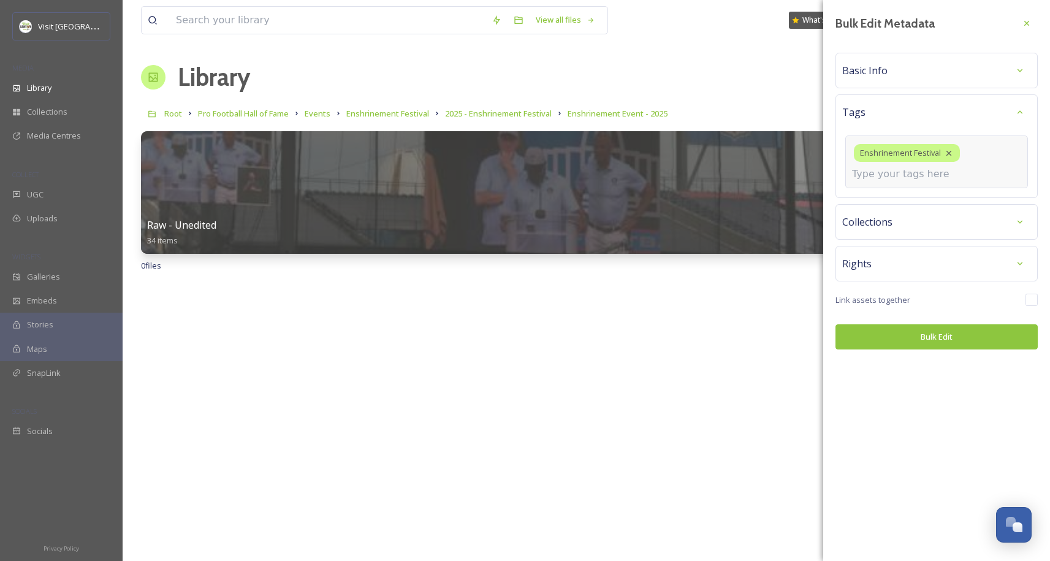
click at [902, 173] on input at bounding box center [913, 174] width 123 height 15
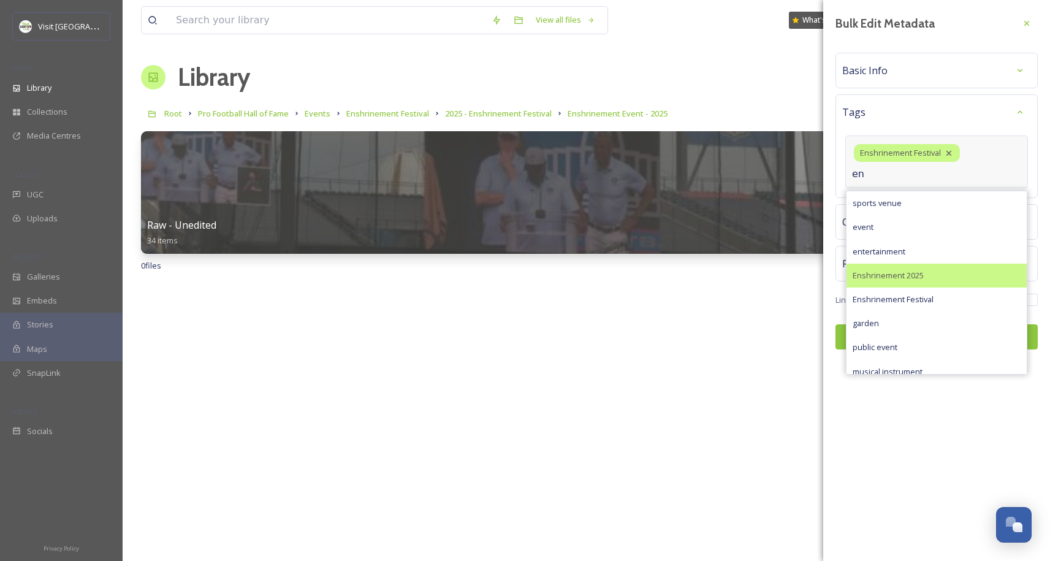
type input "en"
click at [904, 276] on span "Enshrinement 2025" at bounding box center [888, 276] width 71 height 12
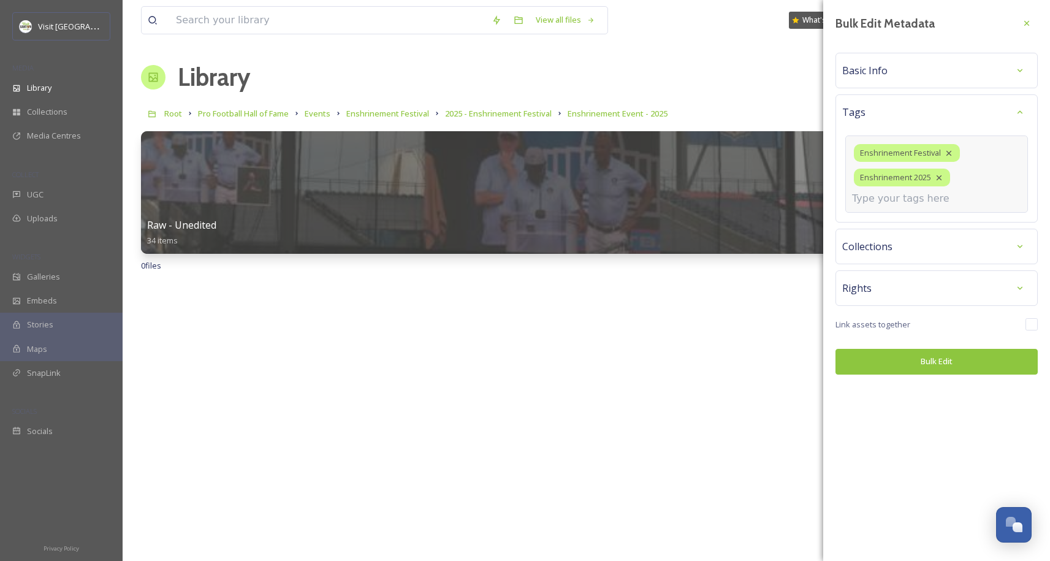
click at [902, 204] on input at bounding box center [913, 198] width 123 height 15
type input "sports history"
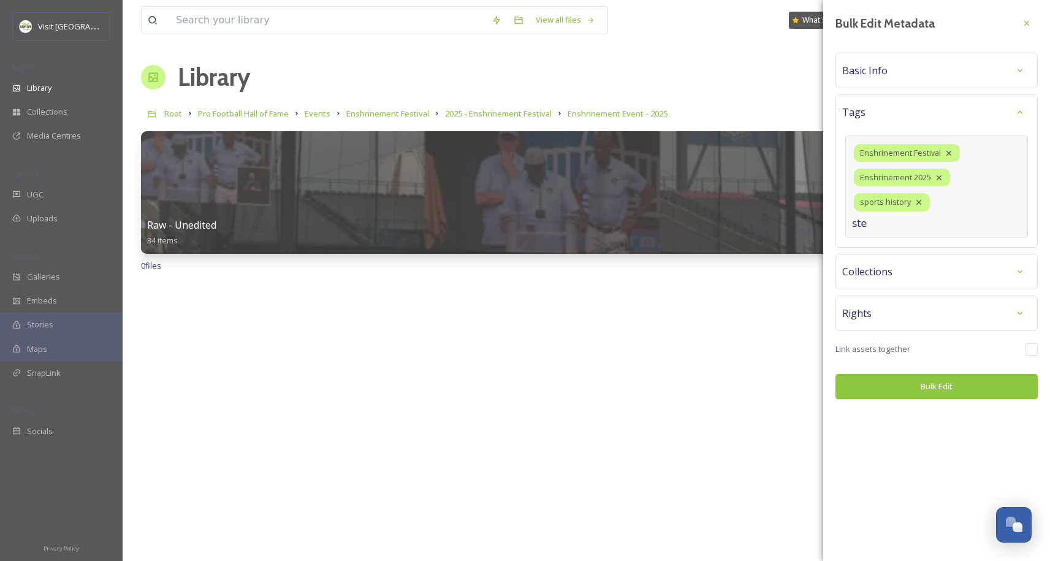
type input "ster"
type input "[PERSON_NAME]"
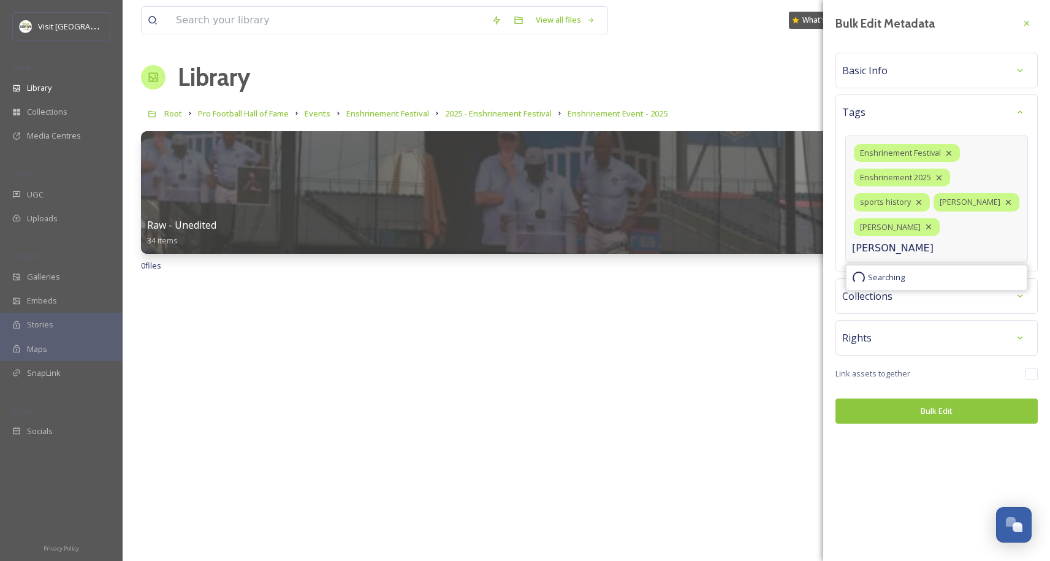
type input "[PERSON_NAME]"
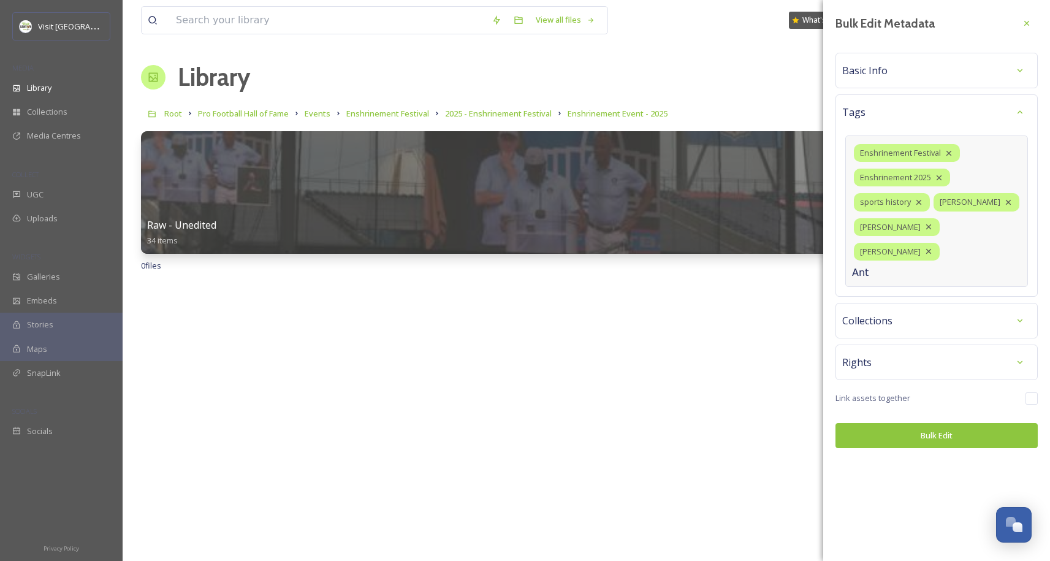
type input "Anto"
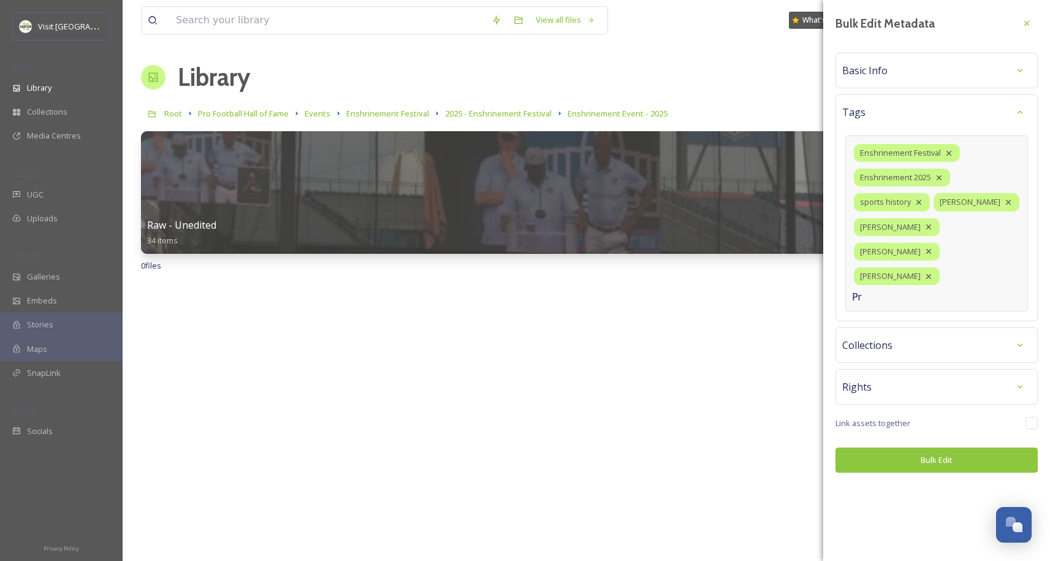
type input "Pro"
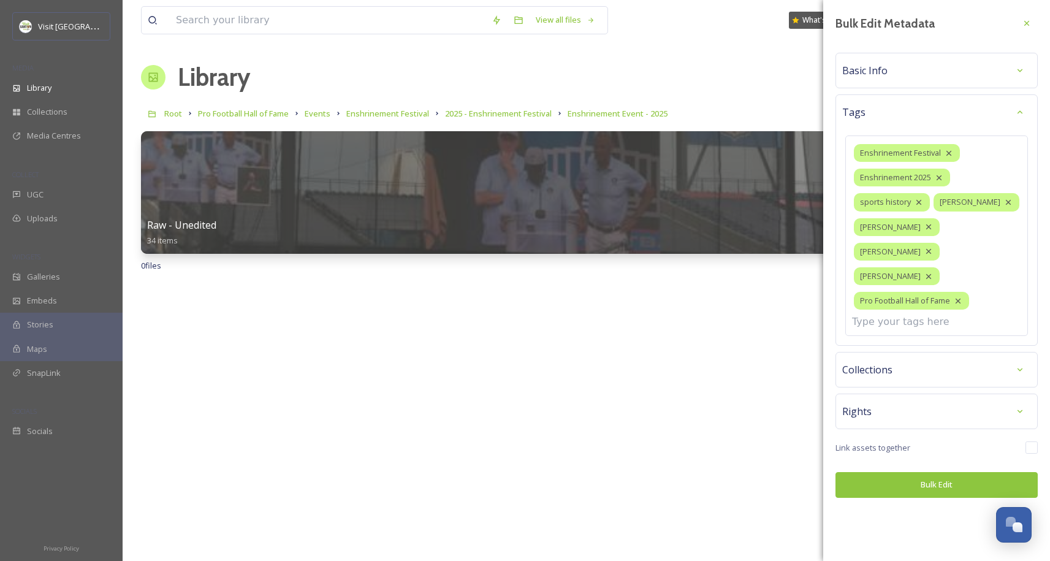
click at [926, 462] on div "Bulk Edit Metadata Basic Info Tags Enshrinement Festival Enshrinement 2025 spor…" at bounding box center [936, 280] width 227 height 561
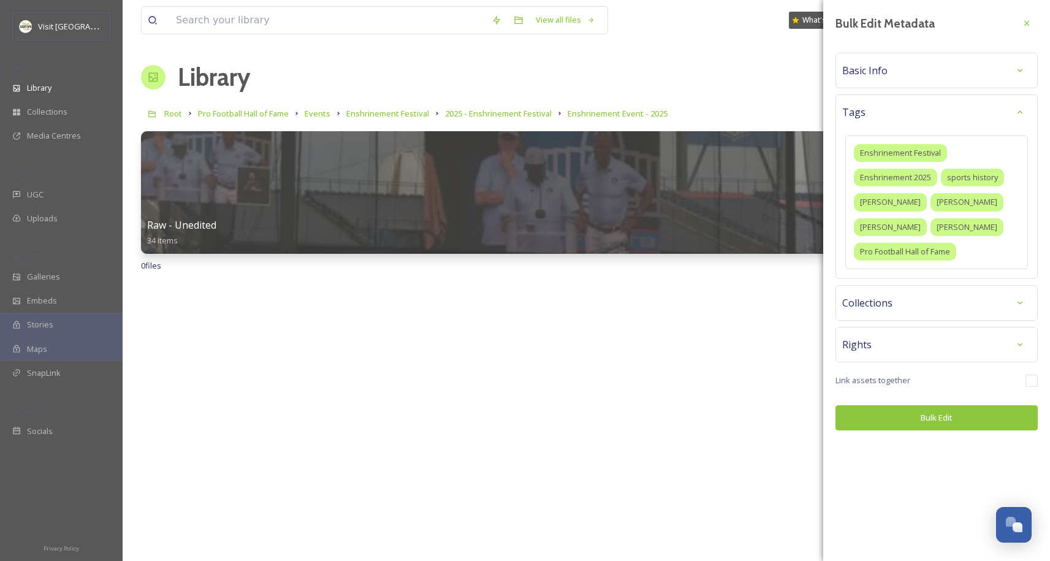
click at [946, 419] on button "Bulk Edit" at bounding box center [936, 417] width 202 height 25
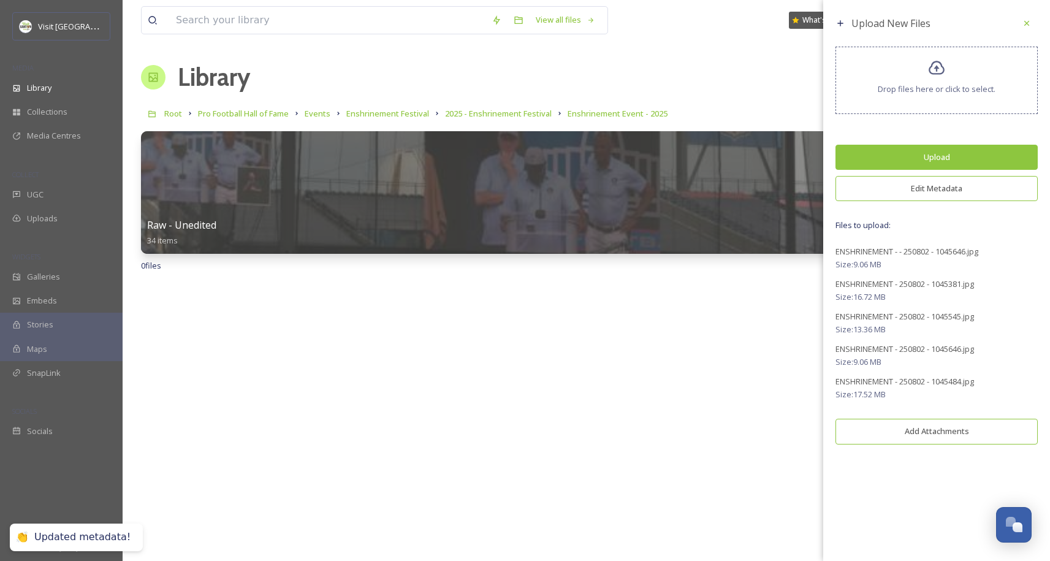
click at [953, 154] on button "Upload" at bounding box center [936, 157] width 202 height 25
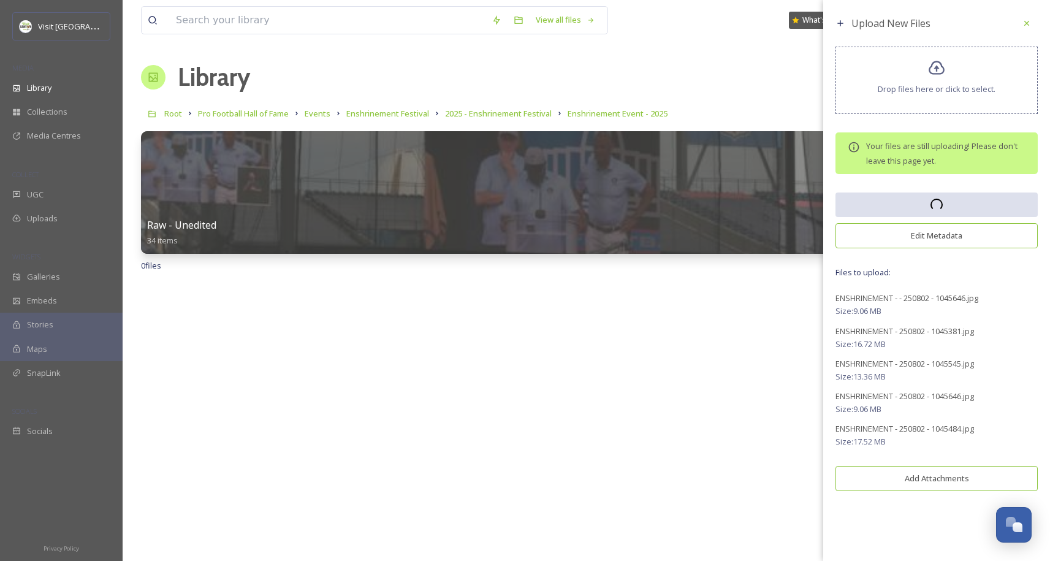
click at [938, 294] on span "ENSHRINEMENT - - 250802 - 1045646.jpg" at bounding box center [906, 297] width 143 height 11
click at [890, 239] on button "Edit Metadata" at bounding box center [936, 235] width 202 height 25
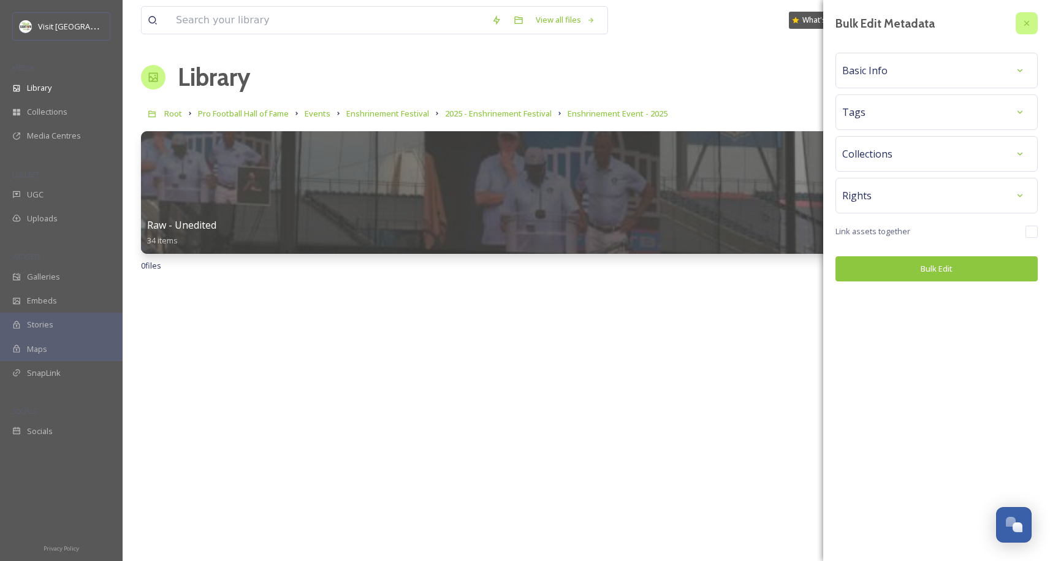
click at [1030, 19] on icon at bounding box center [1027, 23] width 10 height 10
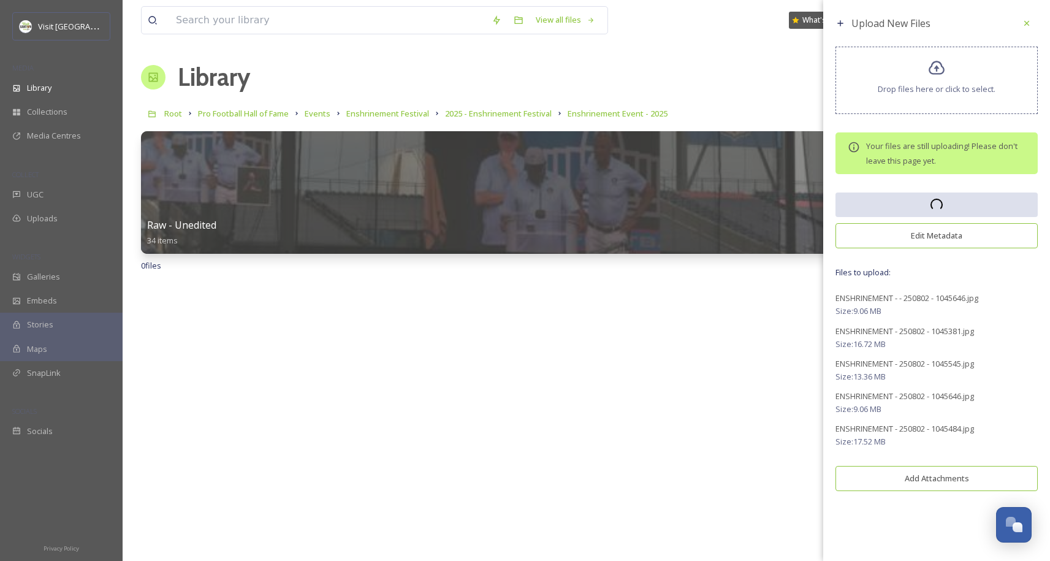
click at [943, 202] on div "Upload New Files Drop files here or click to select. Your files are still uploa…" at bounding box center [936, 254] width 227 height 509
click at [911, 299] on span "ENSHRINEMENT - - 250802 - 1045646.jpg" at bounding box center [906, 297] width 143 height 11
click at [912, 301] on span "ENSHRINEMENT - - 250802 - 1045646.jpg" at bounding box center [906, 297] width 143 height 11
click at [1032, 23] on div at bounding box center [1027, 23] width 22 height 22
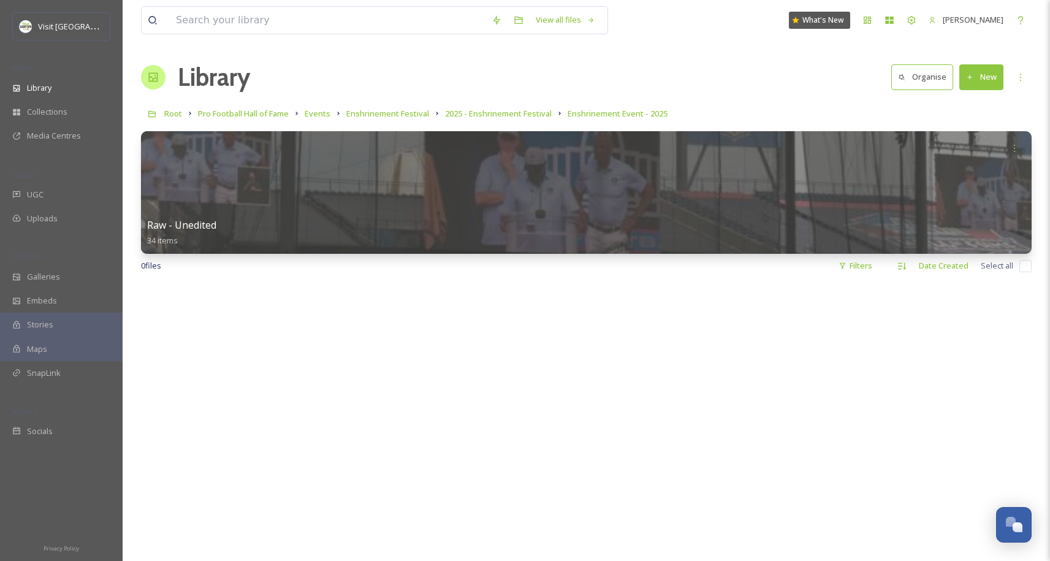
click at [981, 75] on button "New" at bounding box center [981, 76] width 44 height 25
click at [976, 102] on span "File Upload" at bounding box center [976, 106] width 40 height 12
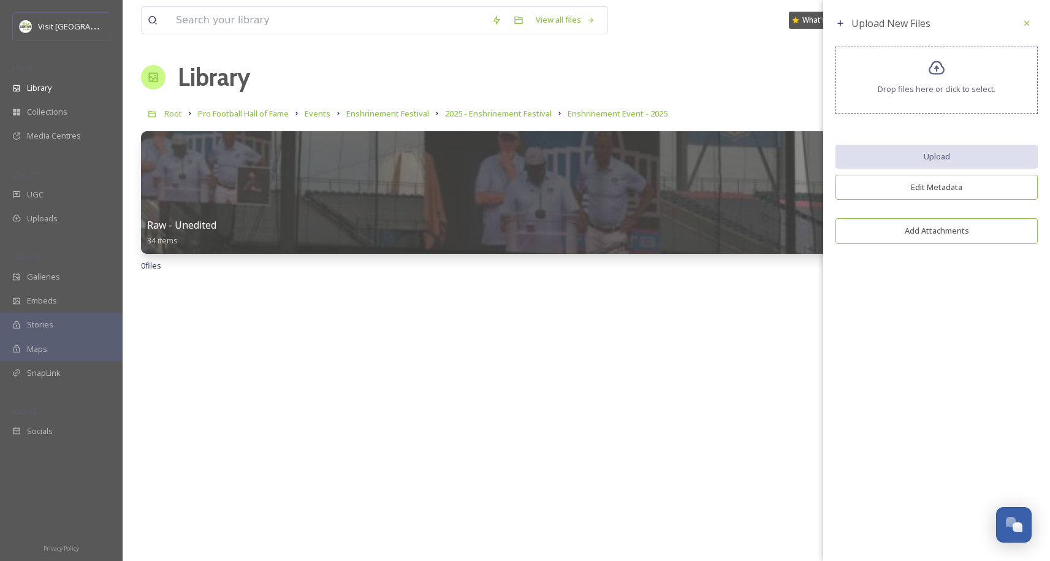
click at [934, 67] on icon at bounding box center [937, 68] width 18 height 18
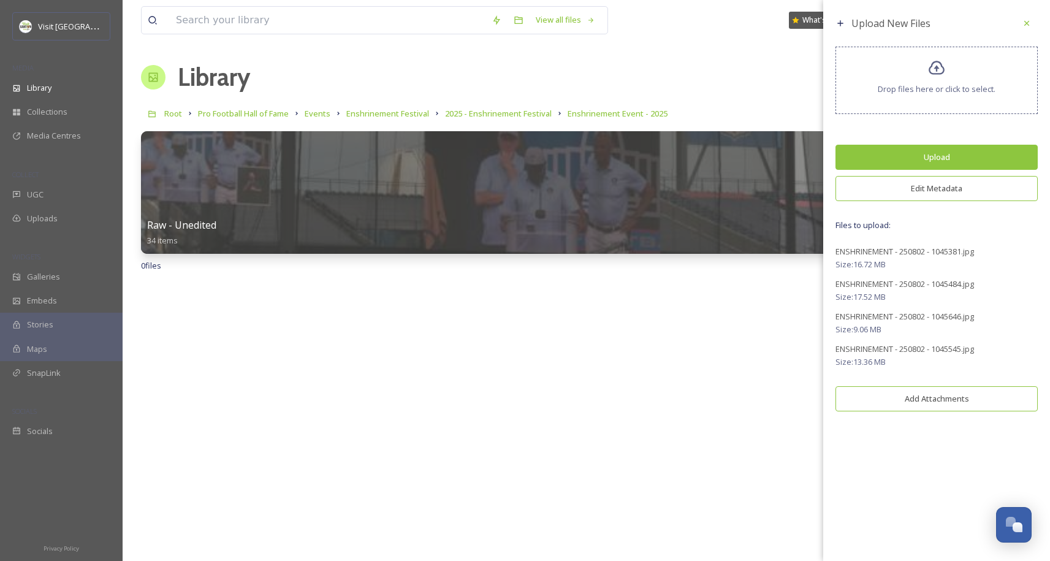
click at [935, 195] on button "Edit Metadata" at bounding box center [936, 188] width 202 height 25
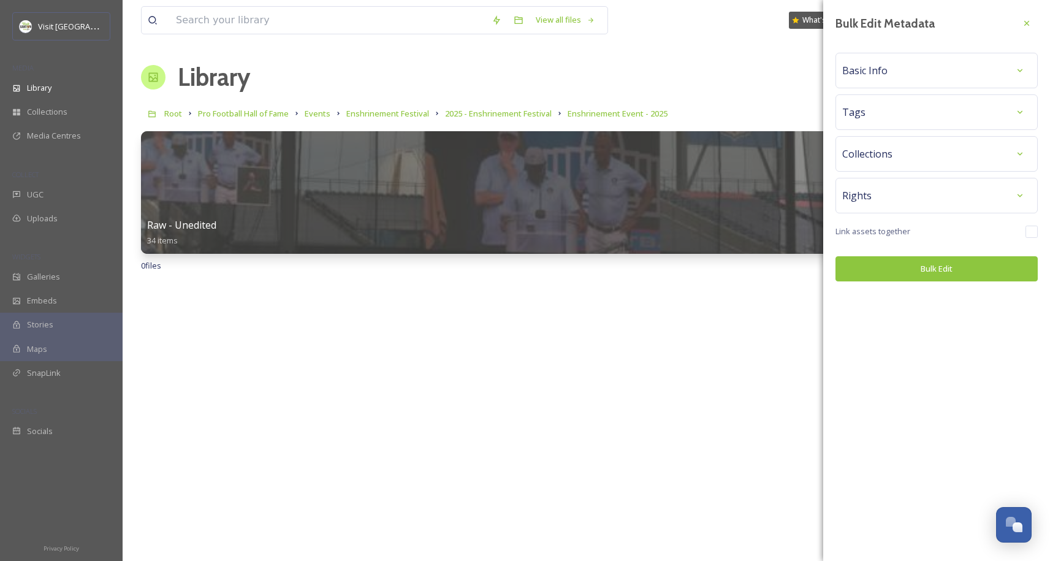
click at [884, 106] on div "Tags" at bounding box center [936, 112] width 189 height 22
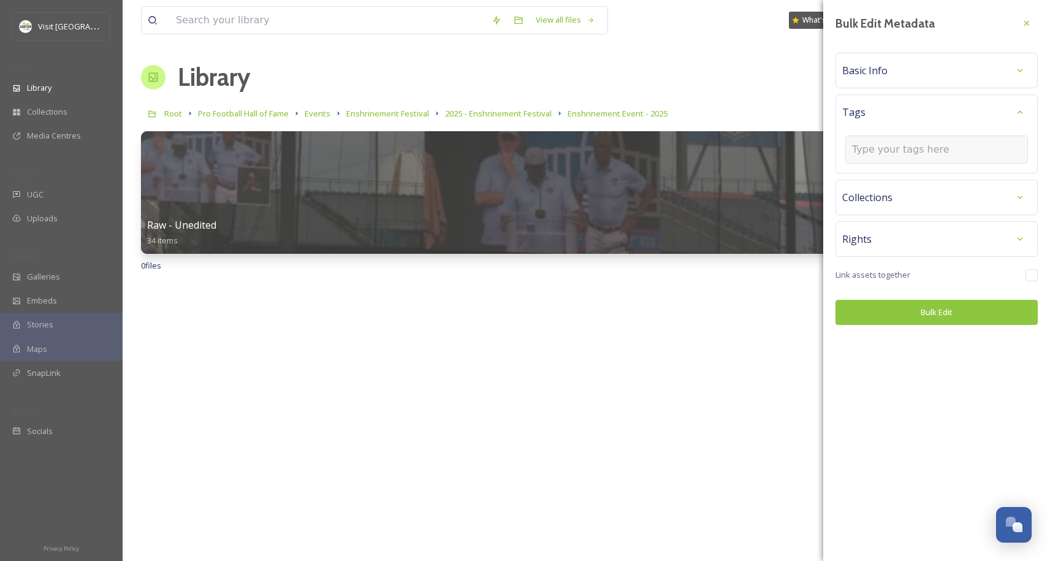
click at [885, 150] on input at bounding box center [913, 149] width 123 height 15
type input "ensh"
click at [898, 179] on span "Enshrinement Festival" at bounding box center [893, 179] width 81 height 12
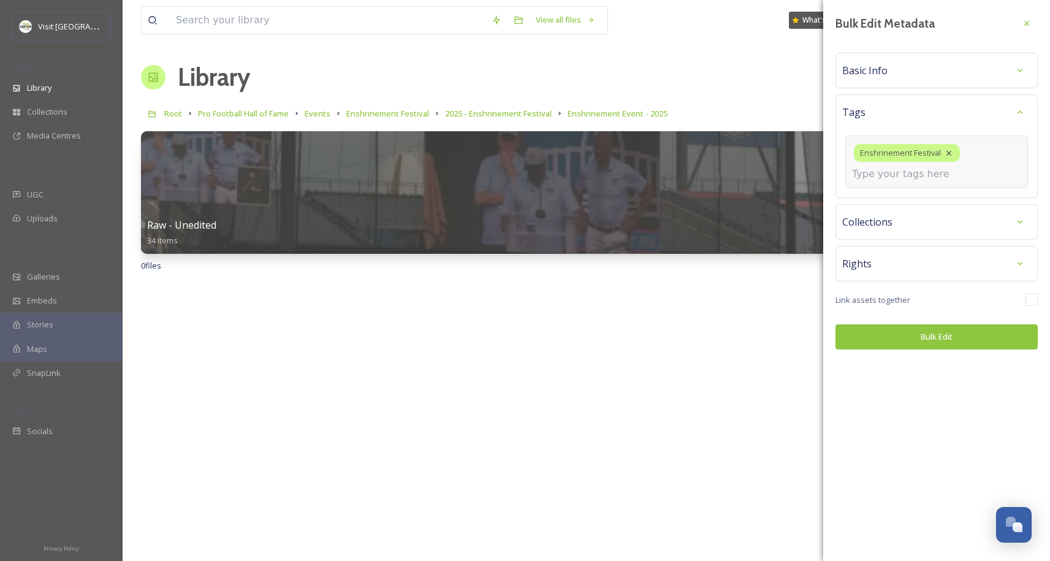
click at [899, 181] on div "Enshrinement Festival" at bounding box center [936, 161] width 183 height 53
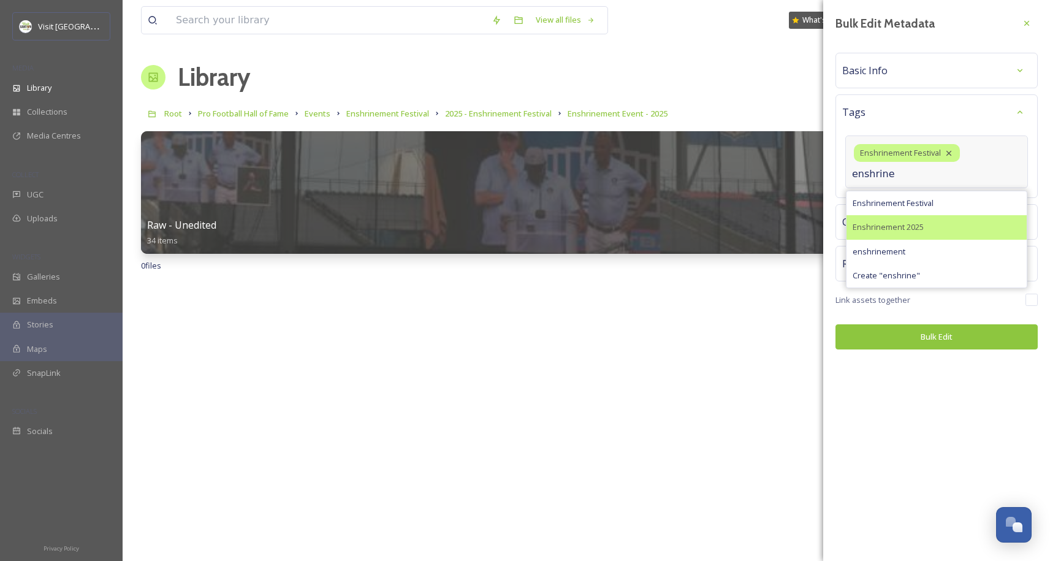
type input "enshrine"
click at [893, 221] on span "Enshrinement 2025" at bounding box center [888, 227] width 71 height 12
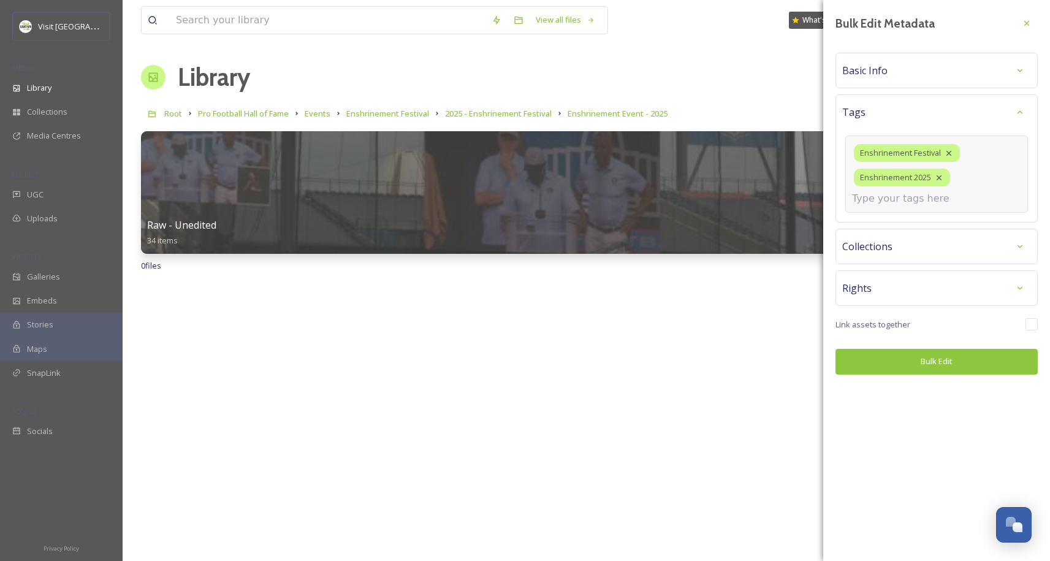
click at [896, 205] on input at bounding box center [913, 198] width 123 height 15
type input "sterl"
click at [904, 231] on span "[PERSON_NAME]" at bounding box center [883, 228] width 61 height 12
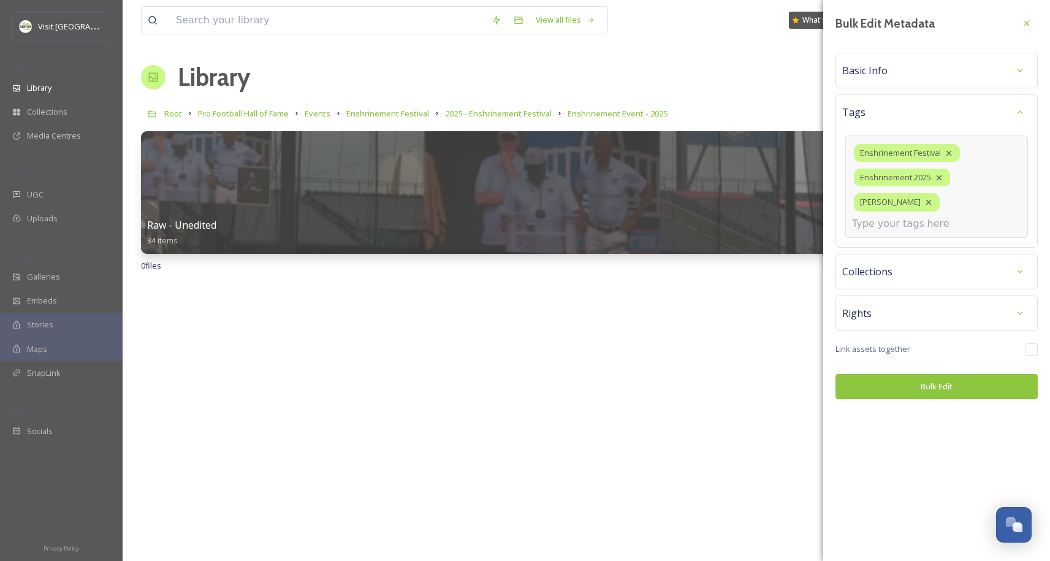
click at [905, 220] on input at bounding box center [913, 223] width 123 height 15
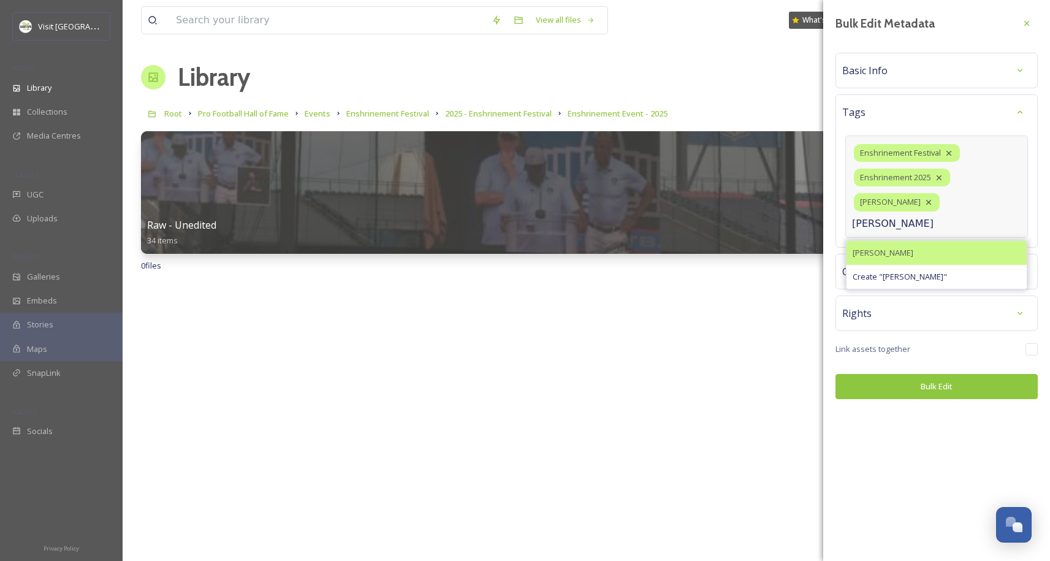
type input "[PERSON_NAME]"
click at [910, 253] on div "[PERSON_NAME]" at bounding box center [937, 253] width 180 height 24
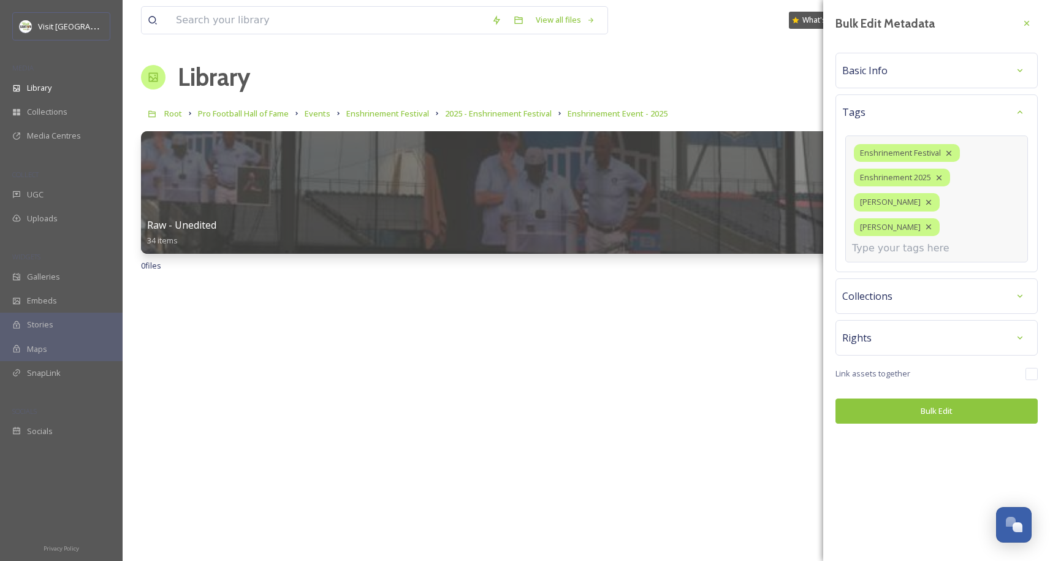
click at [905, 241] on input at bounding box center [913, 248] width 123 height 15
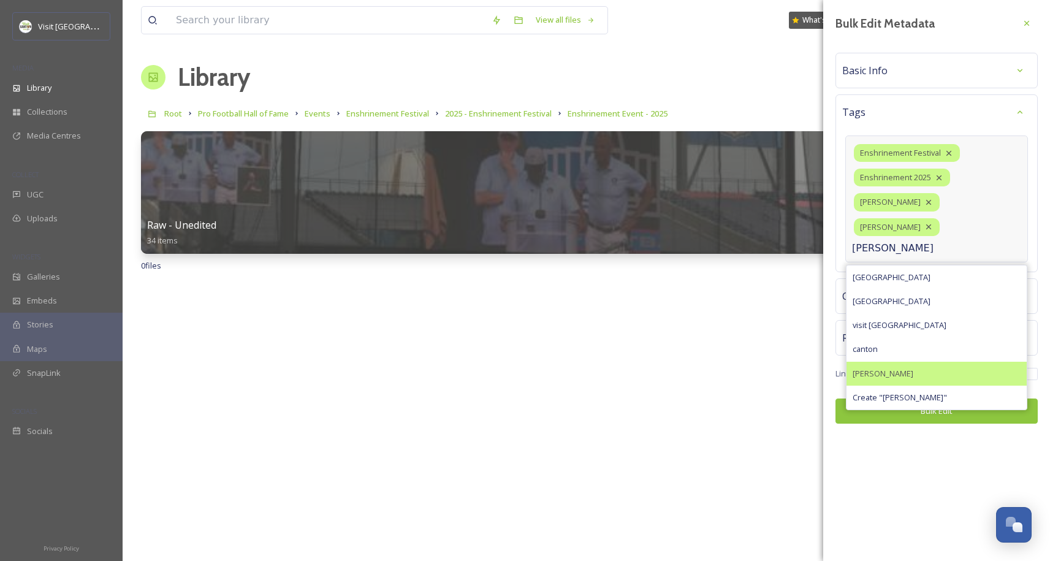
type input "[PERSON_NAME]"
click at [892, 368] on span "[PERSON_NAME]" at bounding box center [883, 374] width 61 height 12
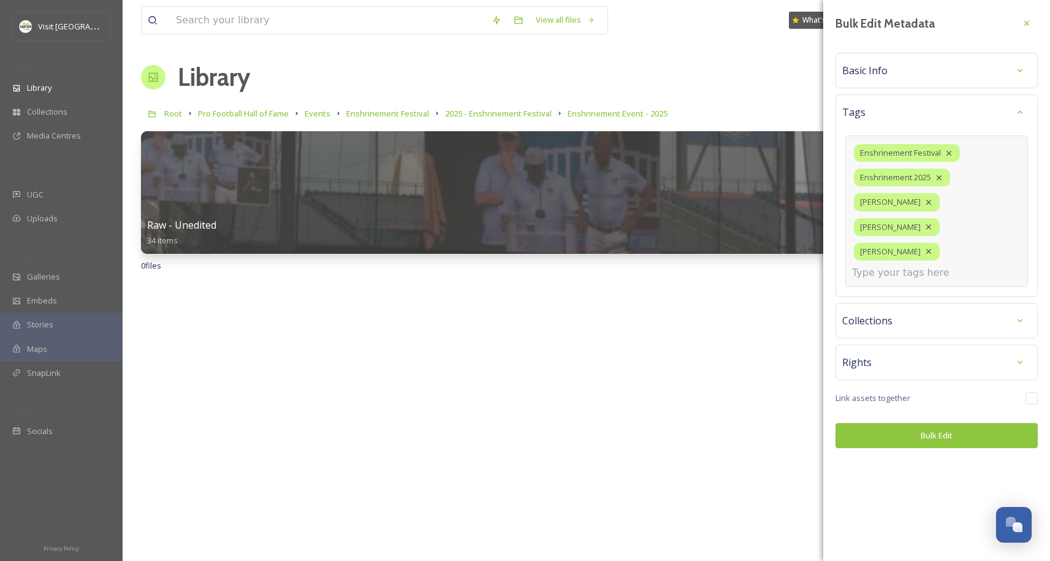
click at [901, 265] on input at bounding box center [913, 272] width 123 height 15
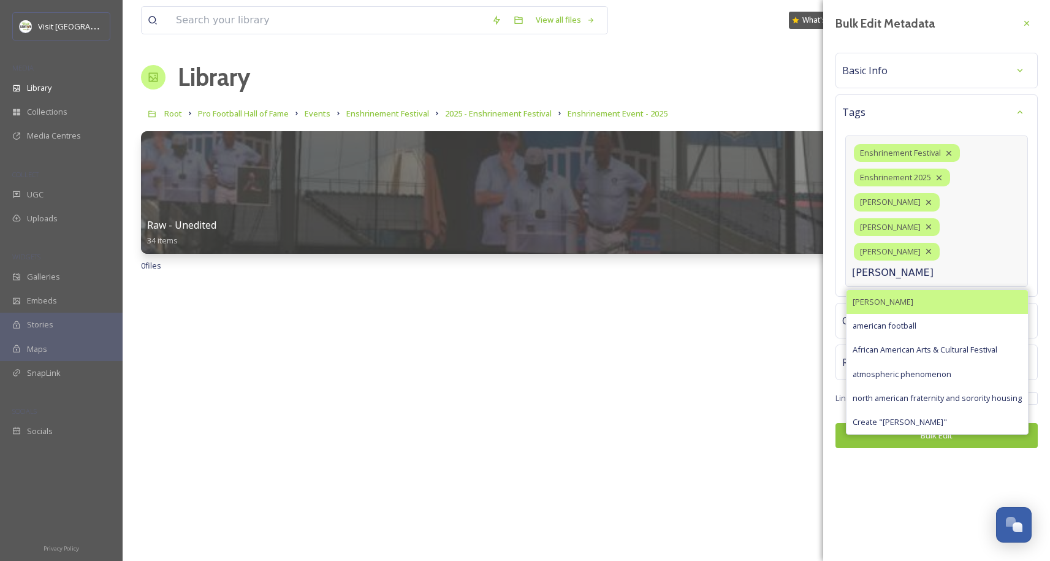
type input "[PERSON_NAME]"
click at [908, 290] on div "[PERSON_NAME]" at bounding box center [937, 302] width 181 height 24
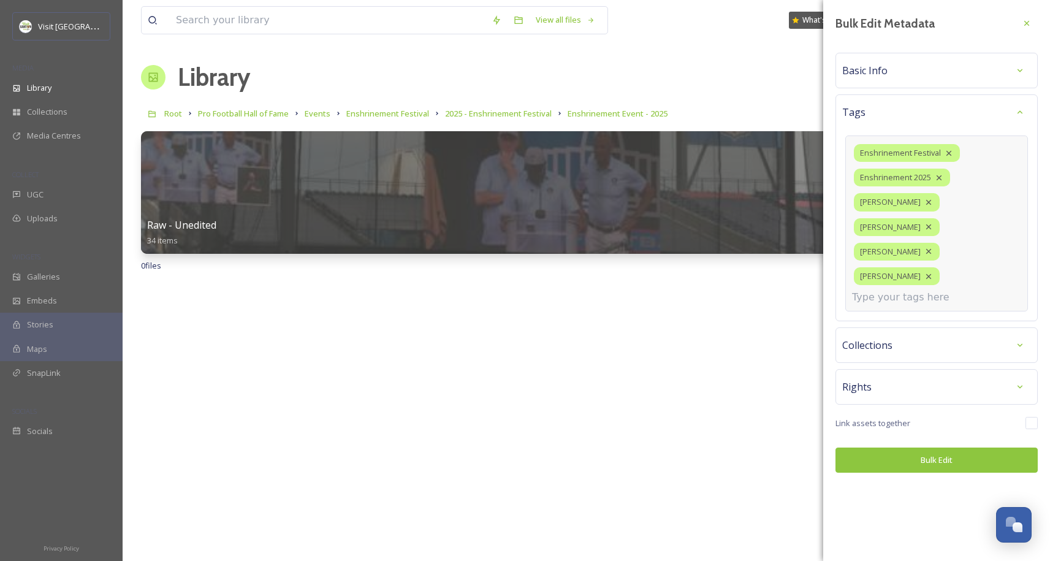
click at [904, 290] on input at bounding box center [913, 297] width 123 height 15
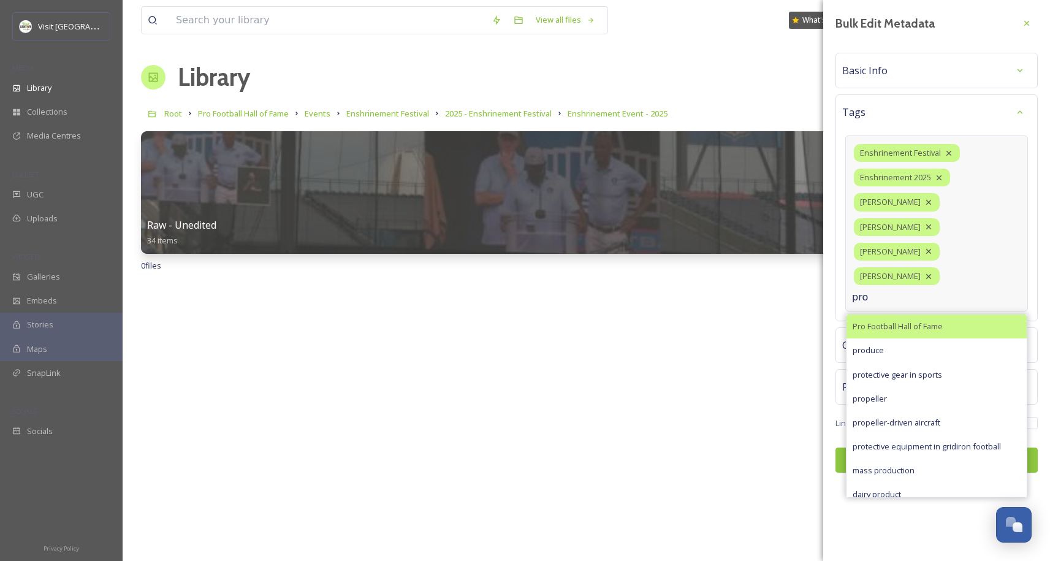
type input "pro"
click at [902, 321] on span "Pro Football Hall of Fame" at bounding box center [898, 327] width 90 height 12
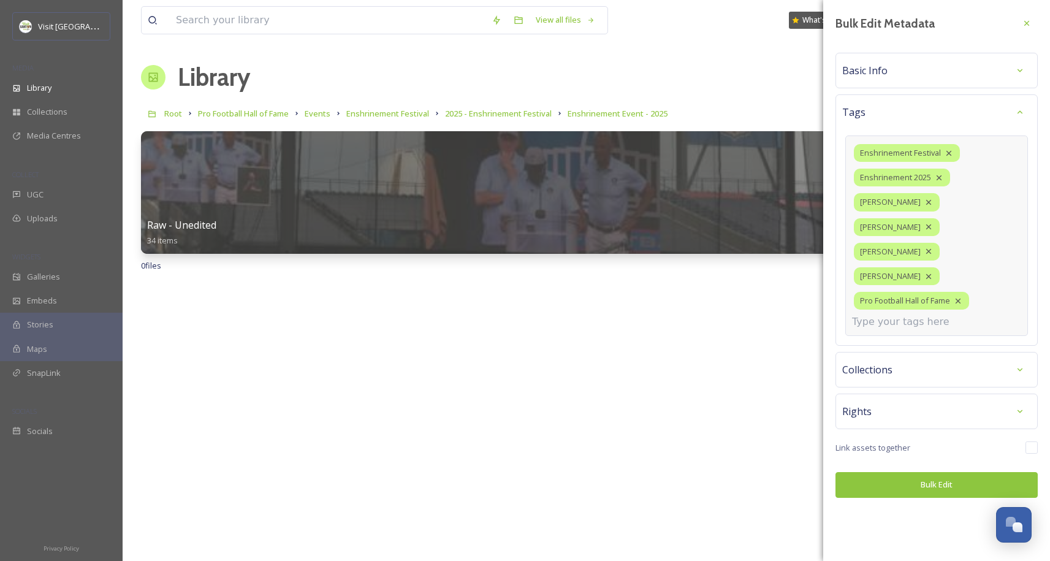
click at [880, 314] on input at bounding box center [913, 321] width 123 height 15
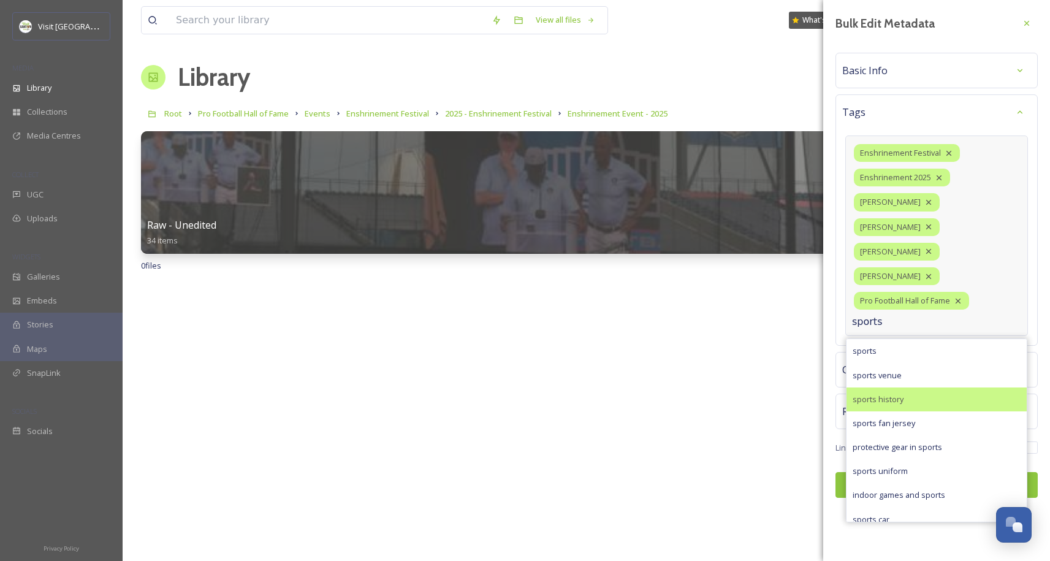
type input "sports"
click at [909, 387] on div "sports history" at bounding box center [937, 399] width 180 height 24
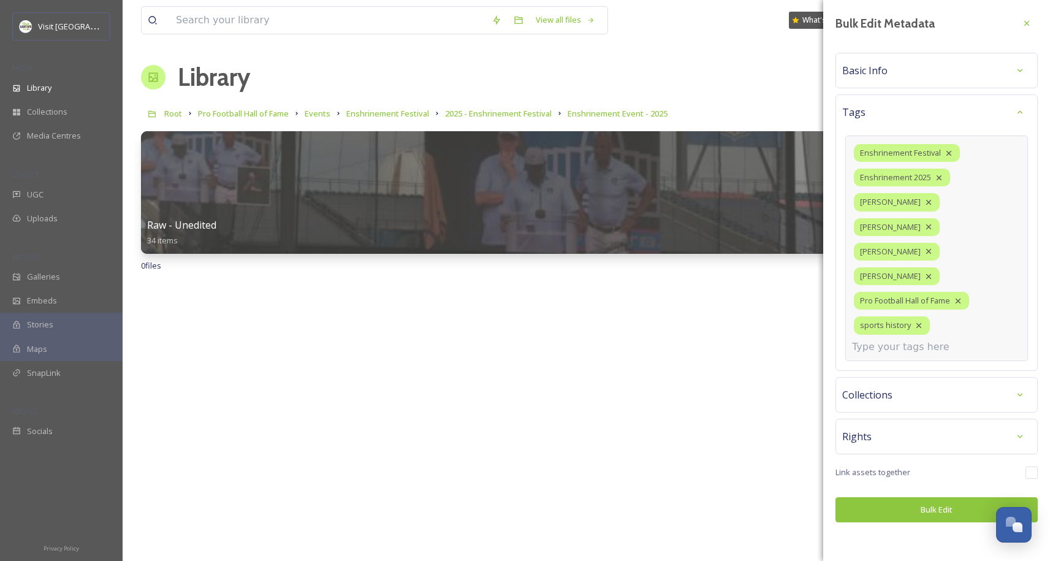
click at [874, 70] on span "Basic Info" at bounding box center [864, 70] width 45 height 15
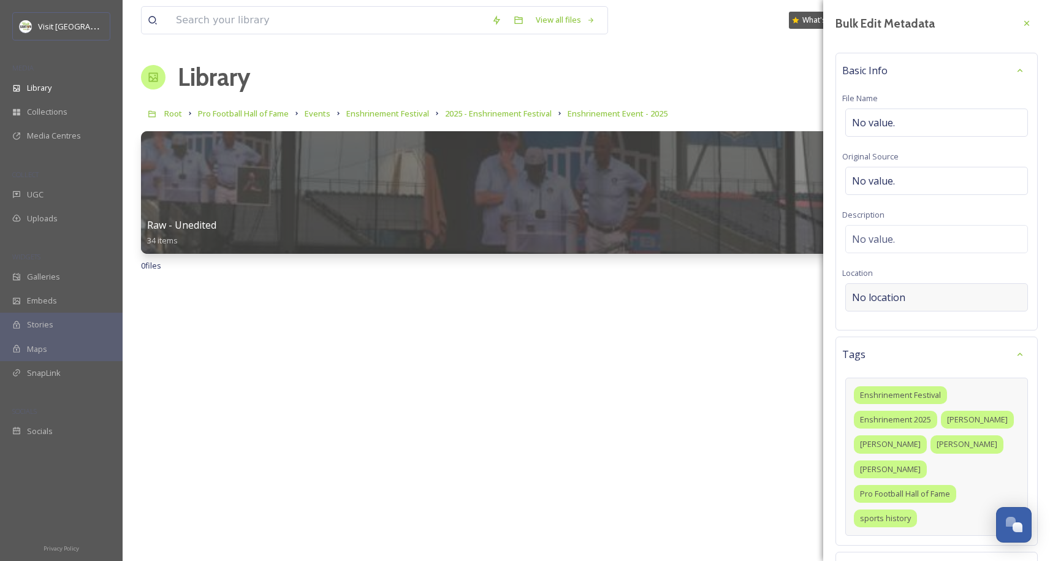
click at [893, 294] on span "No location" at bounding box center [878, 297] width 53 height 15
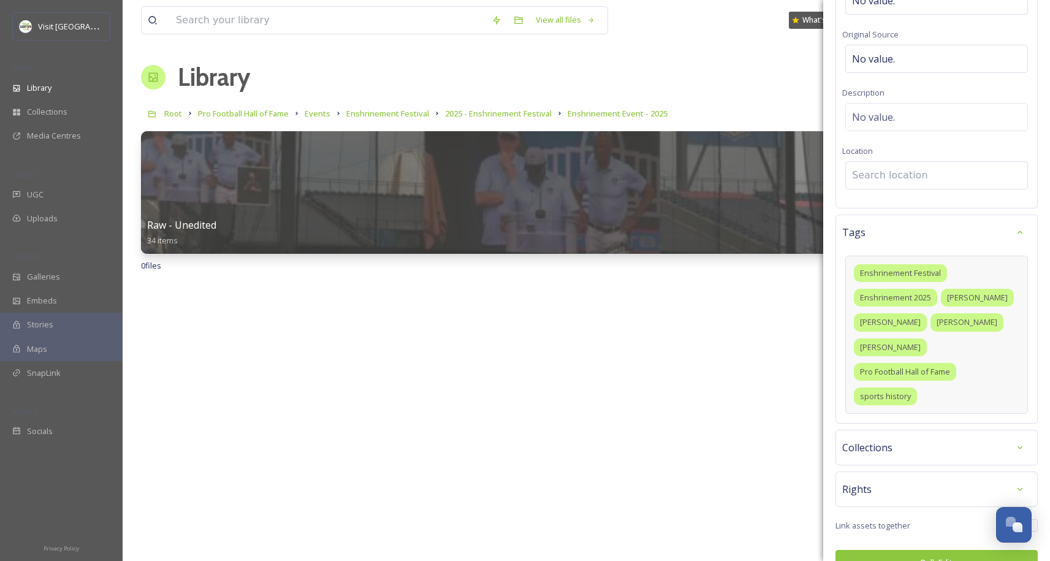
scroll to position [121, 0]
click at [883, 179] on input at bounding box center [936, 175] width 181 height 27
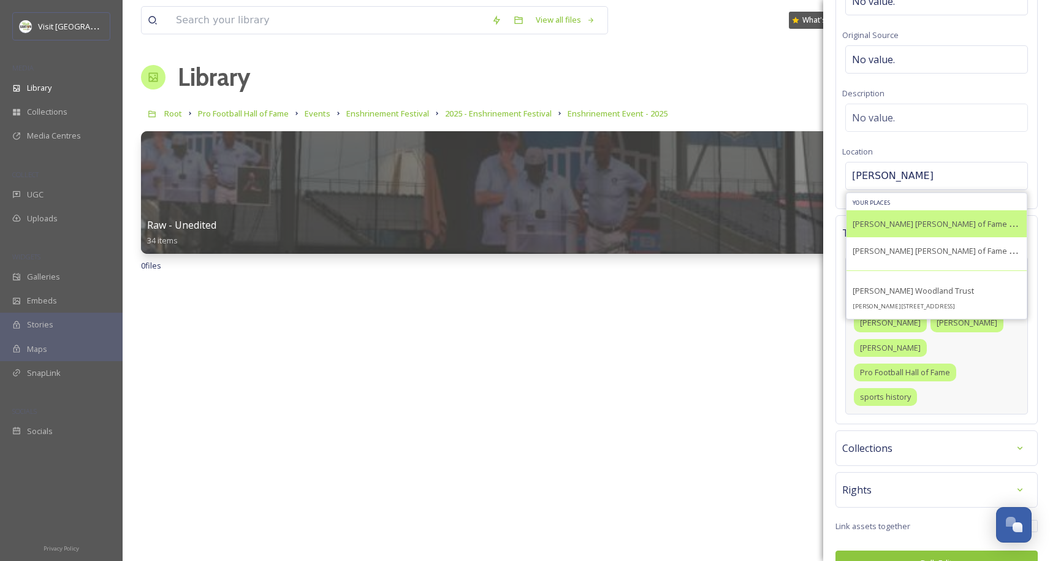
type input "[PERSON_NAME]"
click at [924, 221] on span "[PERSON_NAME] [PERSON_NAME] of Fame Stadium" at bounding box center [946, 224] width 186 height 12
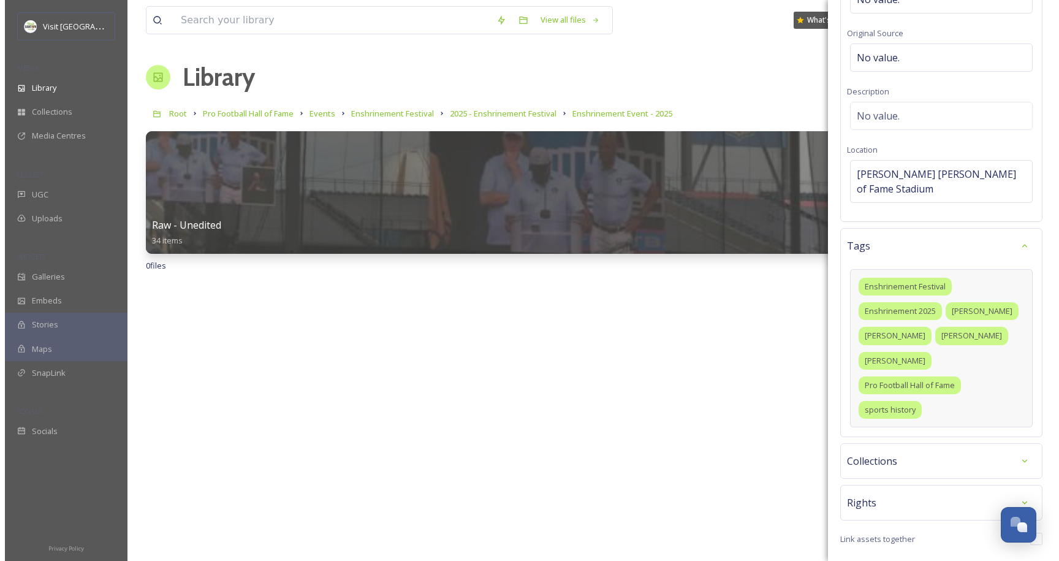
scroll to position [124, 0]
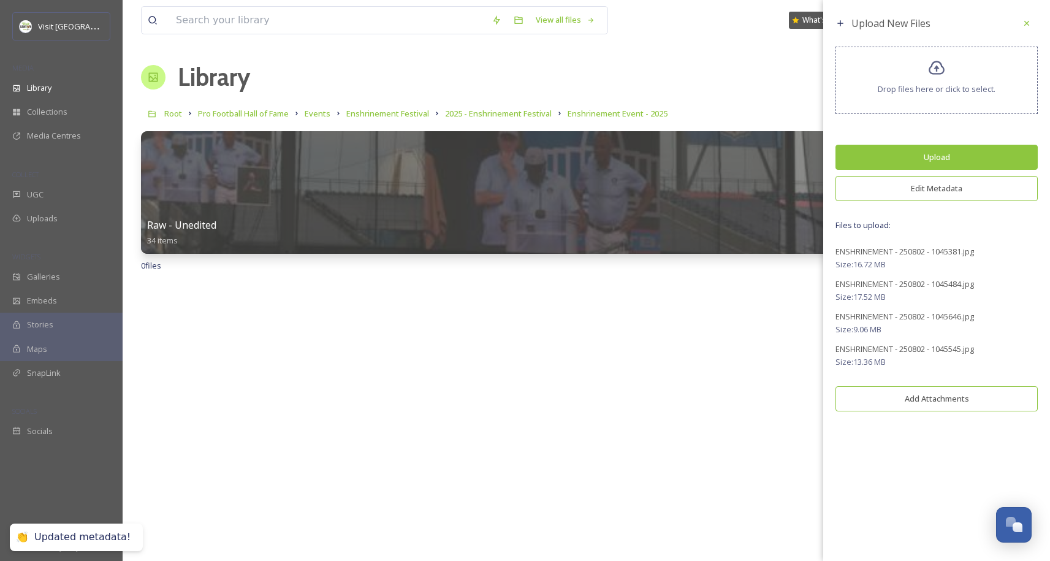
click at [948, 158] on button "Upload" at bounding box center [936, 157] width 202 height 25
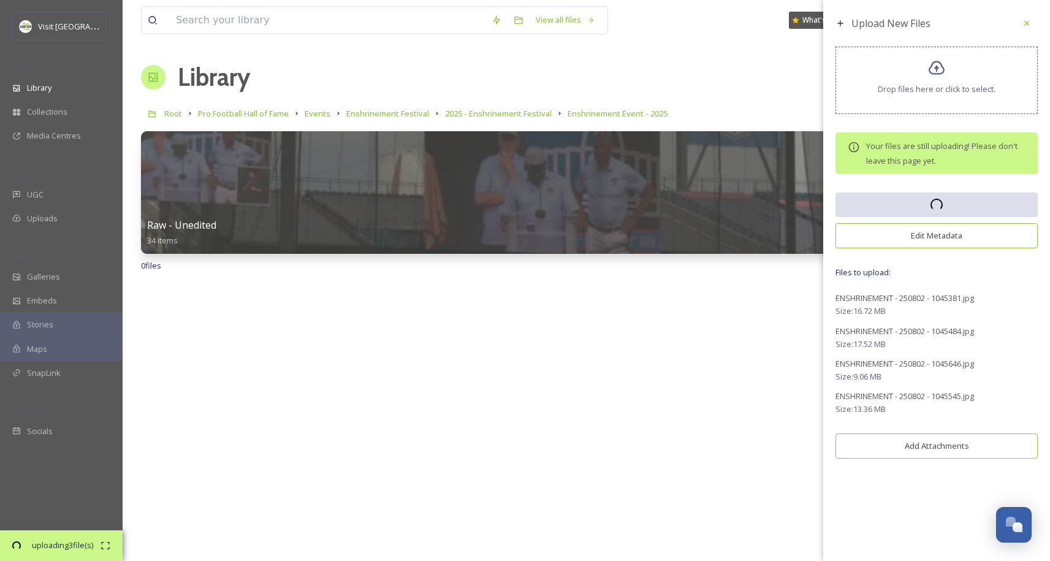
click at [106, 557] on div "uploading 3 file(s) 00:01 remaining" at bounding box center [61, 545] width 123 height 31
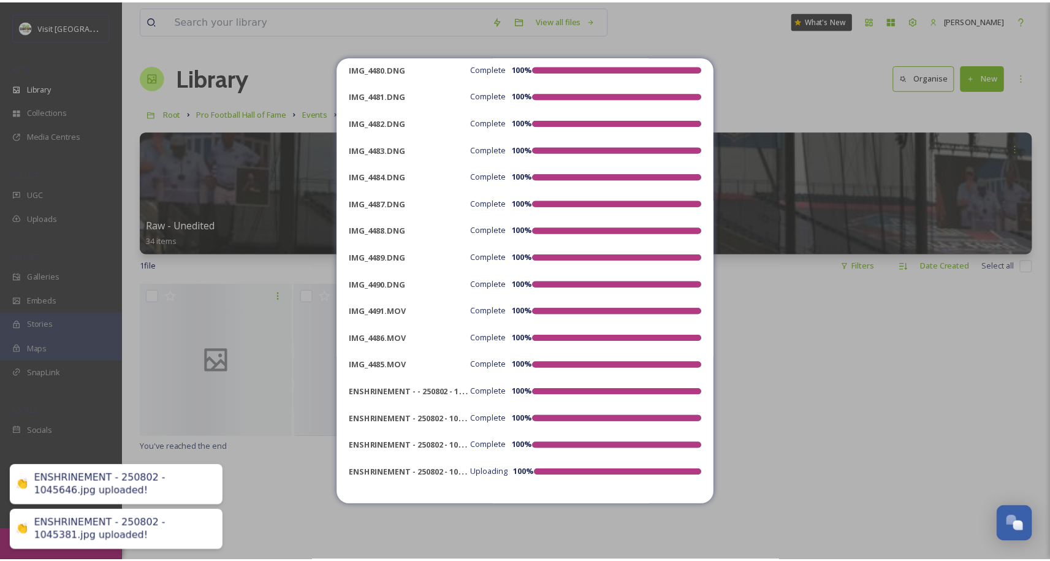
scroll to position [642, 0]
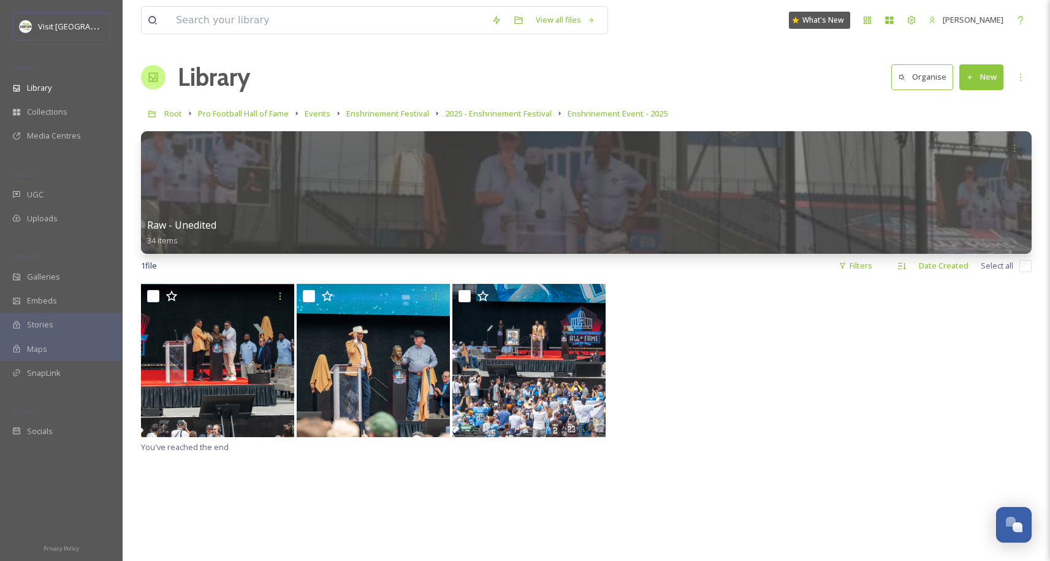
click at [983, 82] on button "New" at bounding box center [981, 76] width 44 height 25
click at [834, 345] on div at bounding box center [586, 362] width 891 height 156
click at [59, 89] on div "Library" at bounding box center [61, 88] width 123 height 24
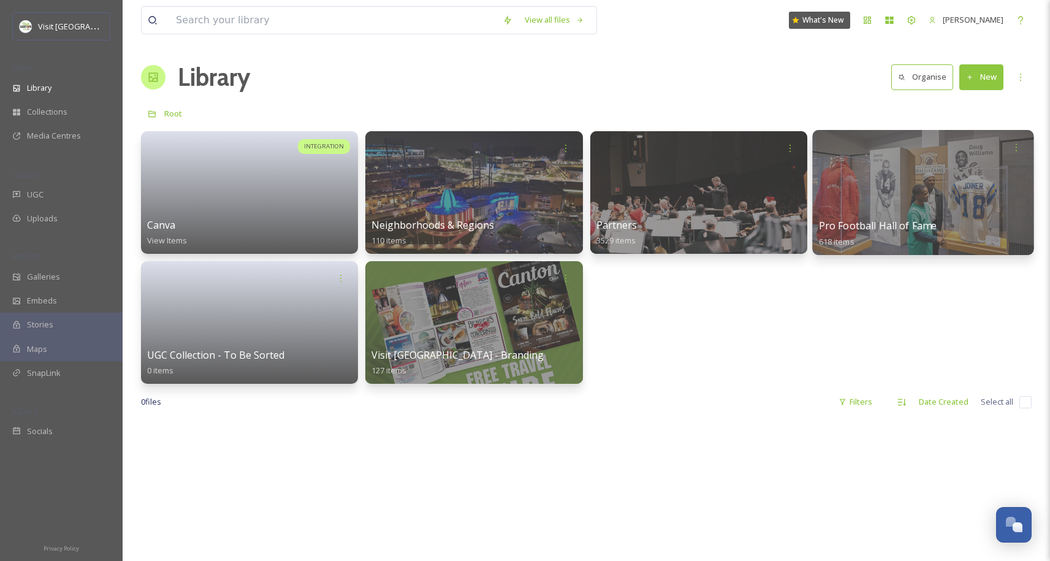
click at [937, 203] on div at bounding box center [922, 192] width 221 height 125
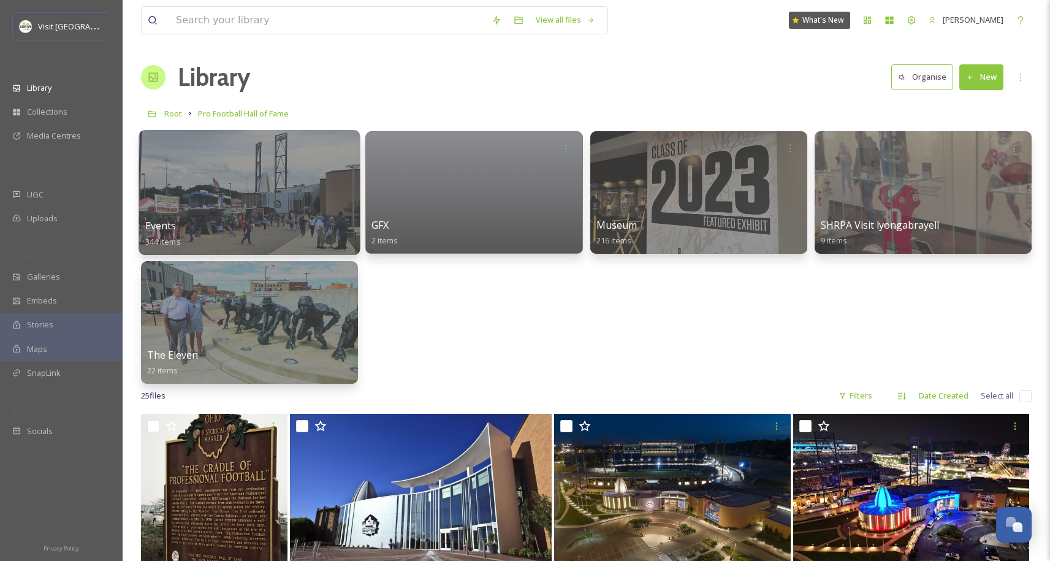
click at [292, 200] on div at bounding box center [249, 192] width 221 height 125
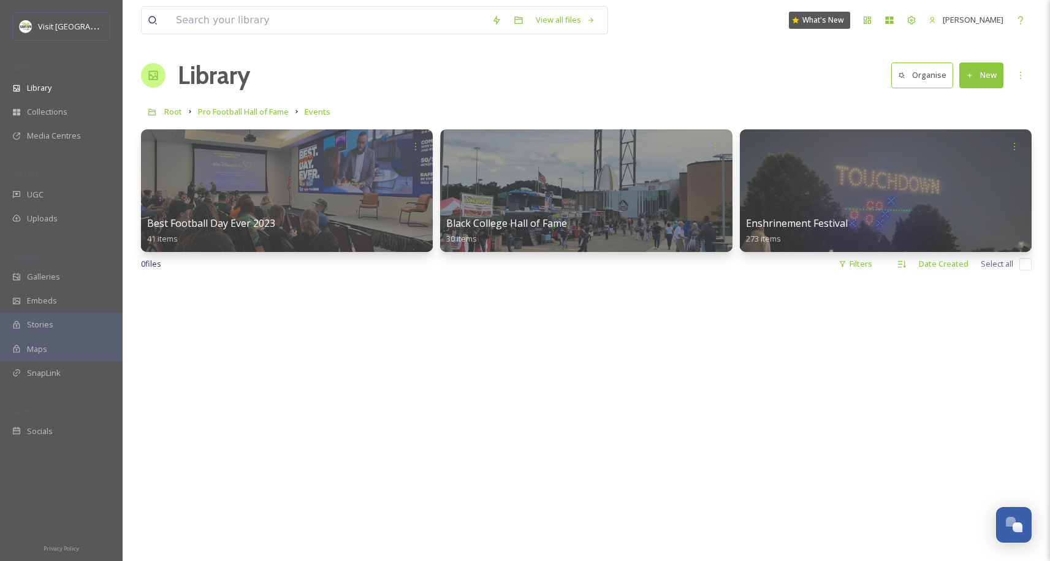
scroll to position [2, 0]
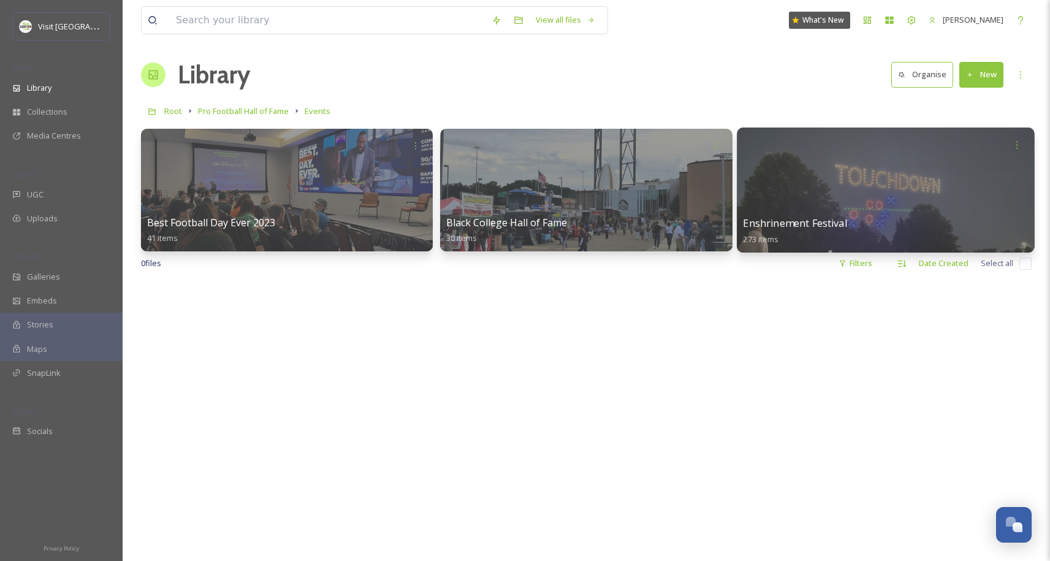
click at [1025, 167] on div at bounding box center [886, 190] width 298 height 125
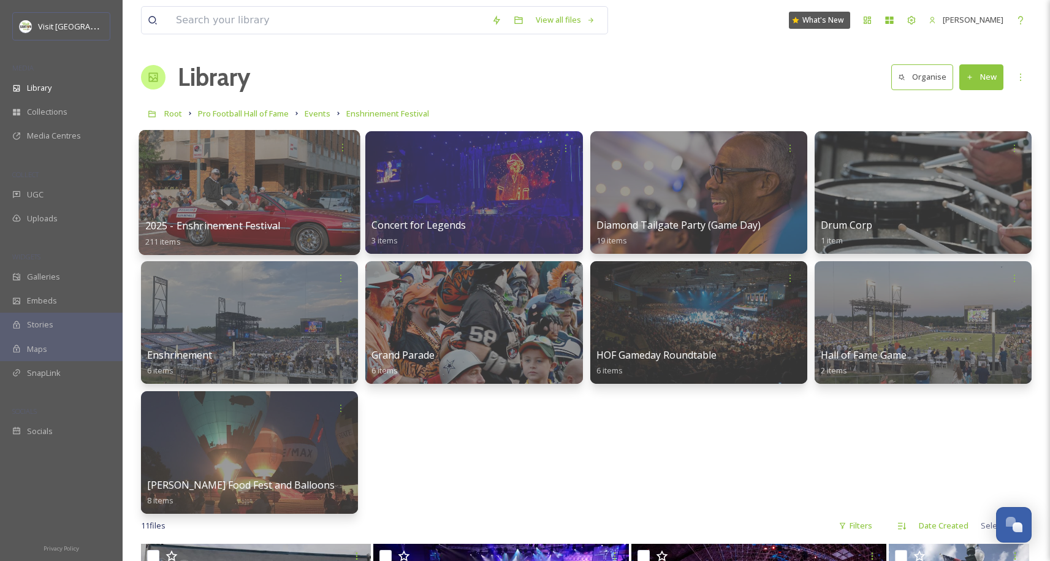
click at [257, 200] on div at bounding box center [249, 192] width 221 height 125
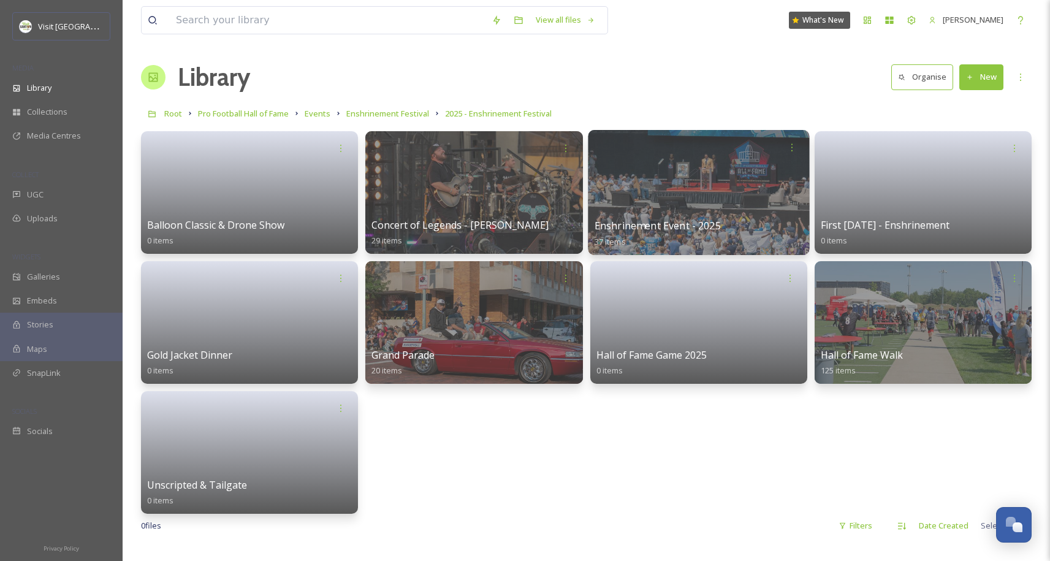
click at [658, 205] on div at bounding box center [698, 192] width 221 height 125
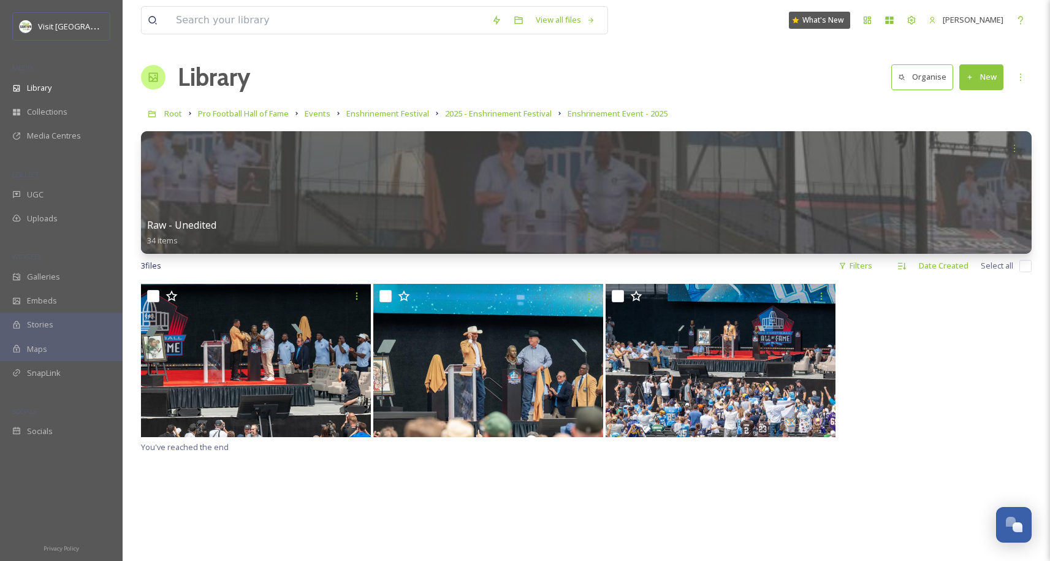
drag, startPoint x: 568, startPoint y: 482, endPoint x: 805, endPoint y: 395, distance: 252.7
click at [568, 482] on div "You've reached the end" at bounding box center [586, 564] width 891 height 561
click at [979, 72] on button "New" at bounding box center [981, 76] width 44 height 25
click at [970, 104] on span "File Upload" at bounding box center [976, 106] width 40 height 12
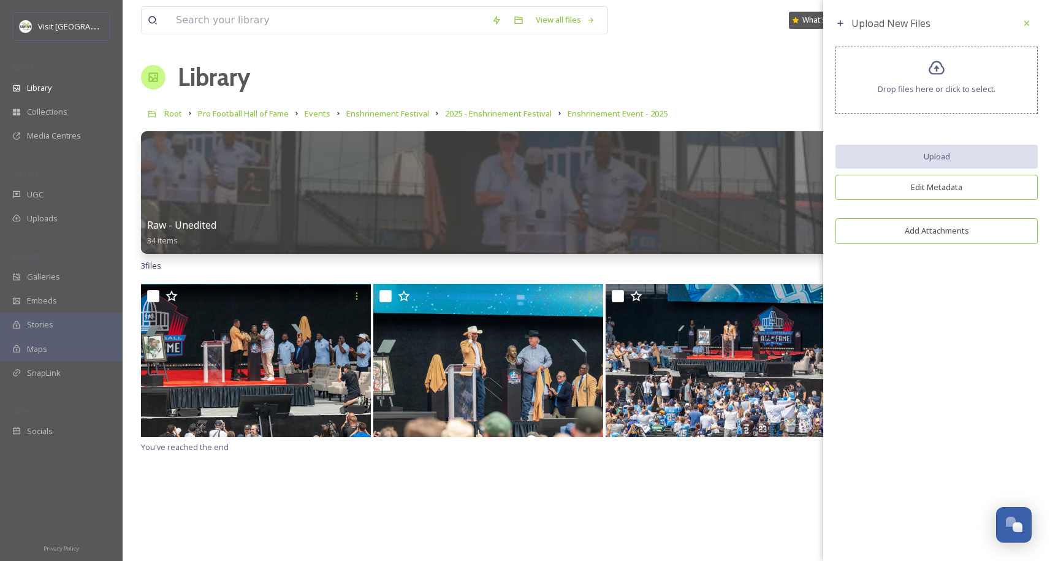
click at [932, 81] on div "Drop files here or click to select." at bounding box center [936, 80] width 202 height 67
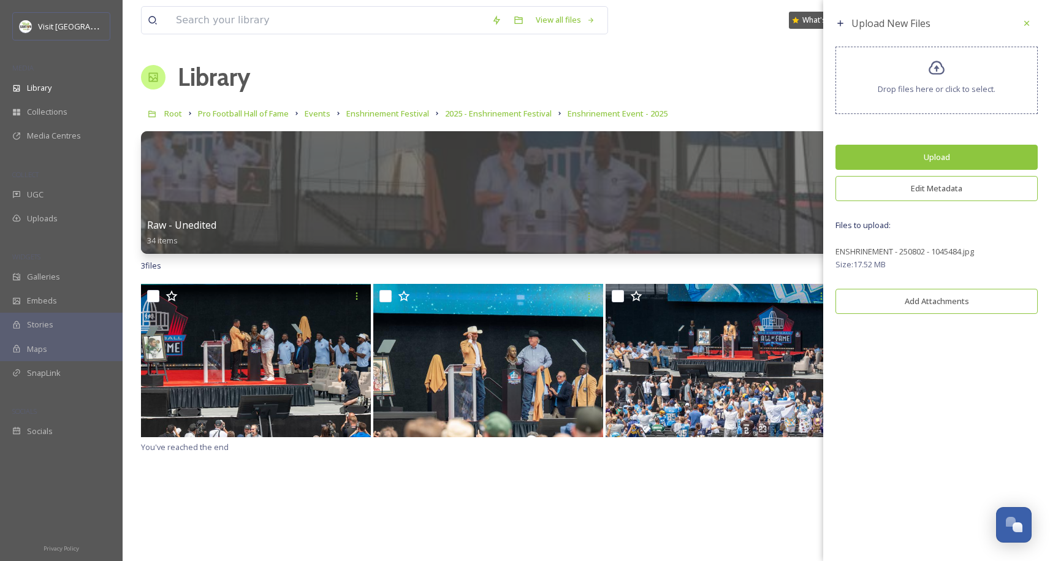
click at [929, 193] on button "Edit Metadata" at bounding box center [936, 188] width 202 height 25
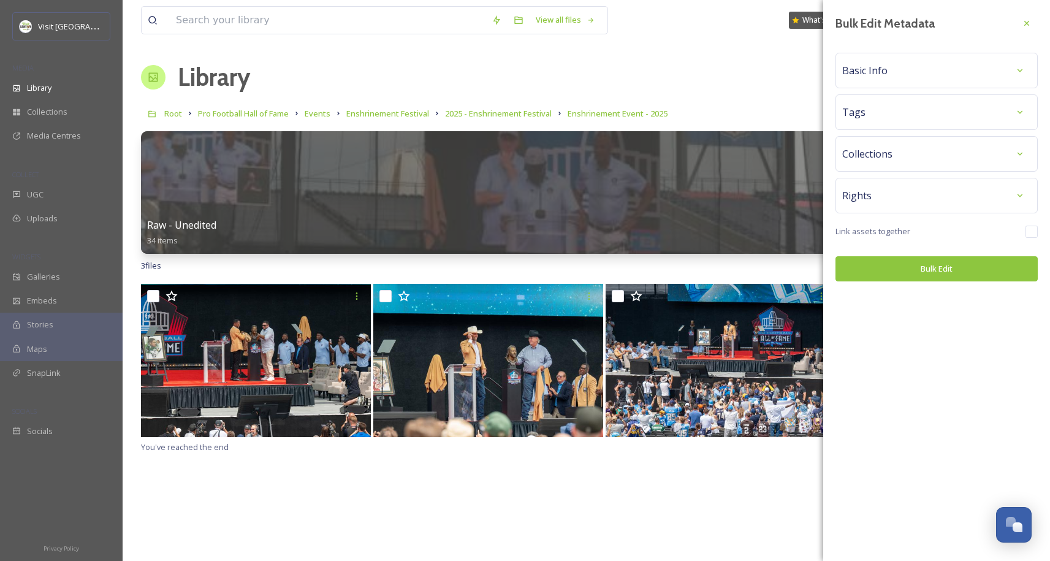
click at [883, 114] on div "Tags" at bounding box center [936, 112] width 189 height 22
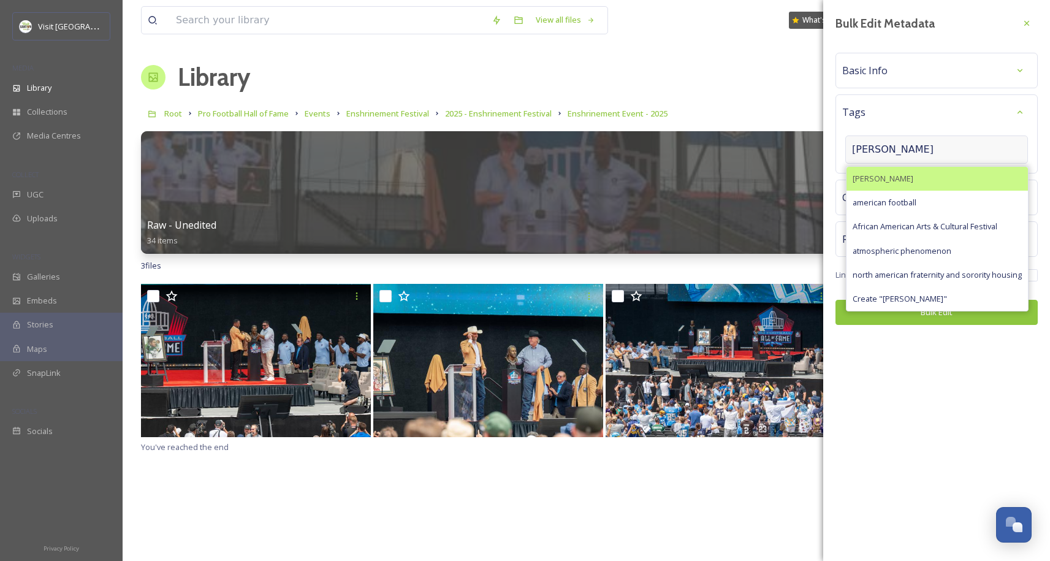
type input "[PERSON_NAME]"
click at [894, 179] on div "[PERSON_NAME]" at bounding box center [937, 179] width 181 height 24
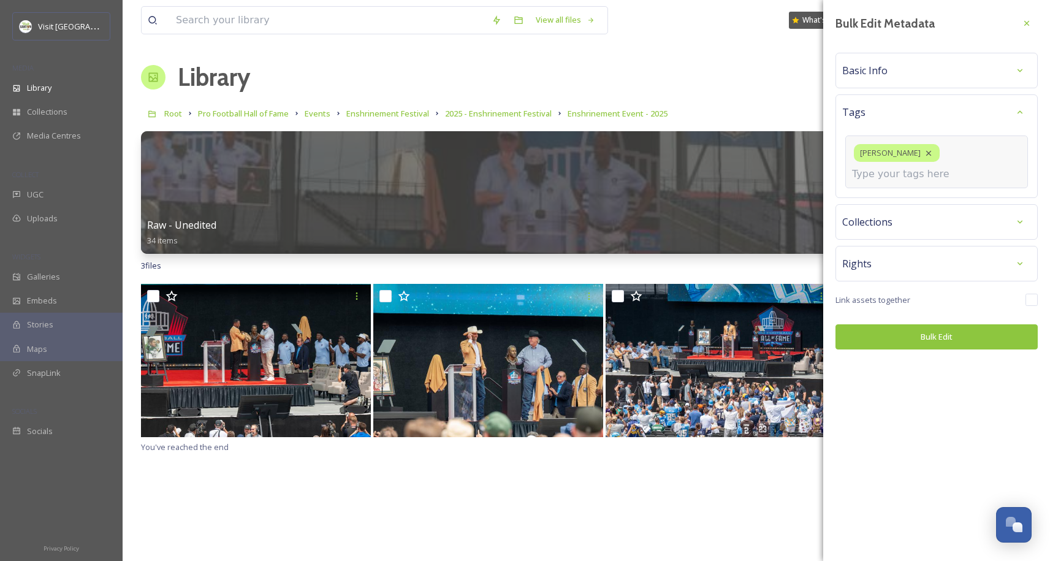
click at [889, 174] on input at bounding box center [913, 174] width 123 height 15
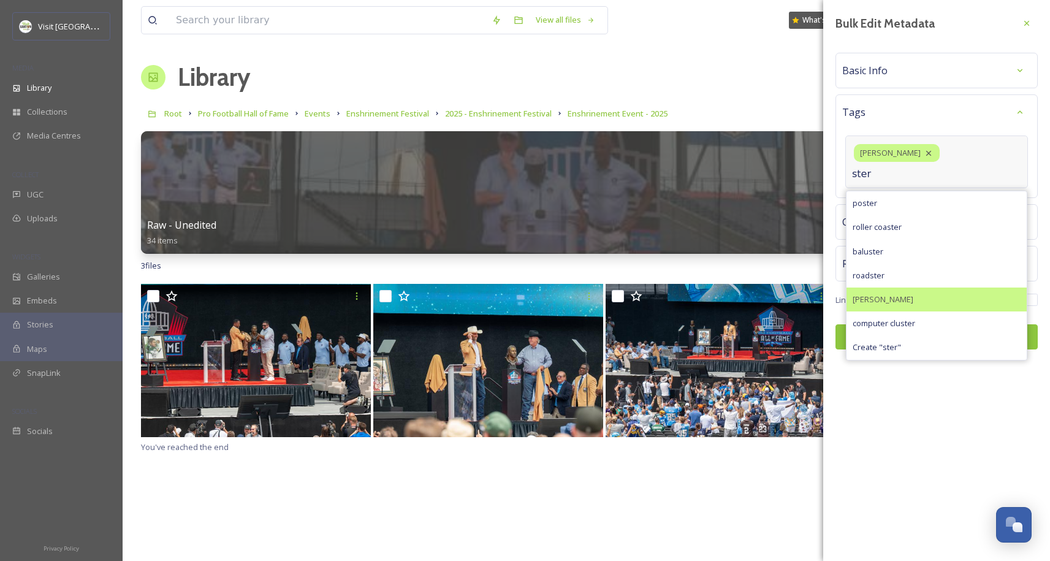
type input "ster"
click at [897, 299] on span "[PERSON_NAME]" at bounding box center [883, 300] width 61 height 12
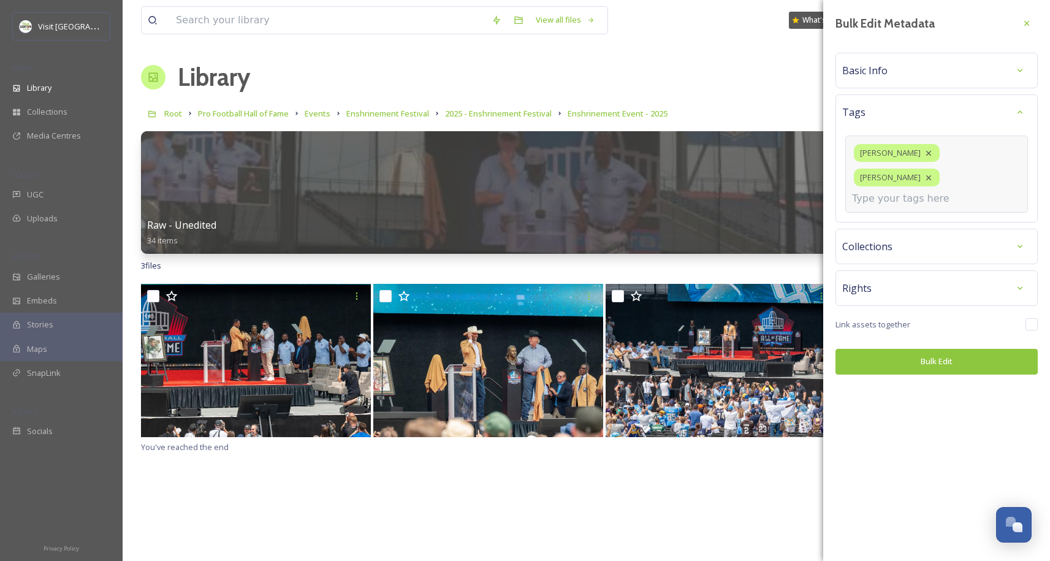
click at [884, 191] on input at bounding box center [913, 198] width 123 height 15
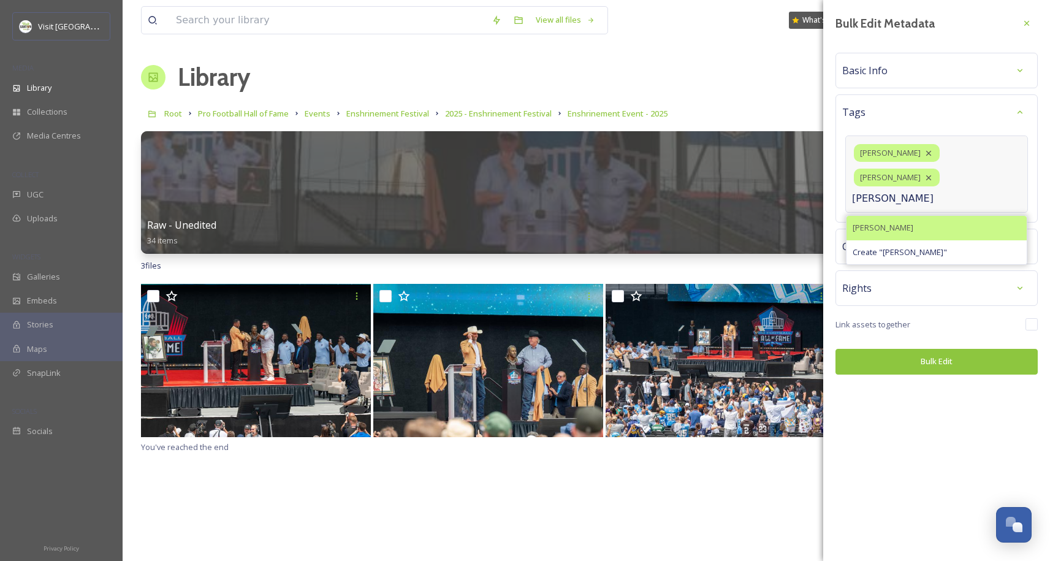
type input "[PERSON_NAME]"
click at [893, 216] on div "[PERSON_NAME]" at bounding box center [937, 228] width 180 height 24
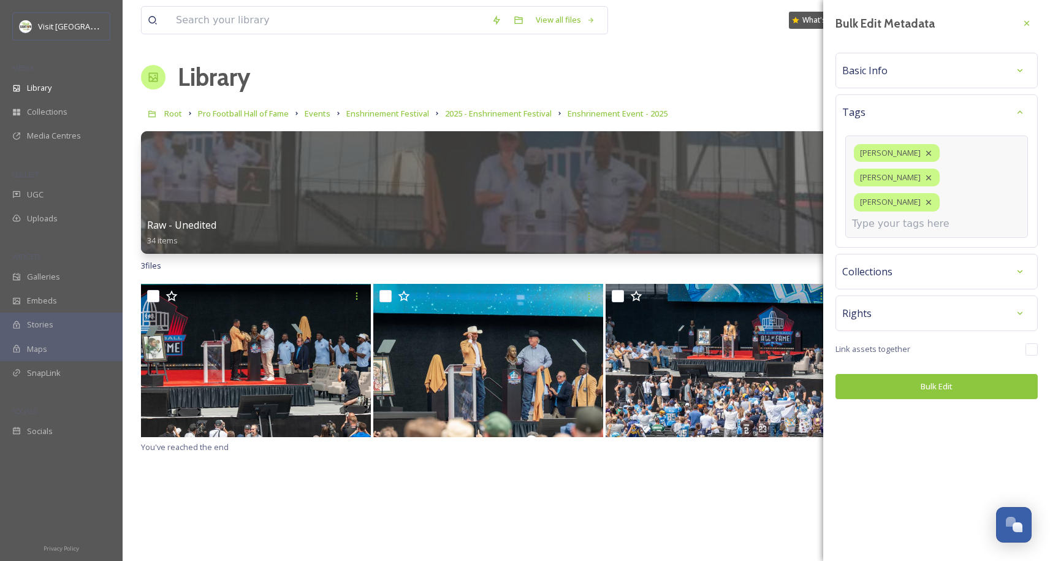
click at [893, 216] on input at bounding box center [913, 223] width 123 height 15
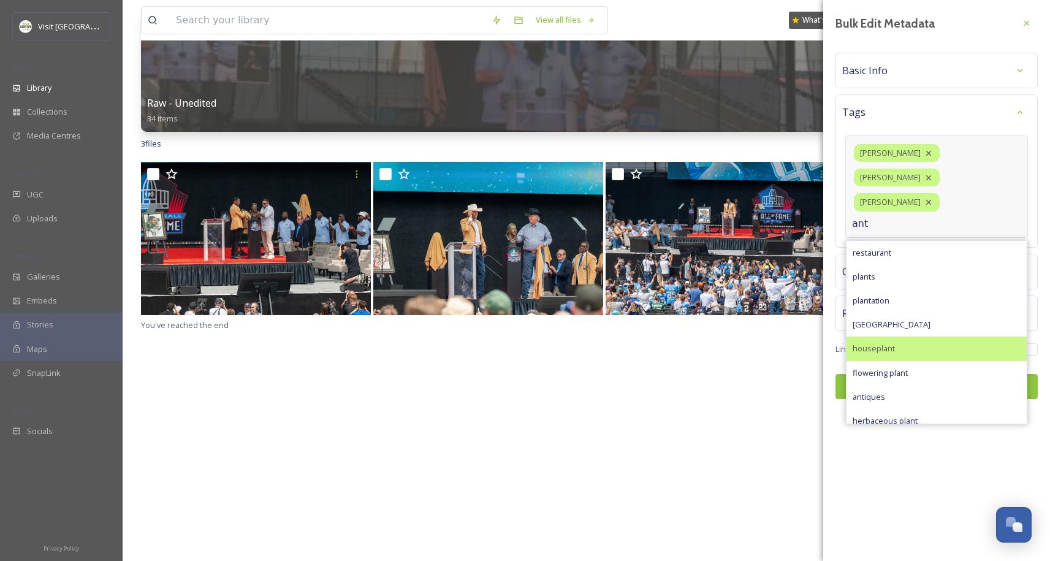
scroll to position [123, 0]
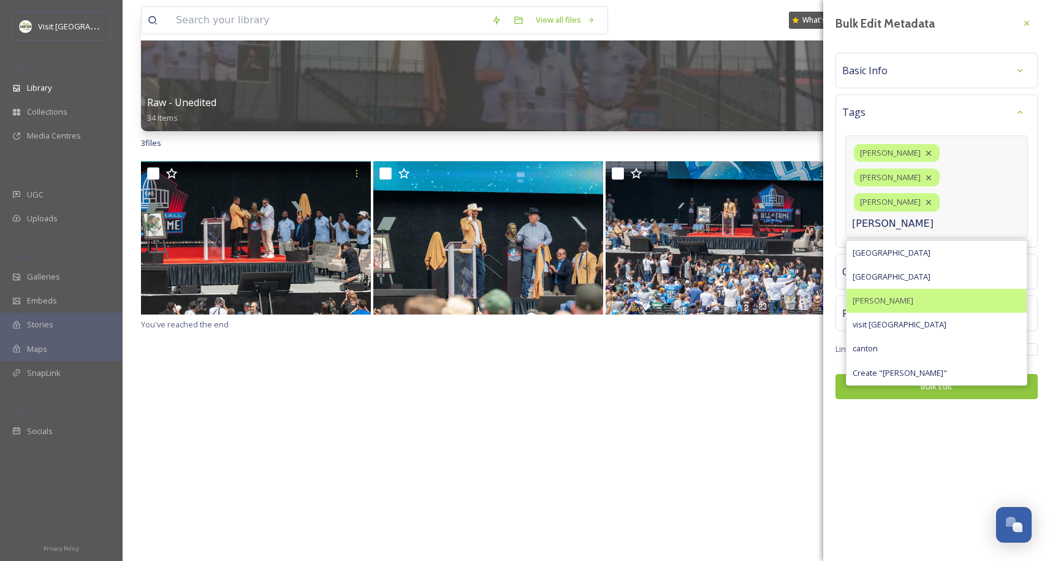
type input "[PERSON_NAME]"
click at [896, 295] on span "[PERSON_NAME]" at bounding box center [883, 301] width 61 height 12
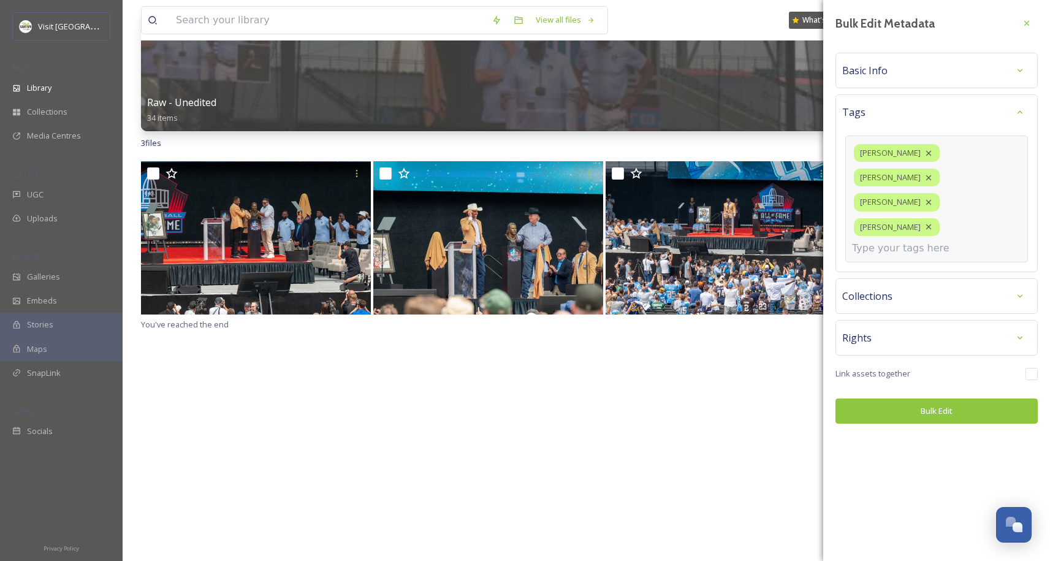
click at [926, 241] on input at bounding box center [913, 248] width 123 height 15
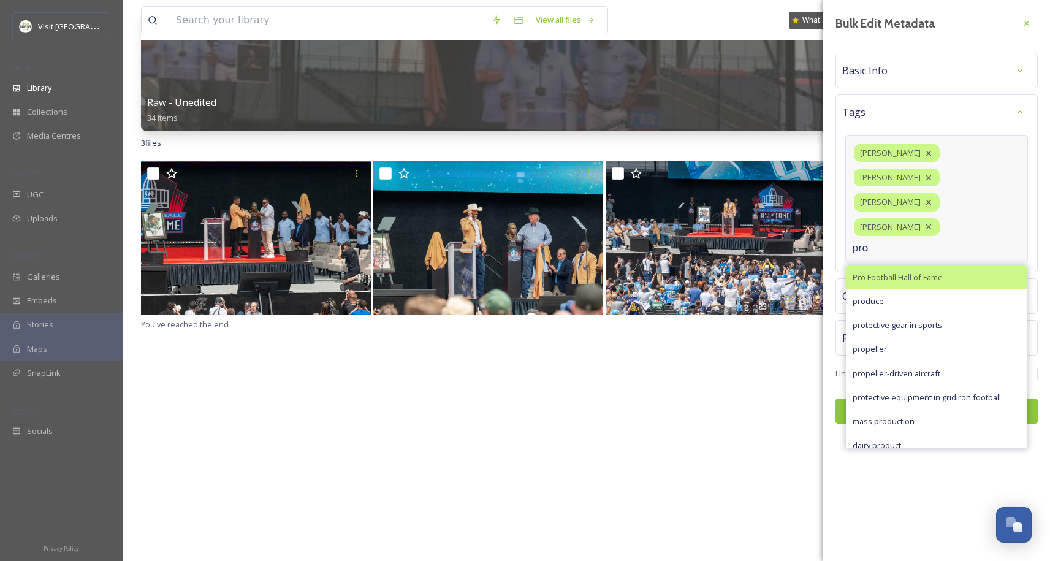
type input "pro"
click at [924, 265] on div "Pro Football Hall of Fame" at bounding box center [937, 277] width 180 height 24
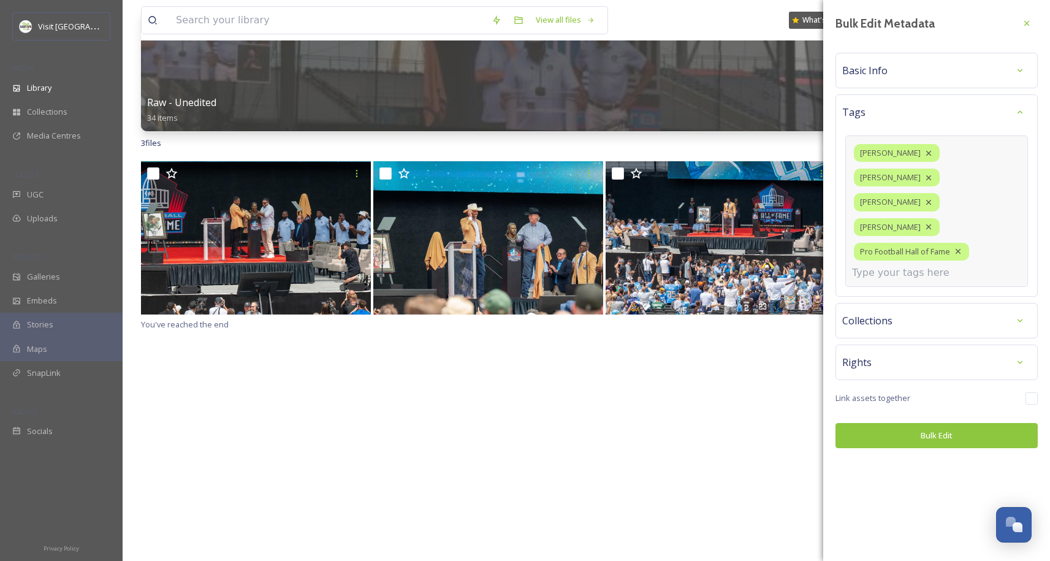
click at [924, 265] on input at bounding box center [913, 272] width 123 height 15
type input "m"
type input "s"
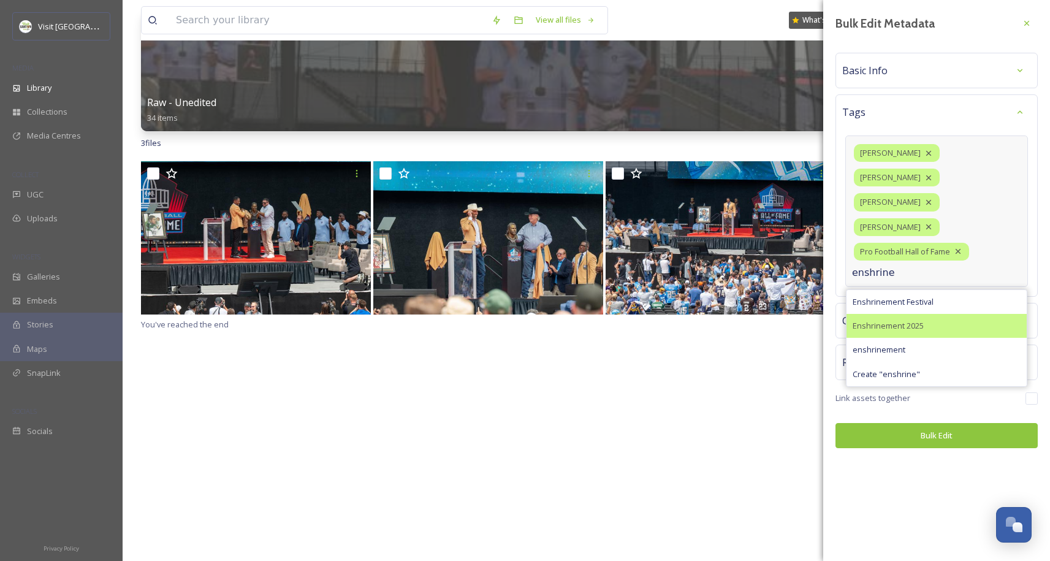
type input "enshrine"
click at [926, 314] on div "Enshrinement 2025" at bounding box center [937, 326] width 180 height 24
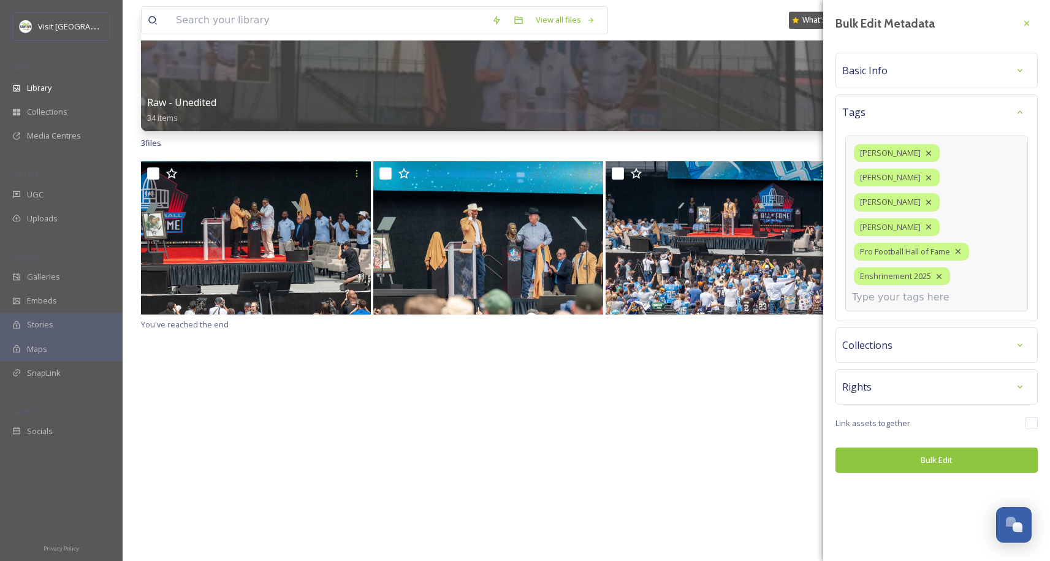
click at [916, 240] on div "[PERSON_NAME] [PERSON_NAME] [PERSON_NAME] [PERSON_NAME] Pro Football Hall of Fa…" at bounding box center [936, 223] width 183 height 176
click at [913, 290] on input at bounding box center [913, 297] width 123 height 15
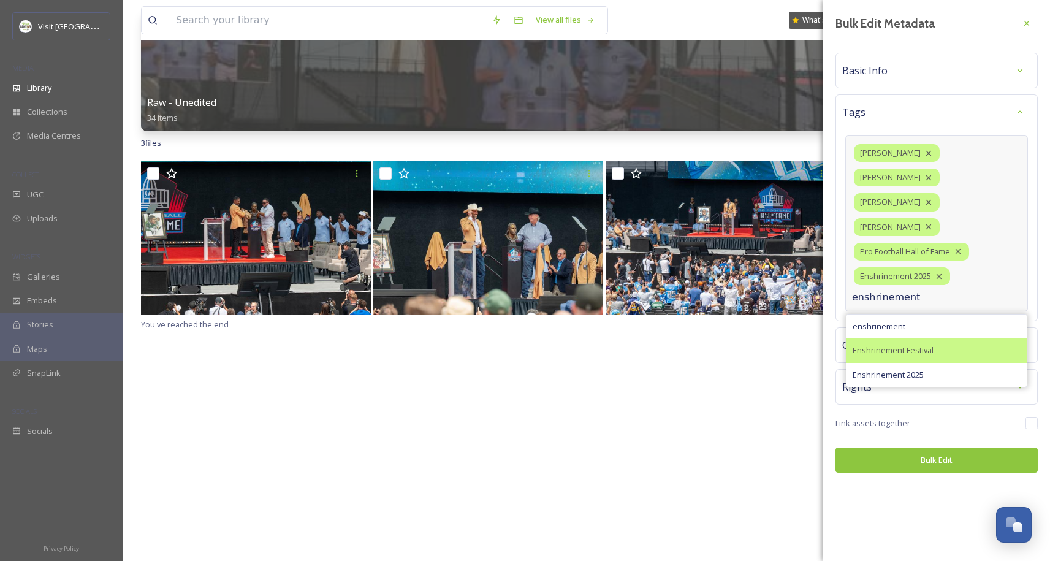
type input "enshrinement"
click at [931, 338] on div "Enshrinement Festival" at bounding box center [937, 350] width 180 height 24
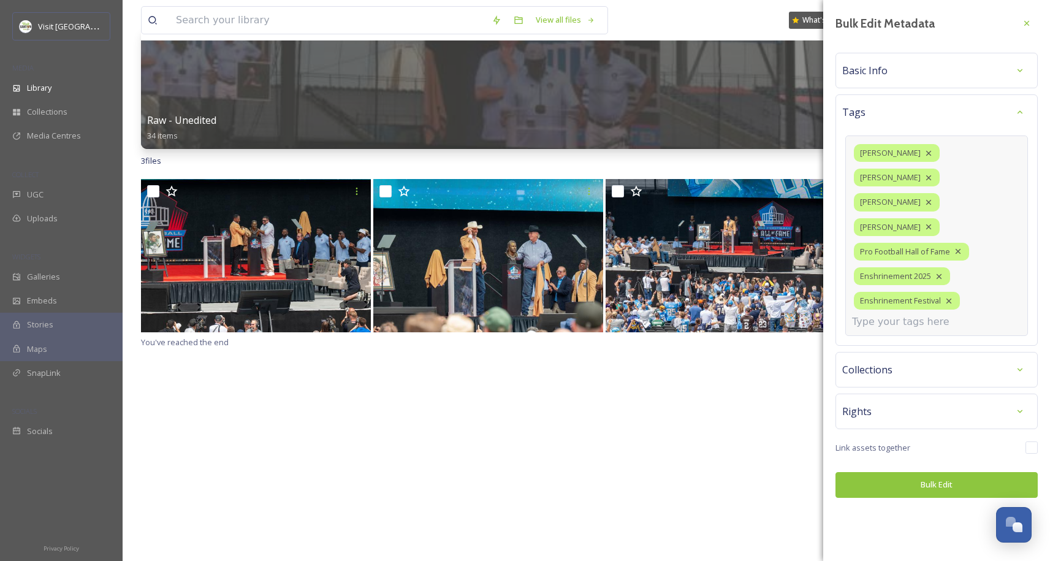
scroll to position [0, 0]
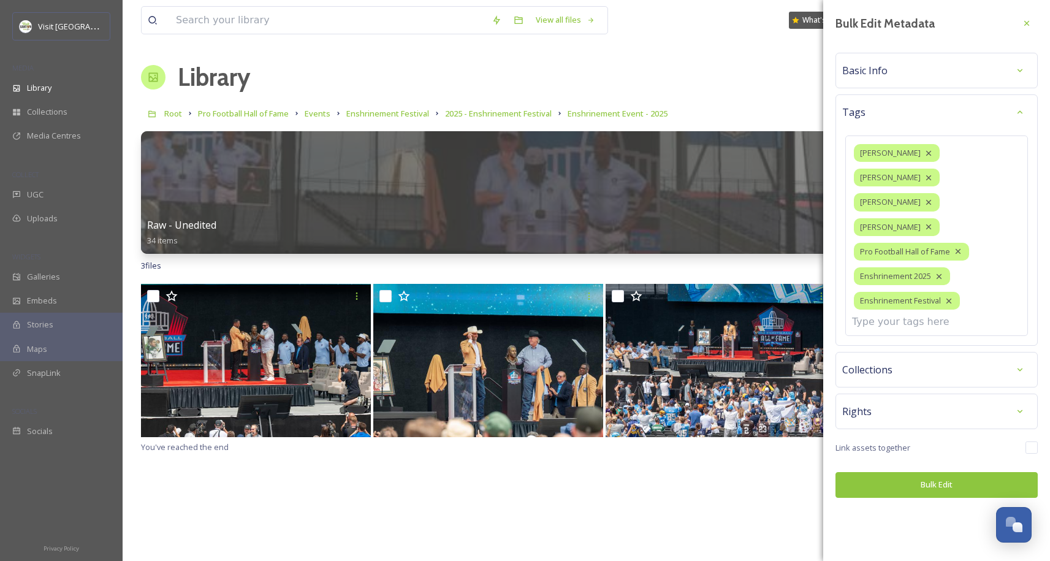
click at [938, 441] on div "Bulk Edit Metadata Basic Info Tags [PERSON_NAME] [PERSON_NAME] [PERSON_NAME] [P…" at bounding box center [936, 255] width 227 height 510
